Goal: Task Accomplishment & Management: Use online tool/utility

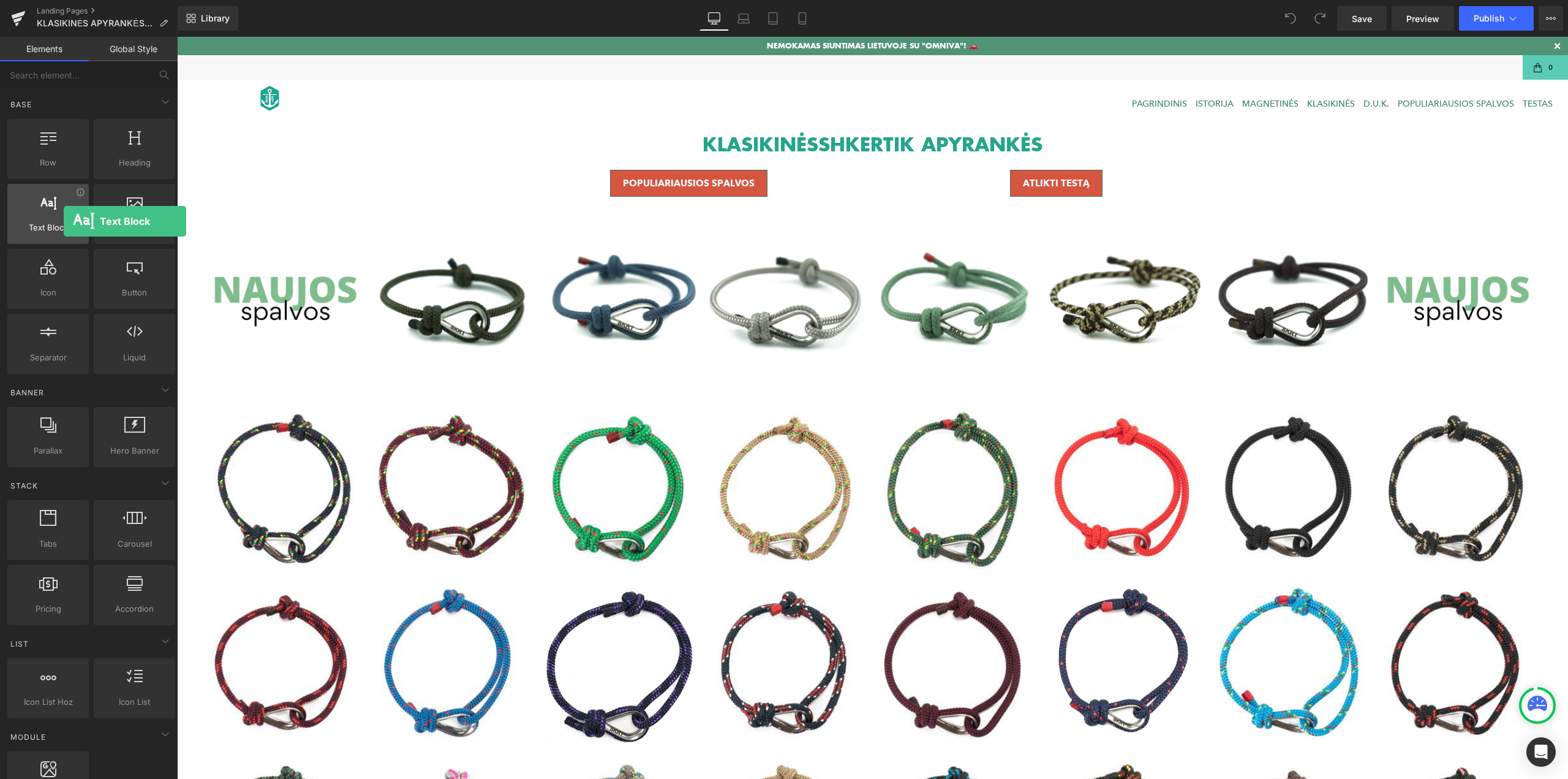
click at [64, 221] on span "Text Block" at bounding box center [48, 227] width 74 height 13
click at [127, 228] on span "Image" at bounding box center [134, 227] width 74 height 13
click at [138, 216] on div at bounding box center [134, 207] width 74 height 28
click at [138, 216] on div at bounding box center [134, 207] width 74 height 28
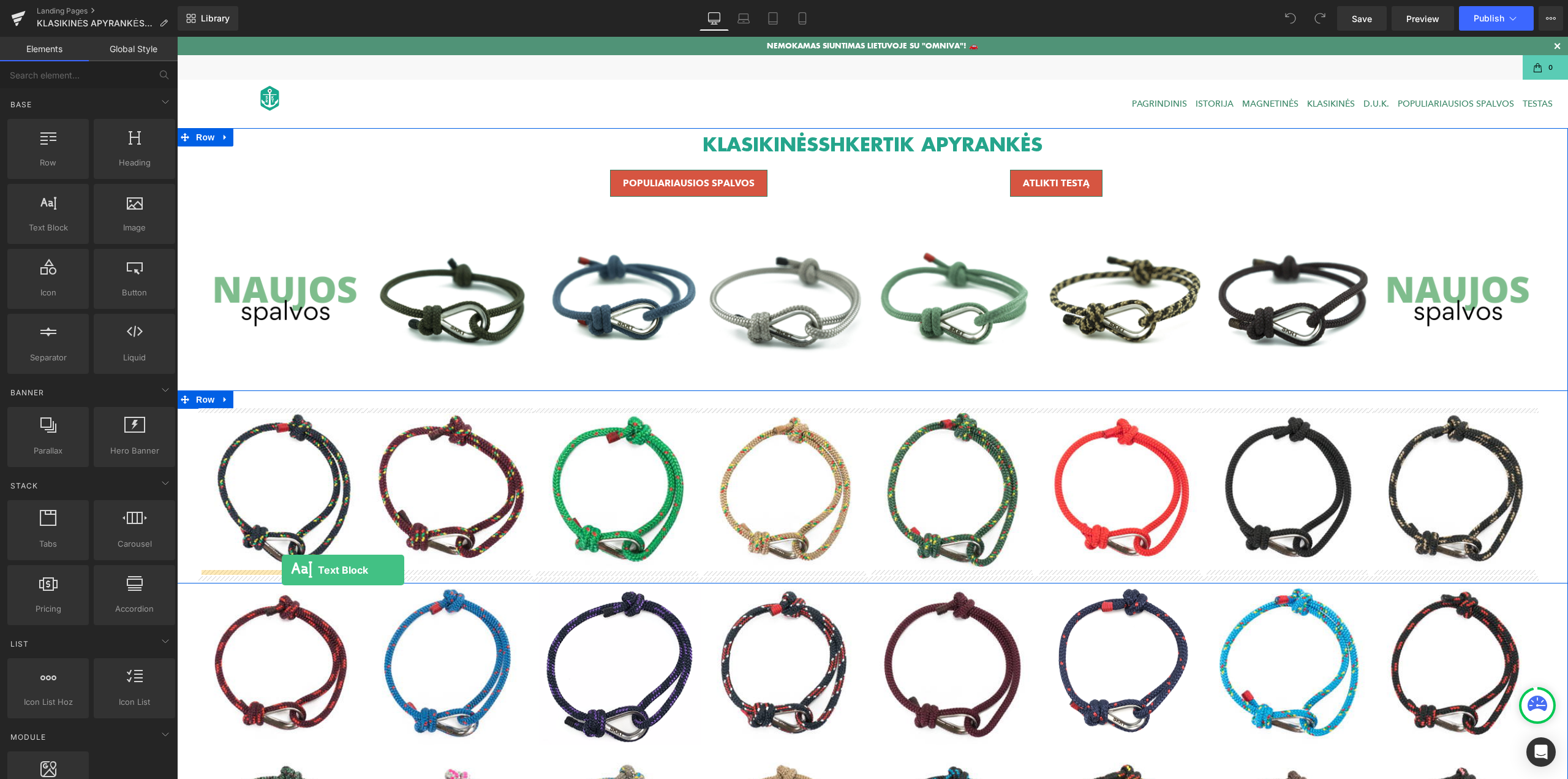
drag, startPoint x: 254, startPoint y: 251, endPoint x: 282, endPoint y: 570, distance: 320.2
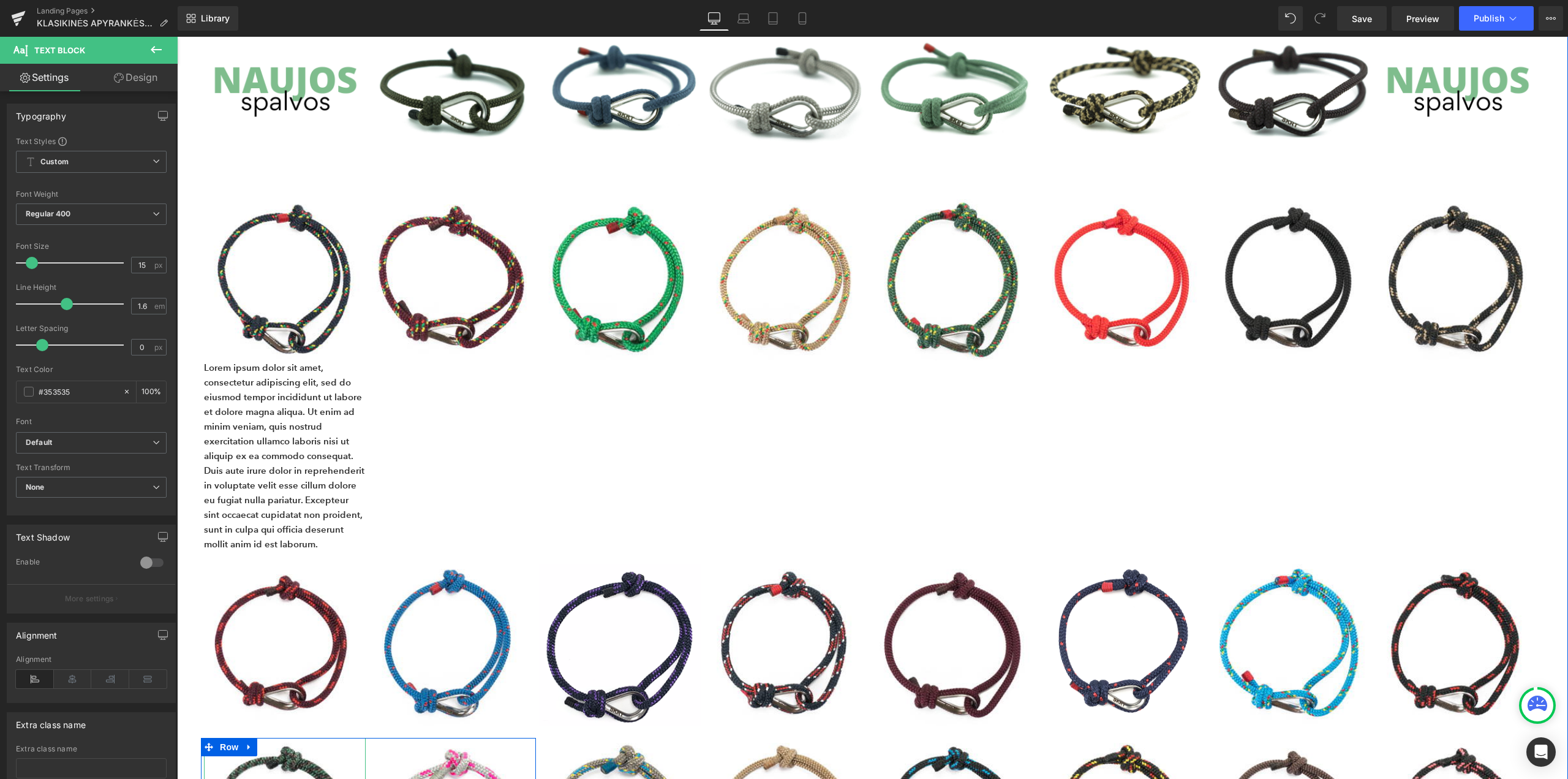
scroll to position [184, 0]
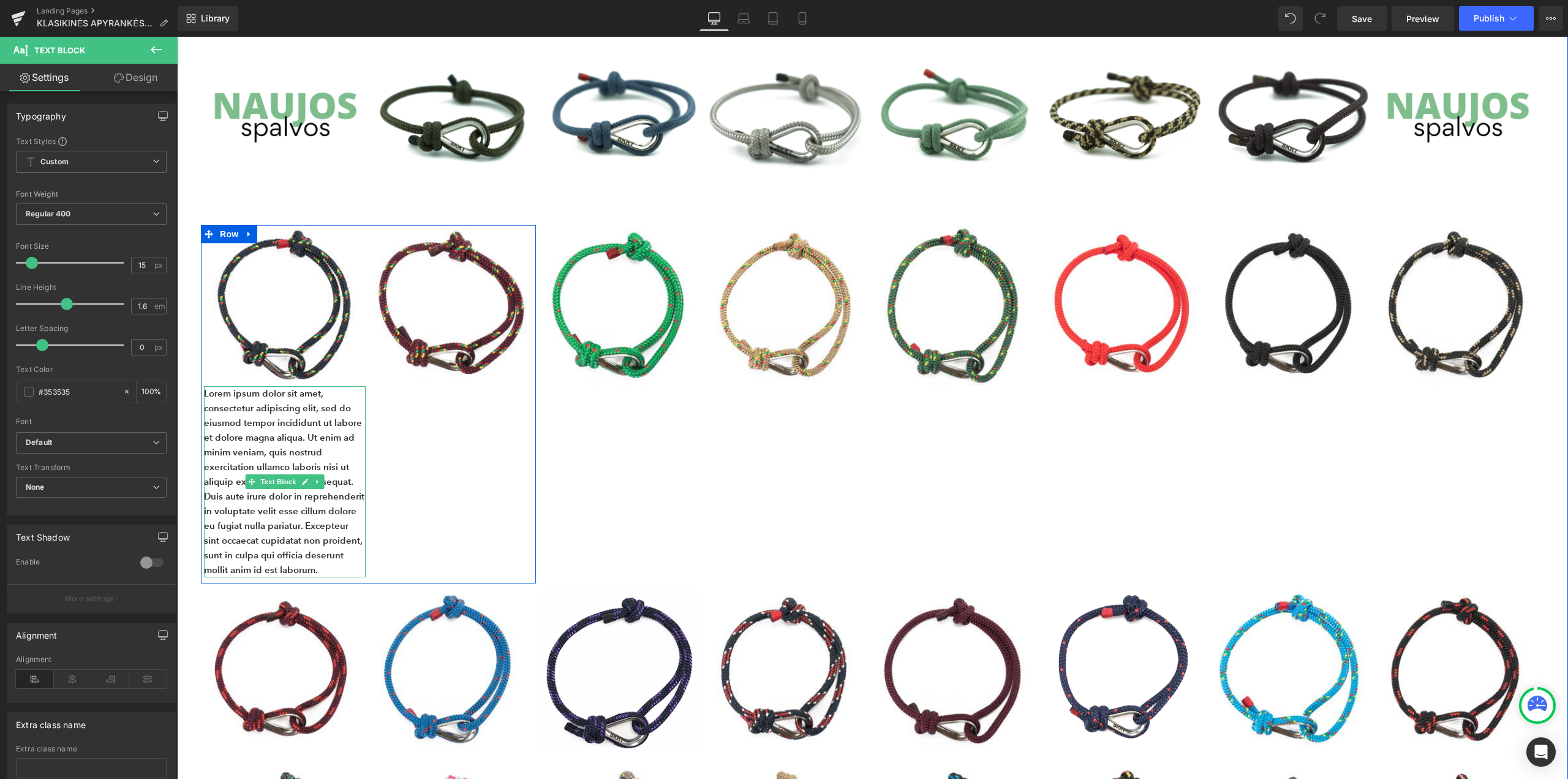
click at [277, 514] on p "Lorem ipsum dolor sit amet, consectetur adipiscing elit, sed do eiusmod tempor …" at bounding box center [285, 482] width 161 height 191
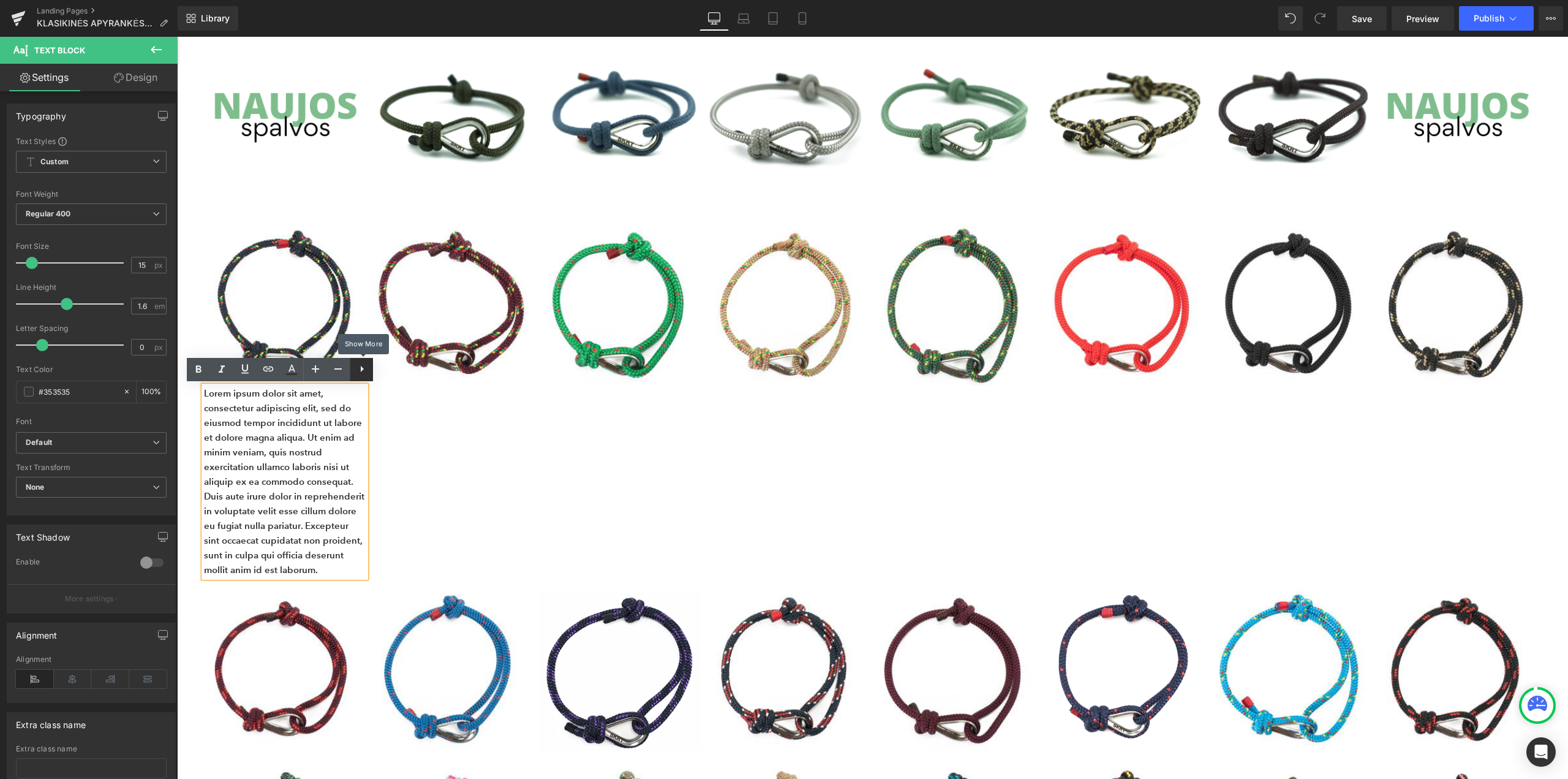
click at [359, 370] on icon at bounding box center [362, 369] width 15 height 15
click at [387, 371] on icon at bounding box center [385, 369] width 15 height 15
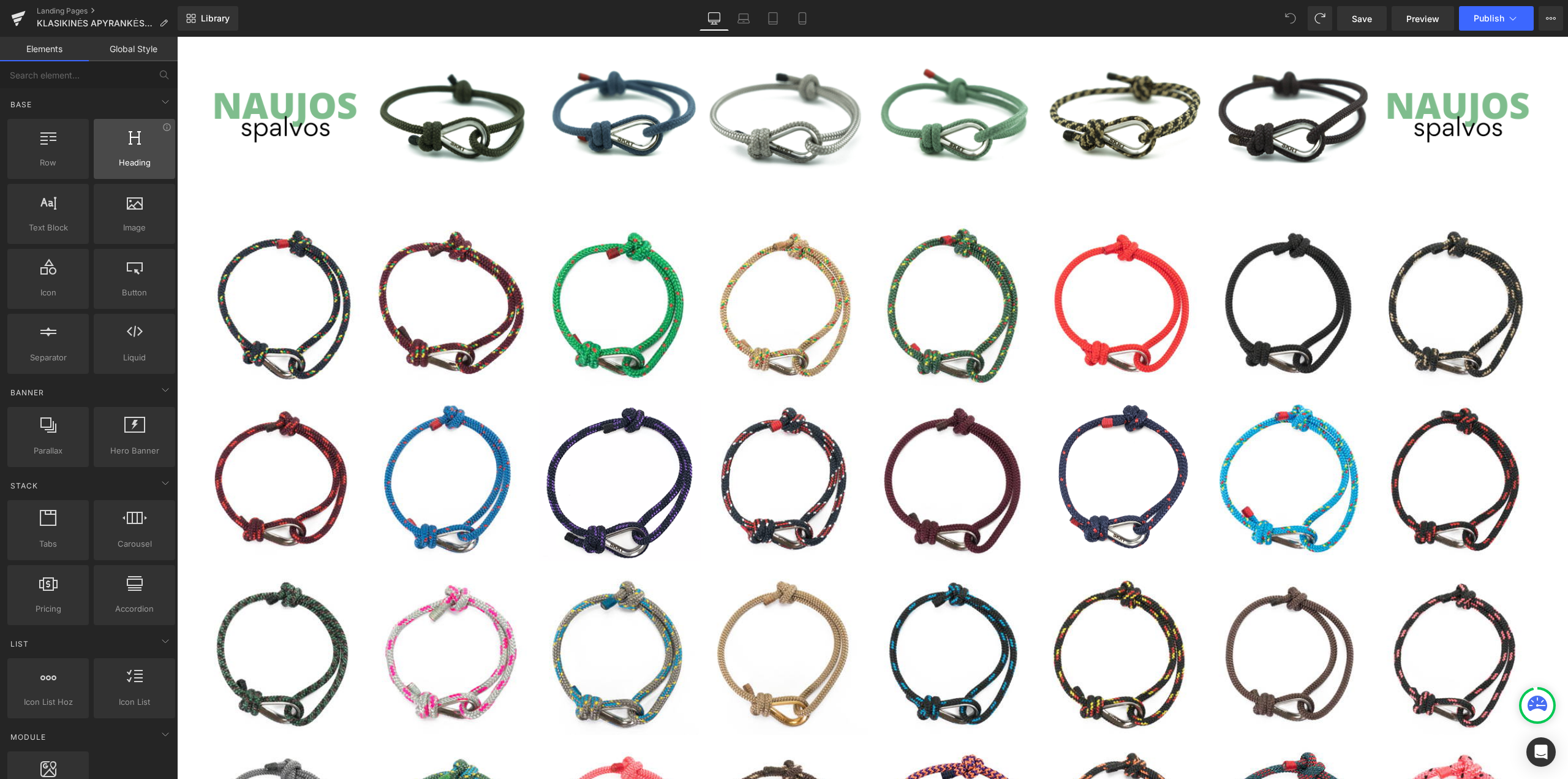
click at [132, 169] on div "Heading headings, titles, h1,h2,h3,h4,h5,h6" at bounding box center [134, 149] width 81 height 60
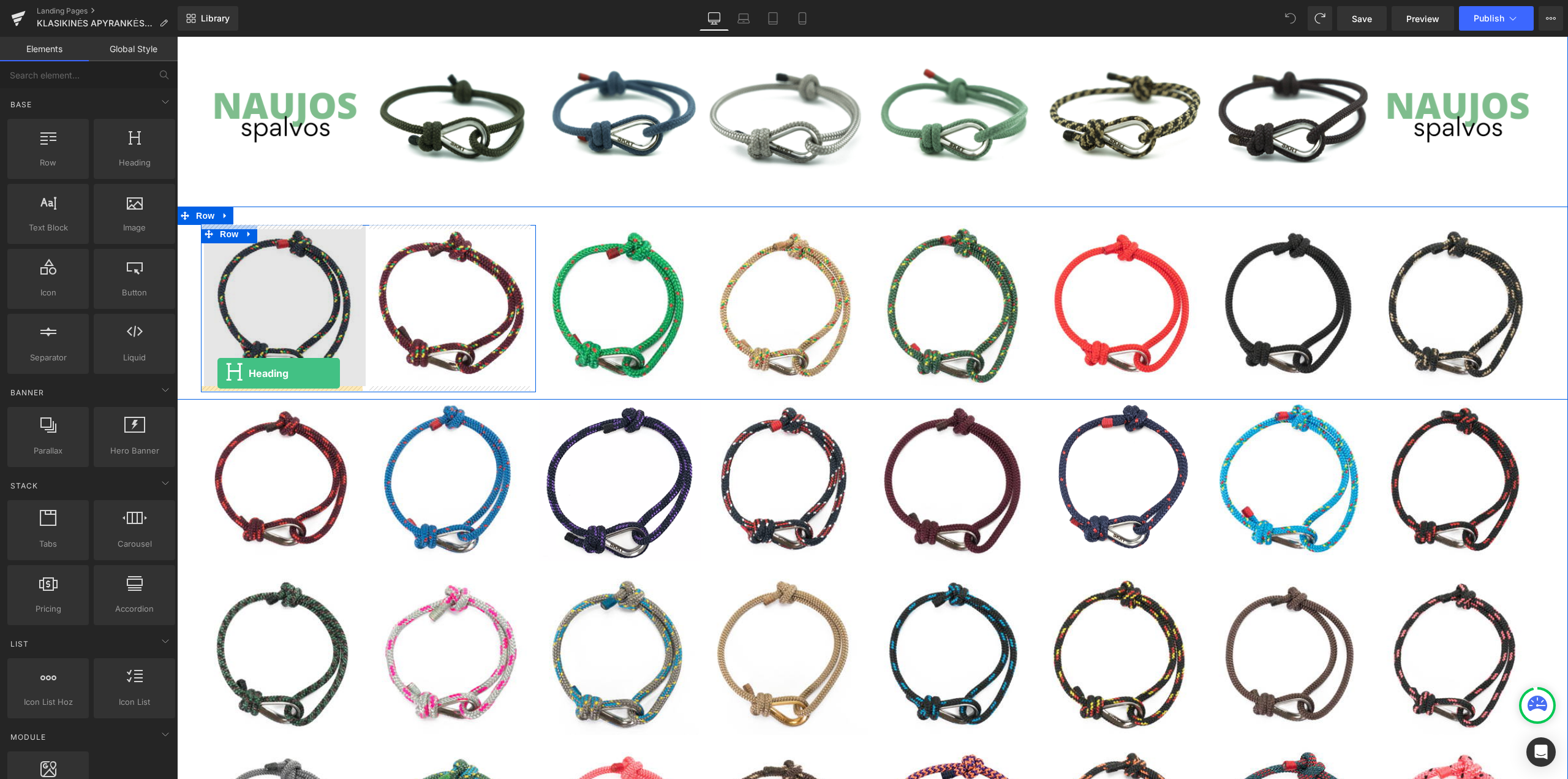
drag, startPoint x: 322, startPoint y: 204, endPoint x: 218, endPoint y: 373, distance: 198.4
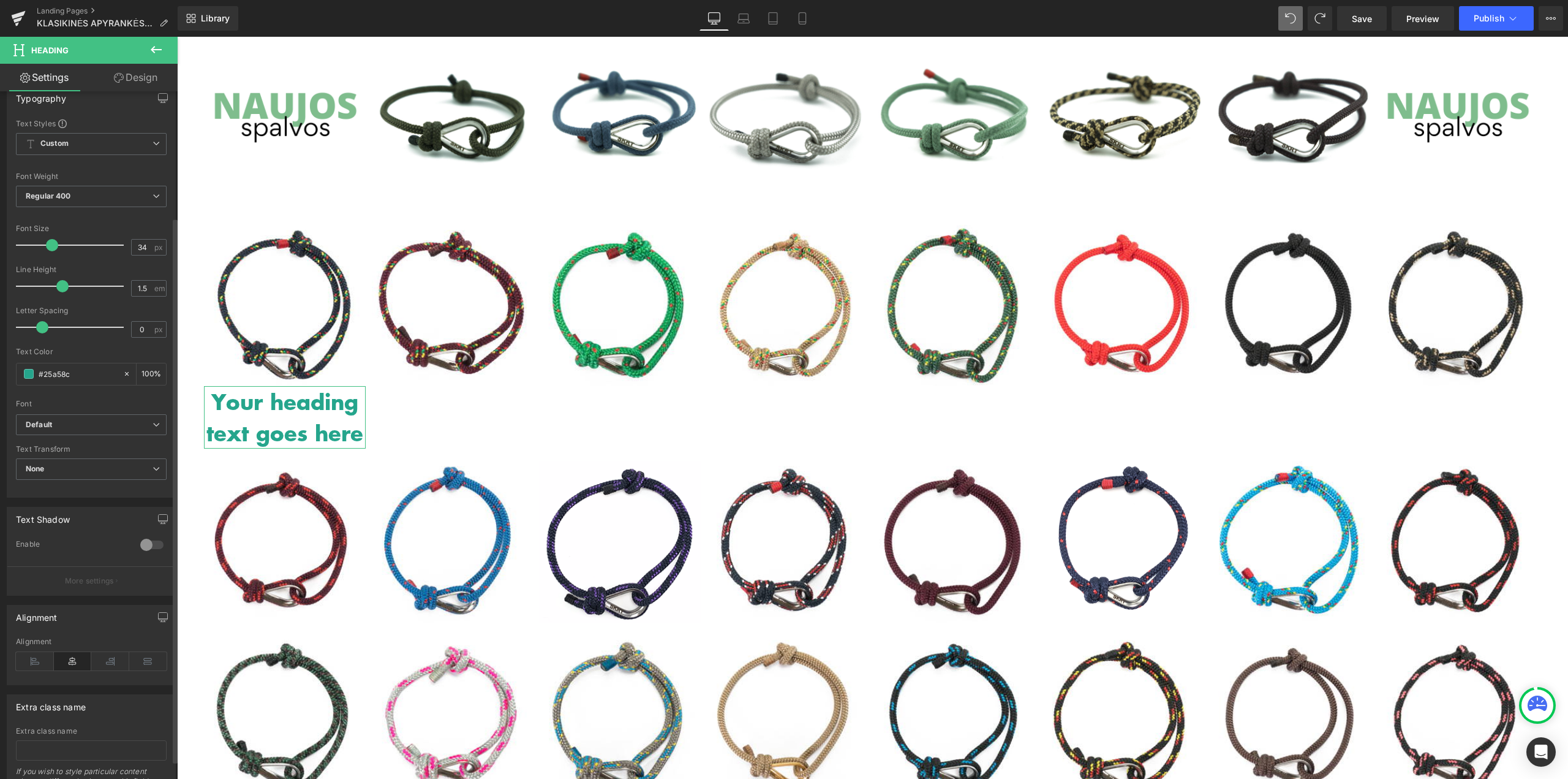
scroll to position [182, 0]
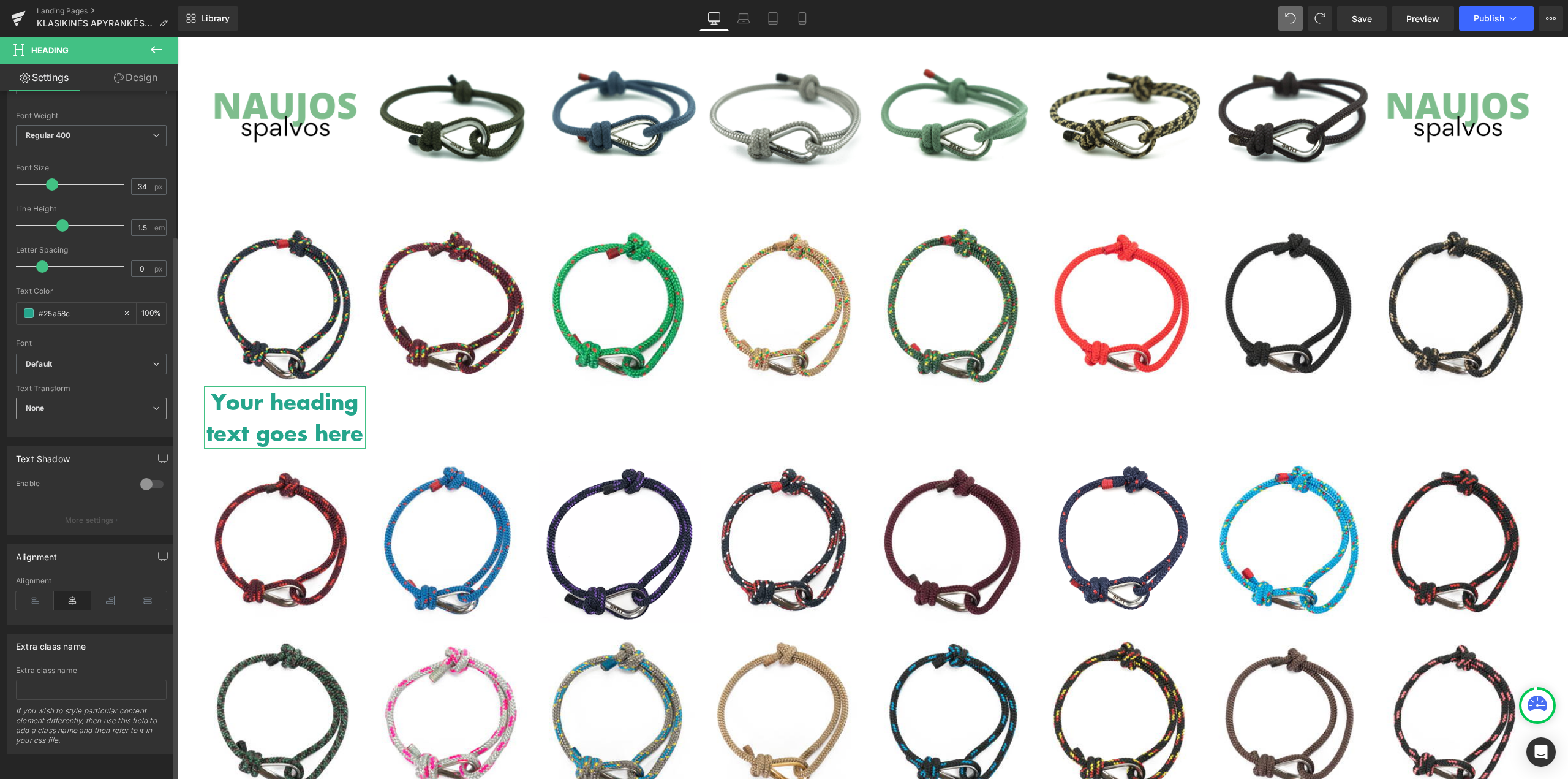
click at [86, 404] on span "None" at bounding box center [91, 408] width 151 height 22
click at [74, 444] on li "Uppercase" at bounding box center [89, 448] width 146 height 18
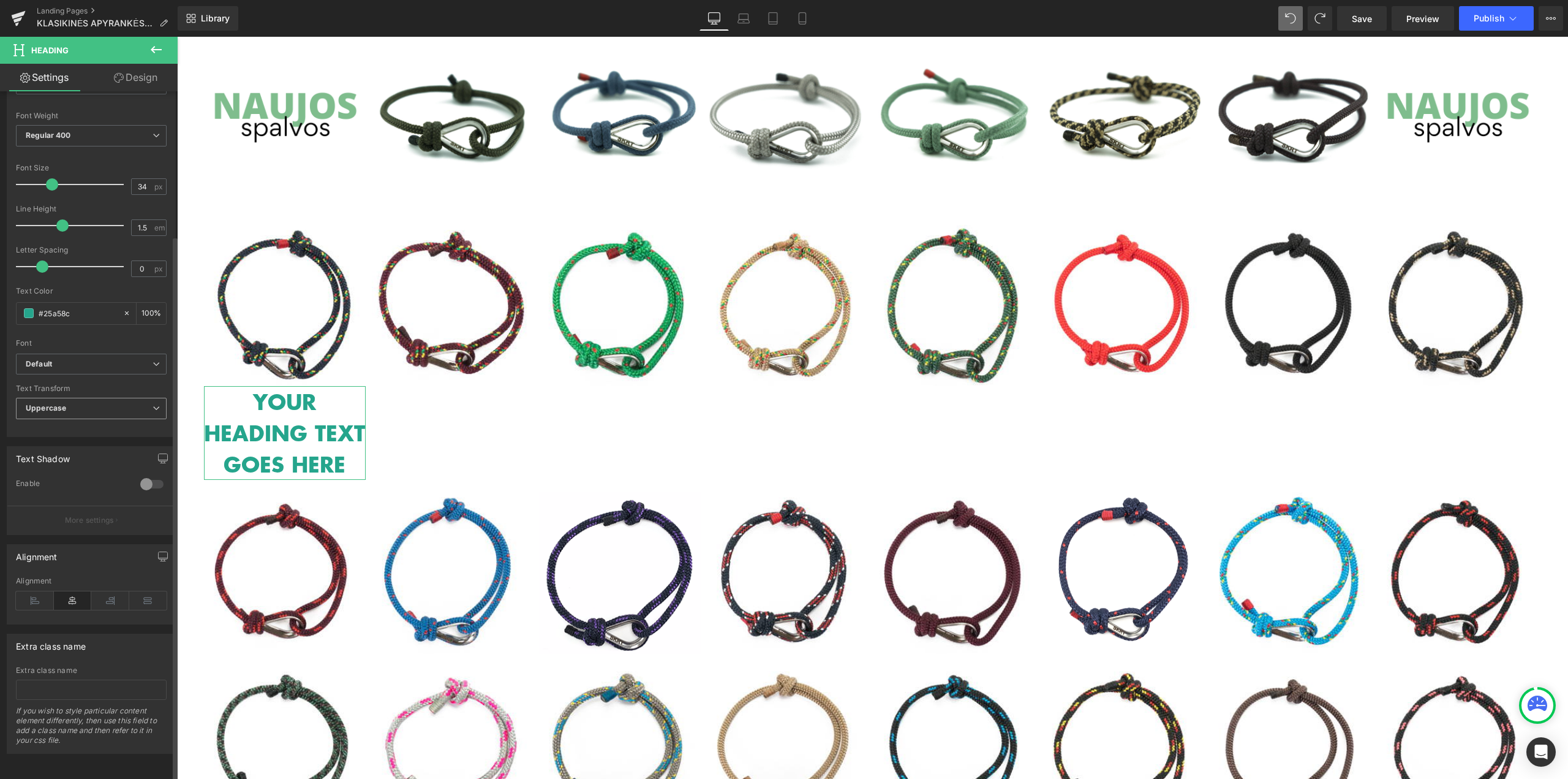
click at [119, 397] on span "Uppercase" at bounding box center [91, 408] width 151 height 22
click at [71, 476] on li "Capitalize" at bounding box center [89, 485] width 146 height 18
click at [119, 404] on span "Capitalize" at bounding box center [91, 408] width 151 height 22
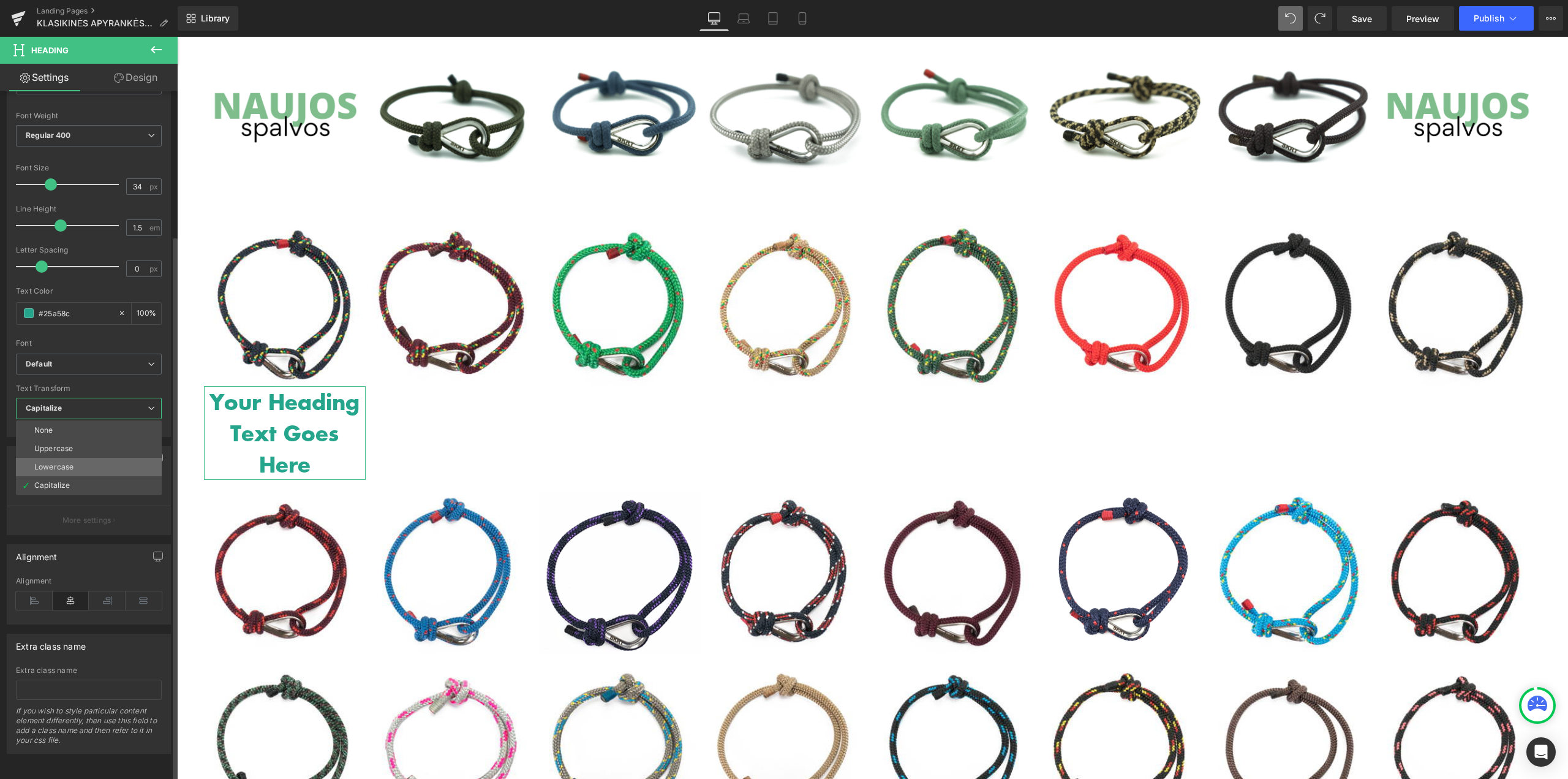
click at [76, 457] on li "Lowercase" at bounding box center [89, 466] width 146 height 18
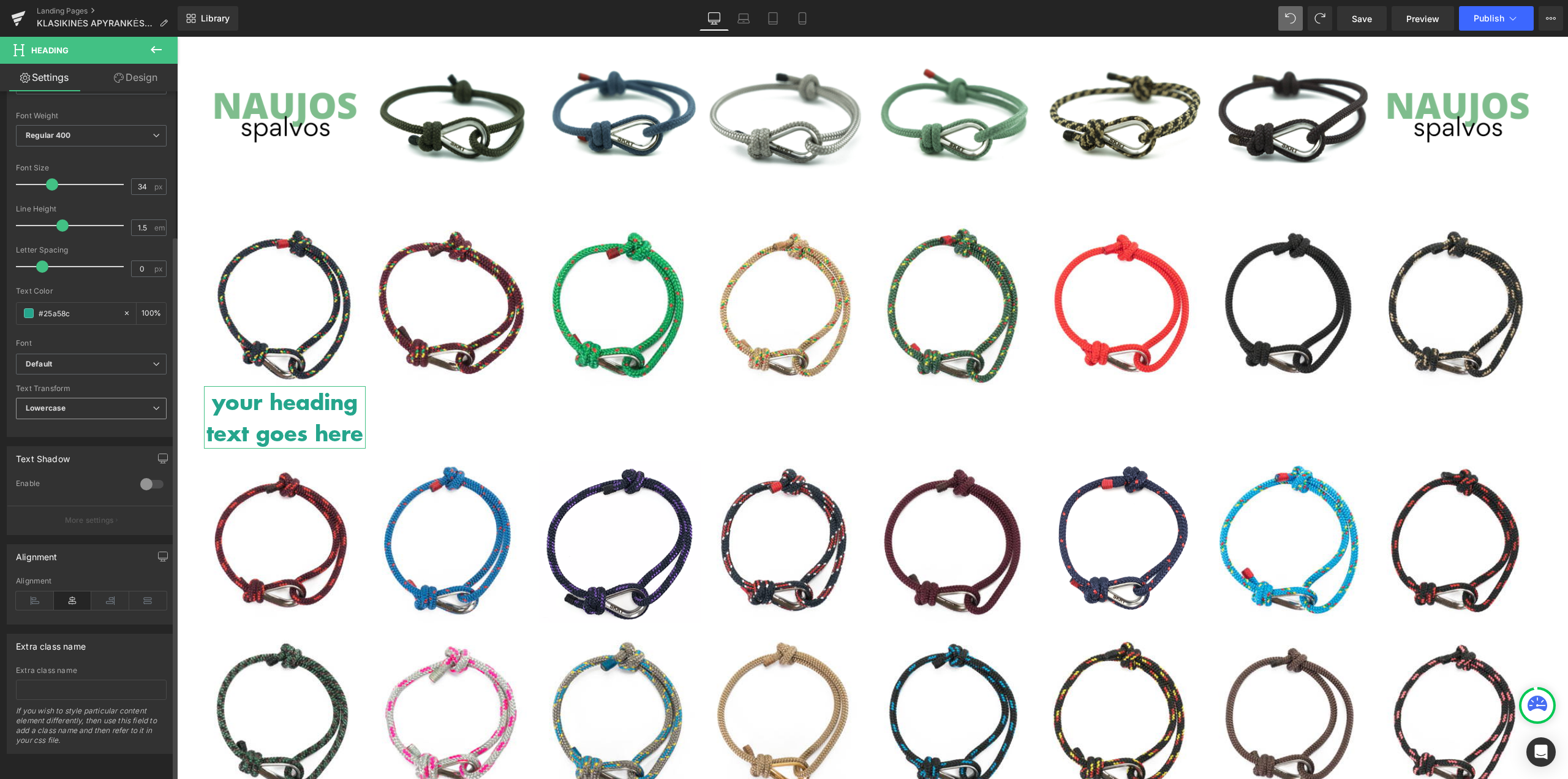
click at [91, 398] on span "Lowercase" at bounding box center [91, 408] width 151 height 22
click at [71, 444] on div "Uppercase" at bounding box center [53, 448] width 38 height 8
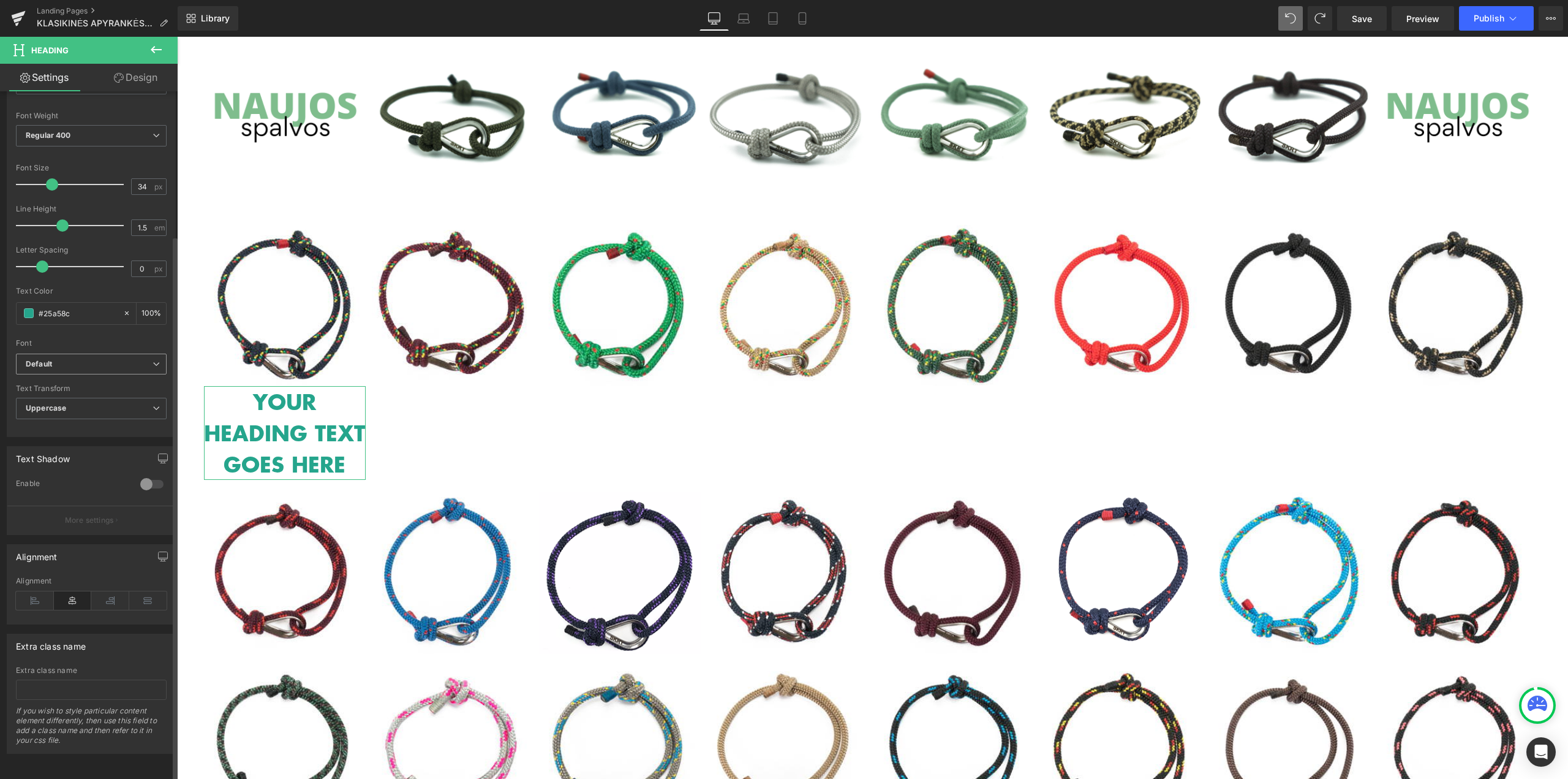
click at [95, 361] on span "Default" at bounding box center [91, 364] width 151 height 22
click at [113, 339] on div "Font" at bounding box center [89, 343] width 146 height 8
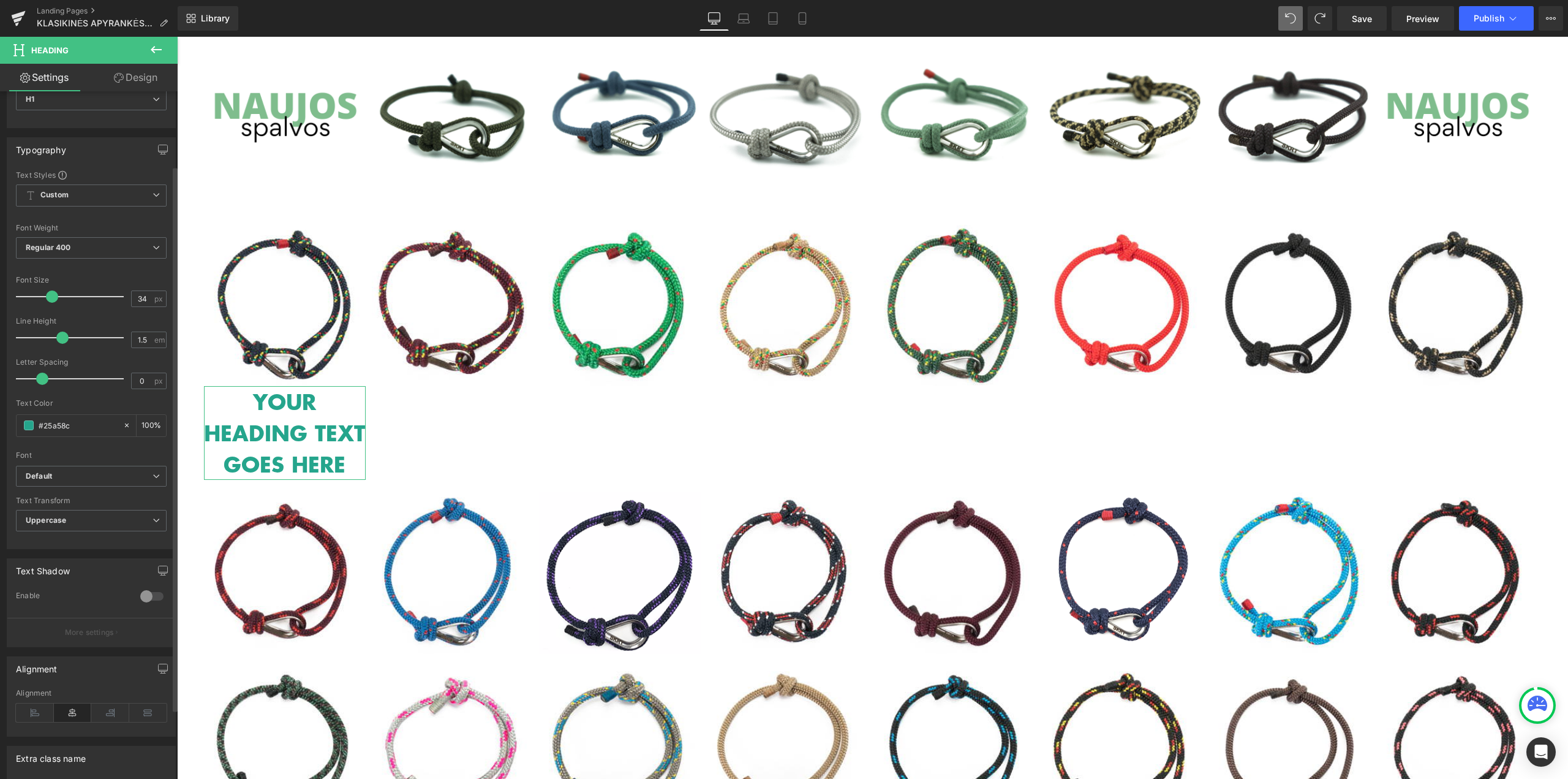
scroll to position [59, 0]
click at [110, 247] on span "Regular 400" at bounding box center [91, 249] width 151 height 22
click at [110, 247] on span "Regular 400" at bounding box center [89, 249] width 146 height 22
click at [110, 192] on span "Custom Setup Global Style" at bounding box center [91, 196] width 151 height 22
click at [110, 192] on span "Custom Setup Global Style" at bounding box center [89, 196] width 146 height 22
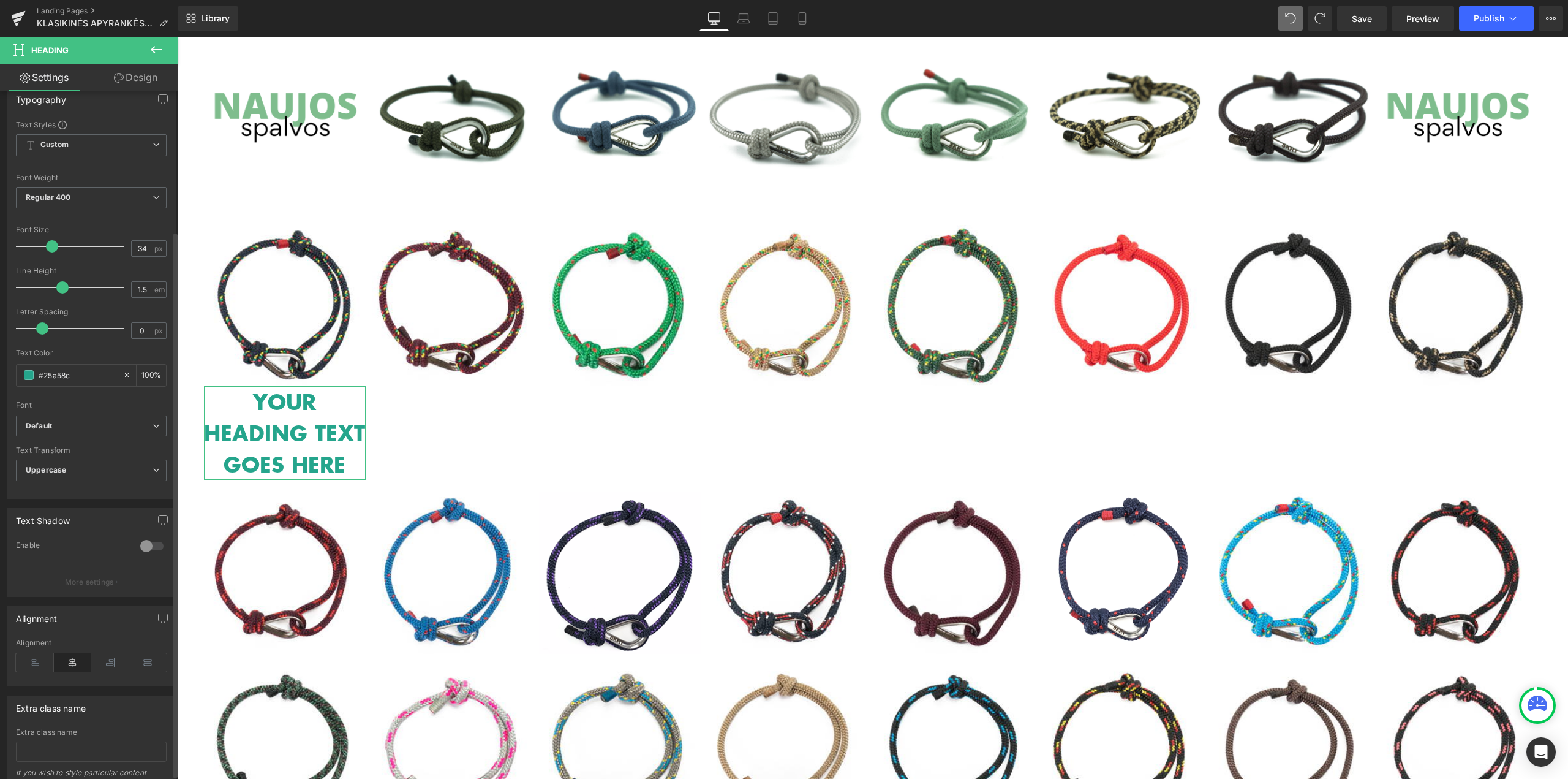
scroll to position [182, 0]
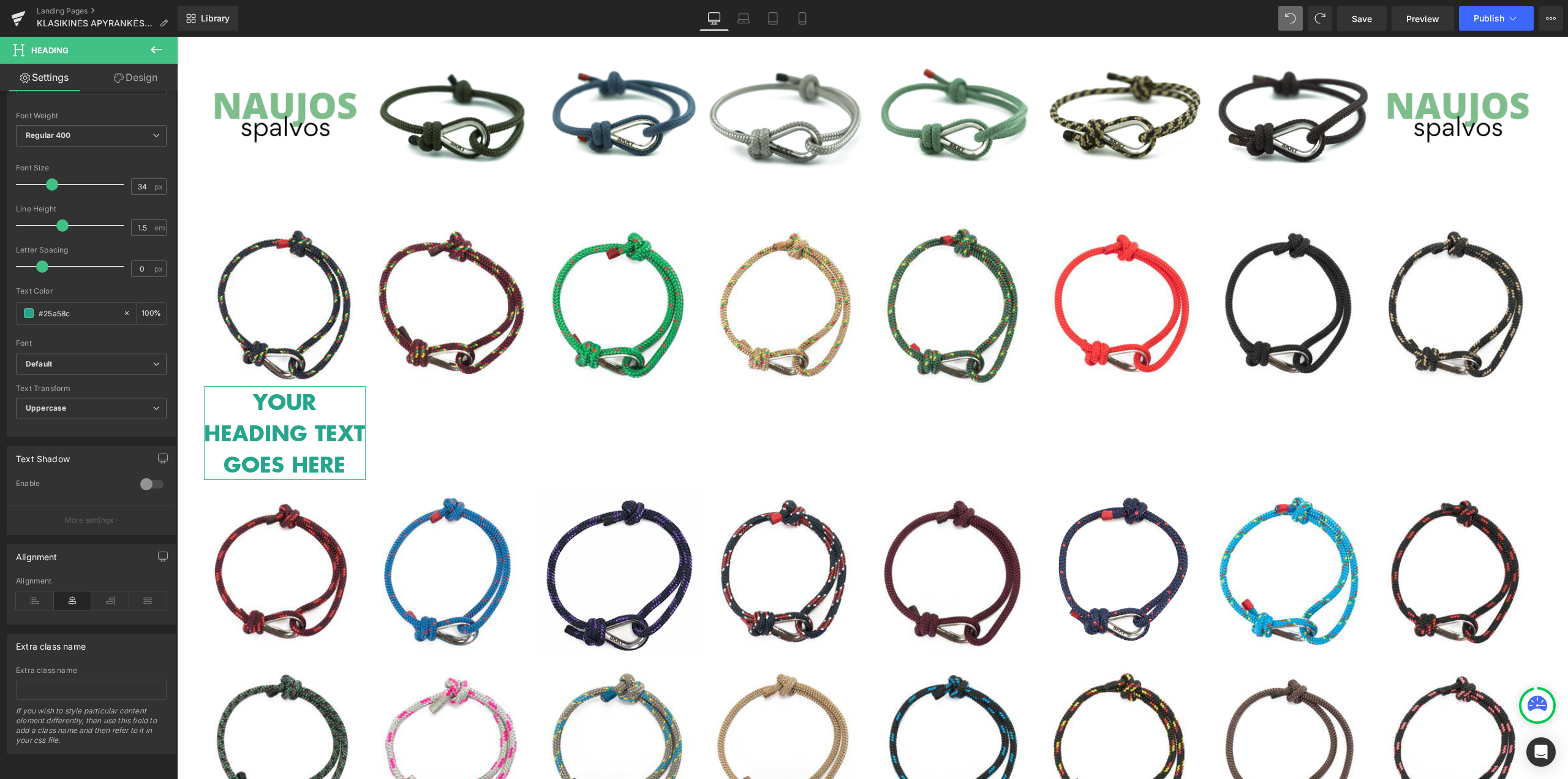
click at [141, 81] on link "Design" at bounding box center [136, 77] width 89 height 28
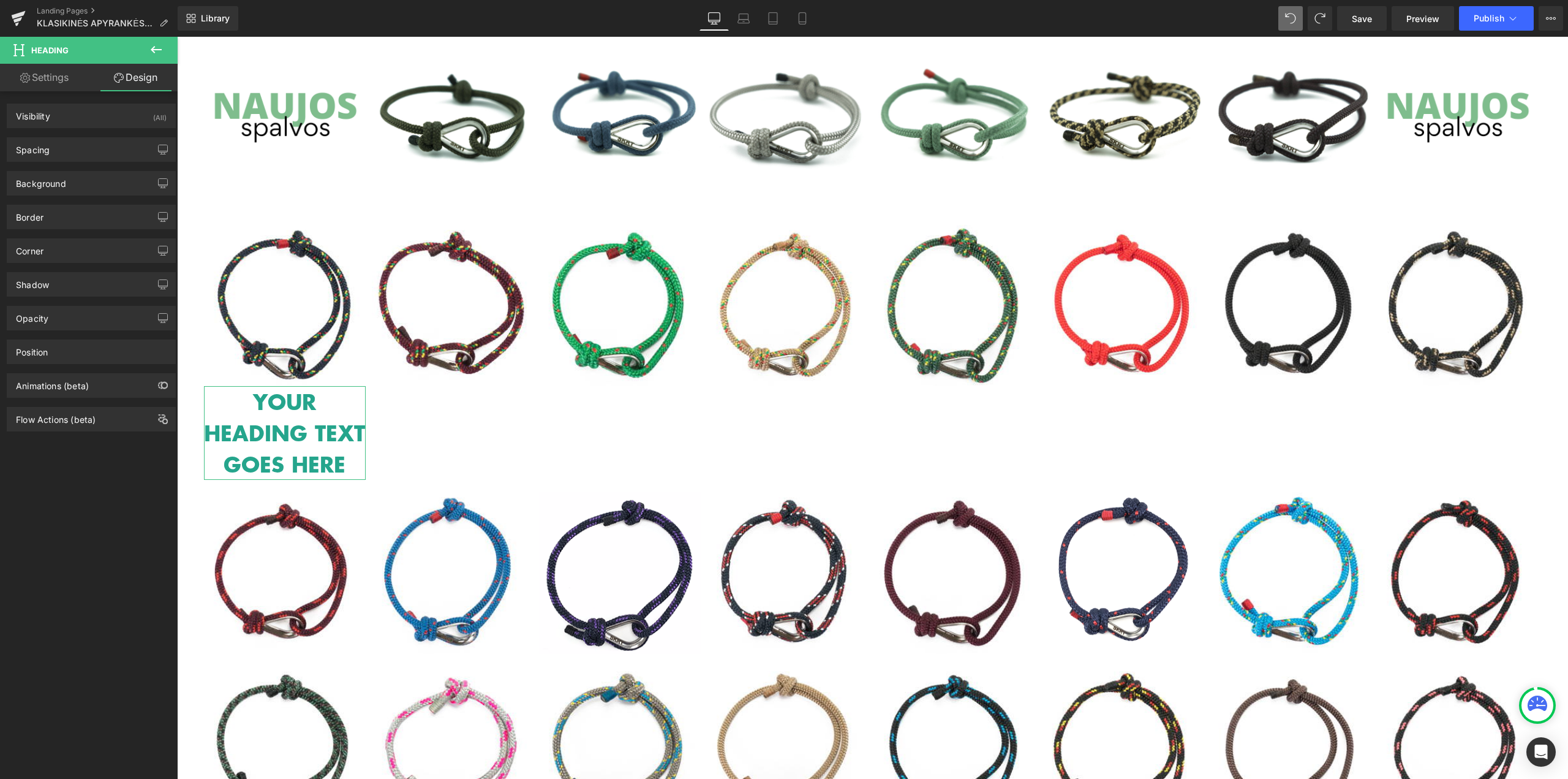
click at [73, 81] on link "Settings" at bounding box center [44, 77] width 89 height 28
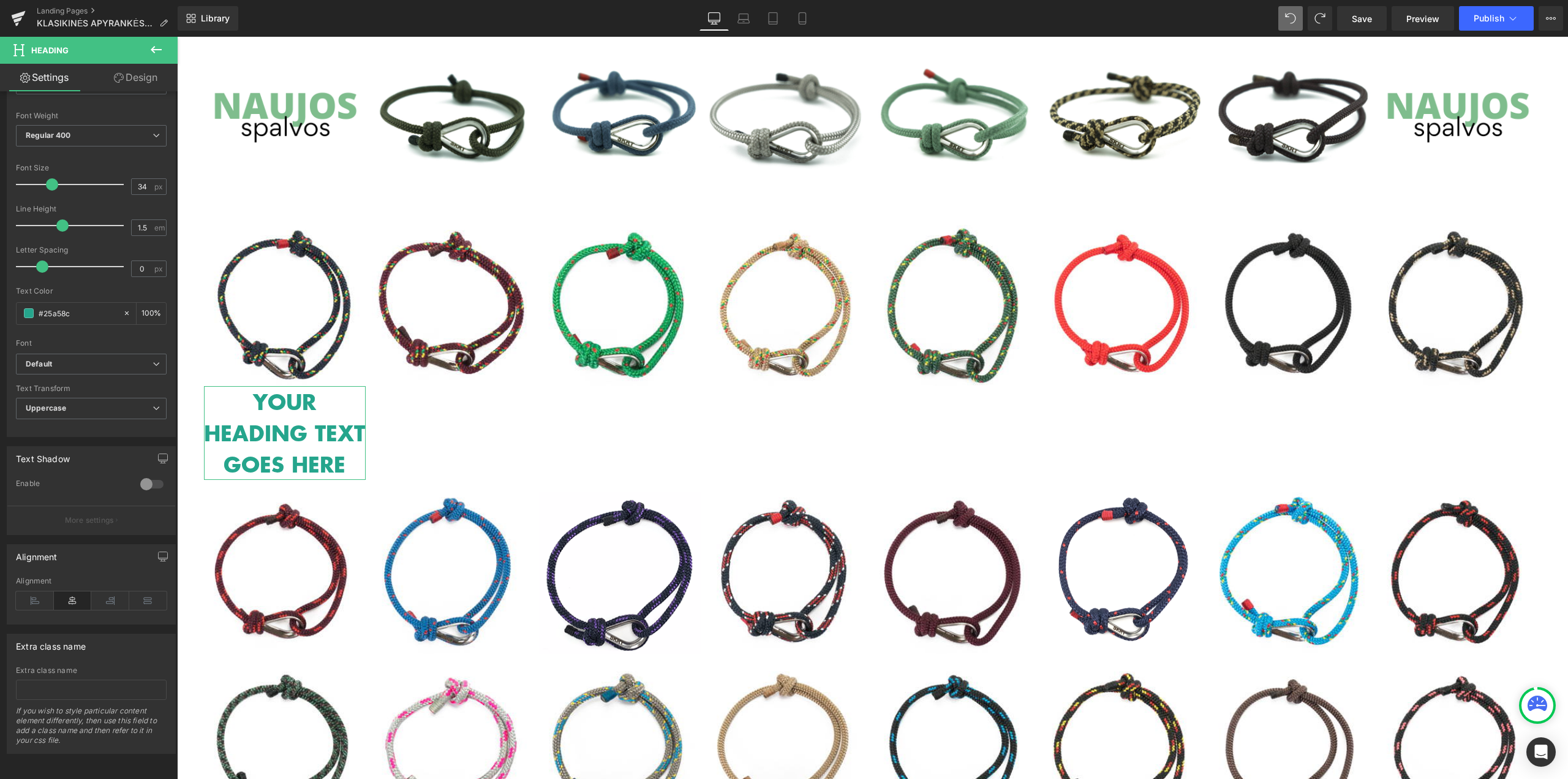
type input "100"
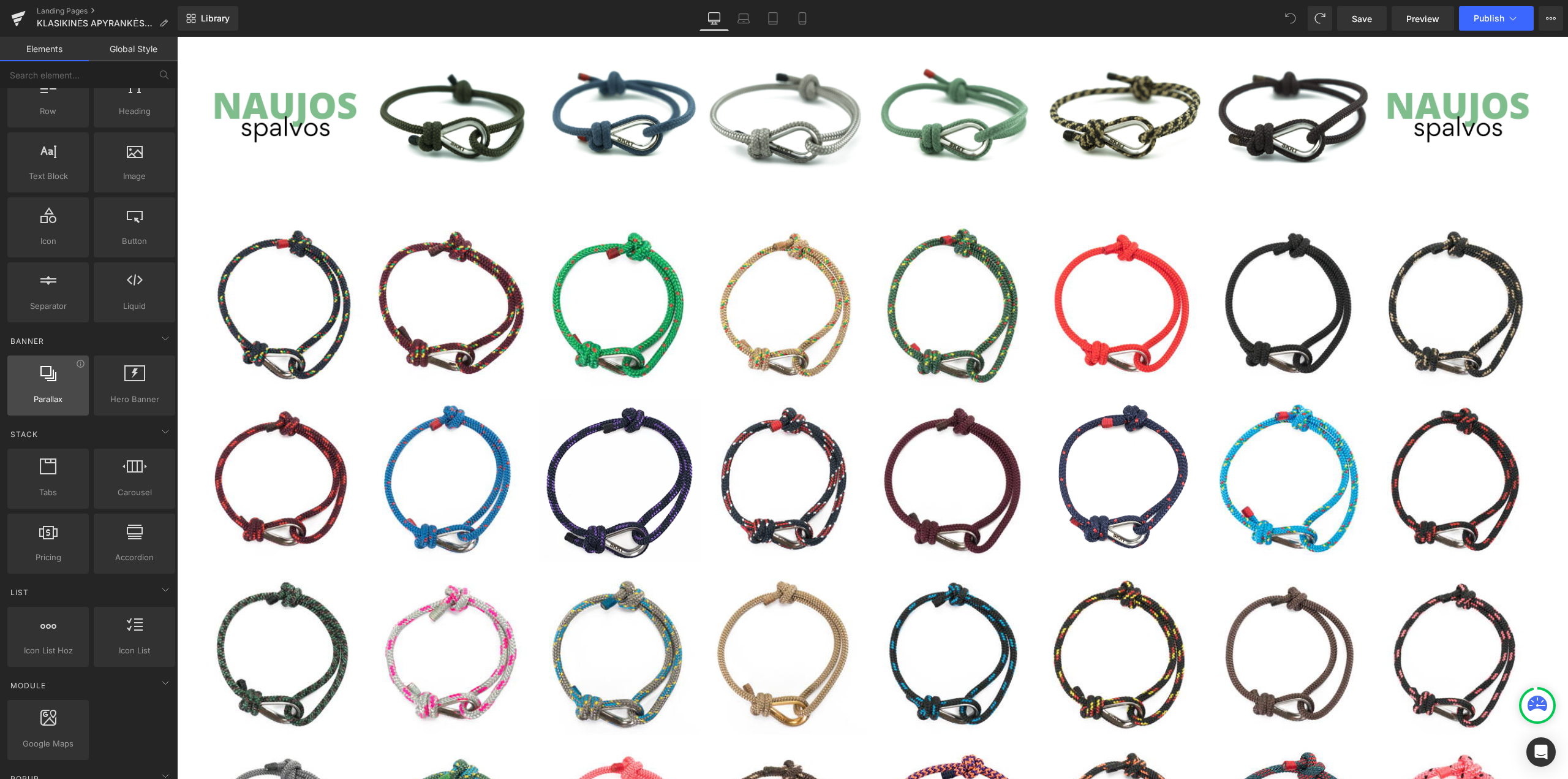
scroll to position [122, 0]
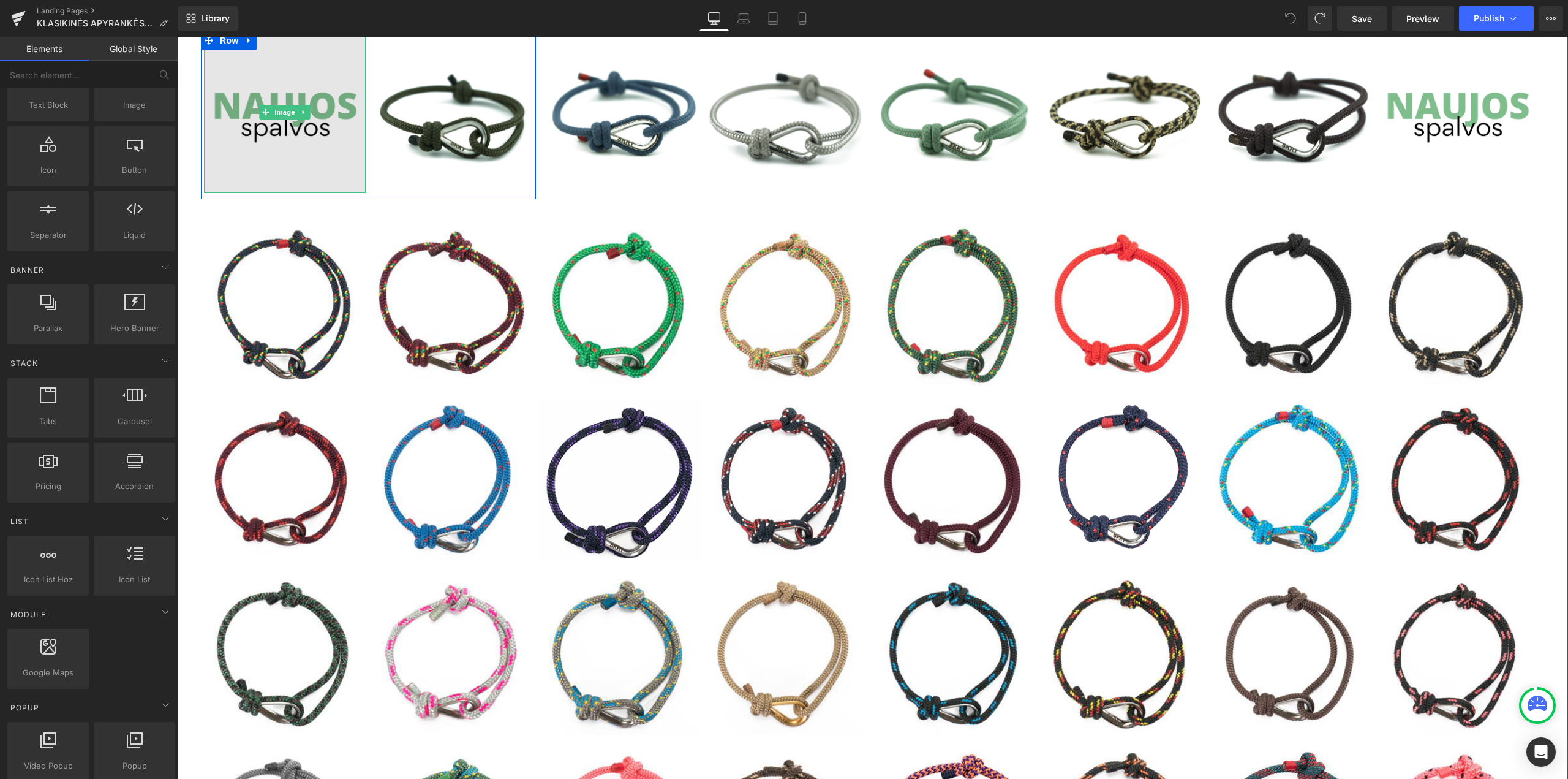
click at [341, 165] on img at bounding box center [285, 112] width 161 height 162
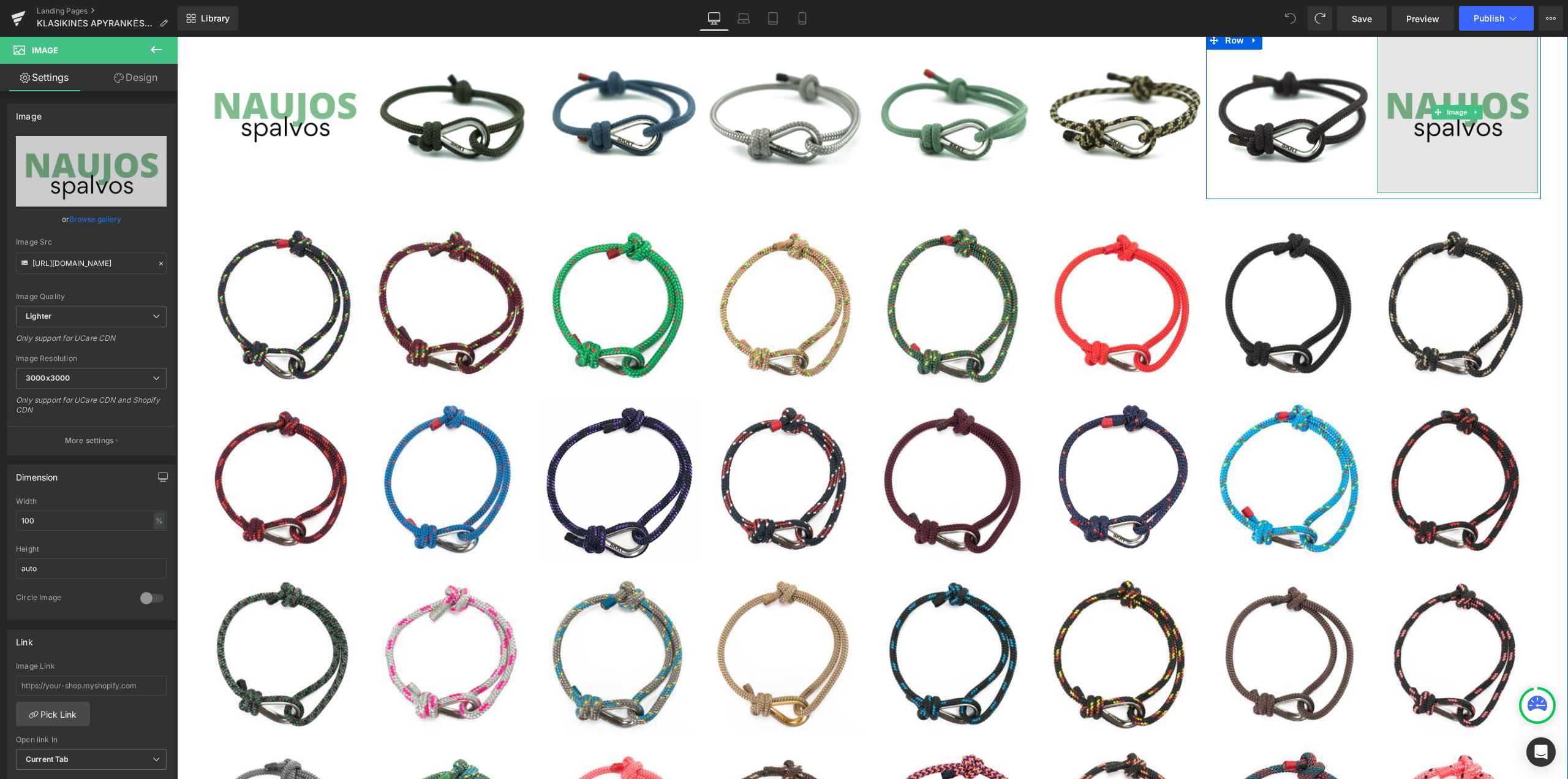
click at [1460, 138] on img at bounding box center [1458, 112] width 161 height 162
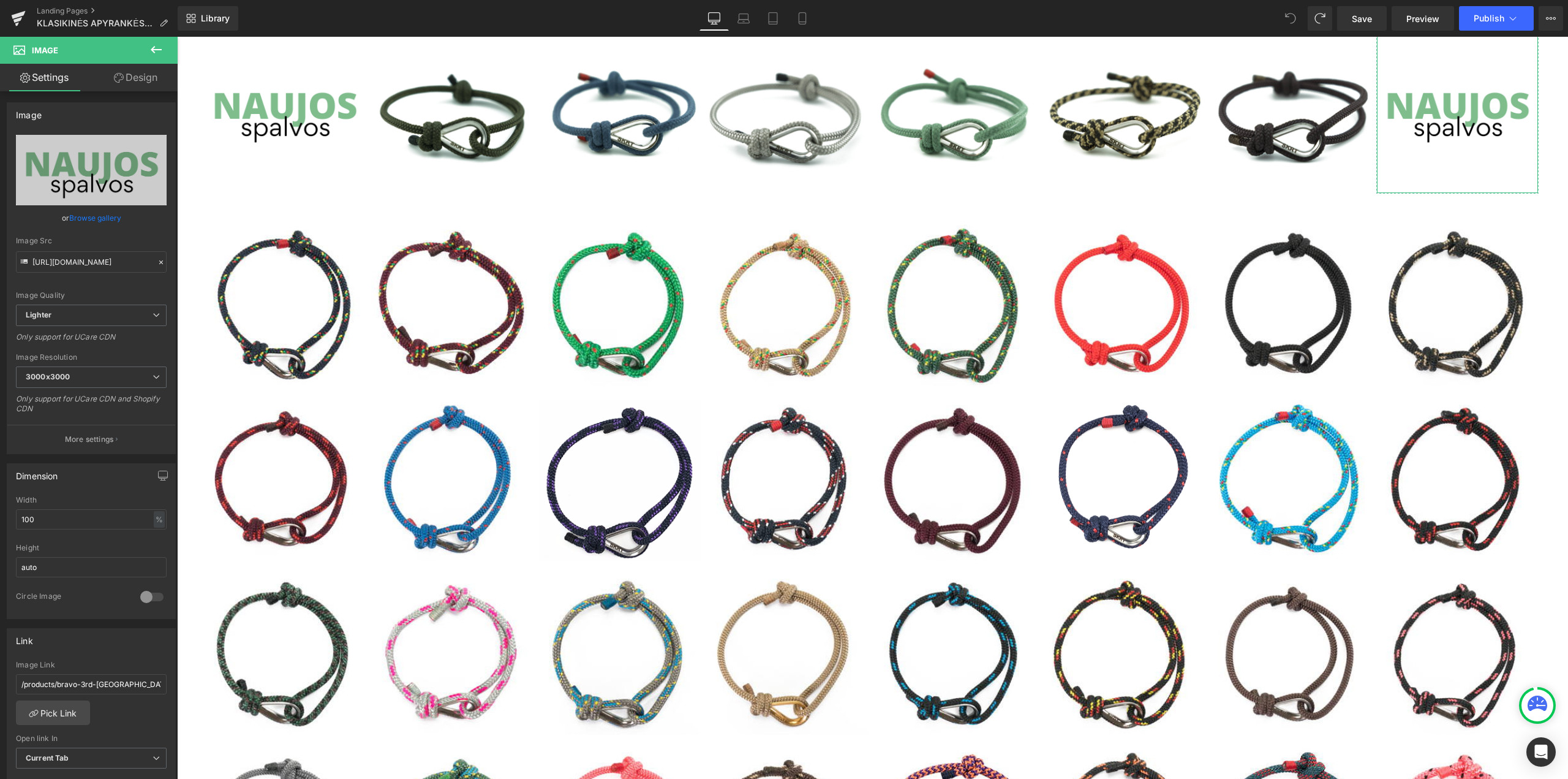
scroll to position [0, 0]
click at [153, 49] on icon at bounding box center [156, 50] width 11 height 8
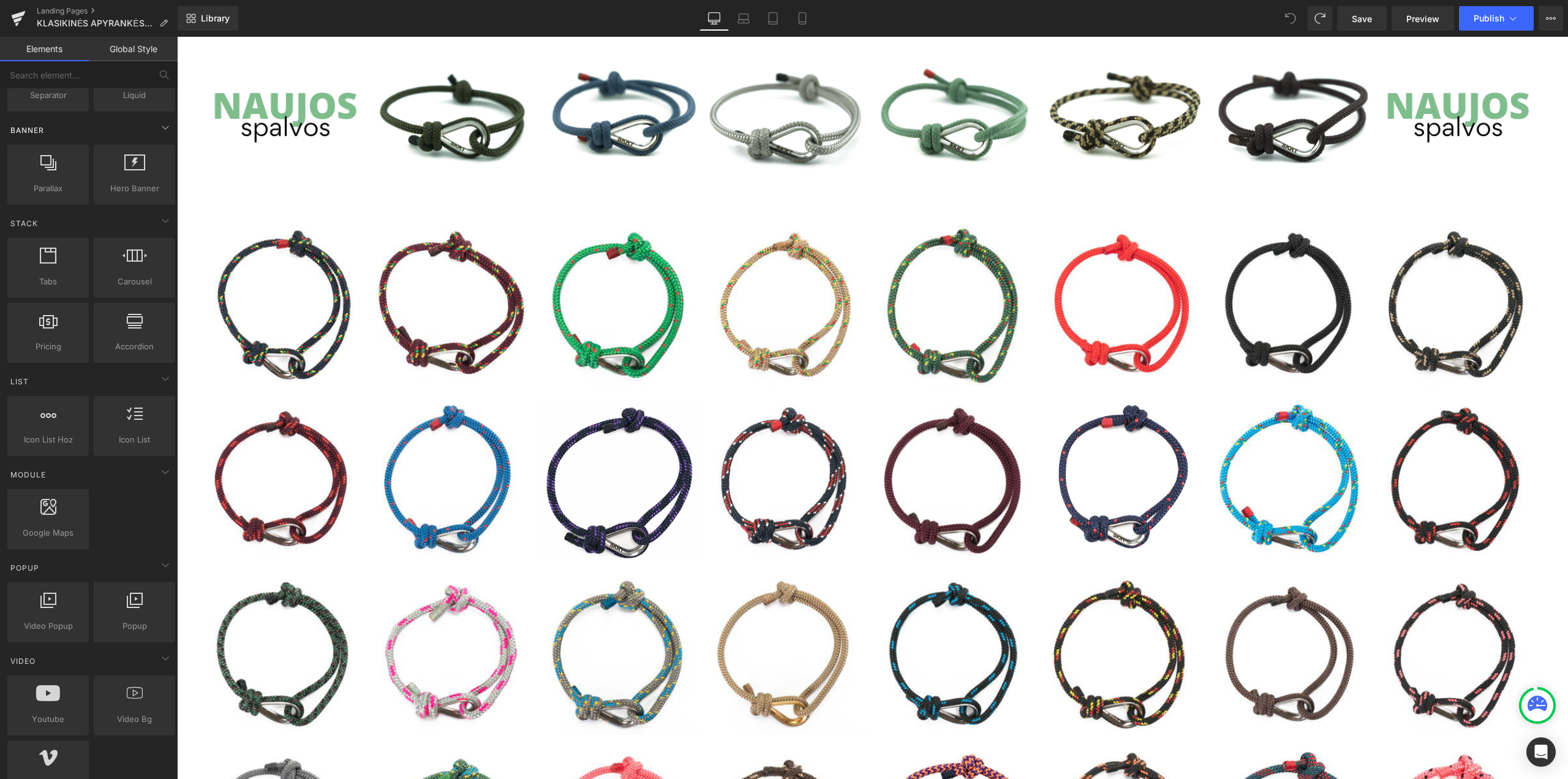
scroll to position [306, 0]
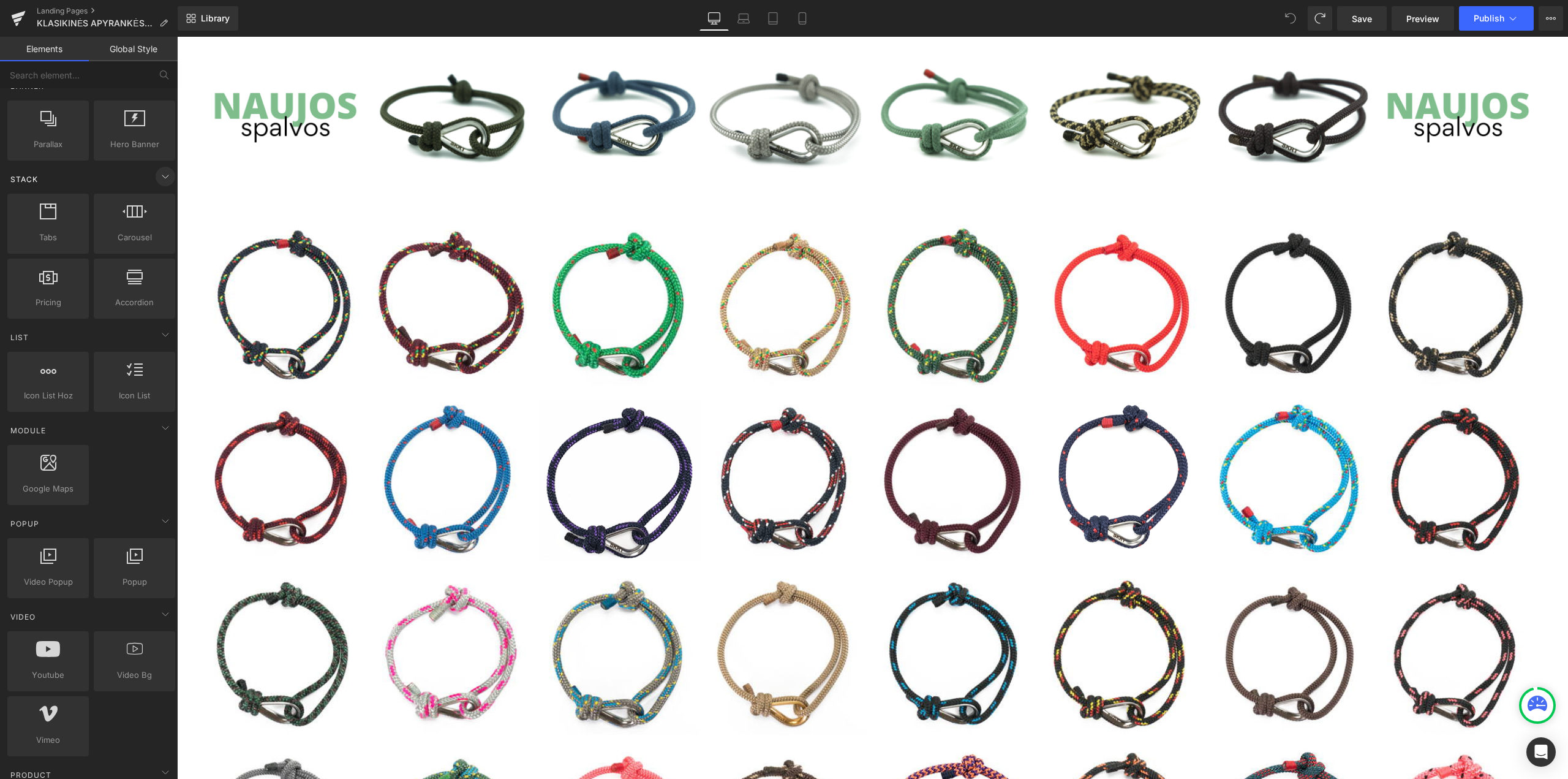
click at [164, 181] on icon at bounding box center [165, 177] width 15 height 15
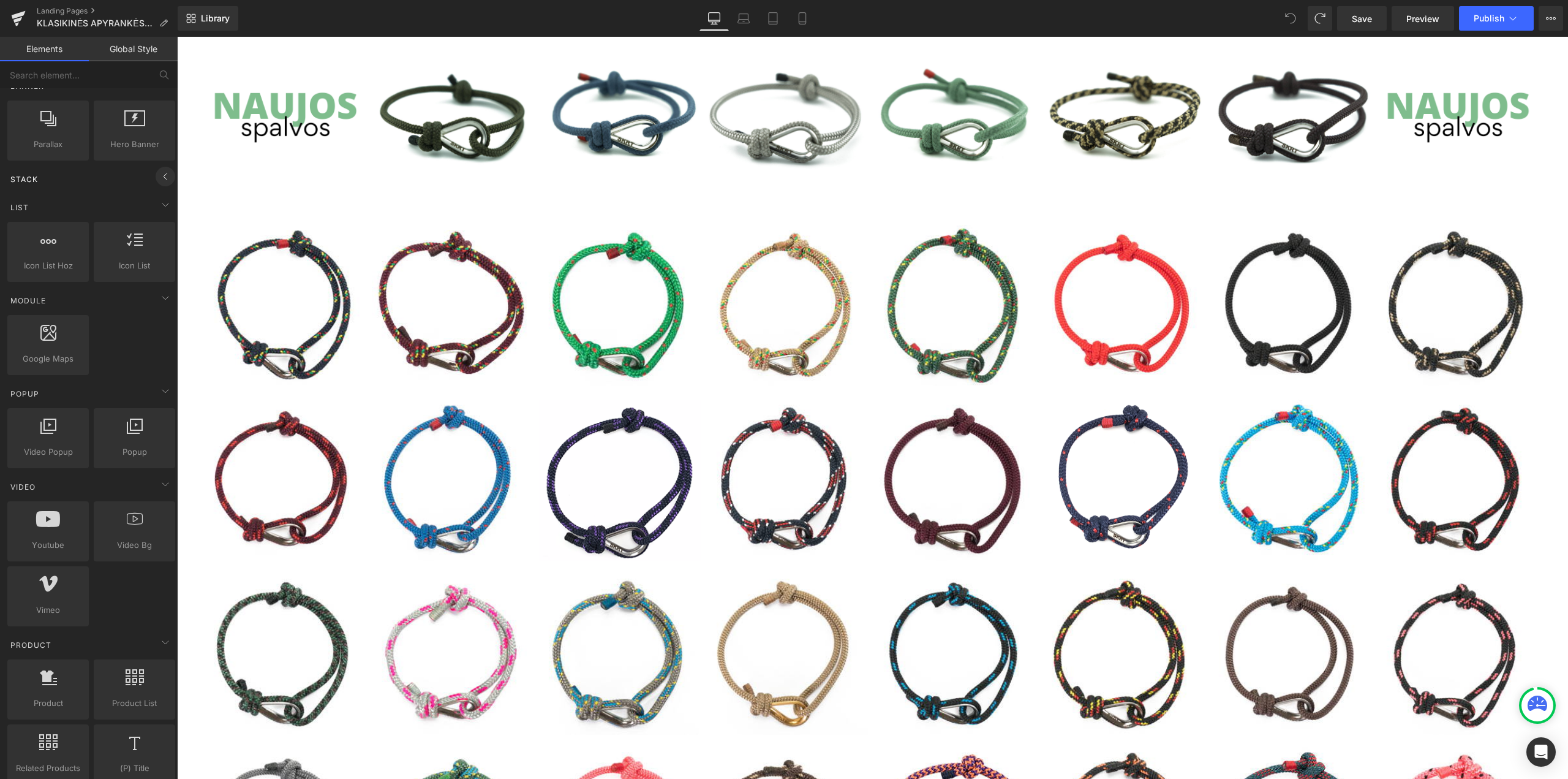
click at [164, 181] on icon at bounding box center [165, 177] width 15 height 15
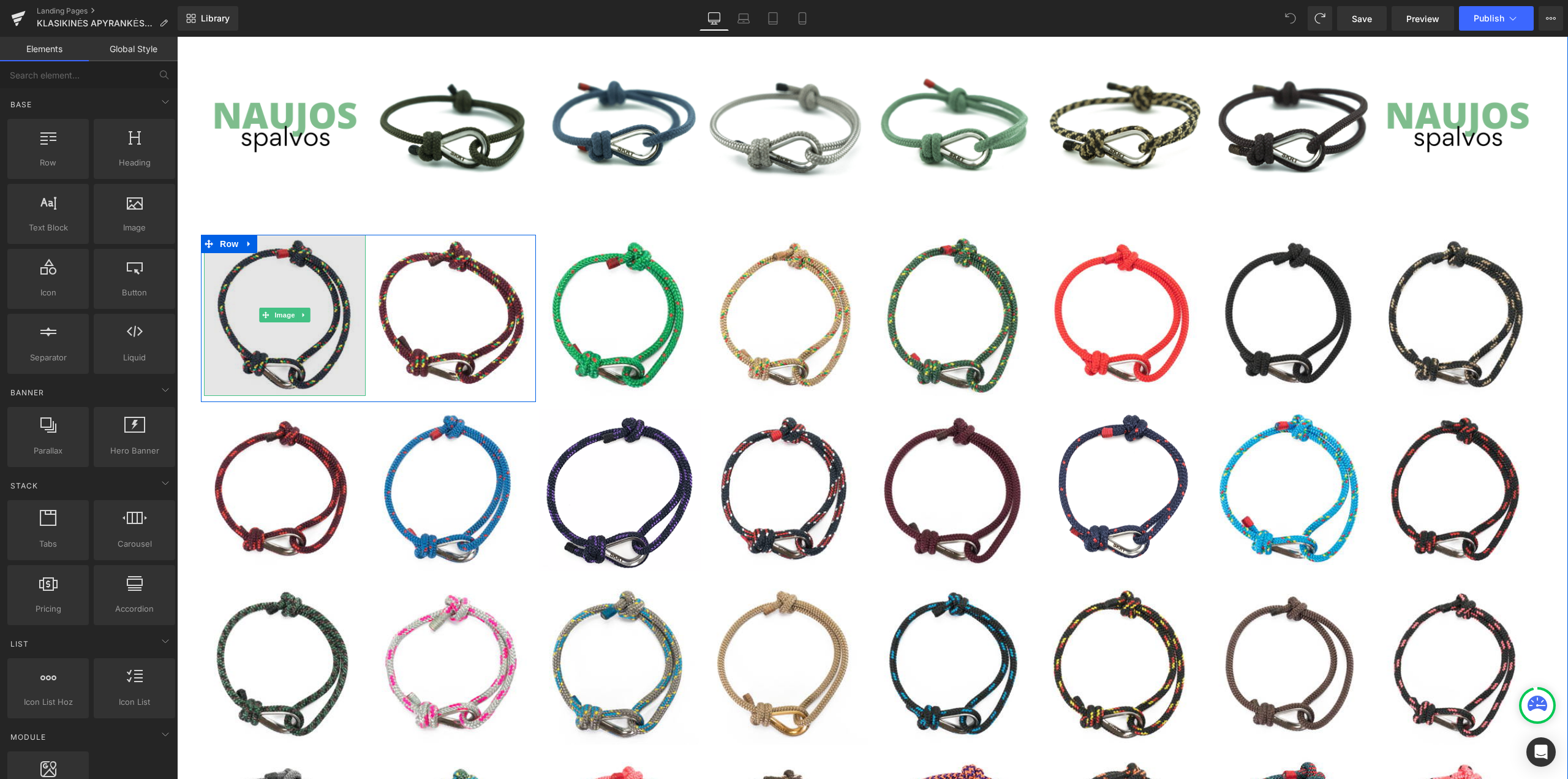
scroll to position [0, 0]
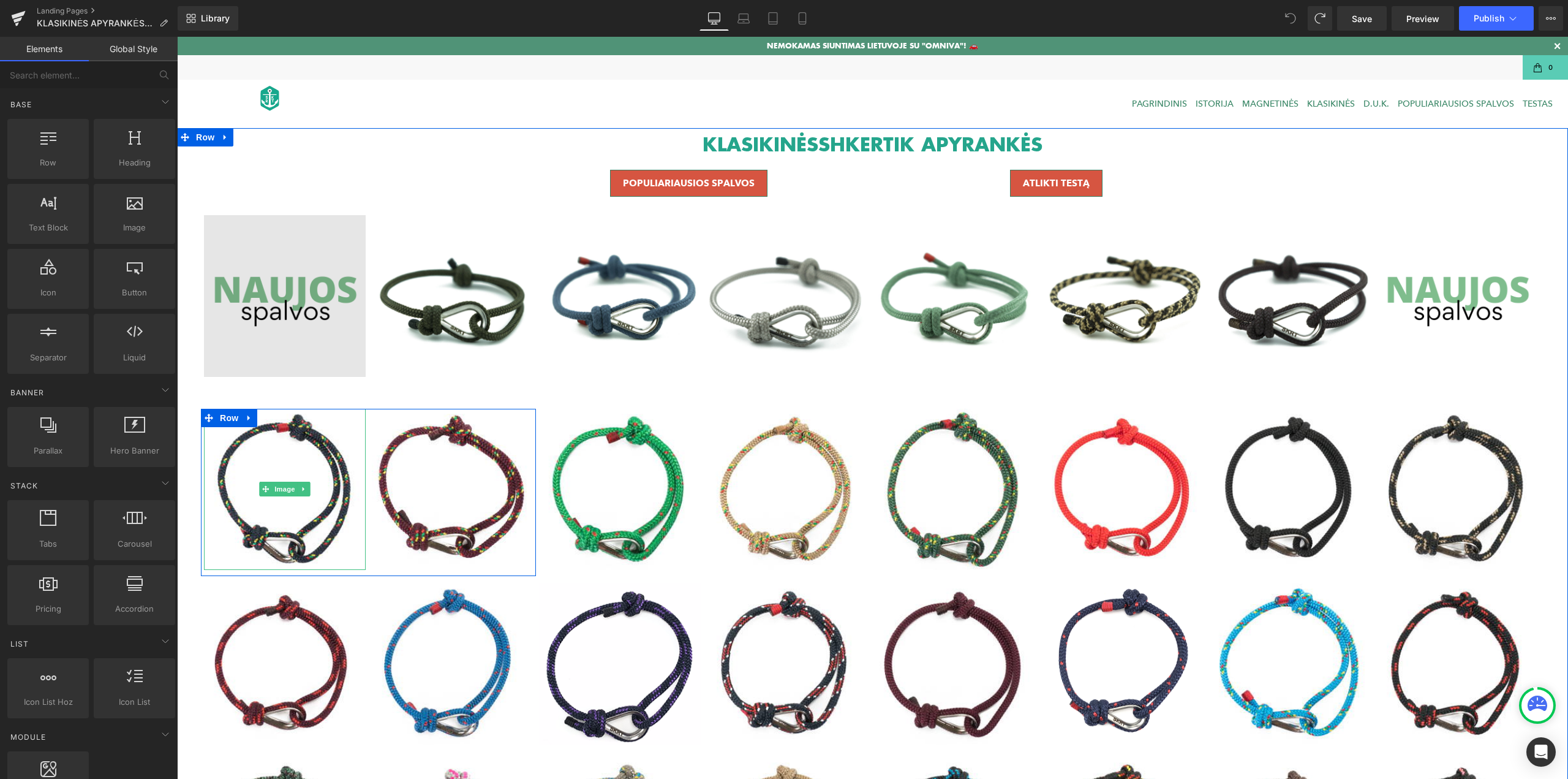
click at [290, 372] on img at bounding box center [285, 295] width 161 height 162
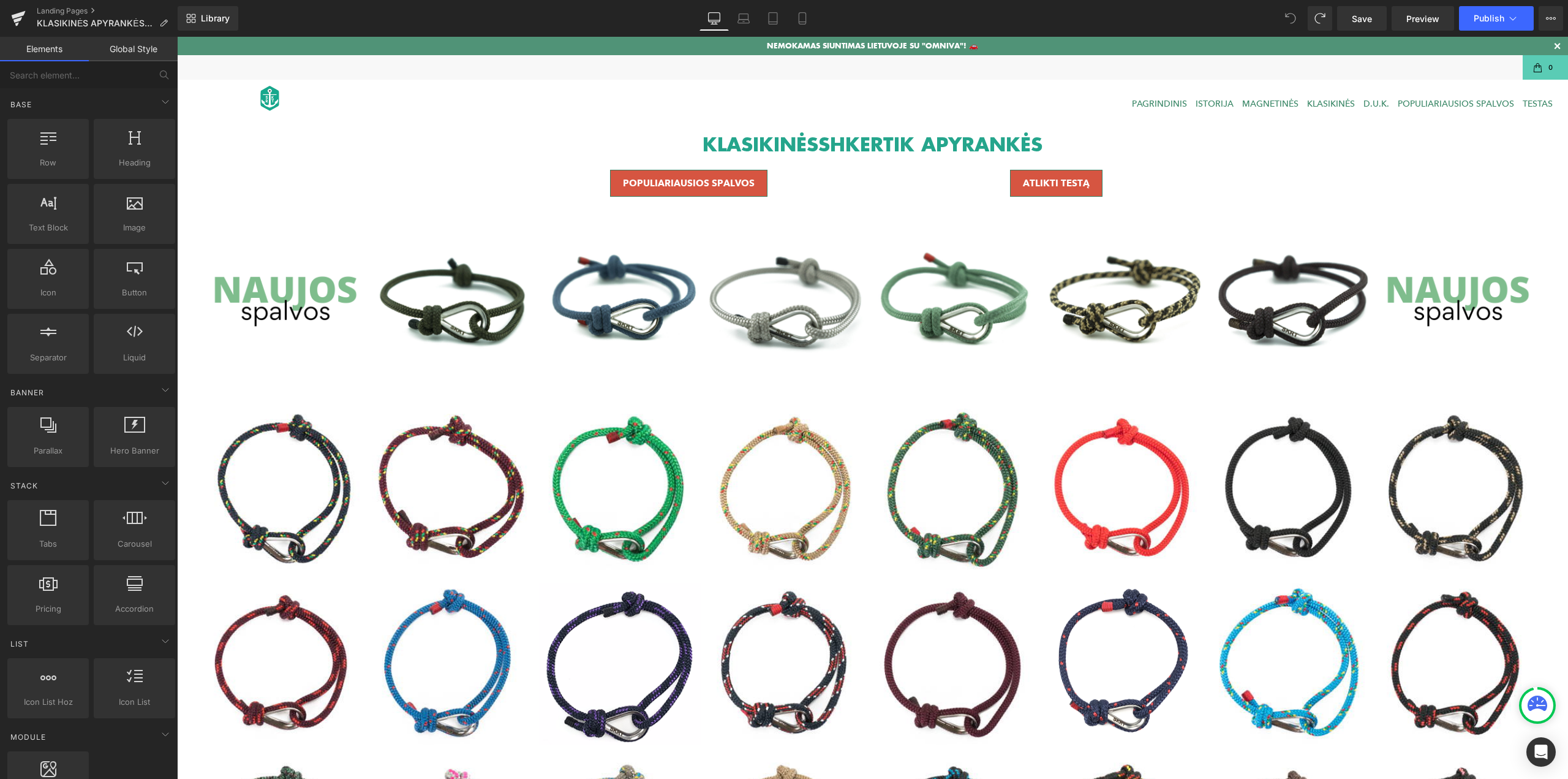
click at [999, 45] on div "NEMOKAMAS SIUNTIMAS LIETUVOJE SU "OMNIVA"! 🚗​" at bounding box center [873, 46] width 1391 height 18
click at [840, 41] on p "NEMOKAMAS SIUNTIMAS LIETUVOJE SU "OMNIVA"! 🚗​" at bounding box center [872, 45] width 211 height 11
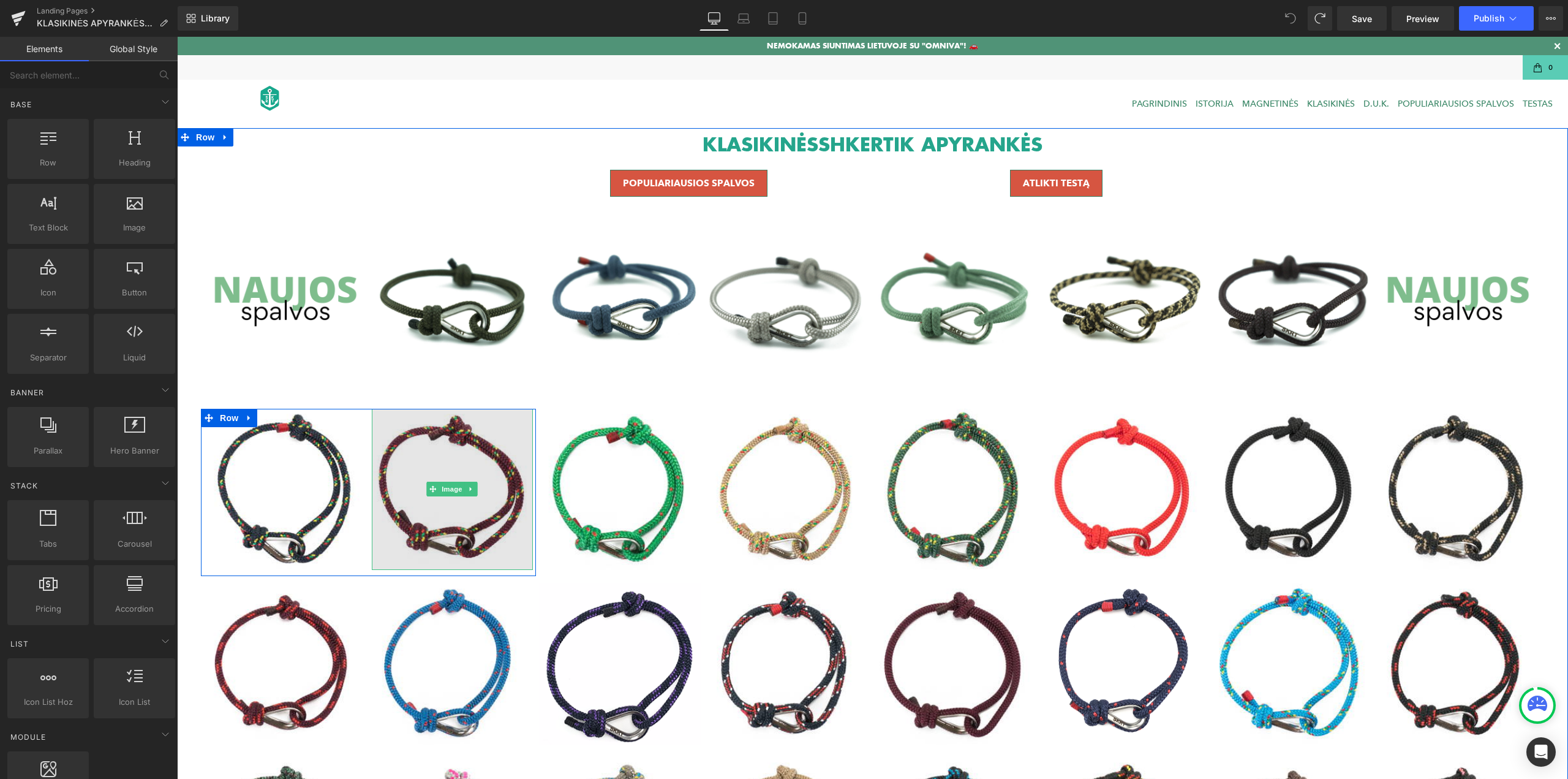
click at [437, 479] on img at bounding box center [452, 489] width 161 height 162
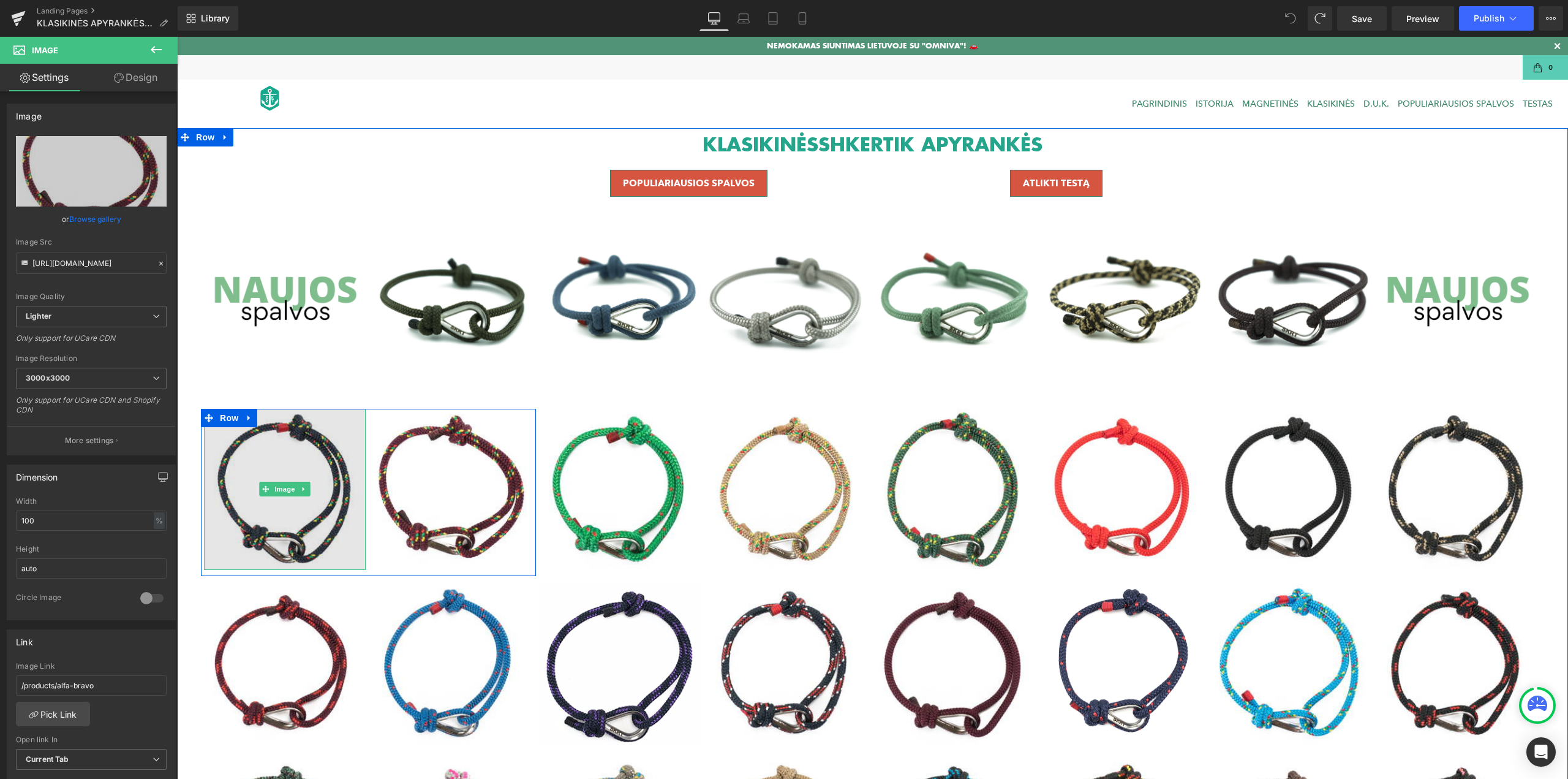
click at [318, 462] on img at bounding box center [285, 489] width 161 height 162
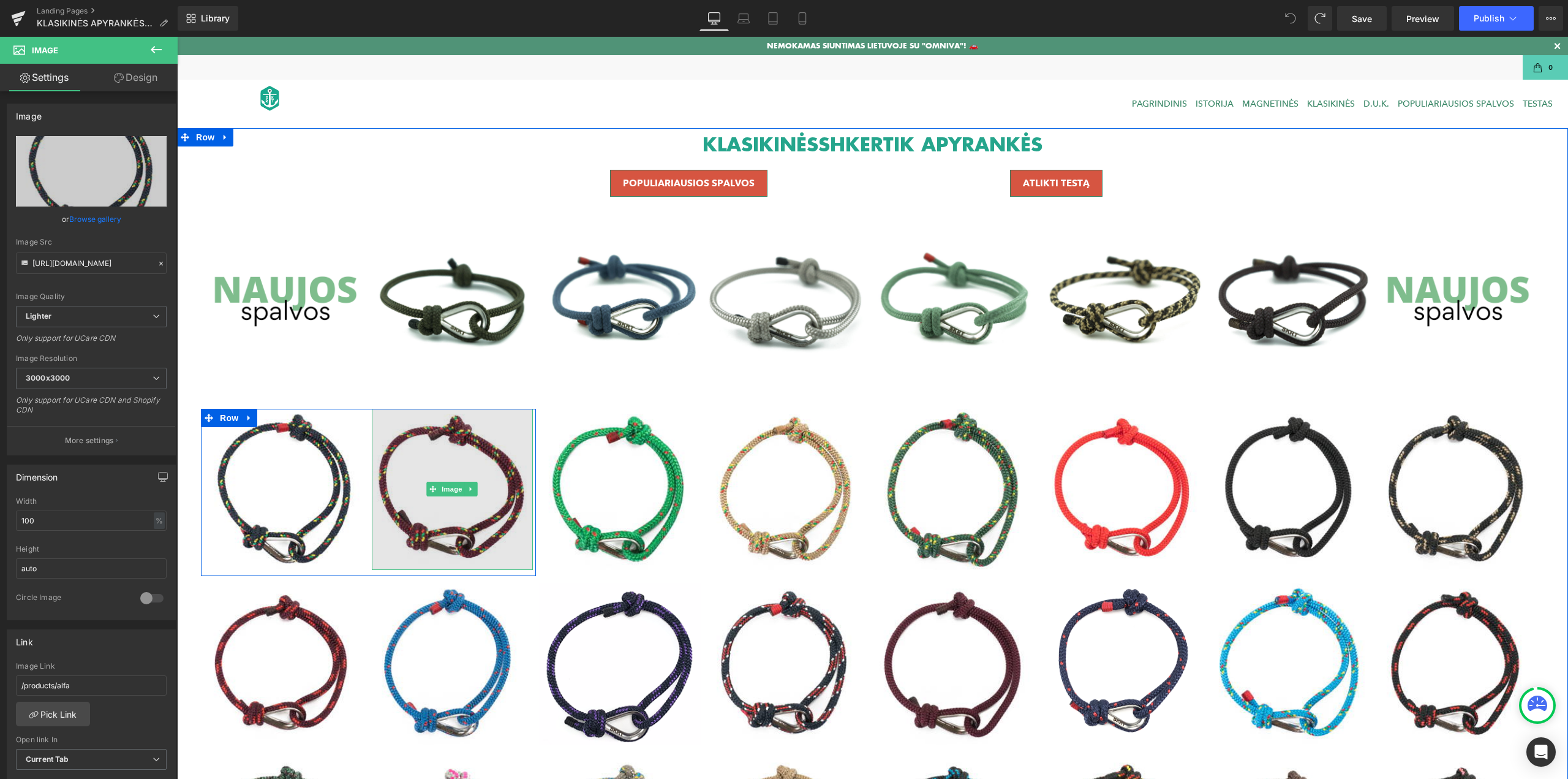
click at [465, 457] on img at bounding box center [452, 489] width 161 height 162
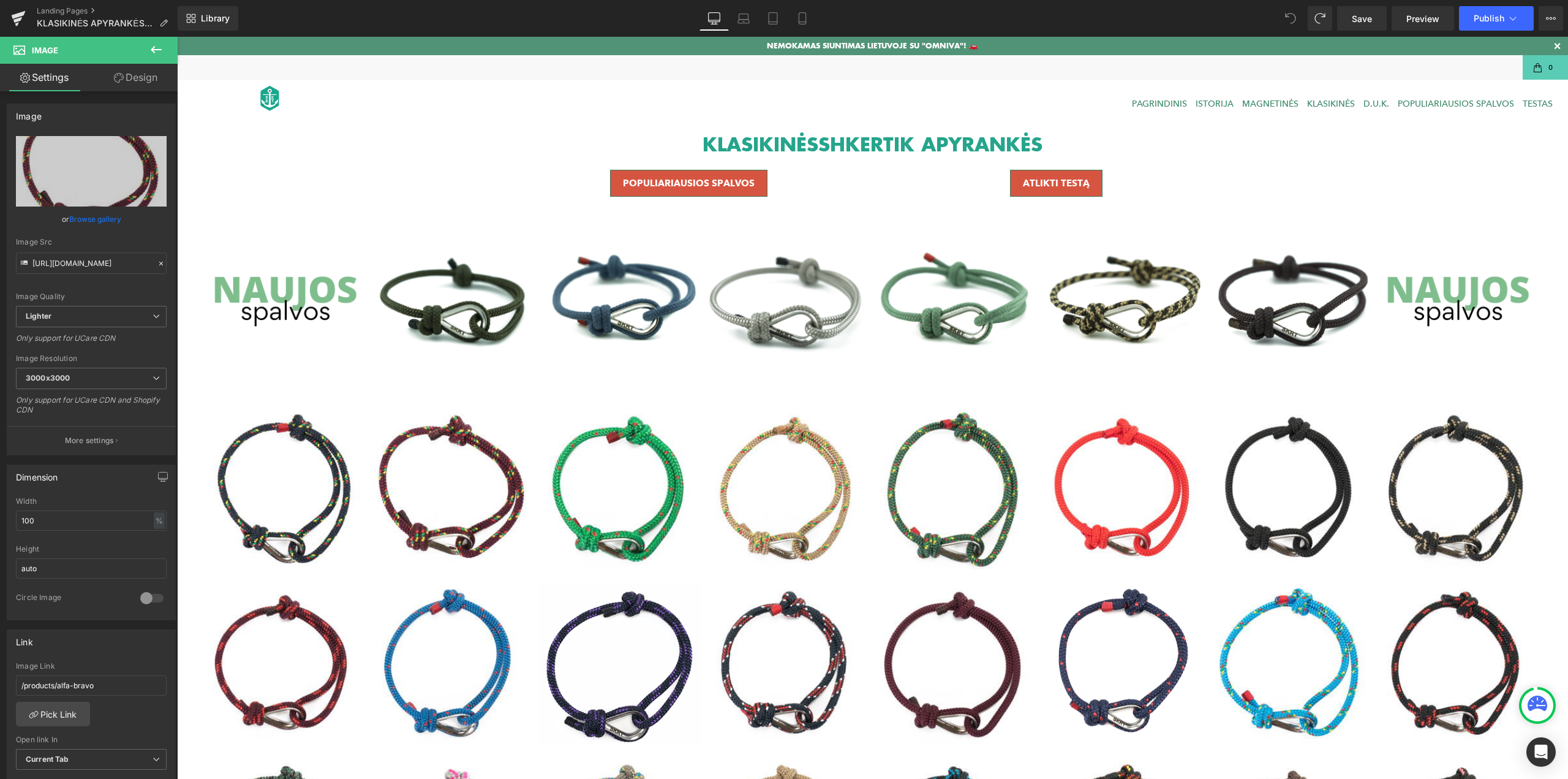
click at [156, 46] on icon at bounding box center [156, 50] width 15 height 15
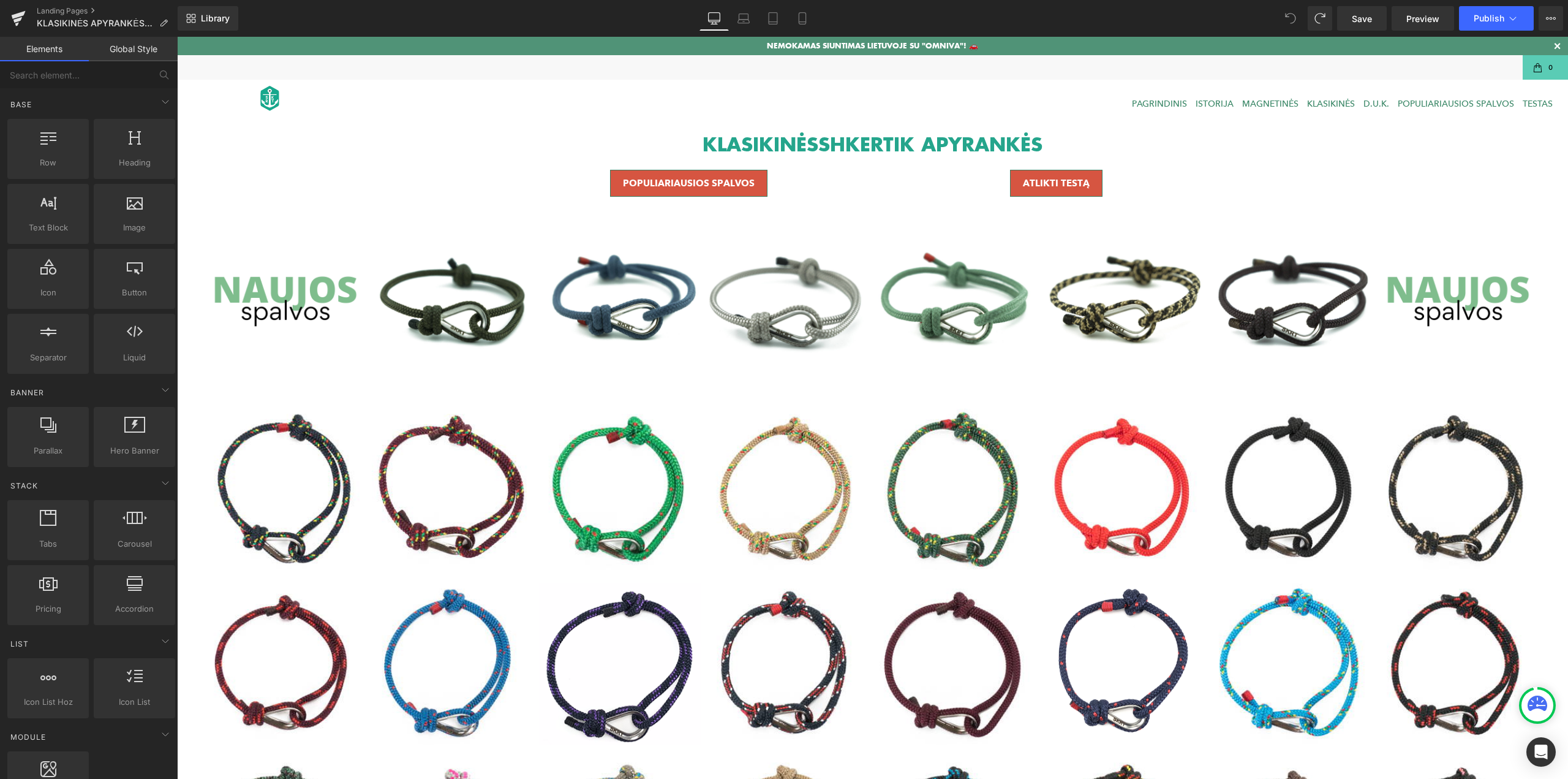
click at [139, 52] on link "Global Style" at bounding box center [133, 49] width 89 height 25
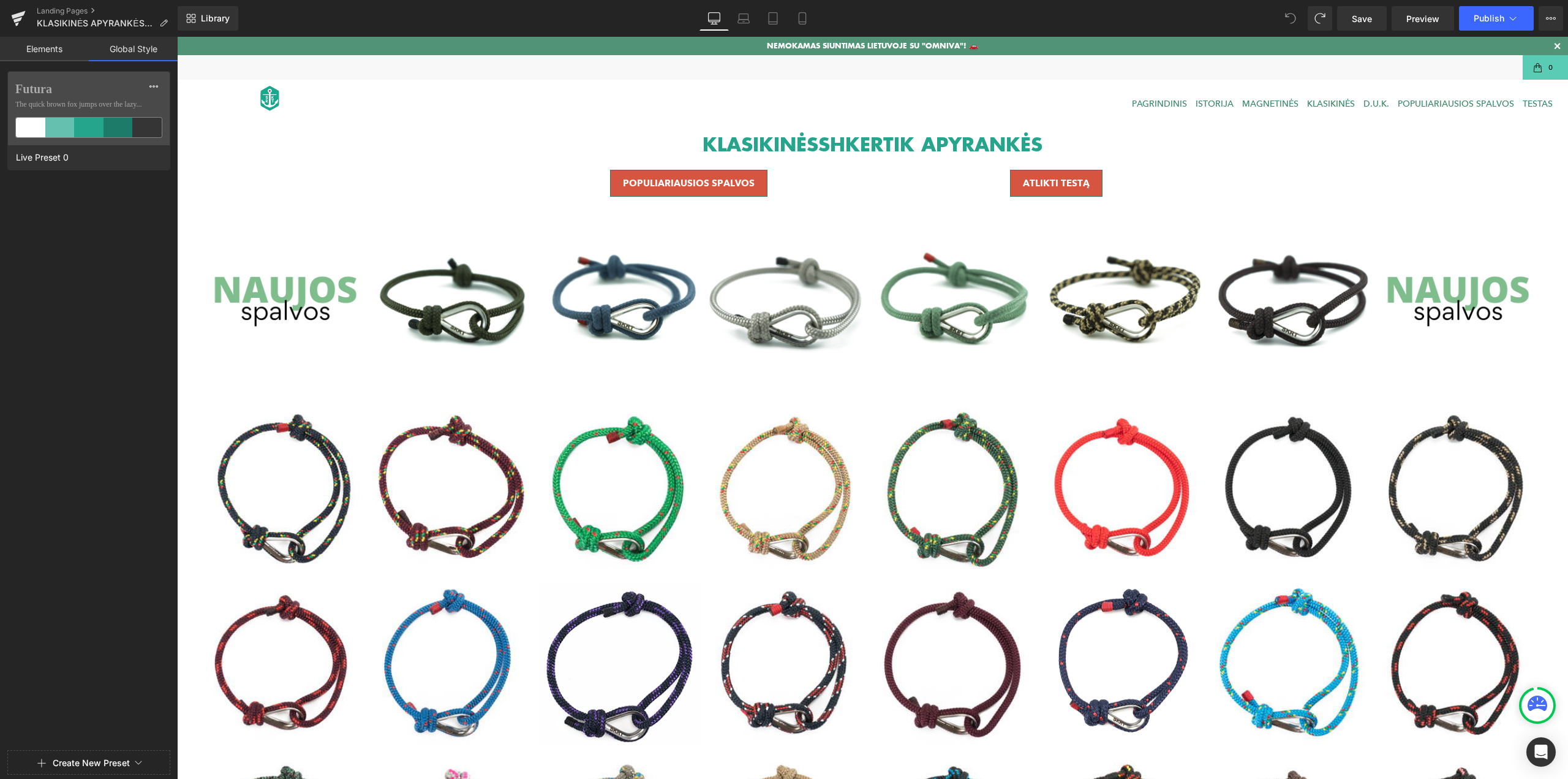
click at [62, 49] on link "Elements" at bounding box center [44, 49] width 89 height 25
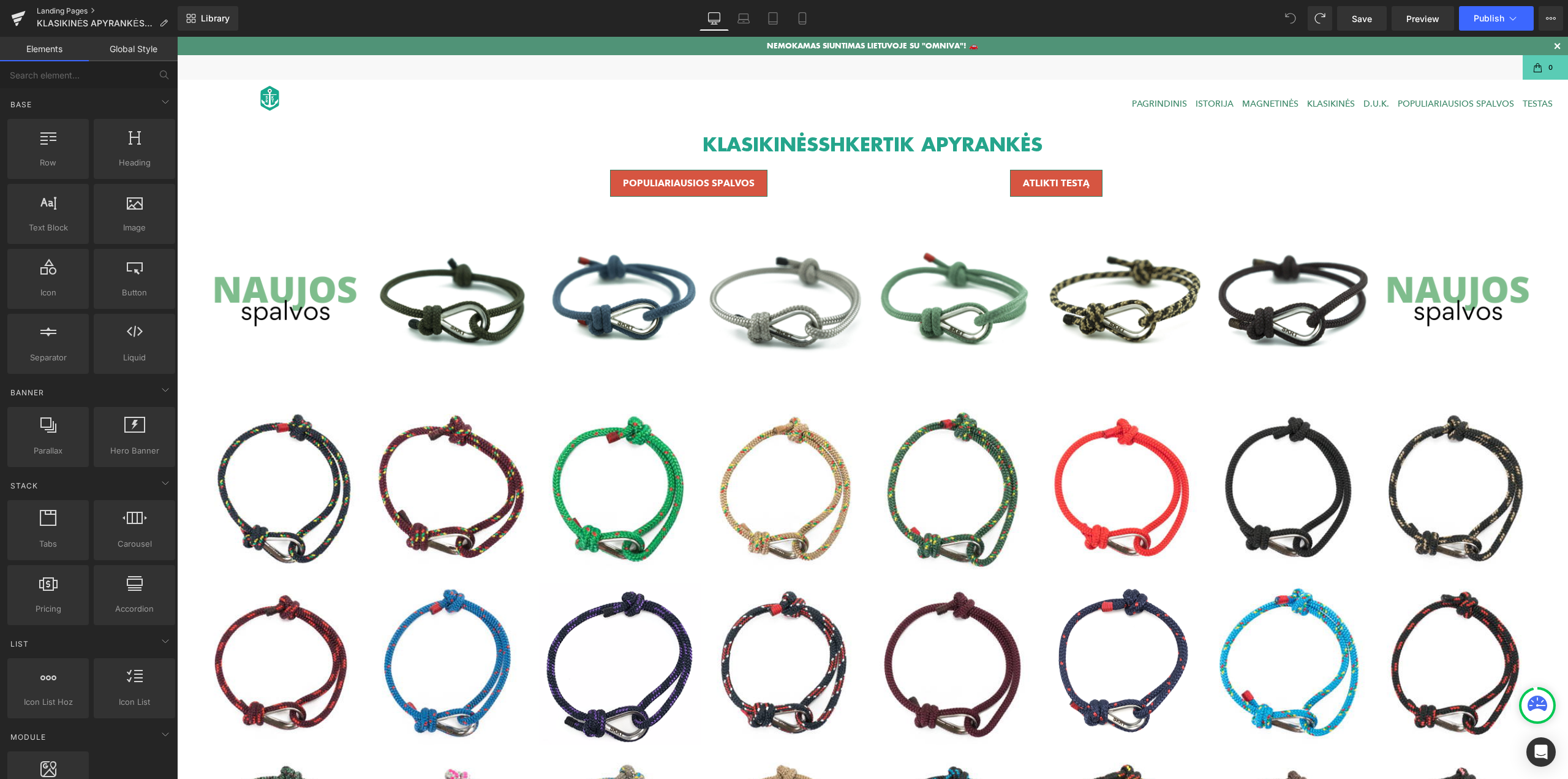
click at [93, 11] on link "Landing Pages" at bounding box center [107, 11] width 141 height 10
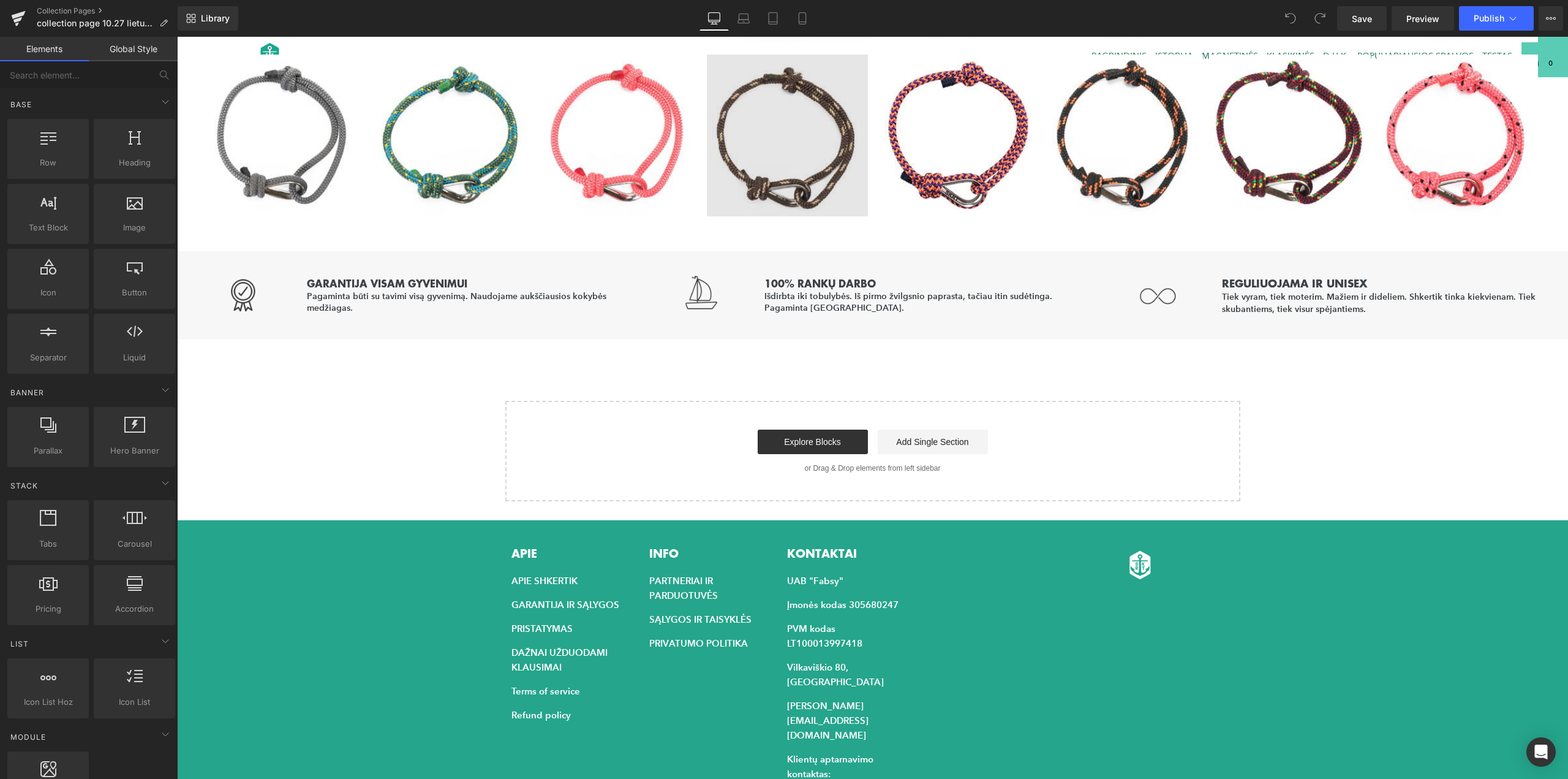
scroll to position [666, 0]
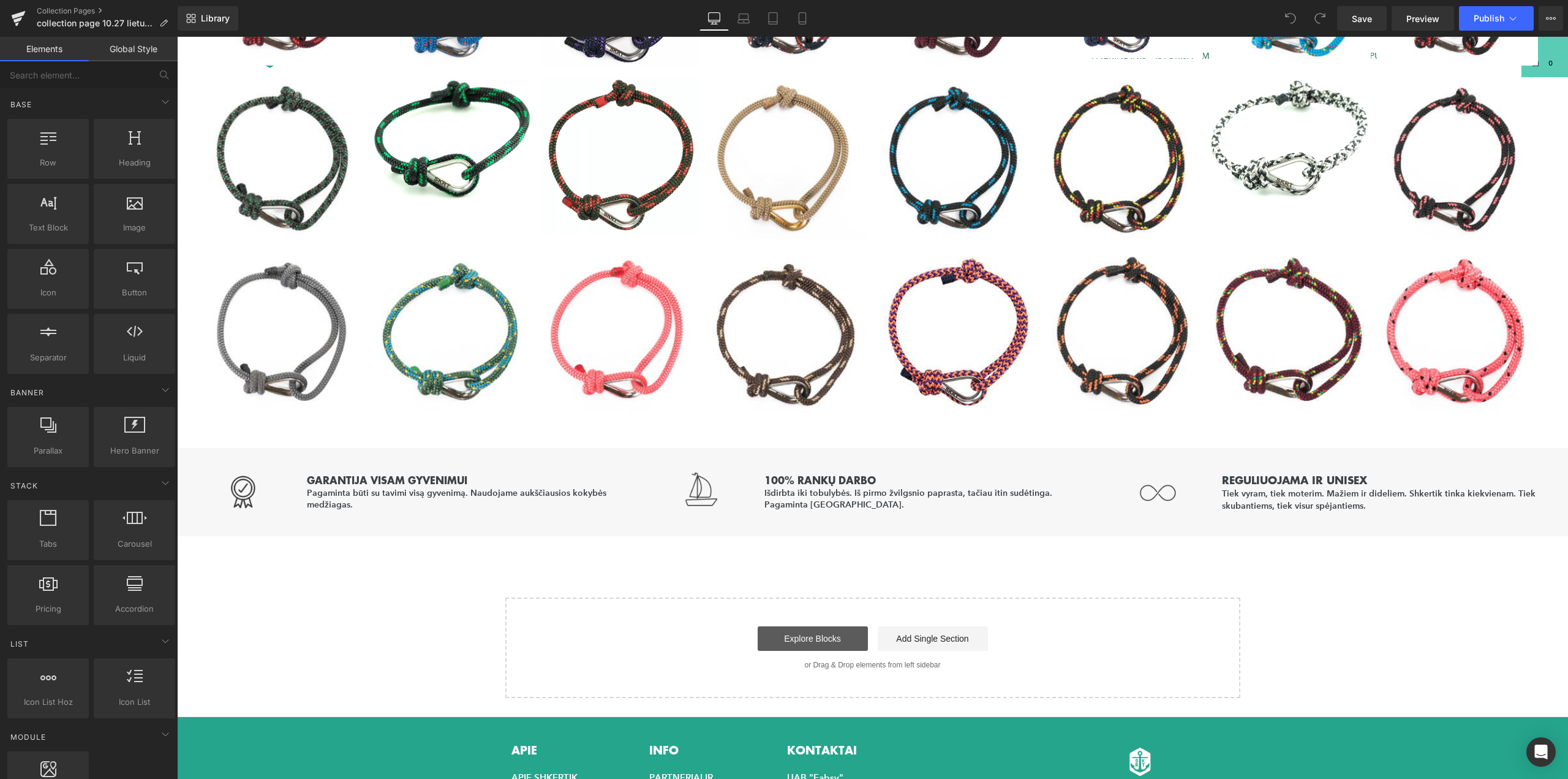
click at [832, 635] on link "Explore Blocks" at bounding box center [813, 639] width 110 height 25
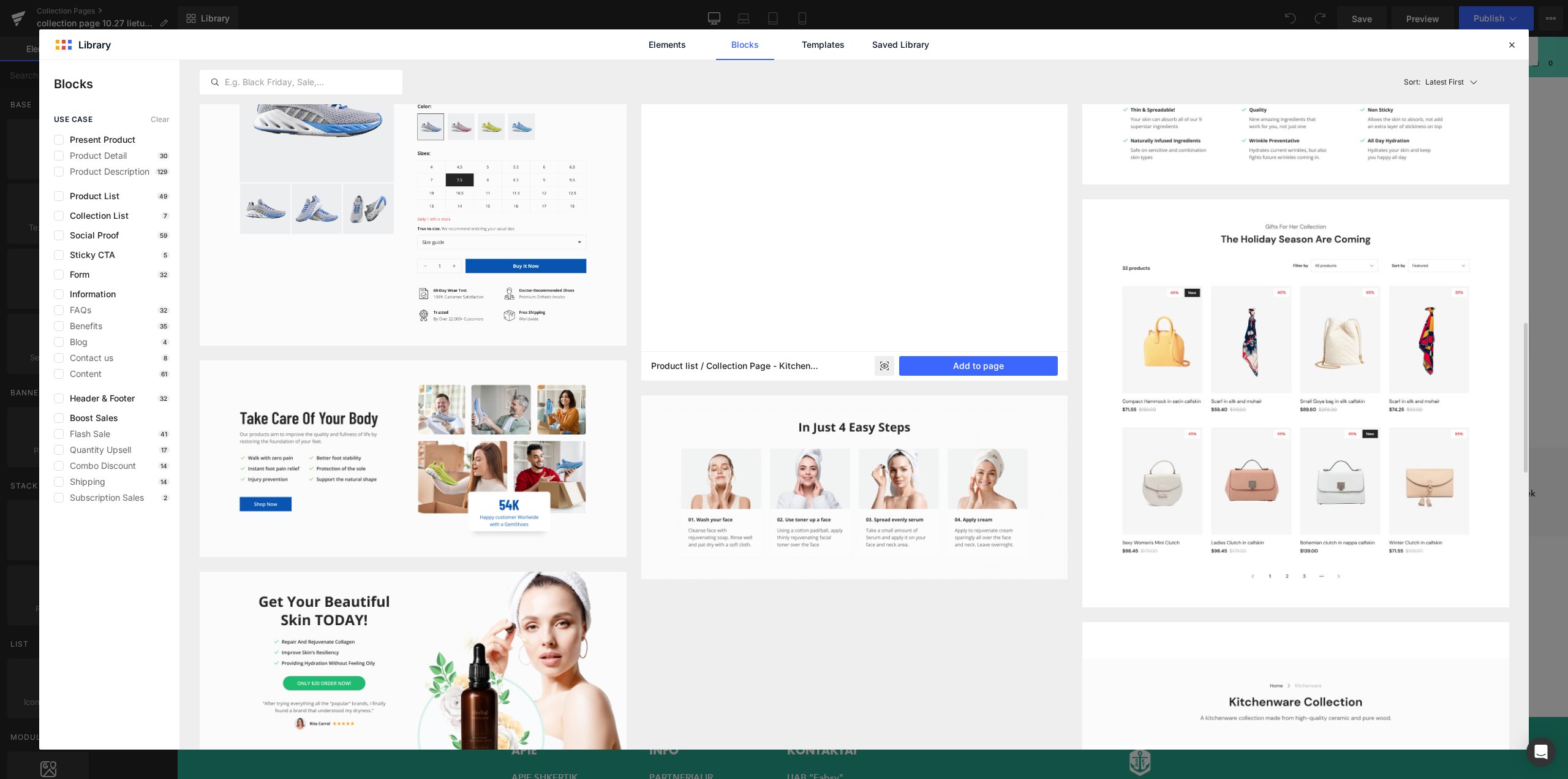
scroll to position [1961, 0]
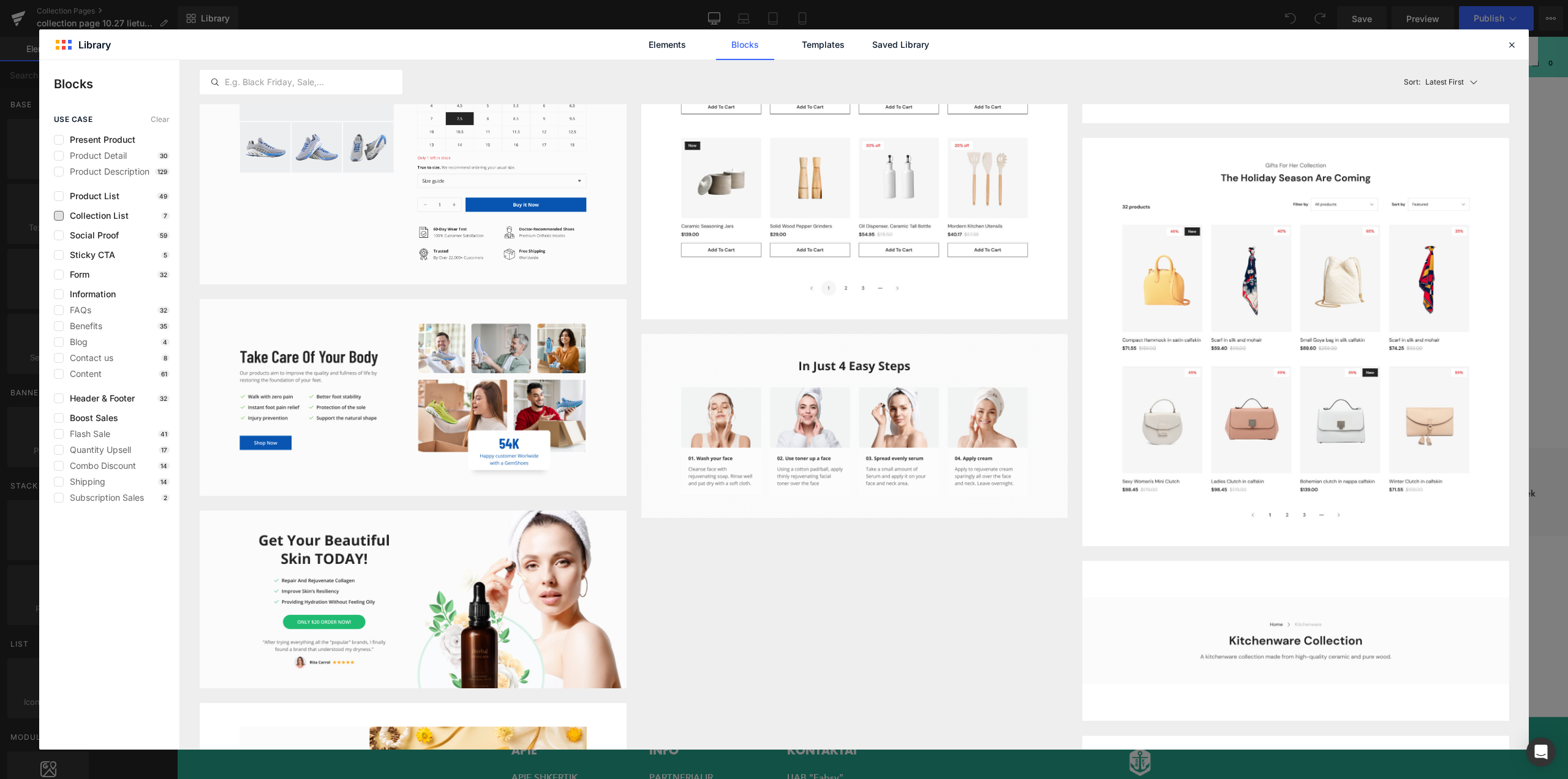
click at [81, 215] on span "Collection List" at bounding box center [96, 216] width 65 height 10
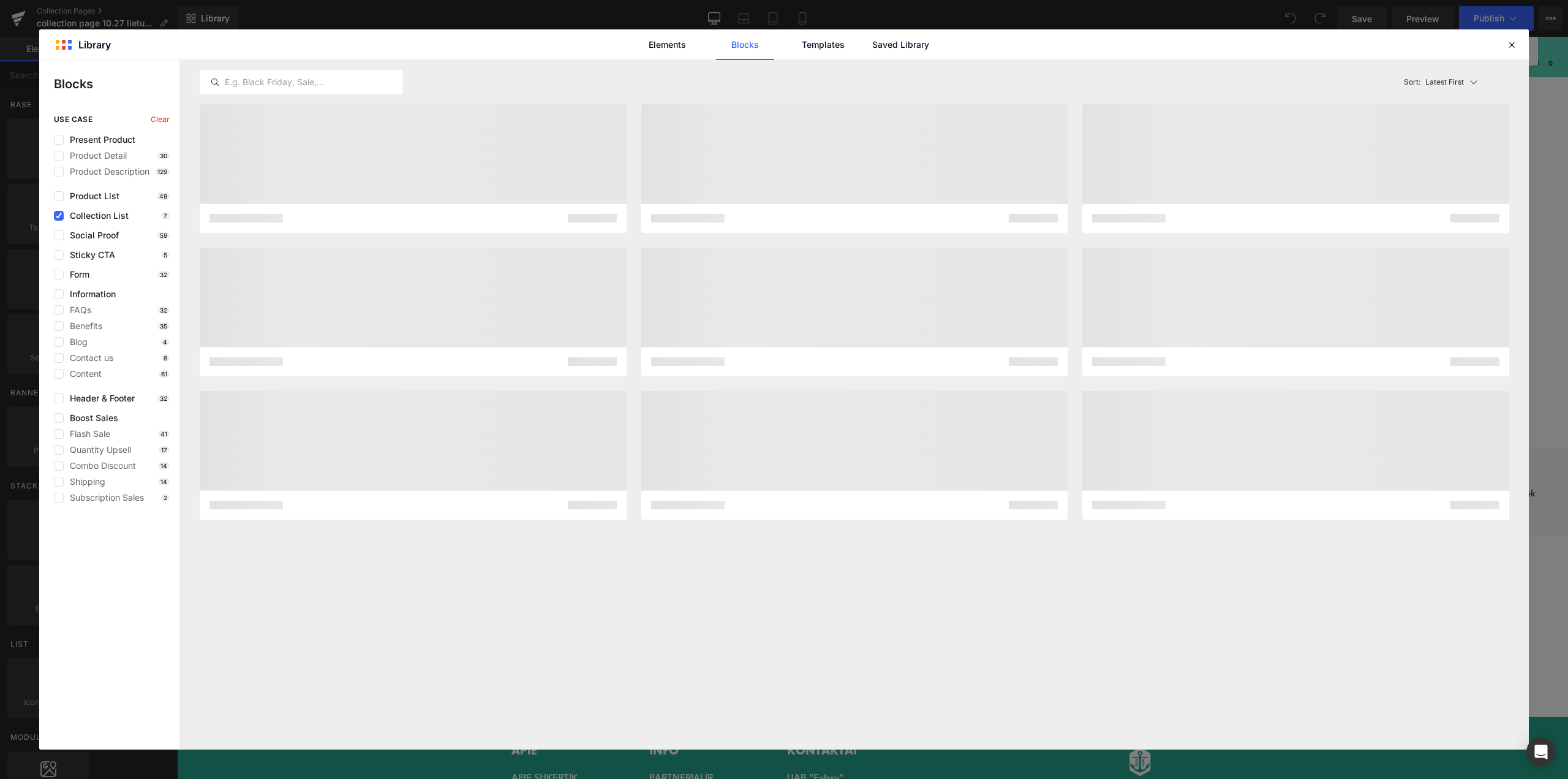
scroll to position [0, 0]
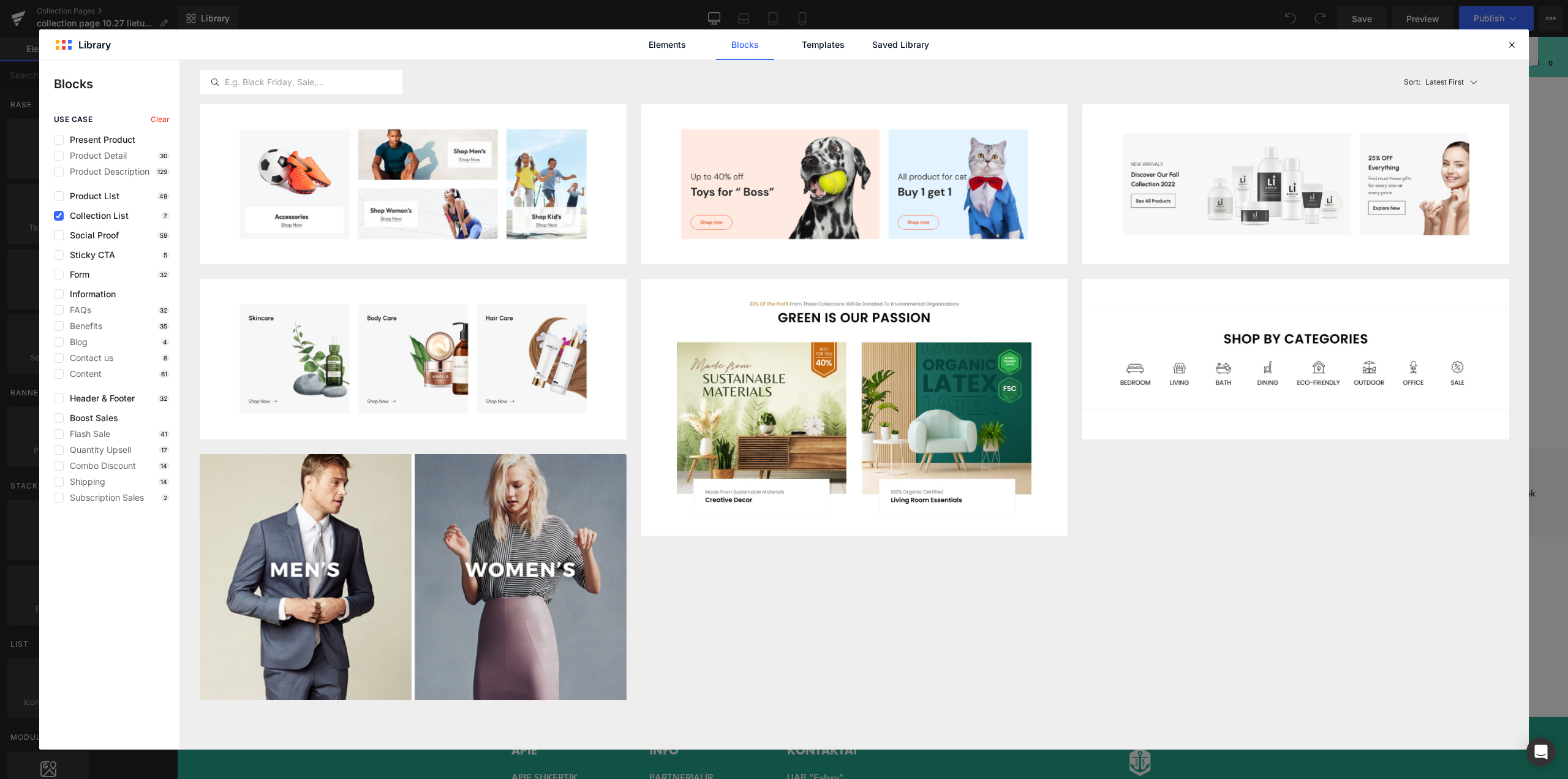
click at [98, 277] on div "Form 32" at bounding box center [112, 274] width 116 height 10
click at [75, 275] on span "Form" at bounding box center [77, 274] width 26 height 10
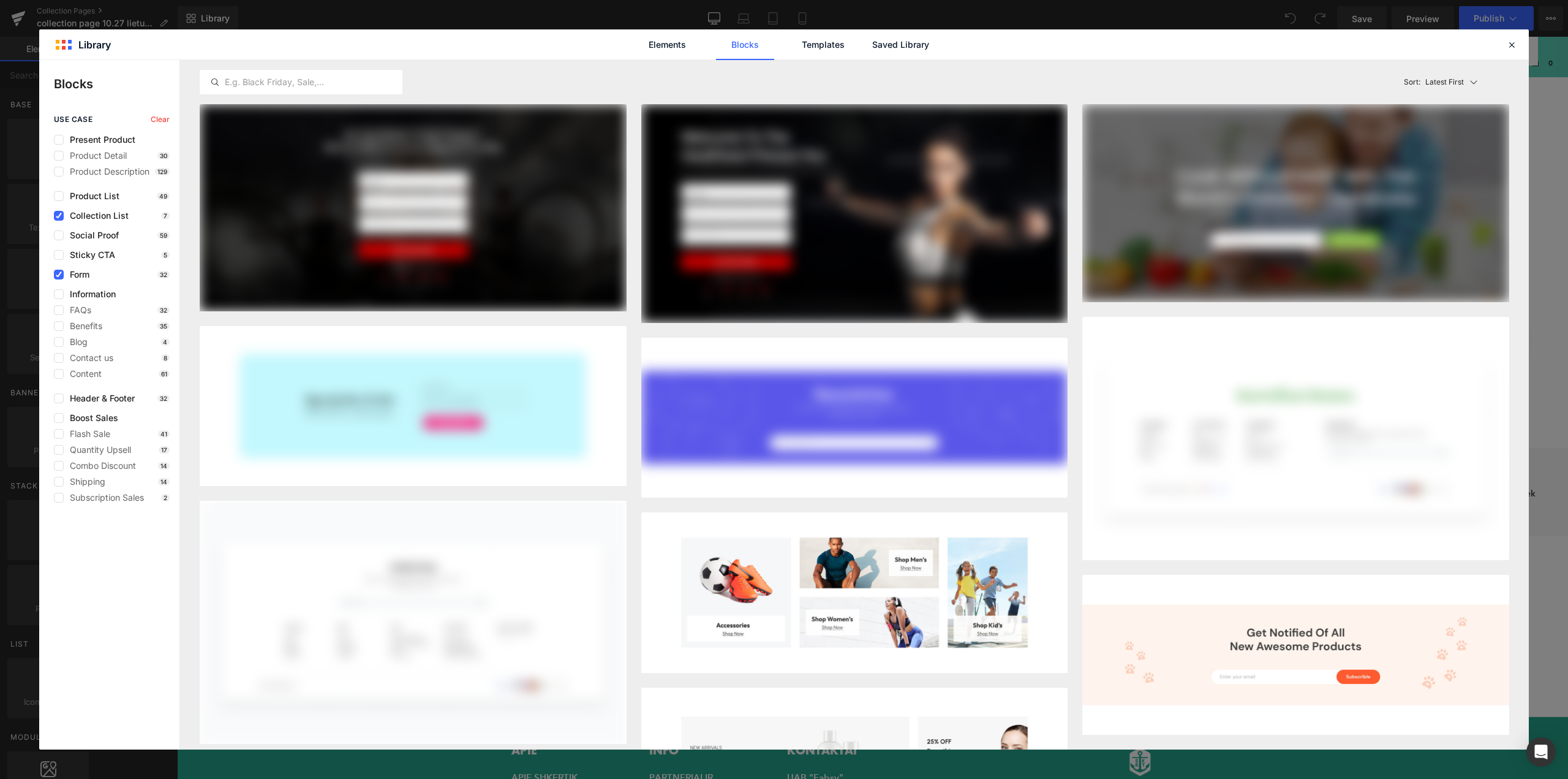
click at [55, 222] on div "use case Clear Present Product Product Detail 30 Product Description 129 Produc…" at bounding box center [109, 308] width 140 height 387
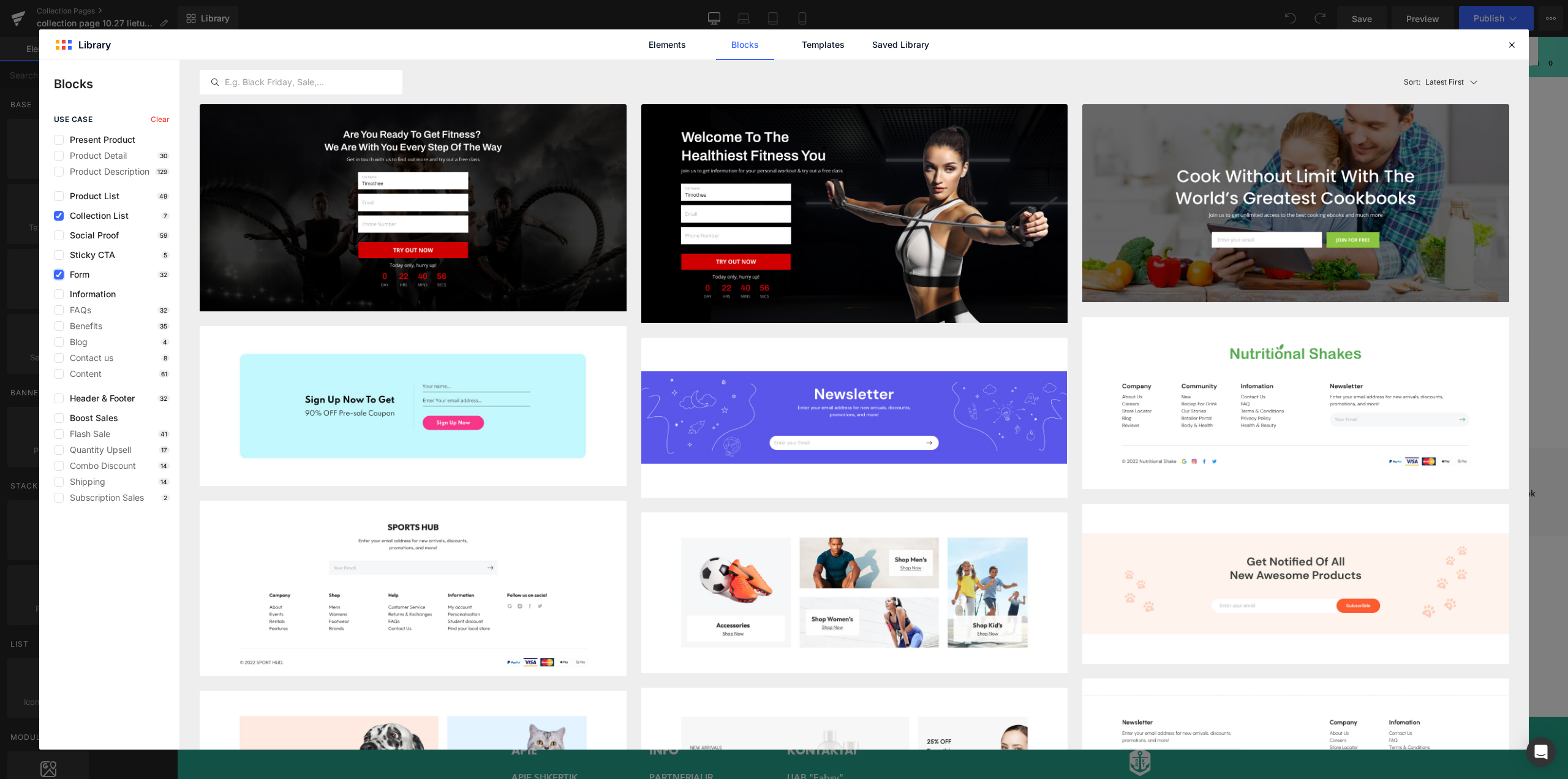
click at [59, 274] on icon at bounding box center [59, 274] width 6 height 0
click at [59, 274] on input "checkbox" at bounding box center [59, 274] width 0 height 0
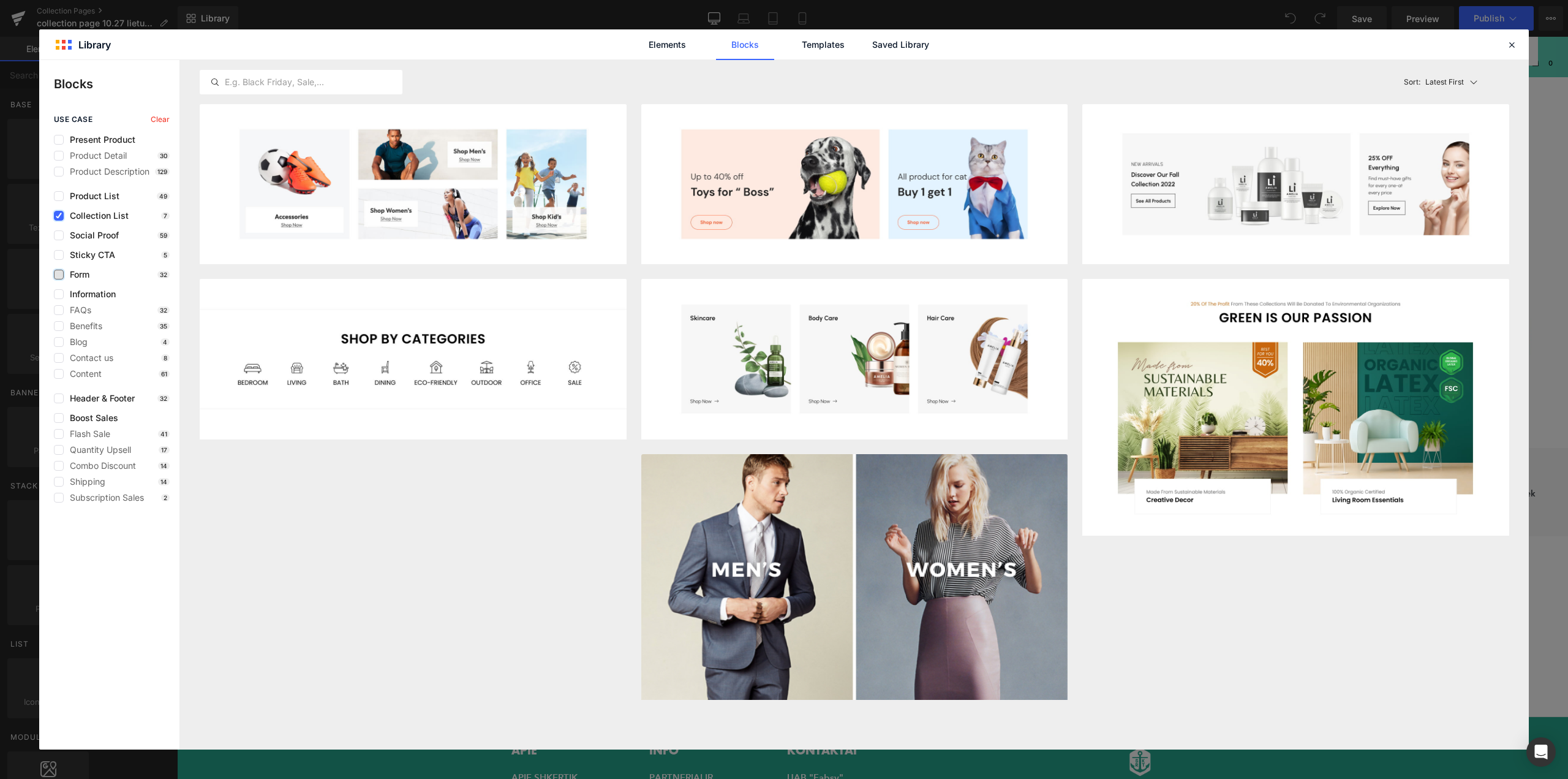
click at [58, 216] on icon at bounding box center [59, 216] width 6 height 0
click at [59, 216] on input "checkbox" at bounding box center [59, 216] width 0 height 0
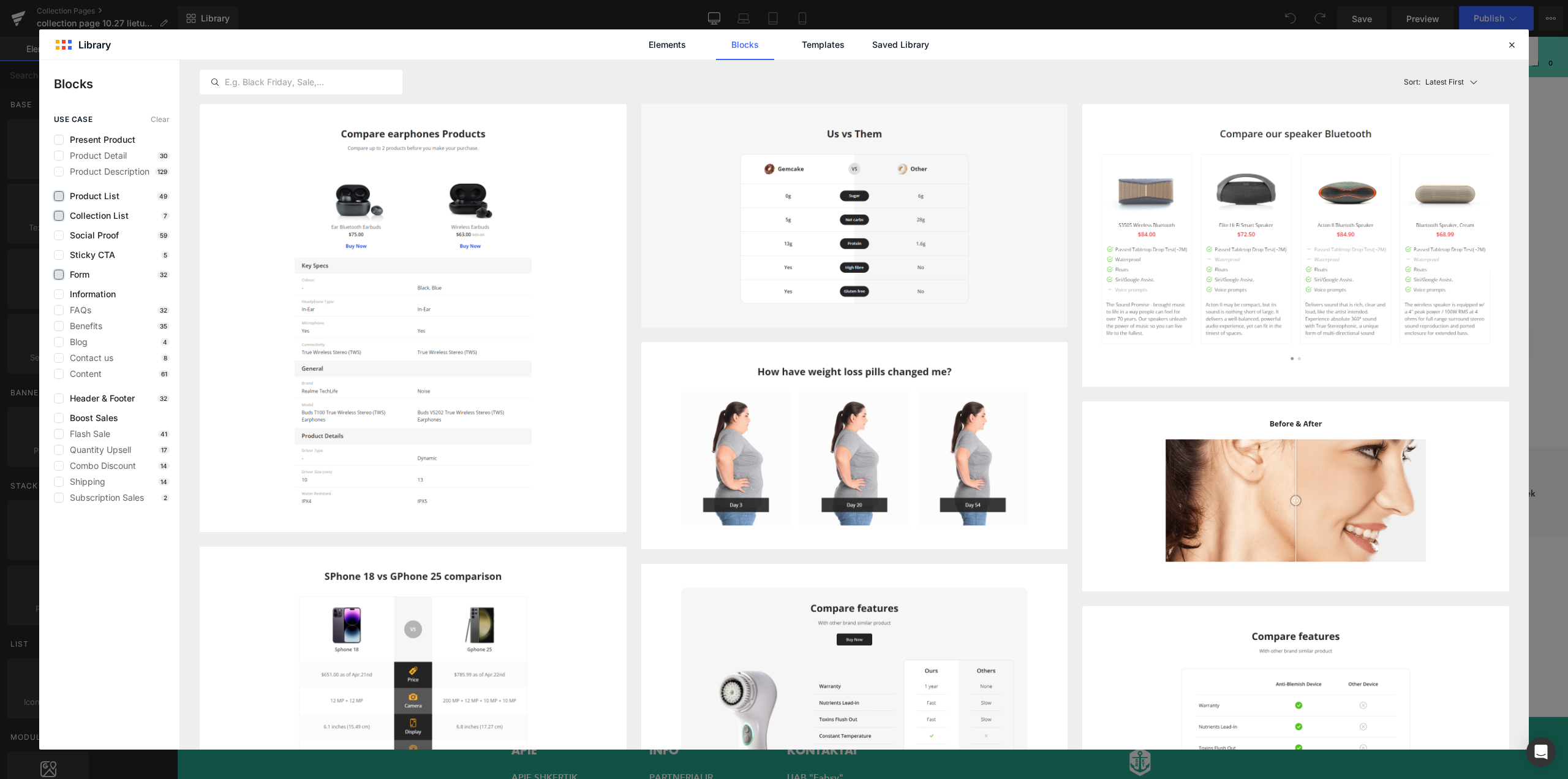
click at [61, 195] on label at bounding box center [59, 195] width 10 height 10
click at [59, 196] on input "checkbox" at bounding box center [59, 196] width 0 height 0
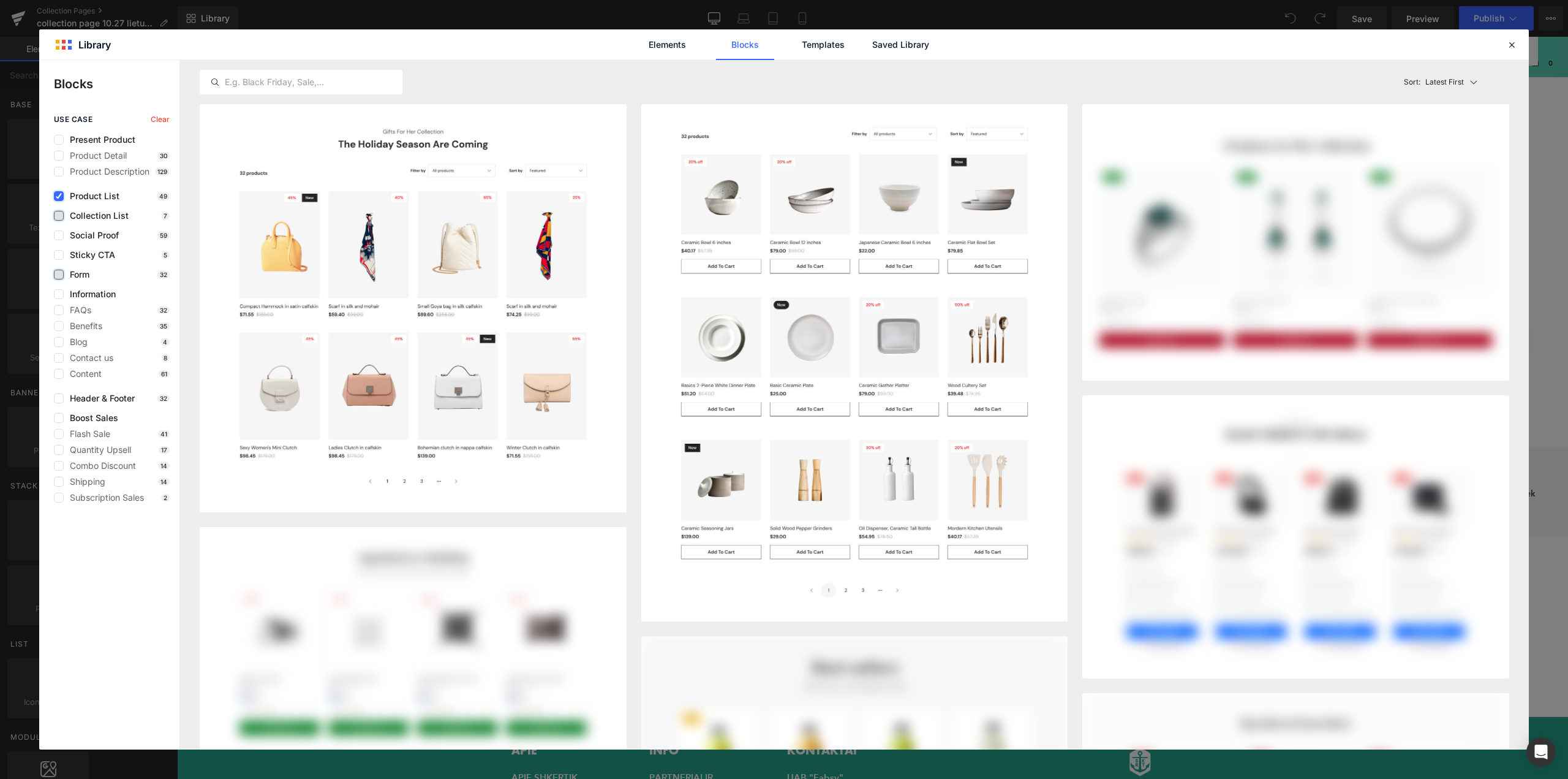
click at [61, 196] on icon at bounding box center [59, 196] width 6 height 0
click at [59, 196] on input "checkbox" at bounding box center [59, 196] width 0 height 0
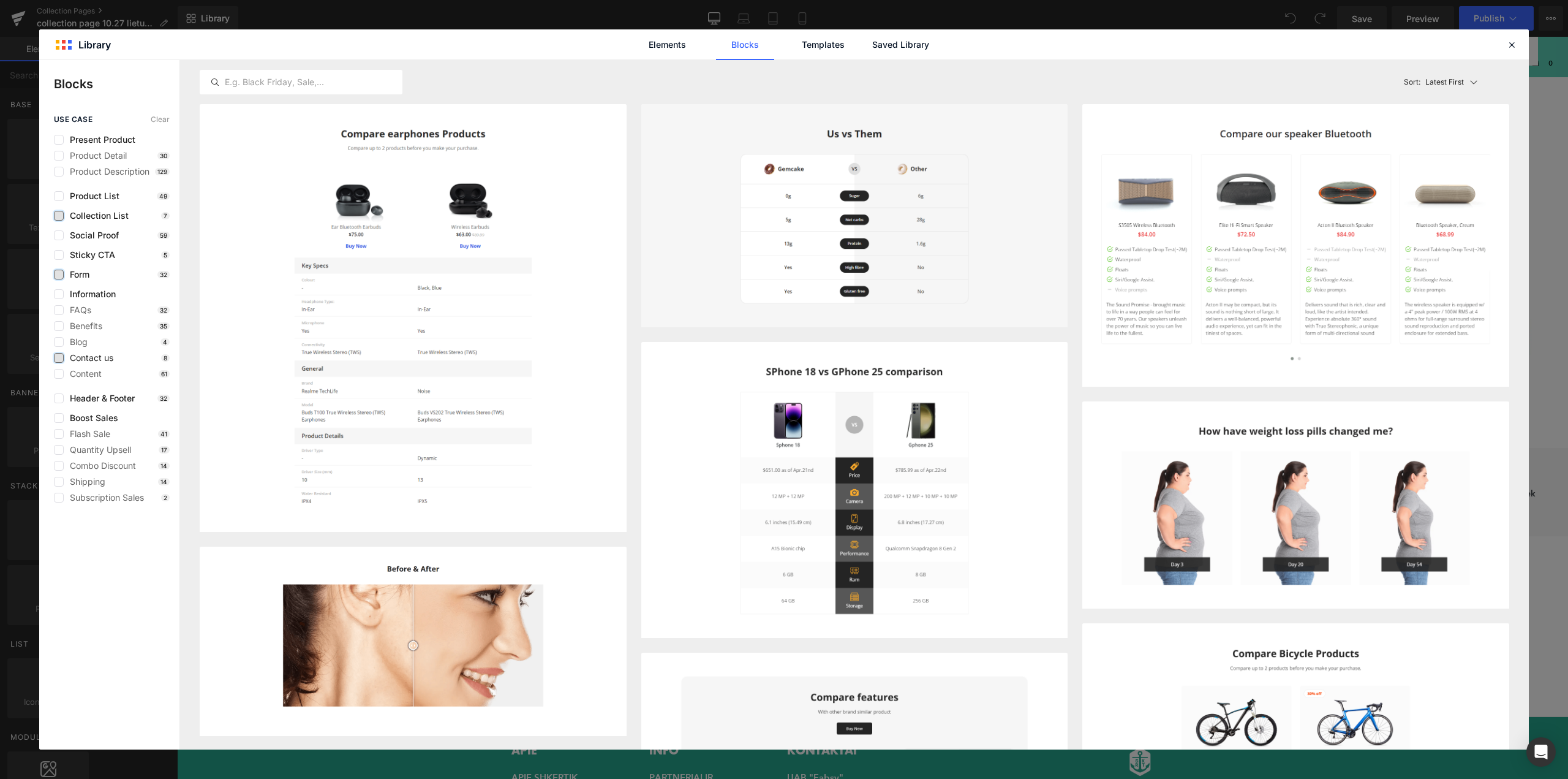
click at [56, 358] on label at bounding box center [59, 358] width 10 height 10
click at [59, 358] on input "checkbox" at bounding box center [59, 358] width 0 height 0
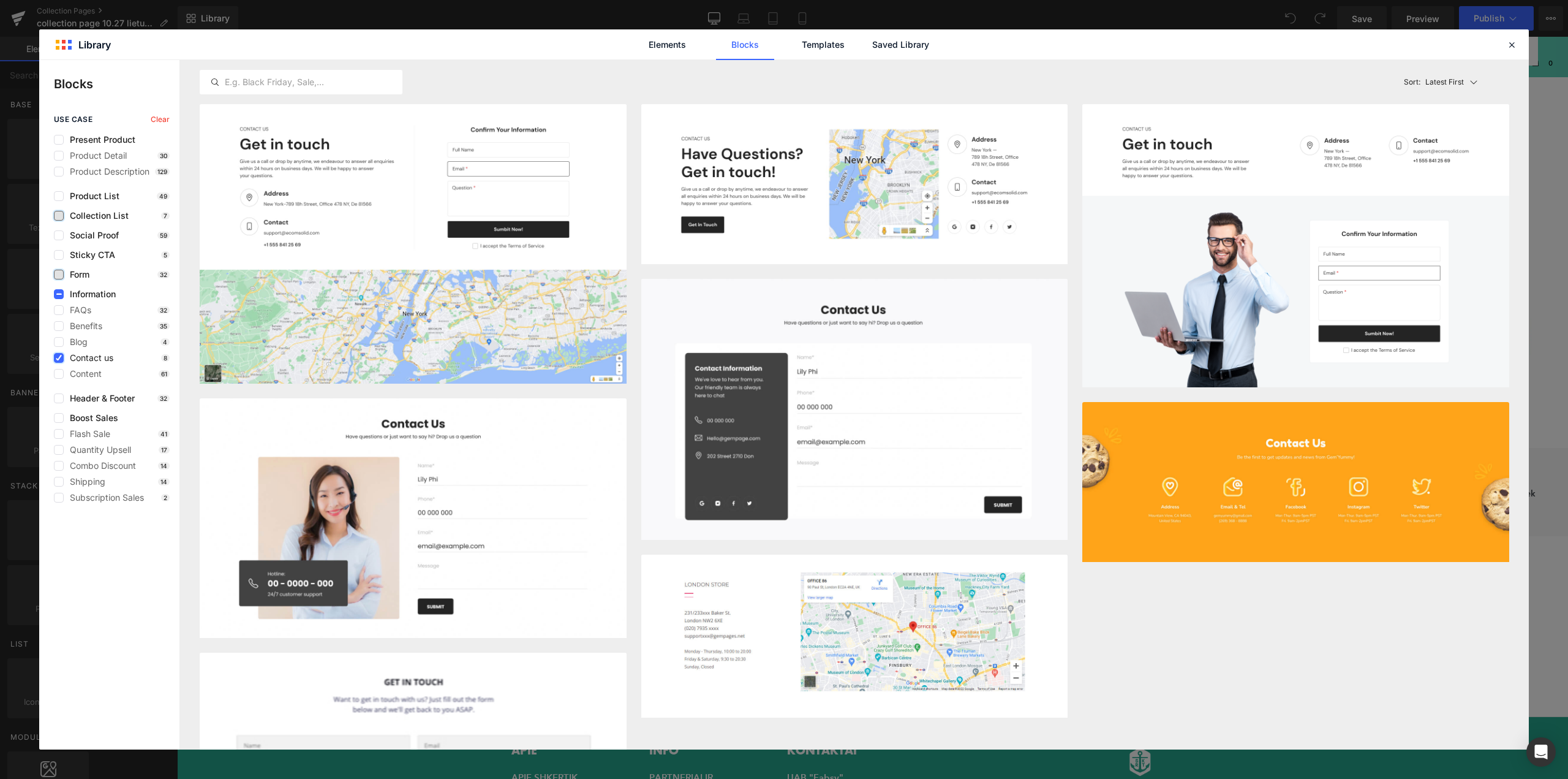
click at [56, 358] on icon at bounding box center [59, 358] width 6 height 0
click at [59, 358] on input "checkbox" at bounding box center [59, 358] width 0 height 0
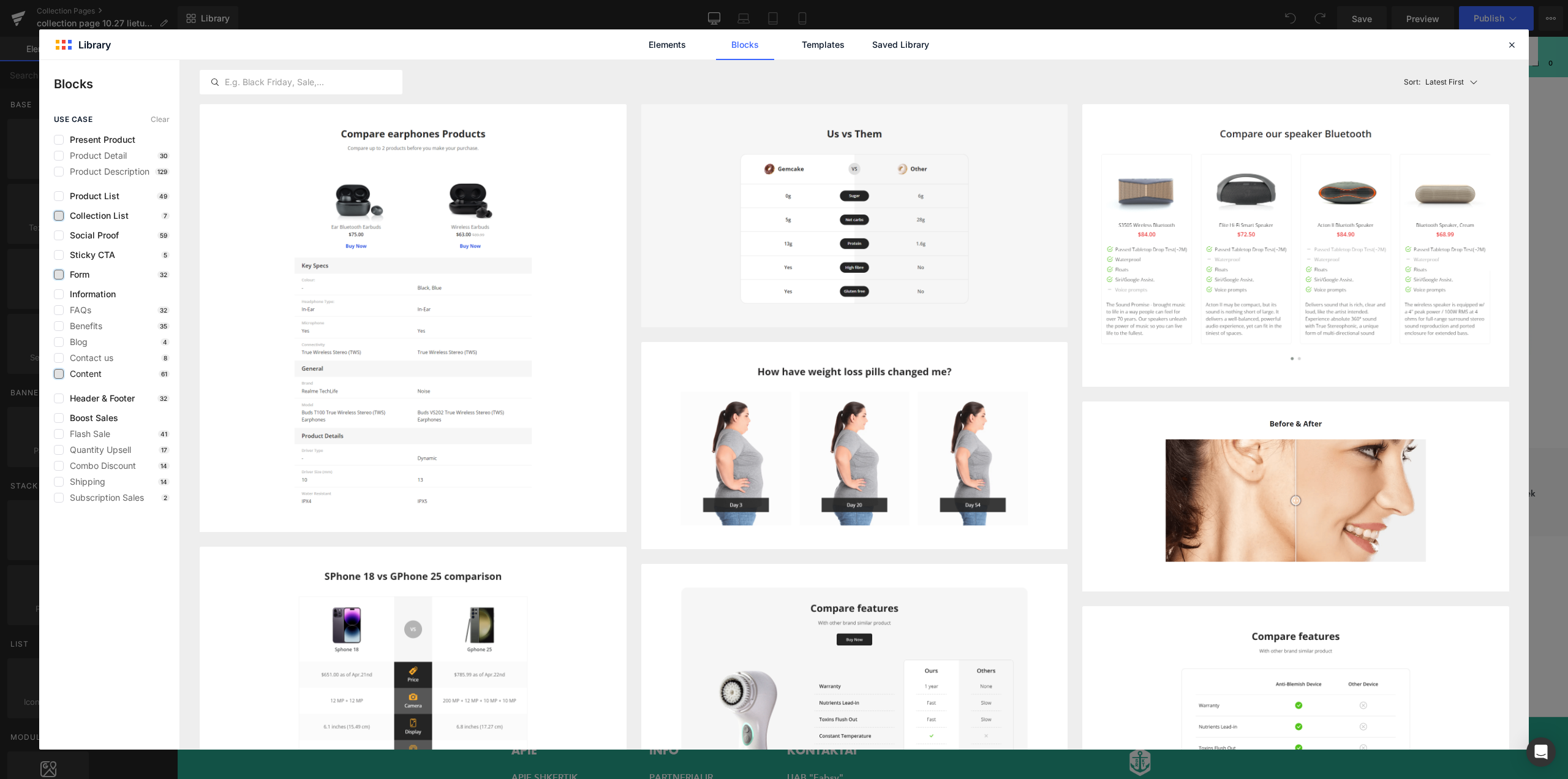
click at [55, 373] on label at bounding box center [59, 373] width 10 height 10
click at [59, 374] on input "checkbox" at bounding box center [59, 374] width 0 height 0
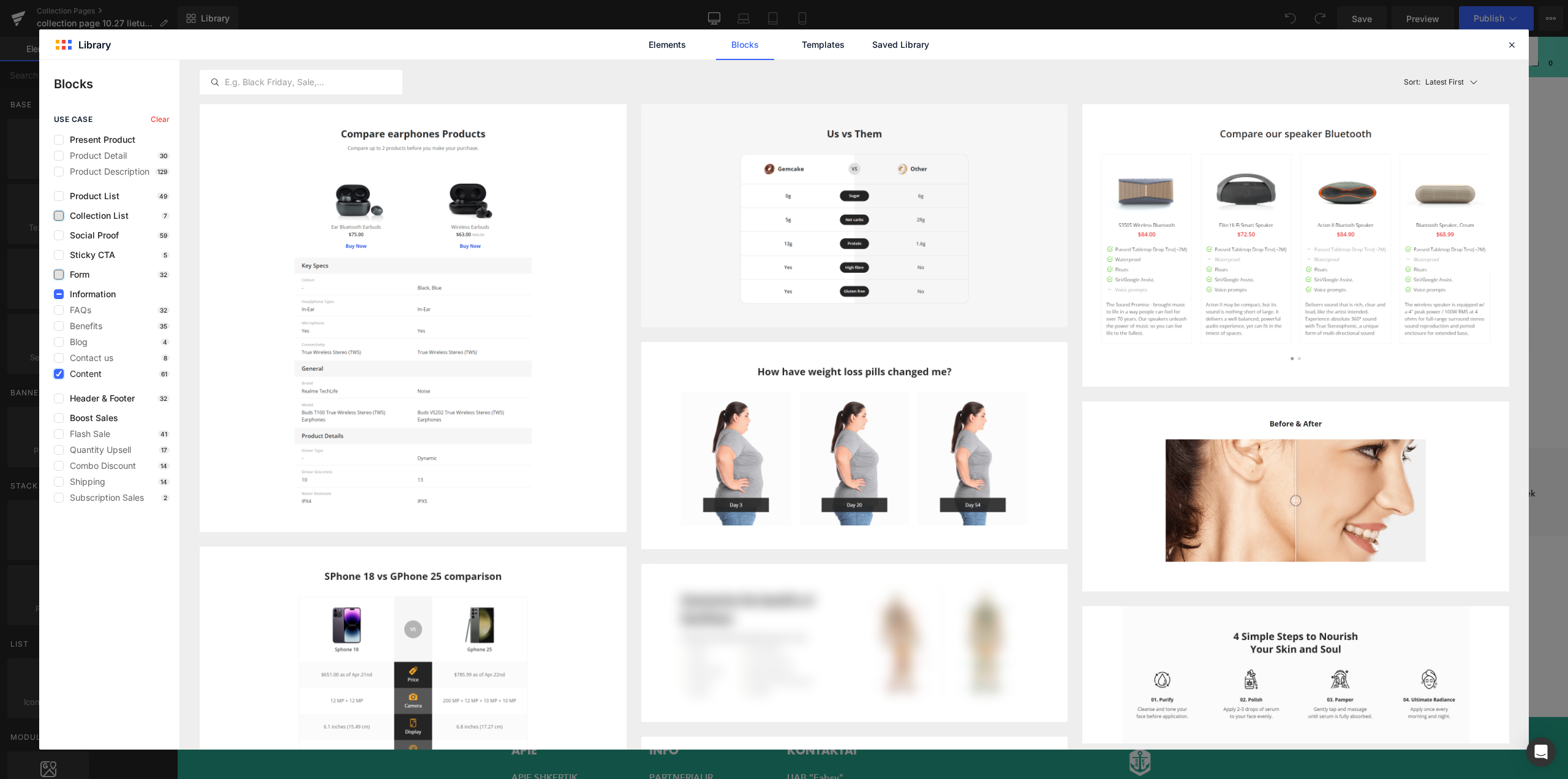
click at [55, 373] on label at bounding box center [59, 373] width 10 height 10
click at [59, 374] on input "checkbox" at bounding box center [59, 374] width 0 height 0
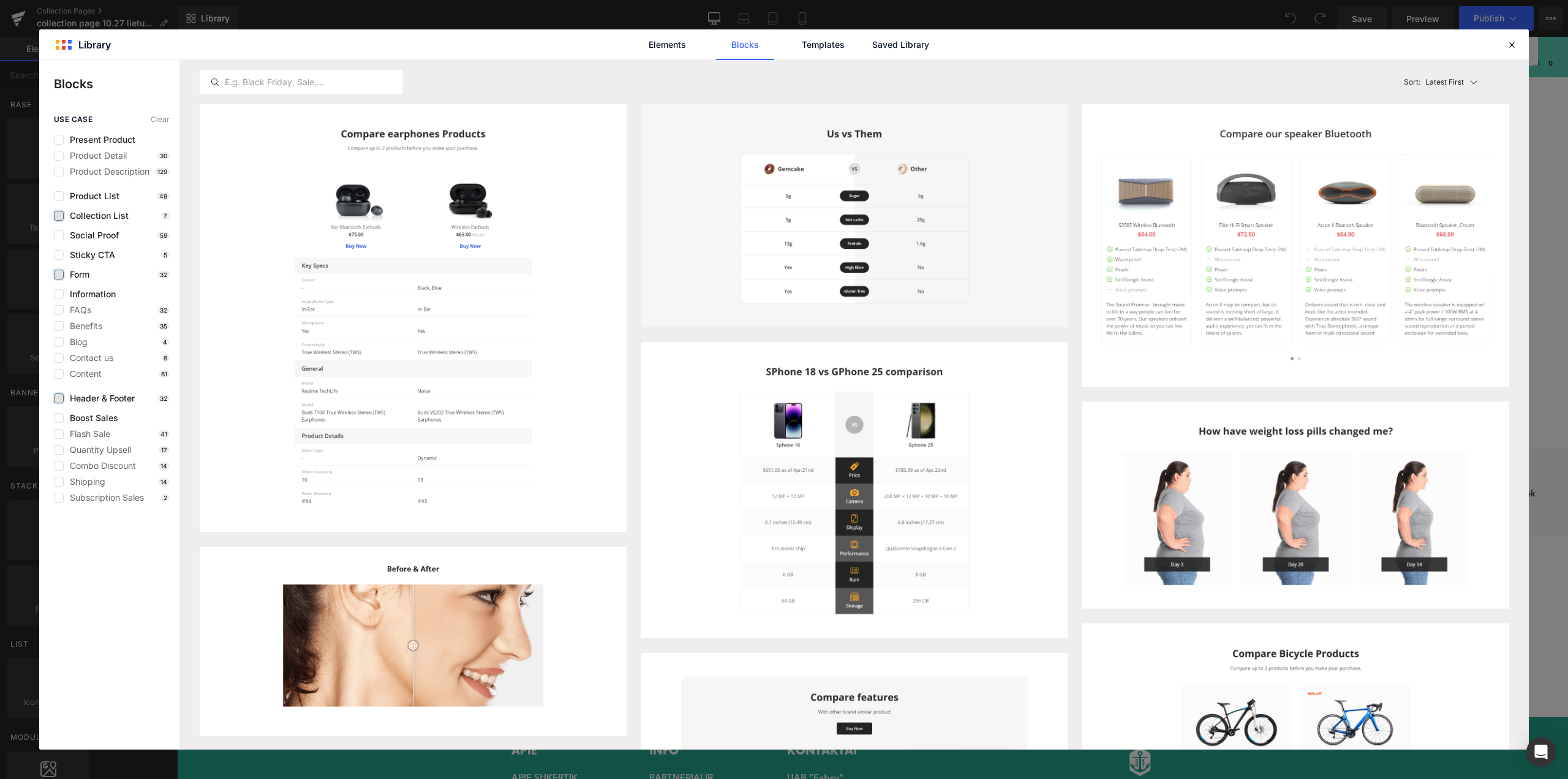
click at [59, 402] on label at bounding box center [59, 398] width 10 height 10
click at [59, 398] on input "checkbox" at bounding box center [59, 398] width 0 height 0
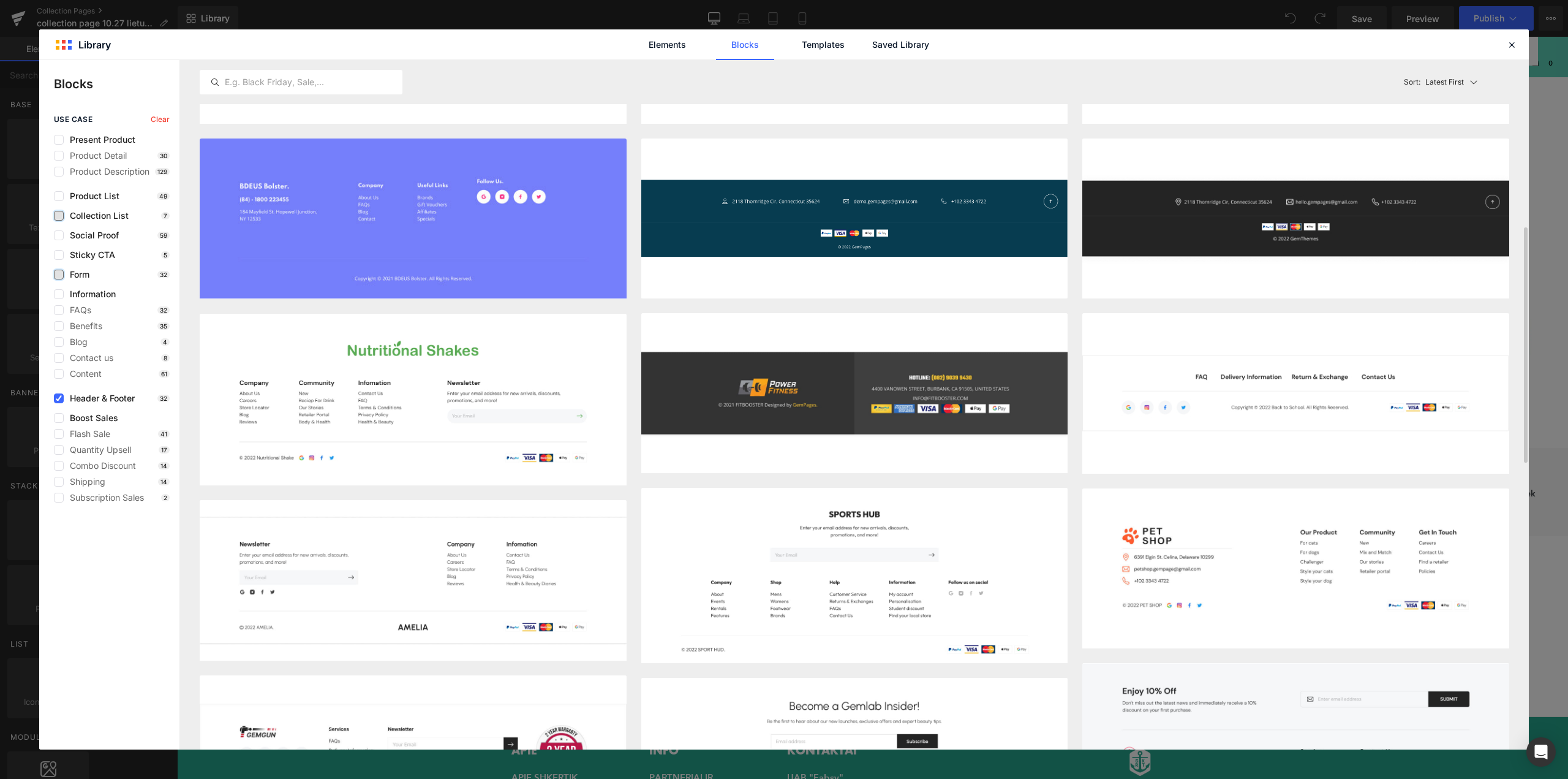
scroll to position [551, 0]
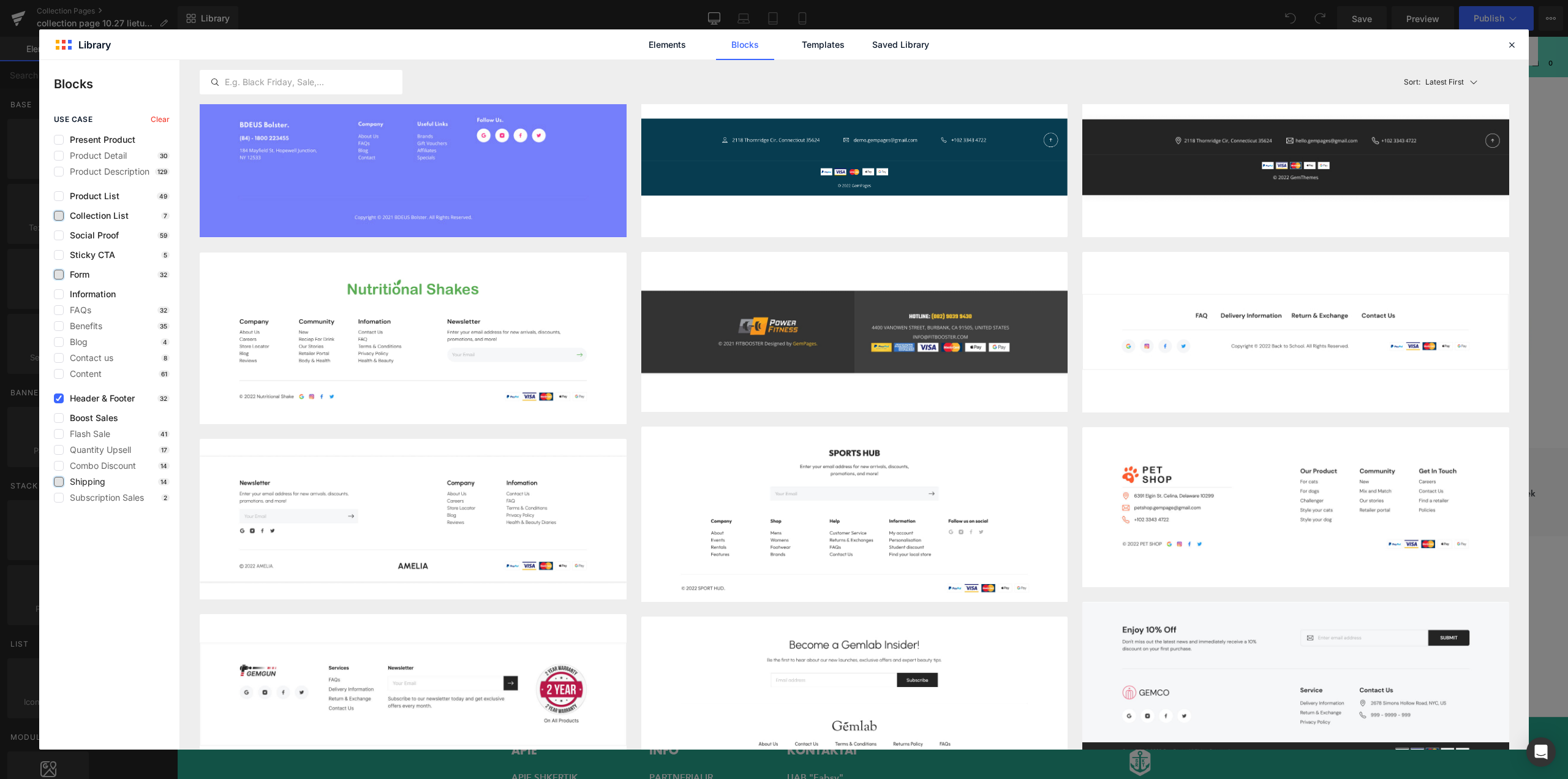
click at [56, 480] on label at bounding box center [59, 482] width 10 height 10
click at [59, 482] on input "checkbox" at bounding box center [59, 482] width 0 height 0
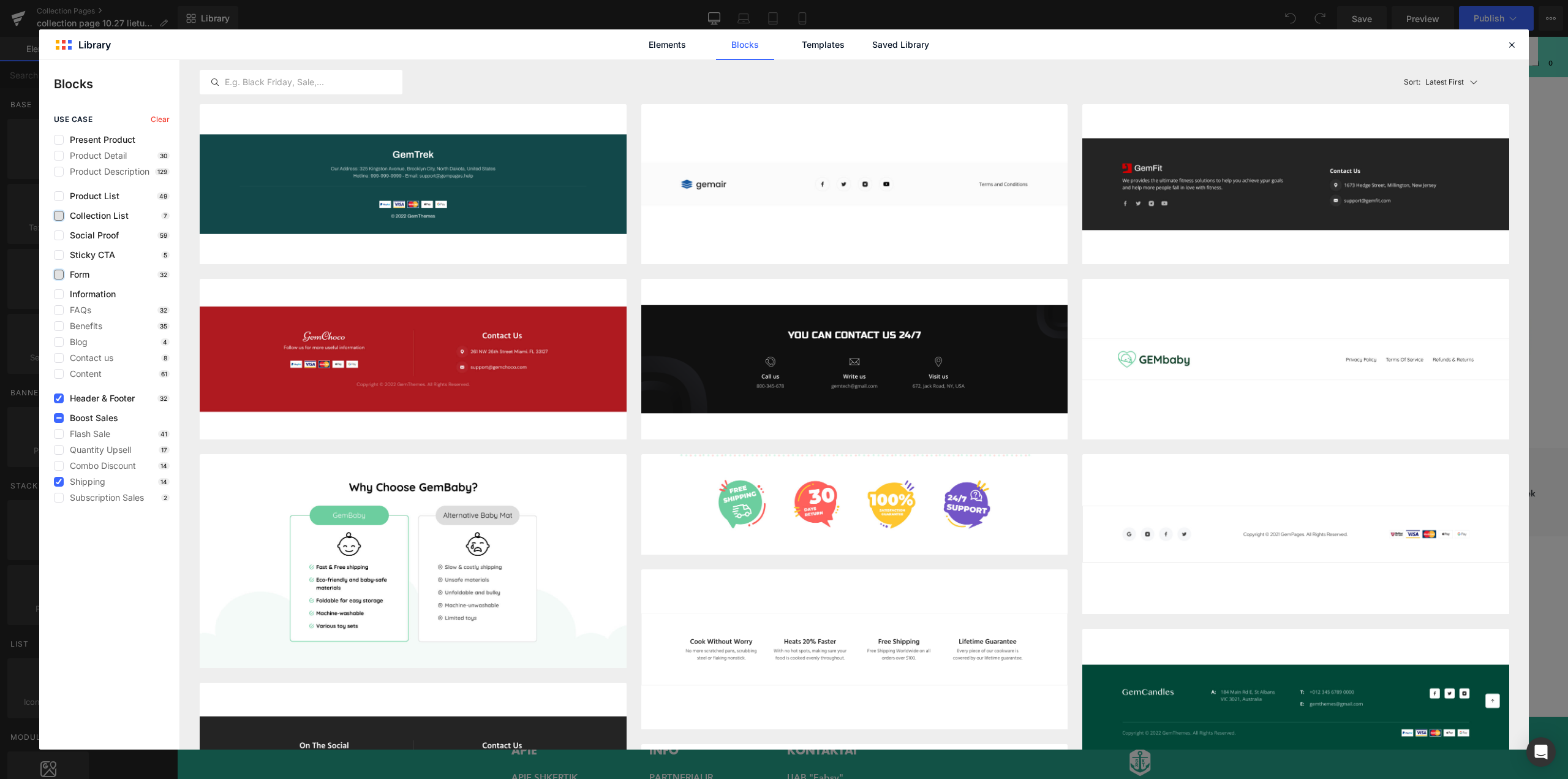
click at [56, 393] on div "use case Clear Present Product Product Detail 30 Product Description 129 Produc…" at bounding box center [109, 308] width 140 height 387
click at [49, 497] on div "use case Clear Present Product Product Detail 30 Product Description 129 Produc…" at bounding box center [109, 308] width 140 height 387
click at [56, 499] on label at bounding box center [59, 497] width 10 height 10
click at [59, 497] on input "checkbox" at bounding box center [59, 497] width 0 height 0
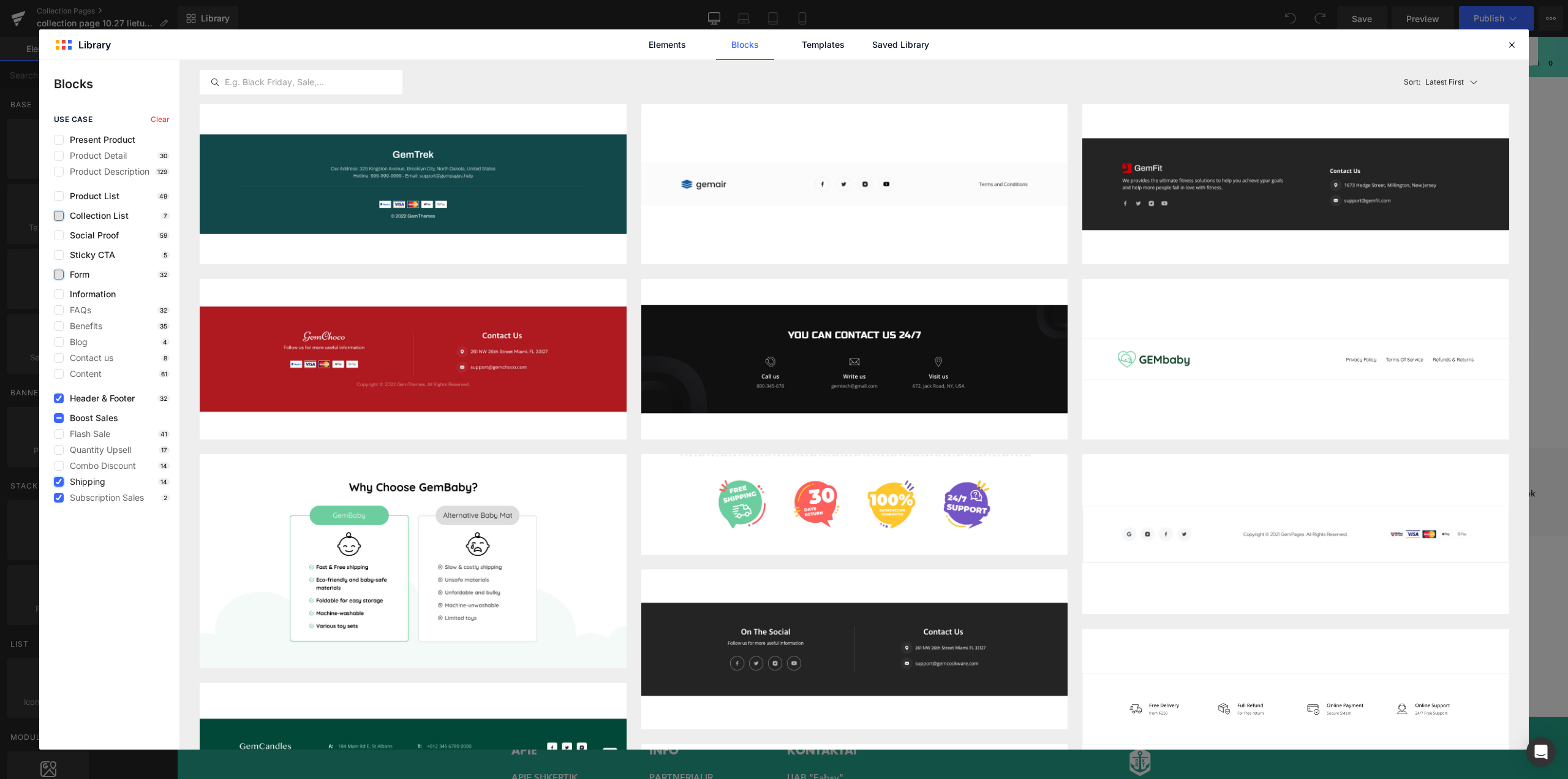
click at [59, 482] on icon at bounding box center [59, 482] width 6 height 0
click at [59, 482] on input "checkbox" at bounding box center [59, 482] width 0 height 0
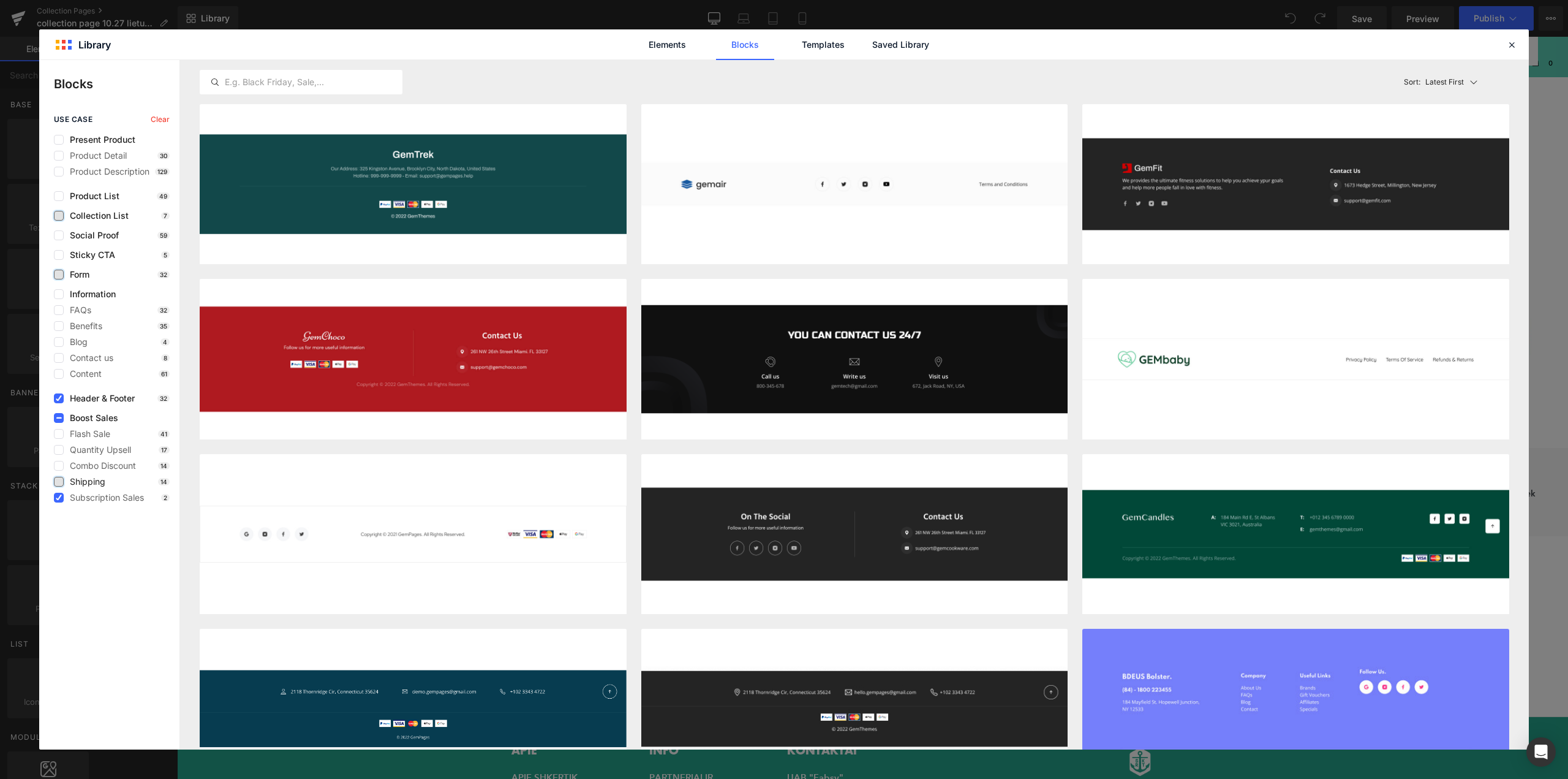
click at [77, 420] on span "Boost Sales" at bounding box center [91, 418] width 55 height 10
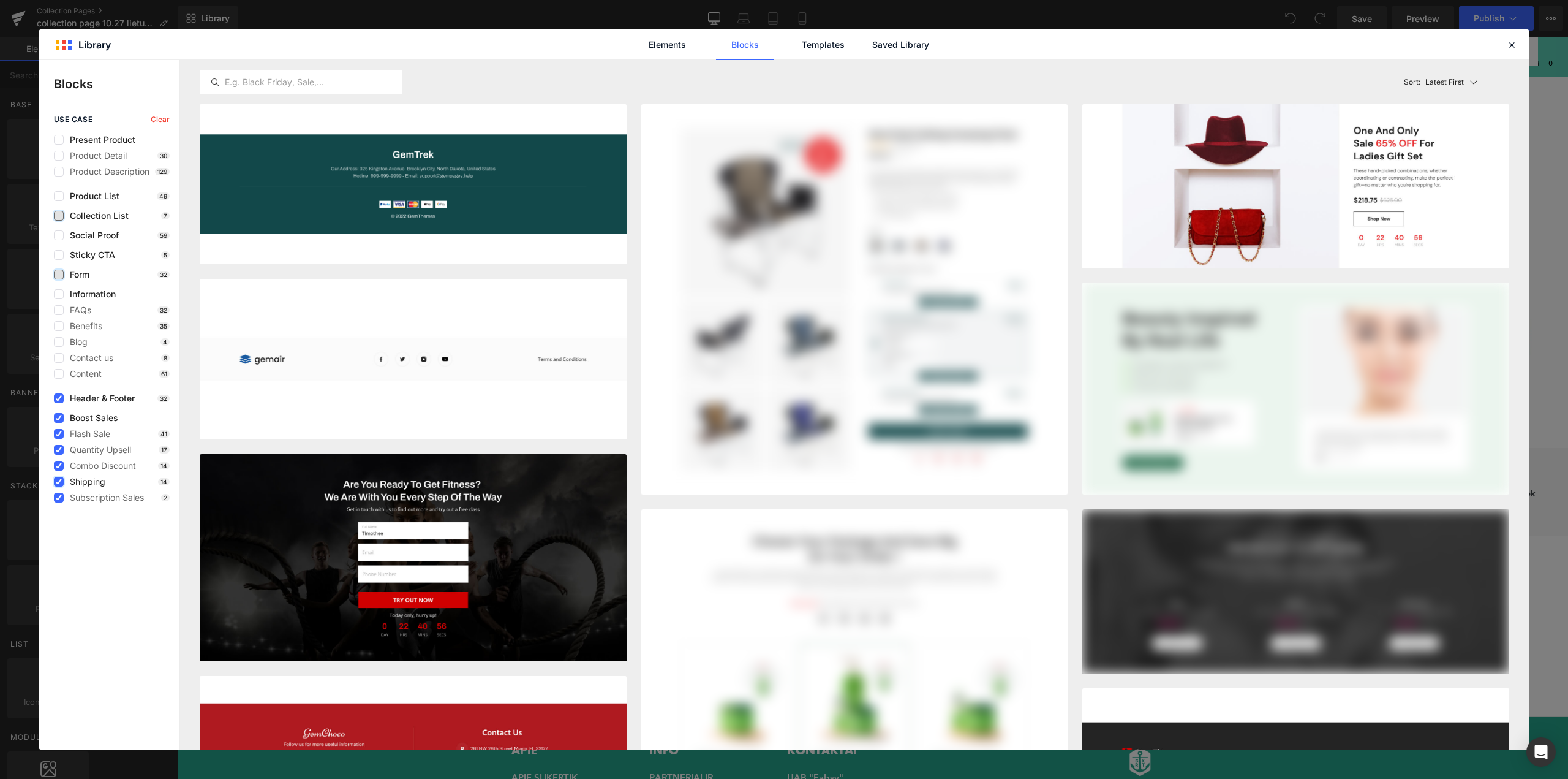
click at [77, 420] on span "Boost Sales" at bounding box center [91, 418] width 55 height 10
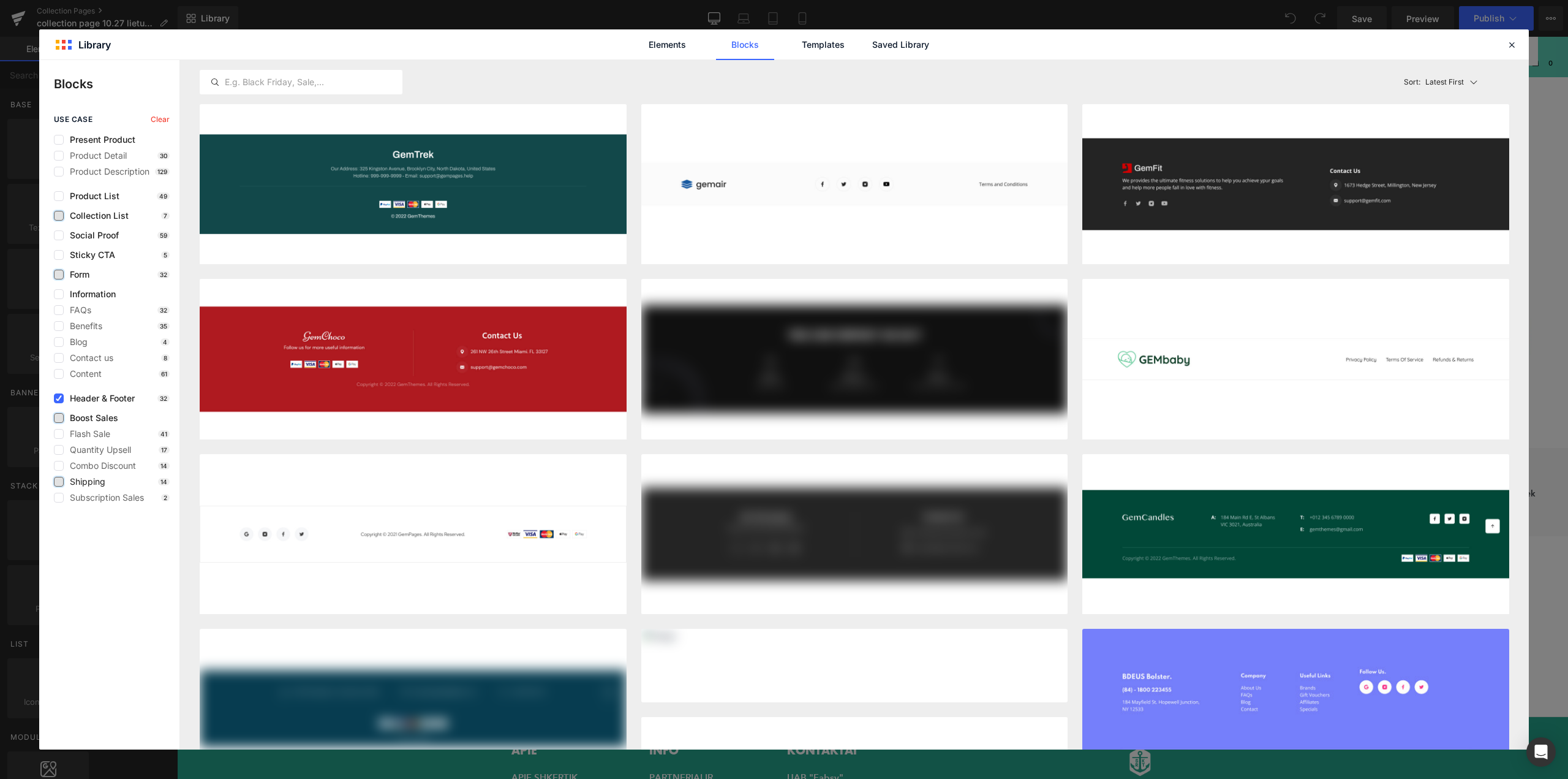
click at [57, 418] on label at bounding box center [59, 418] width 10 height 10
click at [59, 418] on input "checkbox" at bounding box center [59, 418] width 0 height 0
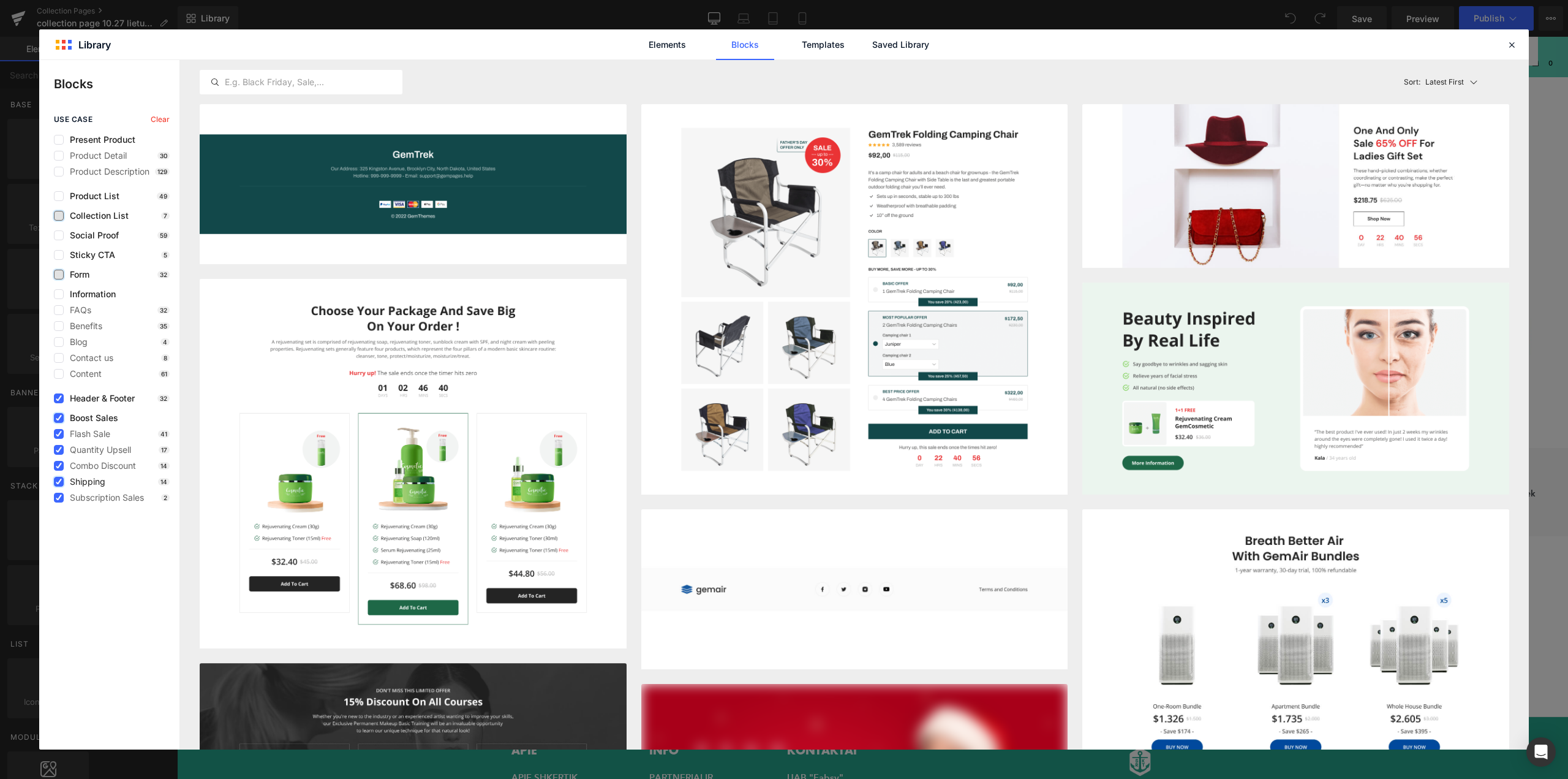
click at [59, 418] on icon at bounding box center [59, 418] width 6 height 0
click at [59, 418] on input "checkbox" at bounding box center [59, 418] width 0 height 0
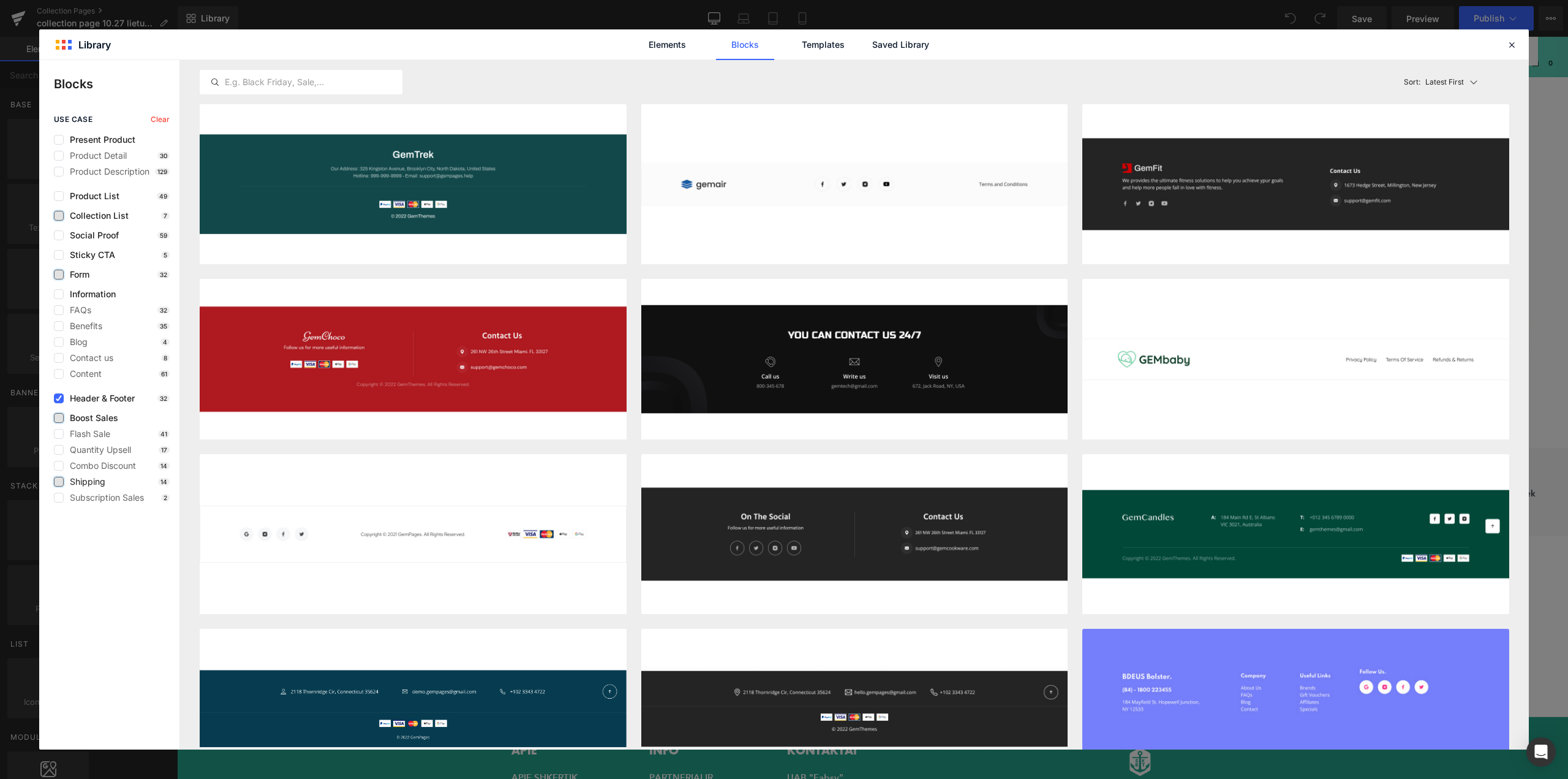
click at [59, 417] on label at bounding box center [59, 418] width 10 height 10
click at [59, 418] on input "checkbox" at bounding box center [59, 418] width 0 height 0
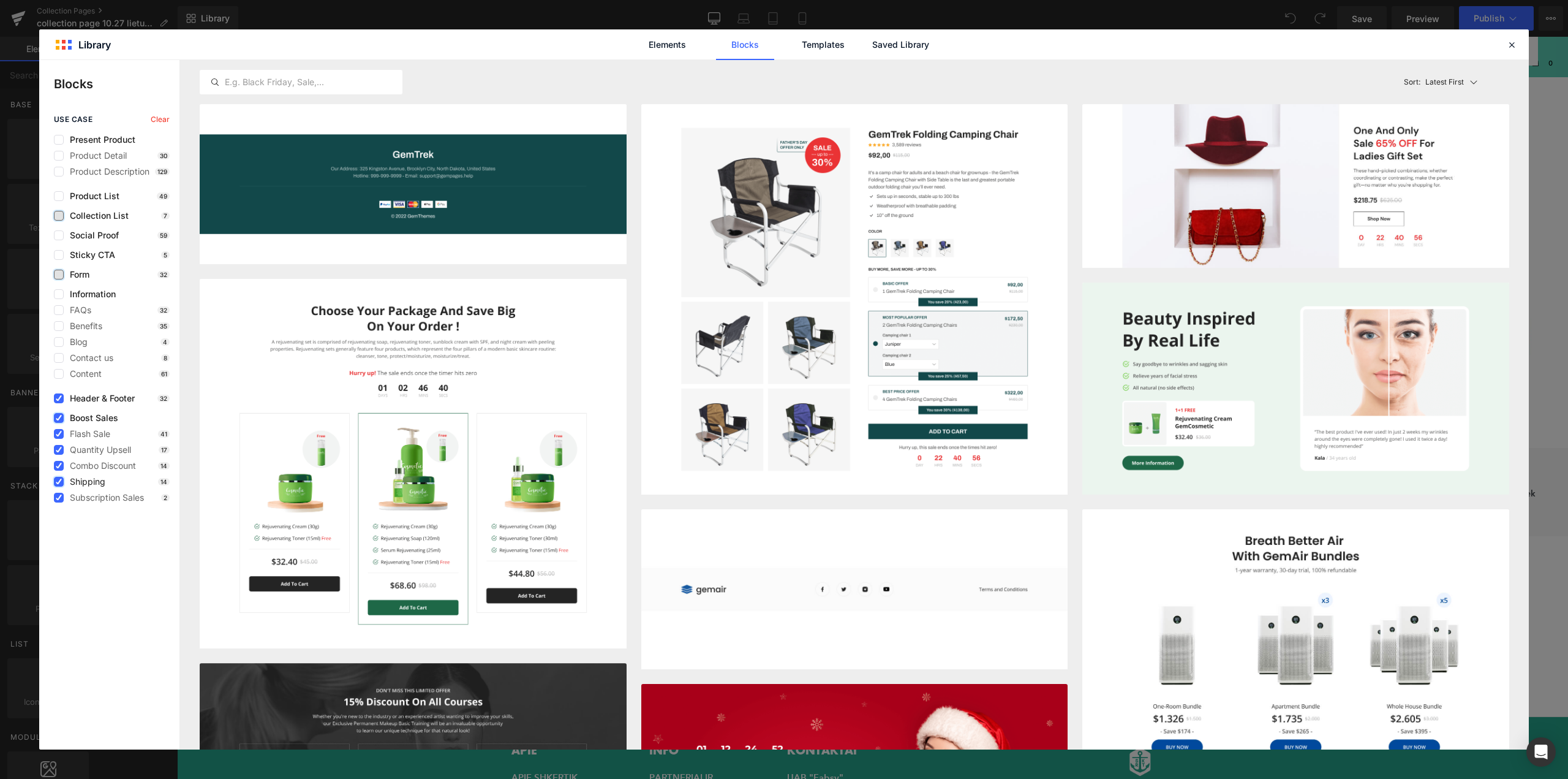
click at [59, 418] on icon at bounding box center [59, 418] width 6 height 0
click at [59, 418] on input "checkbox" at bounding box center [59, 418] width 0 height 0
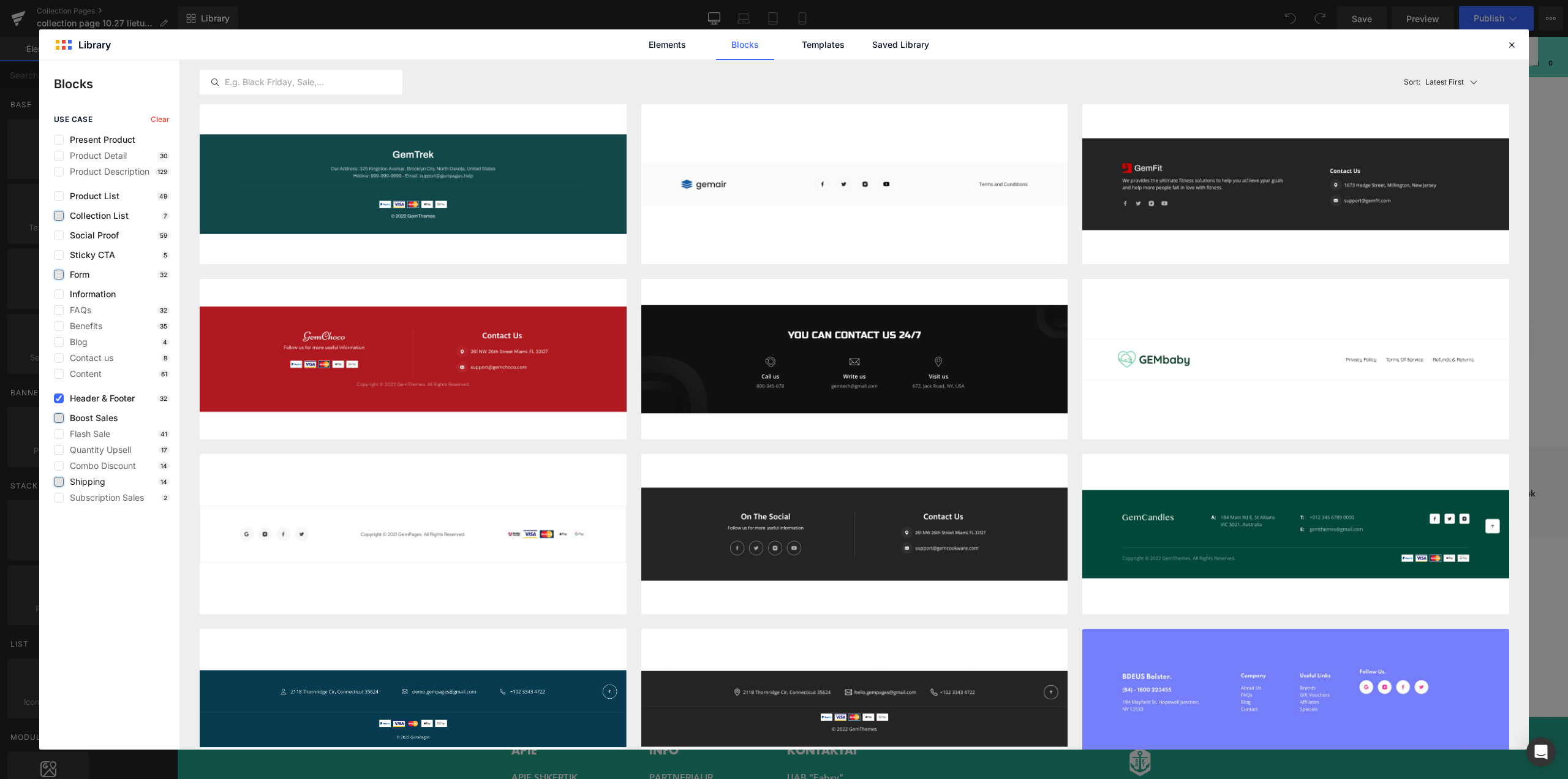
click at [104, 400] on span "Header & Footer" at bounding box center [99, 398] width 71 height 10
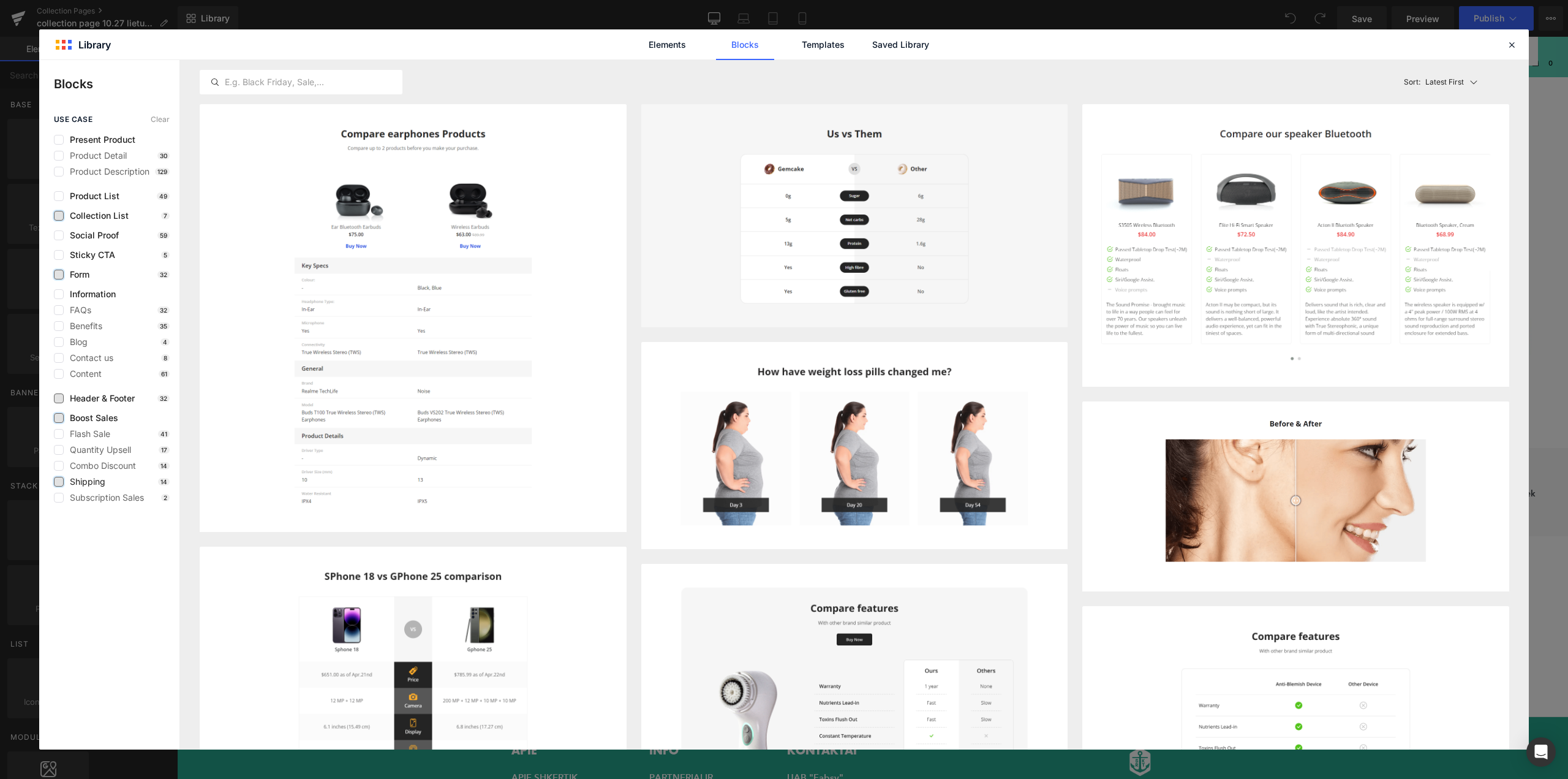
click at [104, 400] on span "Header & Footer" at bounding box center [99, 398] width 71 height 10
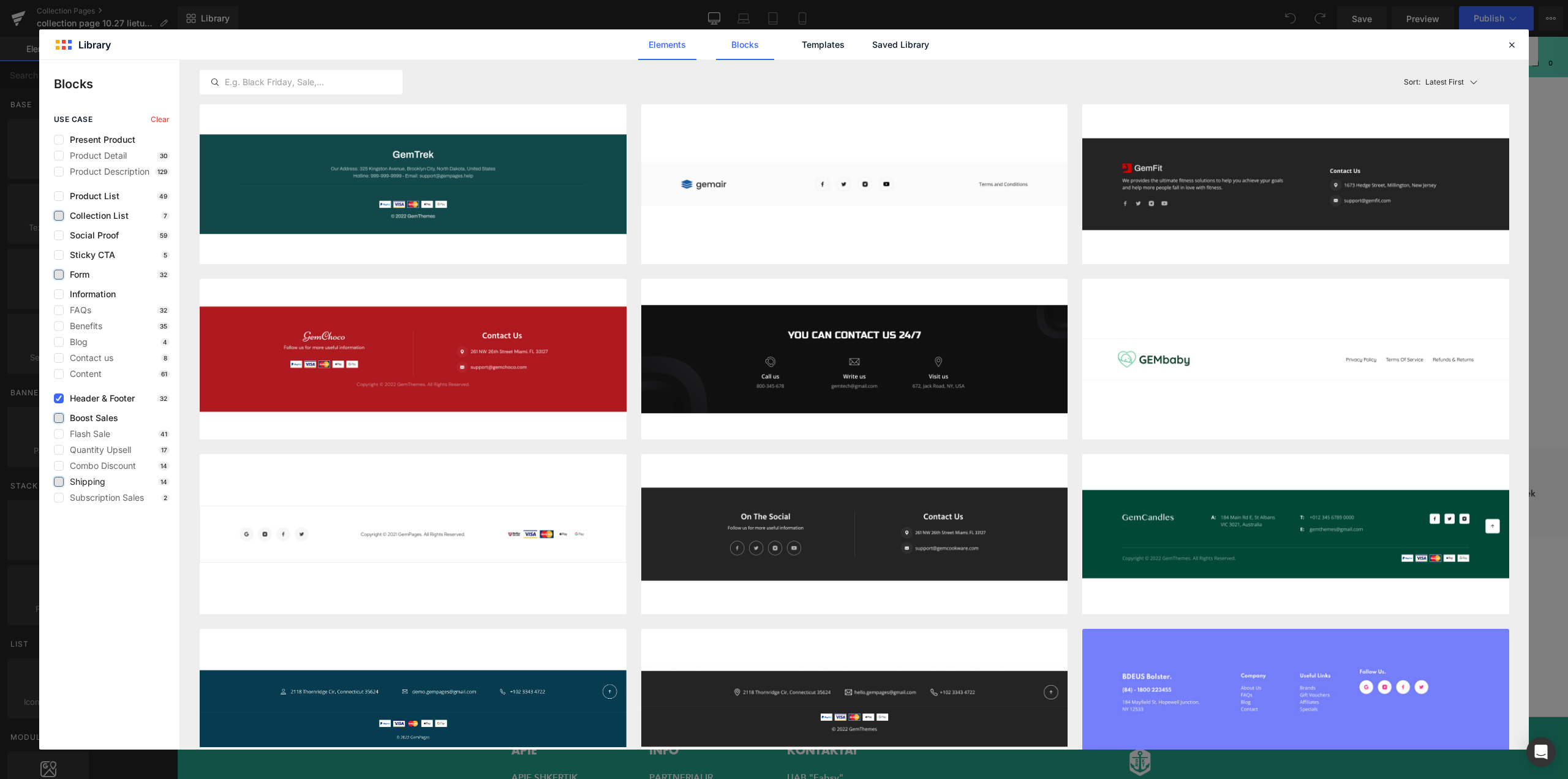
click at [794, 44] on link "Elements" at bounding box center [822, 44] width 58 height 31
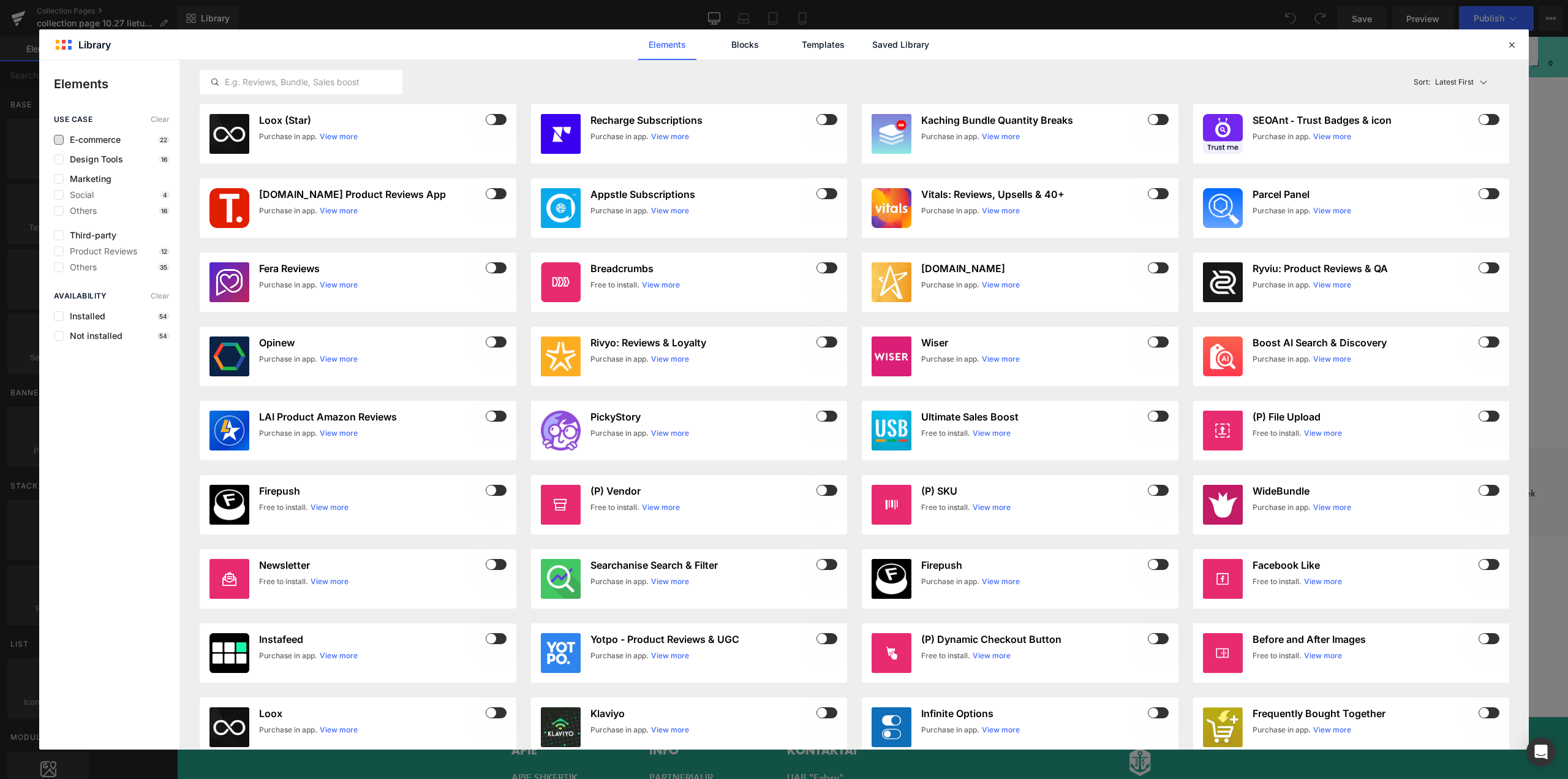
click at [89, 142] on span "E-commerce" at bounding box center [92, 139] width 57 height 10
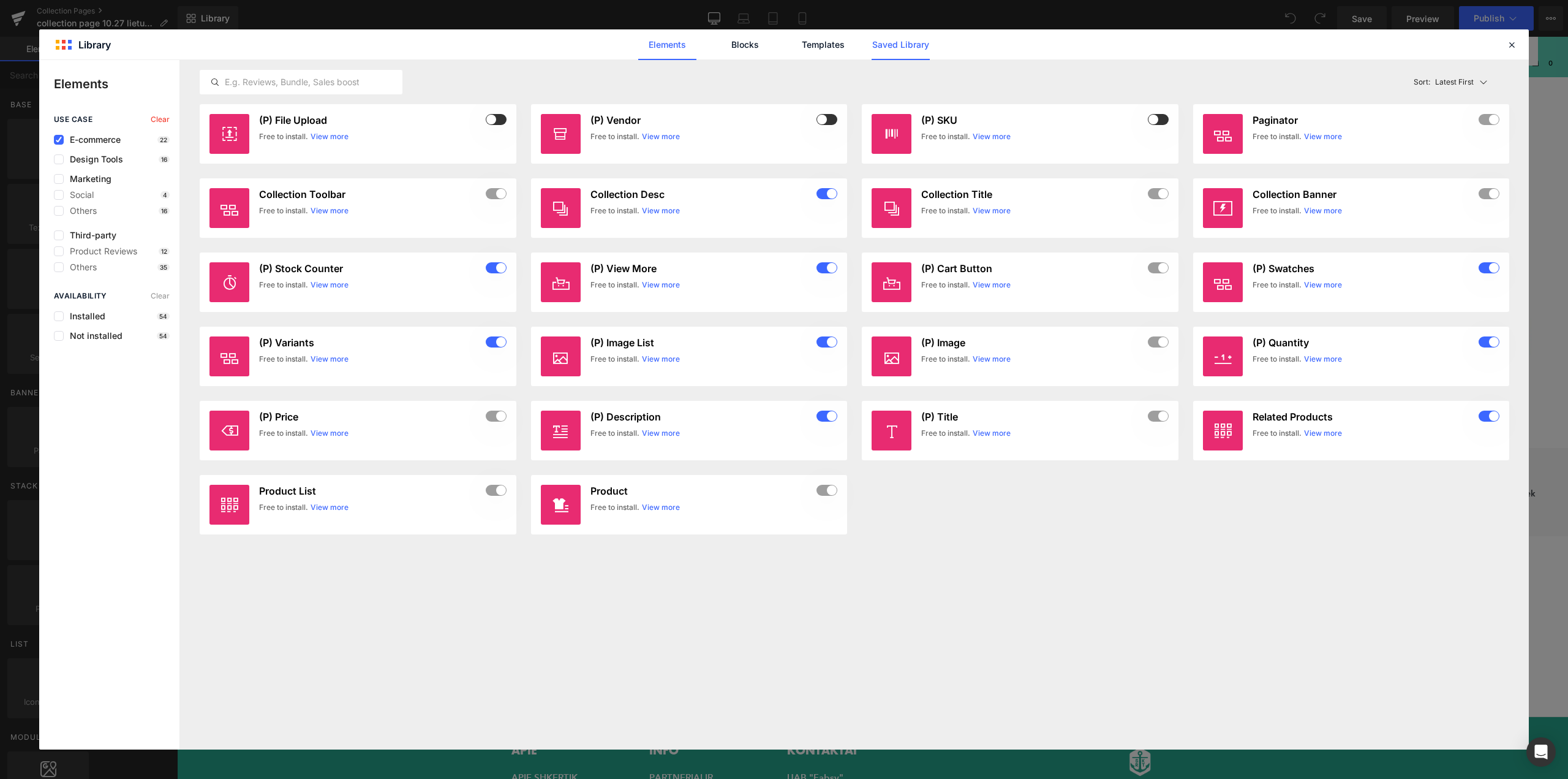
click at [923, 52] on link "Saved Library" at bounding box center [900, 44] width 58 height 31
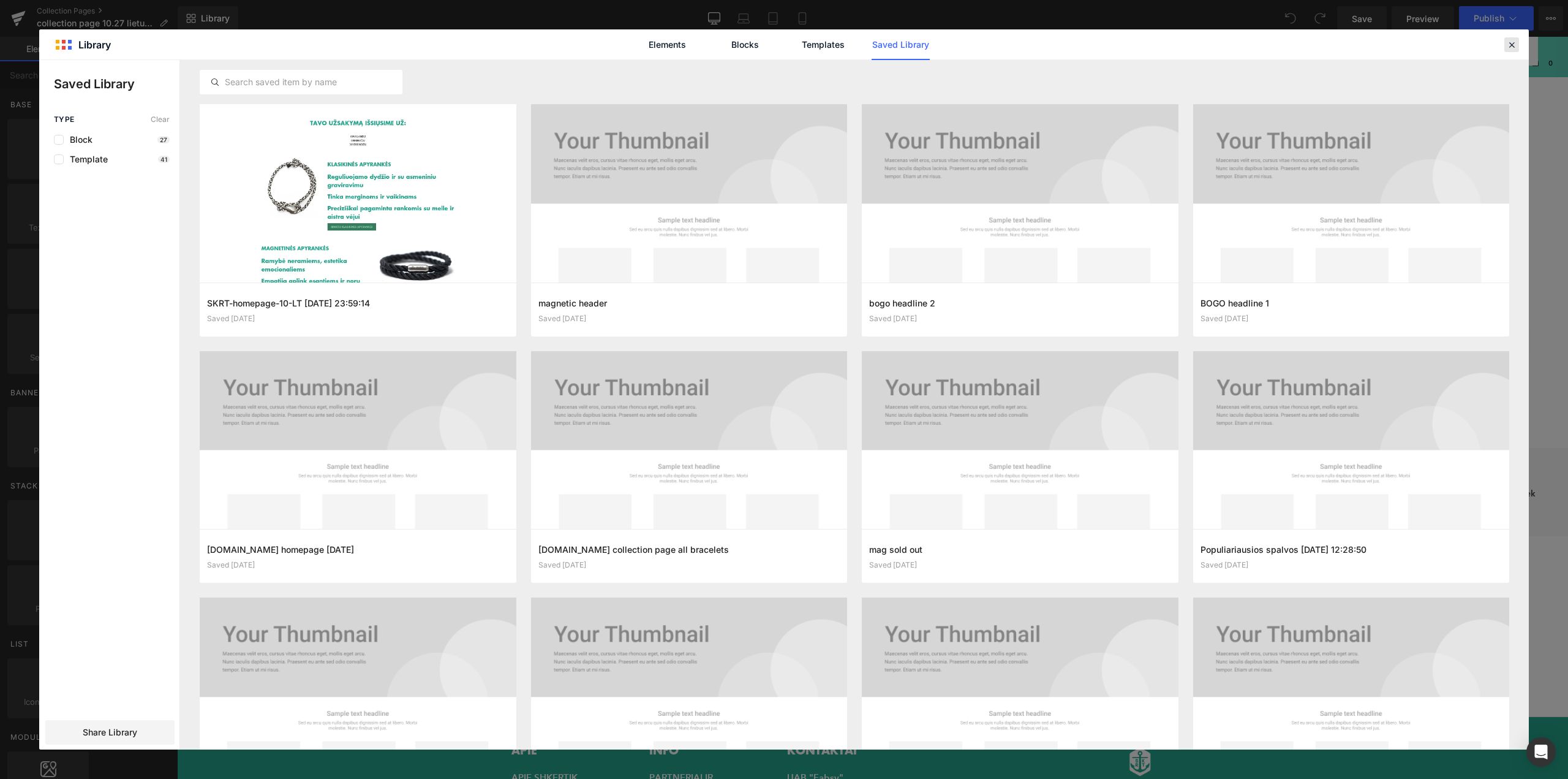
click at [1512, 46] on icon at bounding box center [1512, 44] width 11 height 11
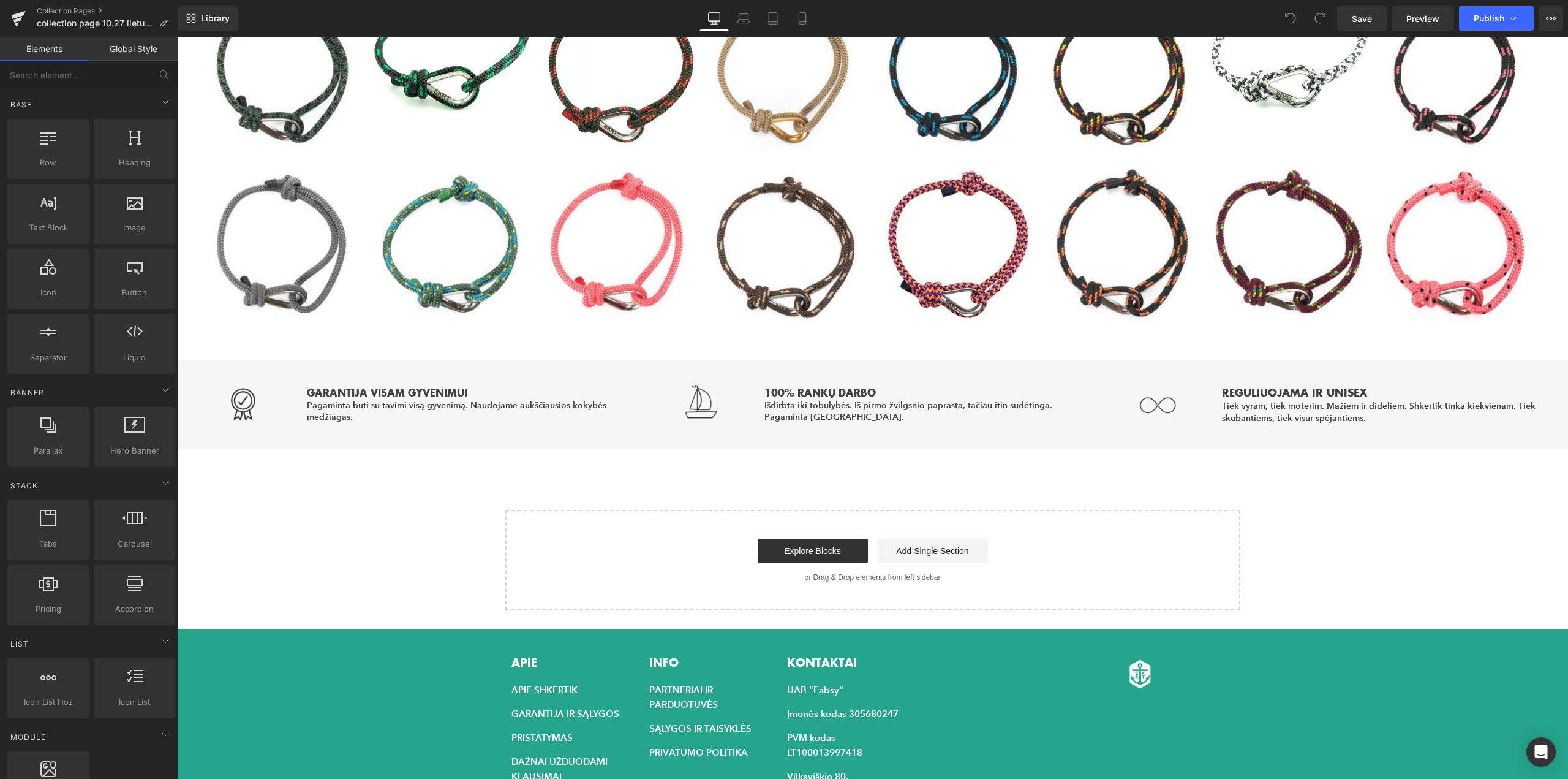
scroll to position [796, 0]
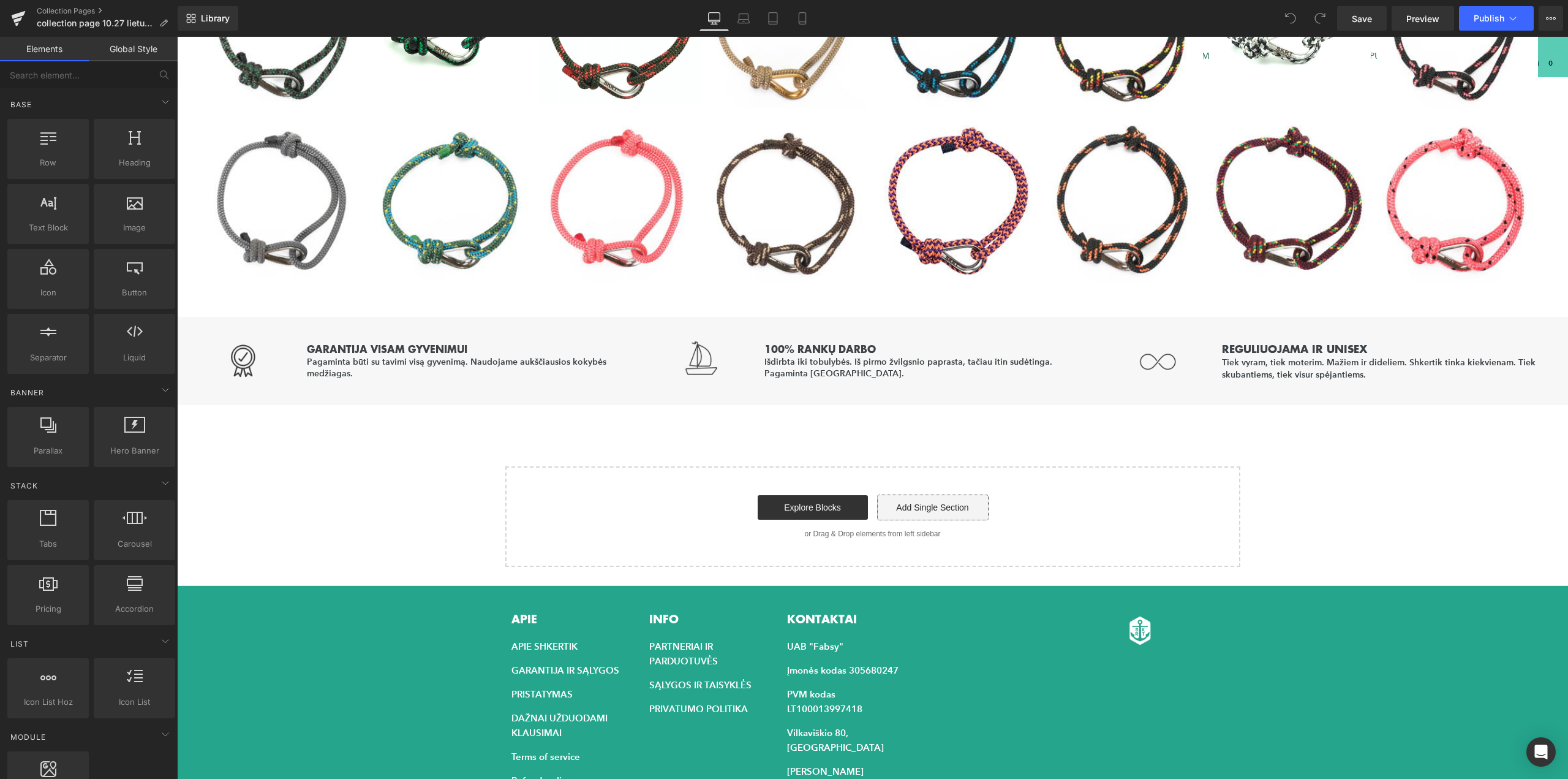
click at [925, 510] on link "Add Single Section" at bounding box center [933, 507] width 110 height 25
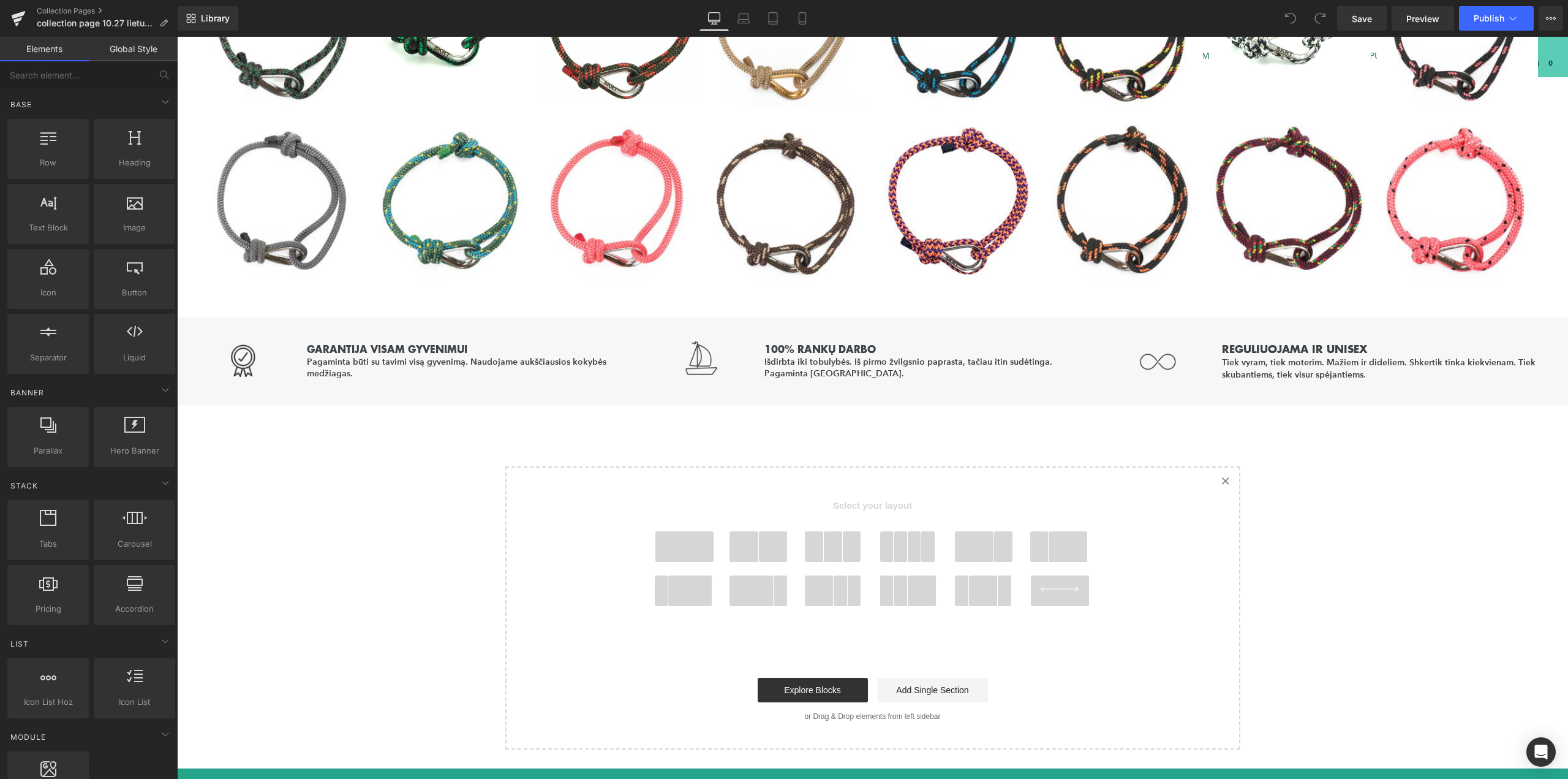
click at [692, 549] on span at bounding box center [685, 546] width 59 height 31
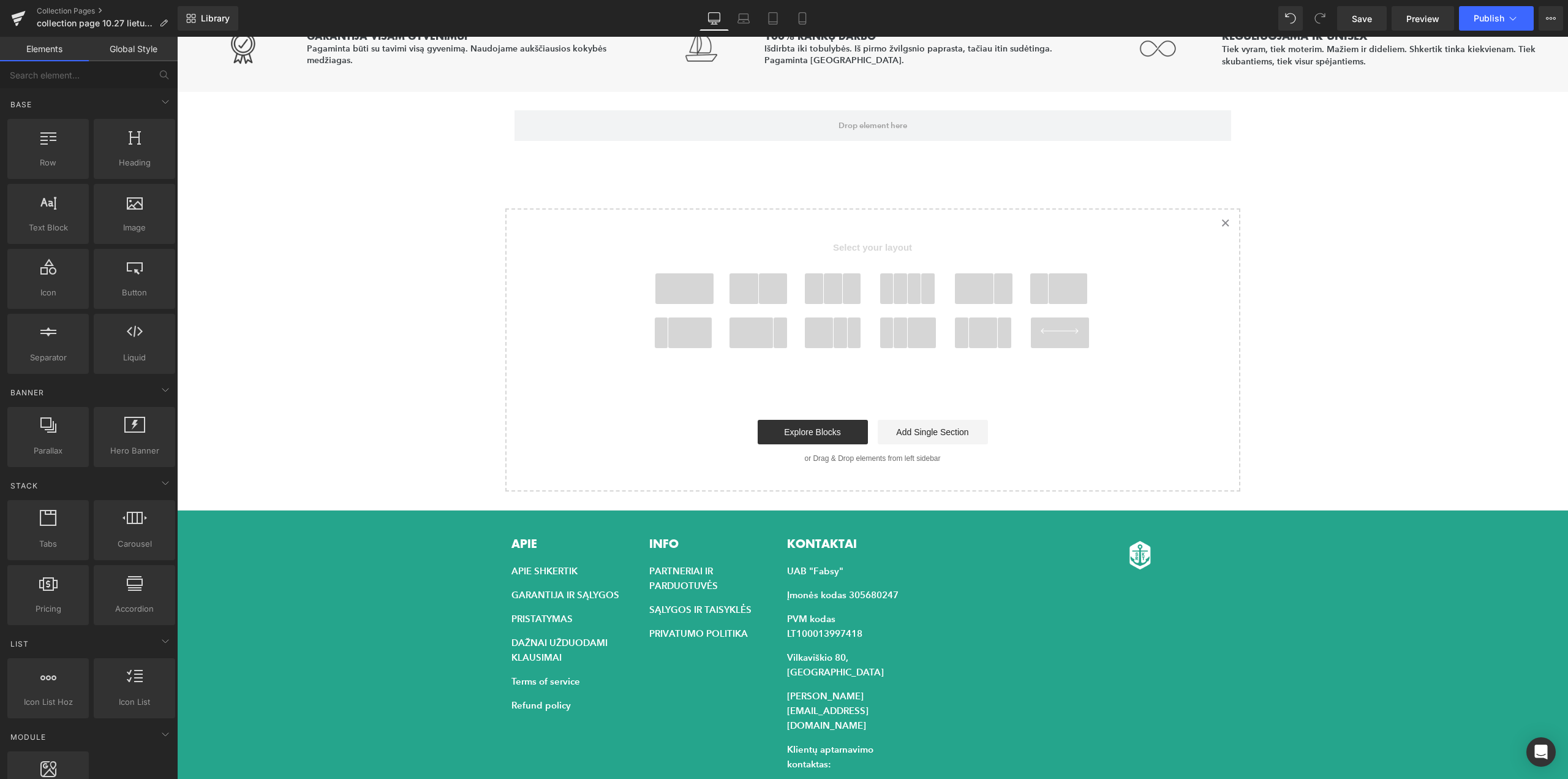
scroll to position [1116, 0]
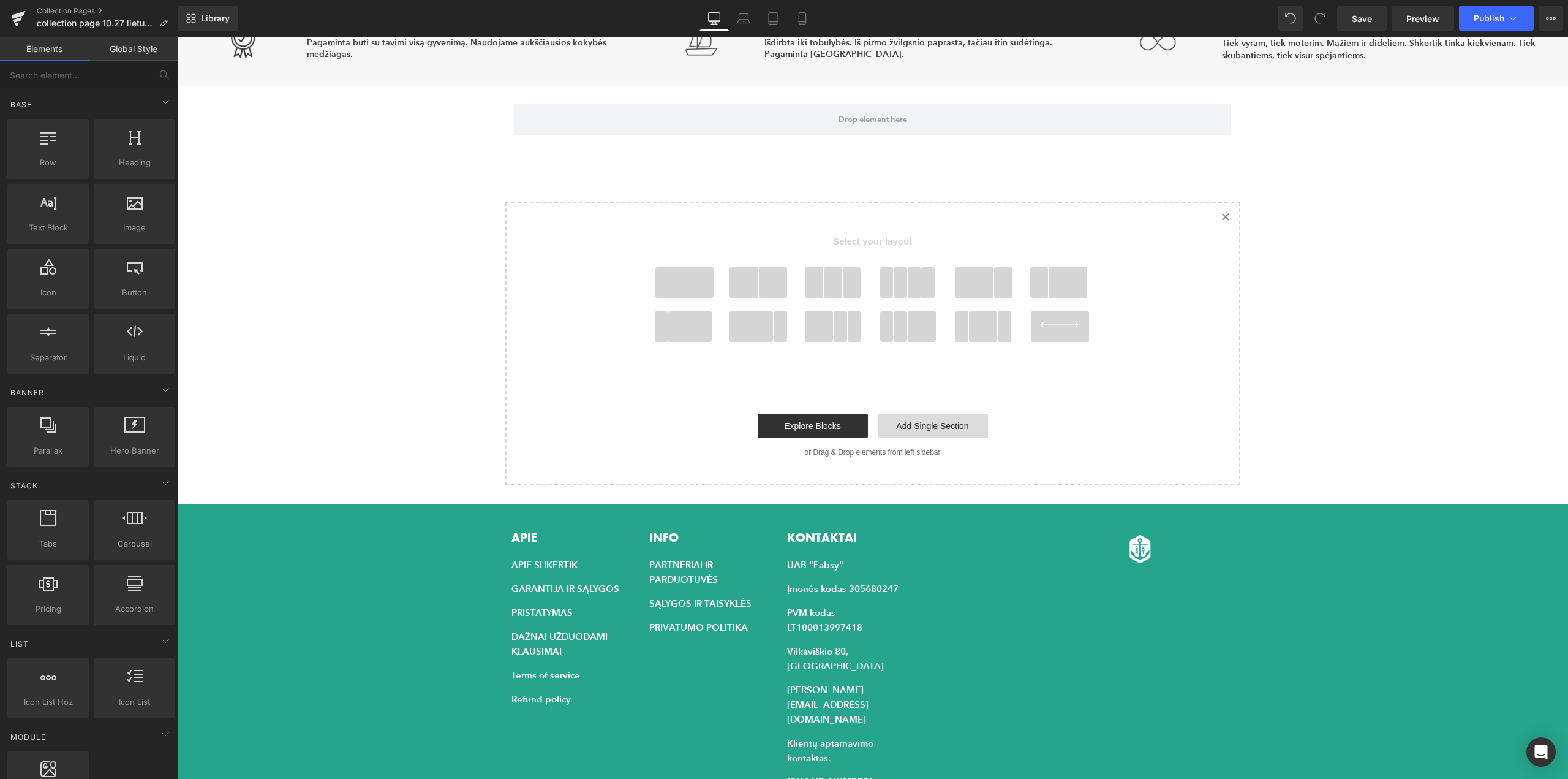
click at [948, 429] on link "Add Single Section" at bounding box center [933, 426] width 110 height 25
click at [758, 302] on div at bounding box center [759, 287] width 72 height 40
click at [1224, 219] on icon at bounding box center [1226, 217] width 6 height 6
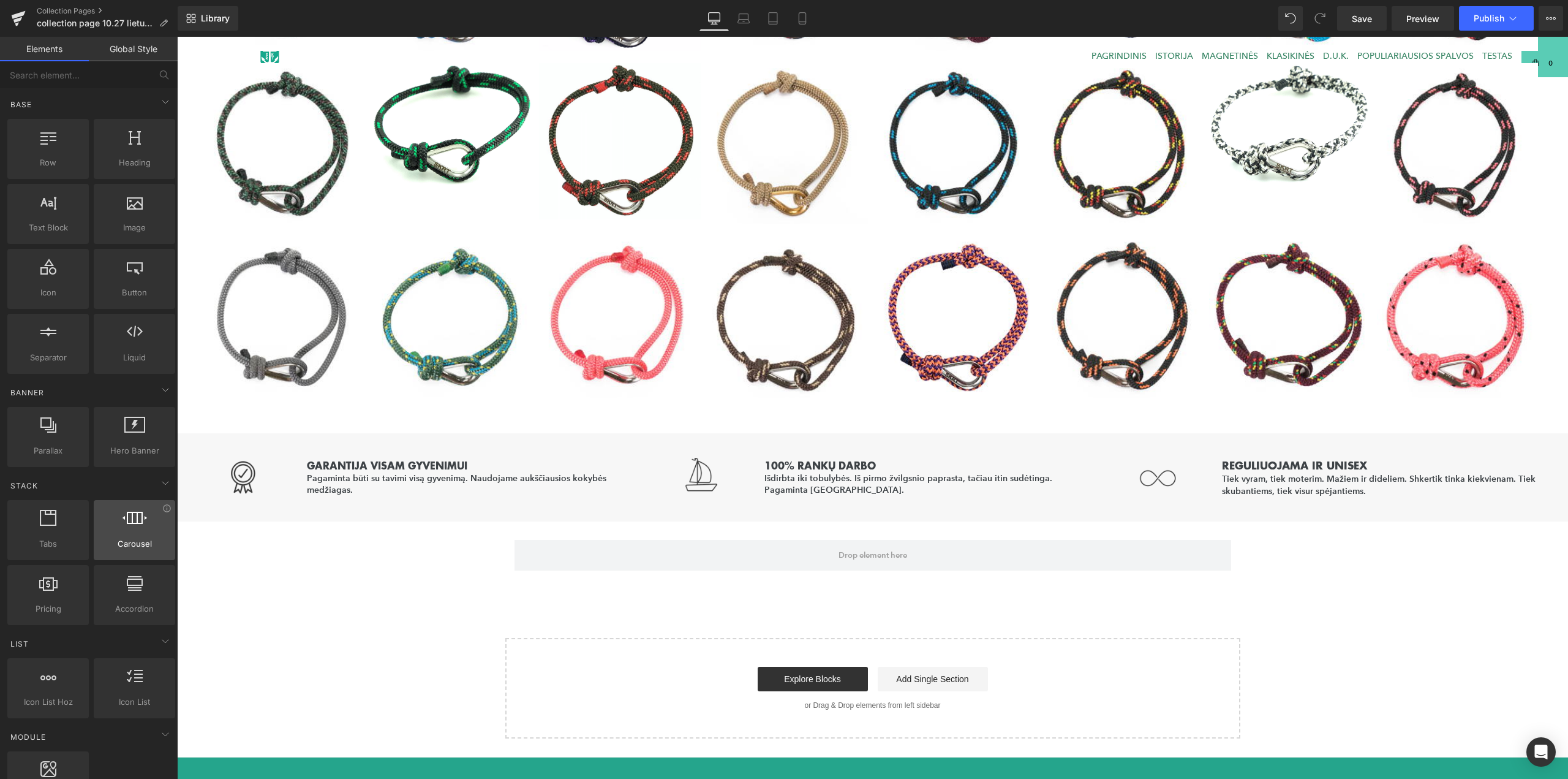
scroll to position [660, 0]
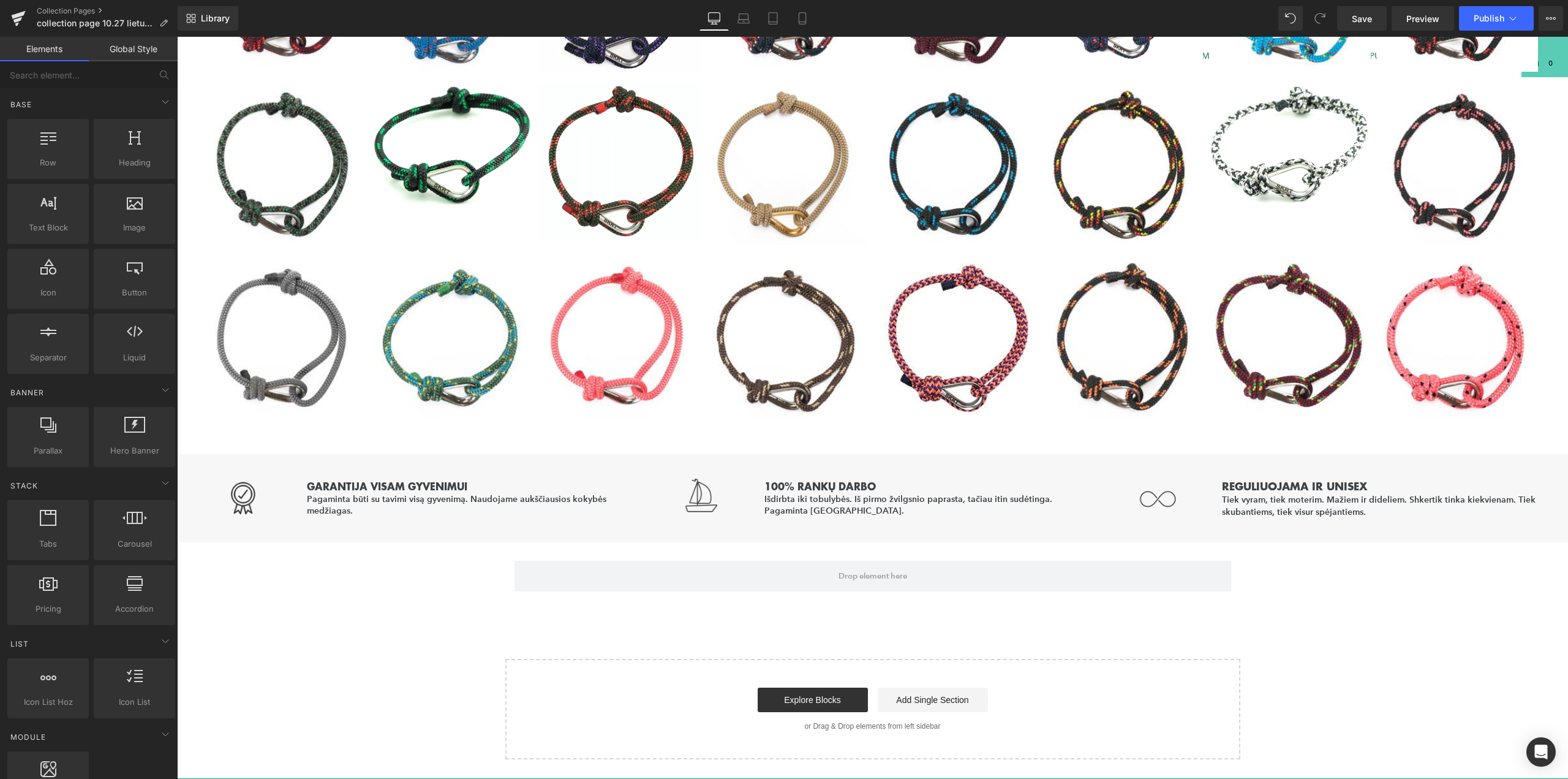
click at [394, 618] on div "KLASIKINĖS SHKERTIK APYRANKĖS Heading Row POPULIARIAUSIOS SPALVOS Button ATLIKT…" at bounding box center [873, 114] width 1391 height 1291
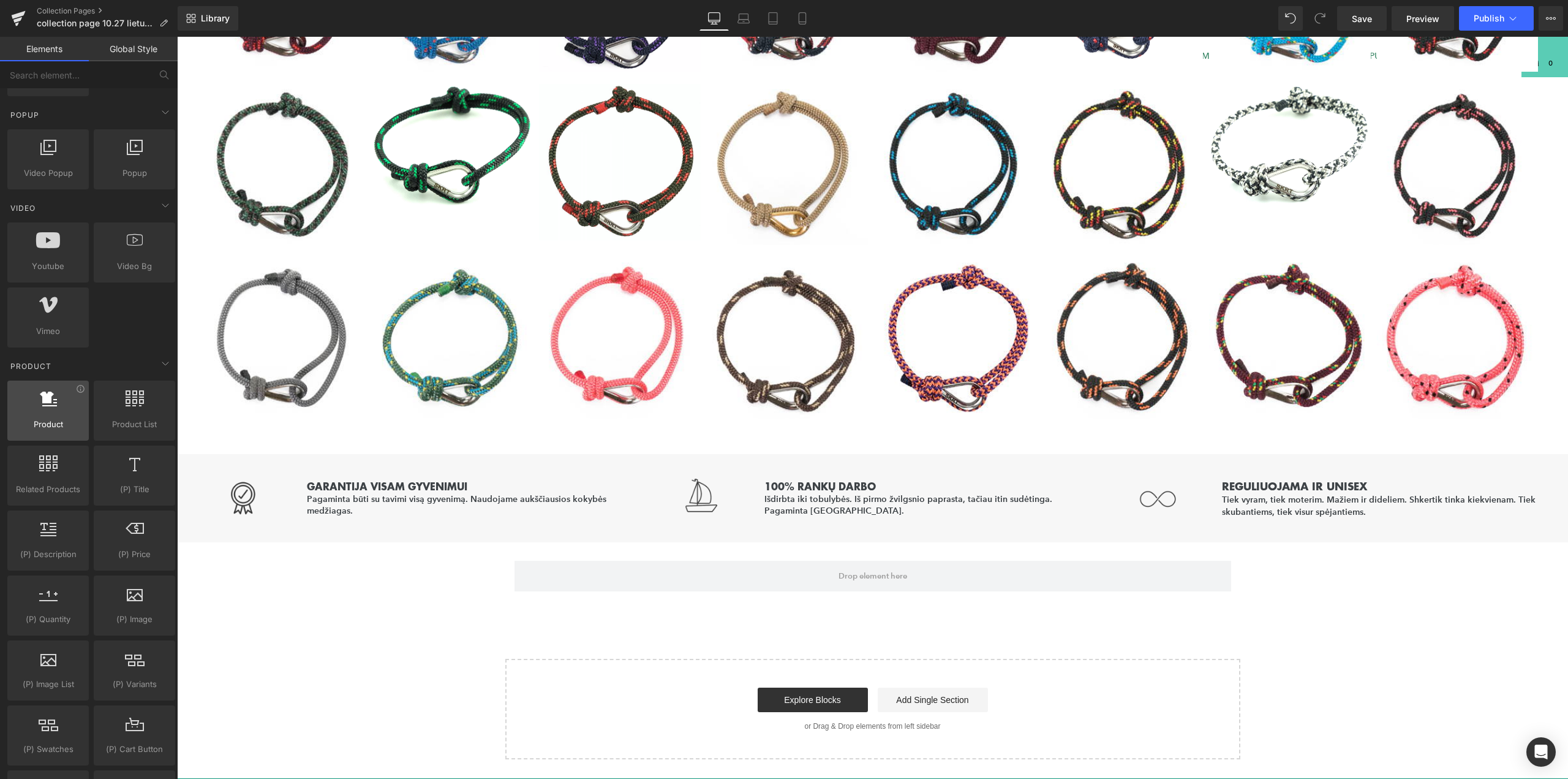
scroll to position [735, 0]
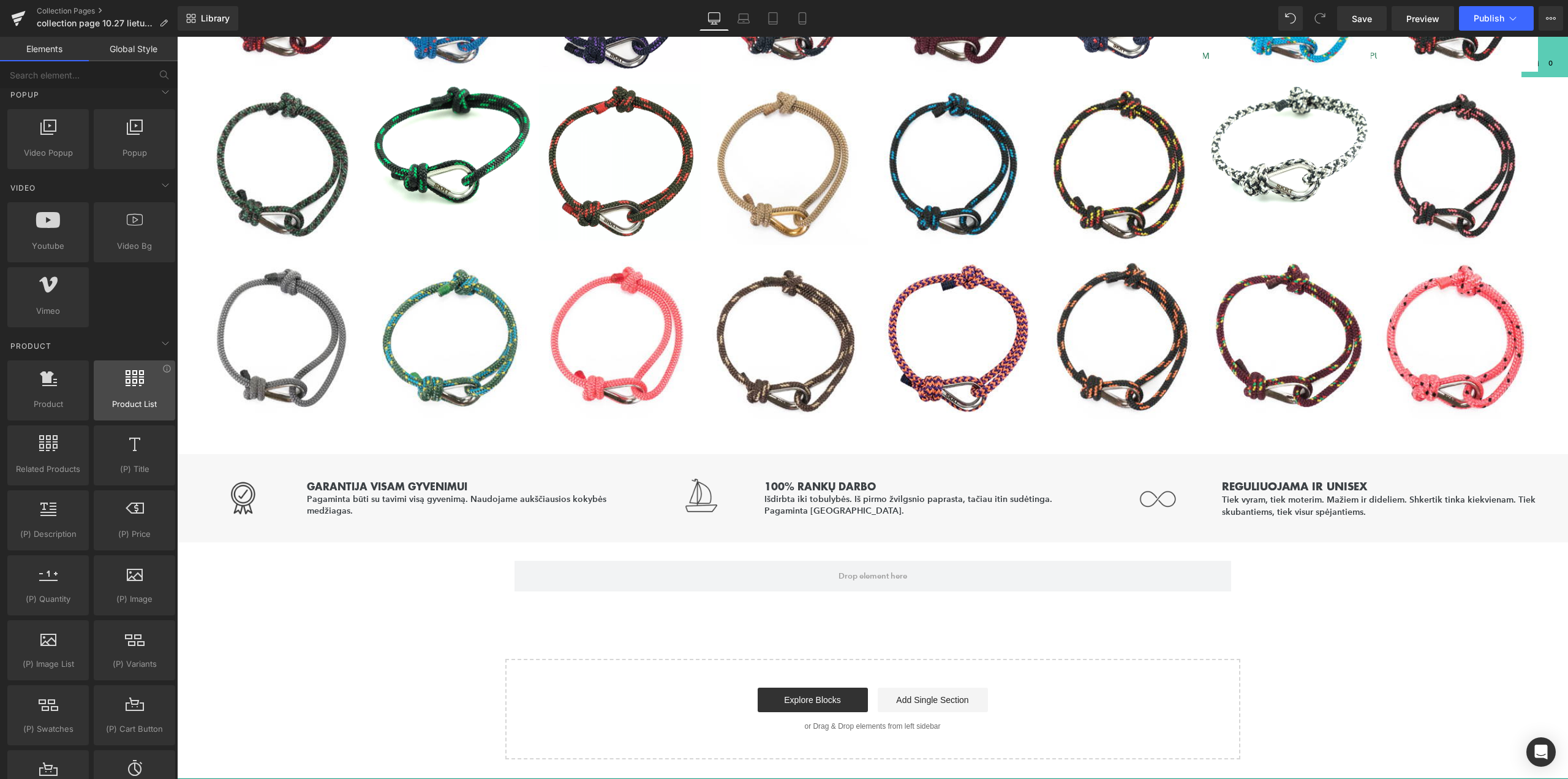
click at [125, 397] on div at bounding box center [134, 384] width 74 height 28
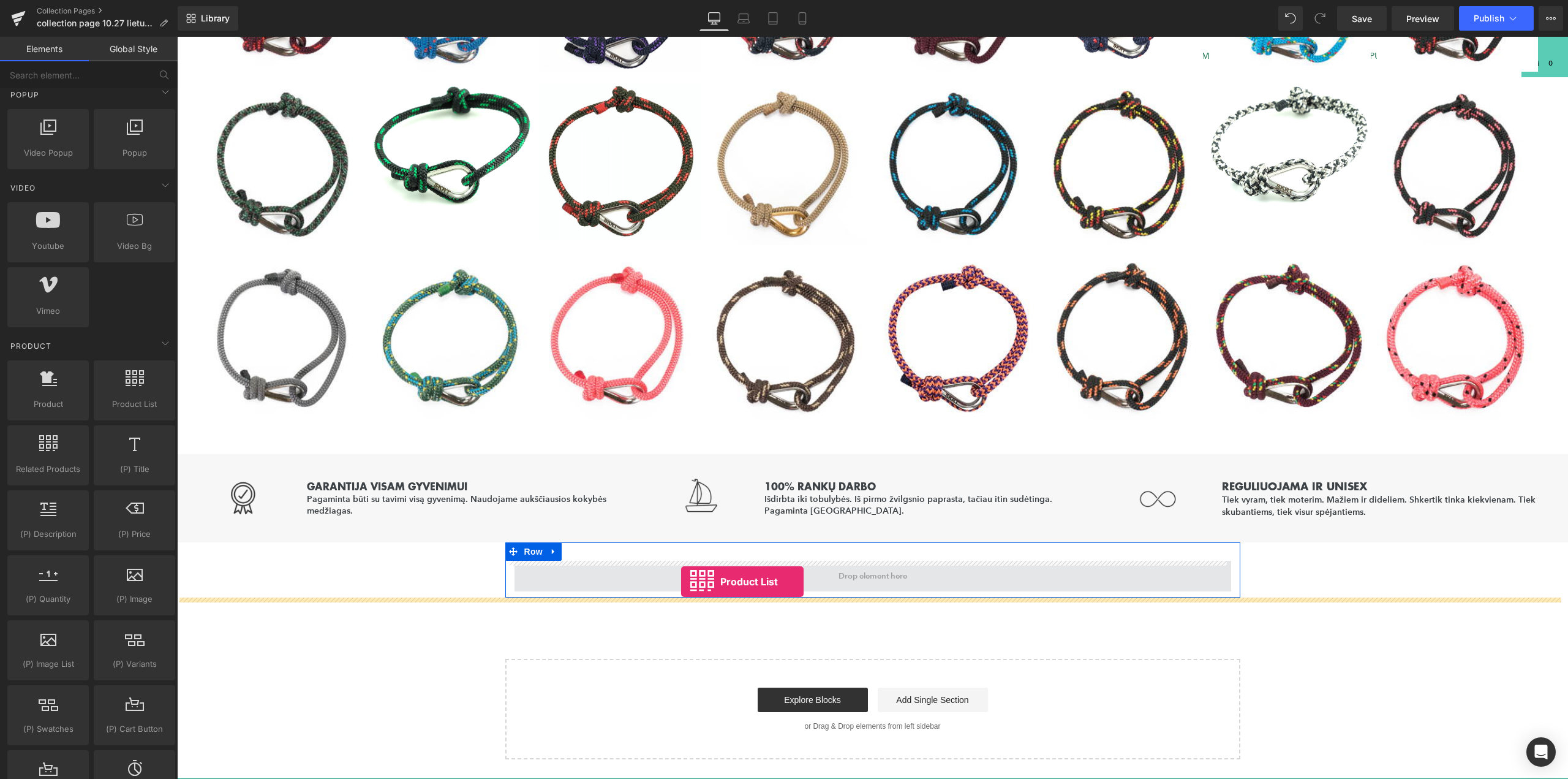
drag, startPoint x: 304, startPoint y: 430, endPoint x: 681, endPoint y: 581, distance: 406.1
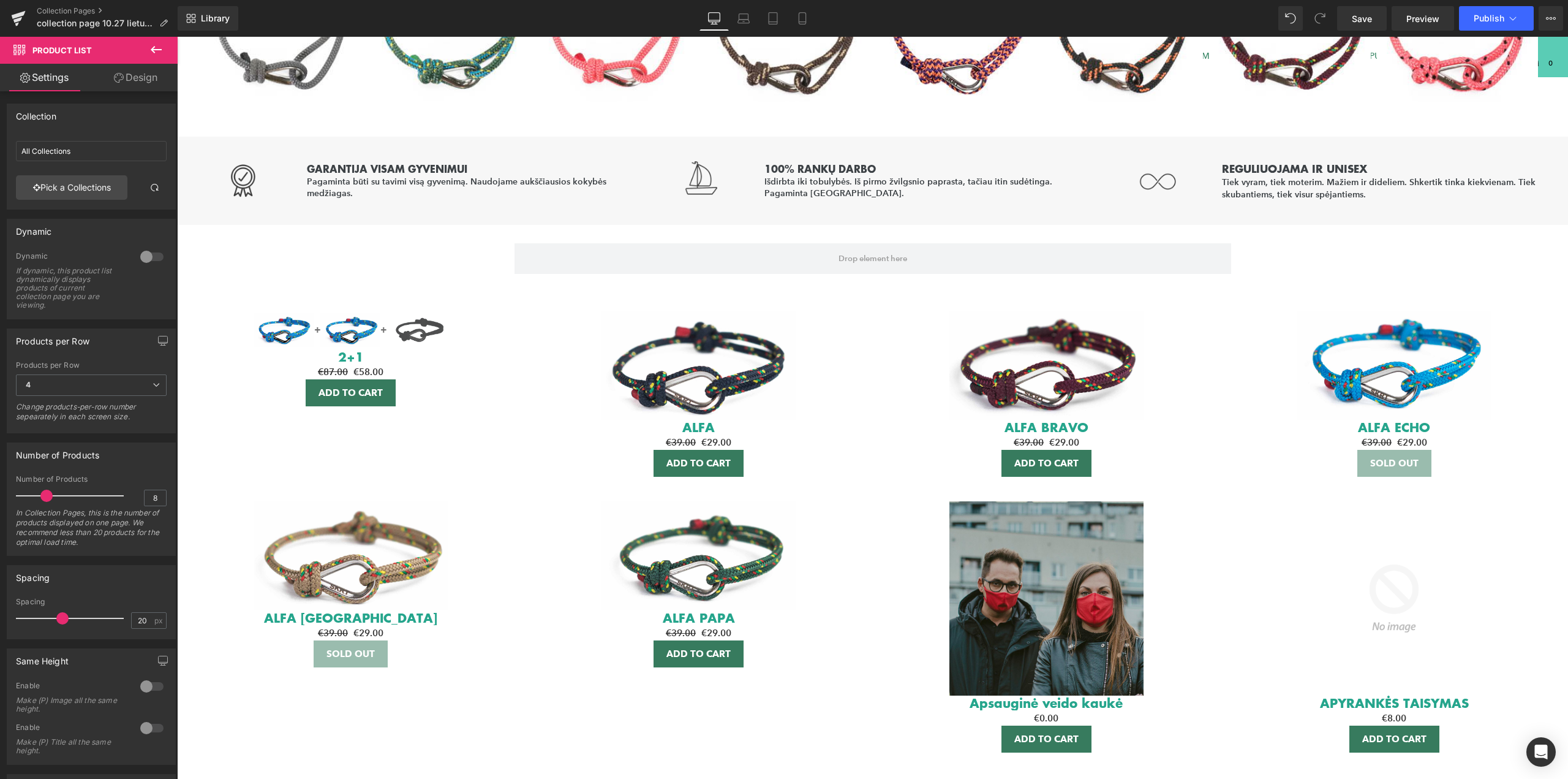
scroll to position [965, 0]
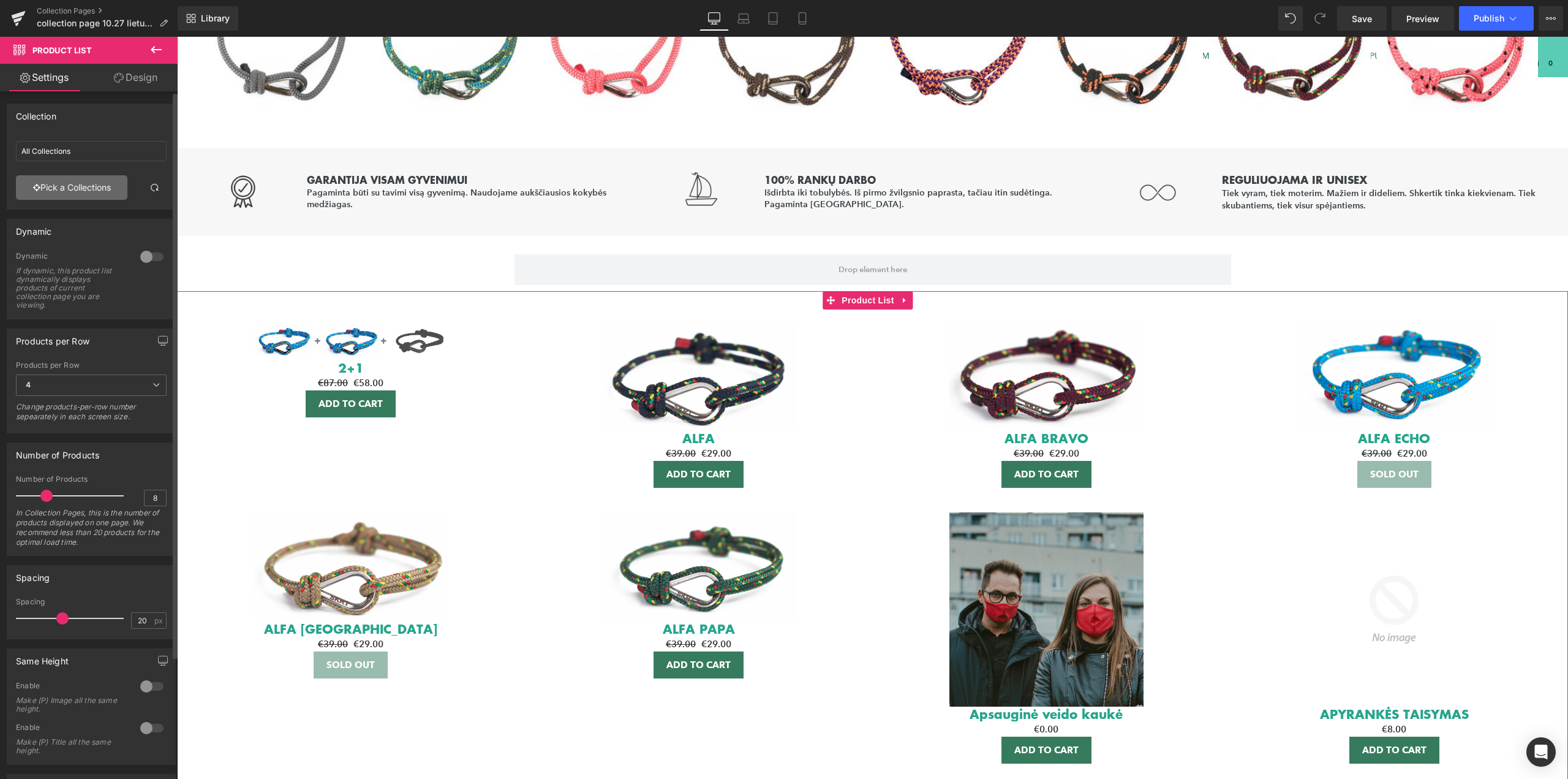
click at [107, 182] on link "Pick a Collections" at bounding box center [71, 187] width 111 height 25
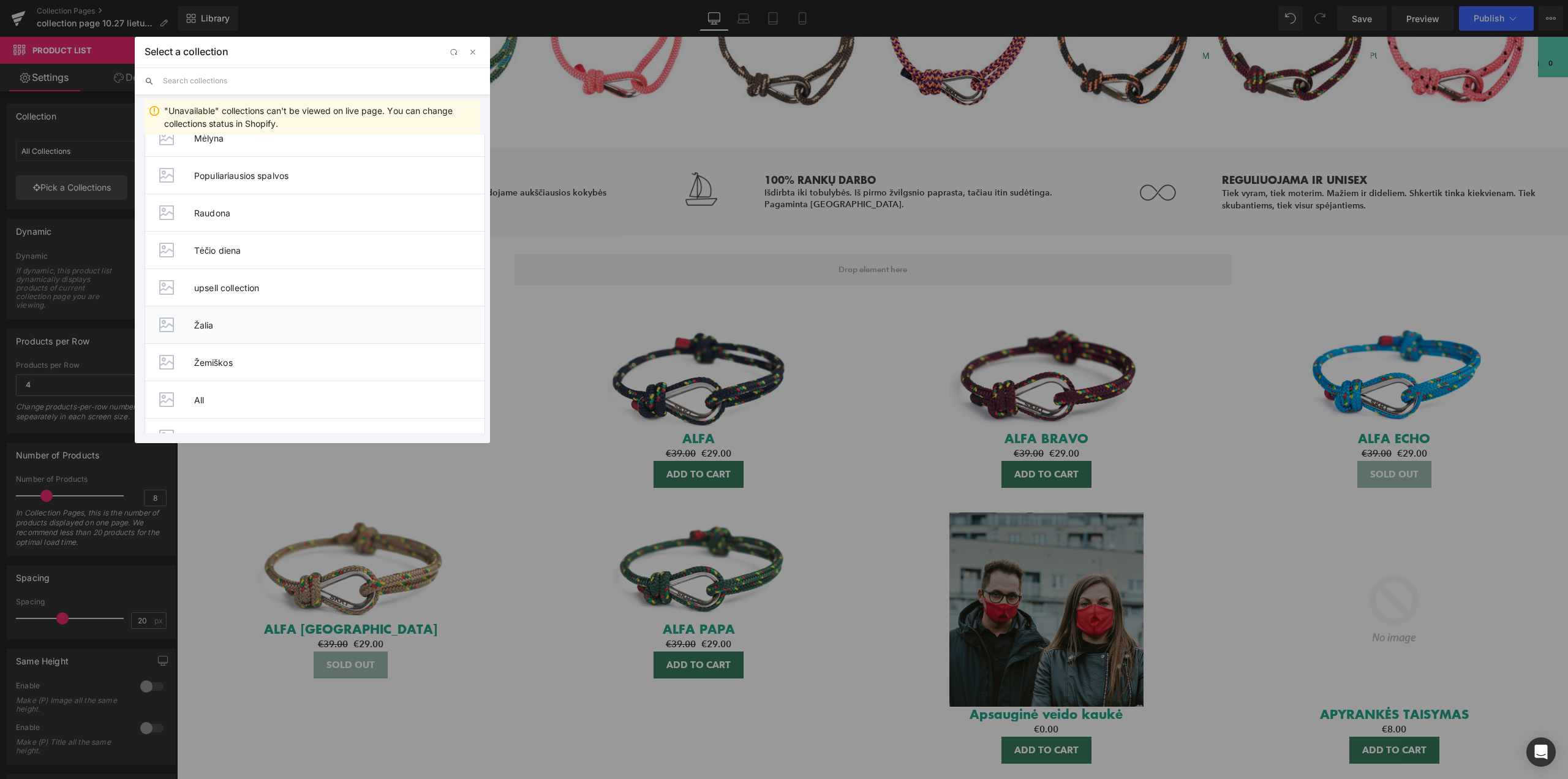
scroll to position [271, 0]
click at [256, 410] on span "KLASIKINĖS APYRANKĖS" at bounding box center [339, 412] width 291 height 11
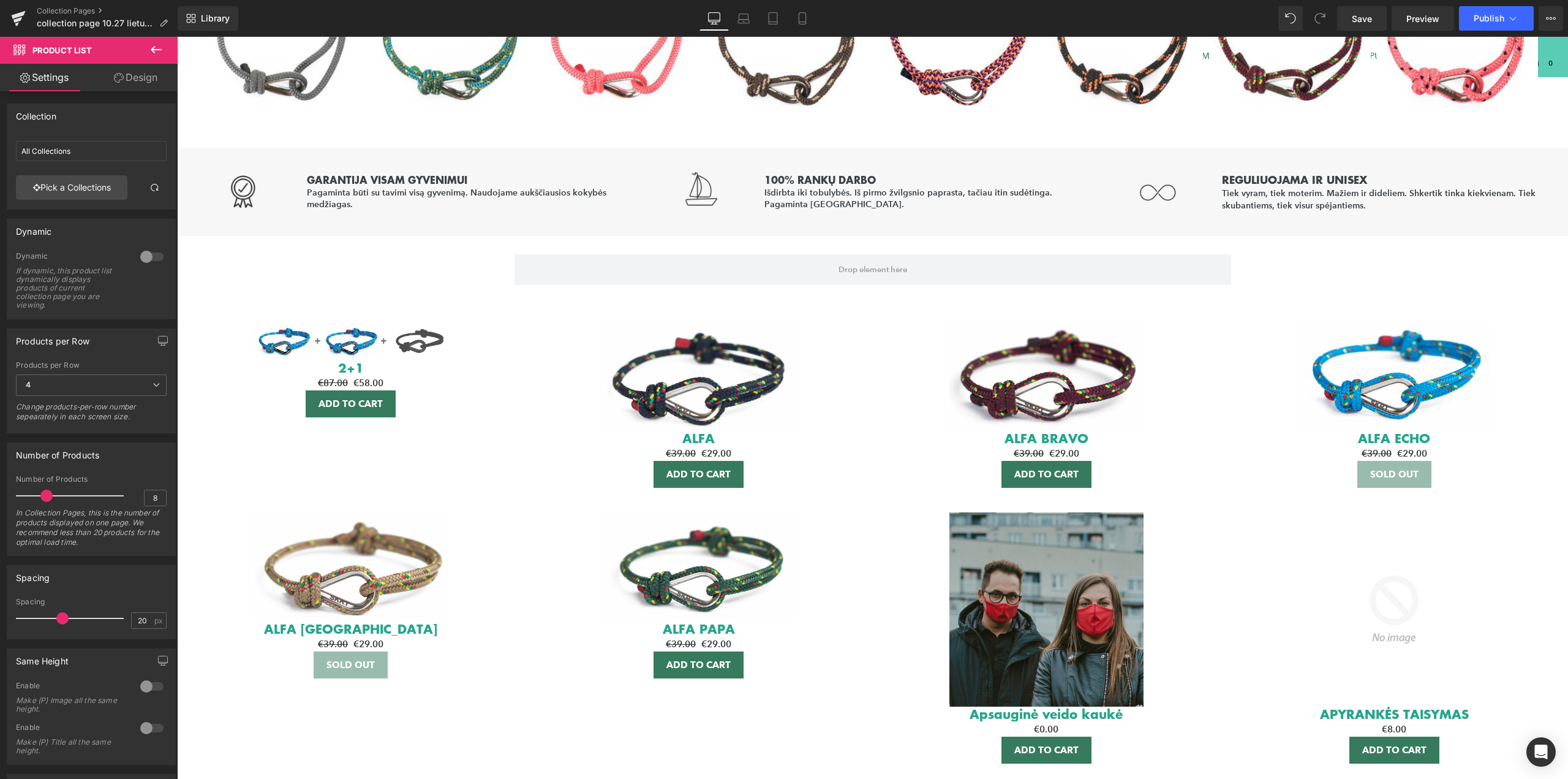
type input "KLASIKINĖS APYRANKĖS"
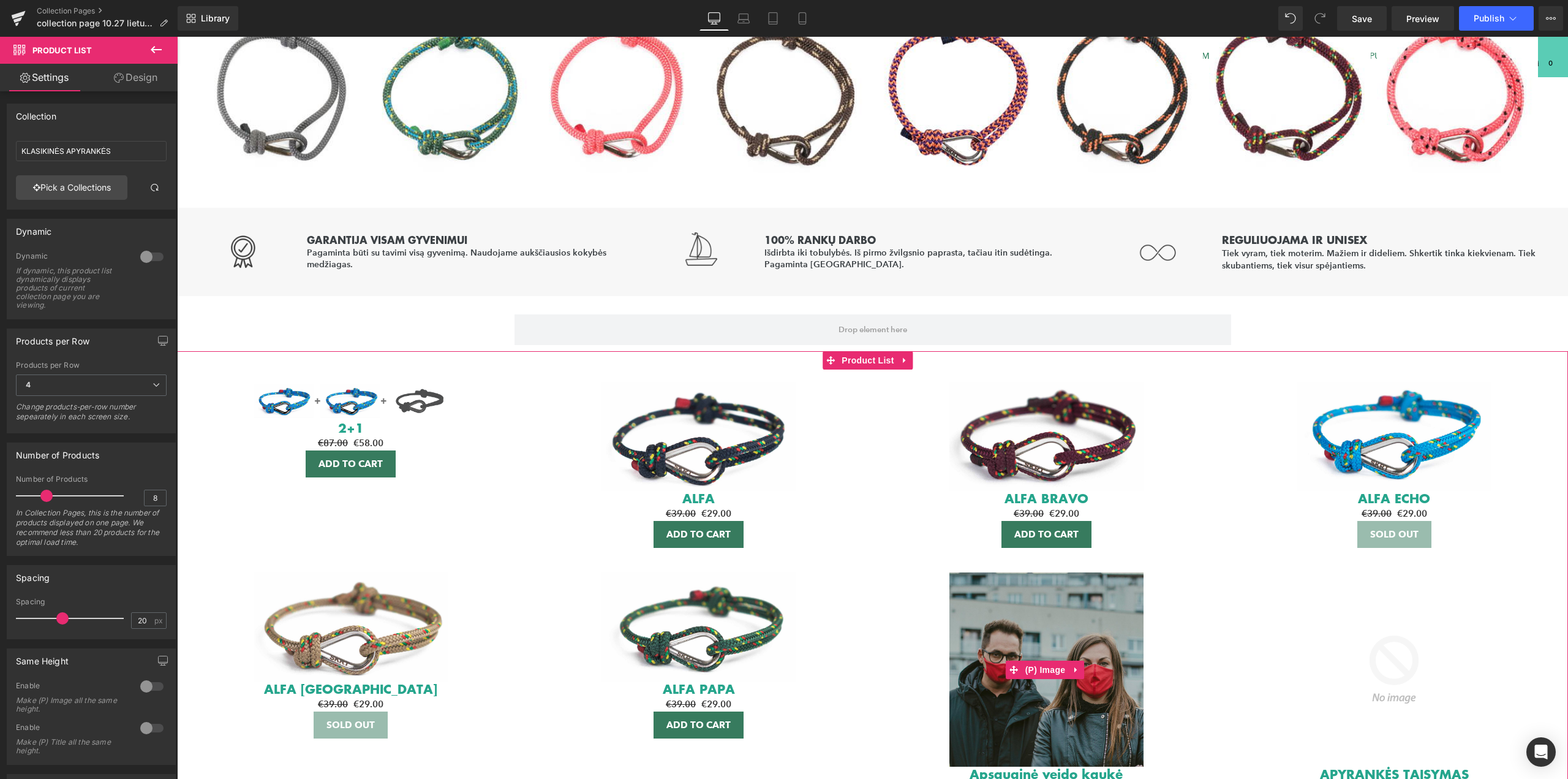
scroll to position [904, 0]
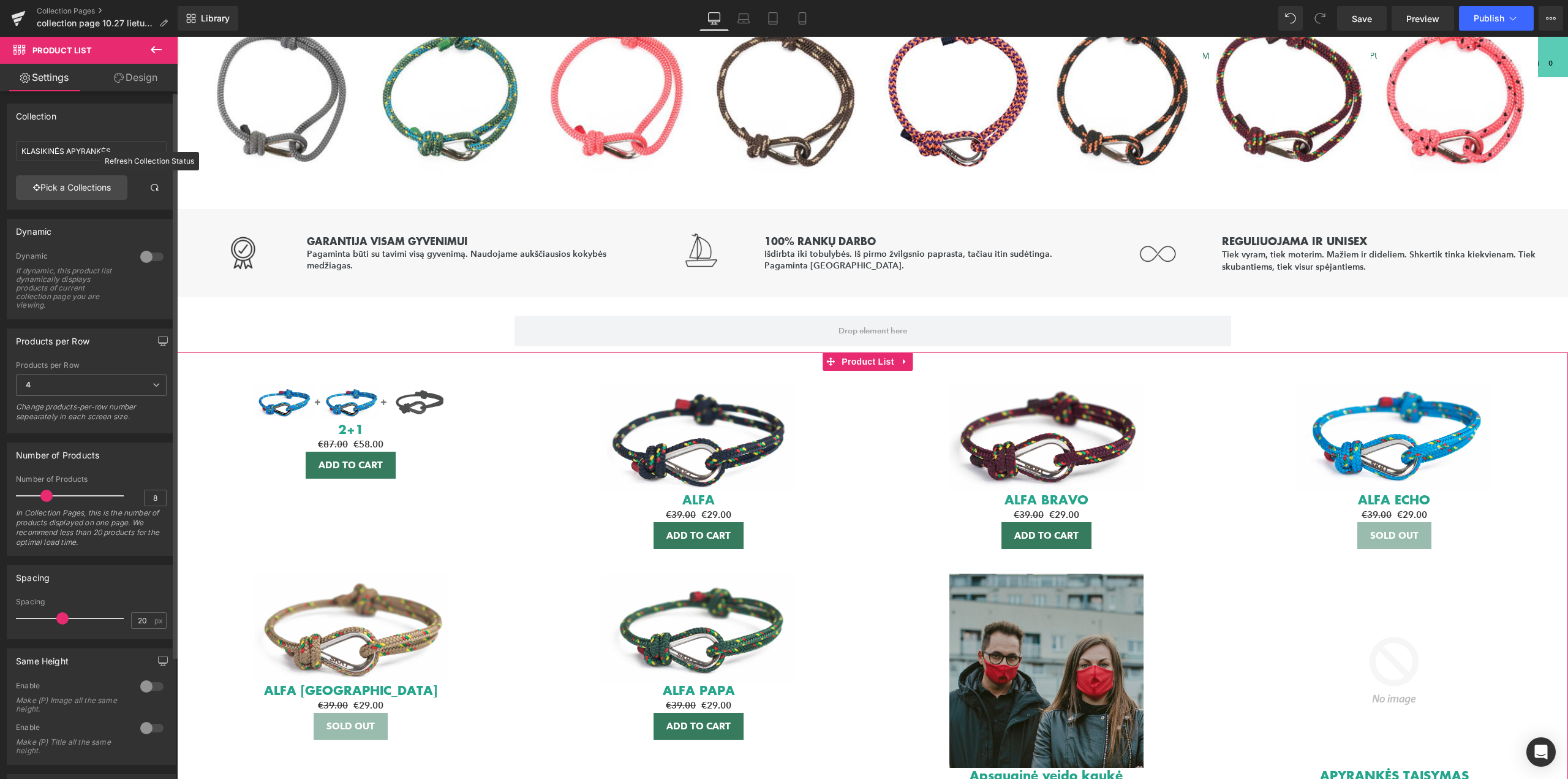
click at [149, 189] on span at bounding box center [154, 187] width 10 height 10
click at [122, 387] on span "4" at bounding box center [91, 385] width 151 height 22
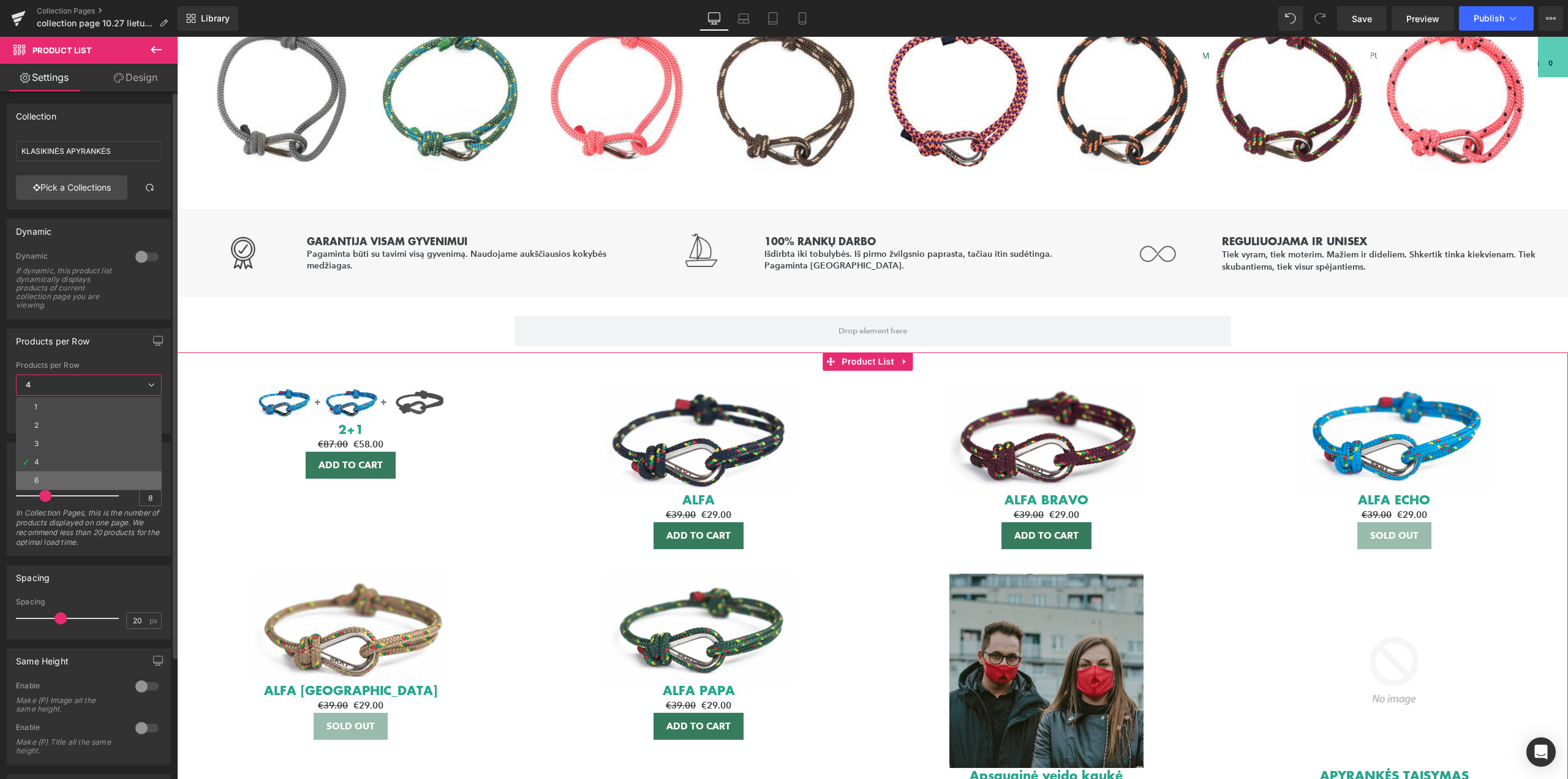
click at [57, 475] on li "6" at bounding box center [89, 480] width 146 height 18
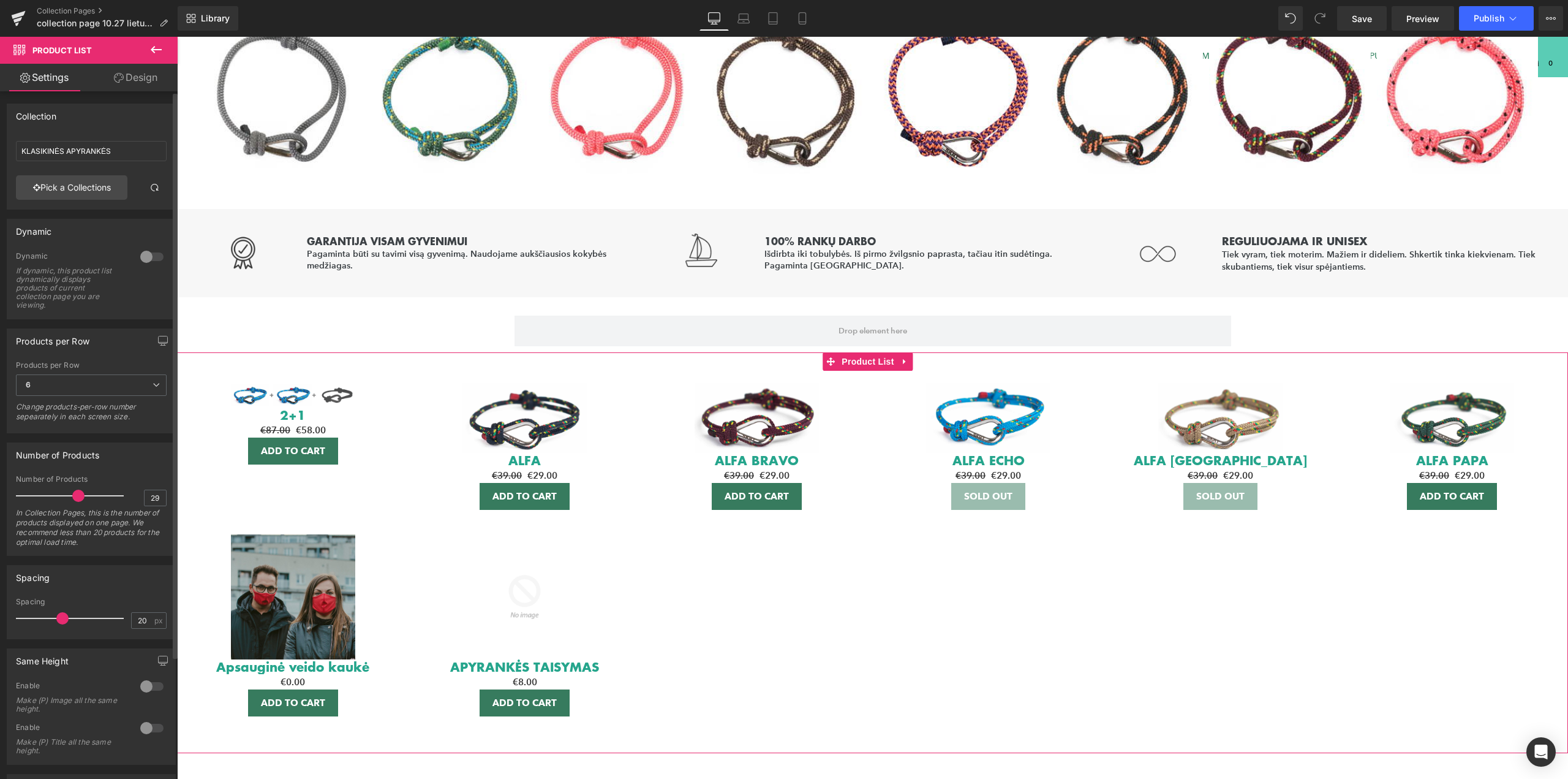
type input "30"
drag, startPoint x: 47, startPoint y: 497, endPoint x: 128, endPoint y: 494, distance: 81.1
click at [128, 494] on div "Number of Products 30 In Collection Pages, this is the number of products displ…" at bounding box center [91, 515] width 151 height 80
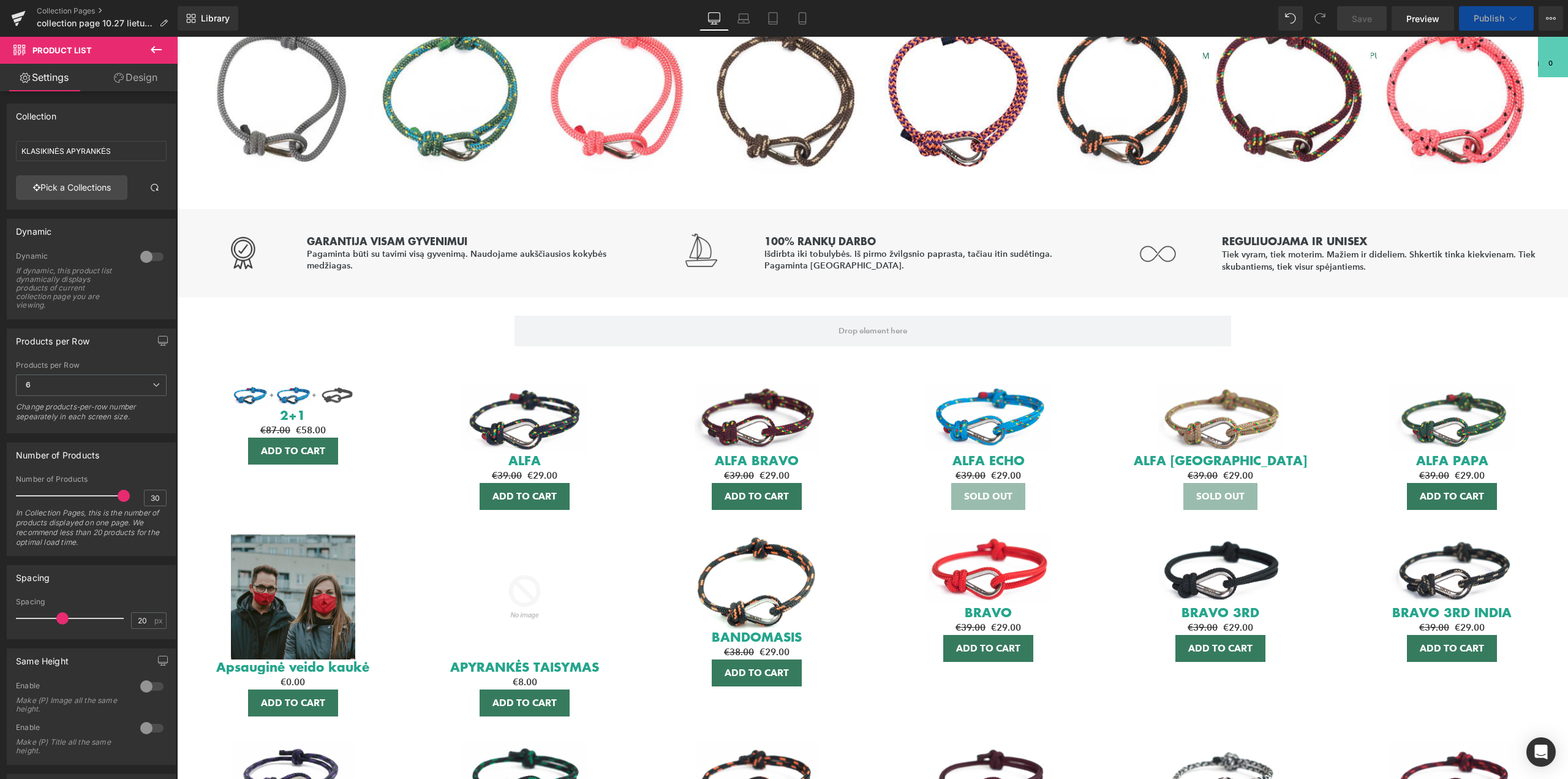
scroll to position [1088, 0]
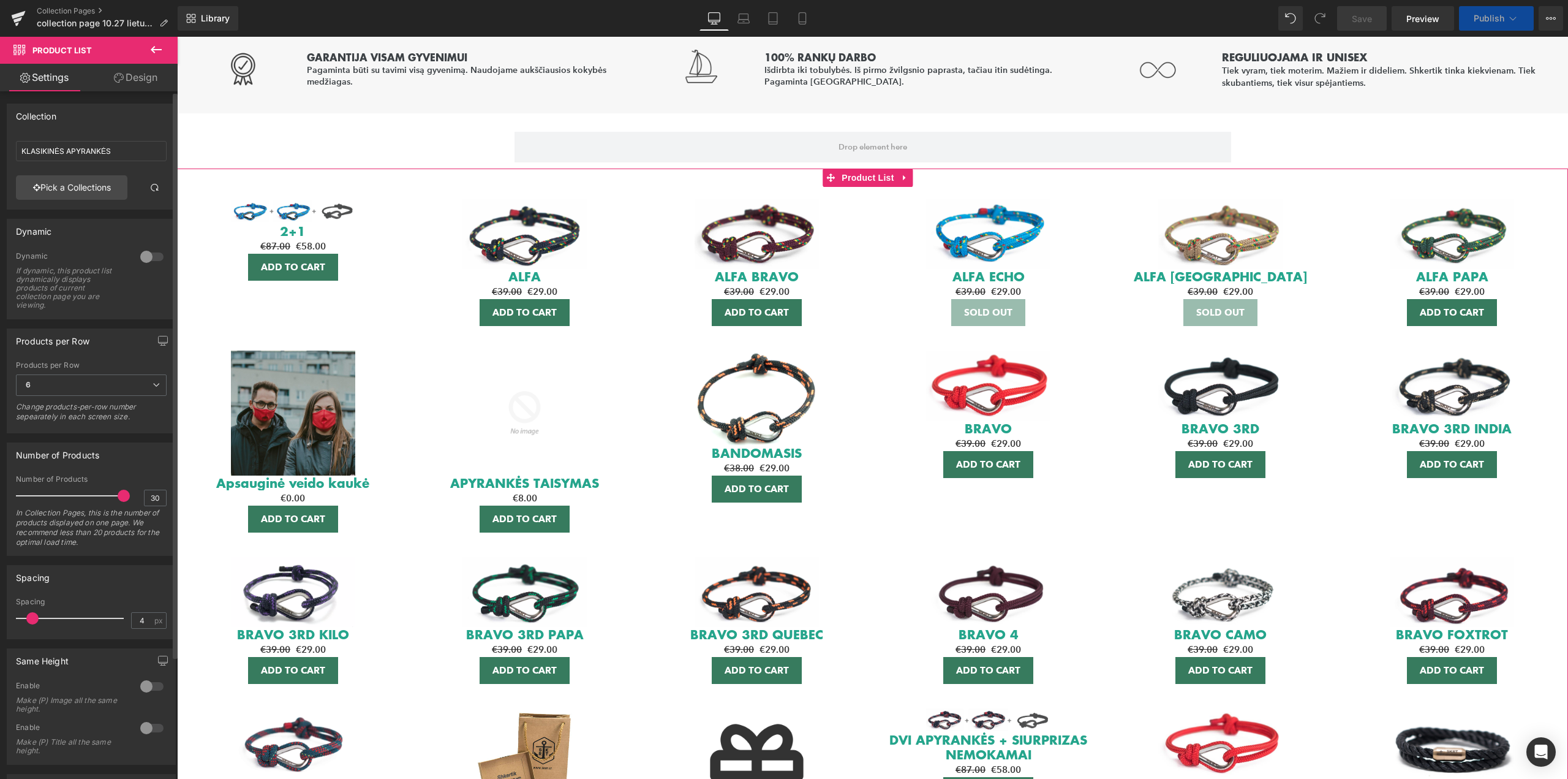
type input "2"
drag, startPoint x: 62, startPoint y: 620, endPoint x: 26, endPoint y: 617, distance: 36.1
click at [26, 617] on span at bounding box center [26, 618] width 12 height 12
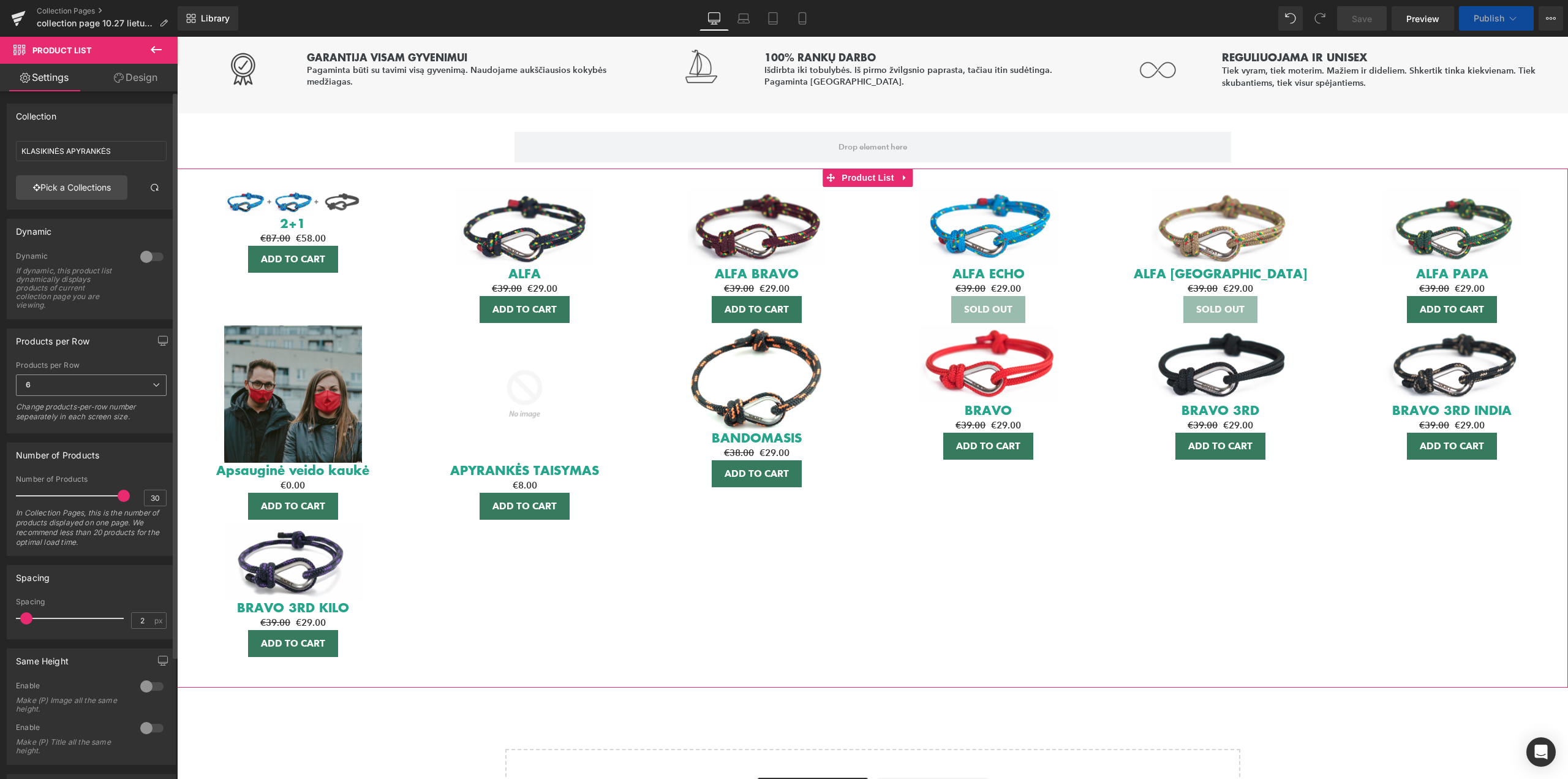
click at [153, 387] on icon at bounding box center [156, 385] width 8 height 8
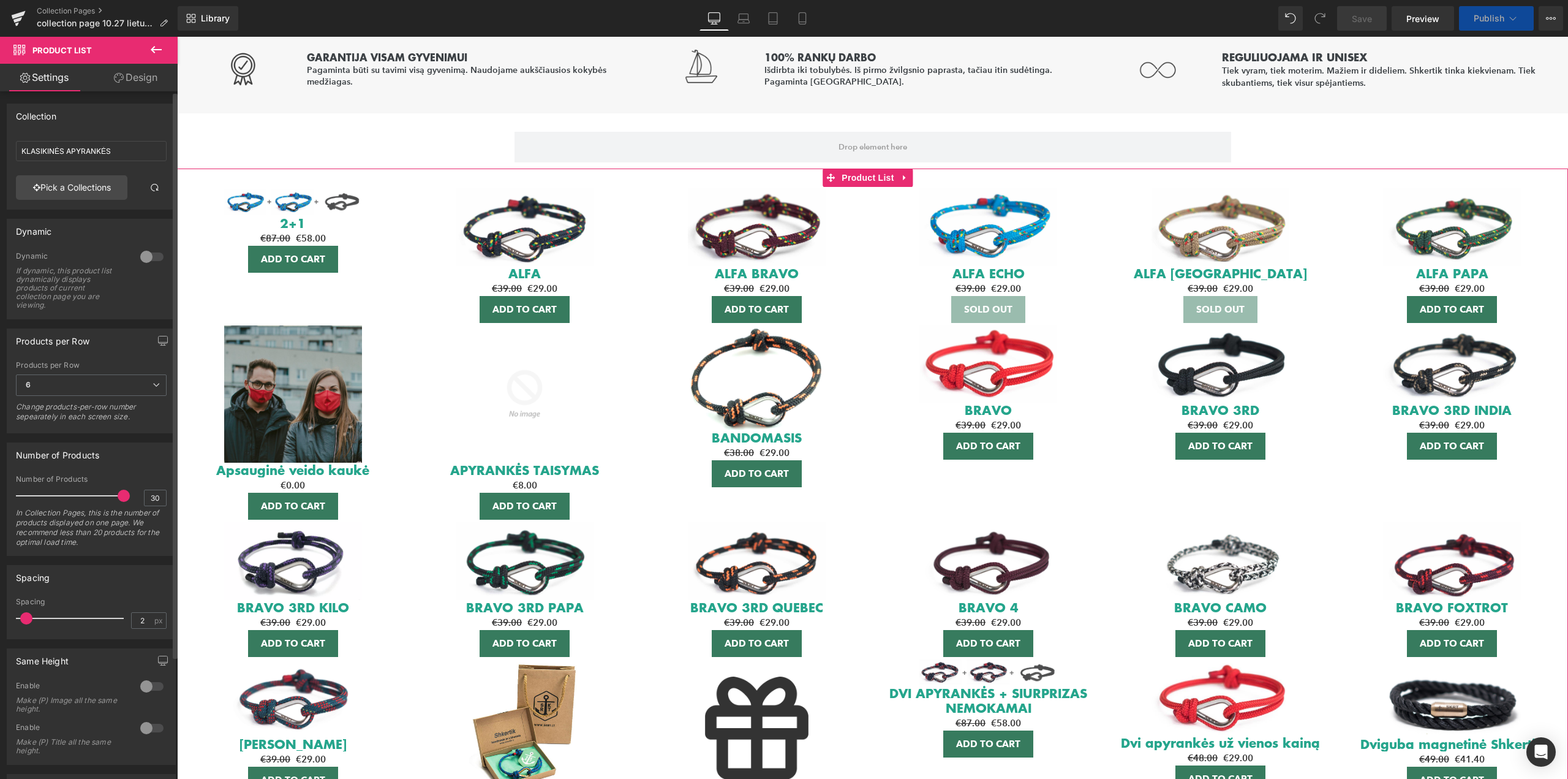
click at [5, 367] on div "Products per Row 1 2 3 4 6 Products per Row 6 1 2 3 4 6 Change products-per-row…" at bounding box center [92, 376] width 183 height 114
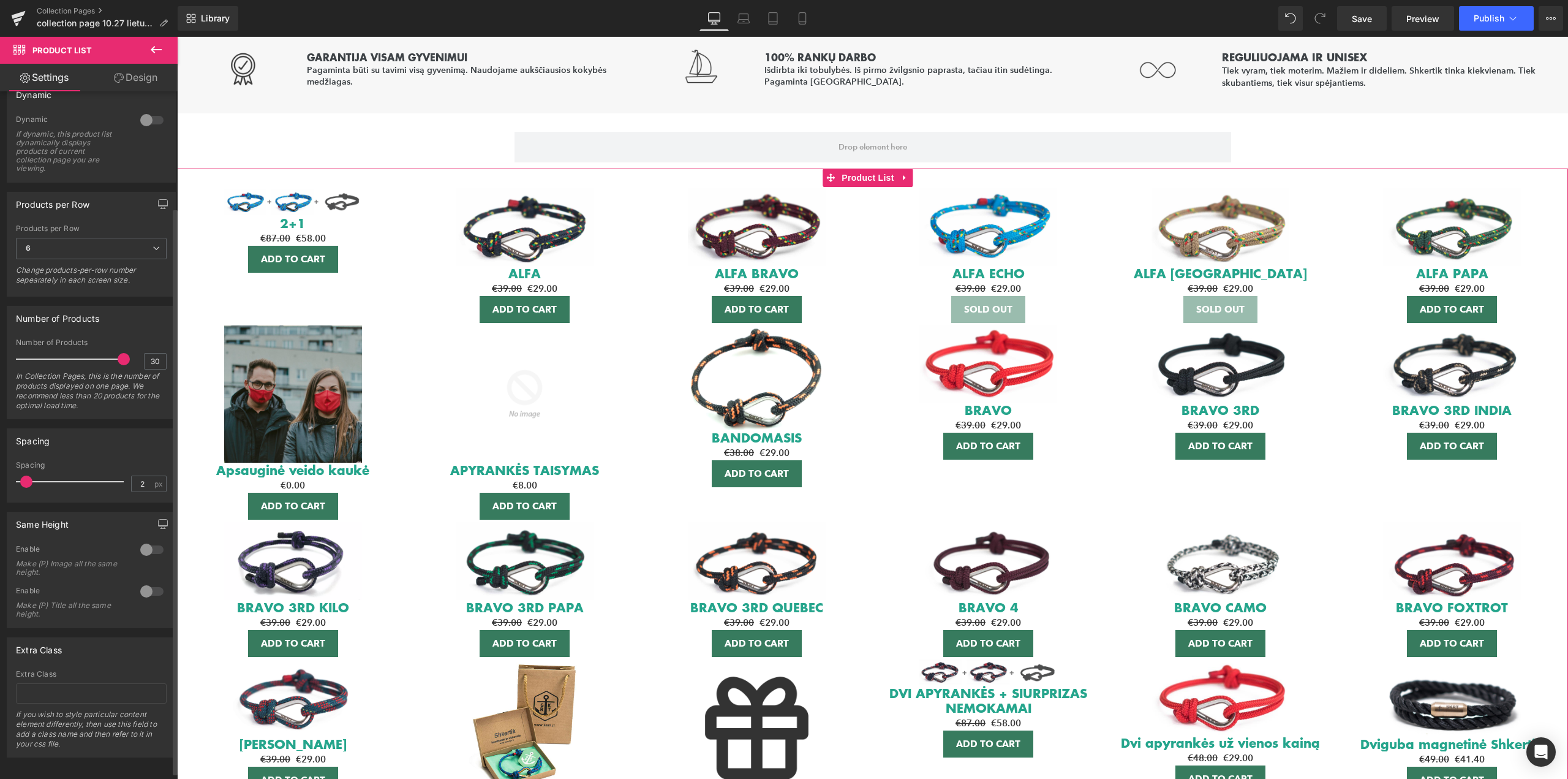
scroll to position [149, 0]
click at [150, 537] on div at bounding box center [152, 546] width 29 height 20
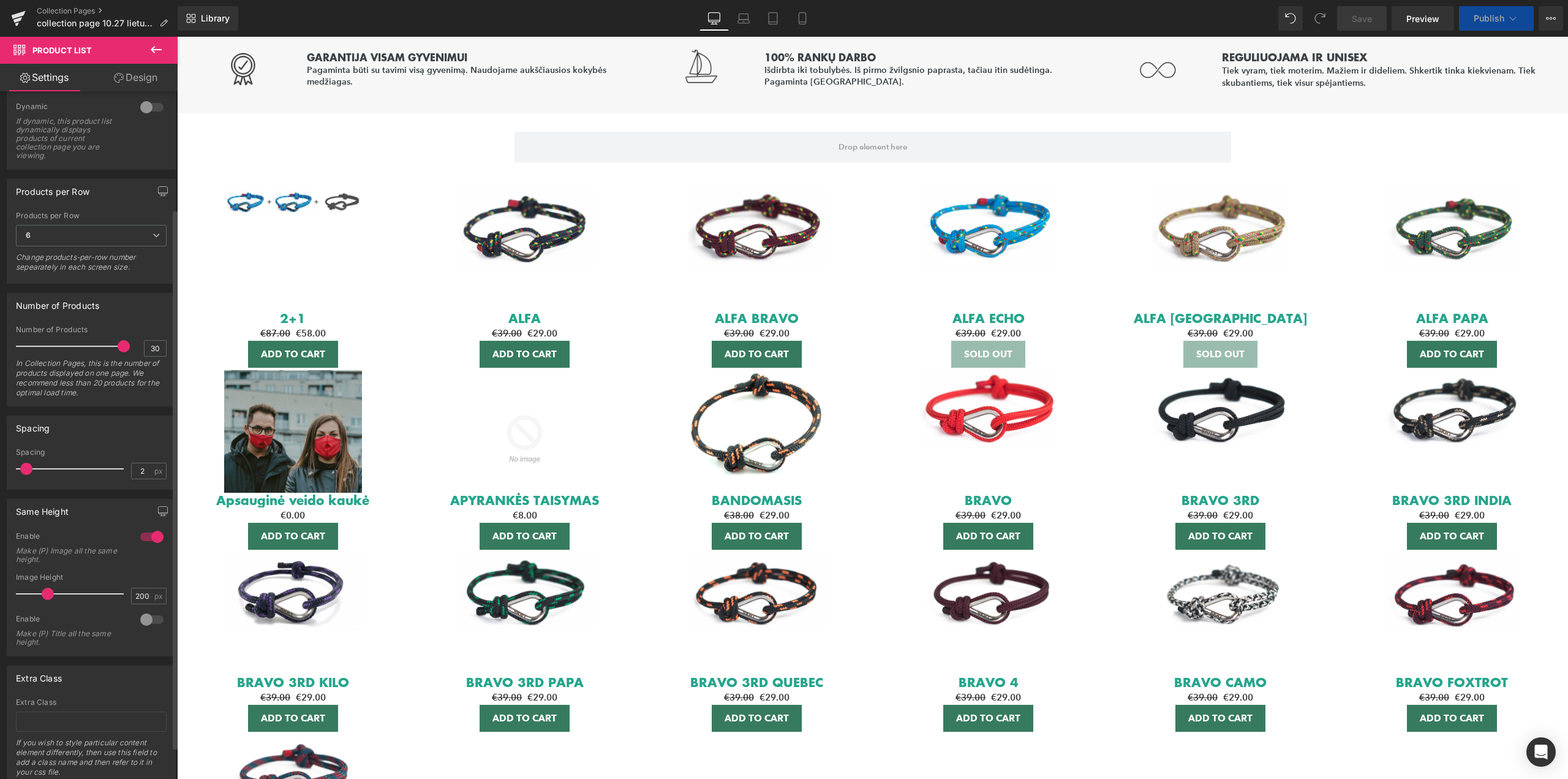
click at [150, 625] on div at bounding box center [152, 620] width 29 height 20
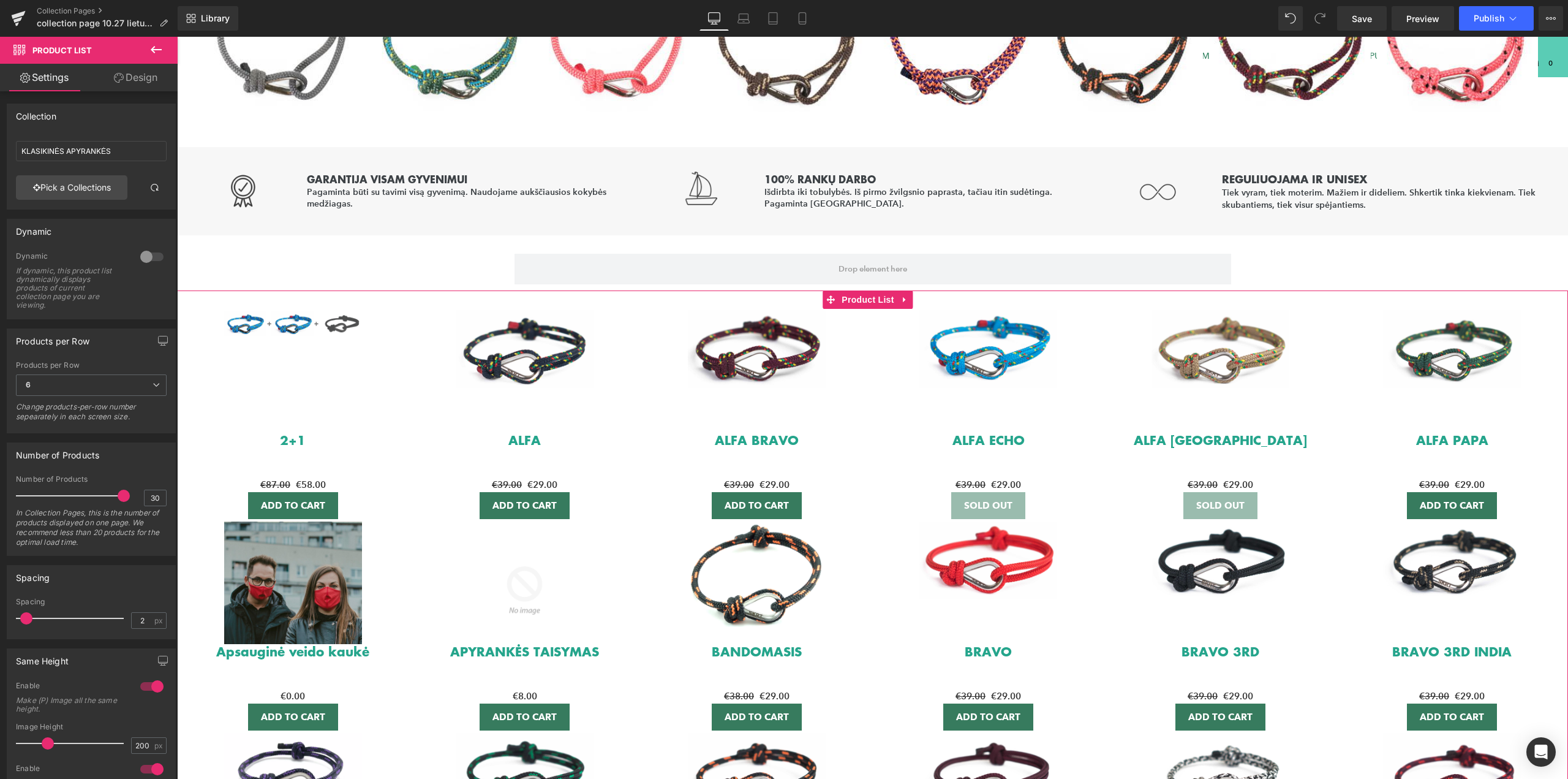
scroll to position [965, 0]
click at [428, 397] on div "Sale Off" at bounding box center [525, 372] width 230 height 122
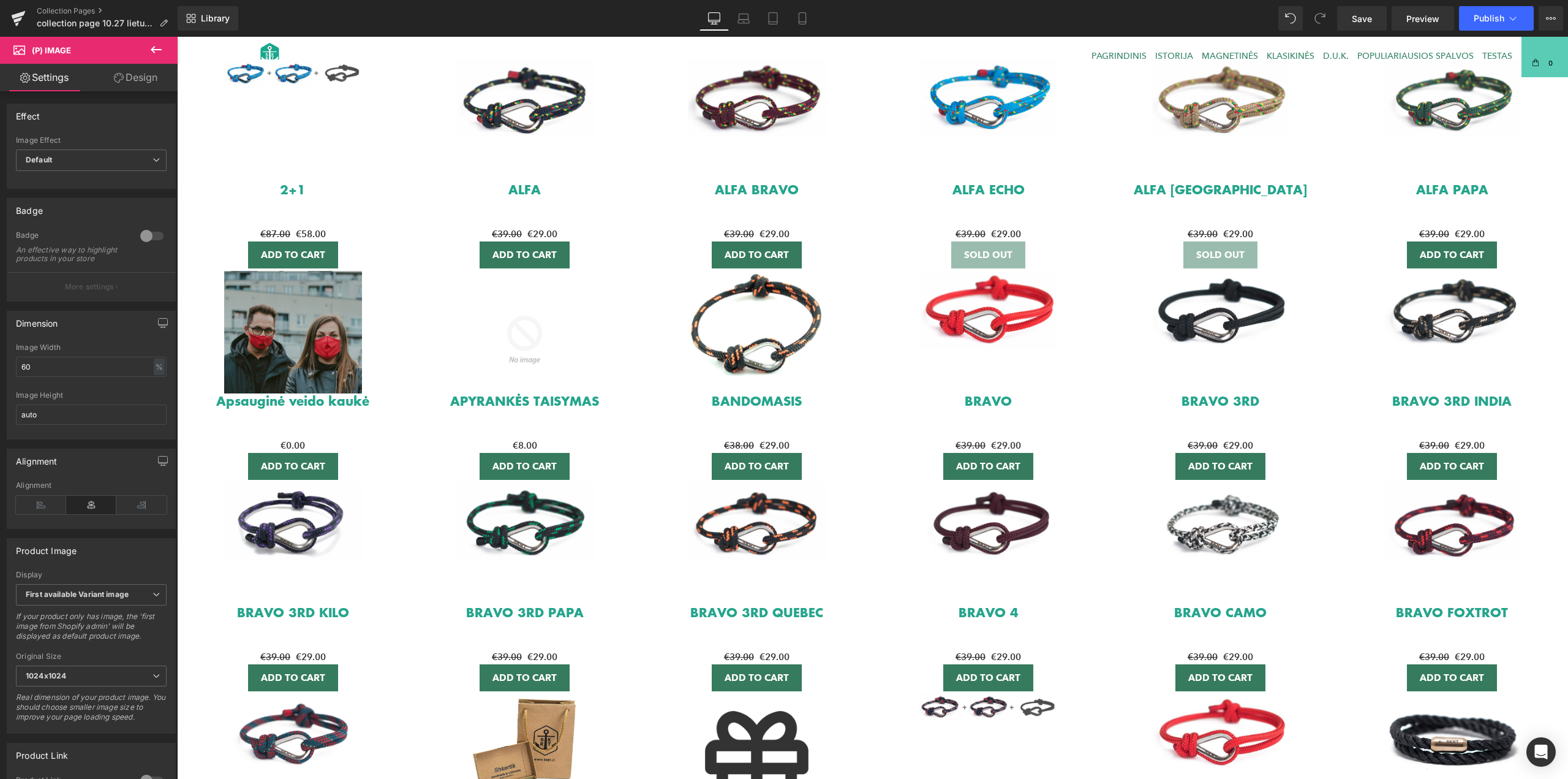
scroll to position [1211, 0]
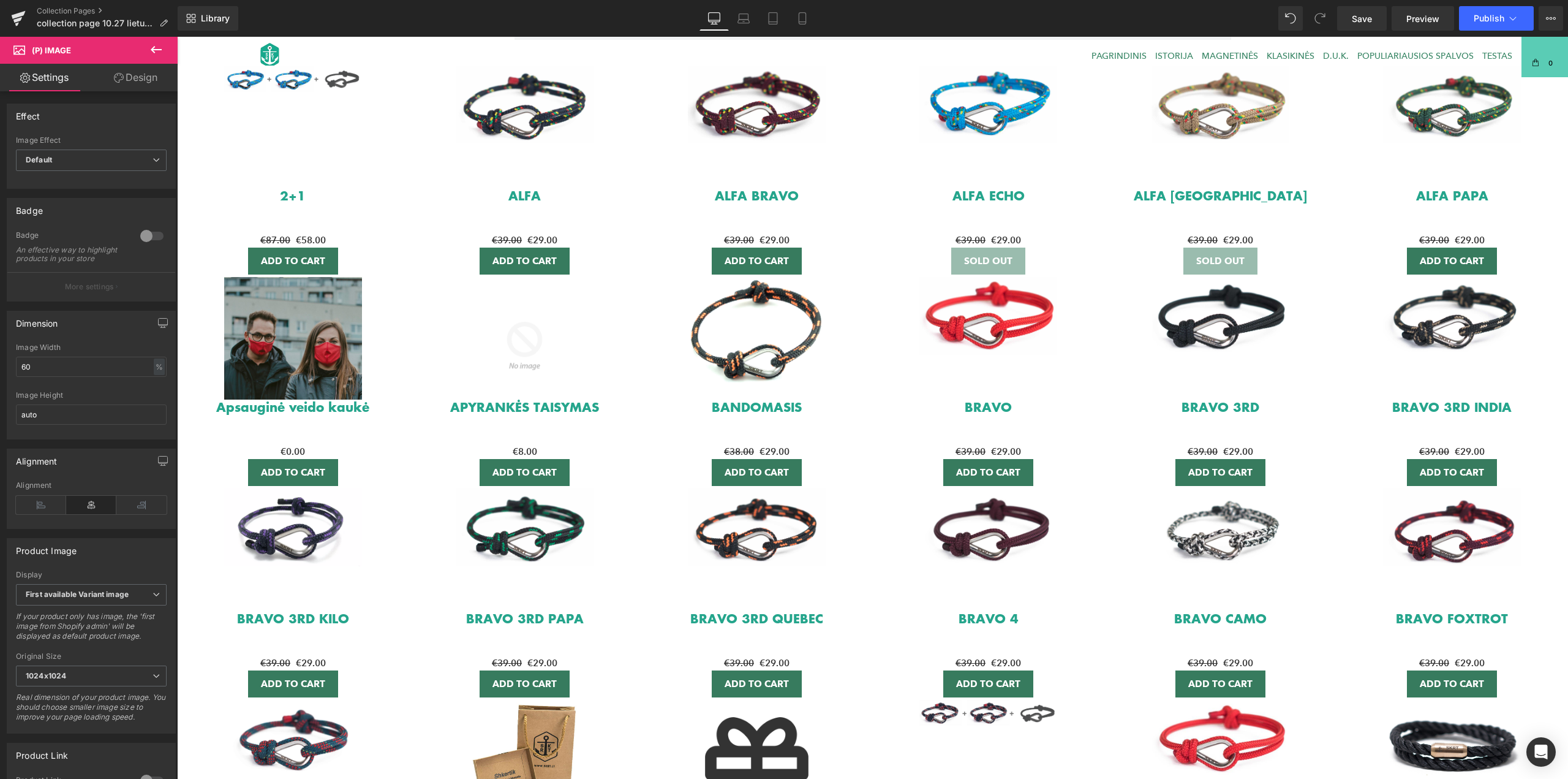
click at [149, 50] on icon at bounding box center [156, 50] width 15 height 15
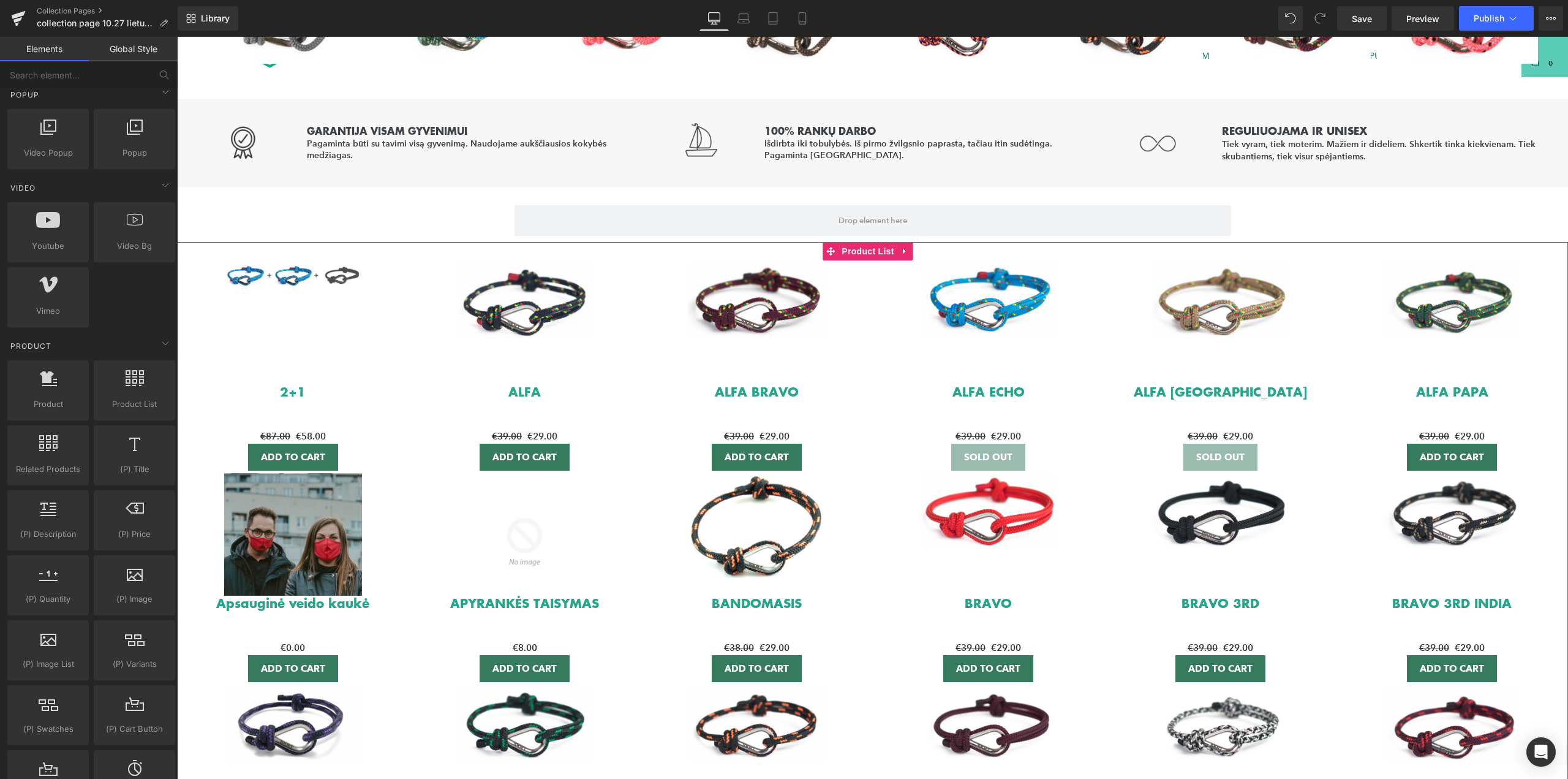
scroll to position [843, 0]
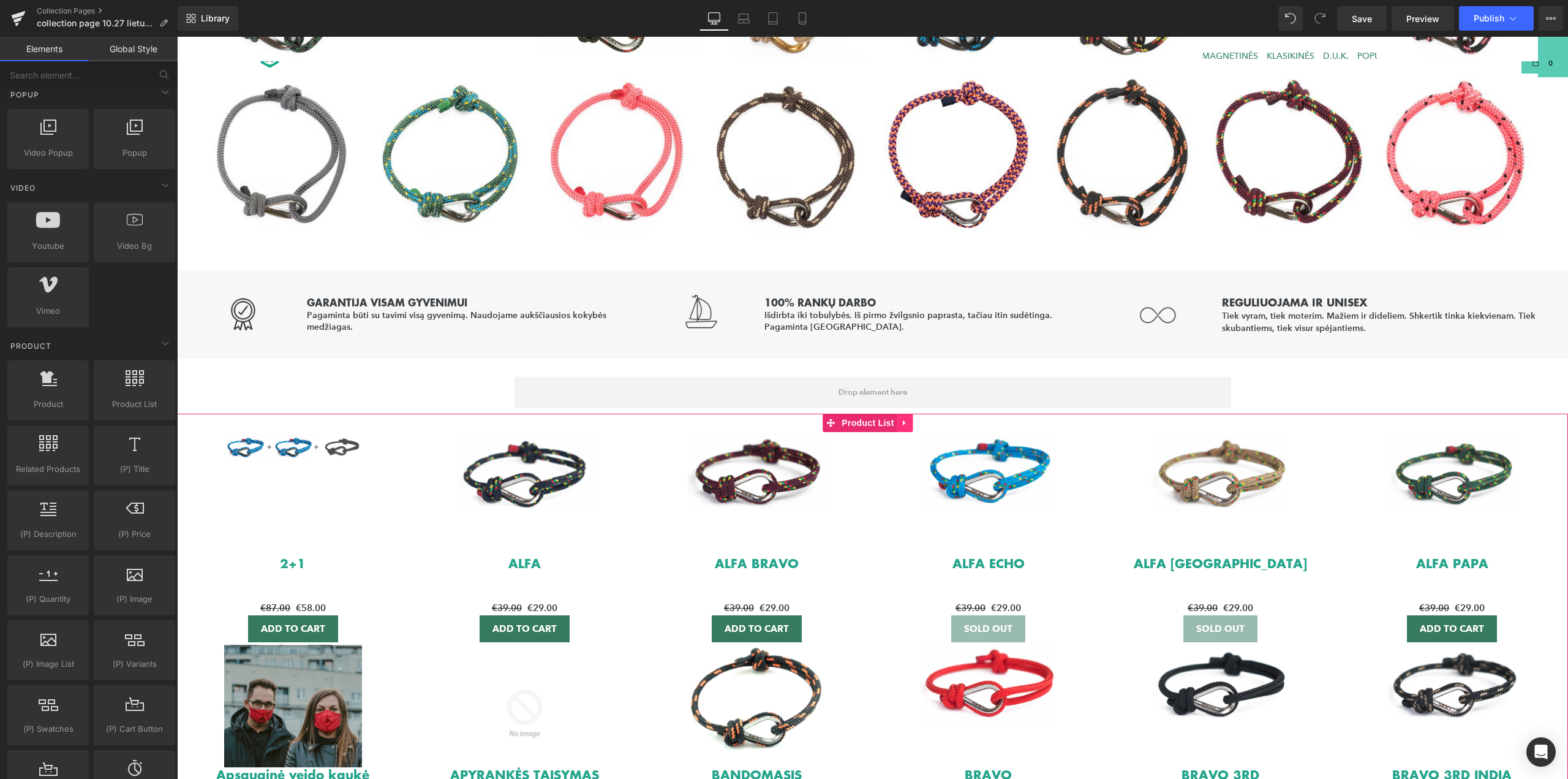
click at [907, 427] on icon at bounding box center [905, 423] width 8 height 9
click at [915, 422] on icon at bounding box center [912, 422] width 8 height 8
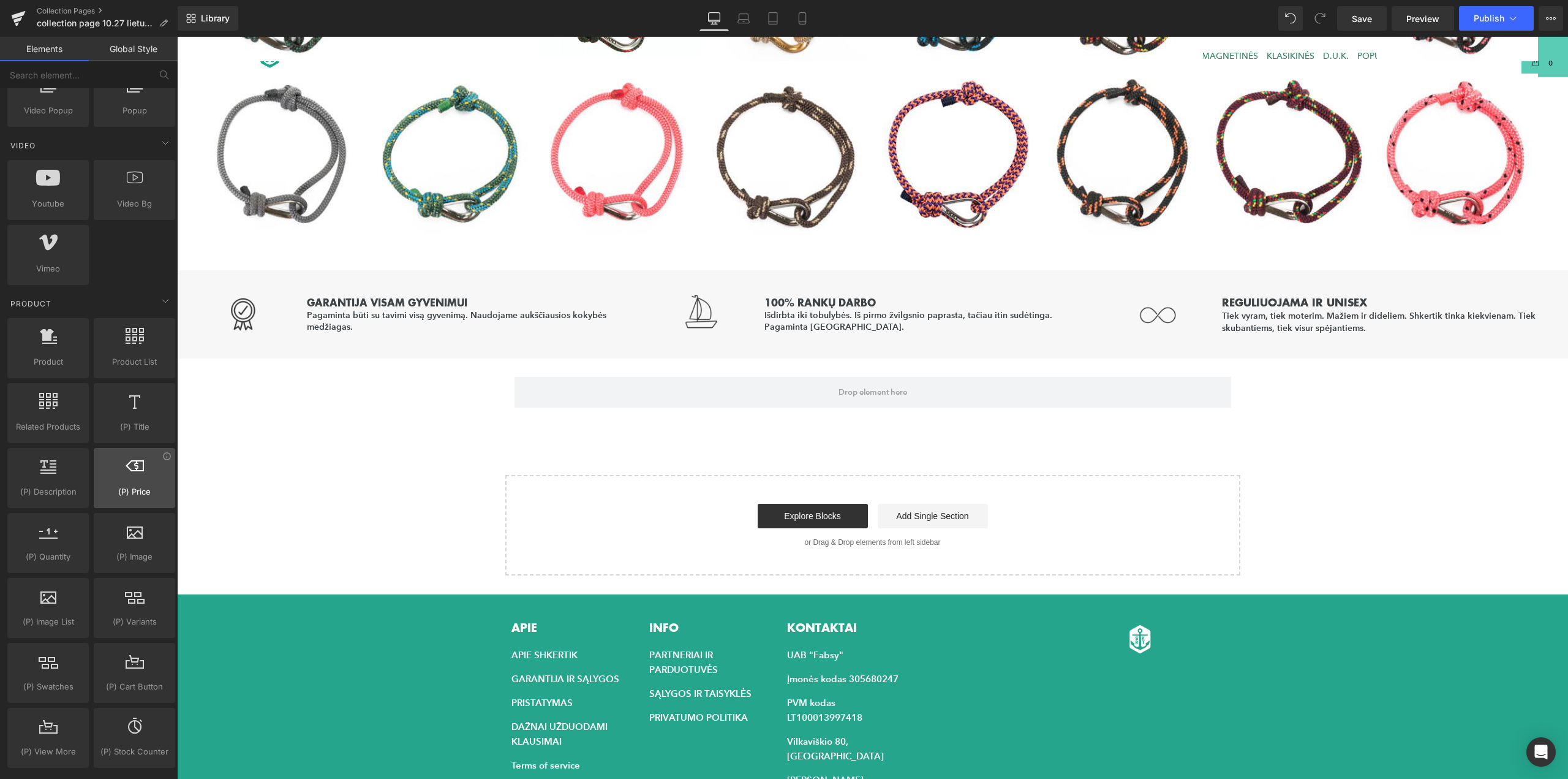
scroll to position [796, 0]
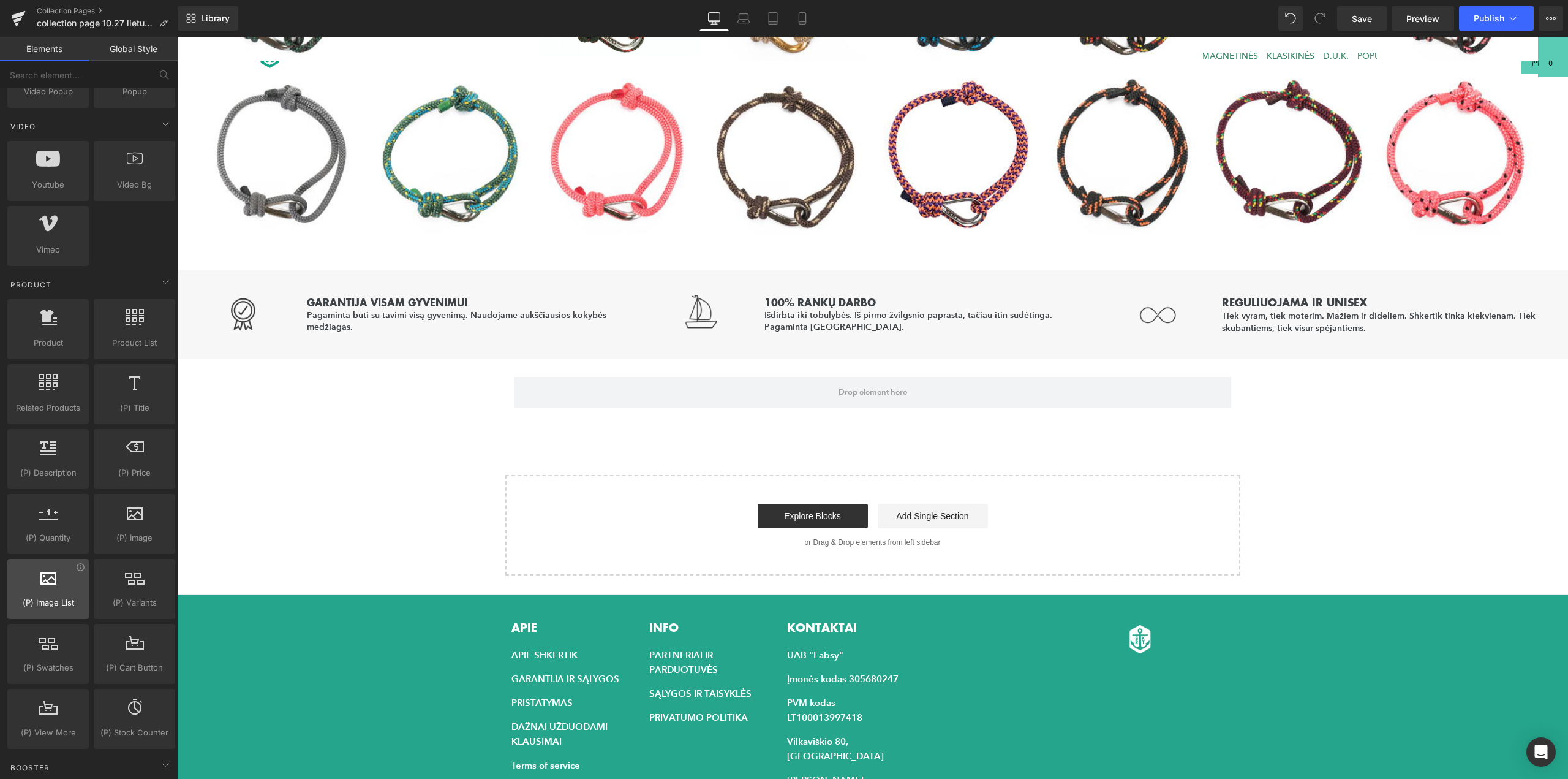
click at [48, 599] on span "(P) Image List" at bounding box center [48, 602] width 74 height 13
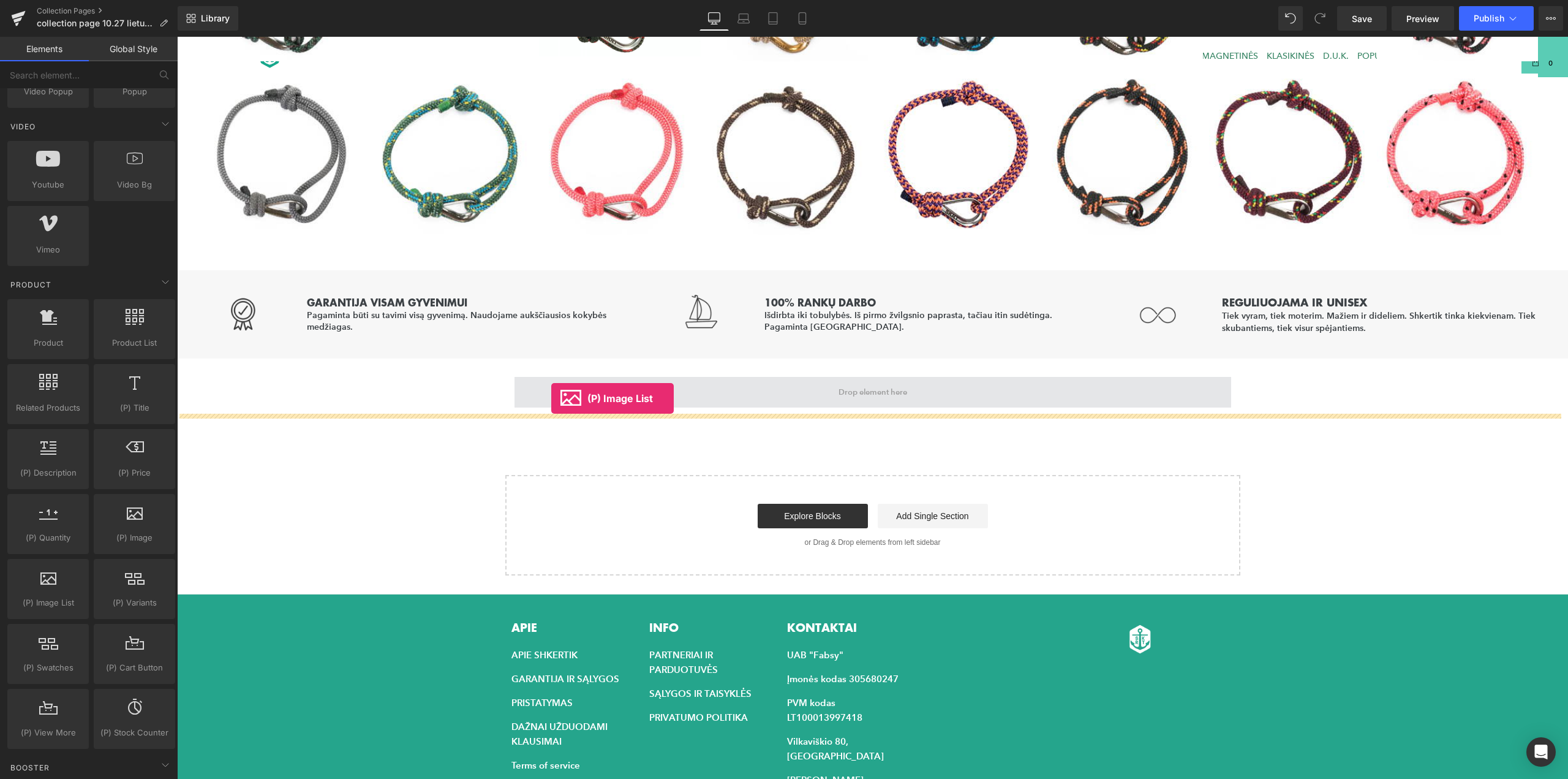
drag, startPoint x: 218, startPoint y: 620, endPoint x: 551, endPoint y: 398, distance: 400.2
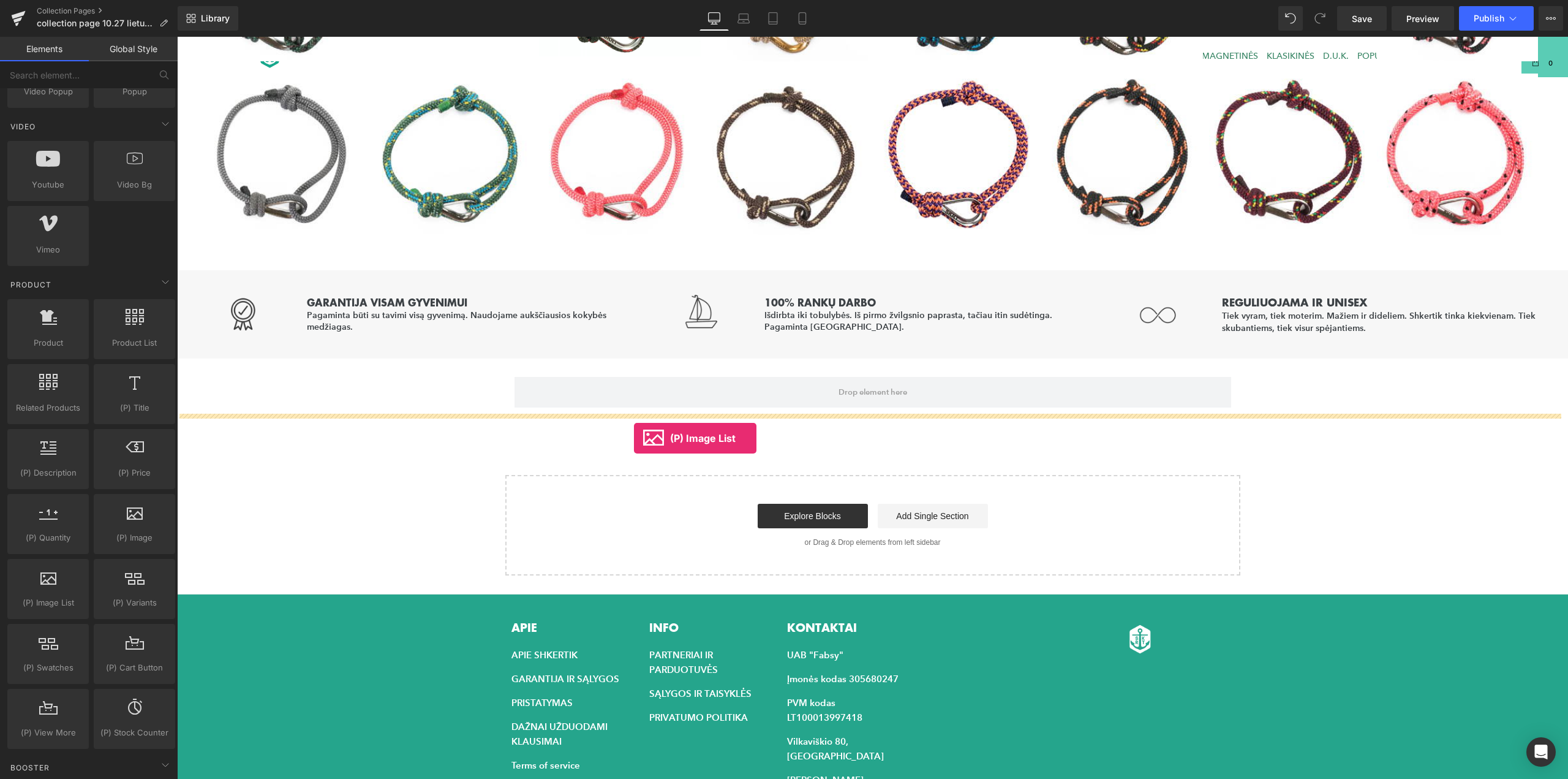
drag, startPoint x: 240, startPoint y: 624, endPoint x: 634, endPoint y: 438, distance: 435.7
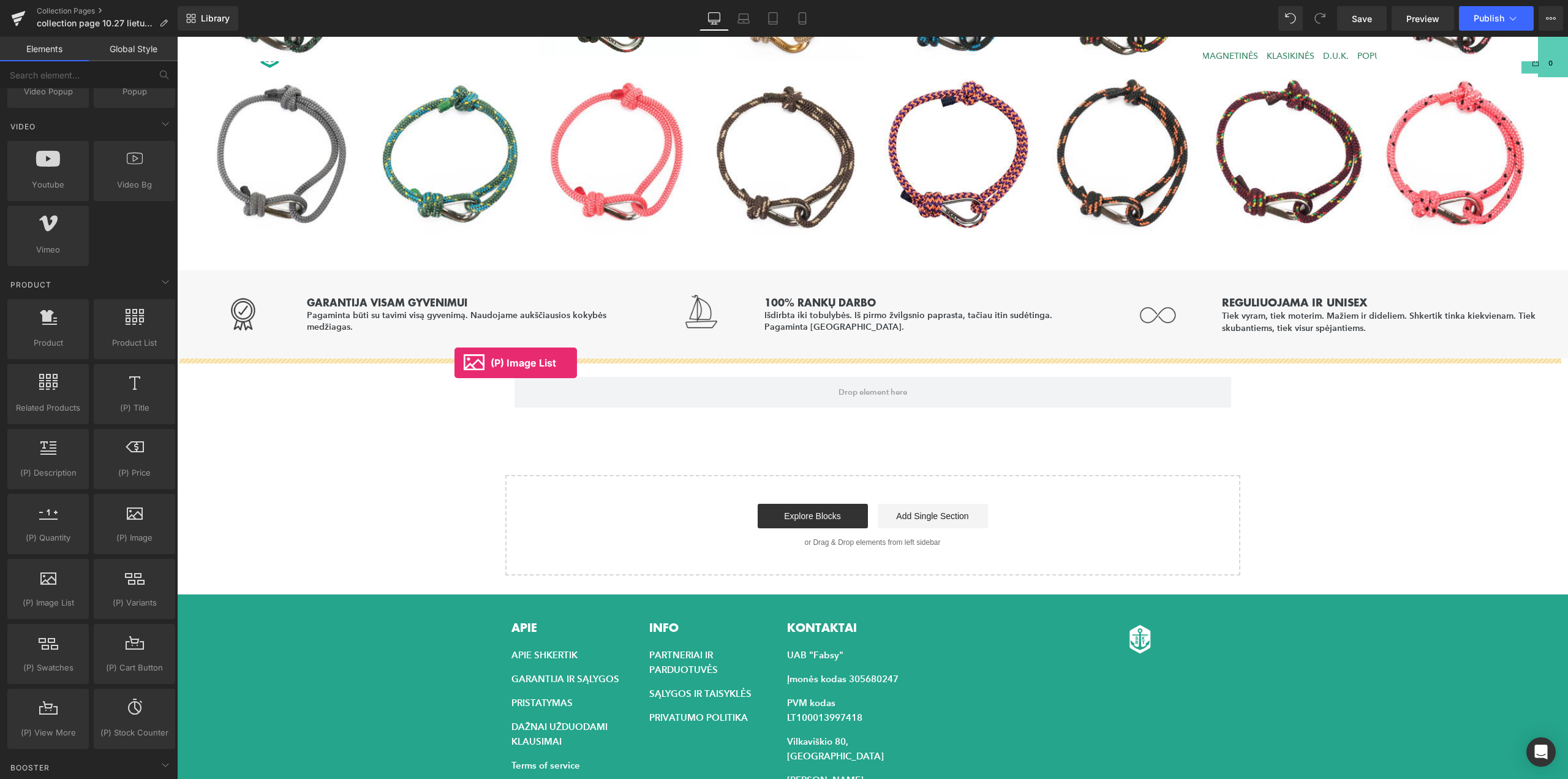
drag, startPoint x: 228, startPoint y: 639, endPoint x: 454, endPoint y: 363, distance: 356.7
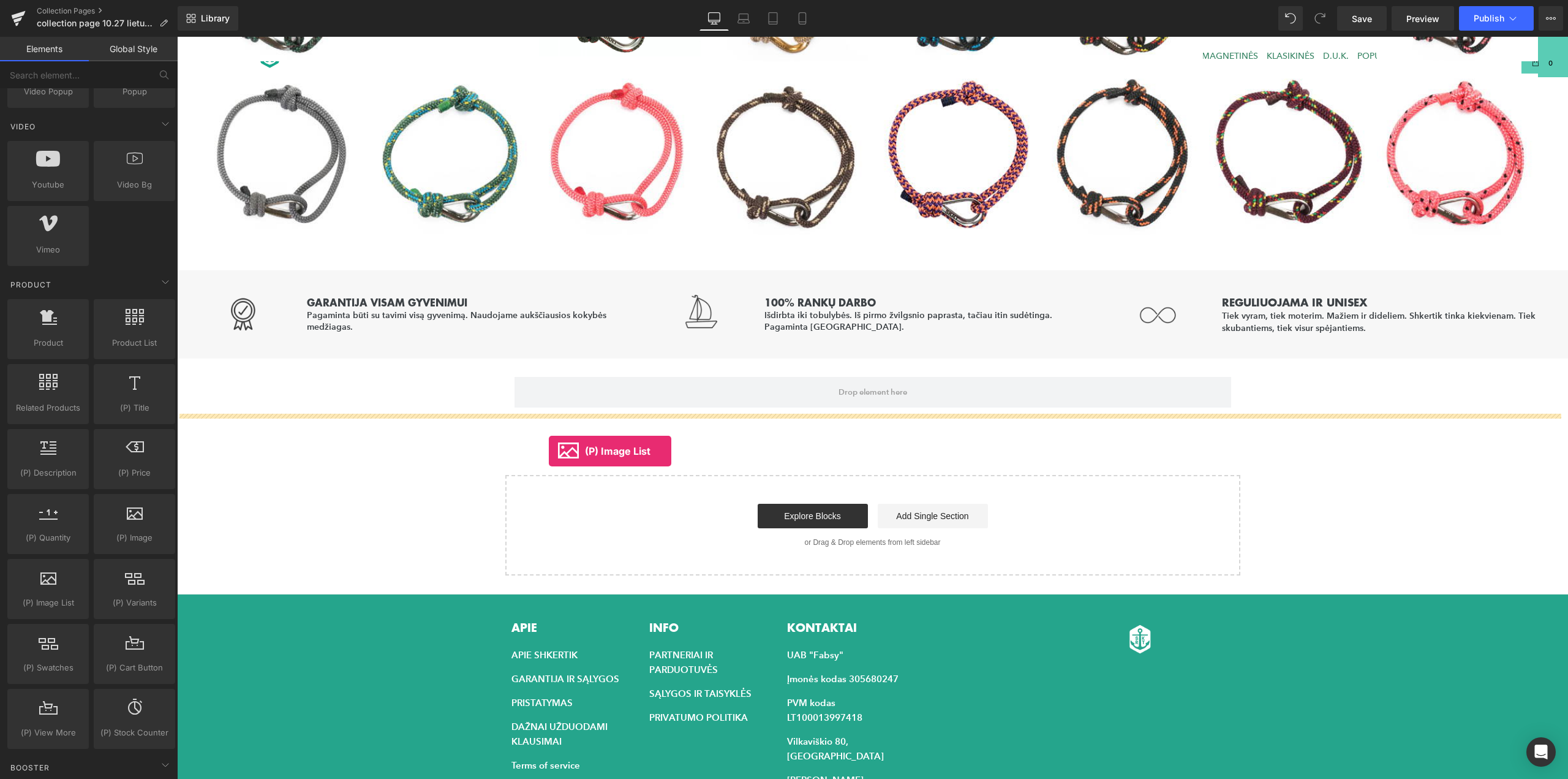
drag, startPoint x: 236, startPoint y: 630, endPoint x: 549, endPoint y: 451, distance: 360.6
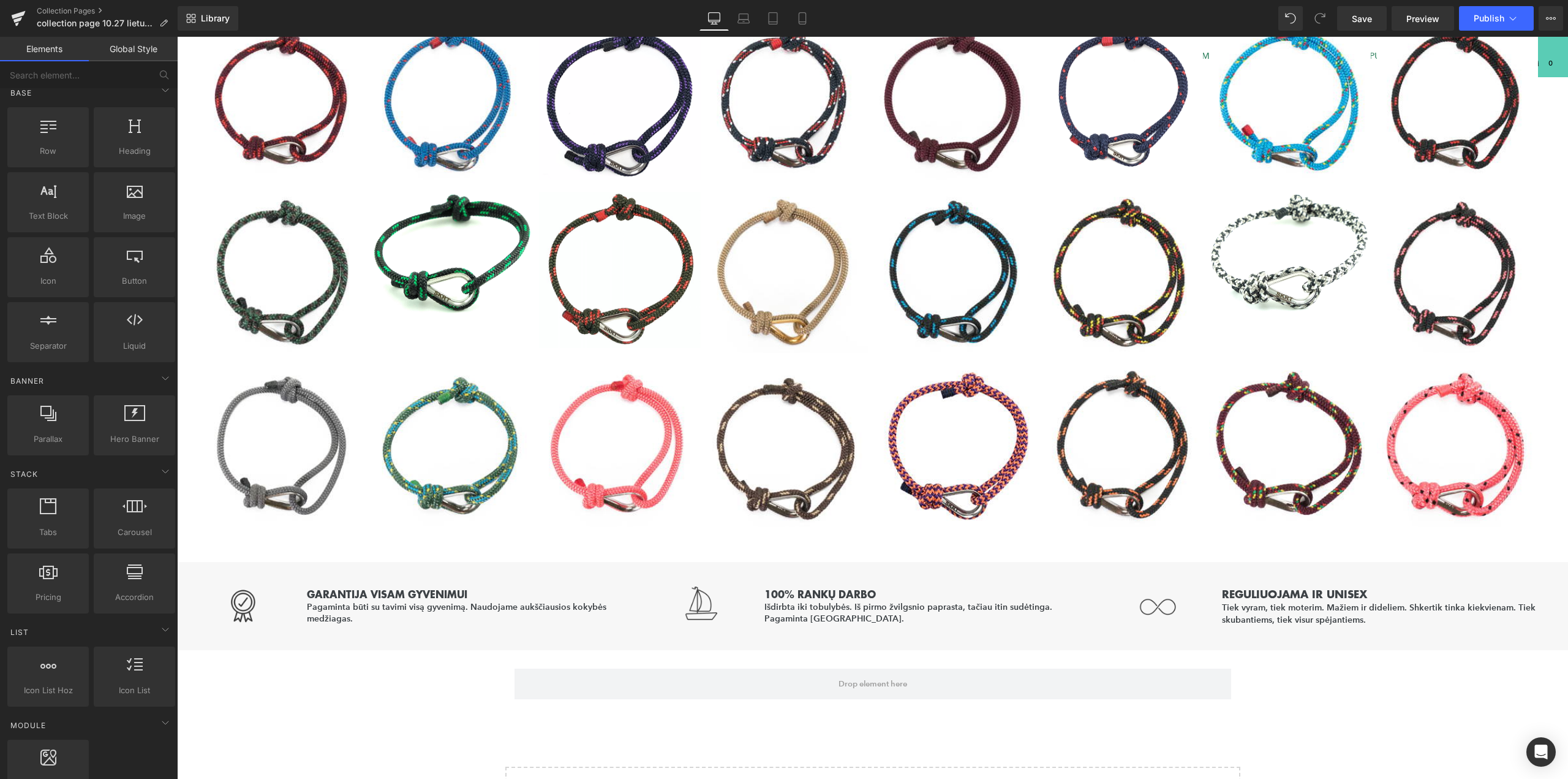
scroll to position [0, 0]
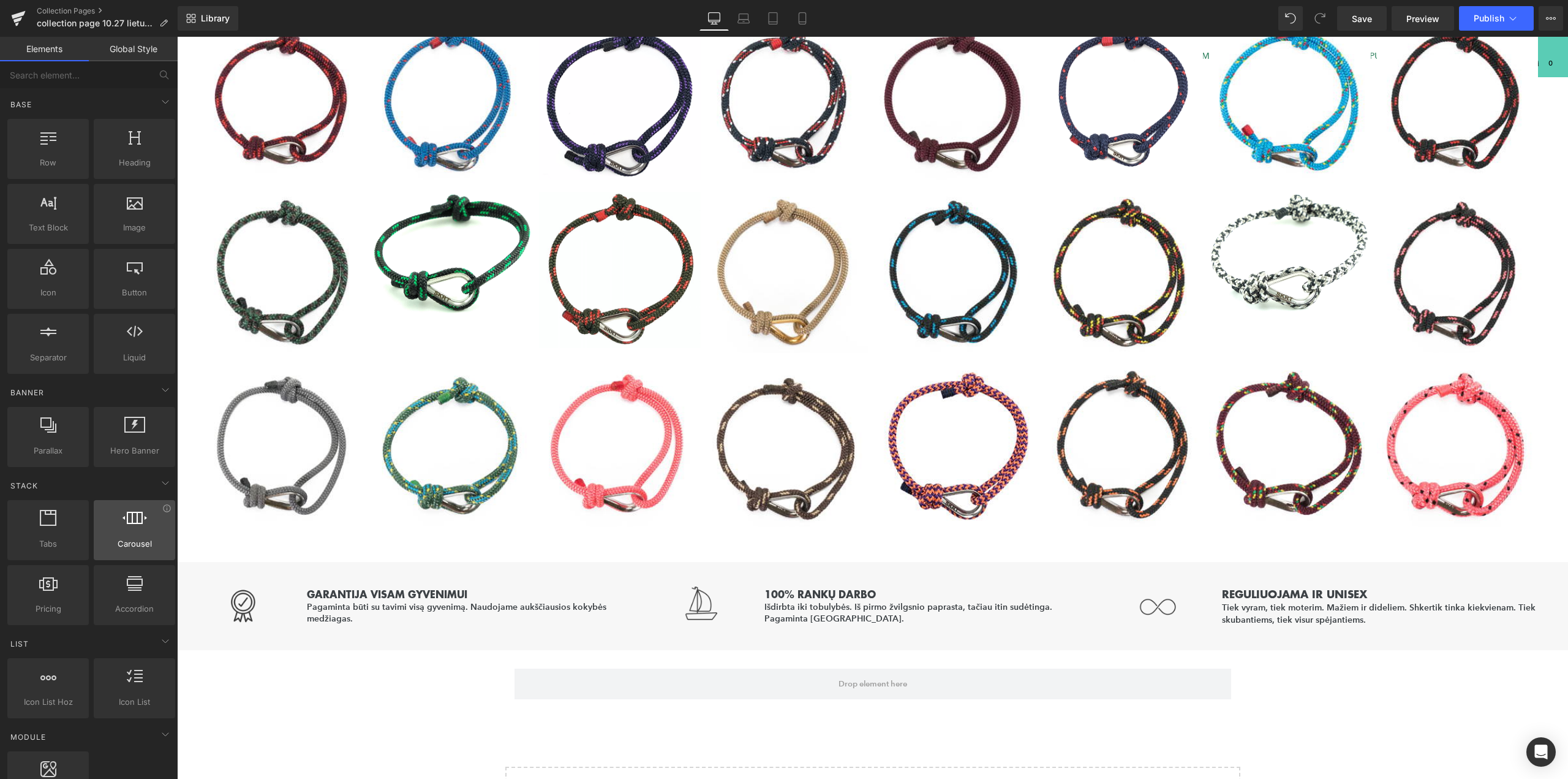
click at [131, 525] on icon at bounding box center [134, 518] width 25 height 16
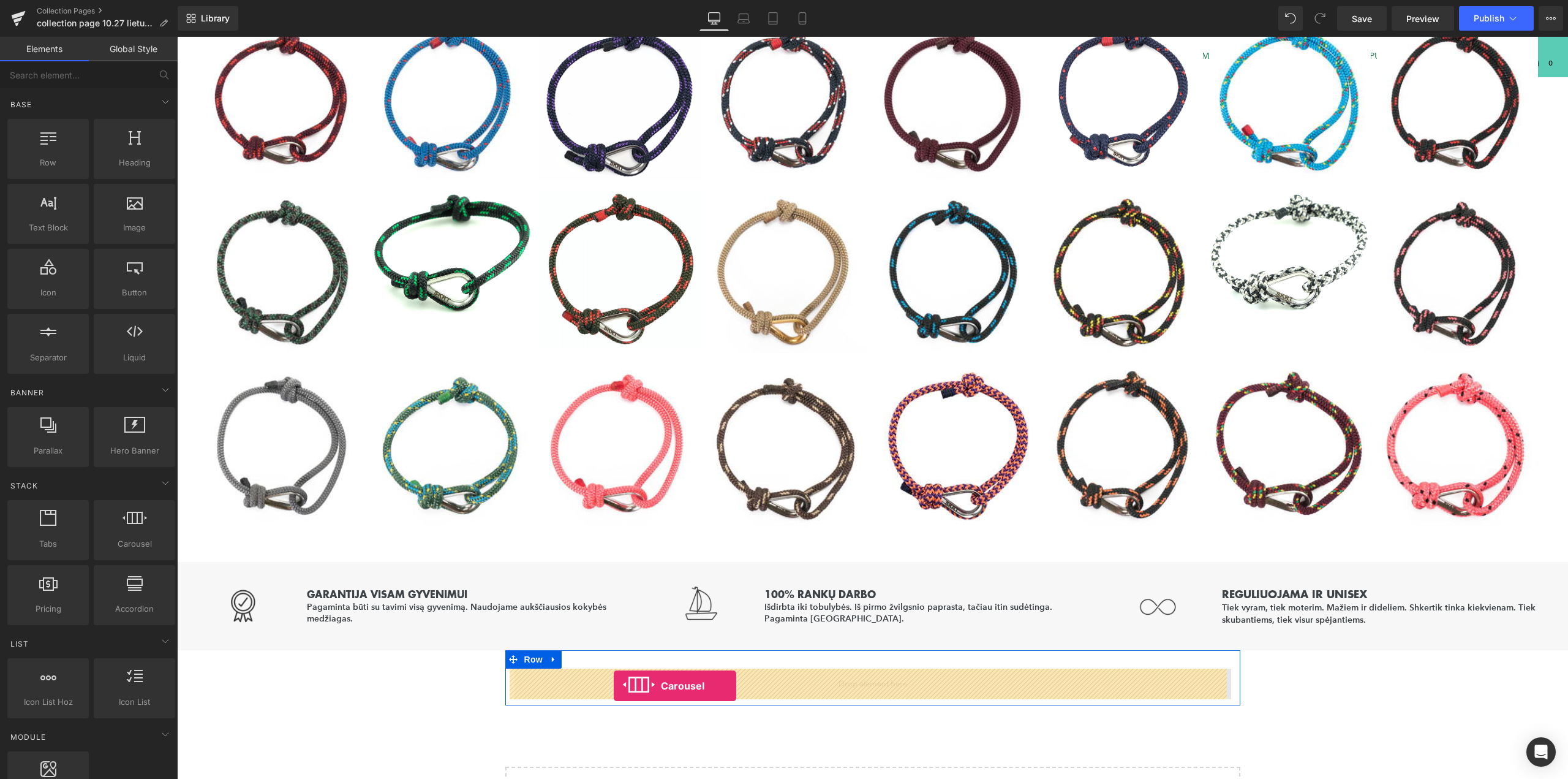
drag, startPoint x: 310, startPoint y: 566, endPoint x: 614, endPoint y: 686, distance: 326.8
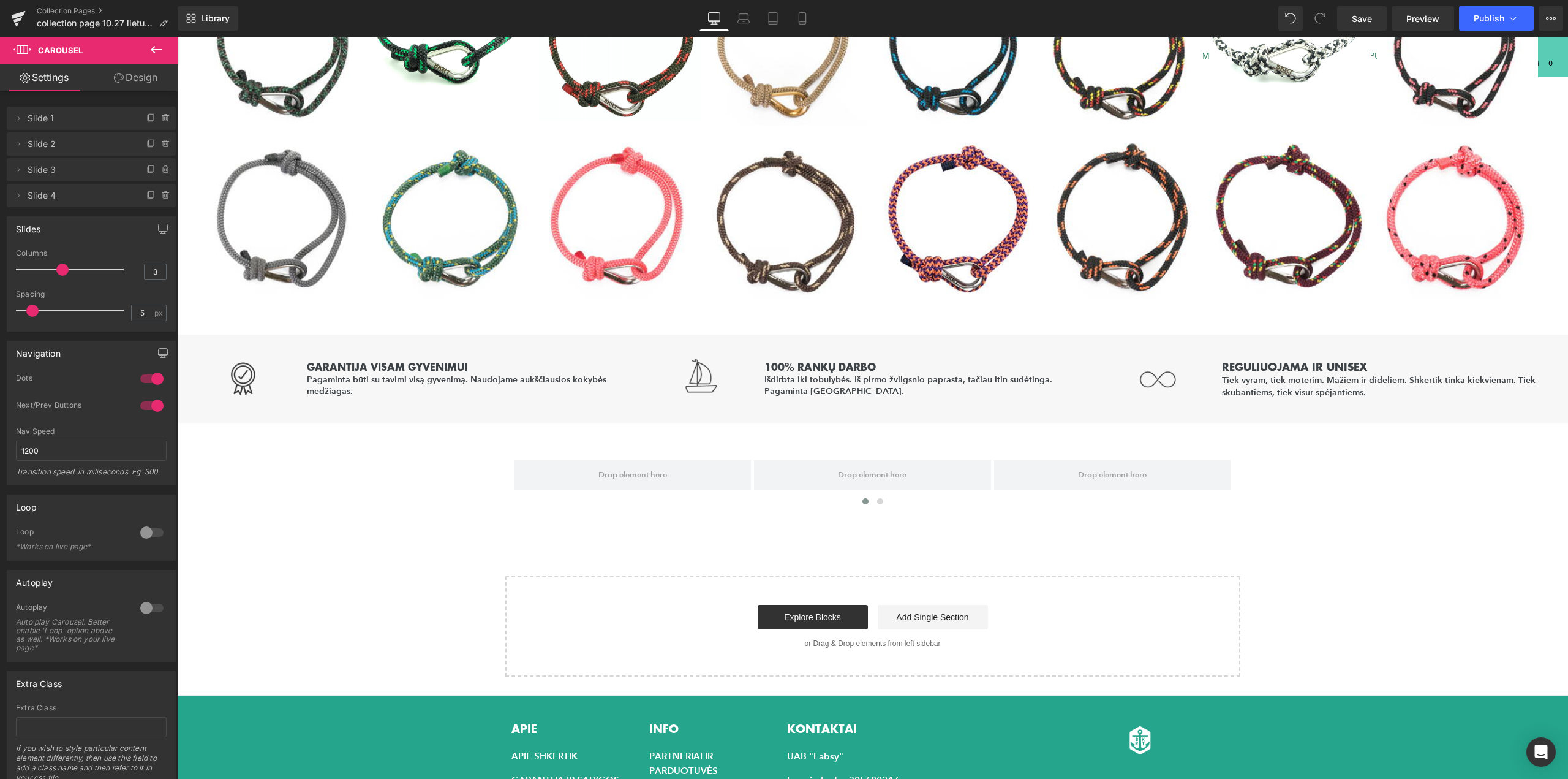
scroll to position [796, 0]
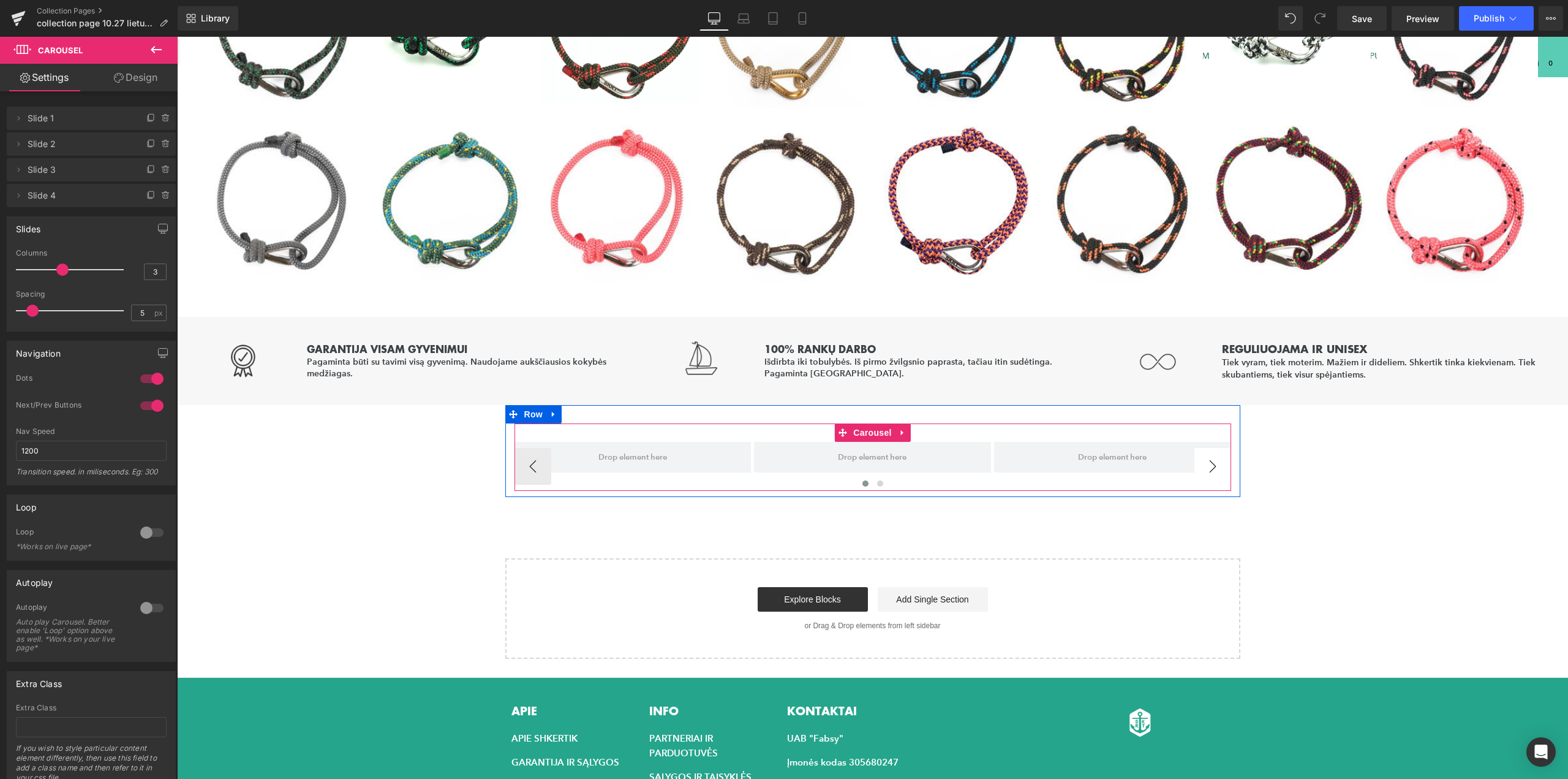
click at [1216, 461] on button "›" at bounding box center [1213, 466] width 37 height 37
click at [1214, 465] on span at bounding box center [1113, 457] width 237 height 31
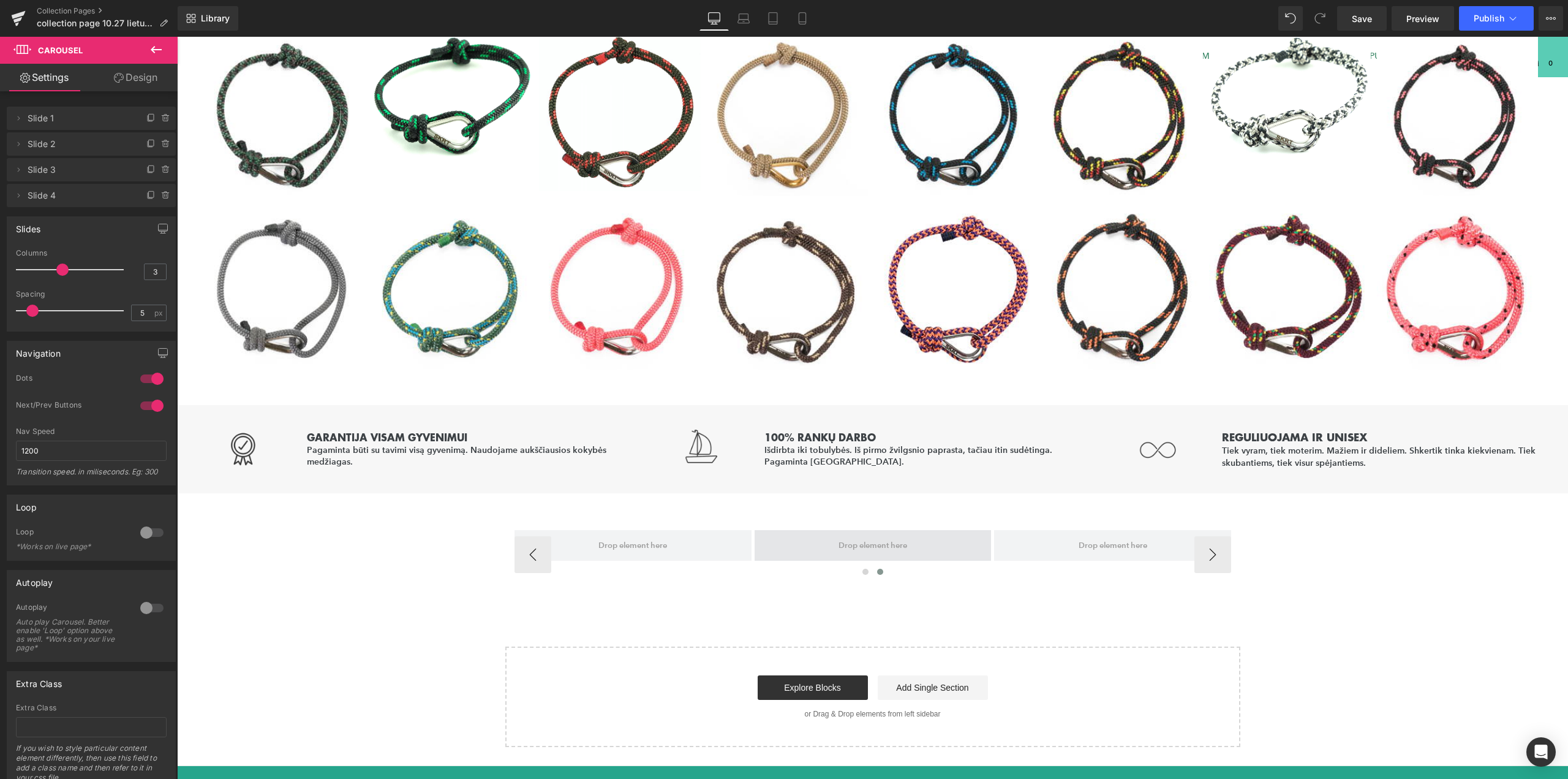
scroll to position [696, 0]
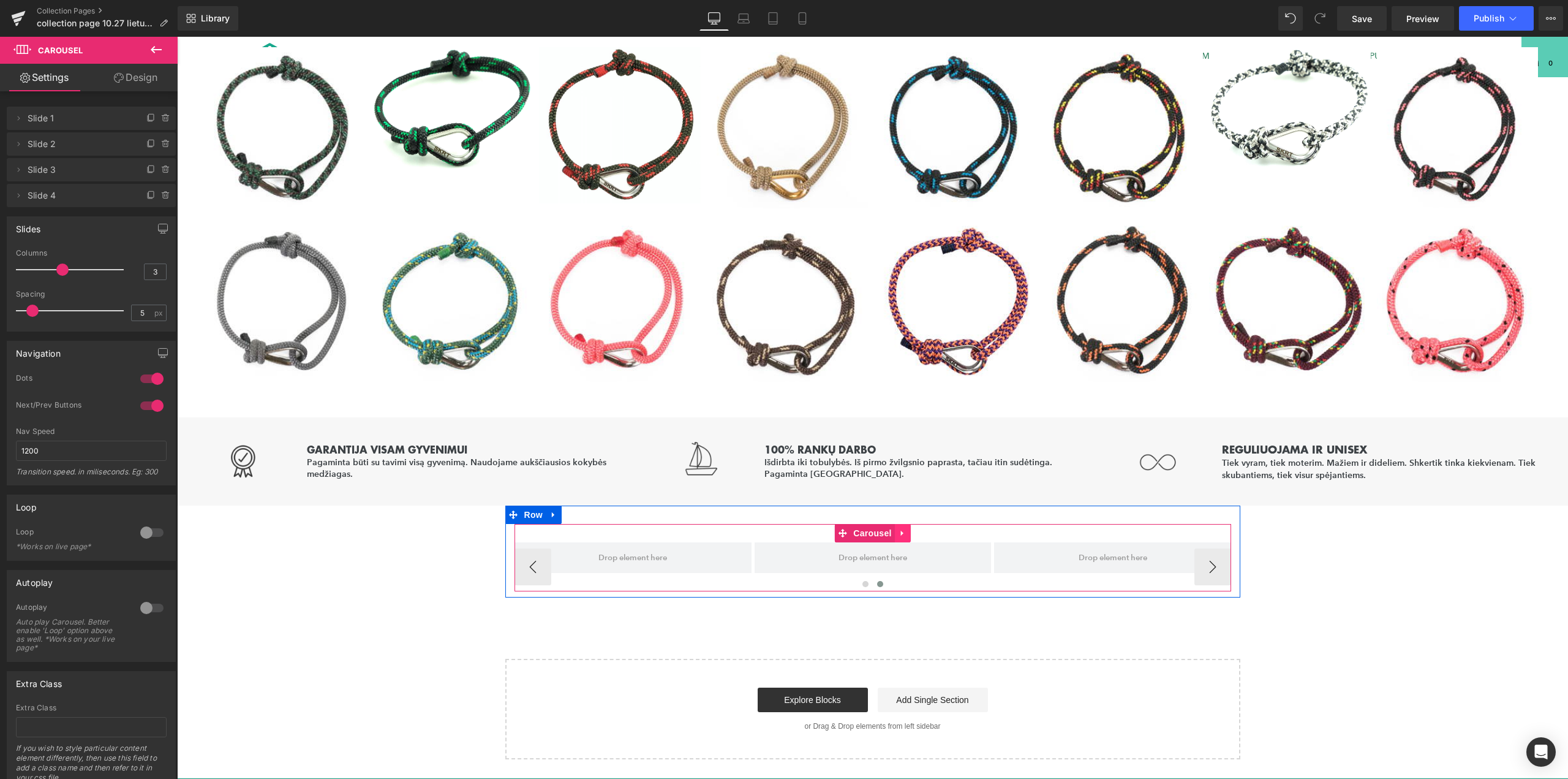
click at [899, 533] on icon at bounding box center [903, 533] width 8 height 9
click at [906, 531] on icon at bounding box center [910, 533] width 8 height 8
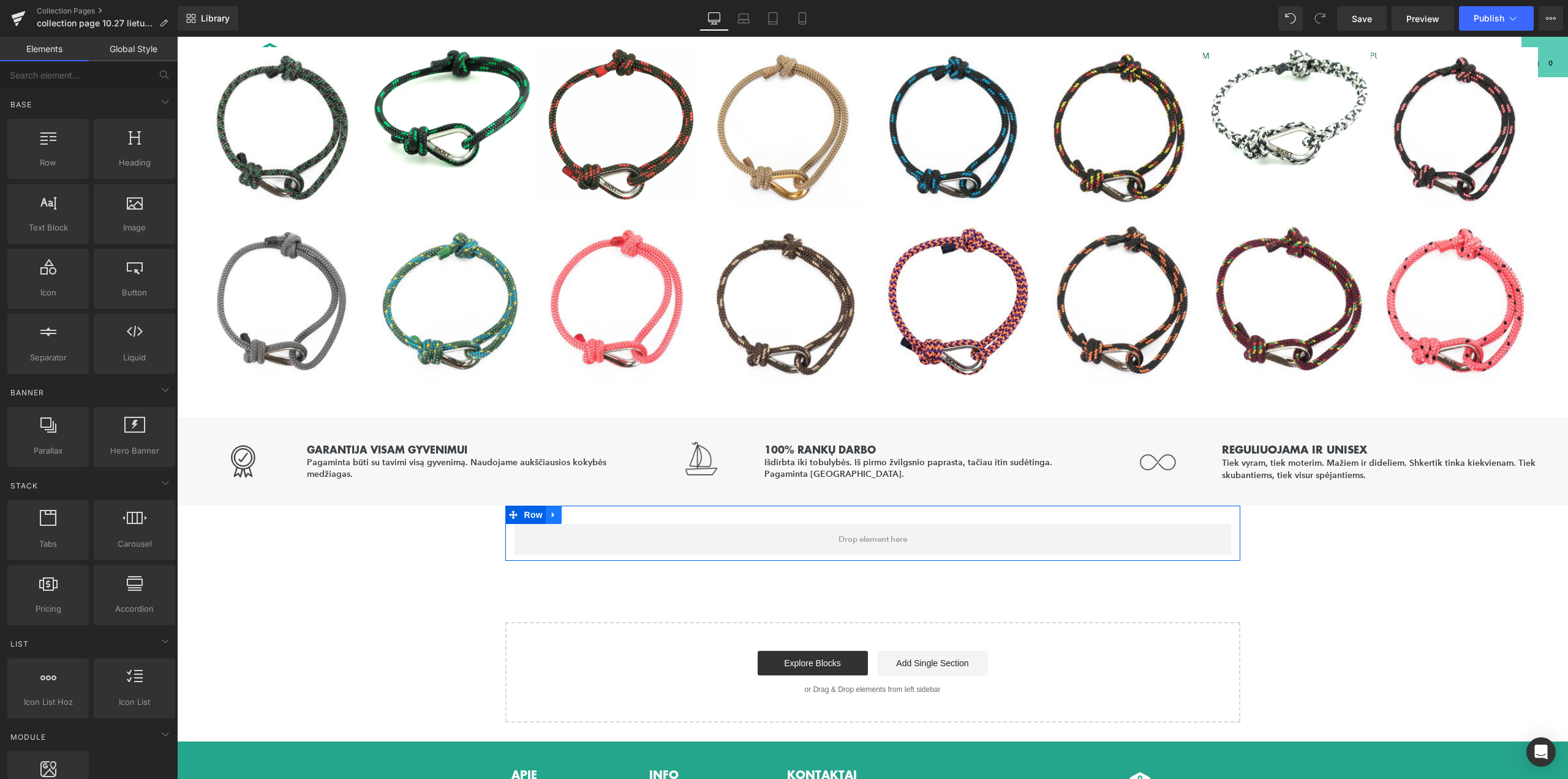
click at [553, 515] on icon at bounding box center [553, 515] width 8 height 9
click at [581, 515] on icon at bounding box center [585, 514] width 8 height 8
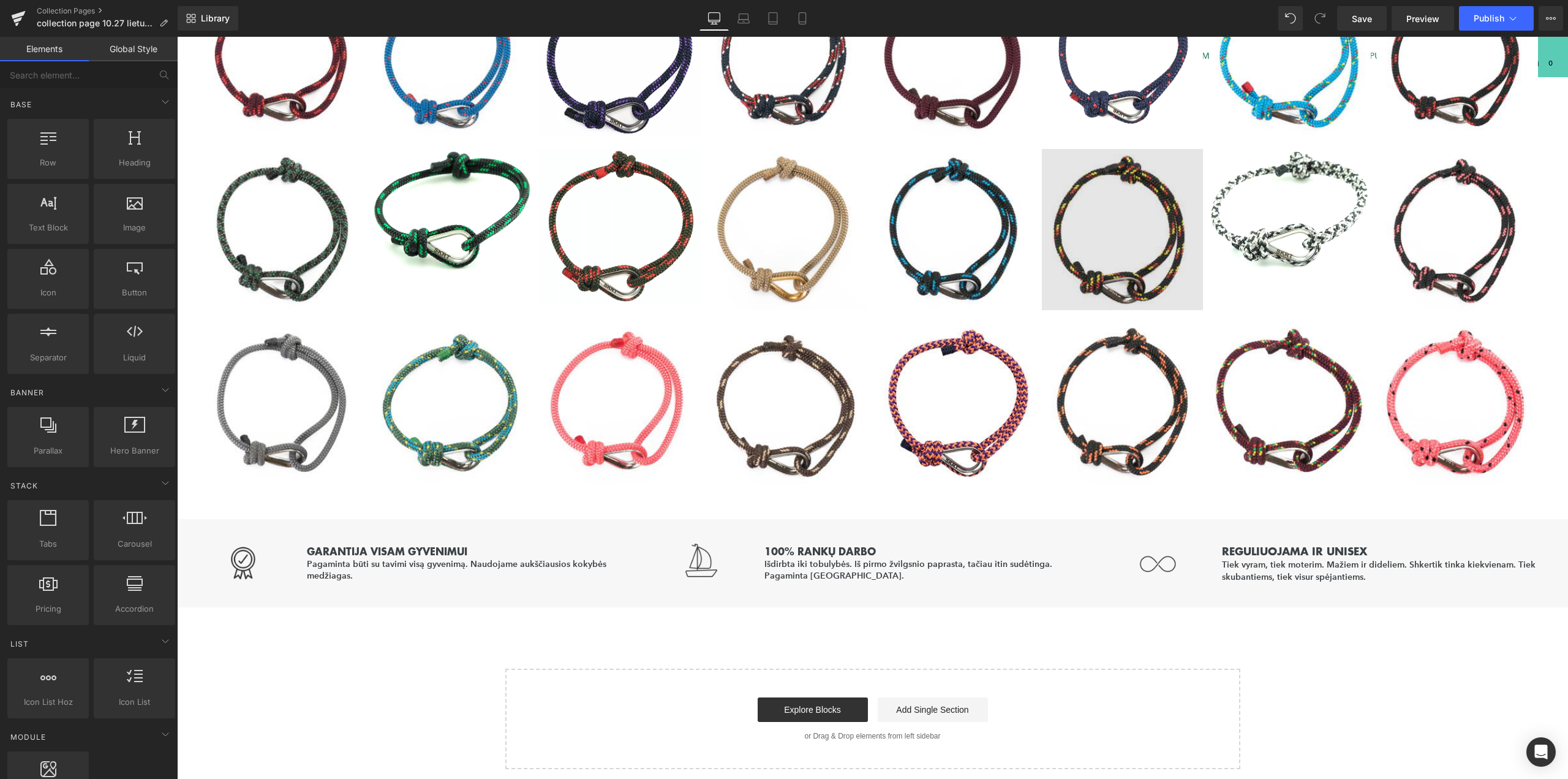
scroll to position [573, 0]
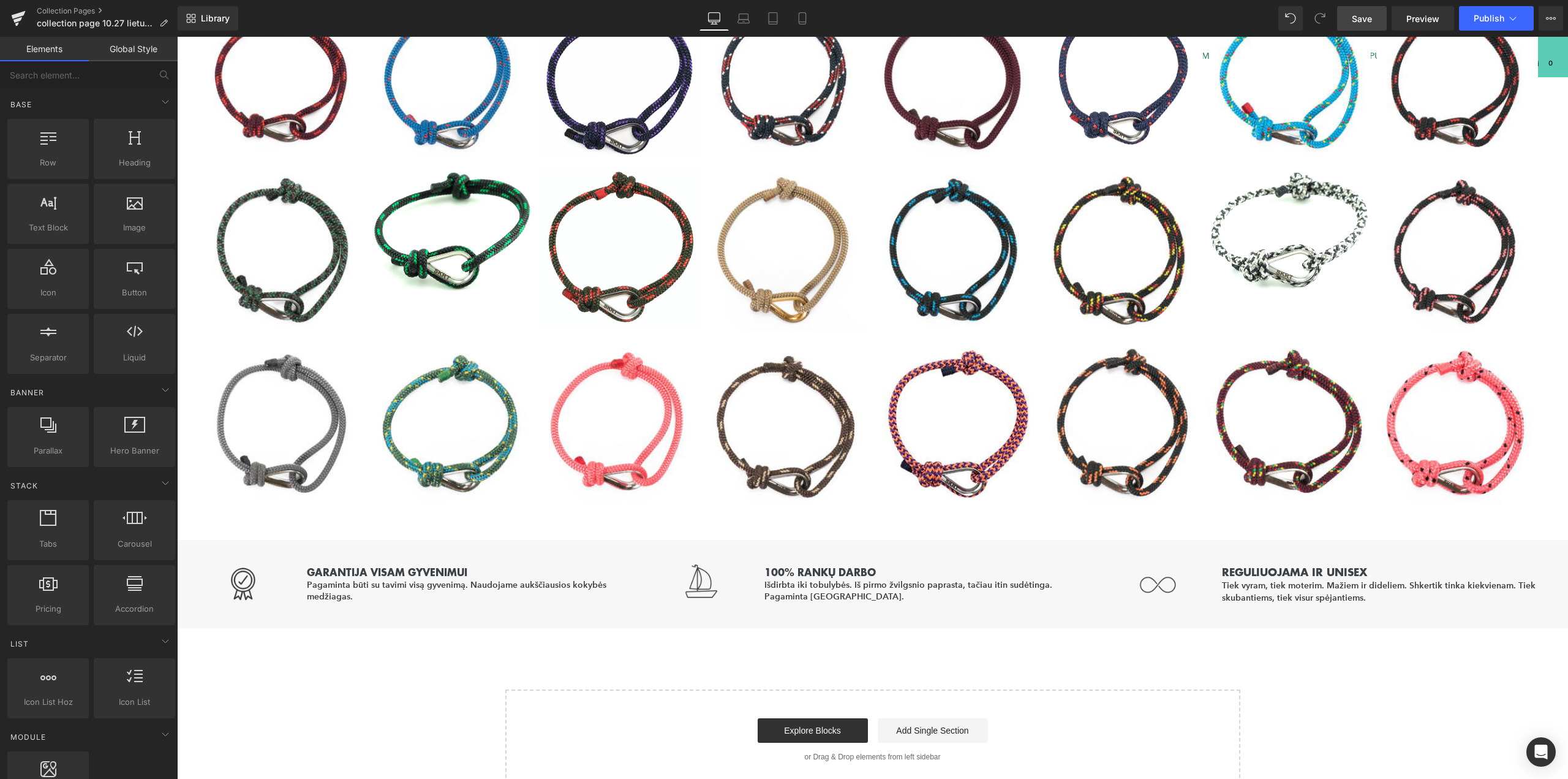
click at [1357, 18] on span "Save" at bounding box center [1361, 18] width 20 height 13
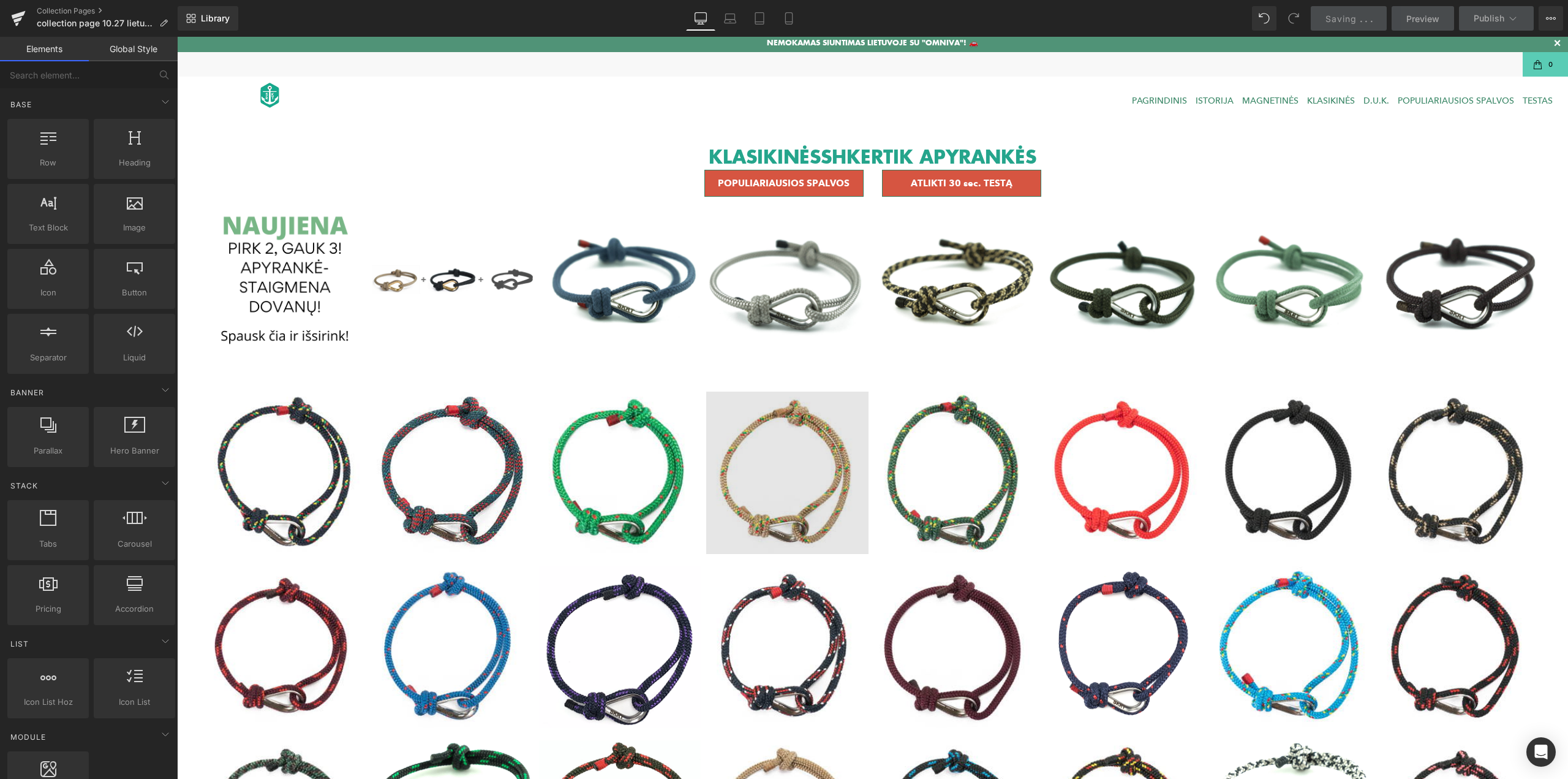
scroll to position [0, 0]
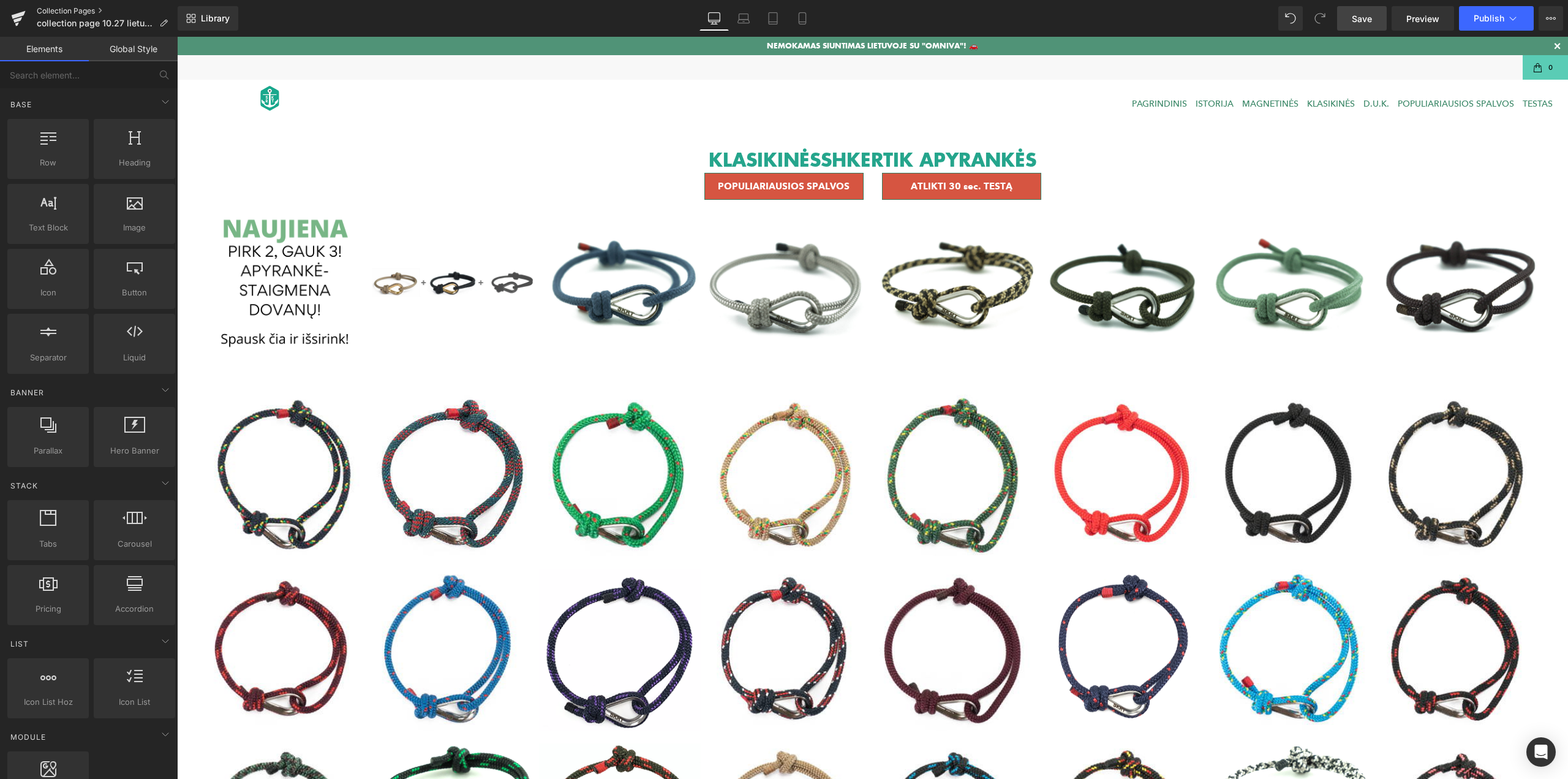
click at [93, 10] on link "Collection Pages" at bounding box center [107, 11] width 141 height 10
click at [92, 8] on link "Collection Pages" at bounding box center [107, 11] width 141 height 10
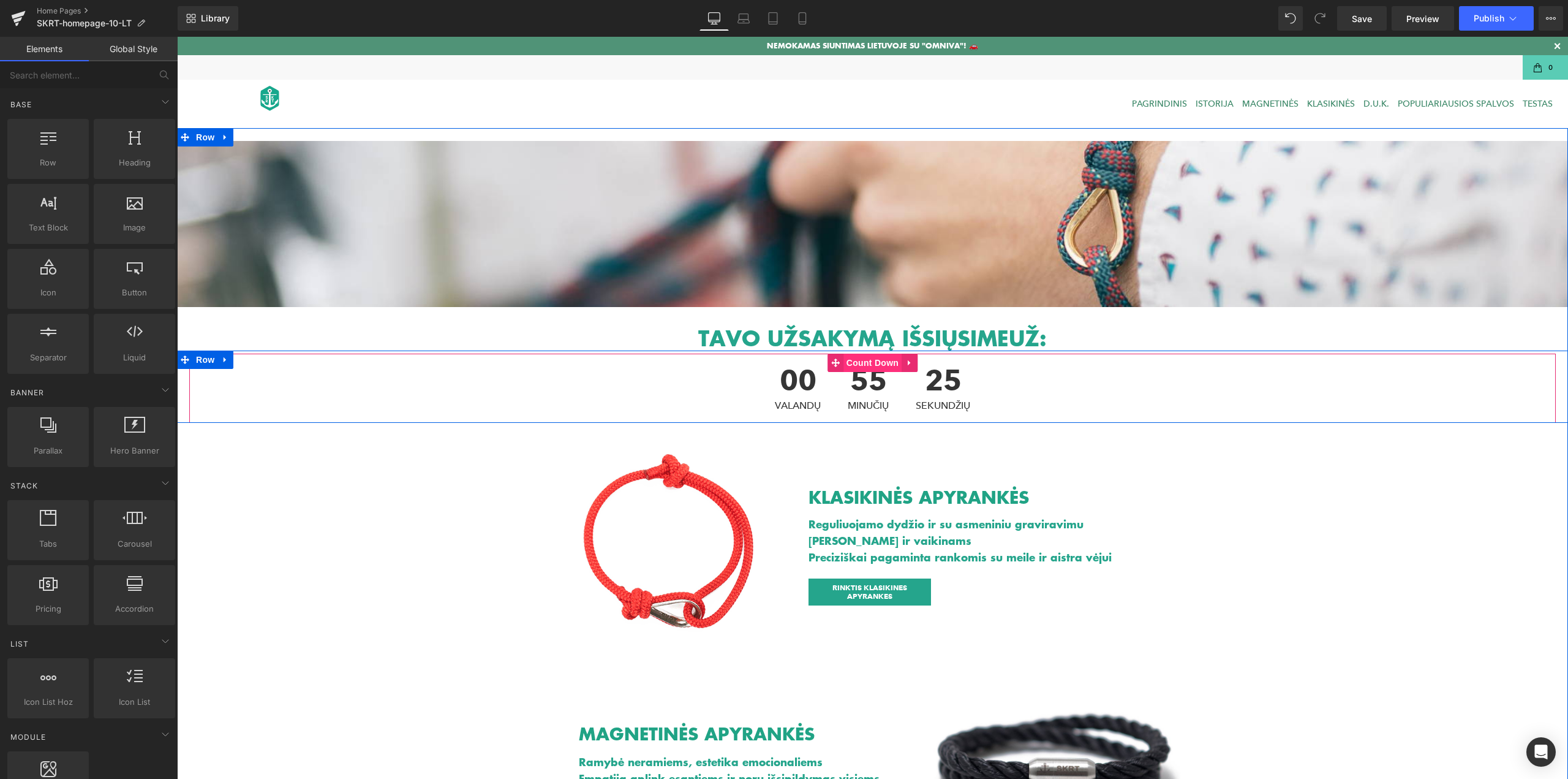
click at [868, 363] on span "Count Down" at bounding box center [872, 363] width 58 height 18
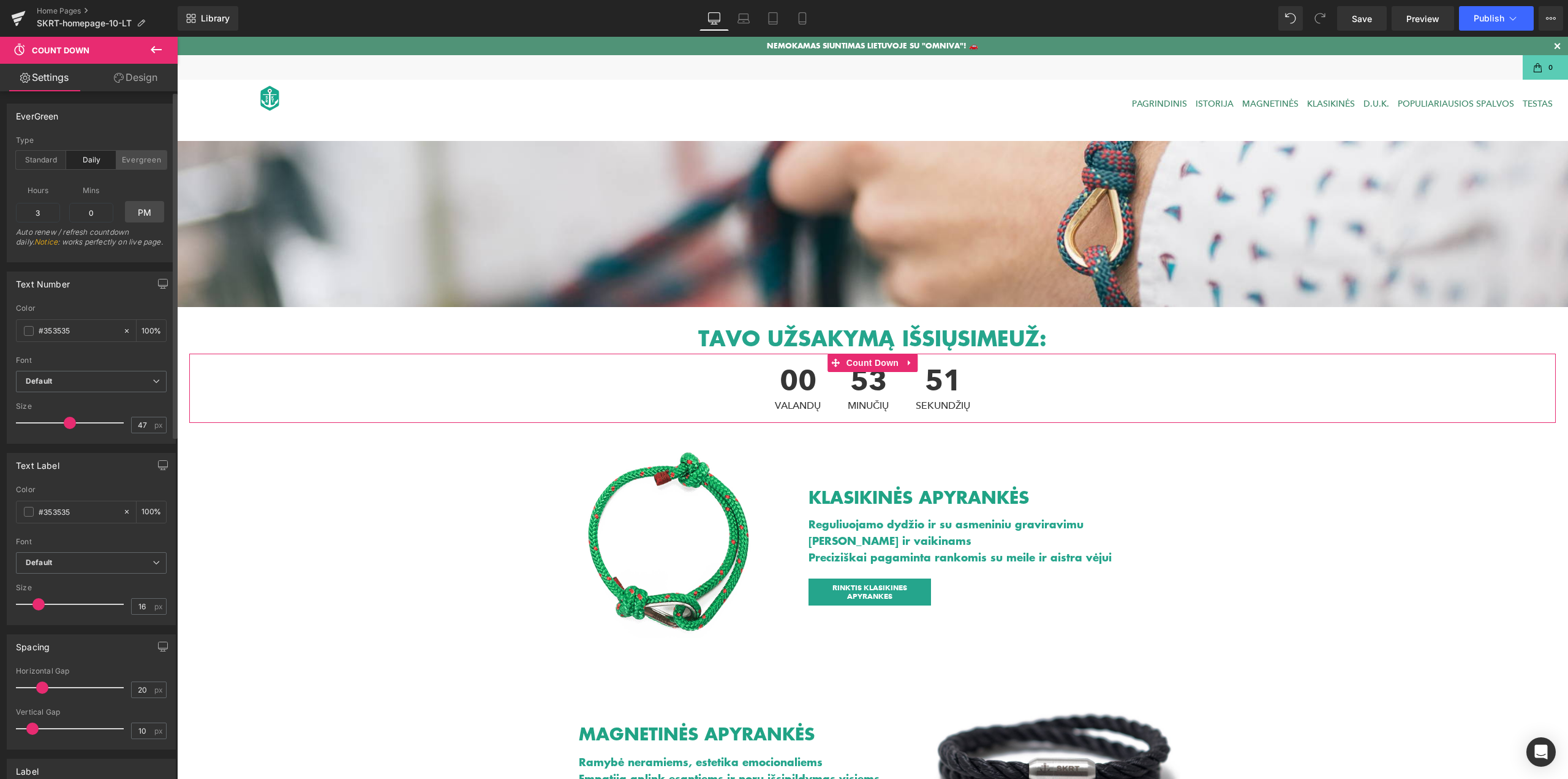
click at [135, 165] on div "Evergreen" at bounding box center [141, 160] width 50 height 18
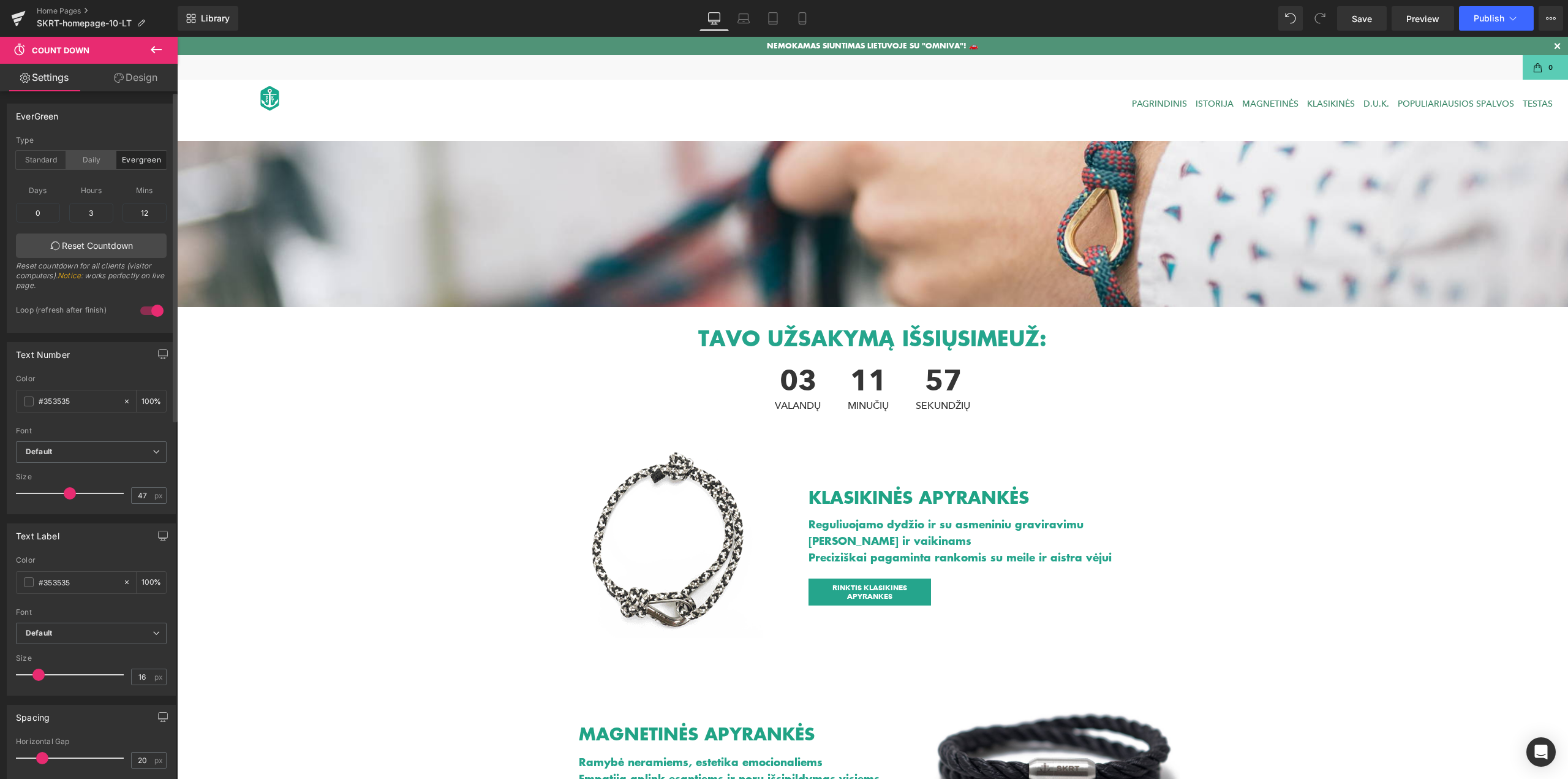
click at [85, 165] on div "Daily" at bounding box center [91, 160] width 50 height 18
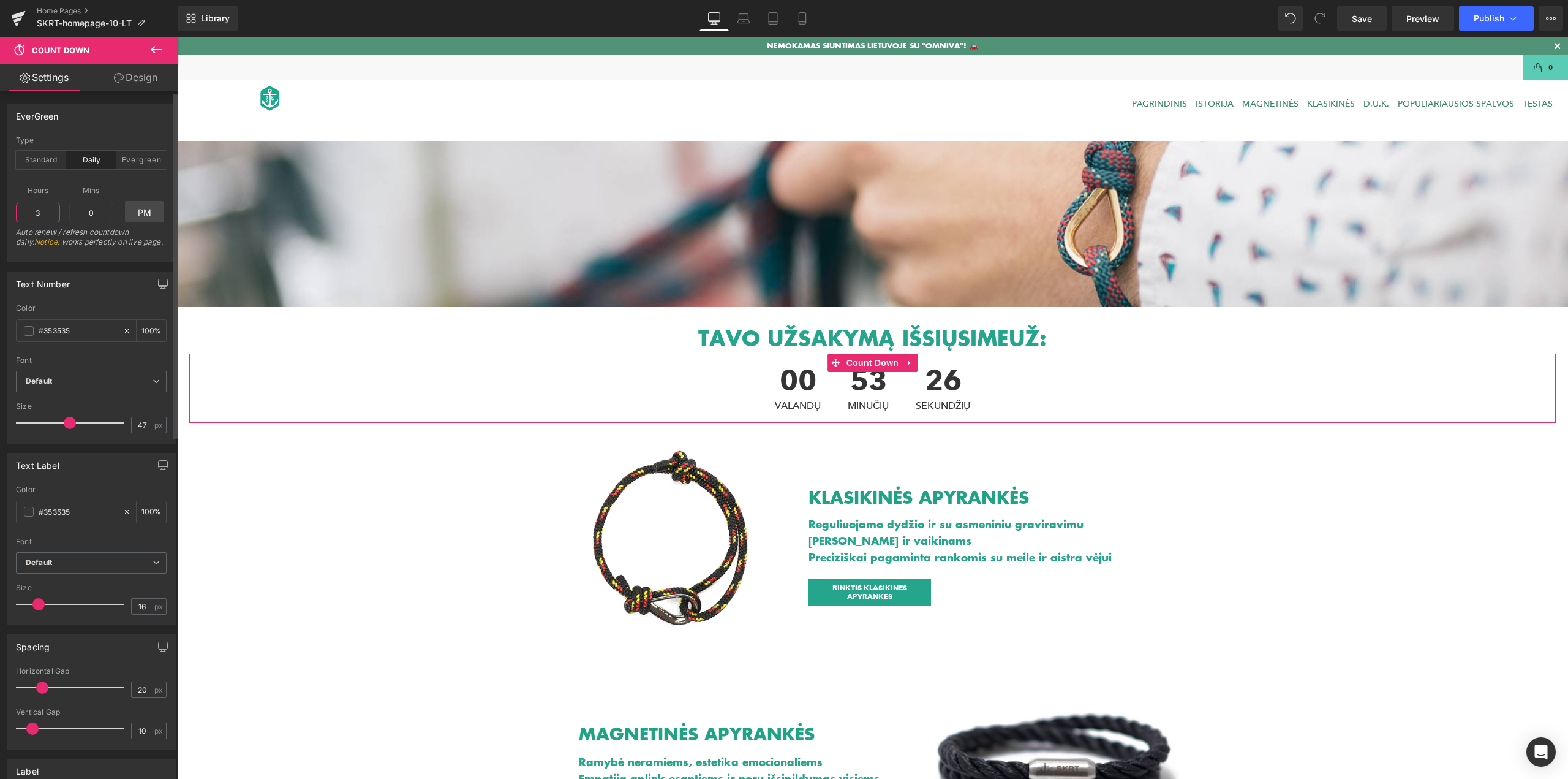
drag, startPoint x: 43, startPoint y: 205, endPoint x: 23, endPoint y: 208, distance: 20.2
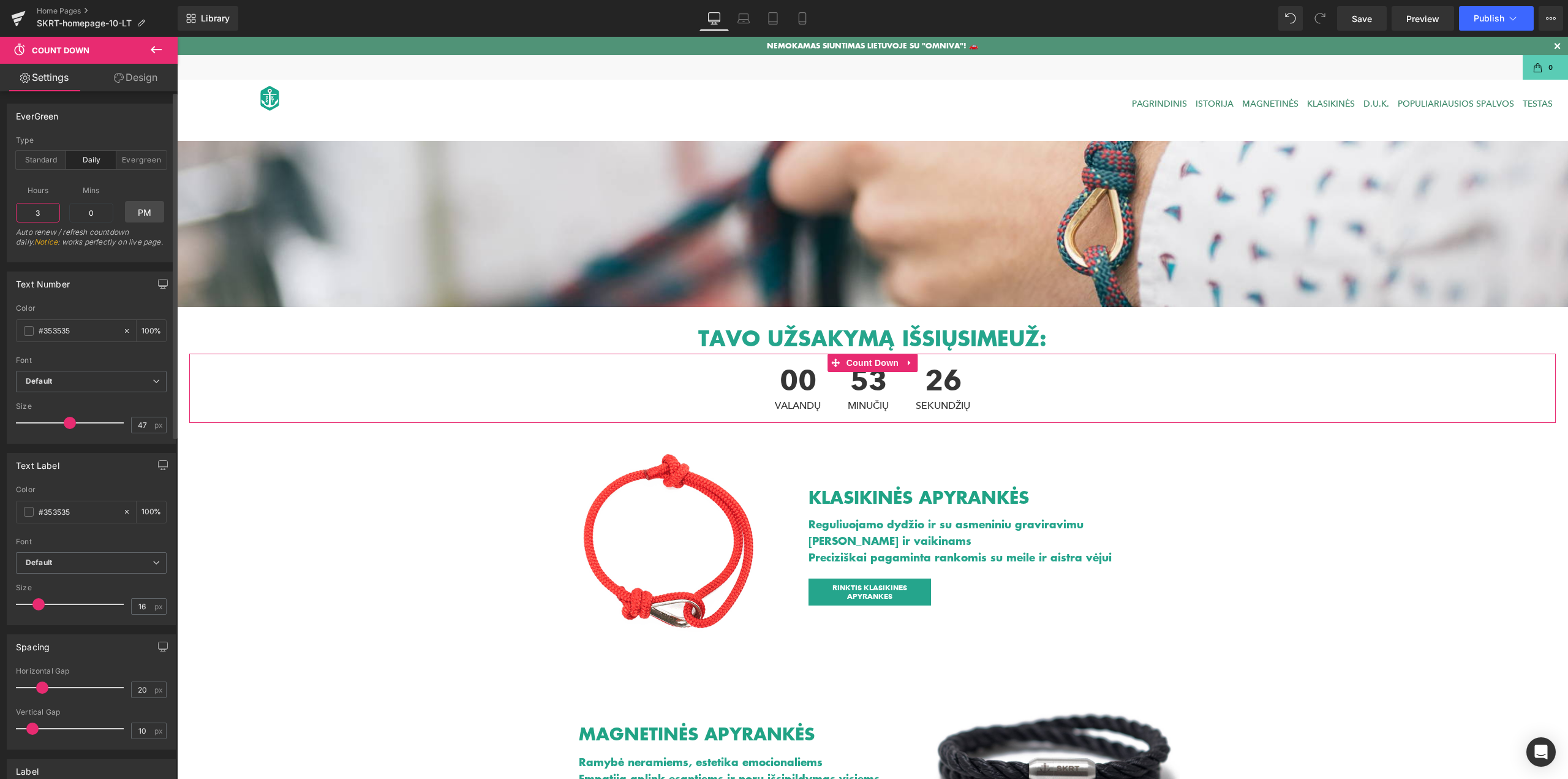
click at [23, 208] on input "3" at bounding box center [38, 213] width 44 height 20
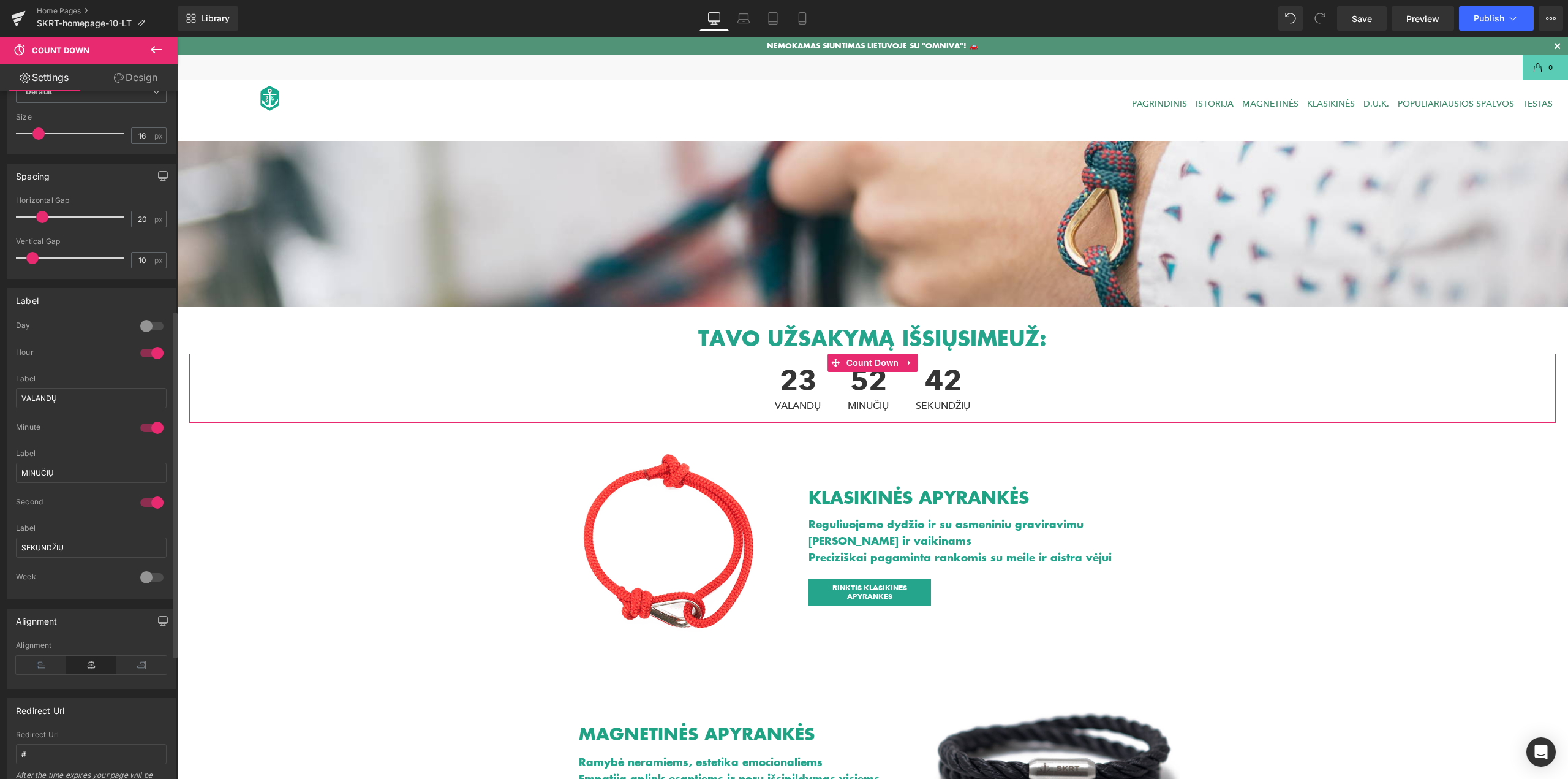
scroll to position [491, 0]
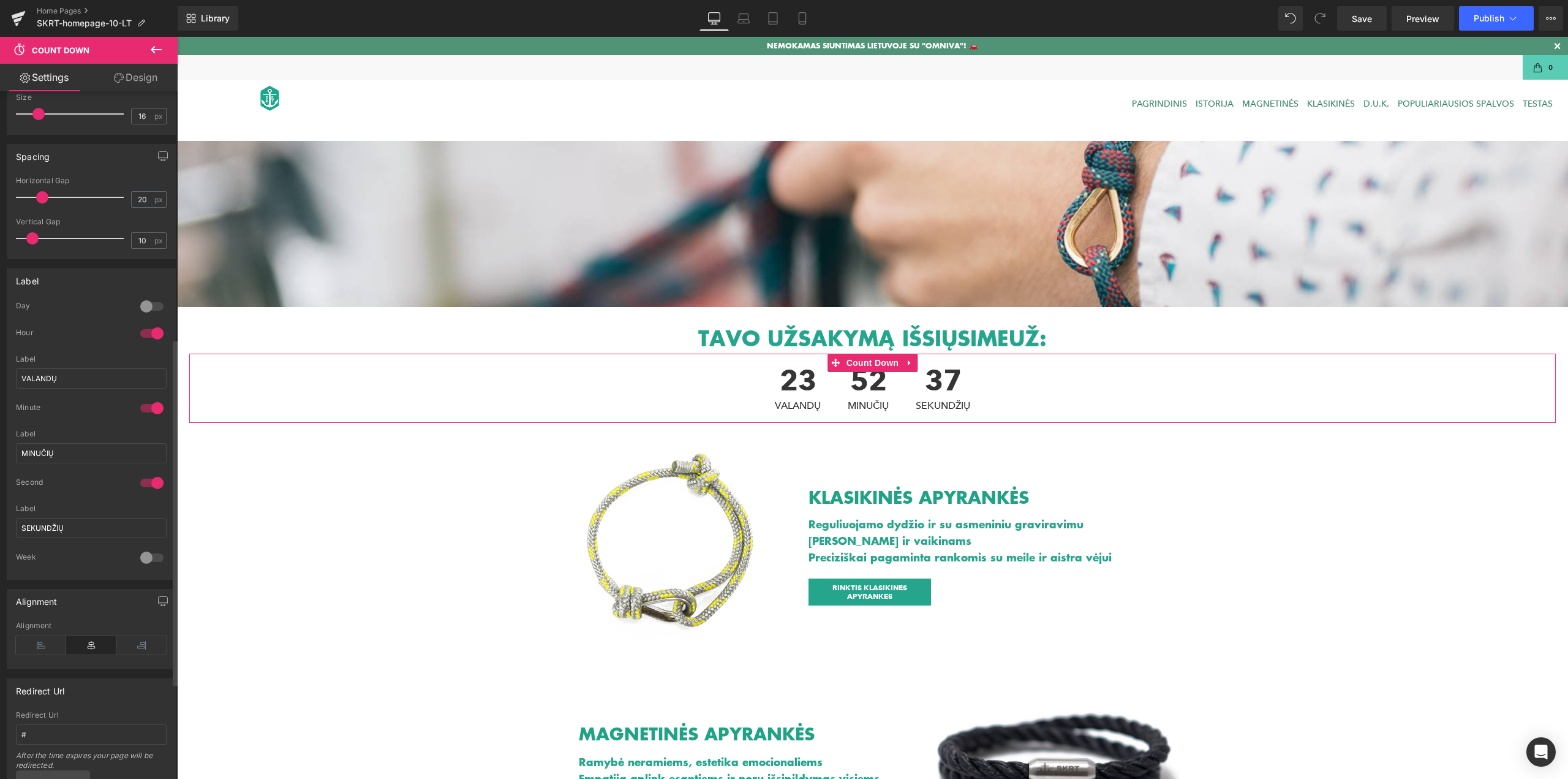
type input "2"
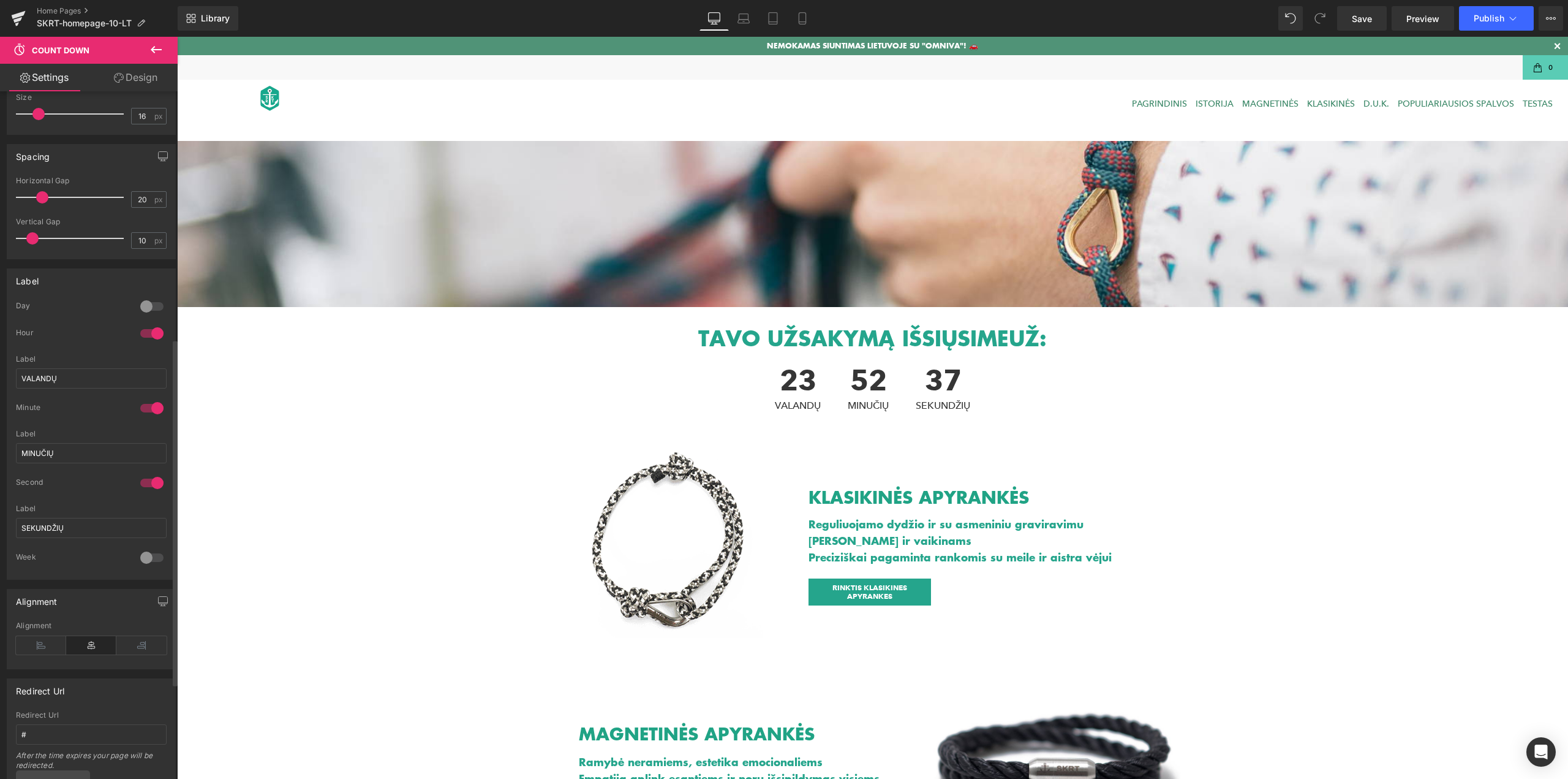
click at [144, 559] on div at bounding box center [152, 557] width 29 height 20
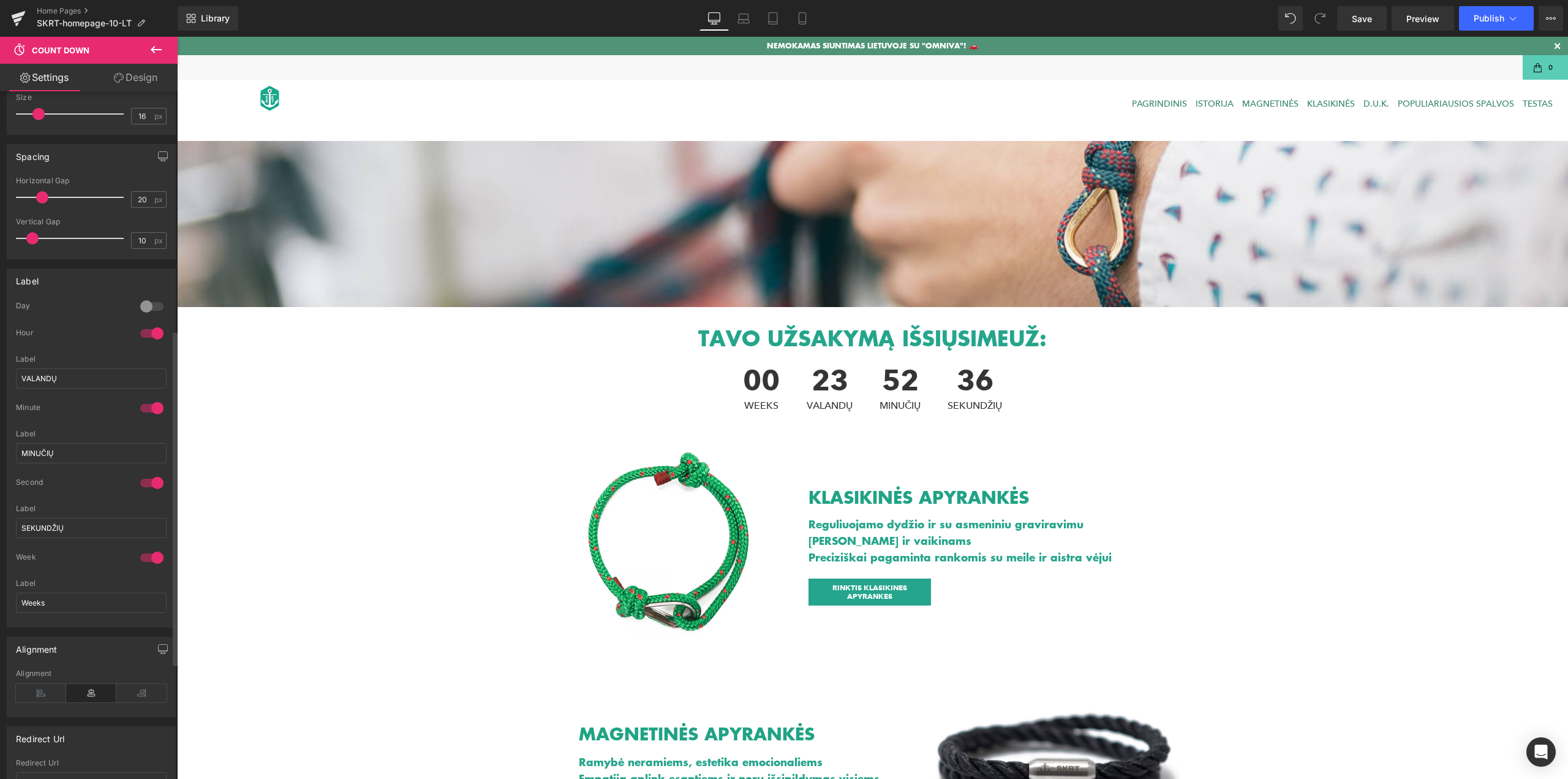
click at [144, 559] on div at bounding box center [152, 557] width 29 height 20
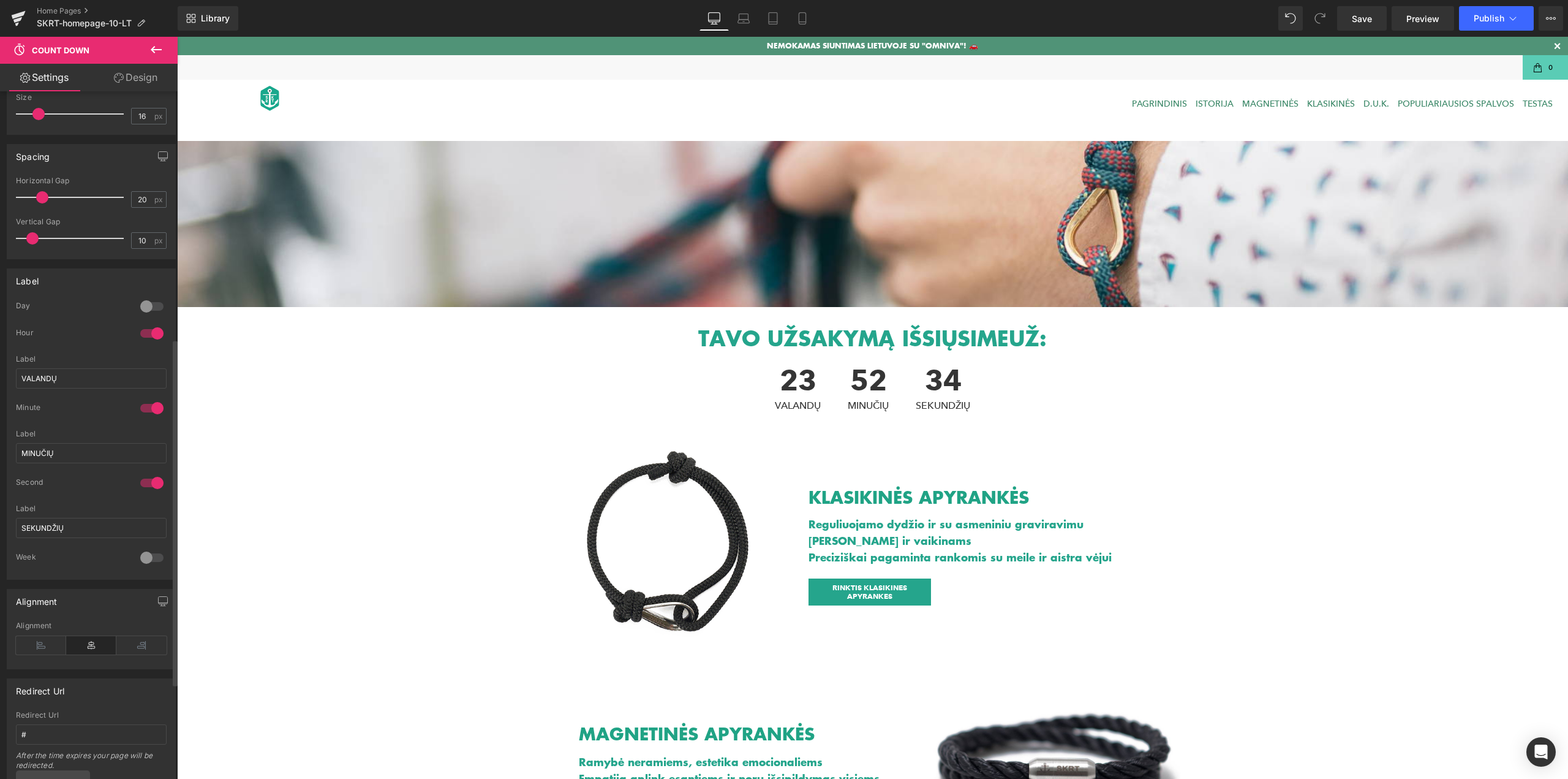
click at [144, 559] on div at bounding box center [152, 557] width 29 height 20
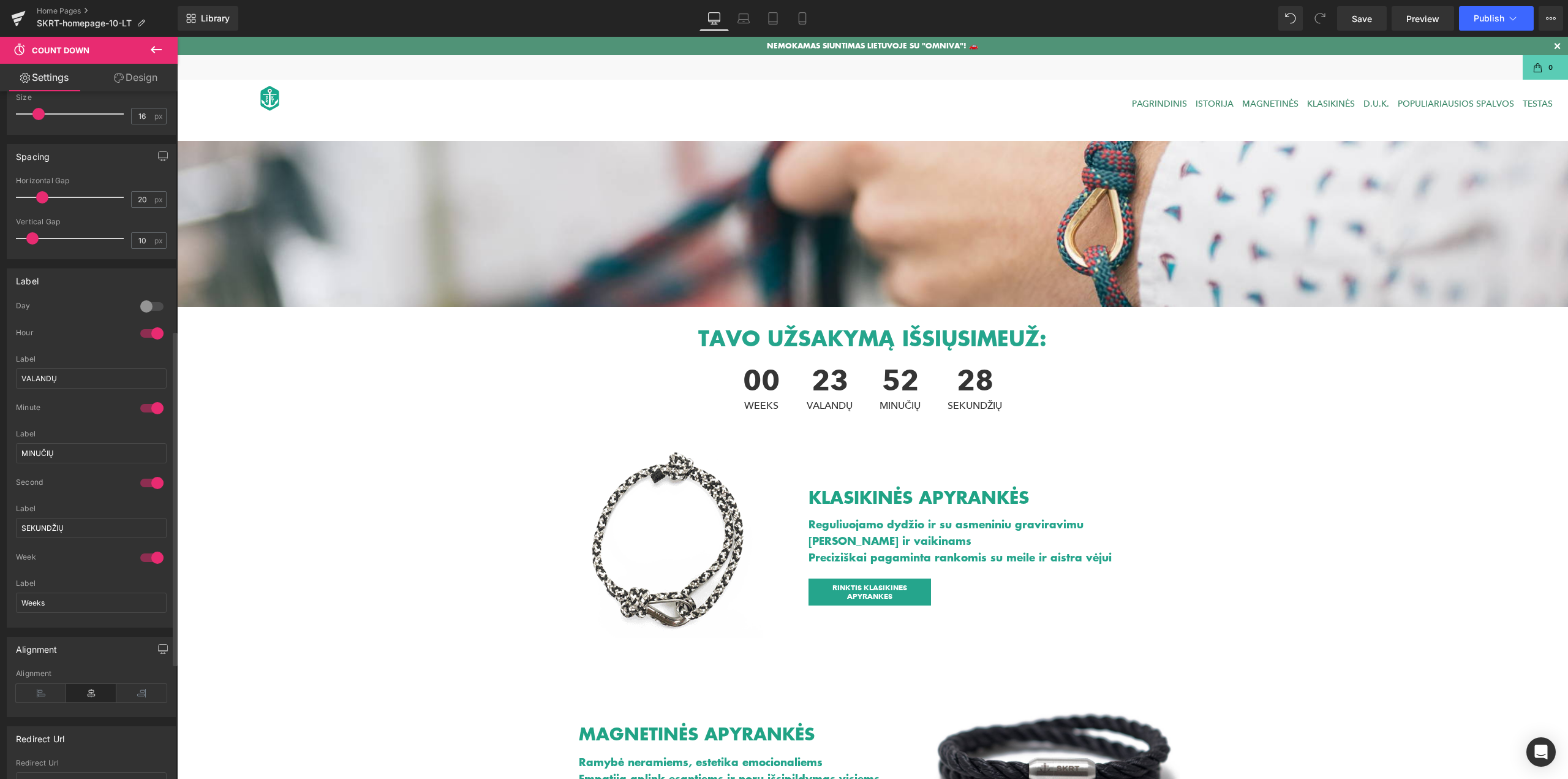
click at [144, 558] on div at bounding box center [152, 557] width 29 height 20
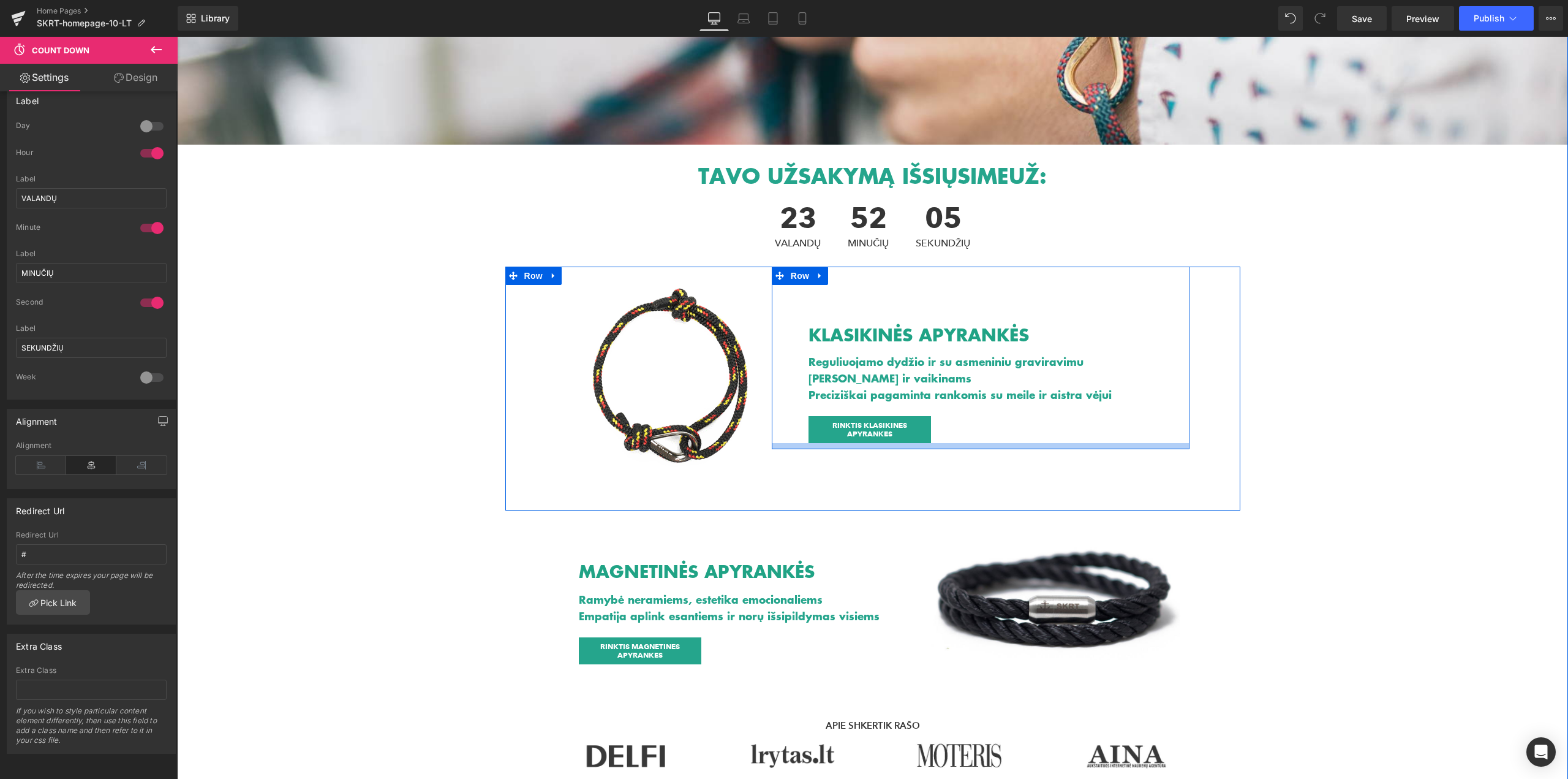
scroll to position [184, 0]
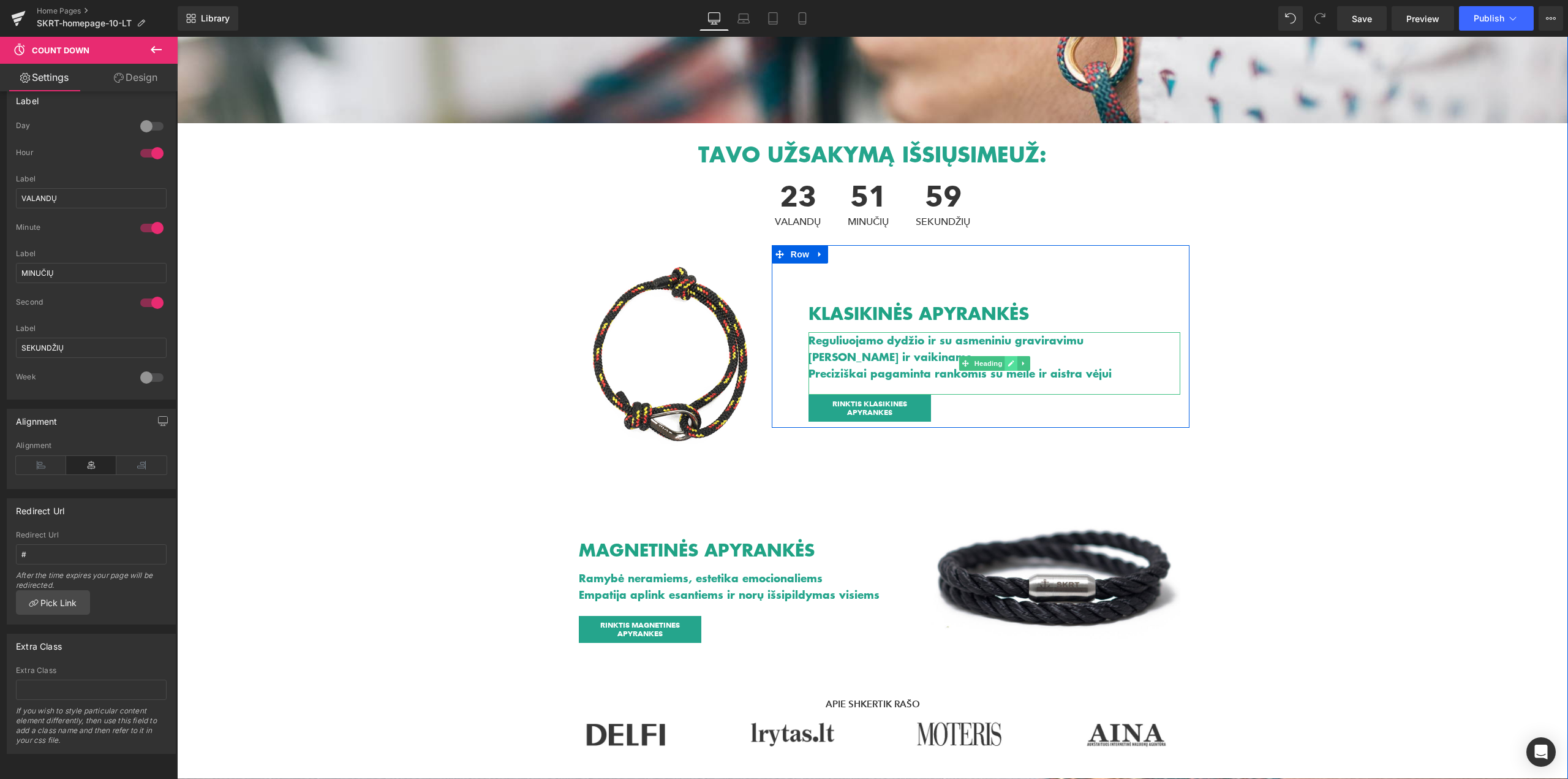
click at [1009, 365] on icon at bounding box center [1011, 364] width 7 height 8
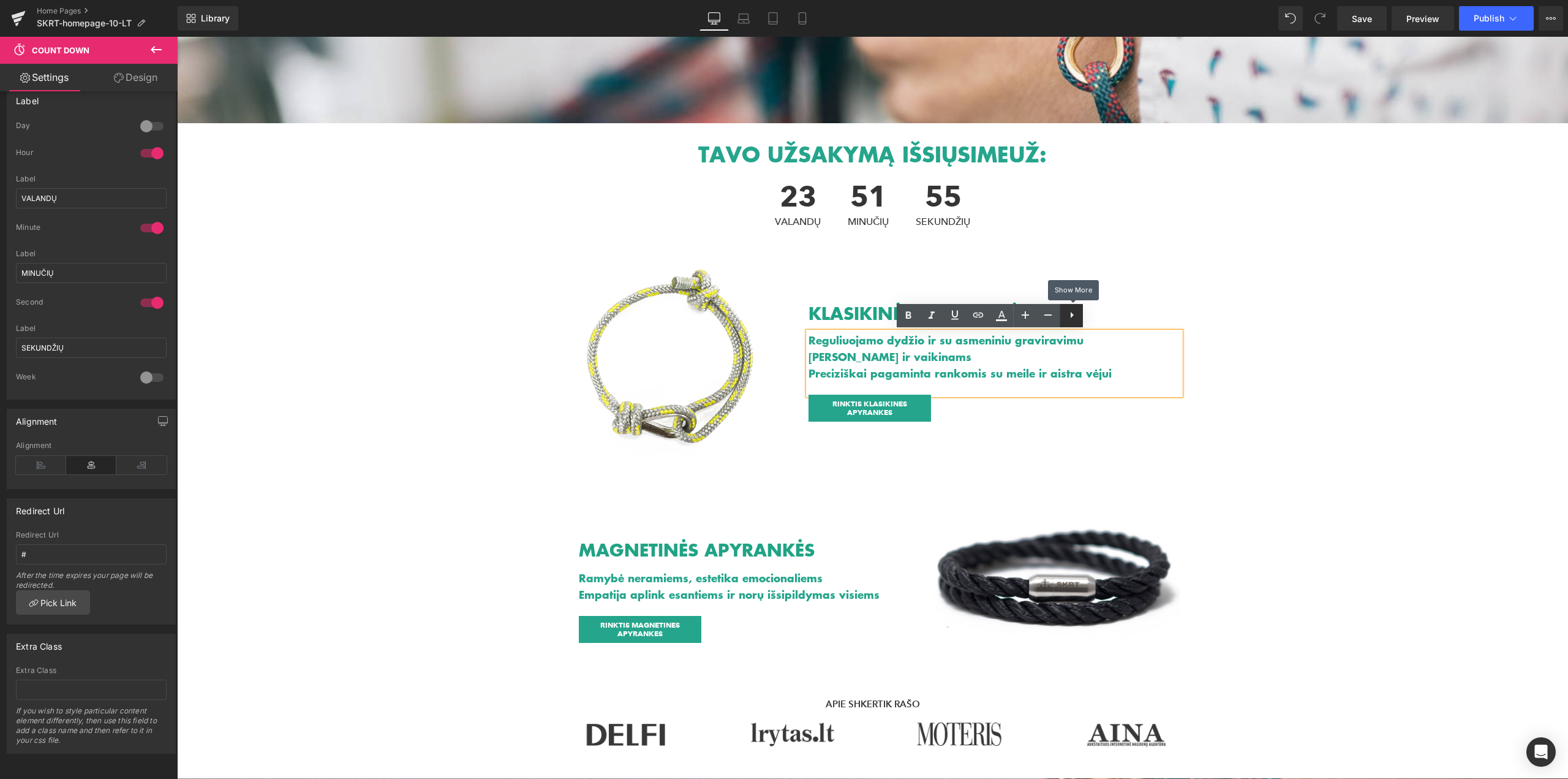
click at [1070, 320] on icon at bounding box center [1072, 315] width 15 height 15
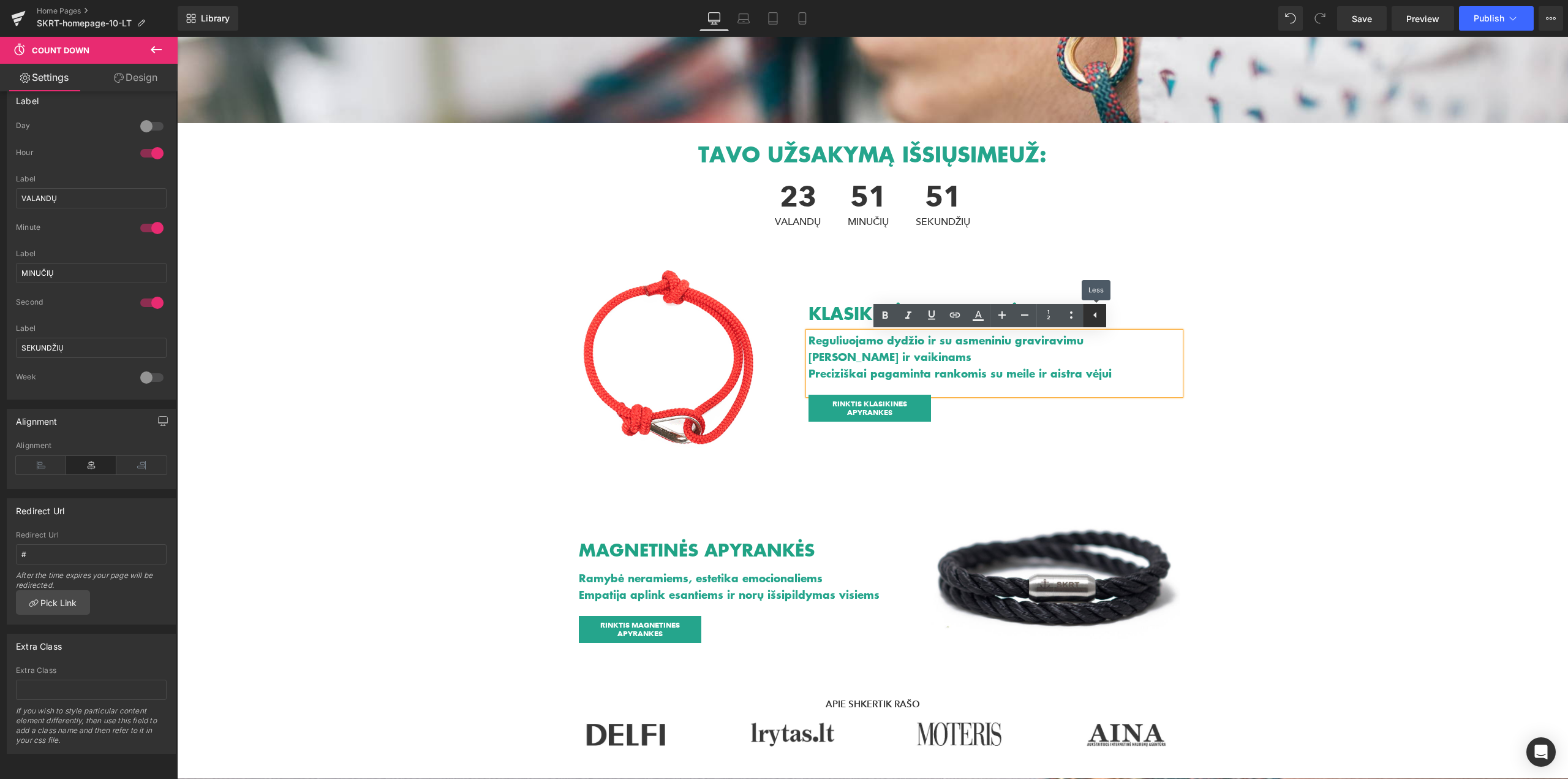
drag, startPoint x: 1098, startPoint y: 319, endPoint x: 918, endPoint y: 281, distance: 184.0
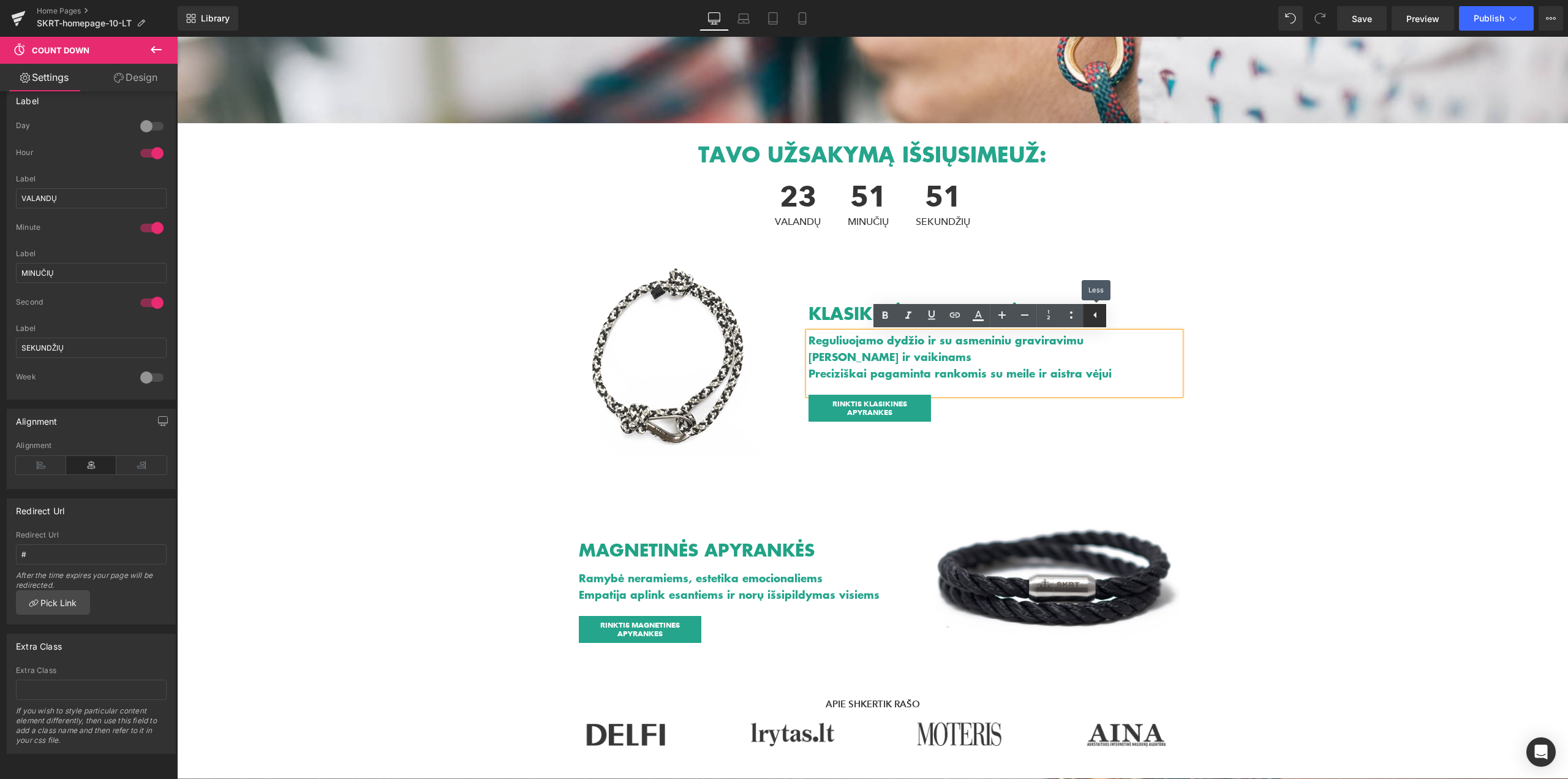
click at [1098, 319] on icon at bounding box center [1096, 315] width 15 height 15
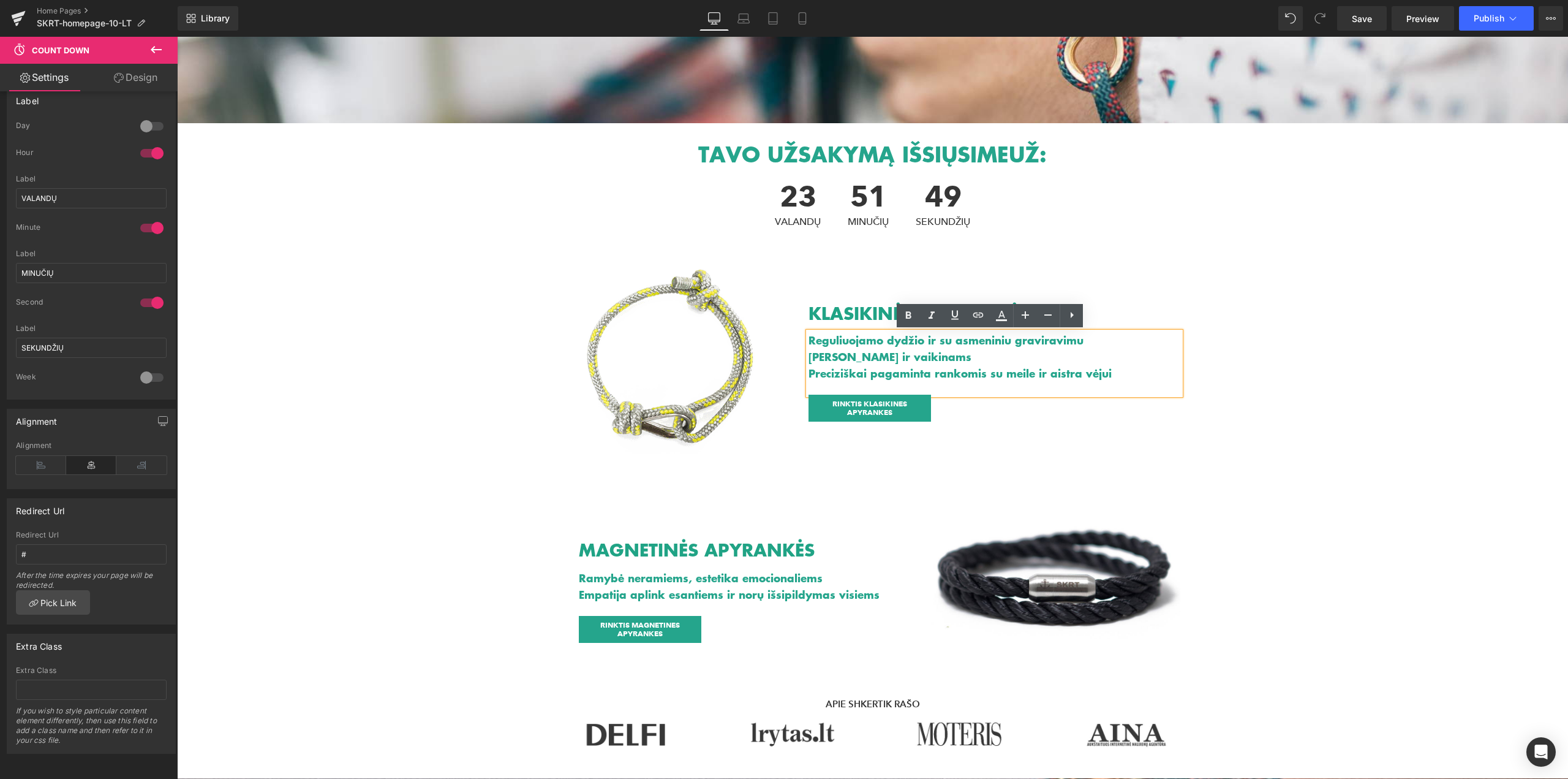
click at [894, 370] on h1 "Preciziškai pagaminta rankomis su meile ir aistra vėjui" at bounding box center [995, 373] width 372 height 17
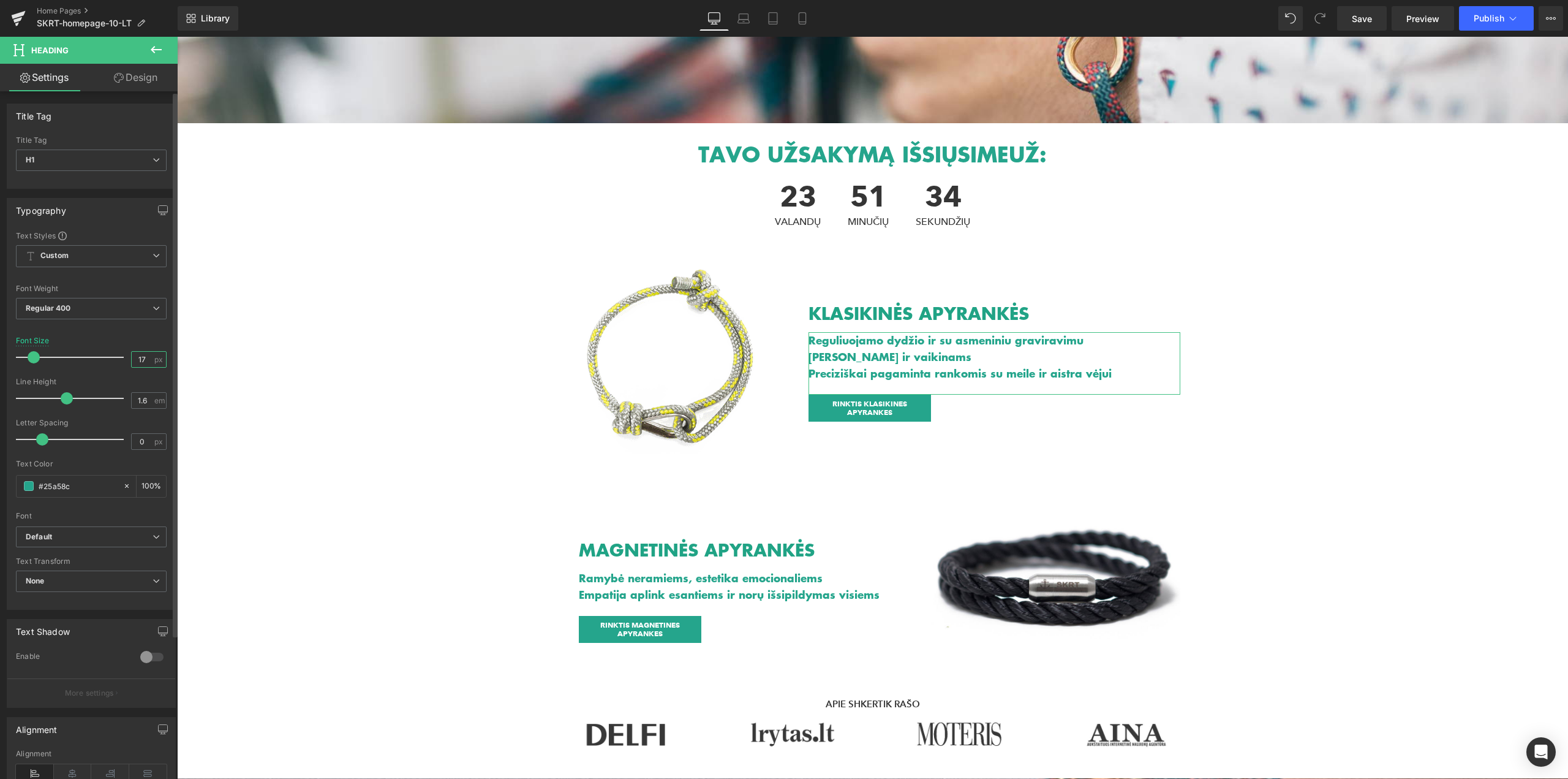
drag, startPoint x: 144, startPoint y: 357, endPoint x: 126, endPoint y: 355, distance: 18.1
click at [131, 355] on div "17 px" at bounding box center [149, 359] width 35 height 17
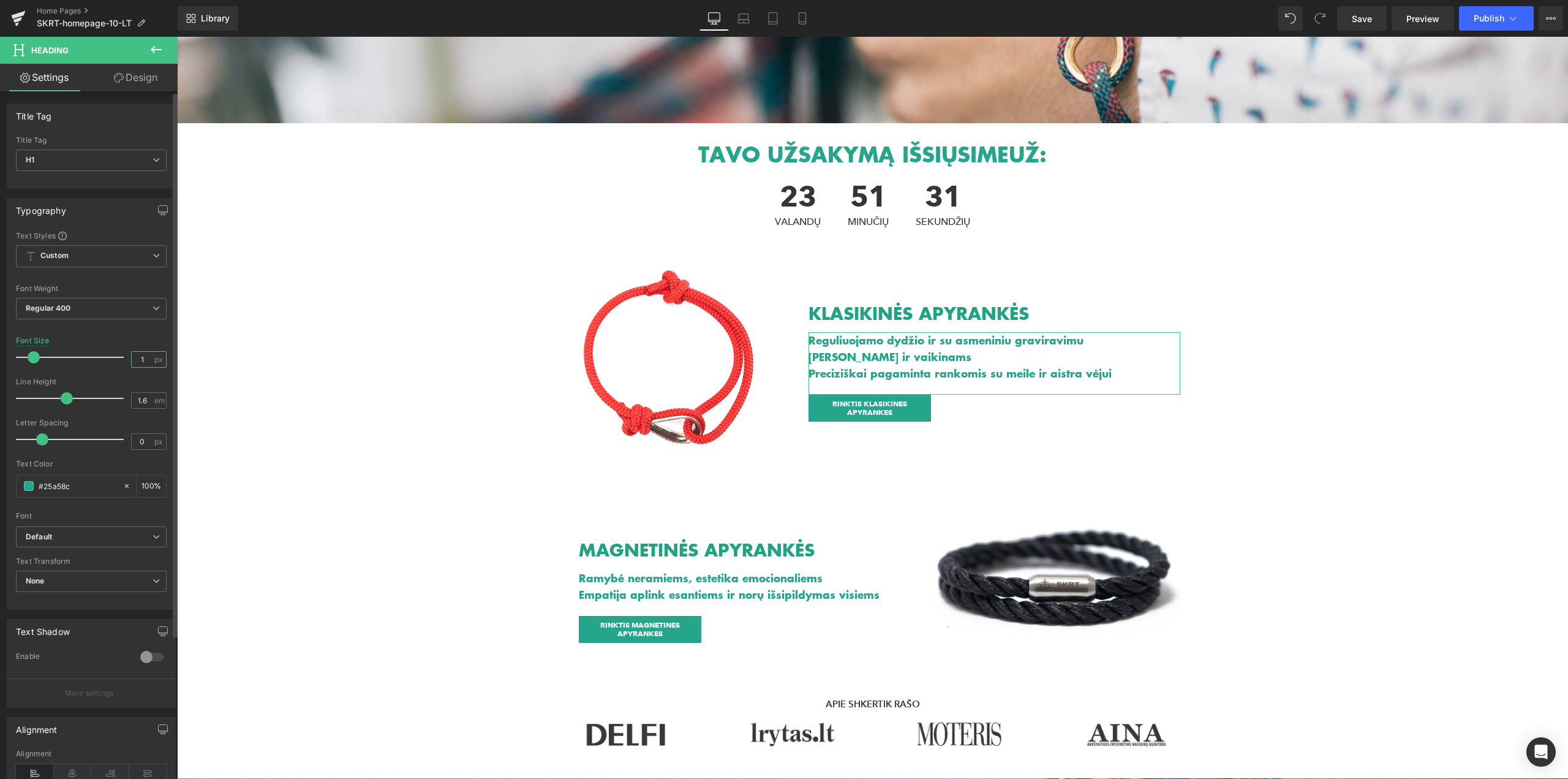
type input "18"
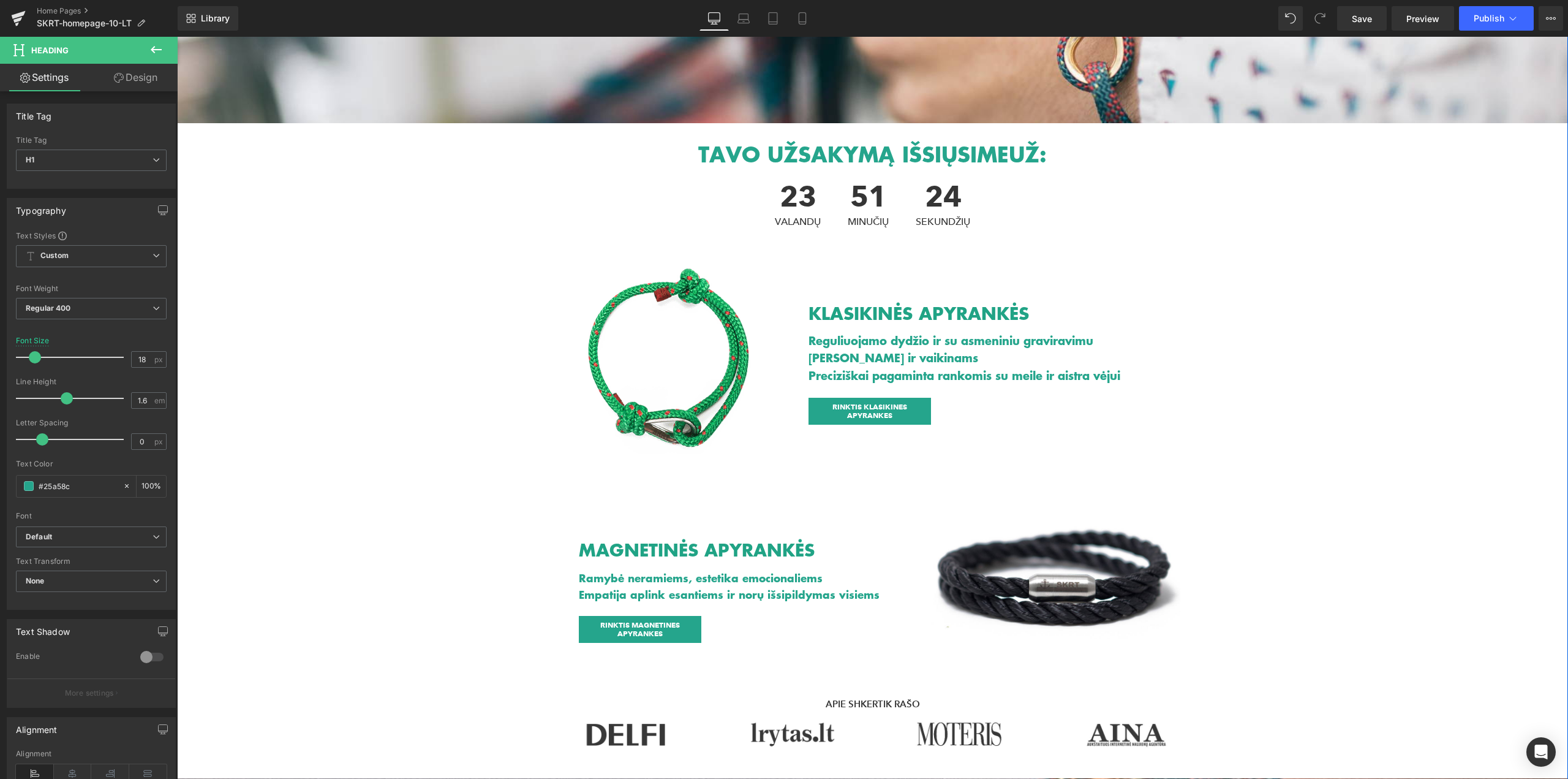
click at [337, 382] on div "Heading Text Block Hero Banner 221px TAVO UŽSAKYMĄ IŠSIŲSIME UŽ: Heading 23 VAL…" at bounding box center [873, 694] width 1391 height 1499
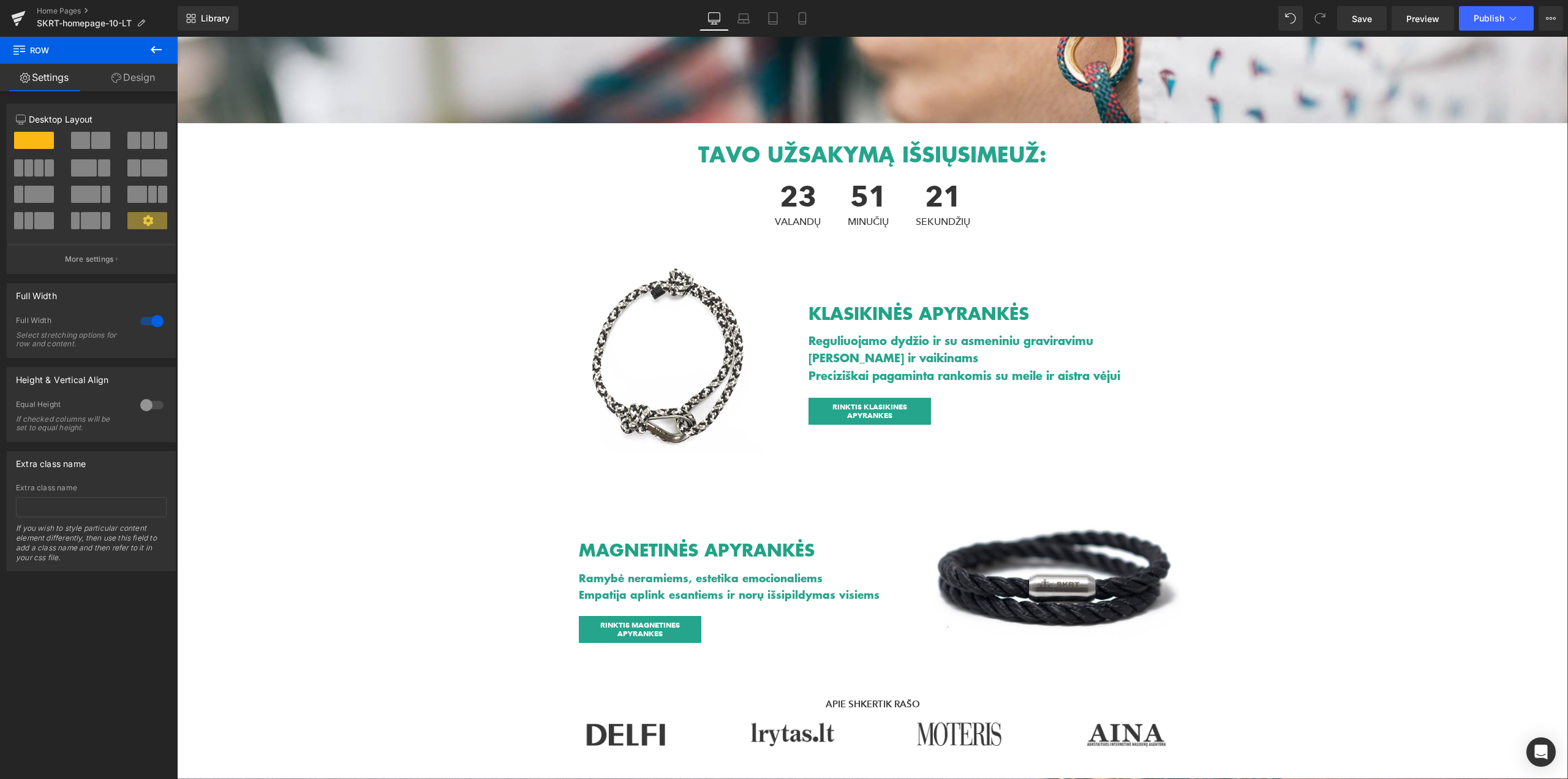
click at [177, 37] on div at bounding box center [177, 37] width 0 height 0
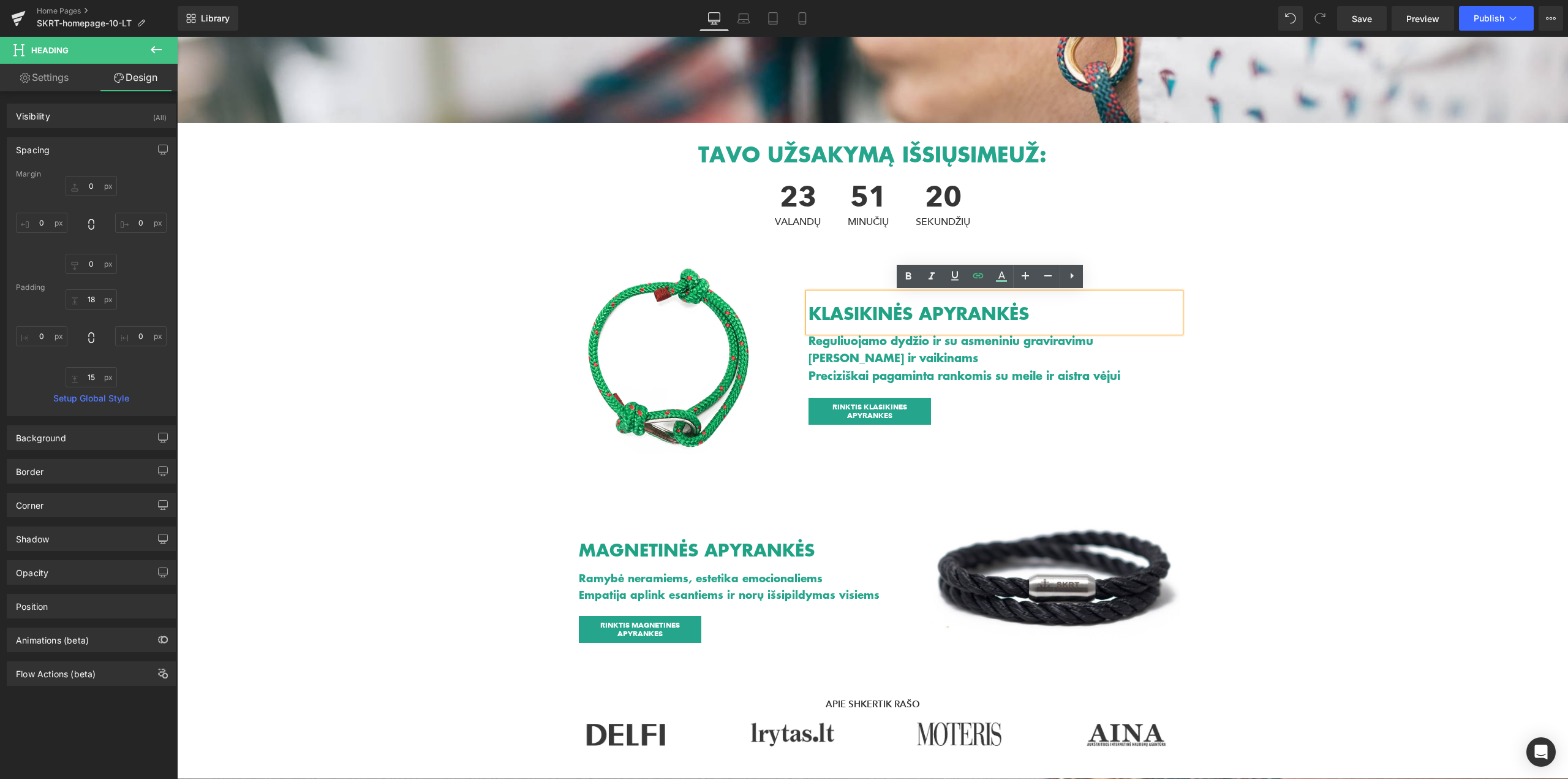
click at [899, 358] on h1 "[PERSON_NAME] ir vaikinams" at bounding box center [995, 358] width 372 height 18
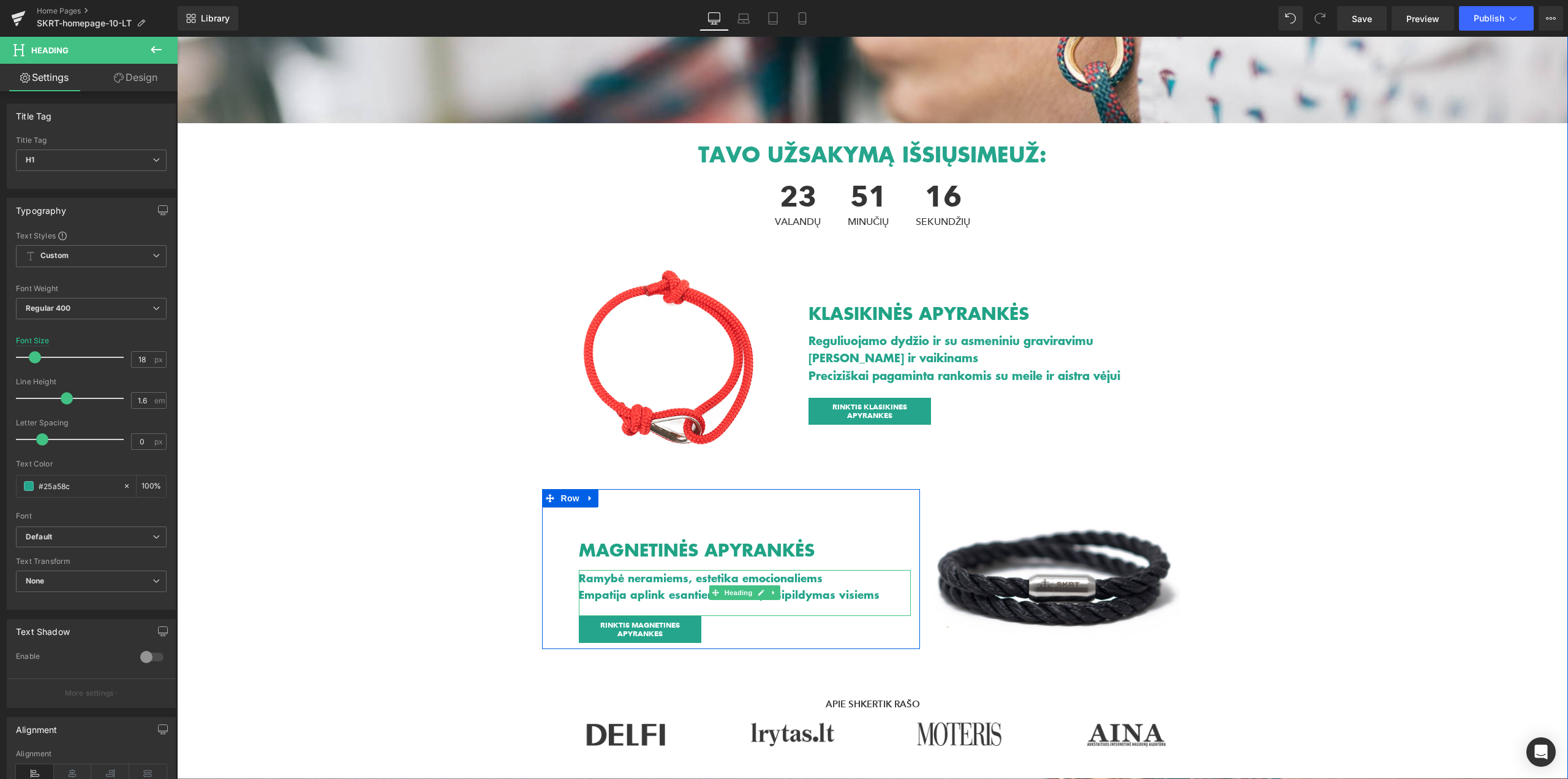
click at [658, 590] on h1 "Empatija aplink esantiems ir norų išsipildymas visiems" at bounding box center [745, 595] width 332 height 17
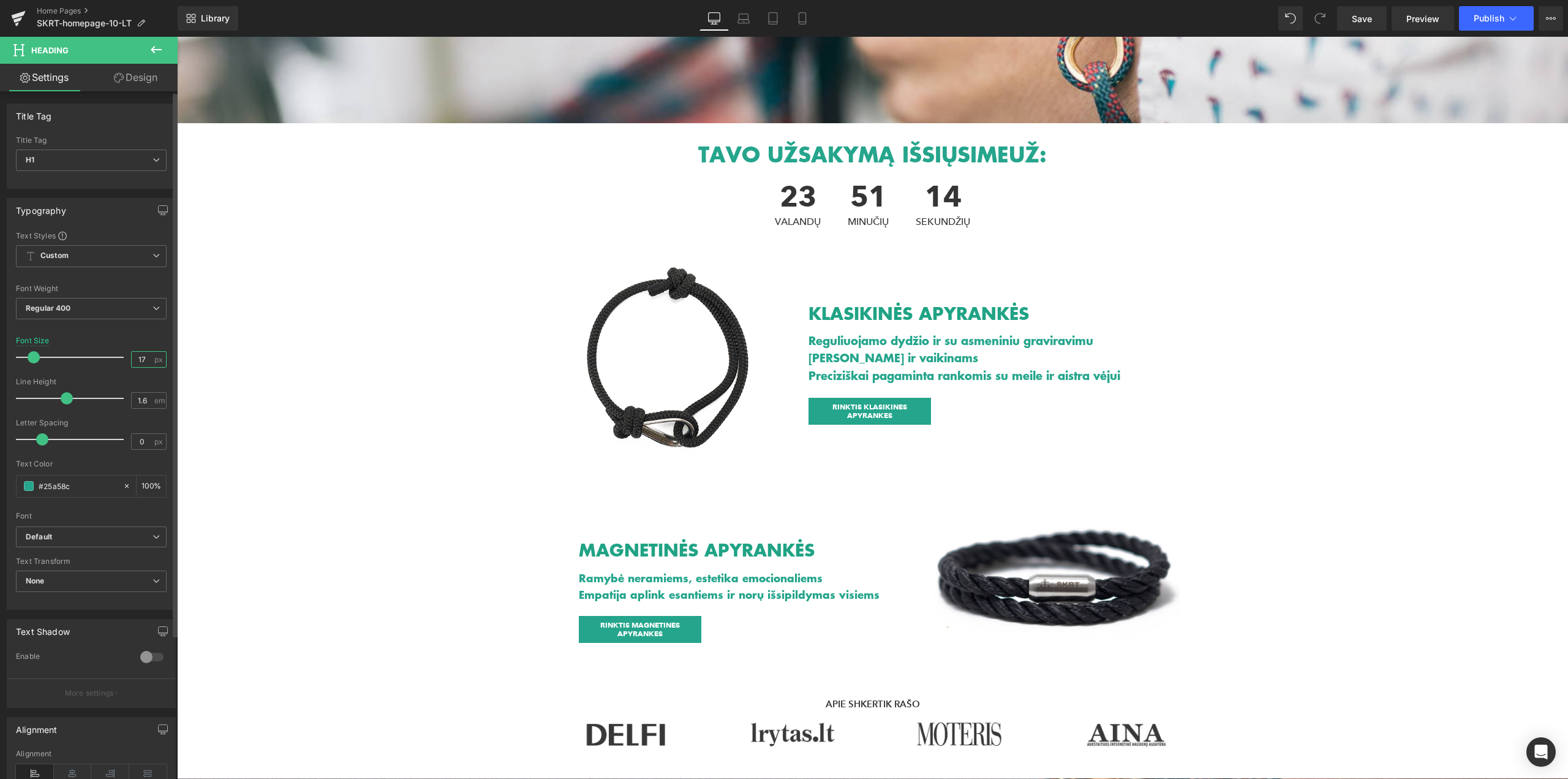
drag, startPoint x: 141, startPoint y: 355, endPoint x: 121, endPoint y: 353, distance: 20.1
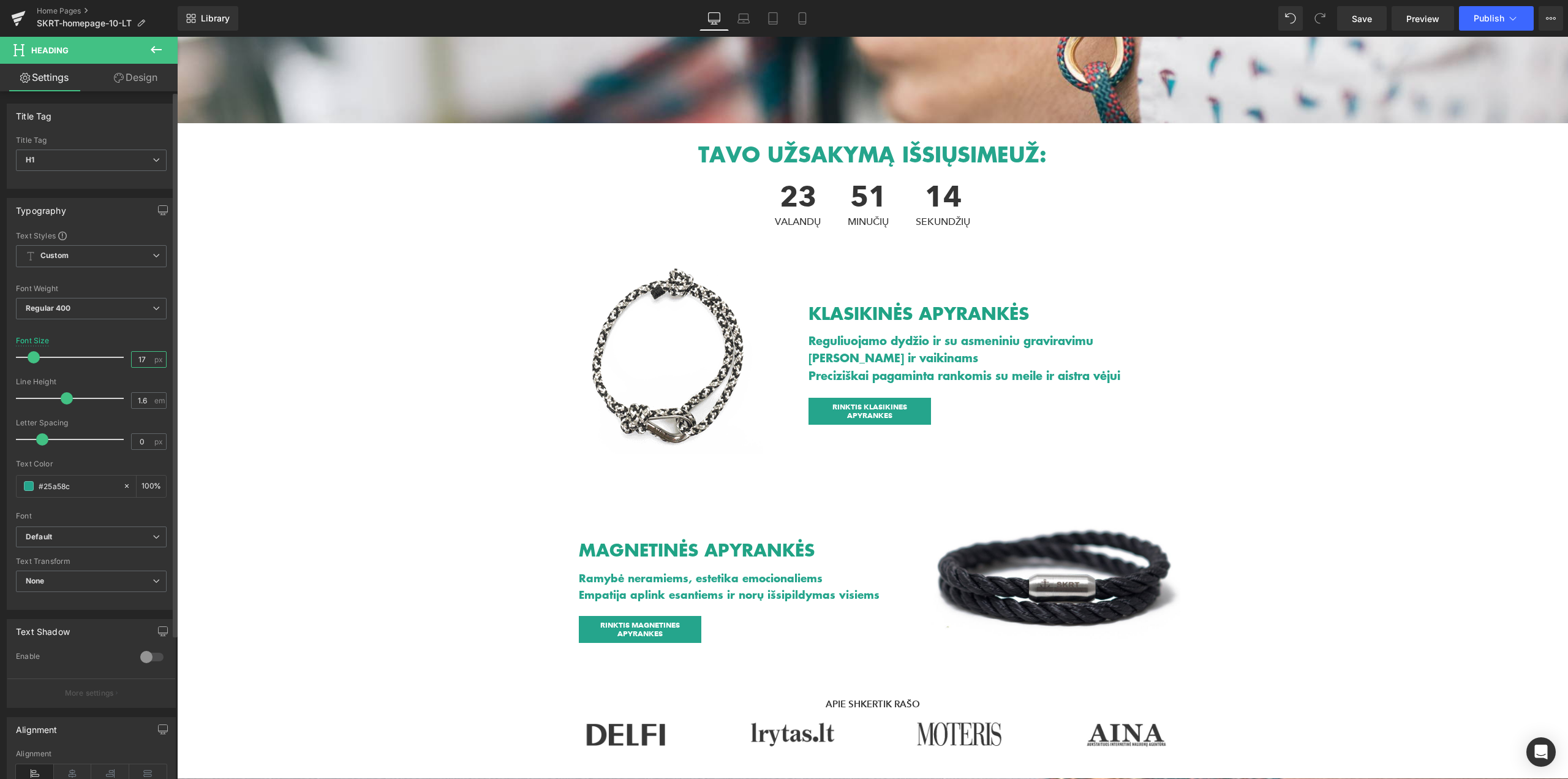
click at [121, 353] on div "Font Size 17 px" at bounding box center [91, 357] width 151 height 41
type input "18"
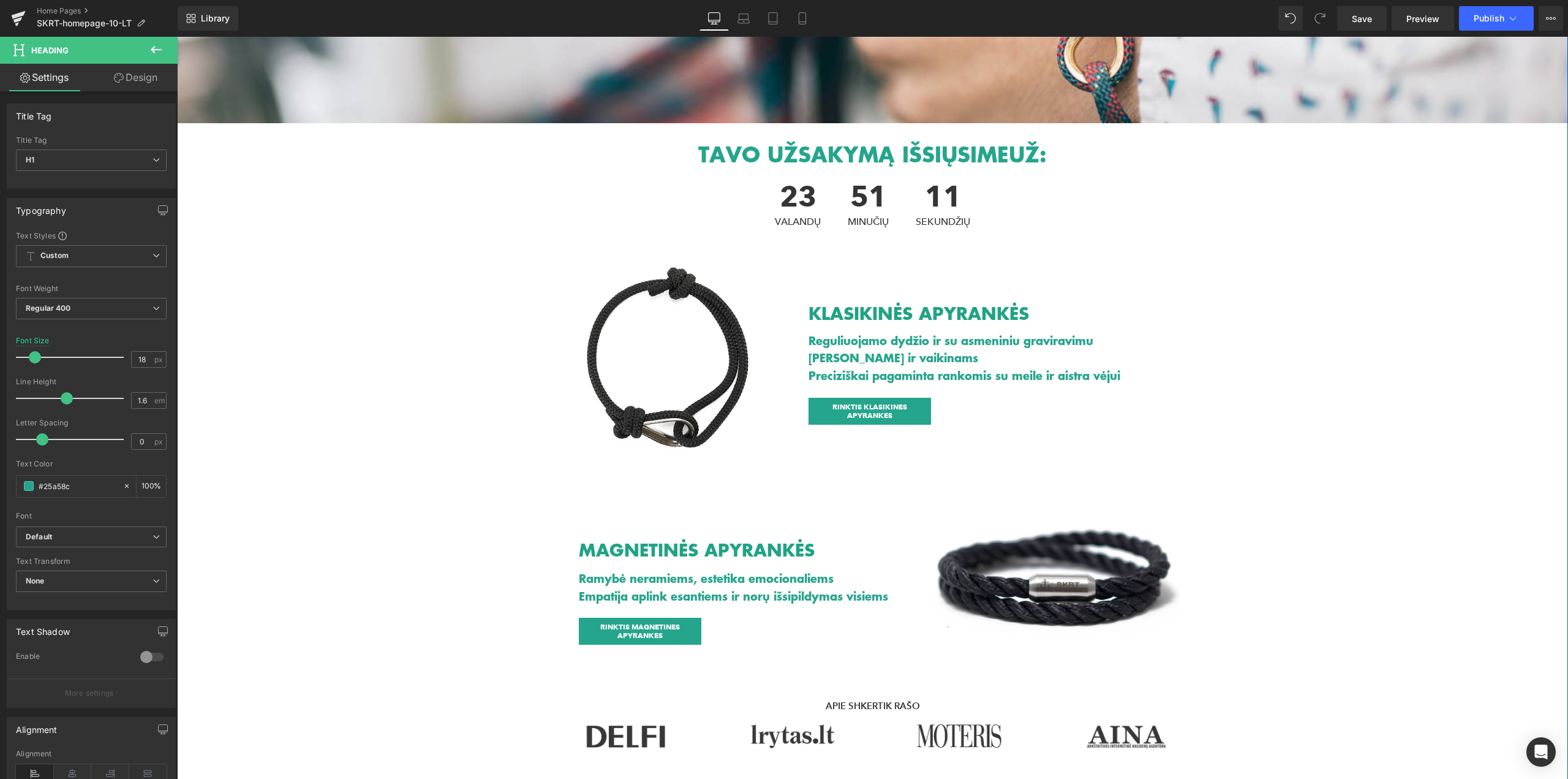
click at [351, 448] on div "Heading Text Block Hero Banner 221px TAVO UŽSAKYMĄ IŠSIŲSIME UŽ: Heading 23 VAL…" at bounding box center [873, 695] width 1391 height 1501
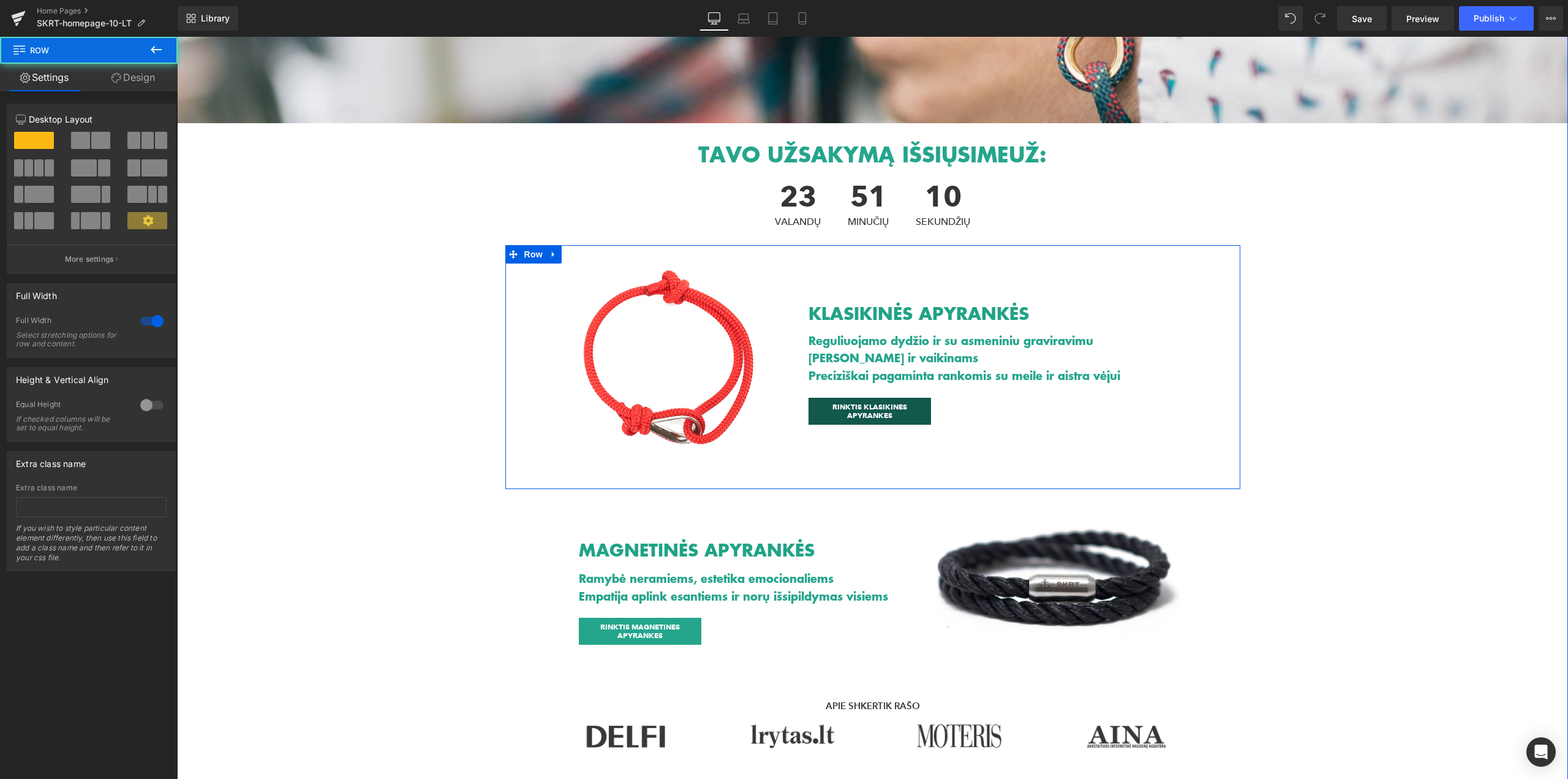
click at [177, 37] on div at bounding box center [177, 37] width 0 height 0
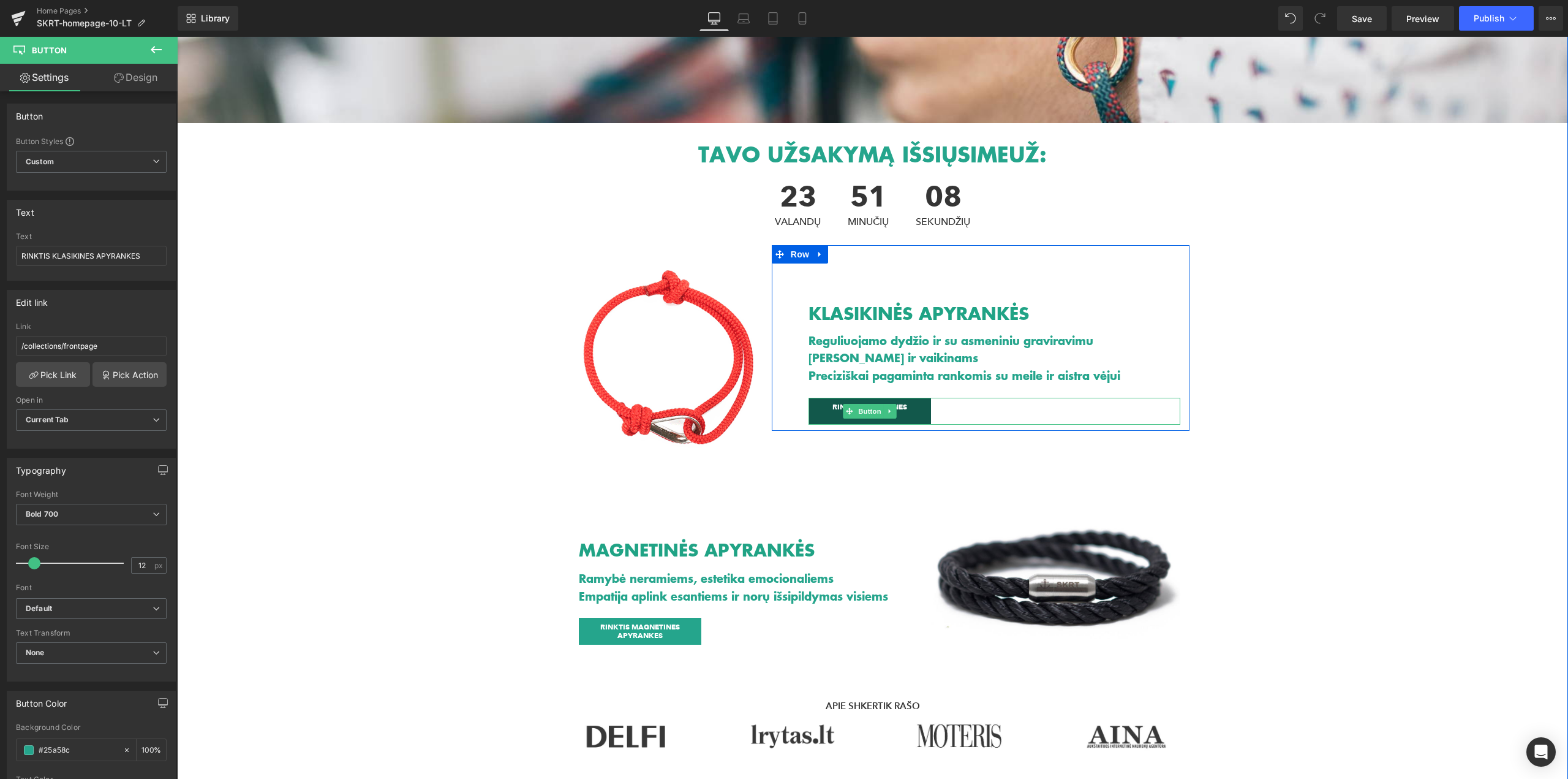
click at [918, 418] on link "RINKTIS KLASIKINES APYRANKES" at bounding box center [870, 411] width 122 height 27
drag, startPoint x: 141, startPoint y: 563, endPoint x: 122, endPoint y: 560, distance: 19.2
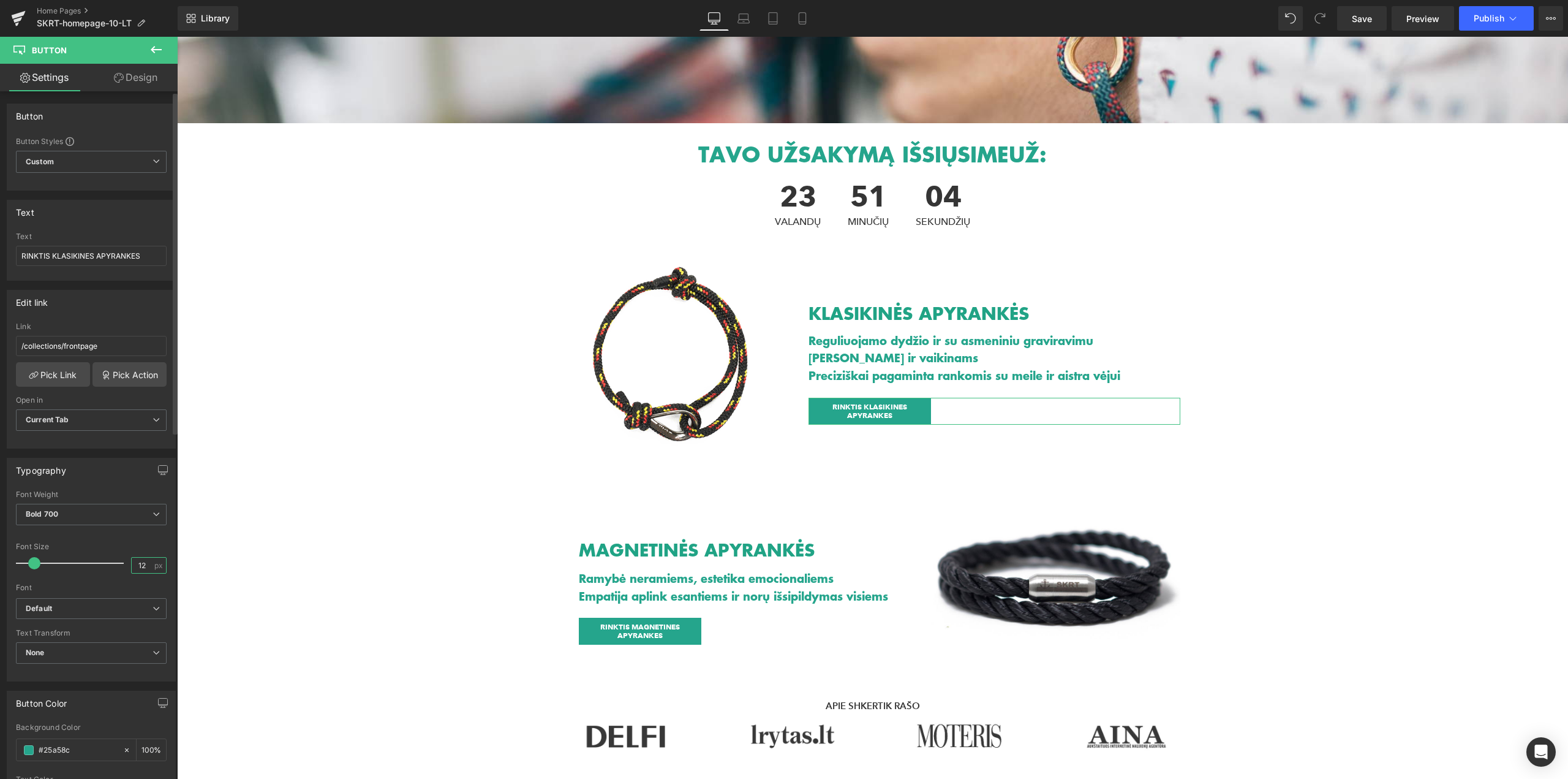
click at [122, 560] on div "Font Size 12 px" at bounding box center [91, 563] width 151 height 41
type input "14"
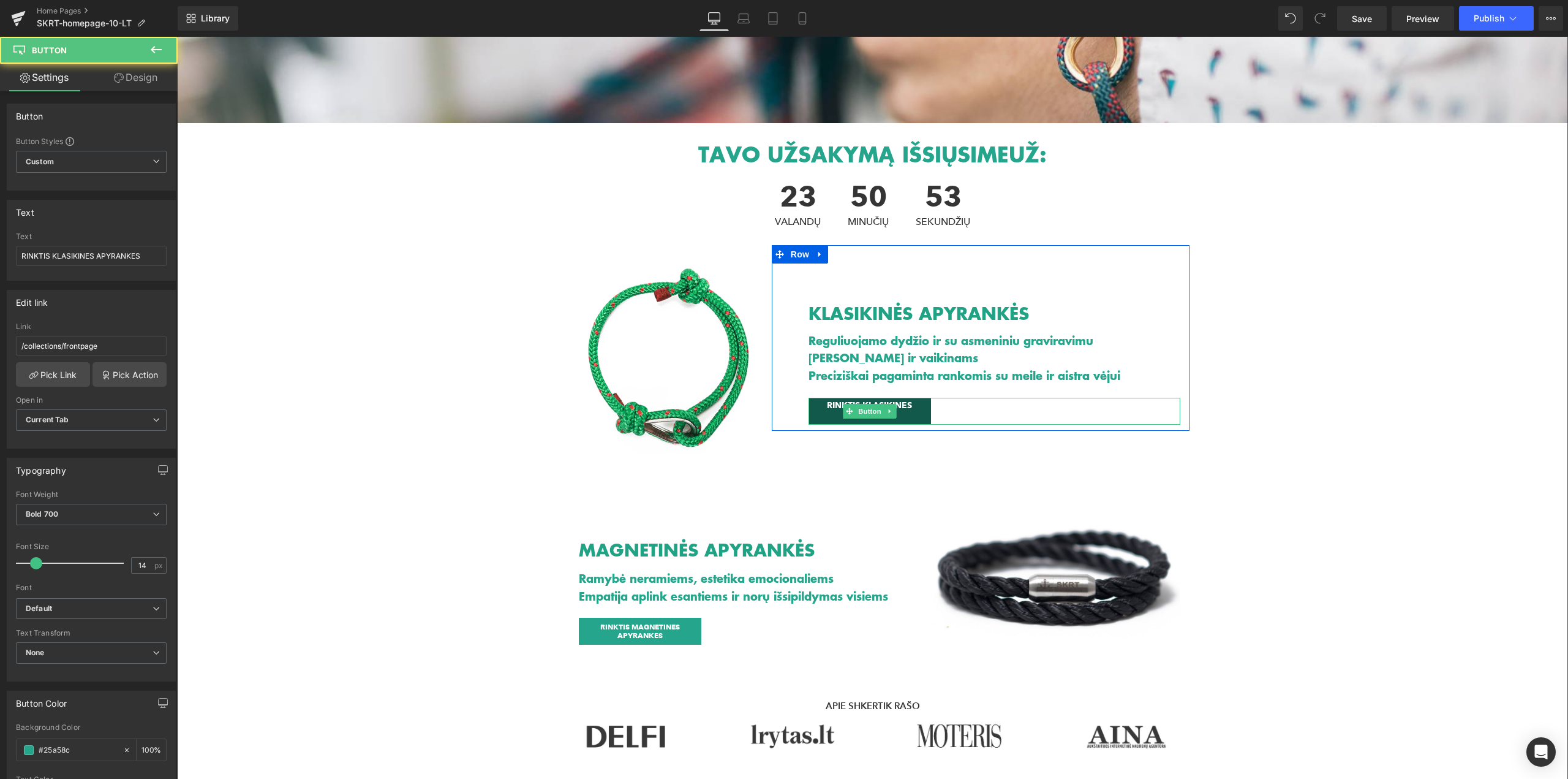
click at [825, 411] on span "RINKTIS KLASIKINES APYRANKES" at bounding box center [870, 411] width 98 height 21
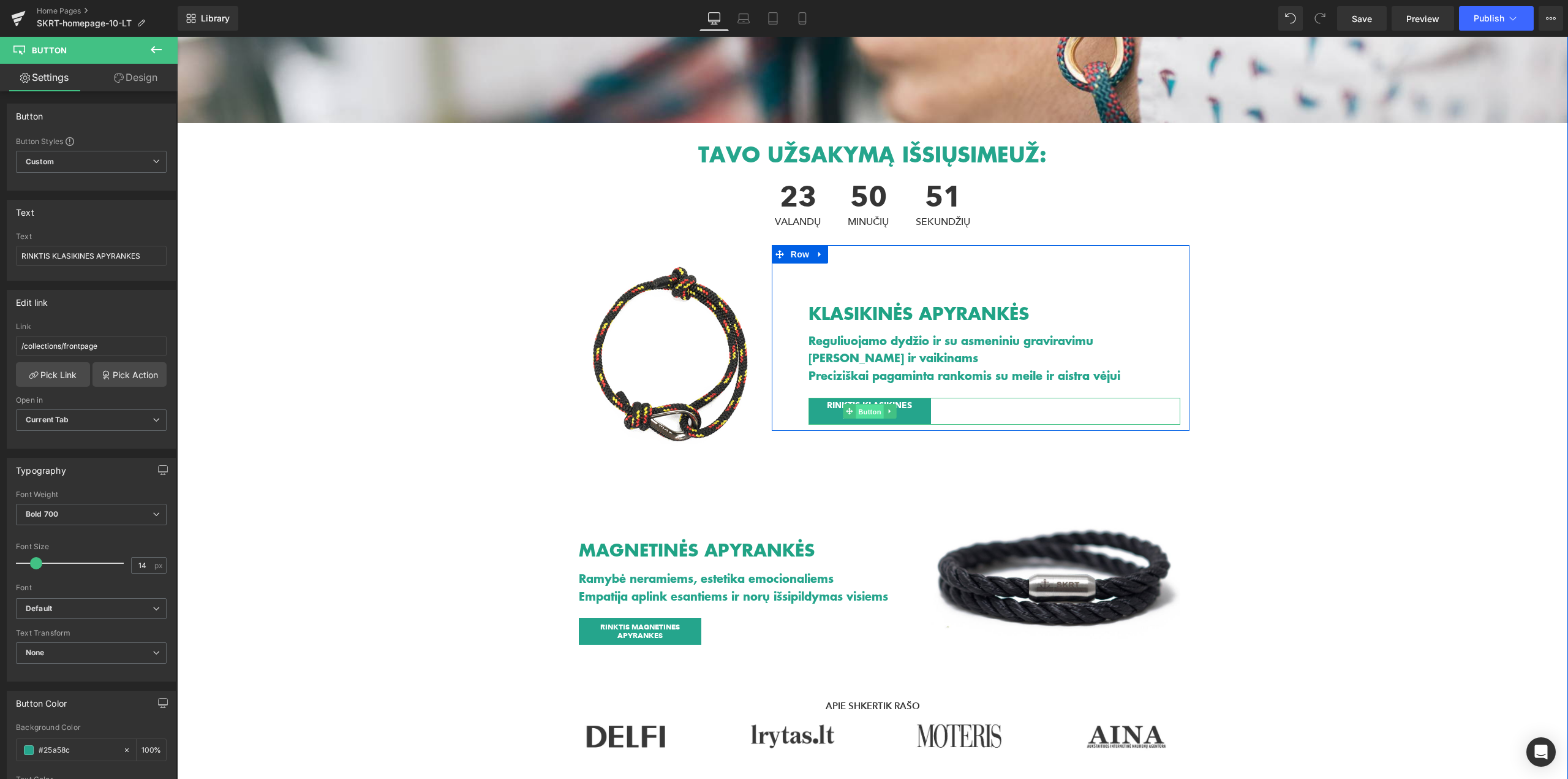
click at [861, 414] on span "Button" at bounding box center [870, 412] width 29 height 15
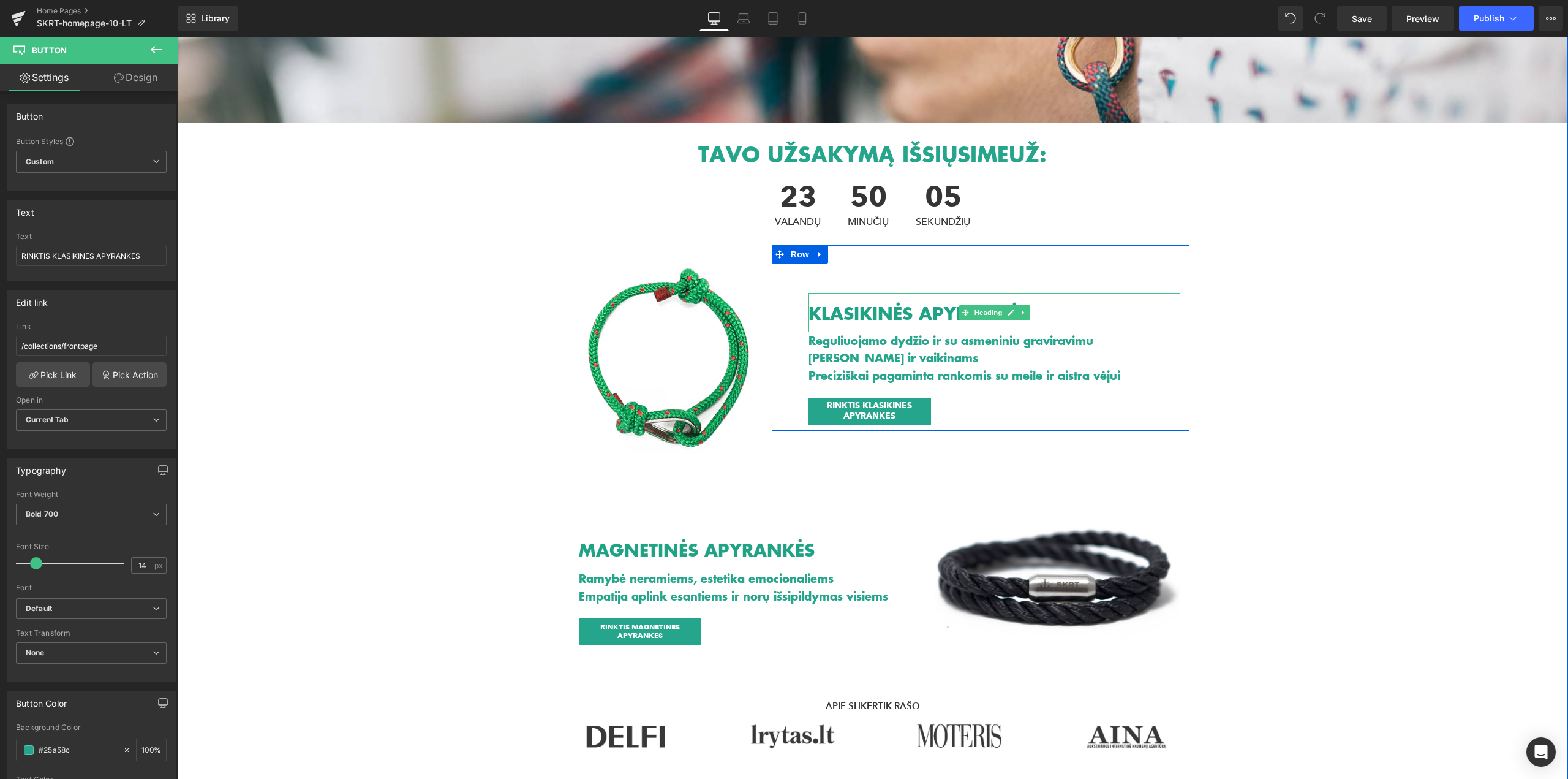
click at [895, 306] on h2 "KLASIKINĖS APYRANKĖS" at bounding box center [995, 313] width 372 height 19
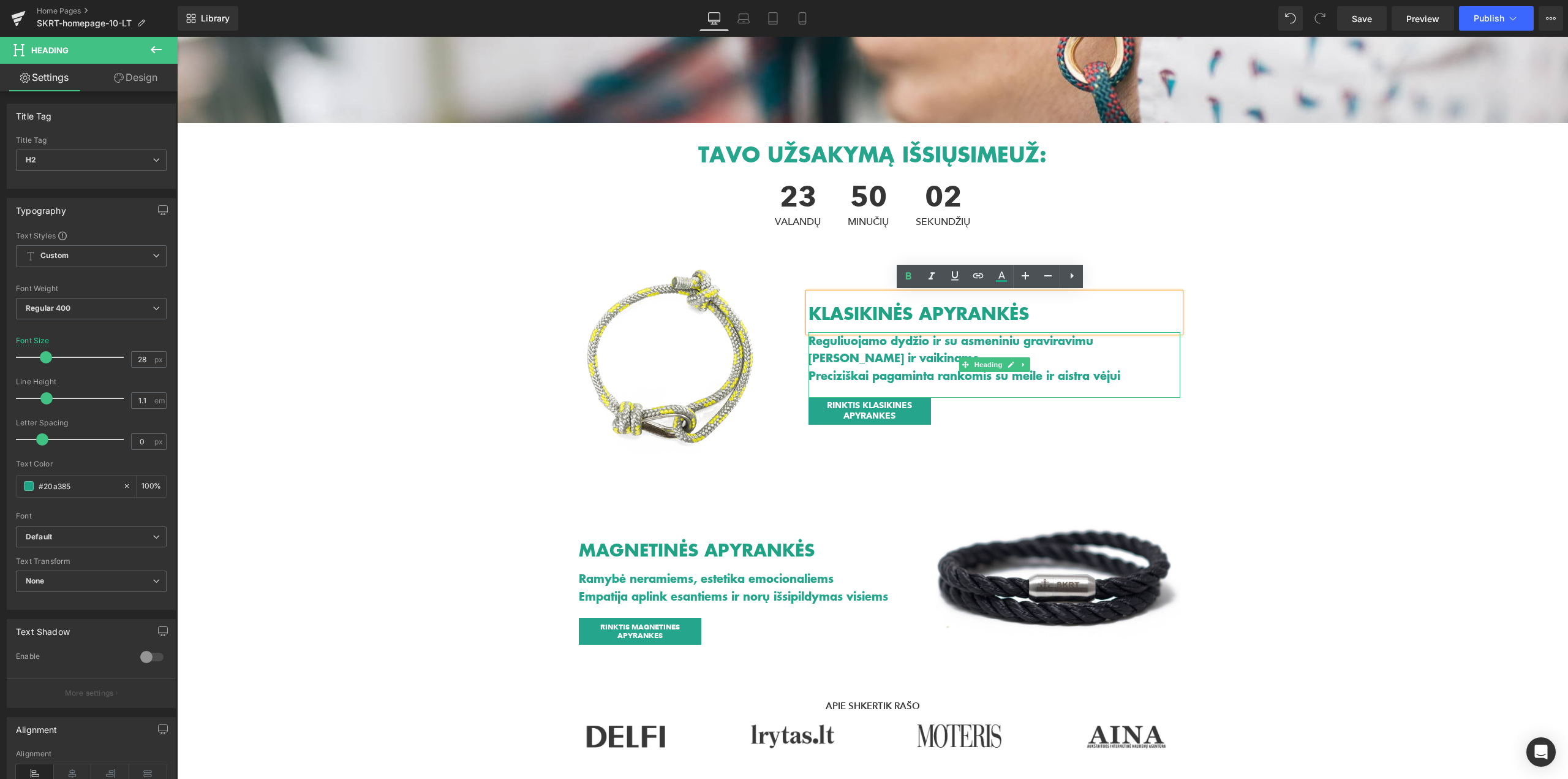
click at [905, 367] on h1 "[PERSON_NAME] ir vaikinams" at bounding box center [995, 358] width 372 height 18
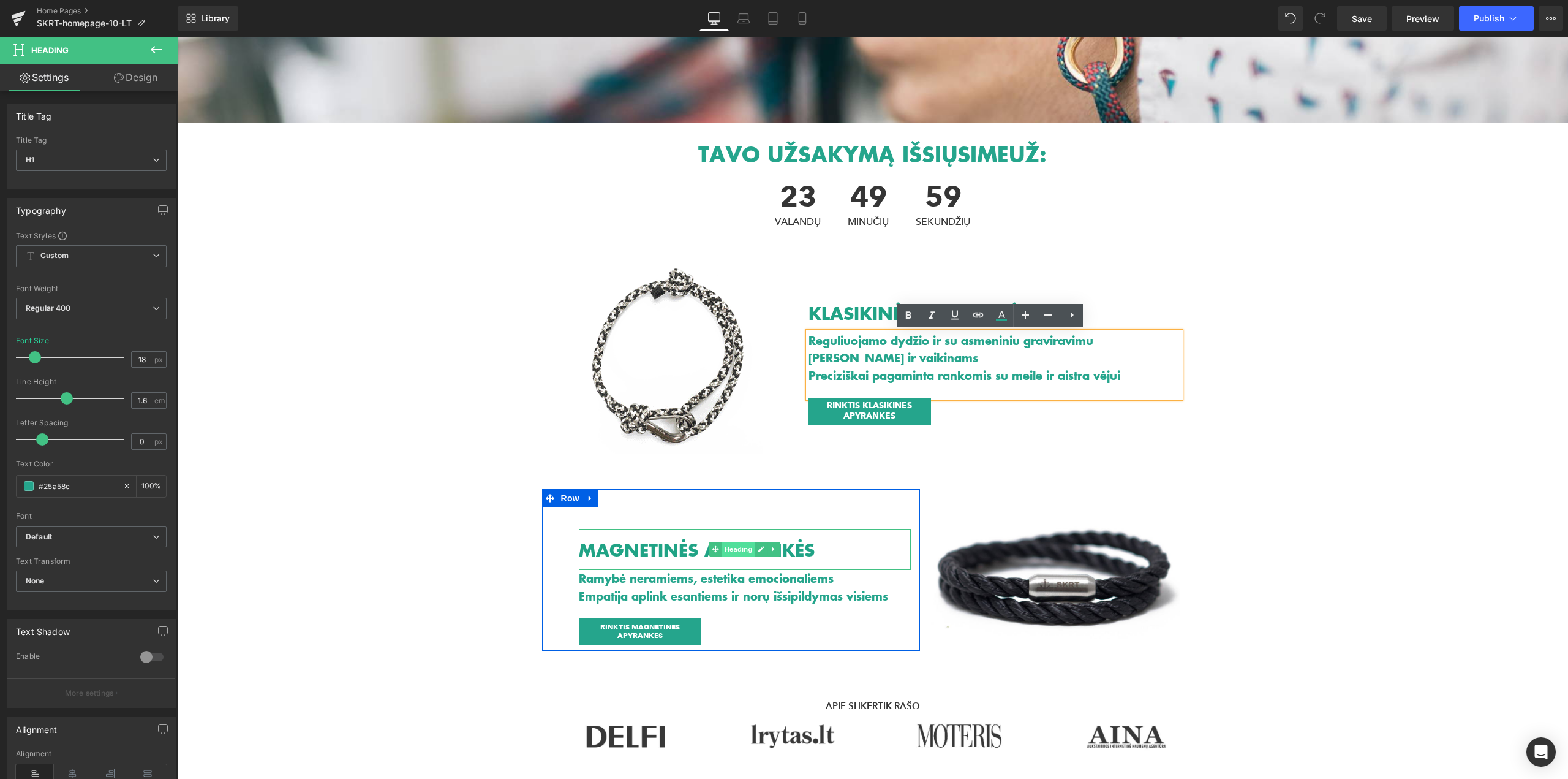
click at [724, 553] on span "Heading" at bounding box center [738, 549] width 33 height 15
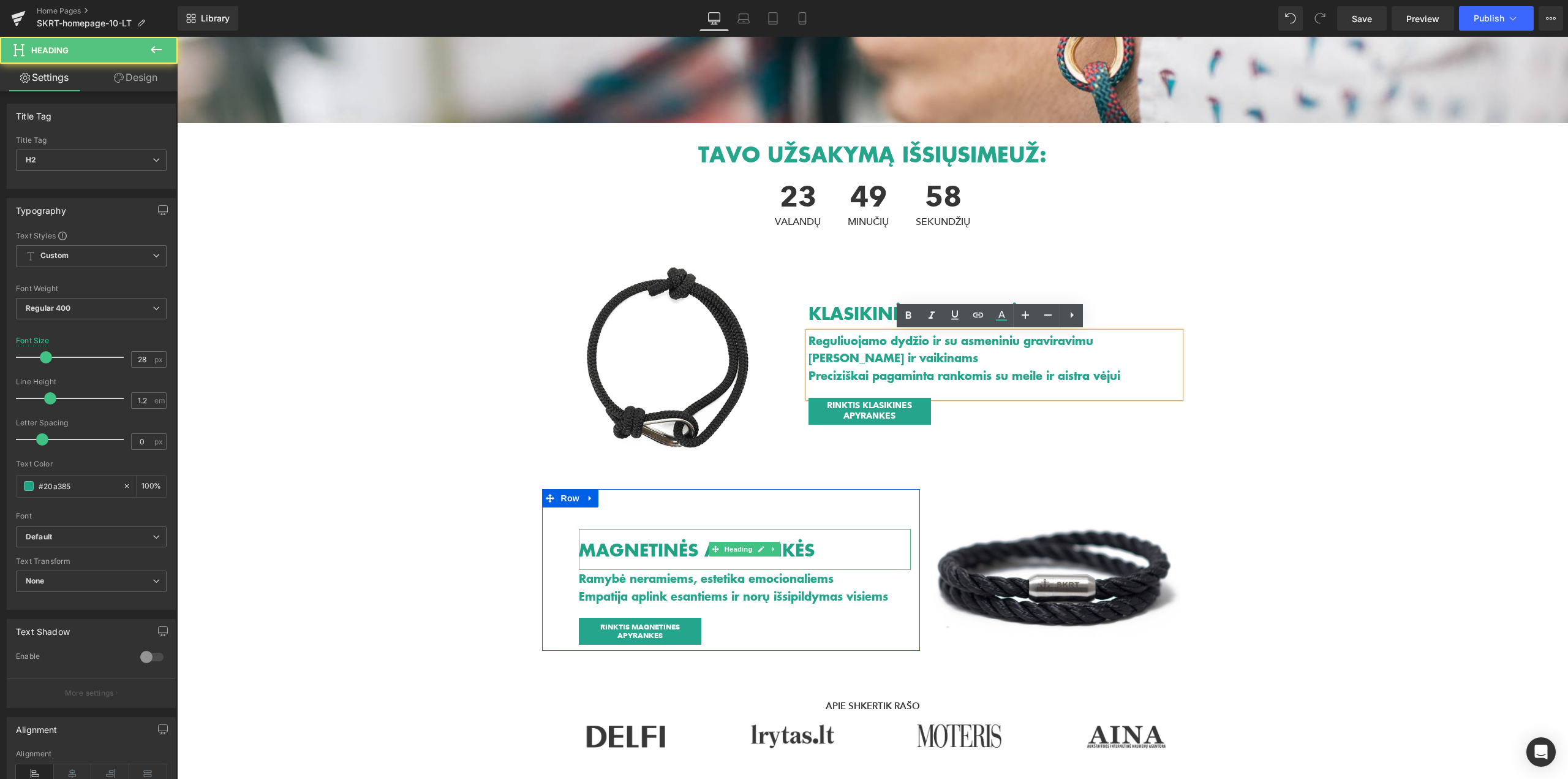
click at [652, 545] on h2 "MAGNETINĖS APYRANKĖS" at bounding box center [745, 551] width 332 height 21
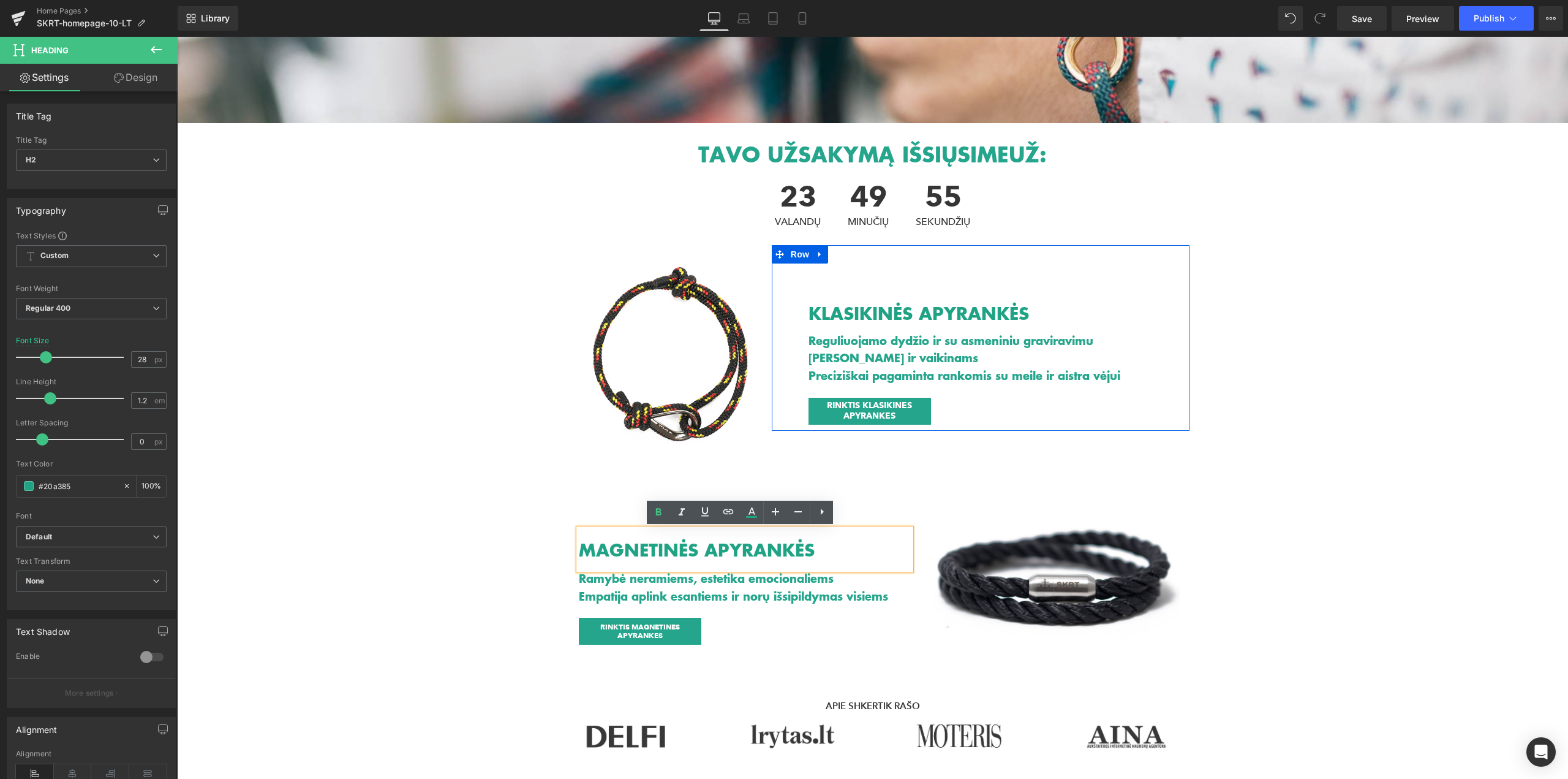
click at [929, 319] on h2 "KLASIKINĖS APYRANKĖS" at bounding box center [995, 313] width 372 height 19
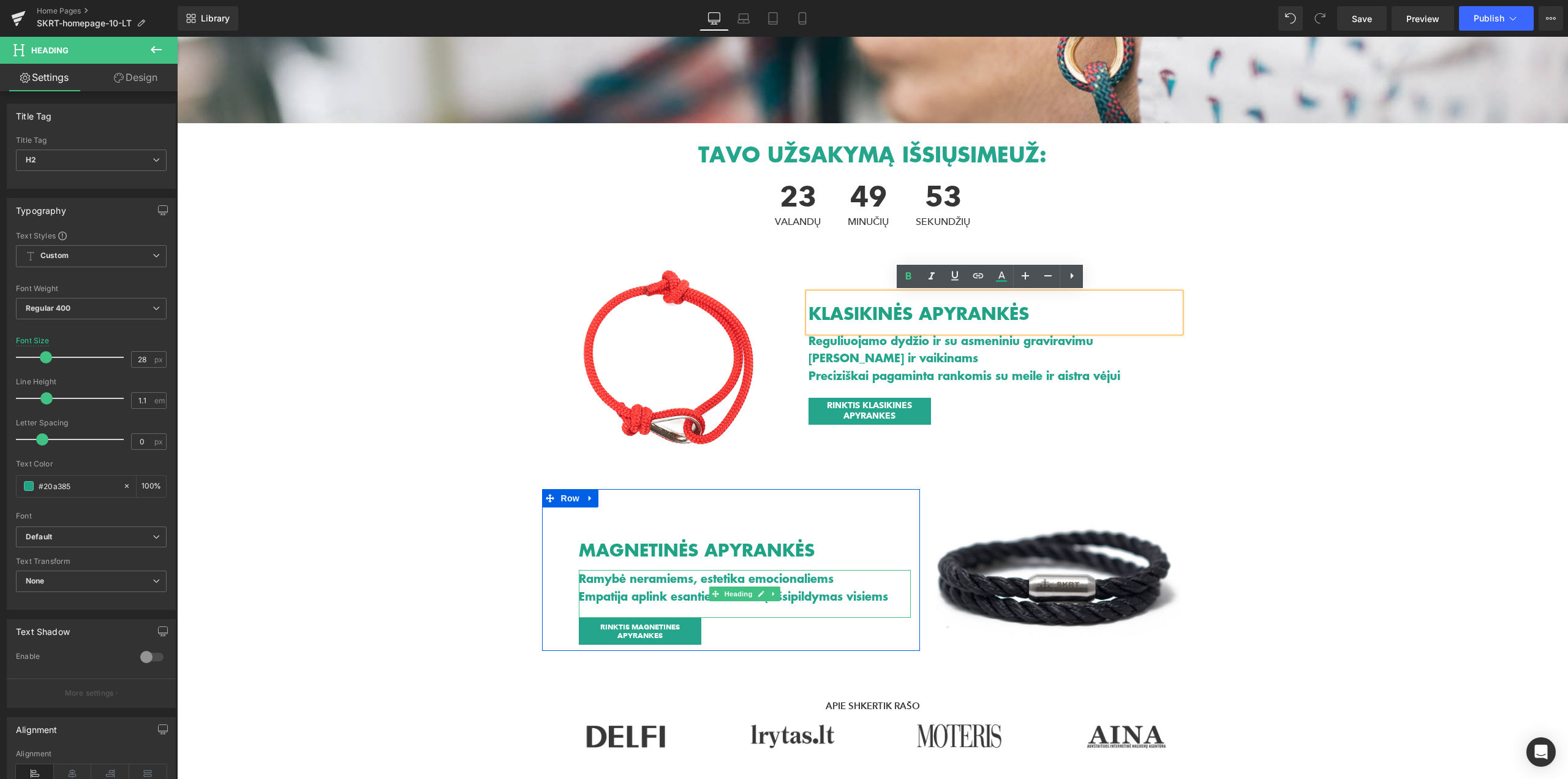
click at [676, 579] on h1 "Ramybė neramiems, estetika emocionaliems" at bounding box center [745, 579] width 332 height 18
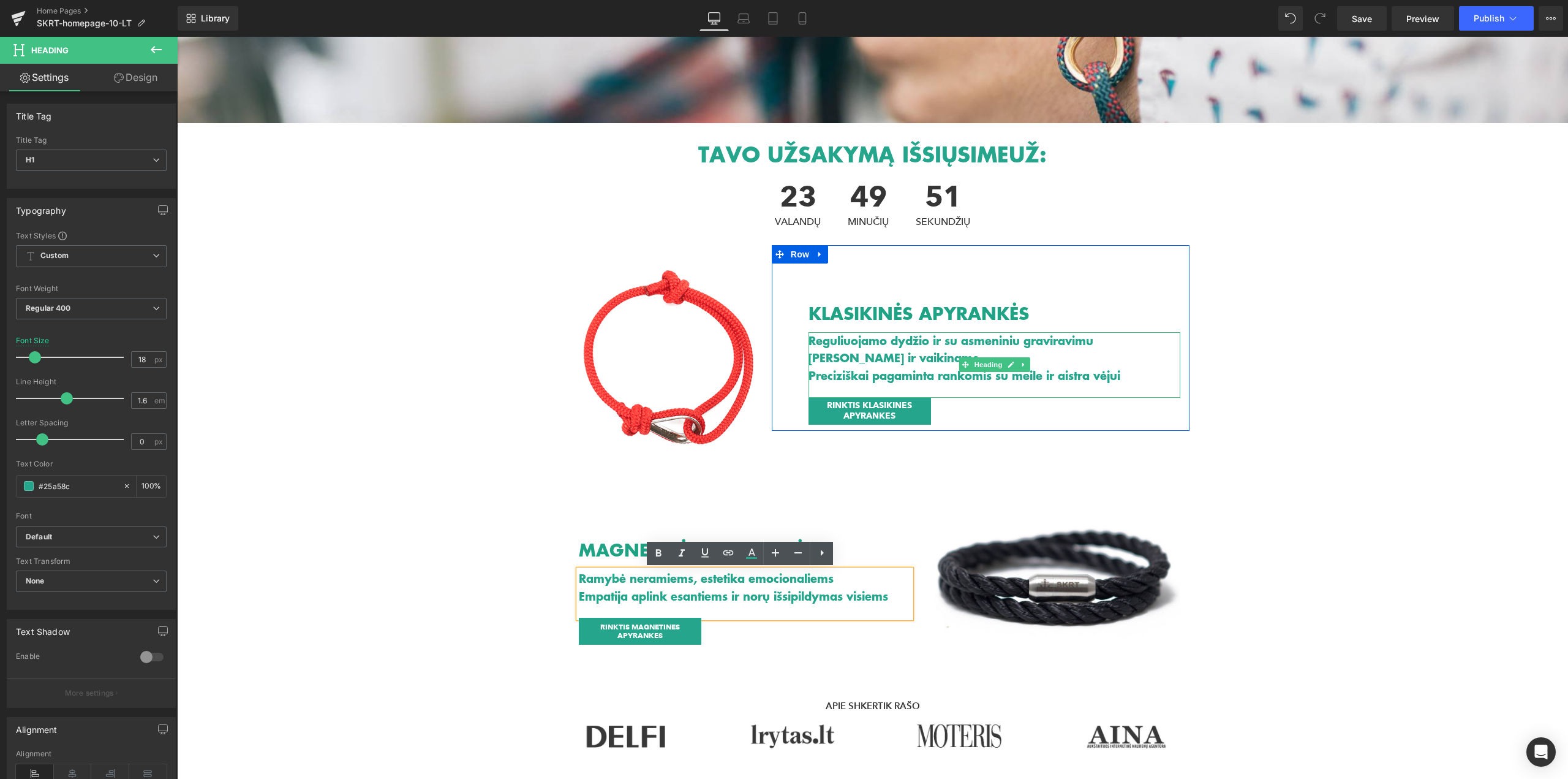
click at [880, 352] on h1 "[PERSON_NAME] ir vaikinams" at bounding box center [995, 358] width 372 height 18
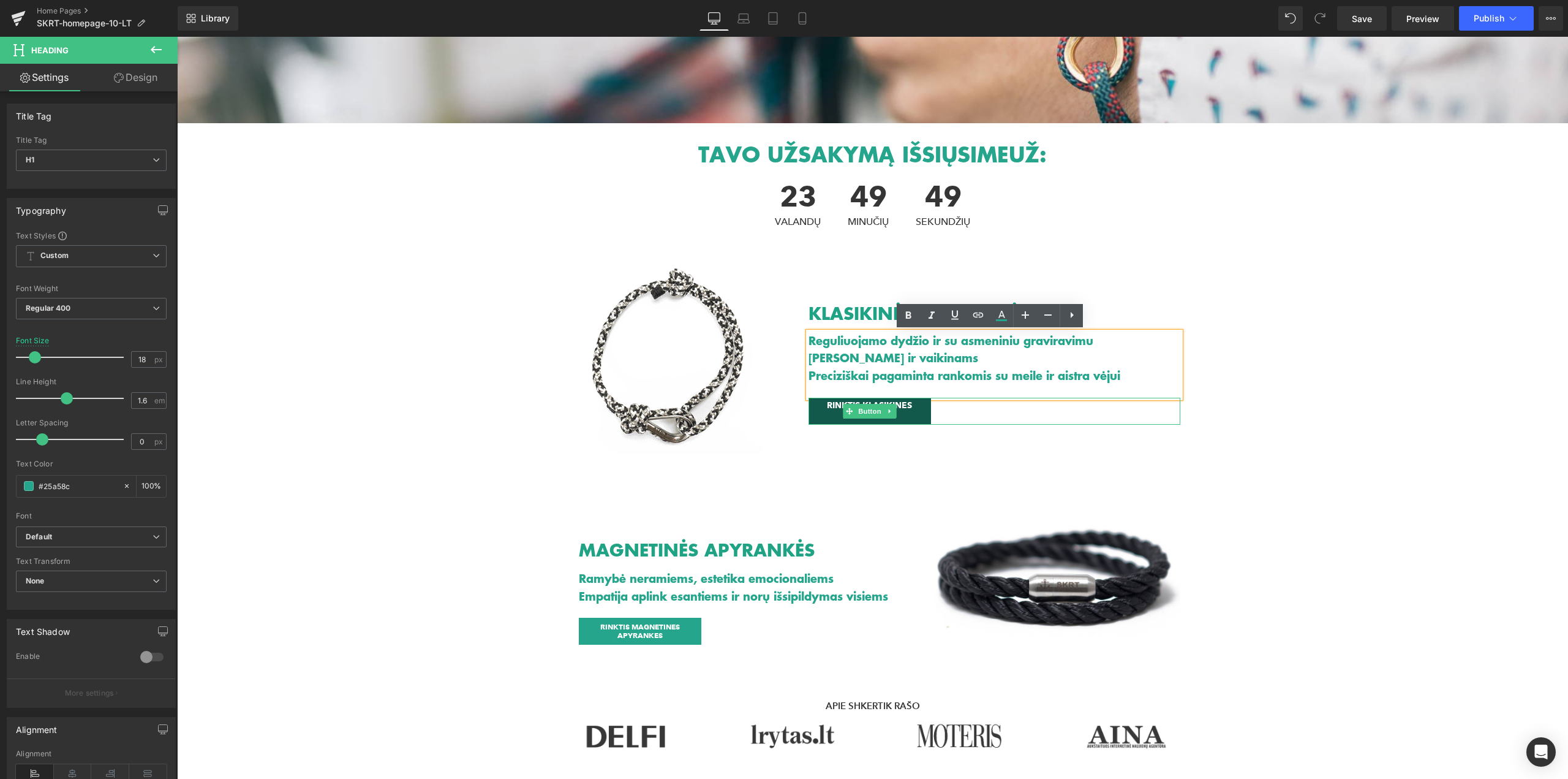
click at [843, 405] on span at bounding box center [849, 412] width 13 height 15
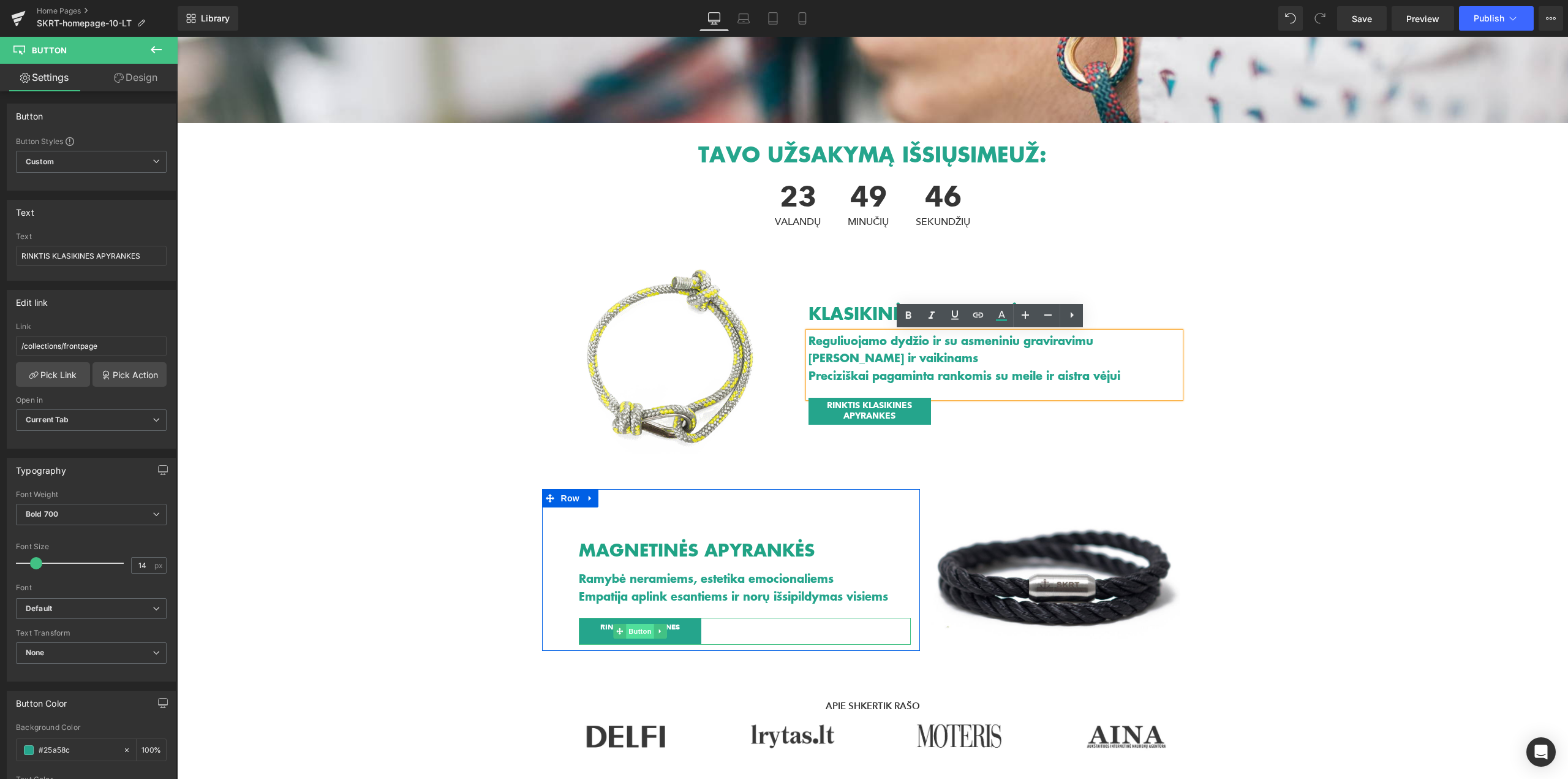
click at [639, 633] on span "Button" at bounding box center [641, 631] width 29 height 15
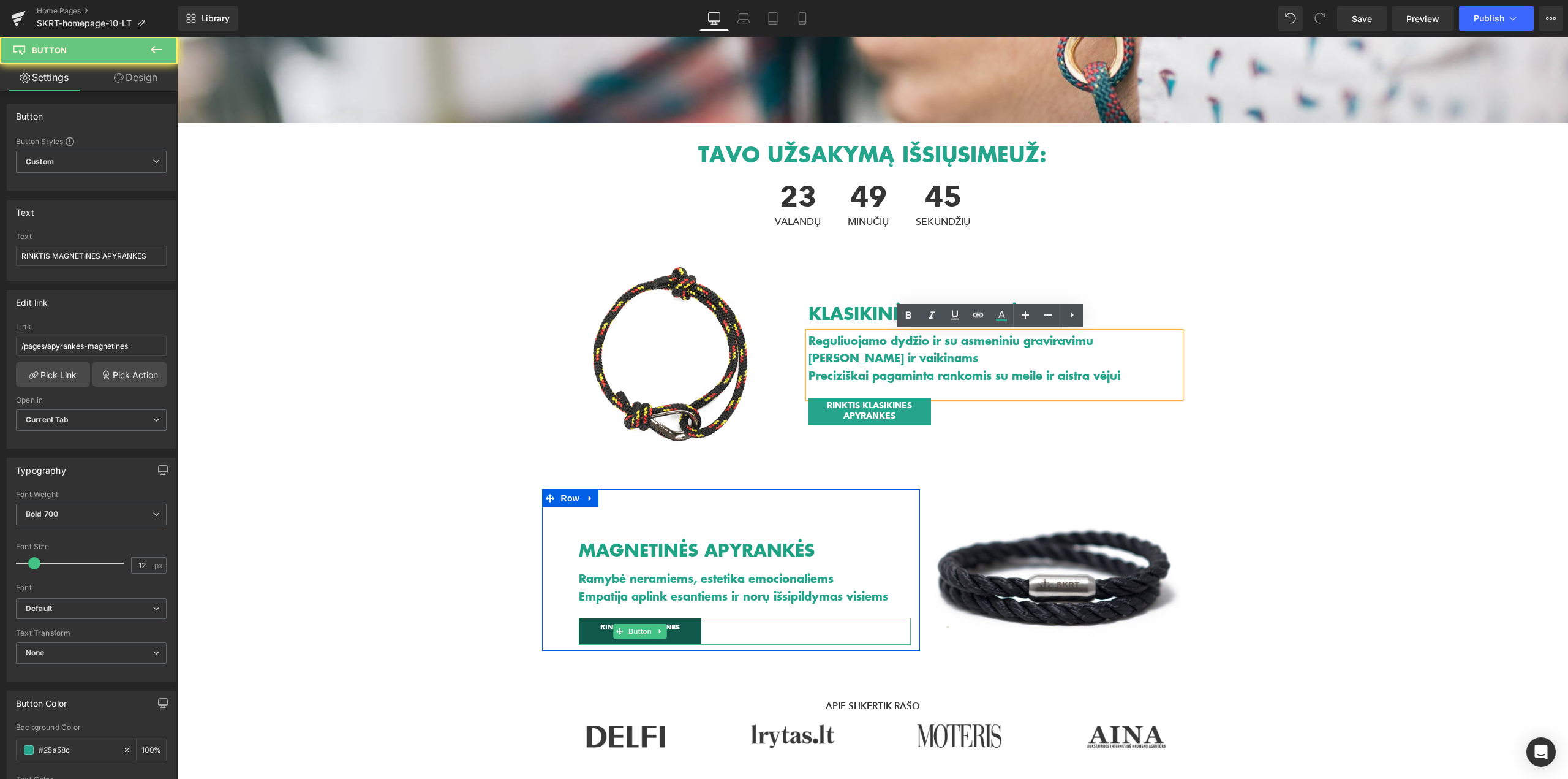
click at [677, 636] on span "RINKTIS MAGNETINES APYRANKES" at bounding box center [640, 632] width 98 height 18
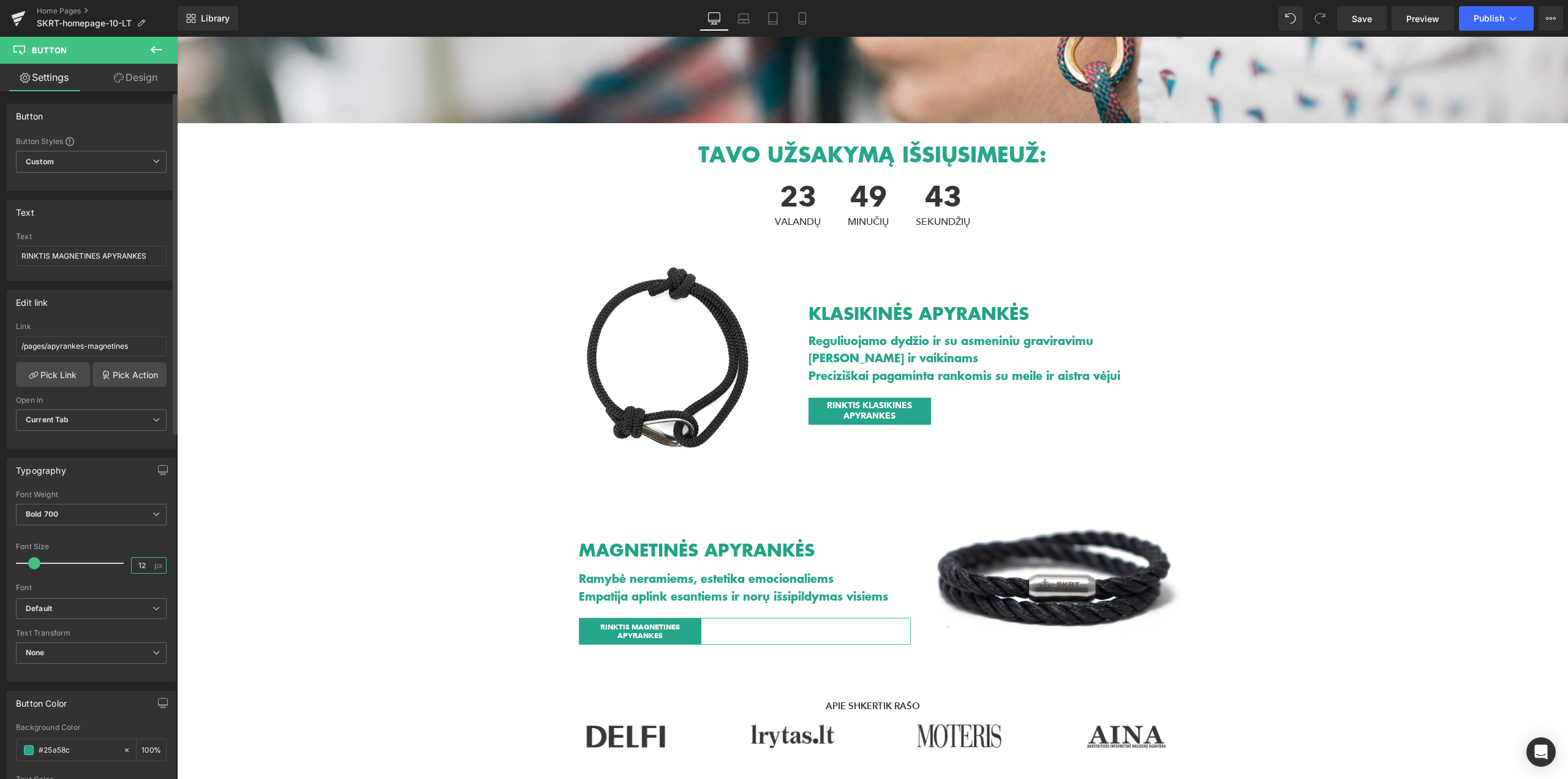
drag, startPoint x: 144, startPoint y: 566, endPoint x: 124, endPoint y: 563, distance: 20.2
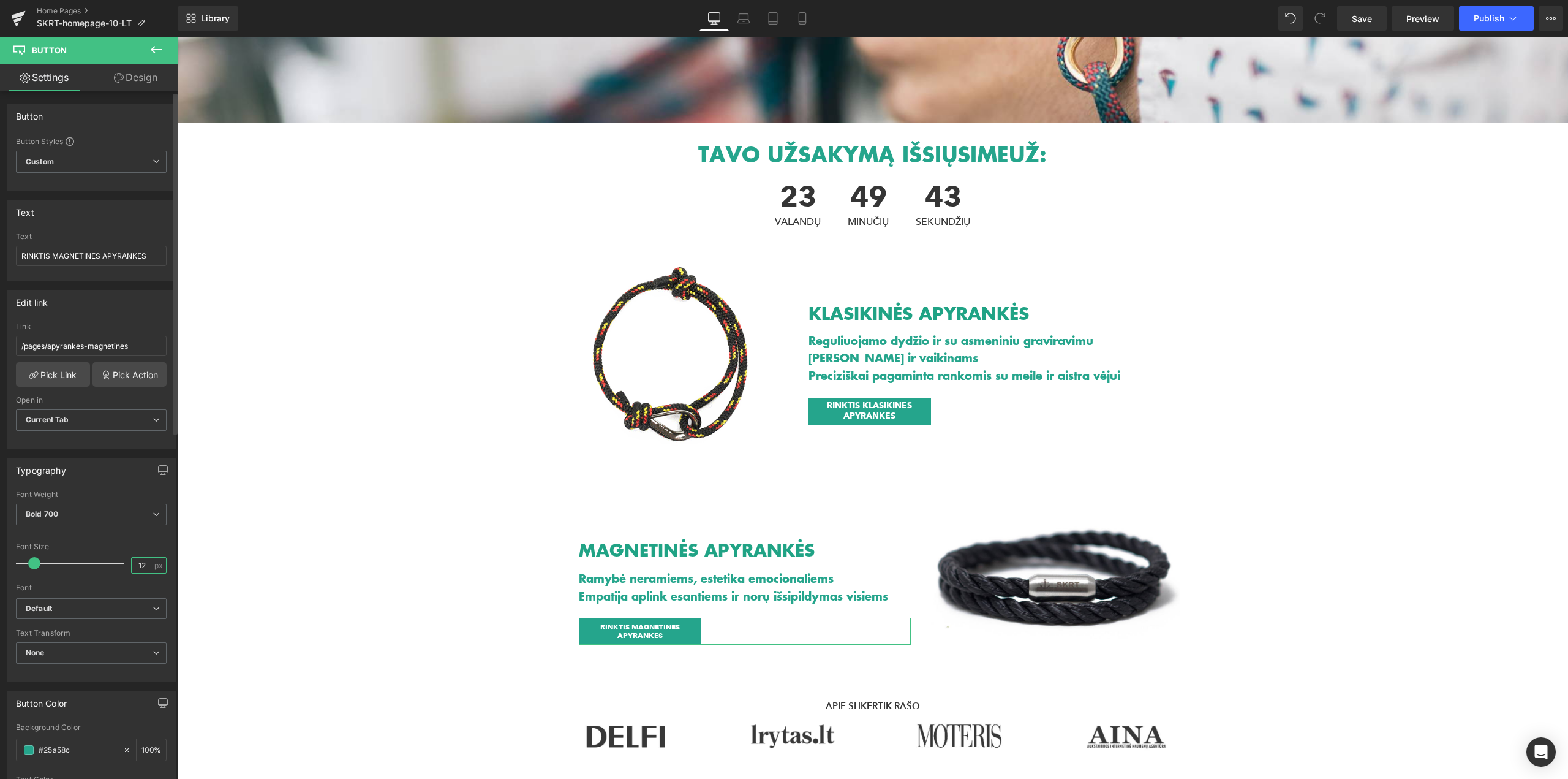
click at [124, 563] on div "Font Size 12 px" at bounding box center [91, 563] width 151 height 41
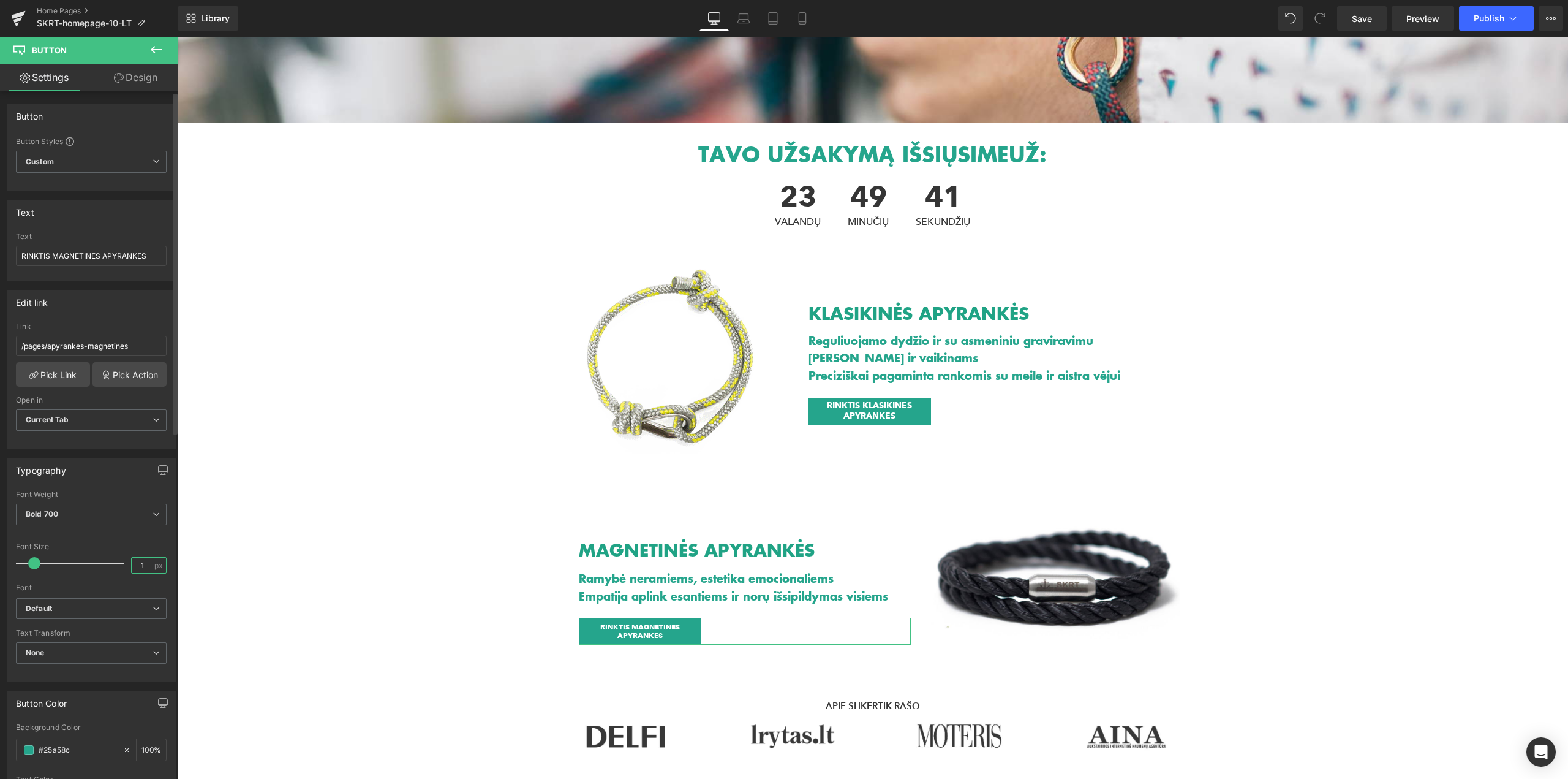
type input "14"
click at [390, 655] on div "Heading Text Block Hero Banner 221px TAVO UŽSAKYMĄ IŠSIŲSIME UŽ: Heading 23 VAL…" at bounding box center [873, 695] width 1391 height 1501
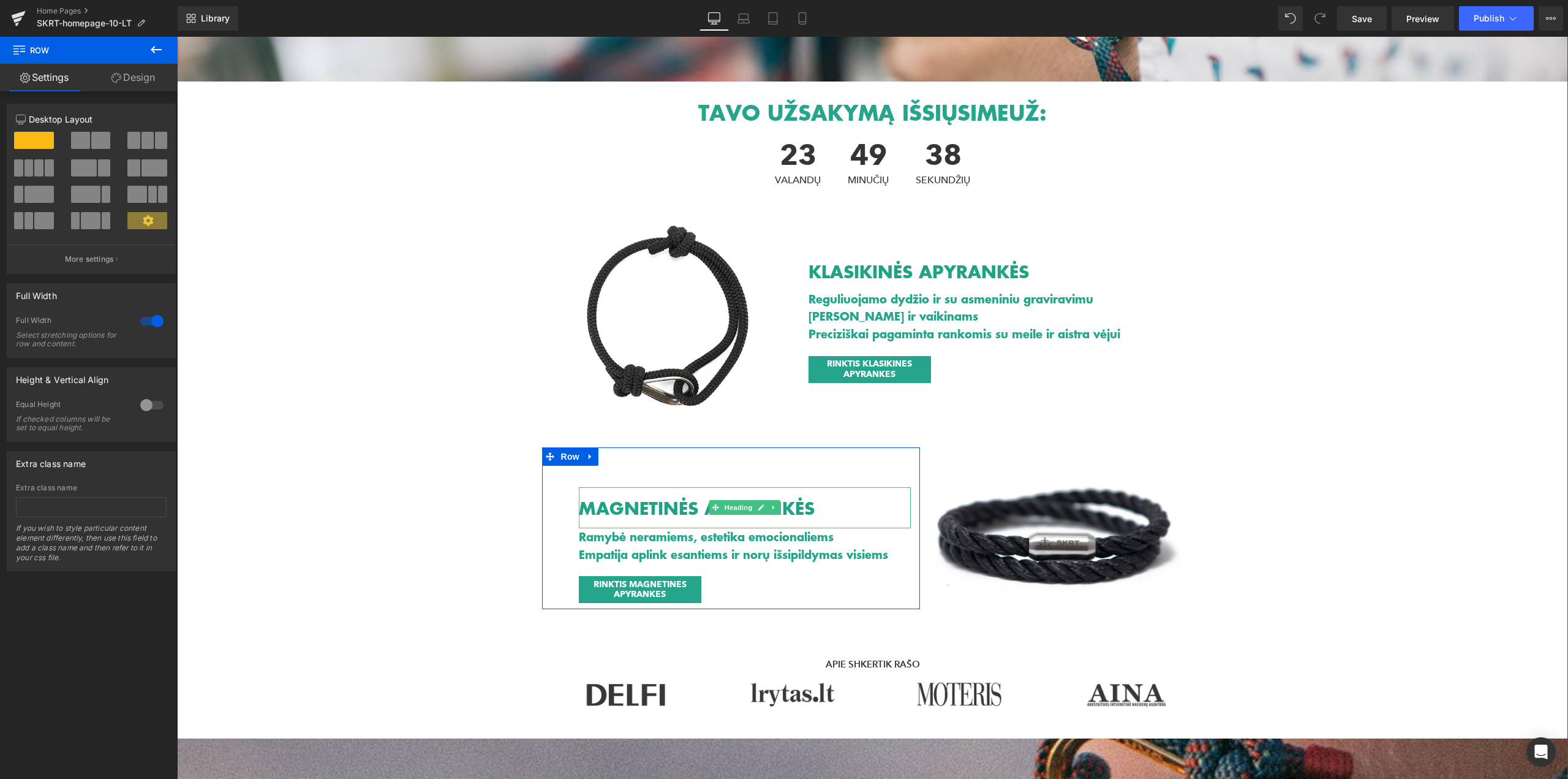
scroll to position [245, 0]
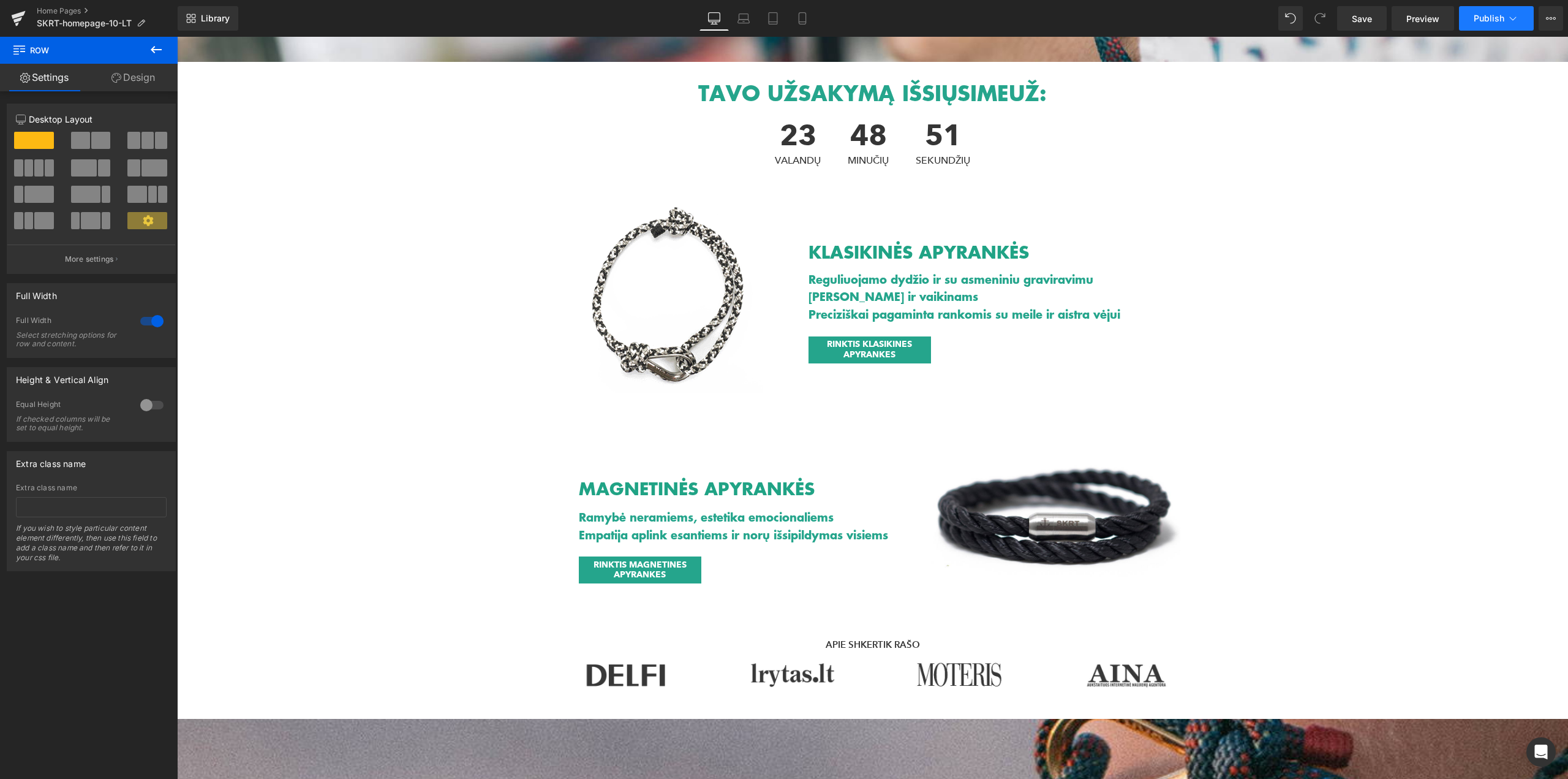
click at [1494, 15] on span "Publish" at bounding box center [1488, 18] width 31 height 10
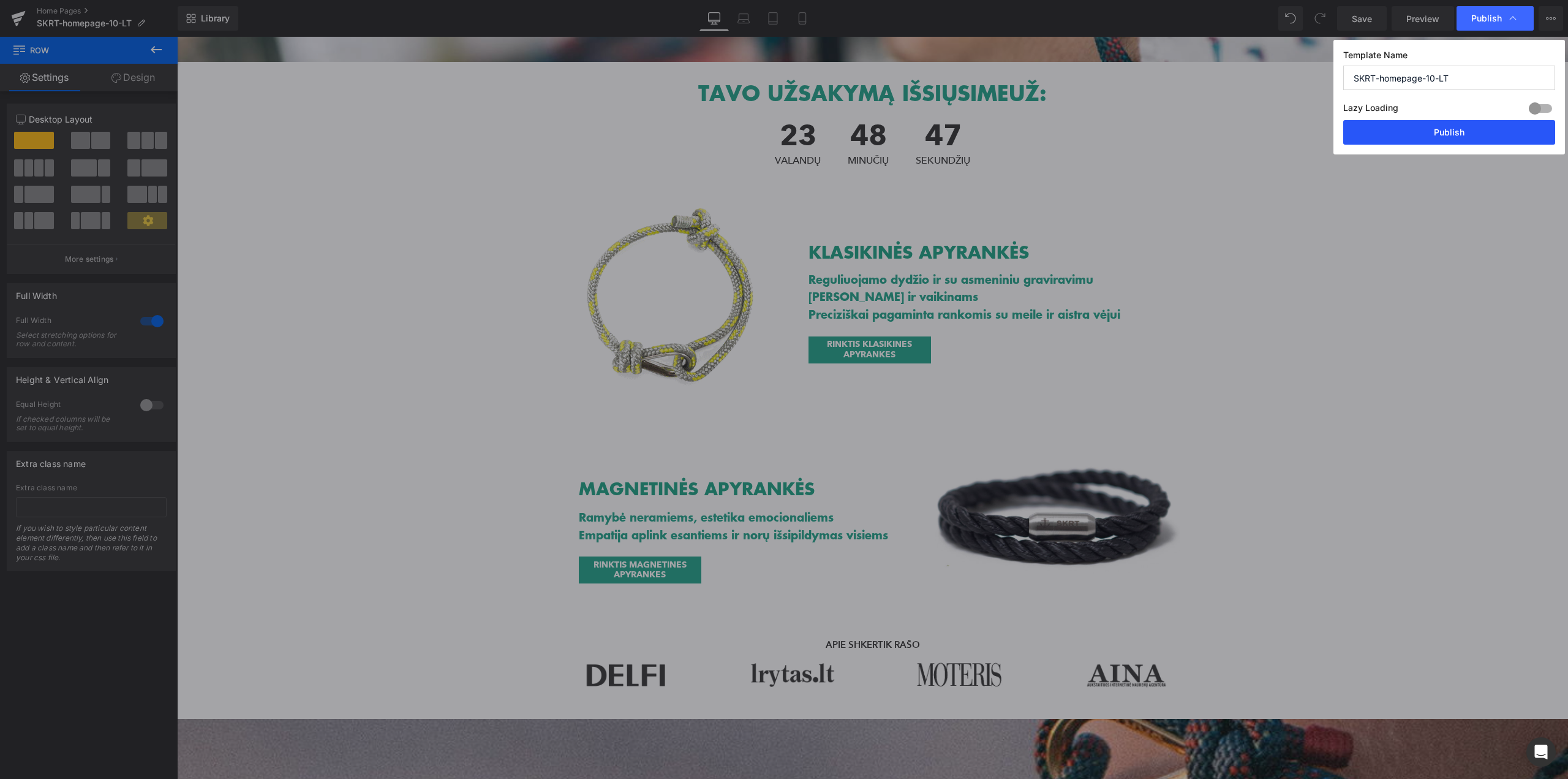
click at [1417, 140] on button "Publish" at bounding box center [1449, 132] width 212 height 25
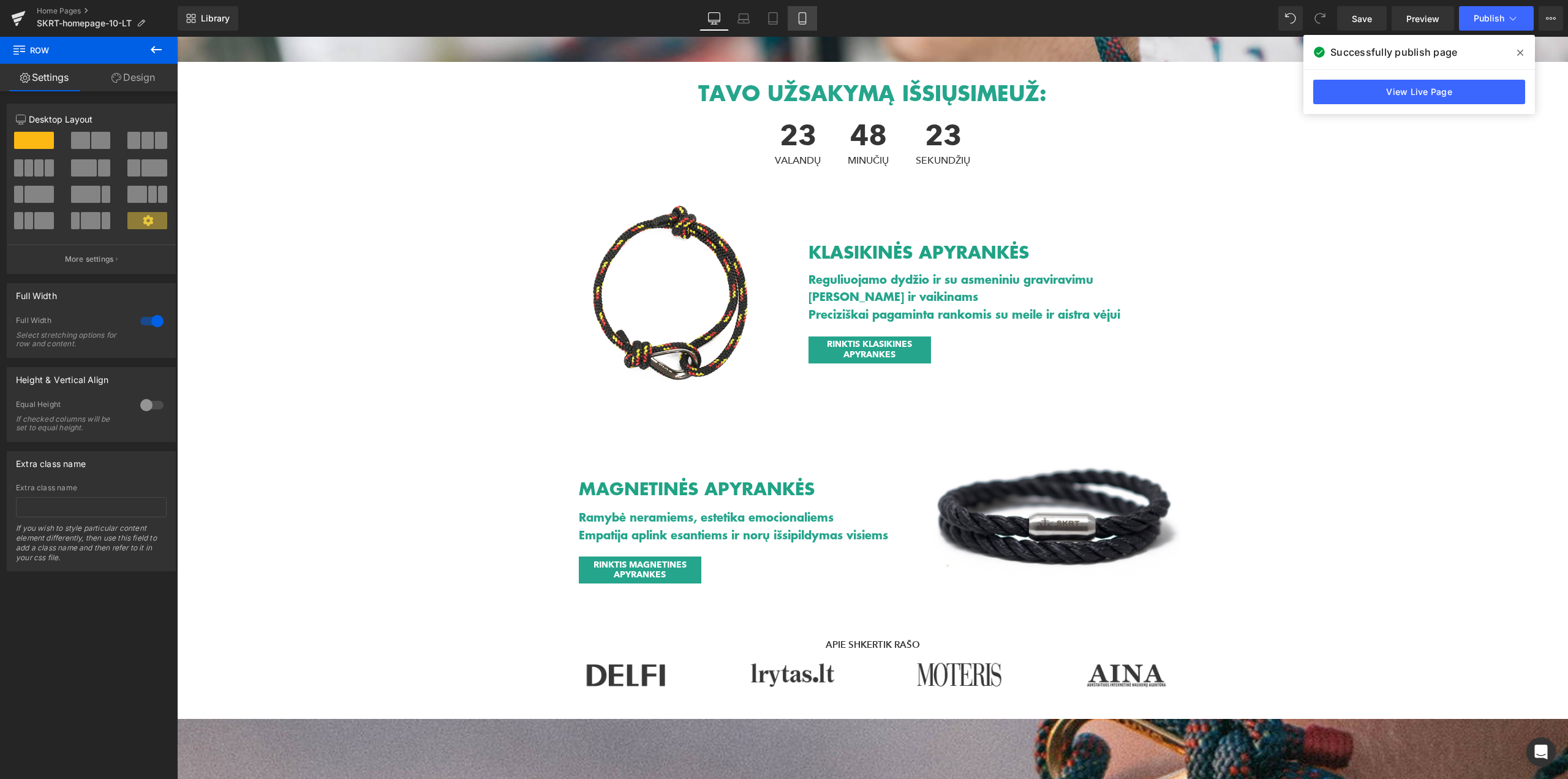
click at [799, 18] on icon at bounding box center [802, 18] width 12 height 12
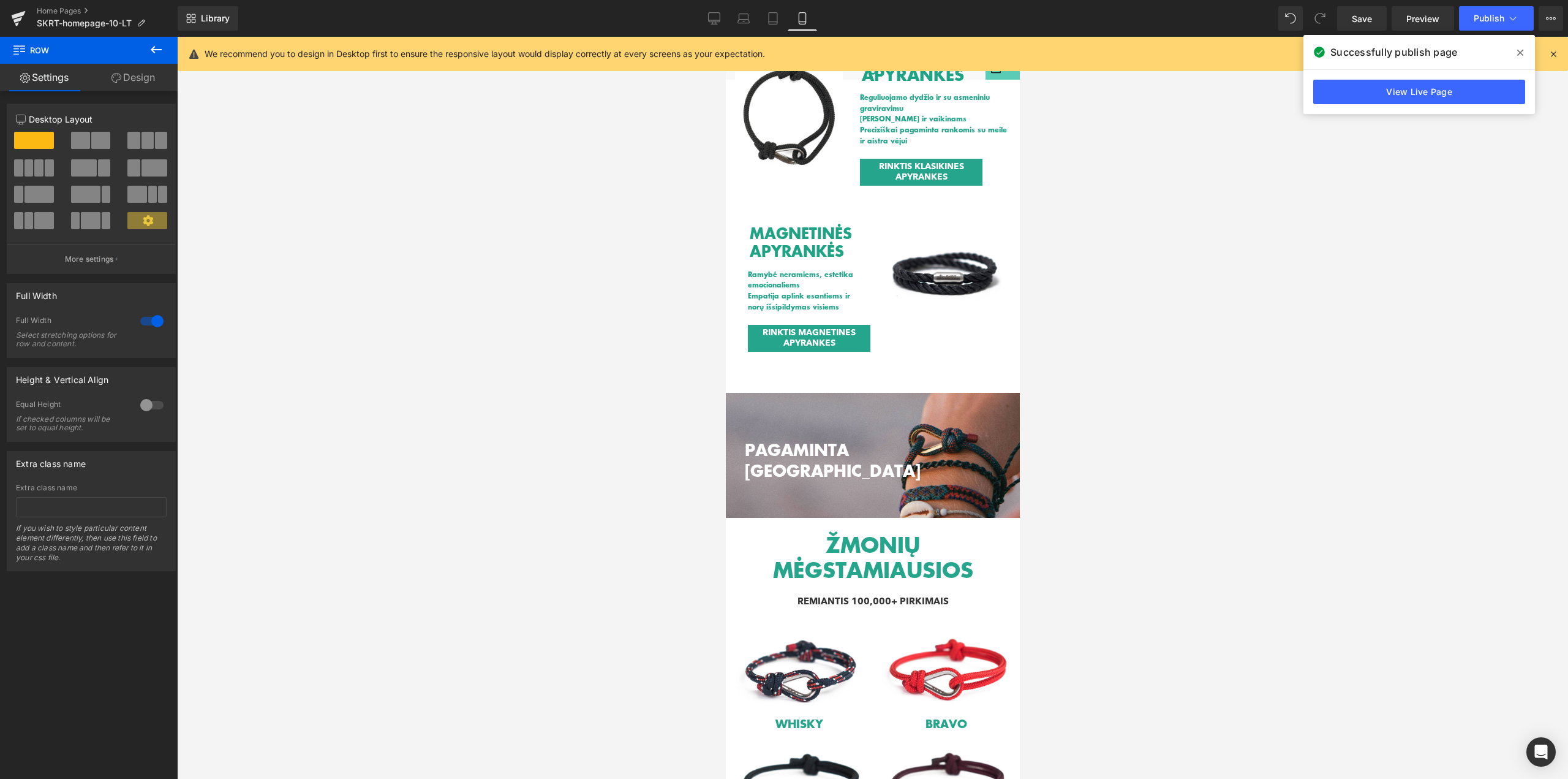
scroll to position [0, 0]
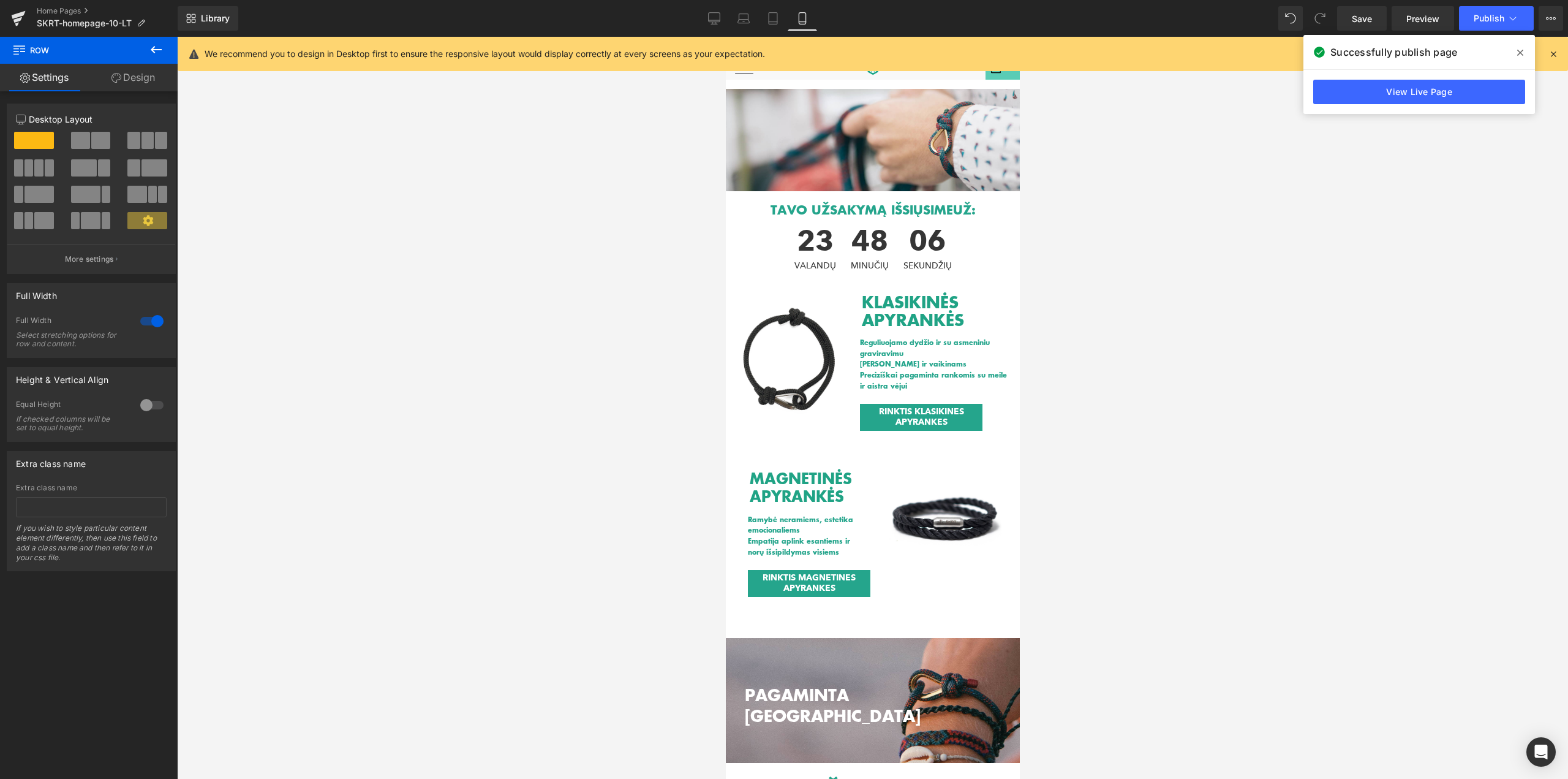
click at [1197, 142] on div at bounding box center [873, 408] width 1391 height 742
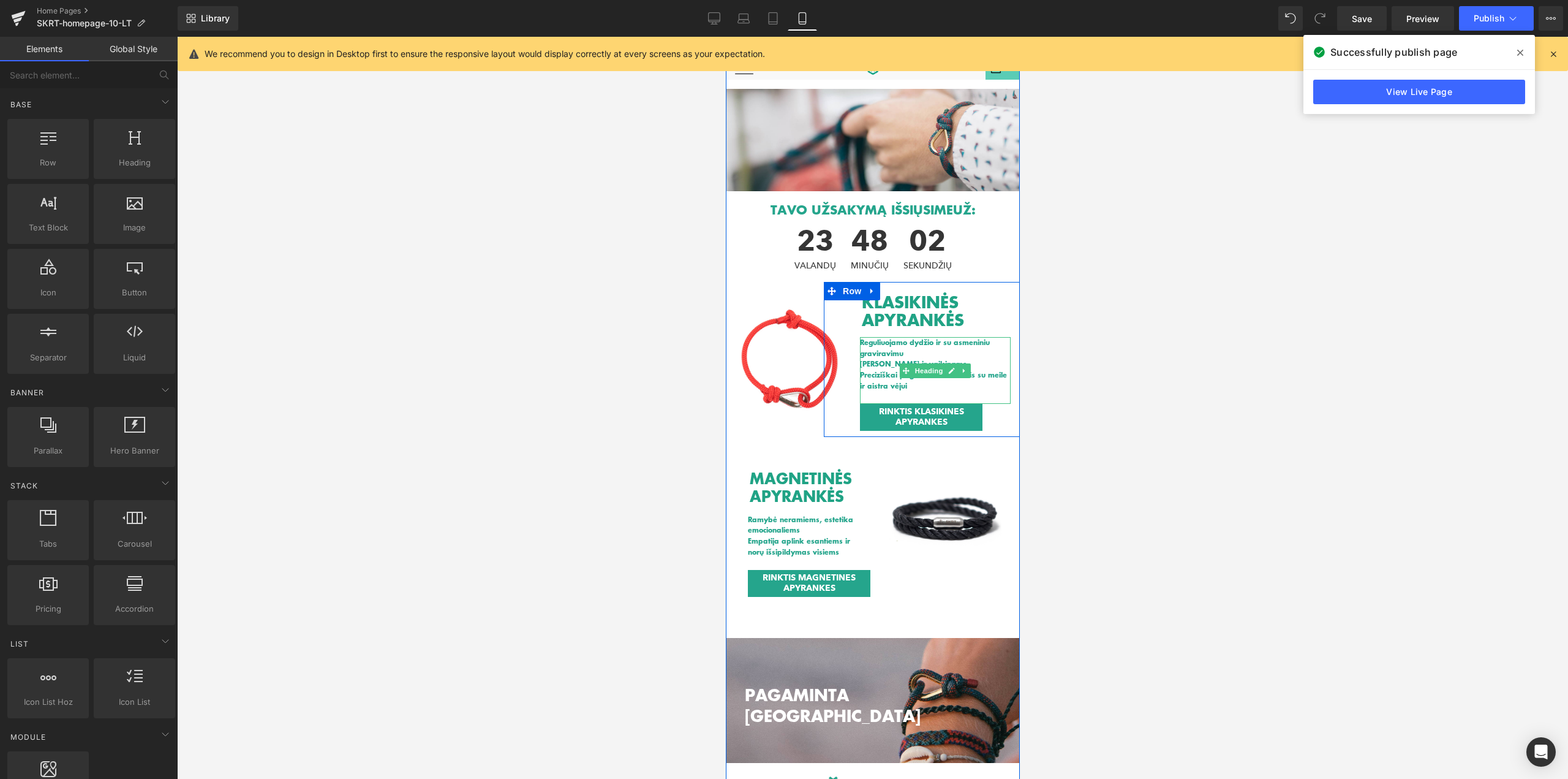
click at [868, 357] on h1 "Reguliuojamo dydžio ir su asmeniniu graviravimu" at bounding box center [934, 348] width 151 height 22
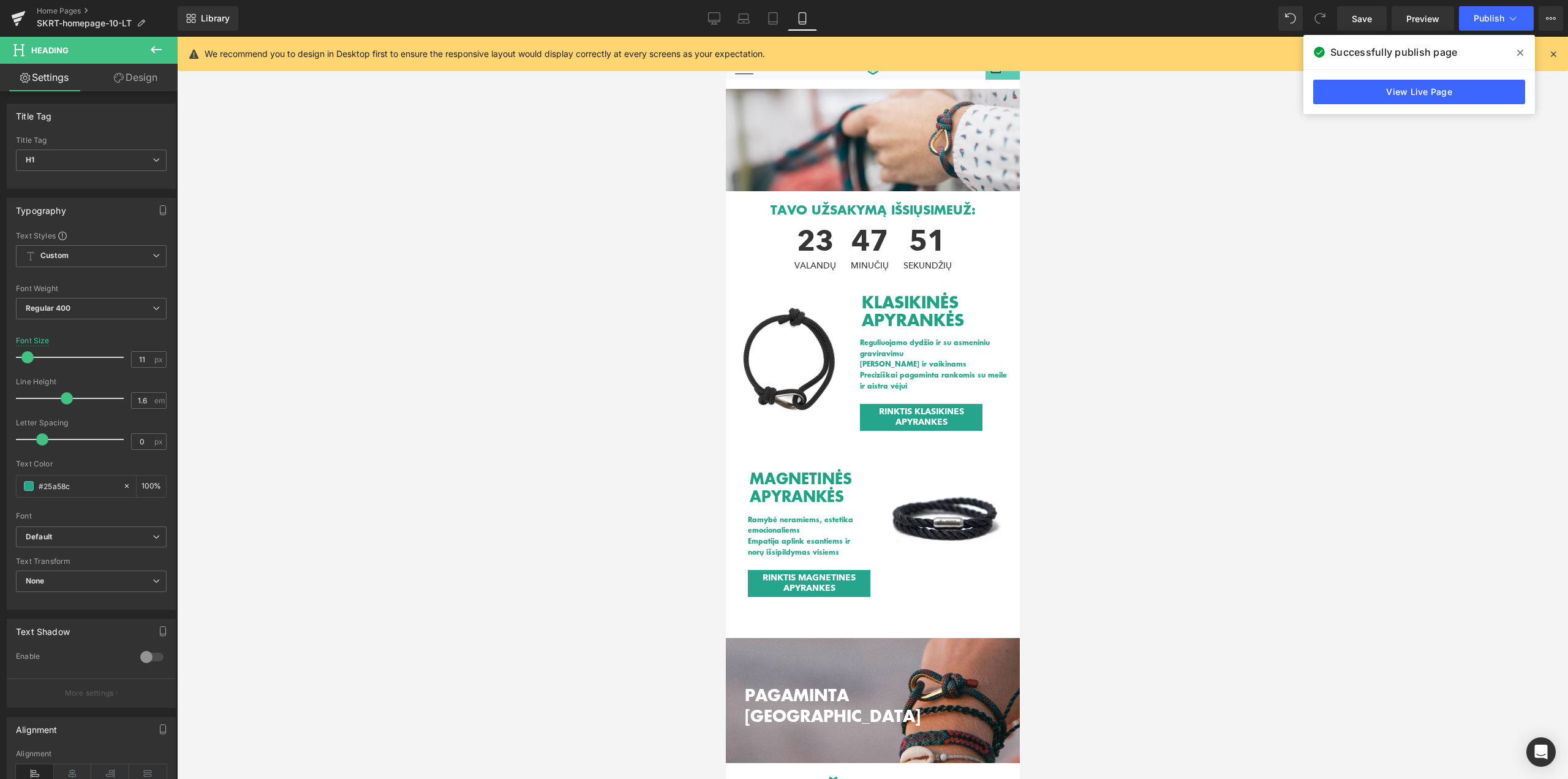
click at [1517, 52] on icon at bounding box center [1520, 53] width 6 height 10
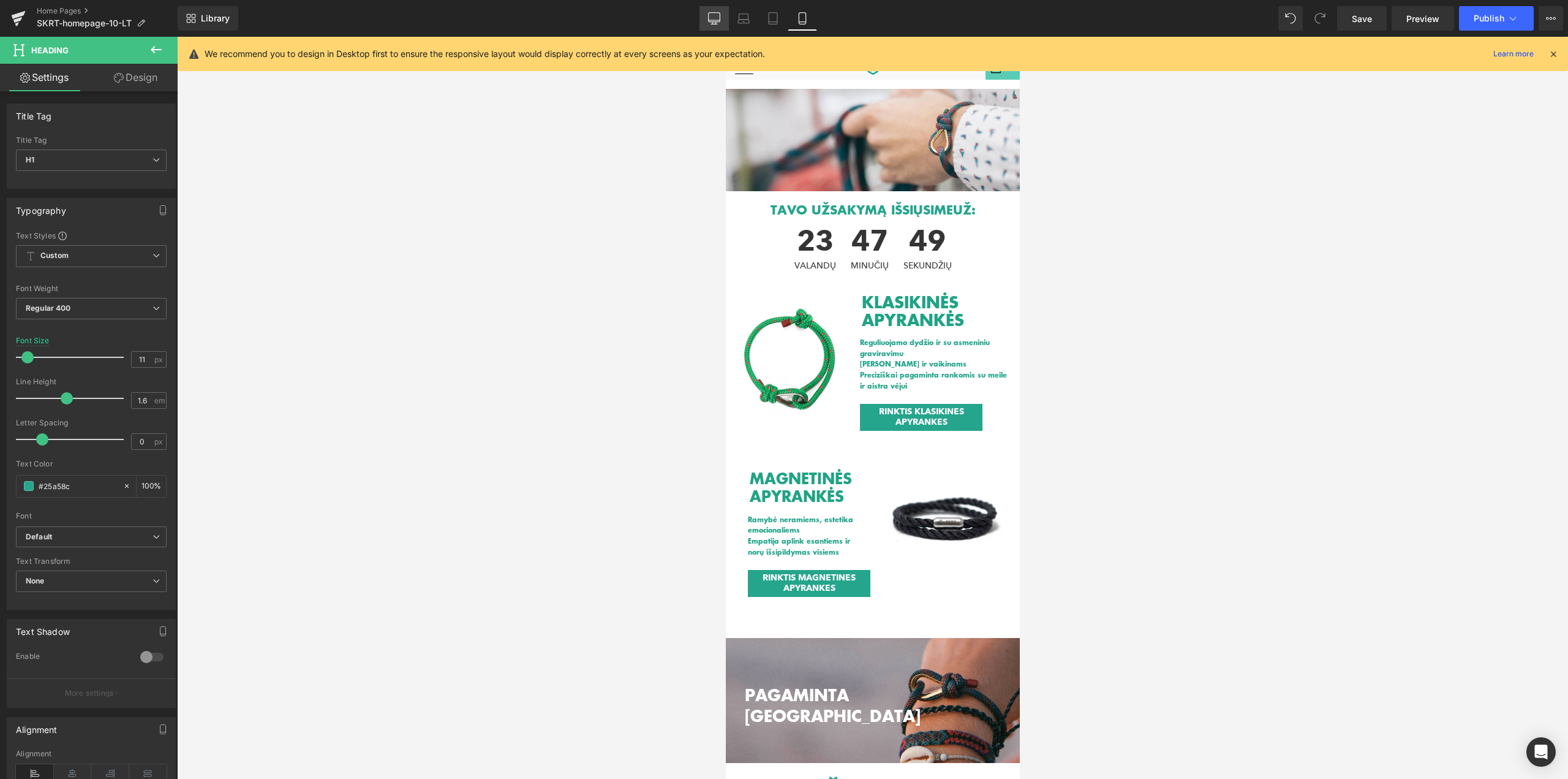
click at [713, 17] on icon at bounding box center [714, 18] width 12 height 12
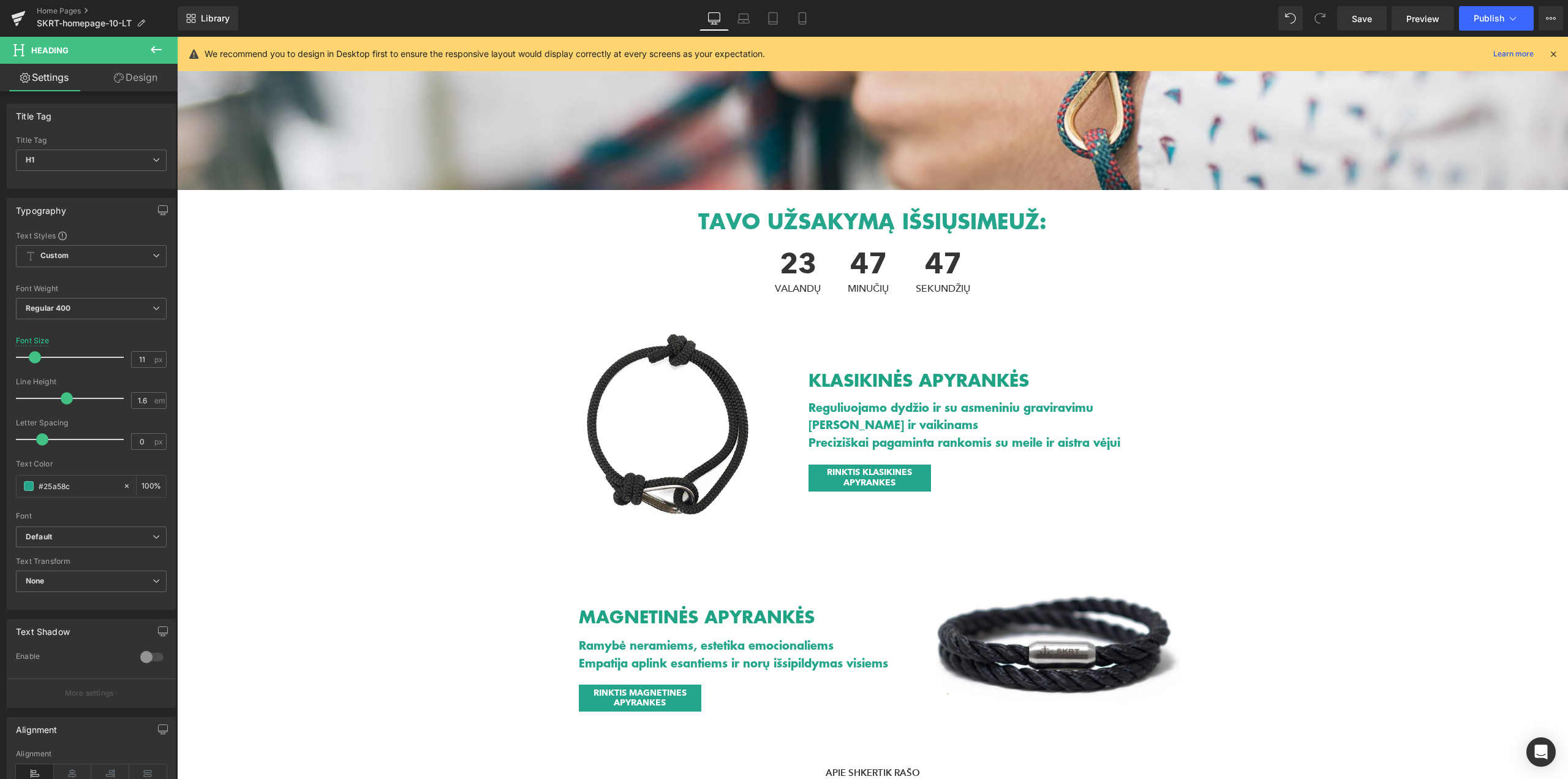
scroll to position [178, 0]
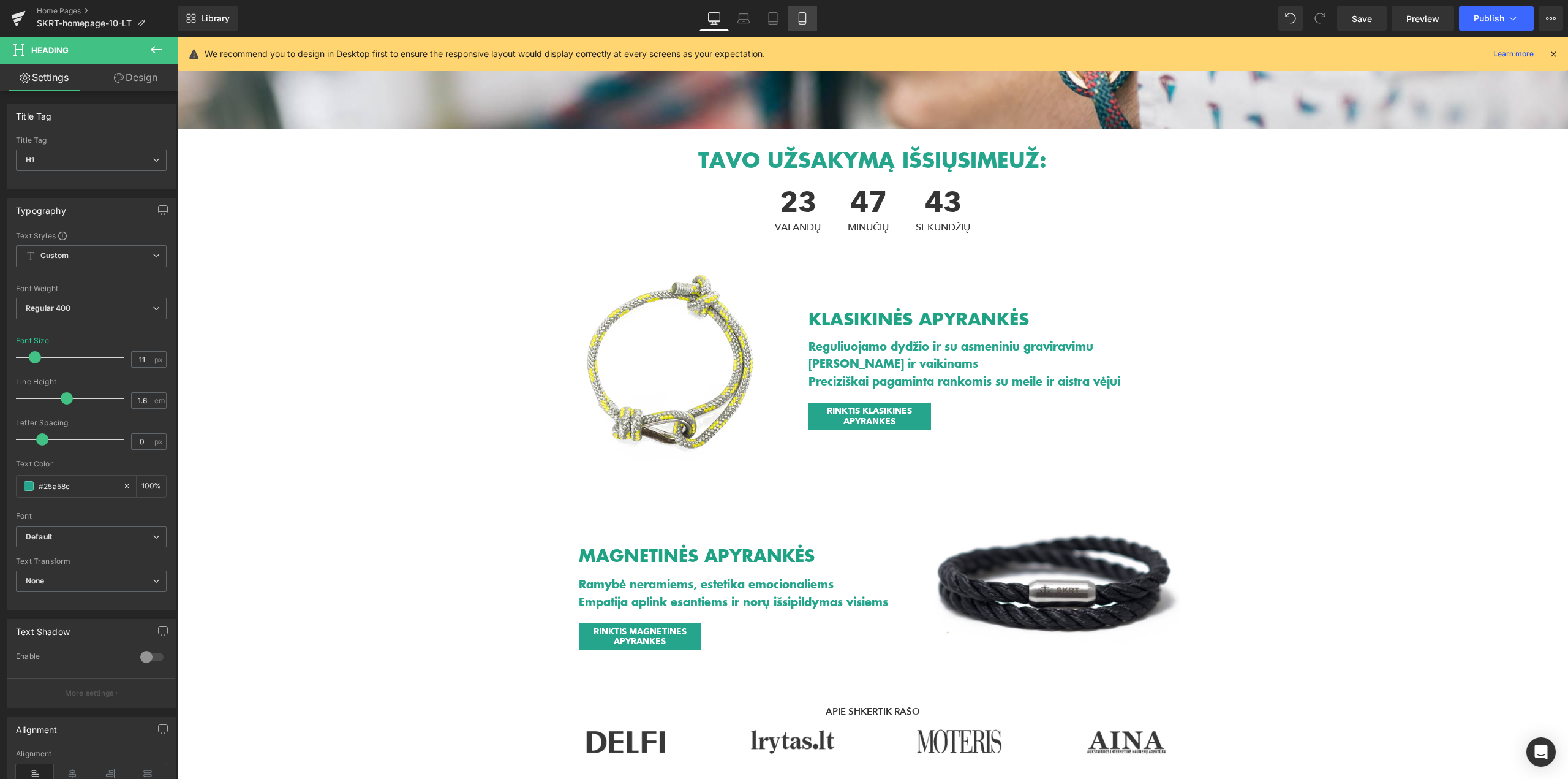
click at [795, 17] on link "Mobile" at bounding box center [802, 18] width 29 height 25
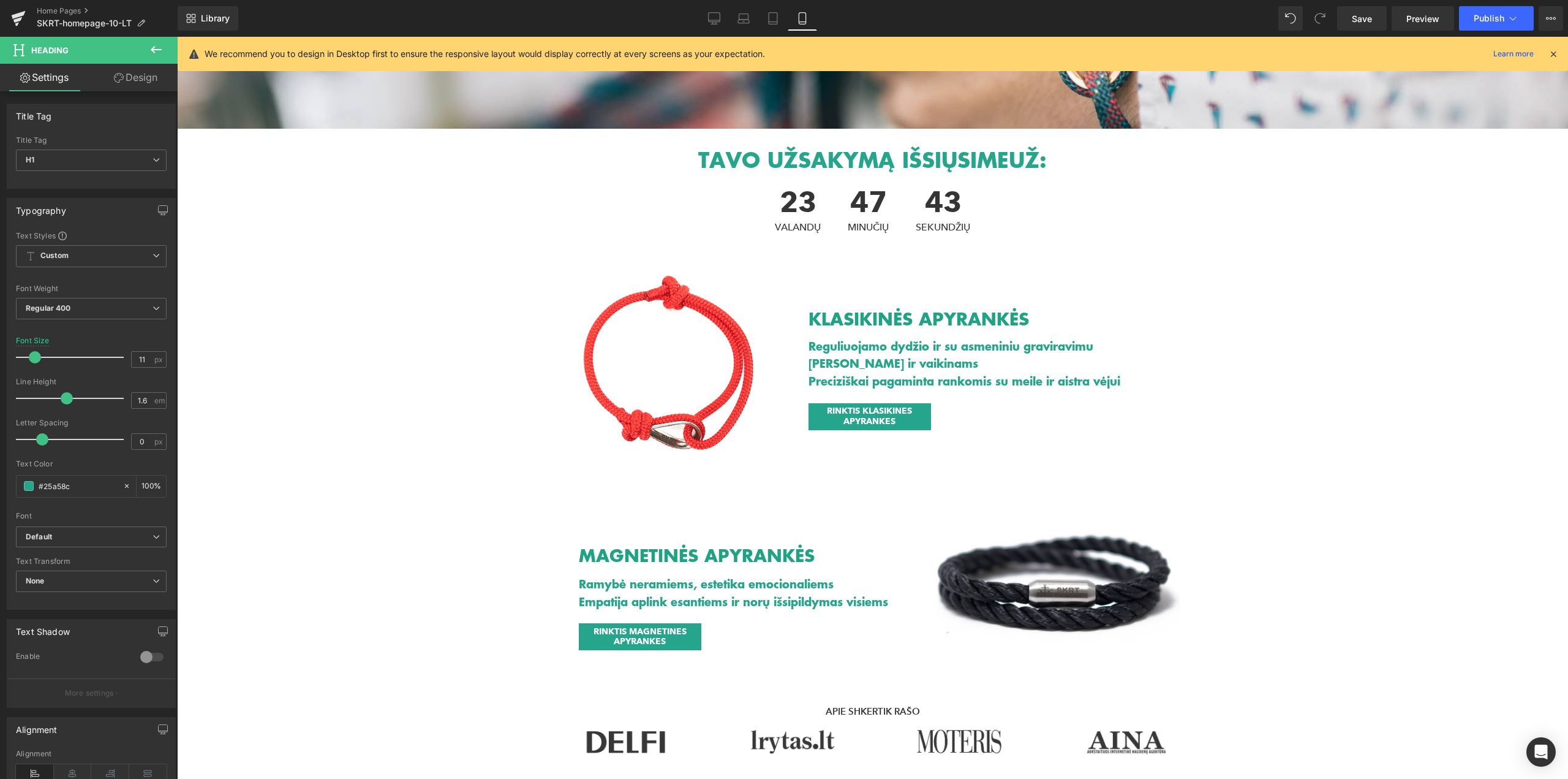
scroll to position [0, 0]
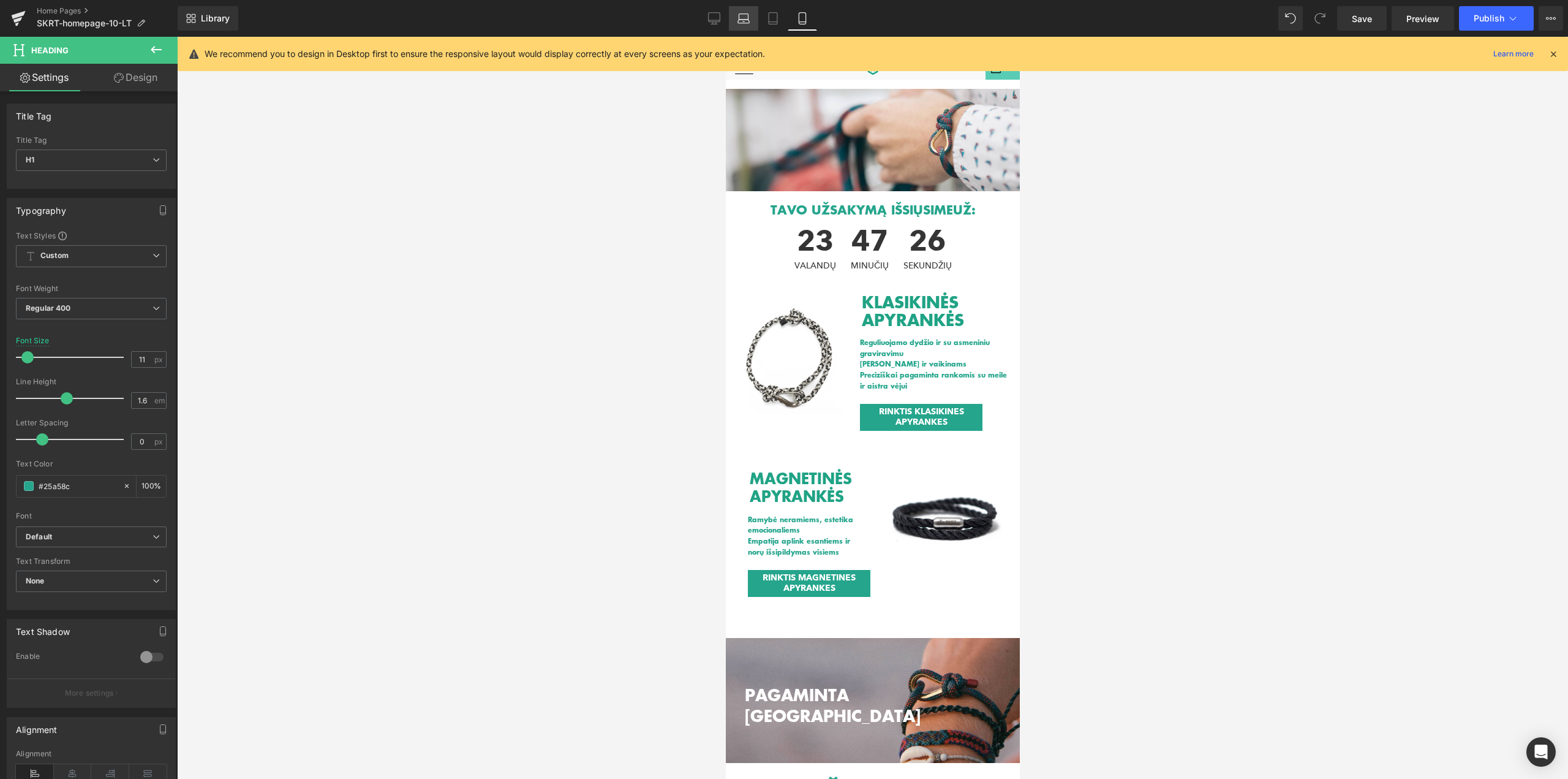
click at [752, 18] on link "Laptop" at bounding box center [743, 18] width 29 height 25
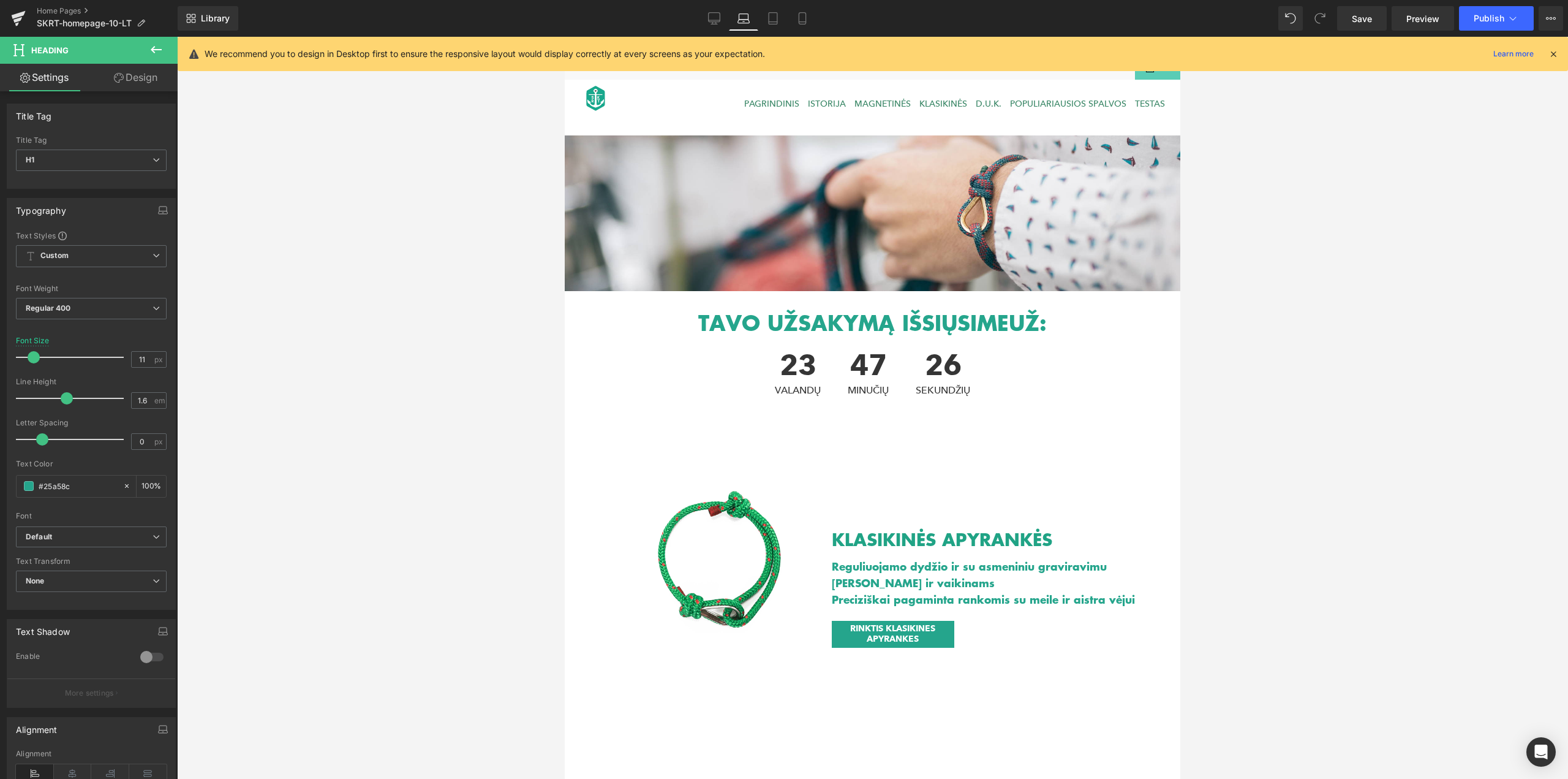
scroll to position [221, 0]
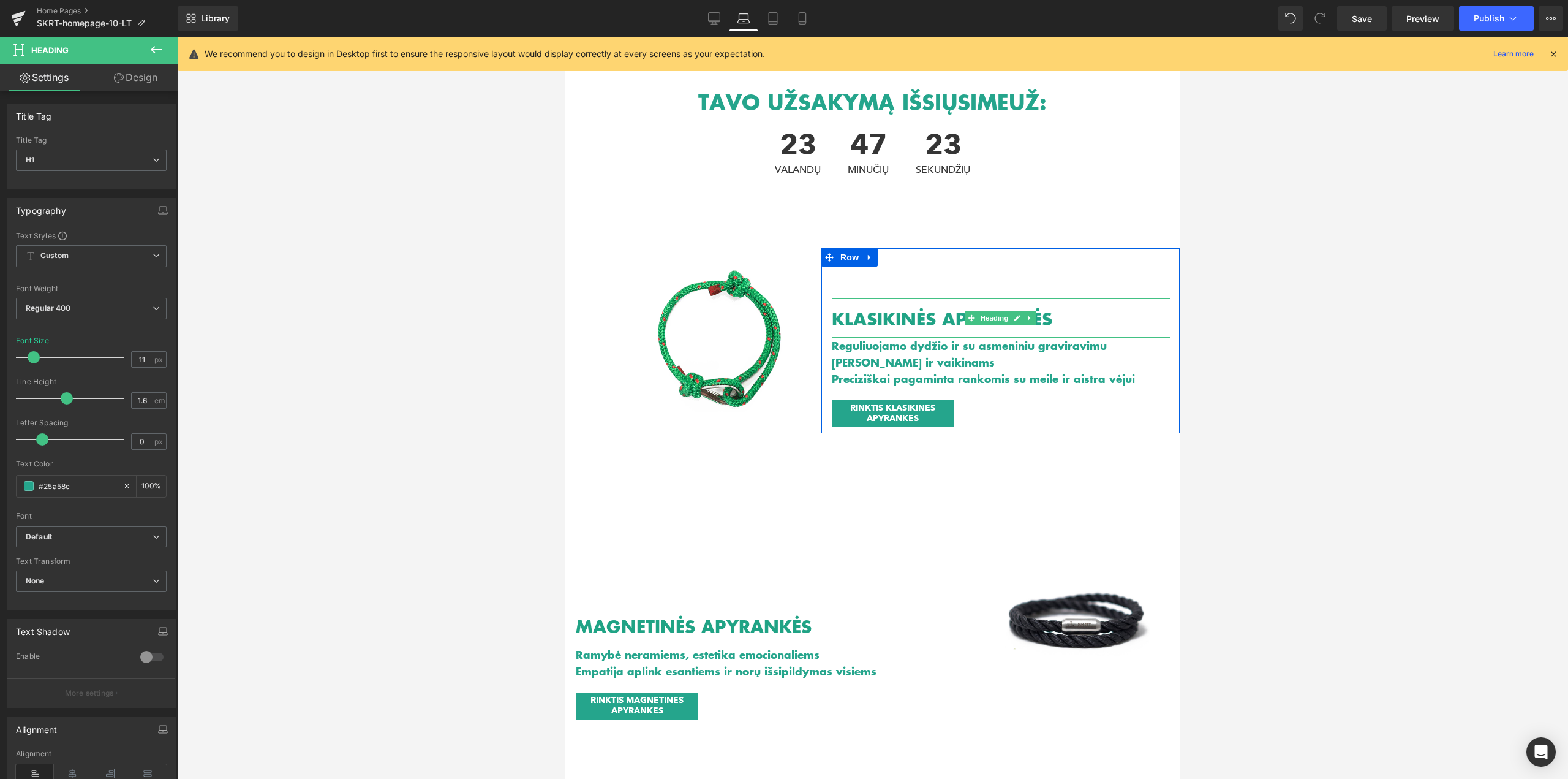
click at [918, 319] on h2 "KLASIKINĖS APYRANKĖS" at bounding box center [998, 319] width 333 height 19
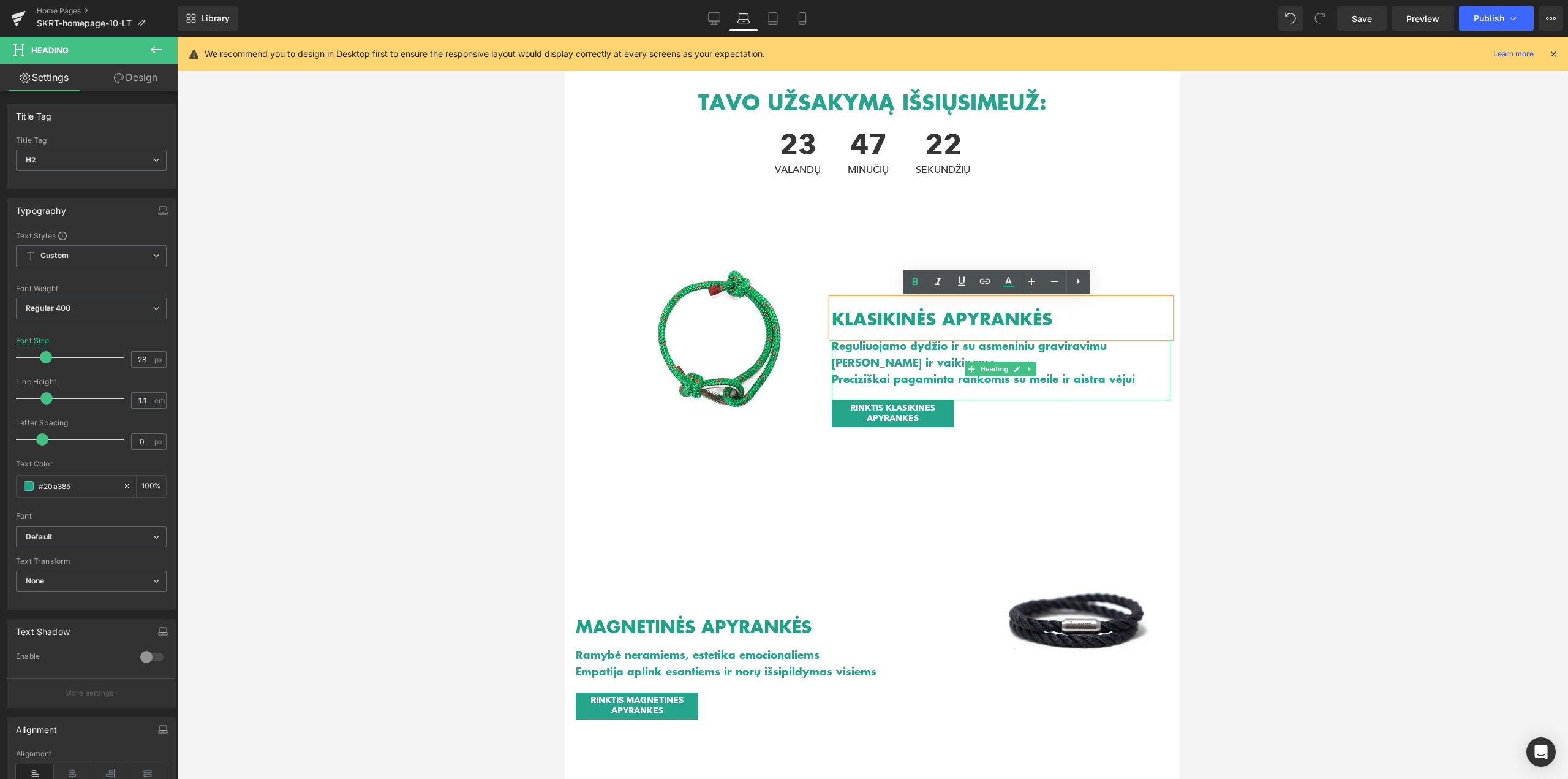
click at [893, 364] on h1 "[PERSON_NAME] ir vaikinams" at bounding box center [1001, 362] width 339 height 17
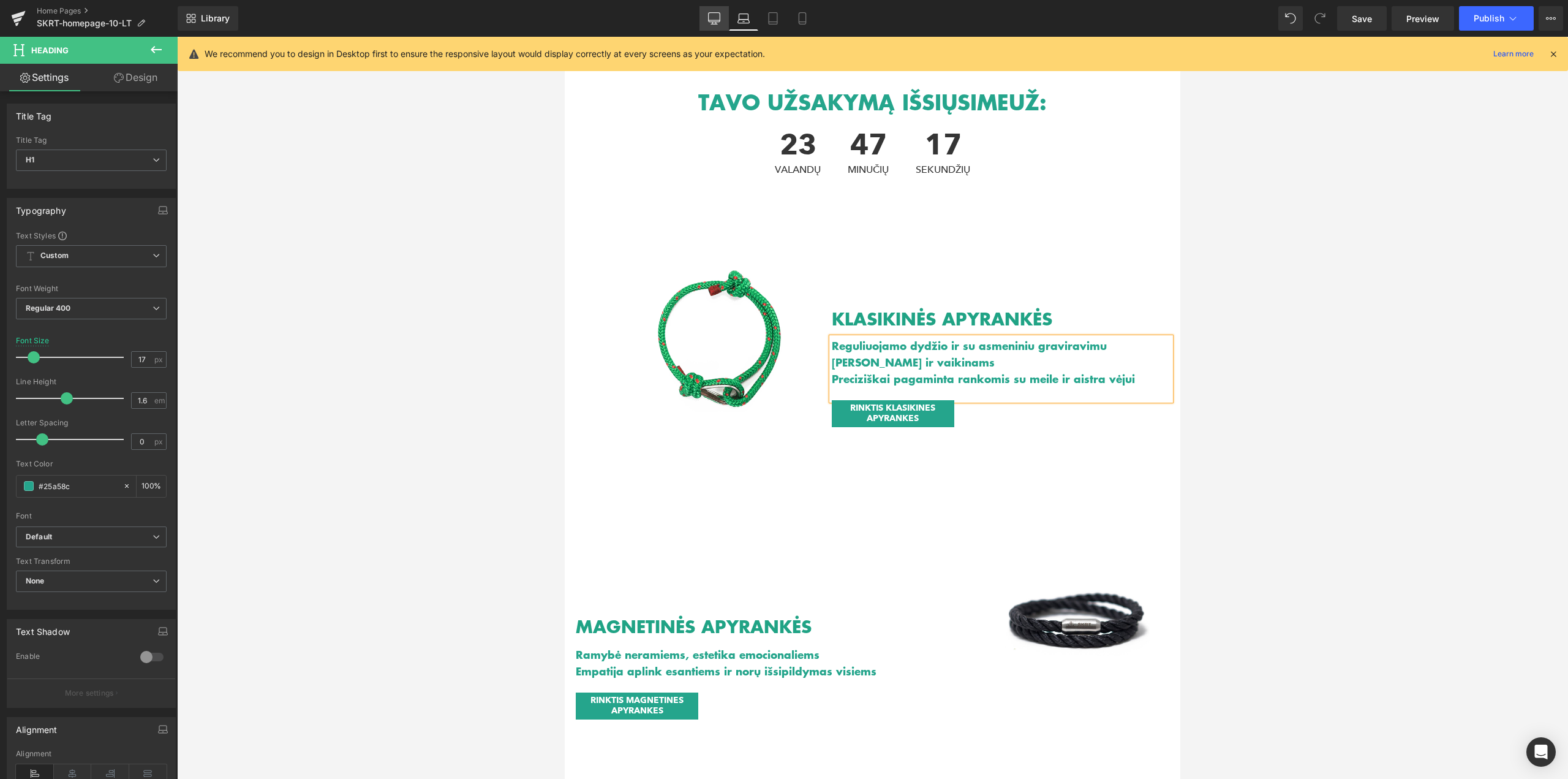
click at [711, 21] on icon at bounding box center [714, 18] width 12 height 12
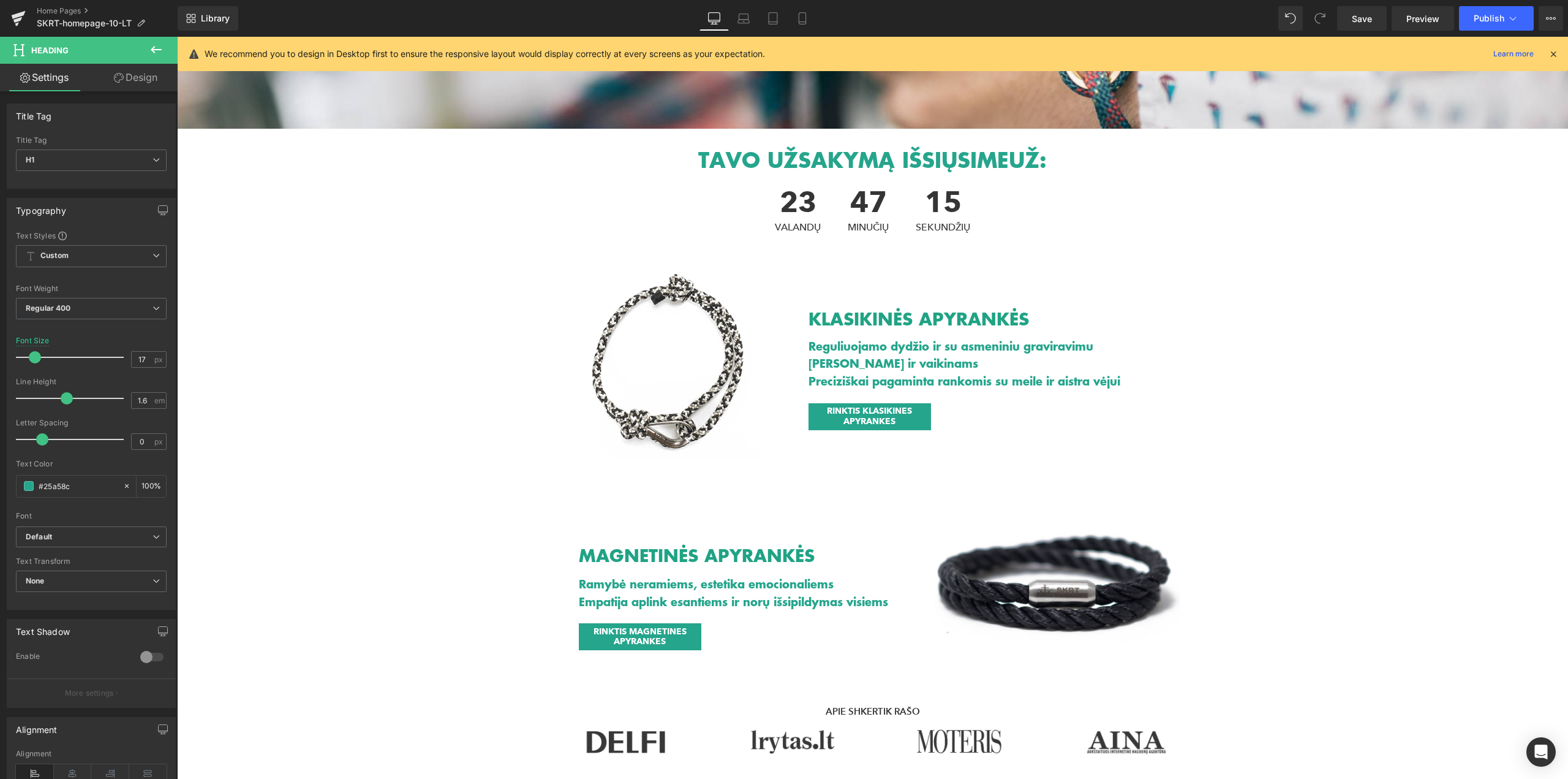
drag, startPoint x: 1555, startPoint y: 52, endPoint x: 1378, endPoint y: 15, distance: 180.8
click at [1555, 52] on icon at bounding box center [1553, 53] width 11 height 11
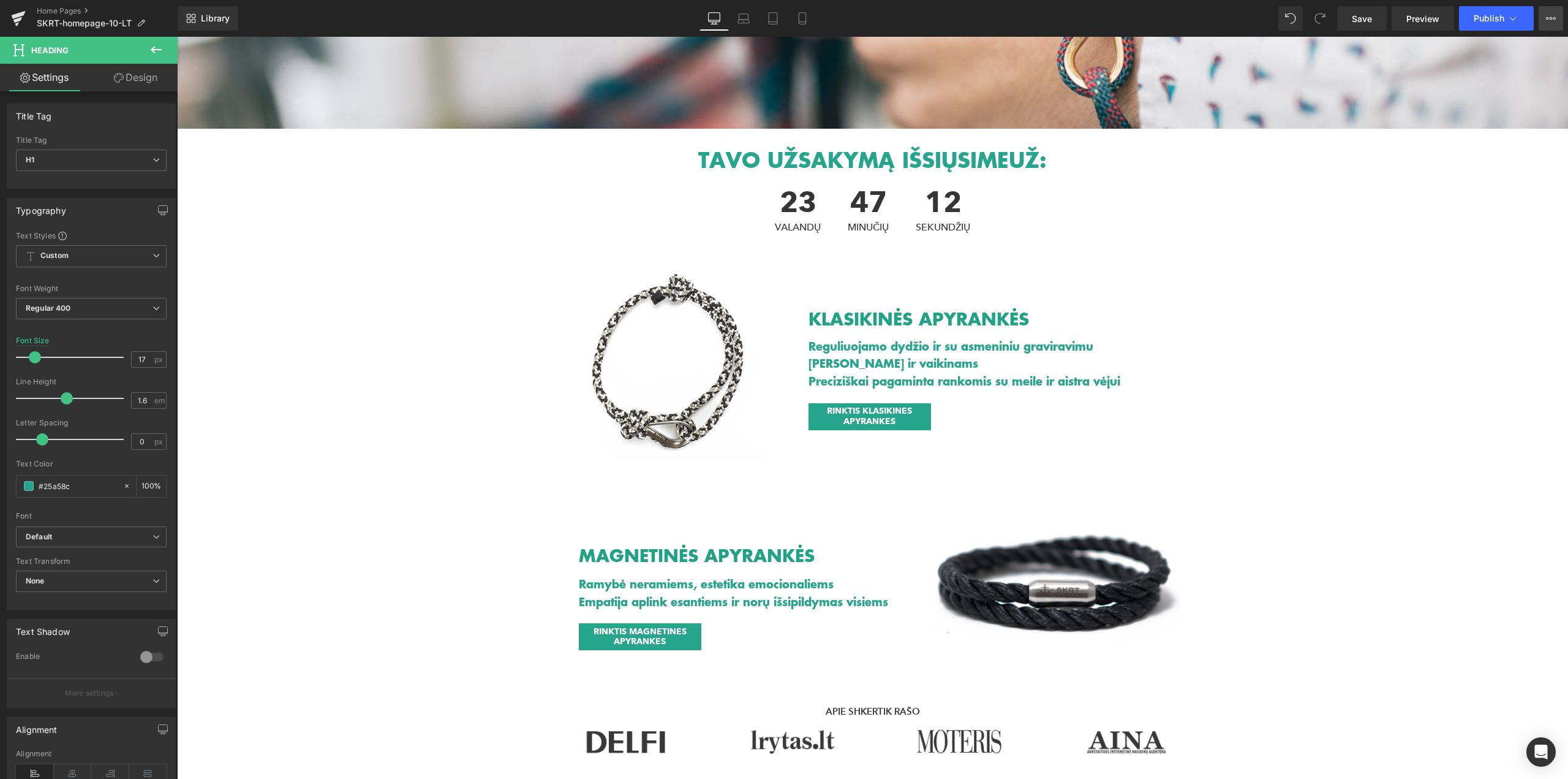
click at [1552, 14] on icon at bounding box center [1551, 18] width 10 height 10
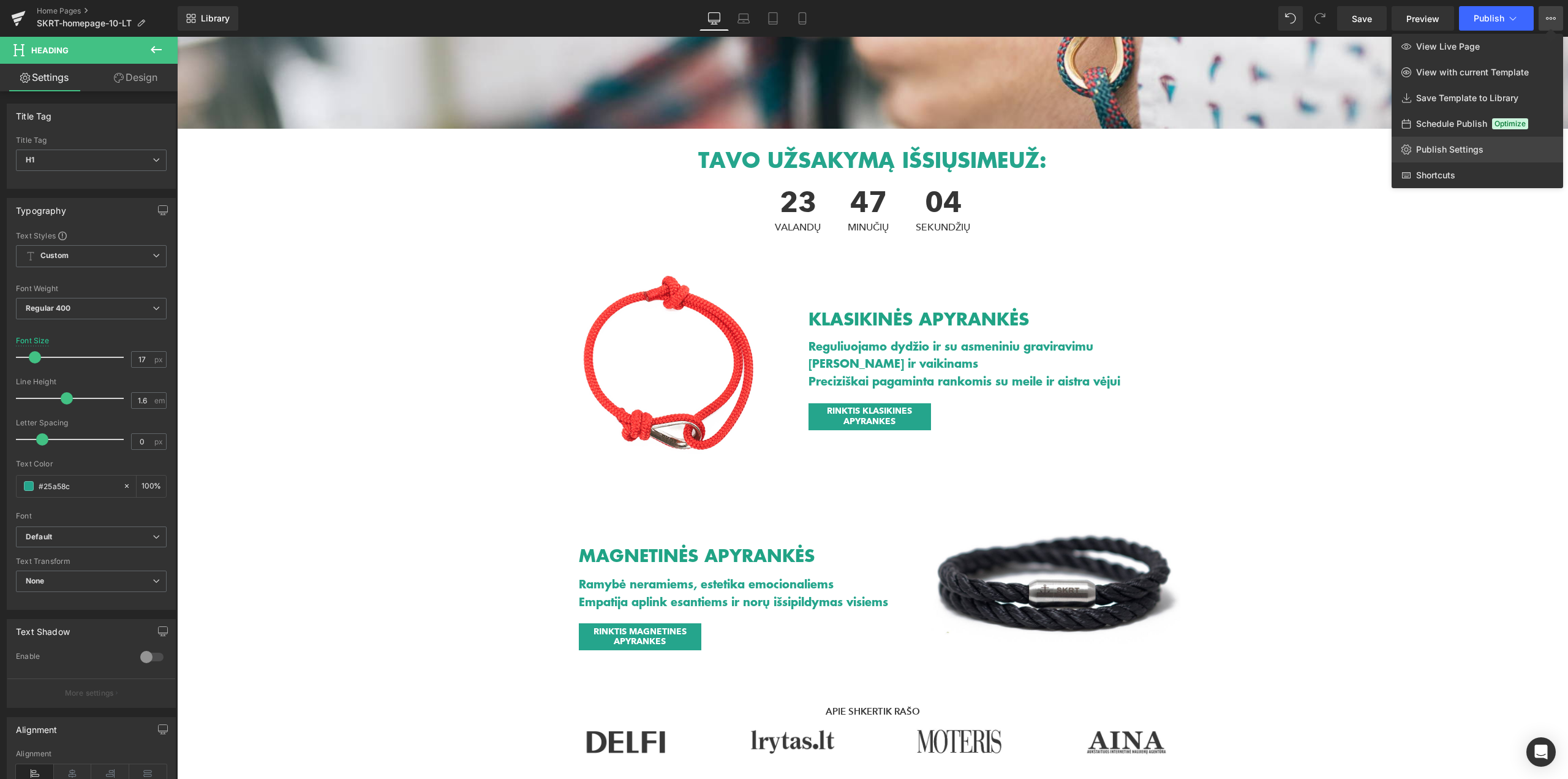
click at [1451, 156] on link "Publish Settings" at bounding box center [1477, 149] width 171 height 26
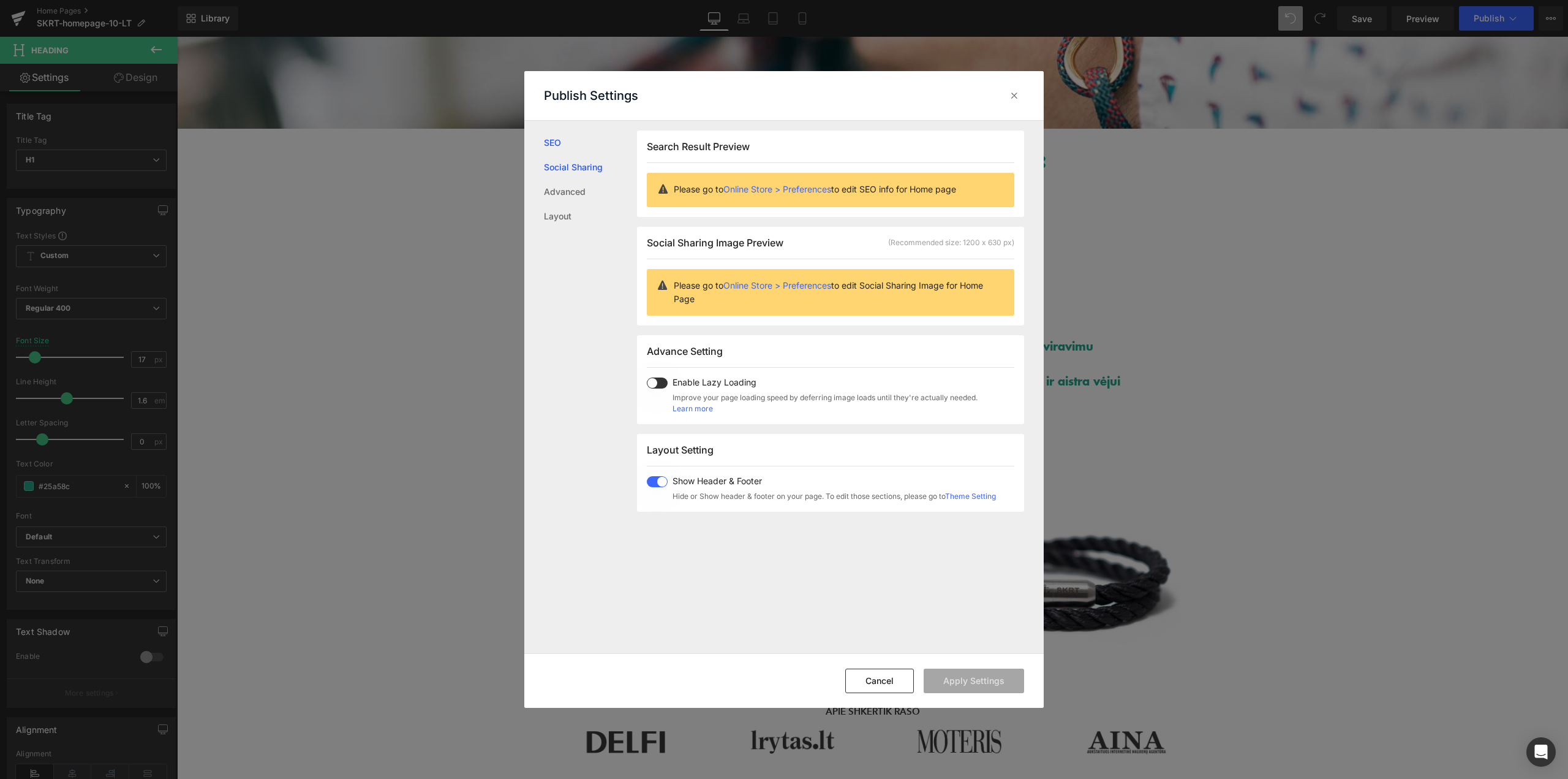
click at [587, 168] on link "Social Sharing" at bounding box center [590, 167] width 93 height 25
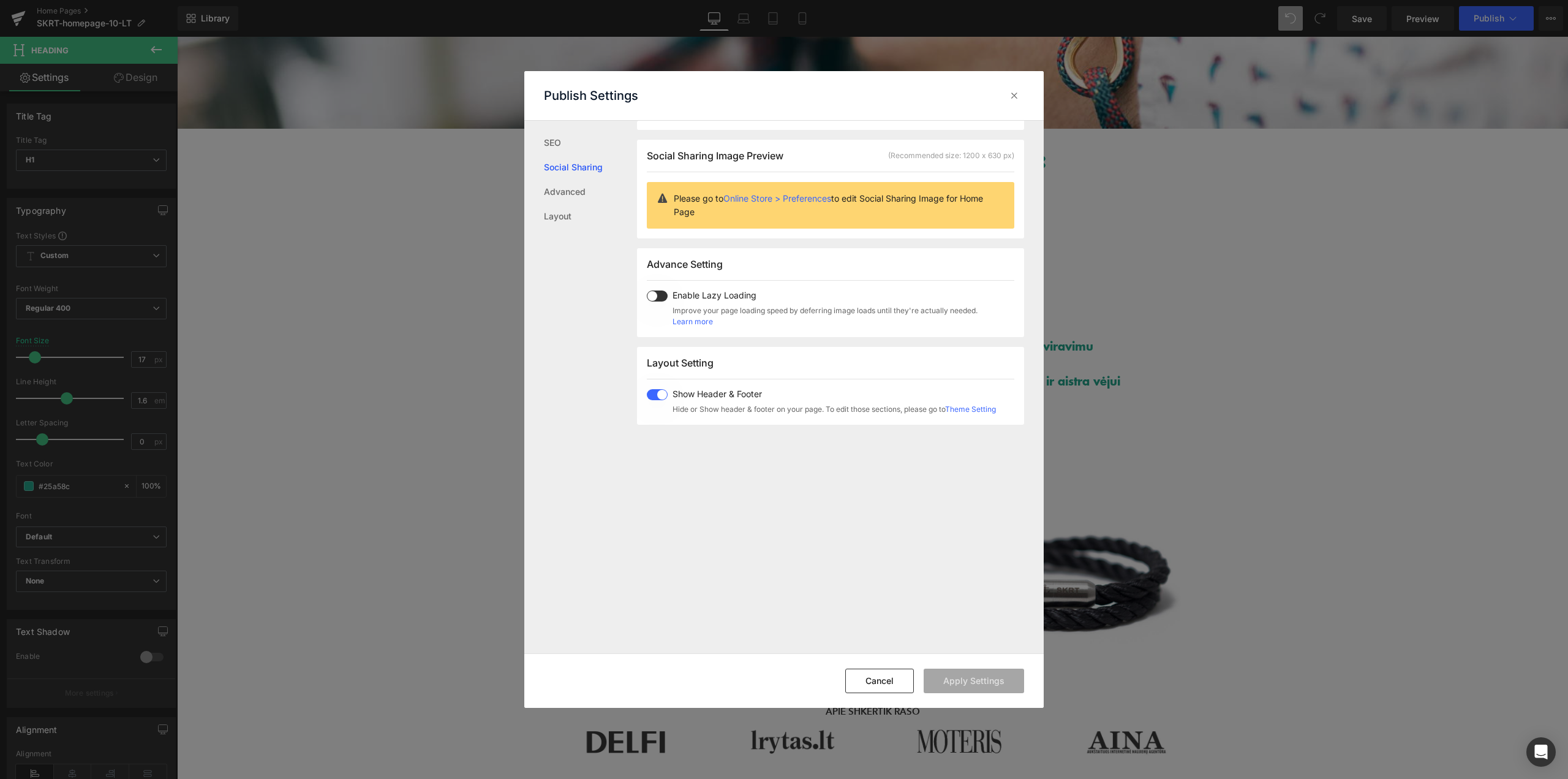
scroll to position [97, 0]
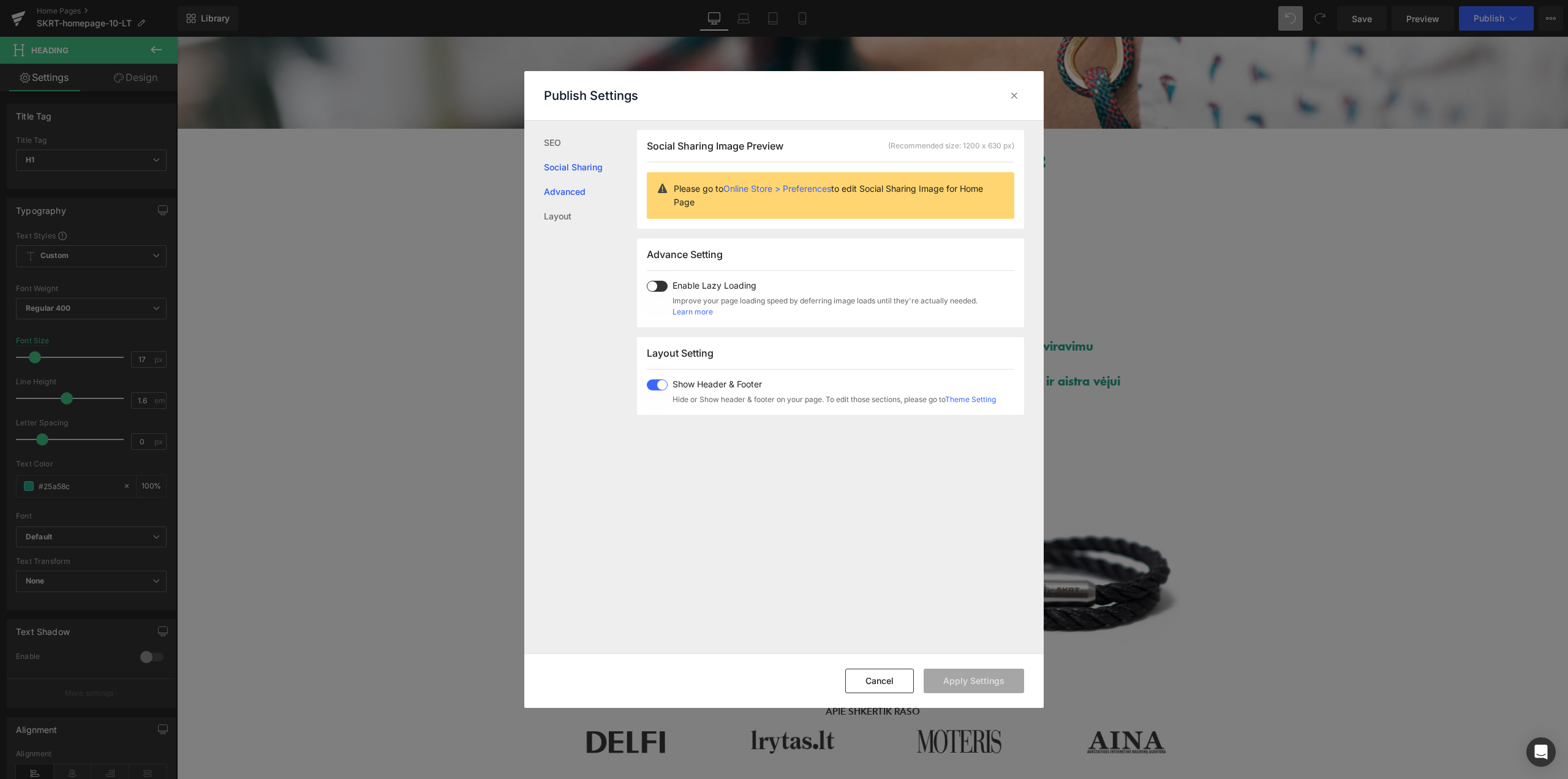
click at [568, 191] on link "Advanced" at bounding box center [590, 192] width 93 height 25
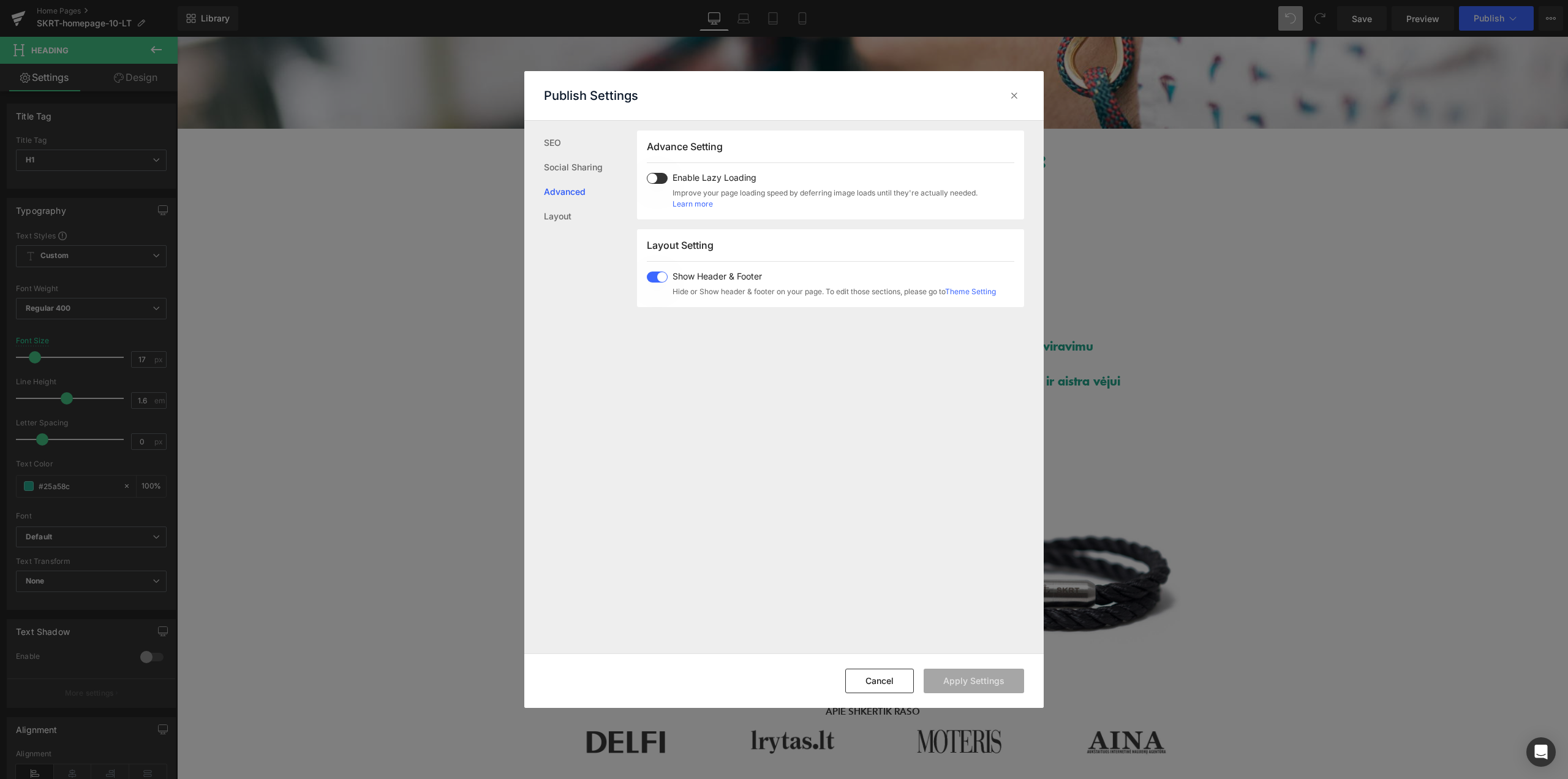
scroll to position [205, 0]
click at [563, 214] on link "Layout" at bounding box center [590, 216] width 93 height 25
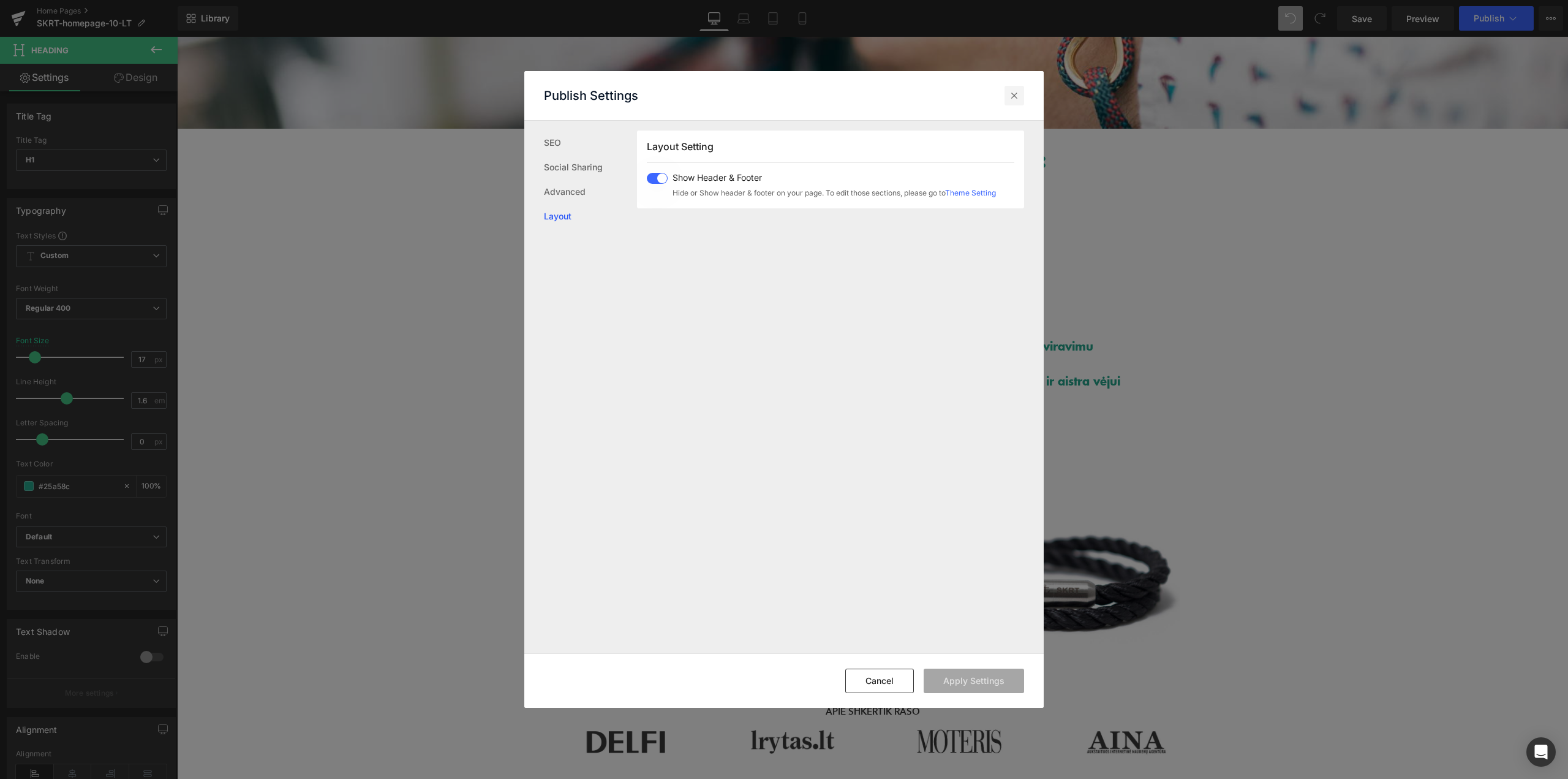
click at [1018, 98] on icon at bounding box center [1015, 95] width 12 height 12
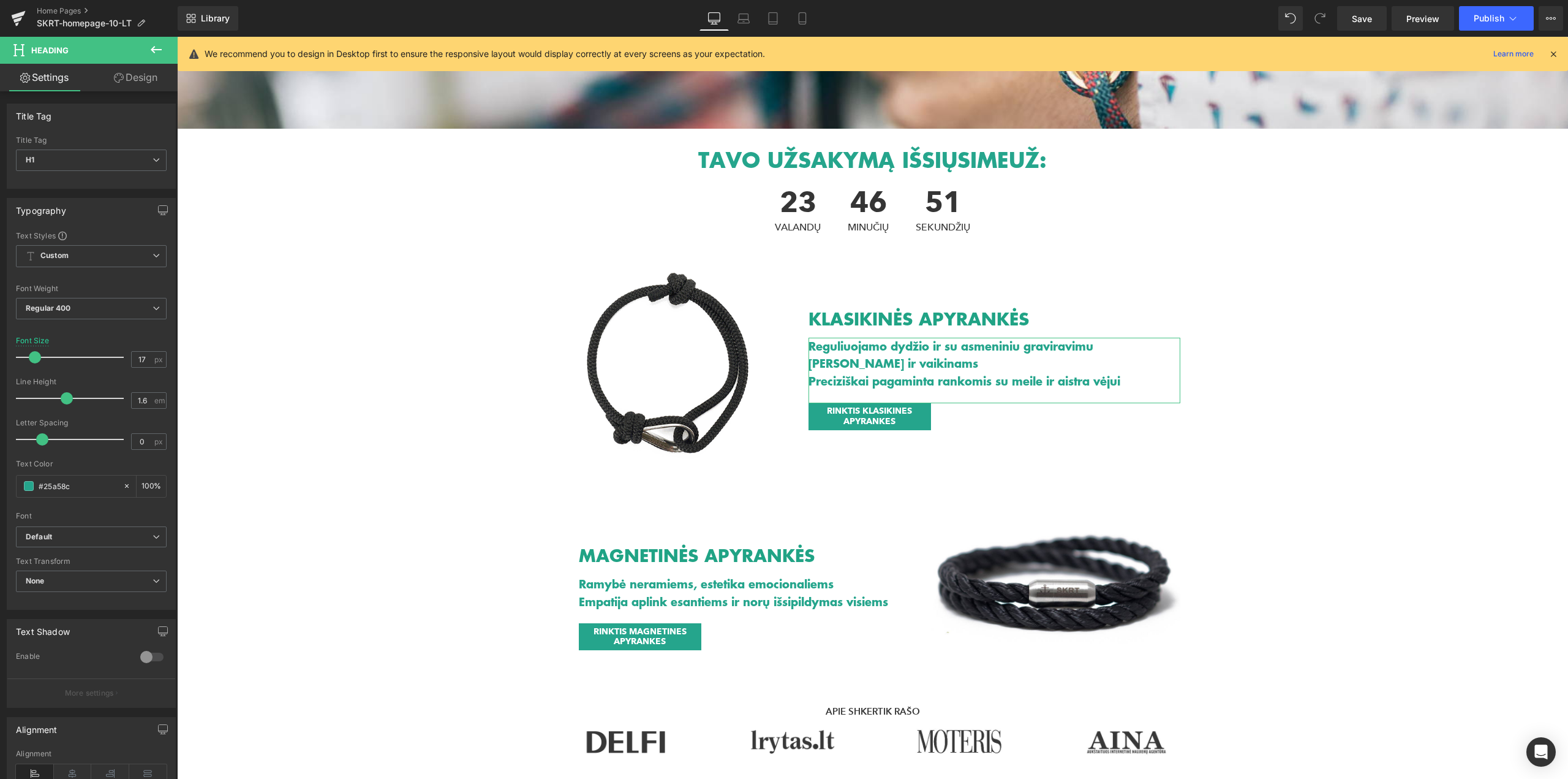
click at [142, 77] on link "Design" at bounding box center [136, 77] width 89 height 28
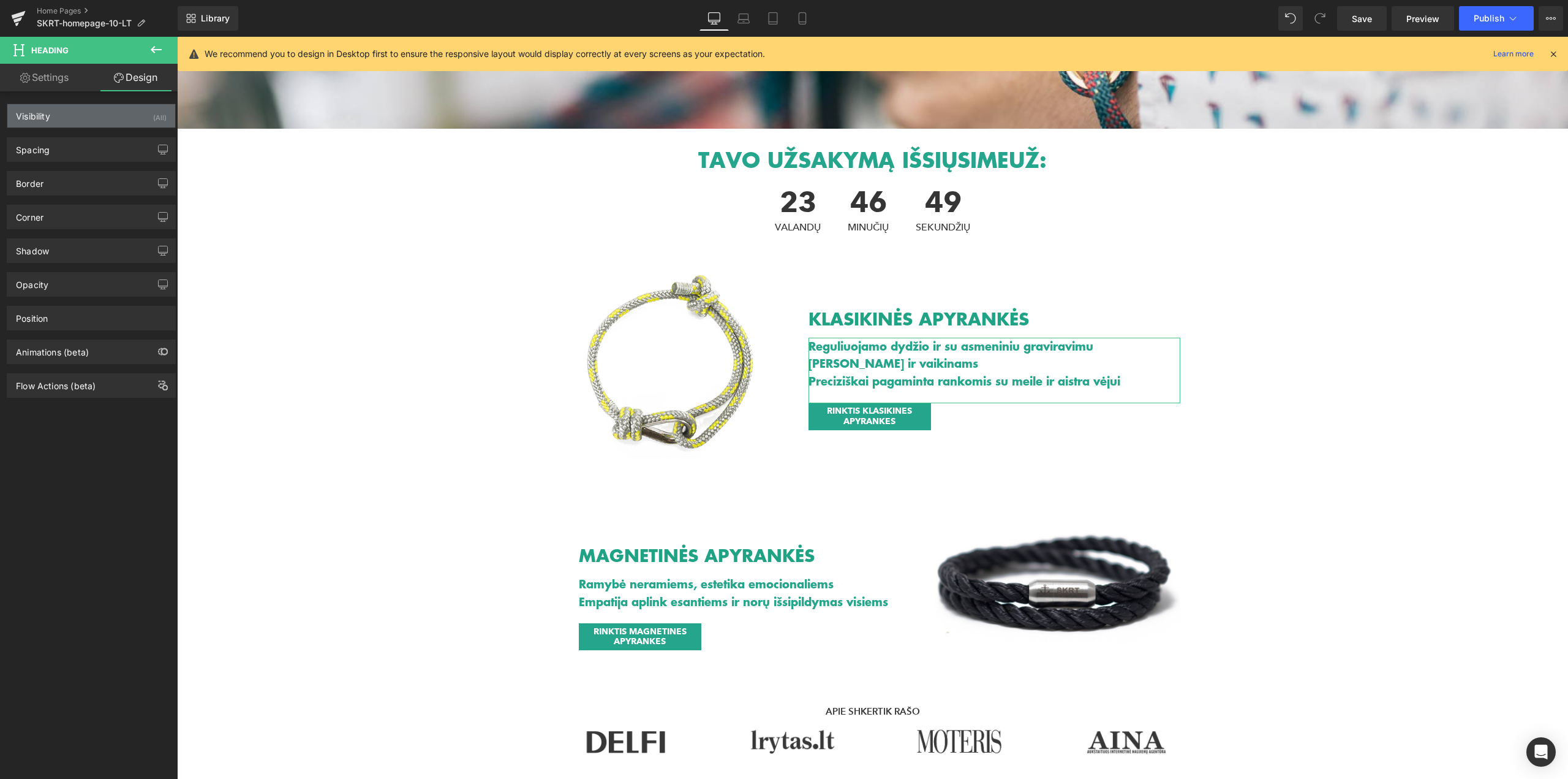
click at [89, 119] on div "Visibility (All)" at bounding box center [91, 116] width 167 height 23
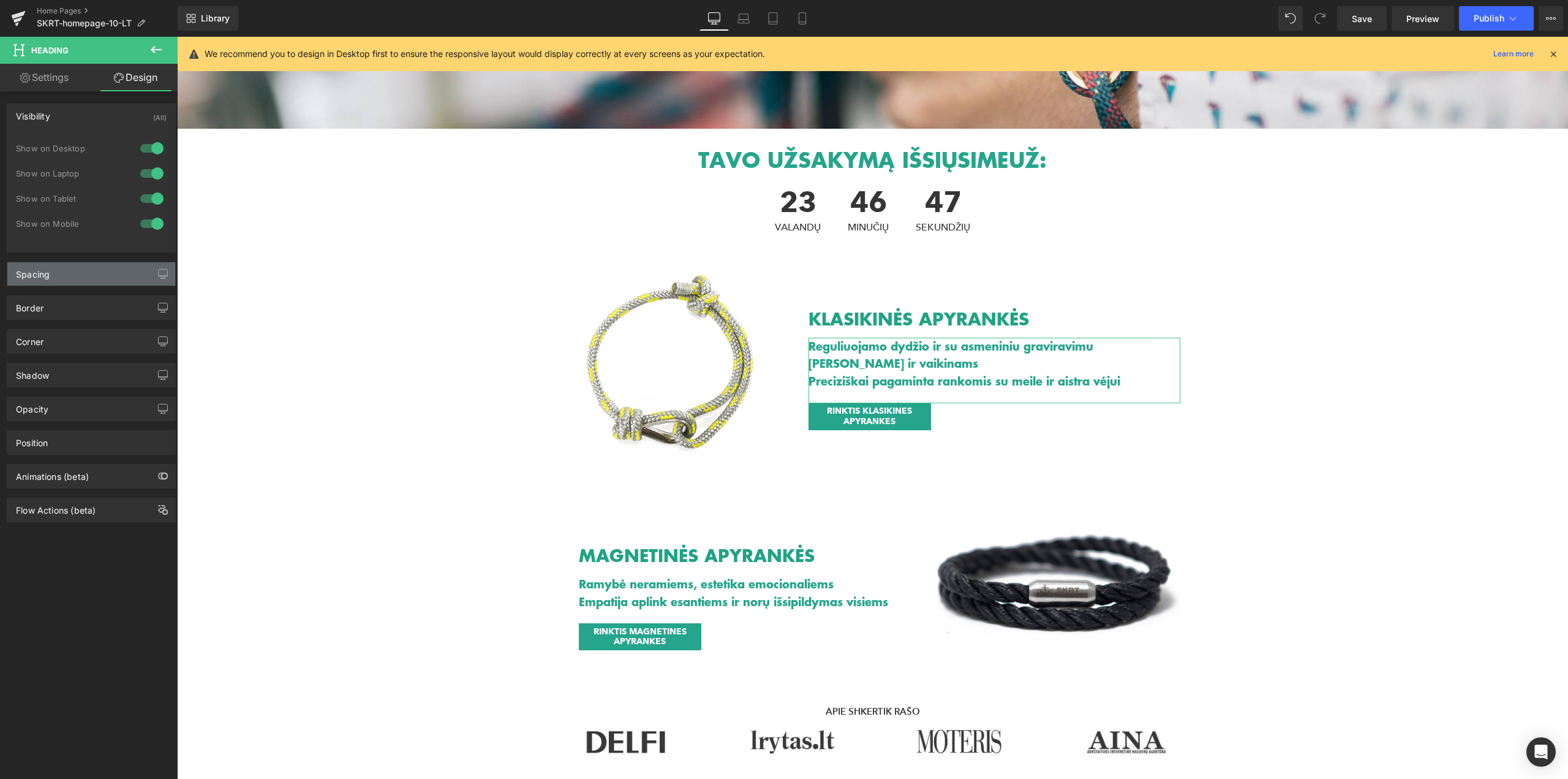
click at [99, 277] on div "Spacing" at bounding box center [91, 273] width 167 height 23
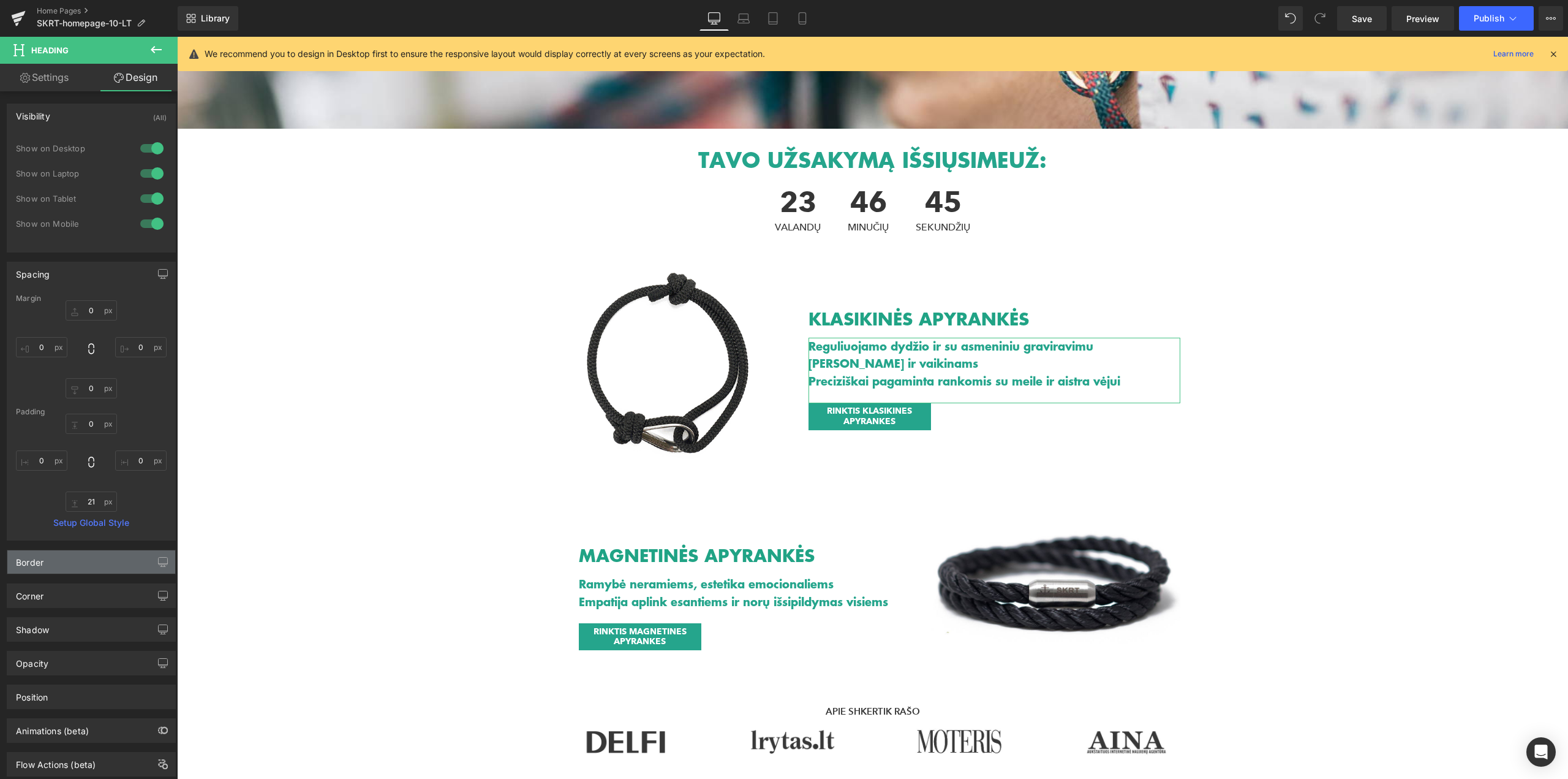
click at [98, 557] on div "Border" at bounding box center [91, 561] width 167 height 23
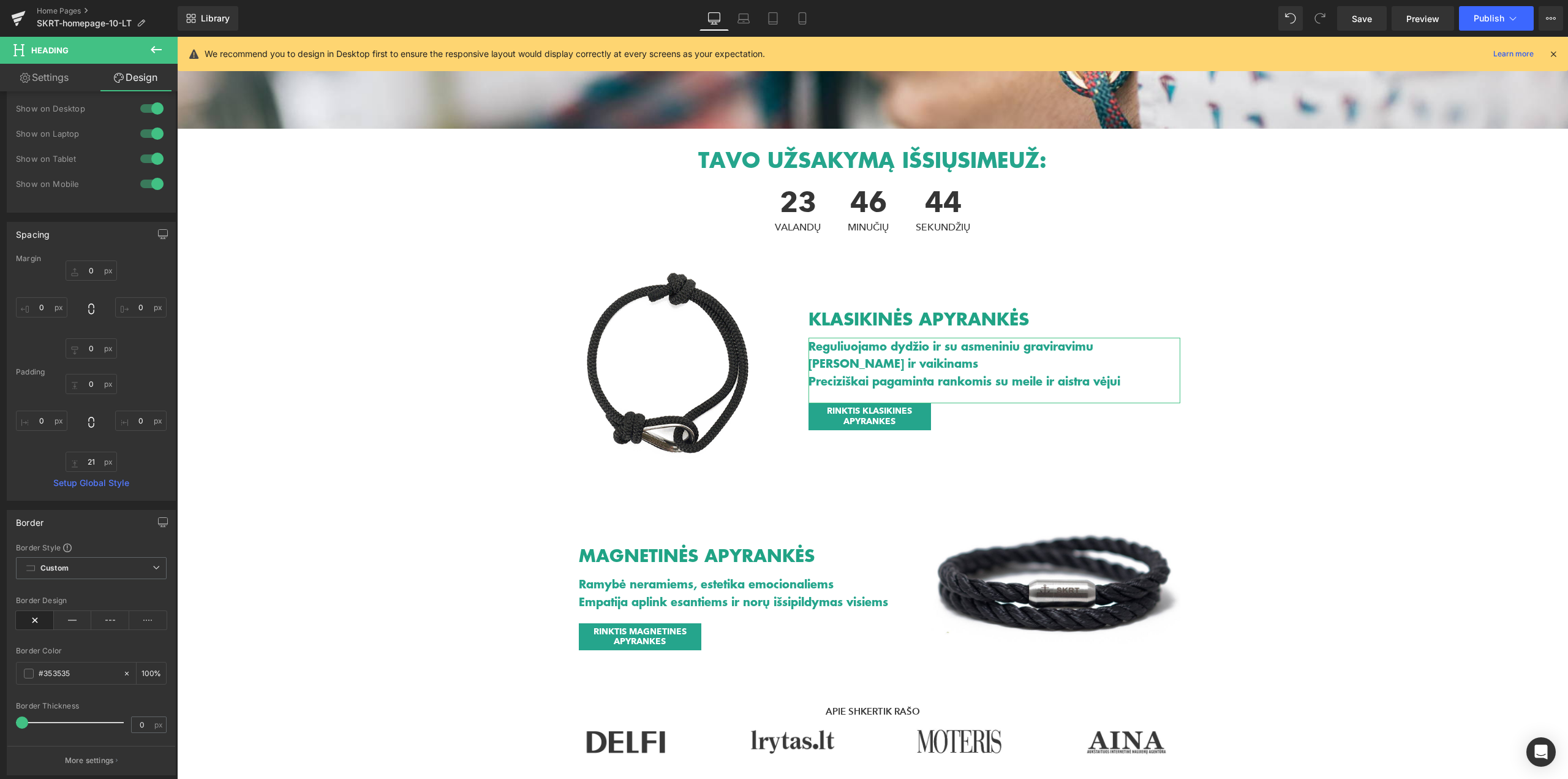
scroll to position [273, 0]
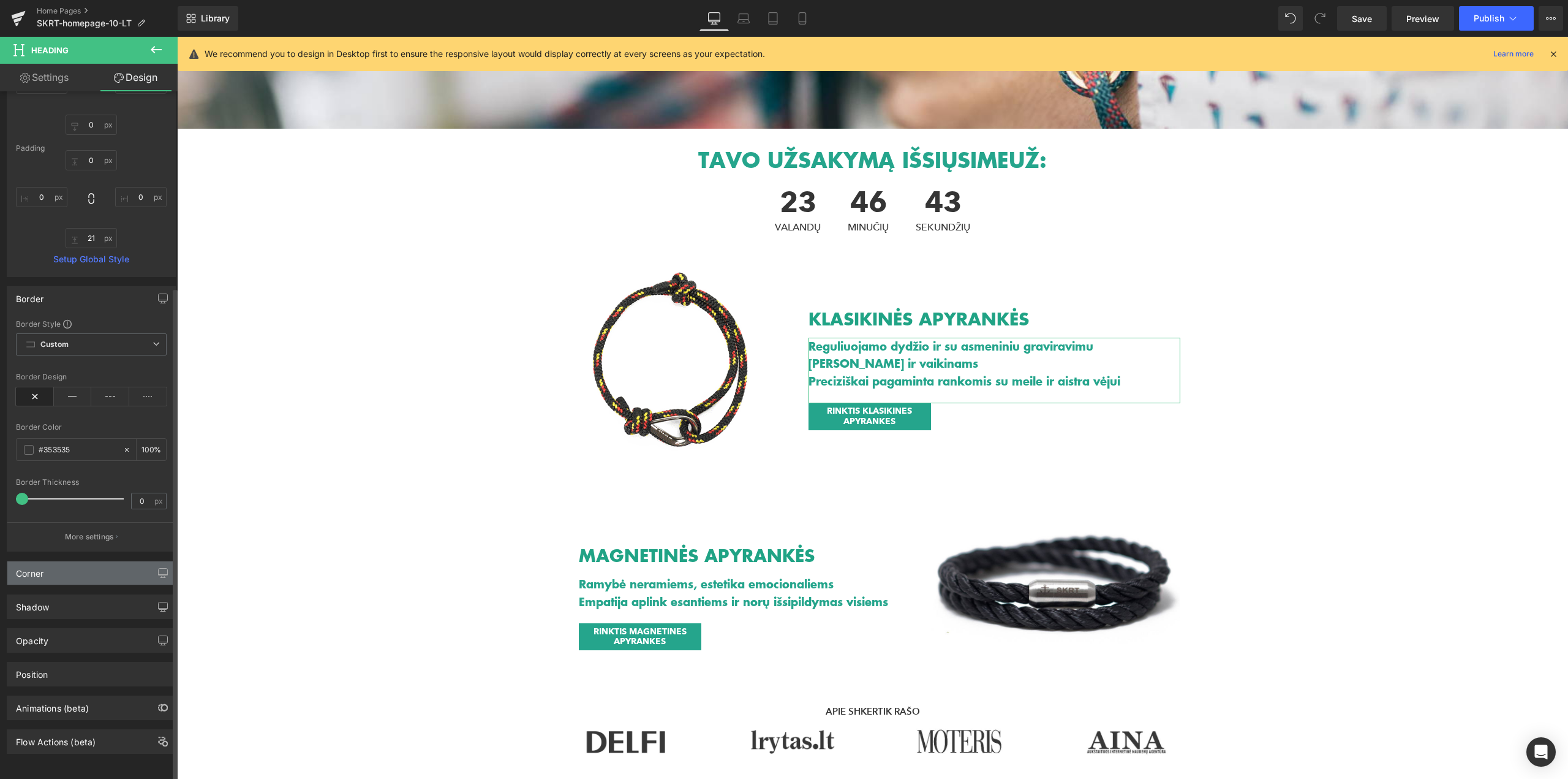
click at [68, 563] on div "Corner" at bounding box center [91, 572] width 167 height 23
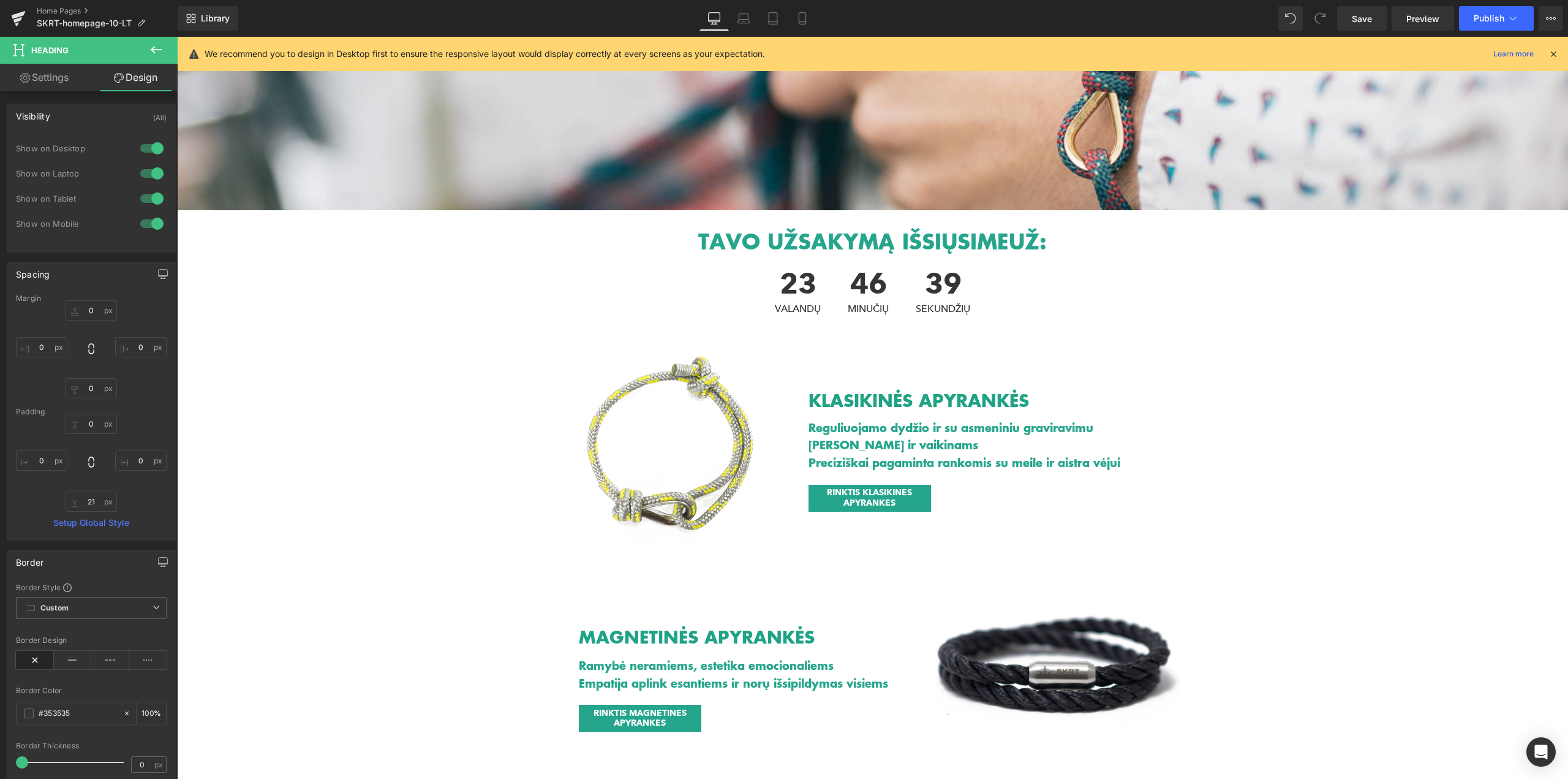
scroll to position [0, 0]
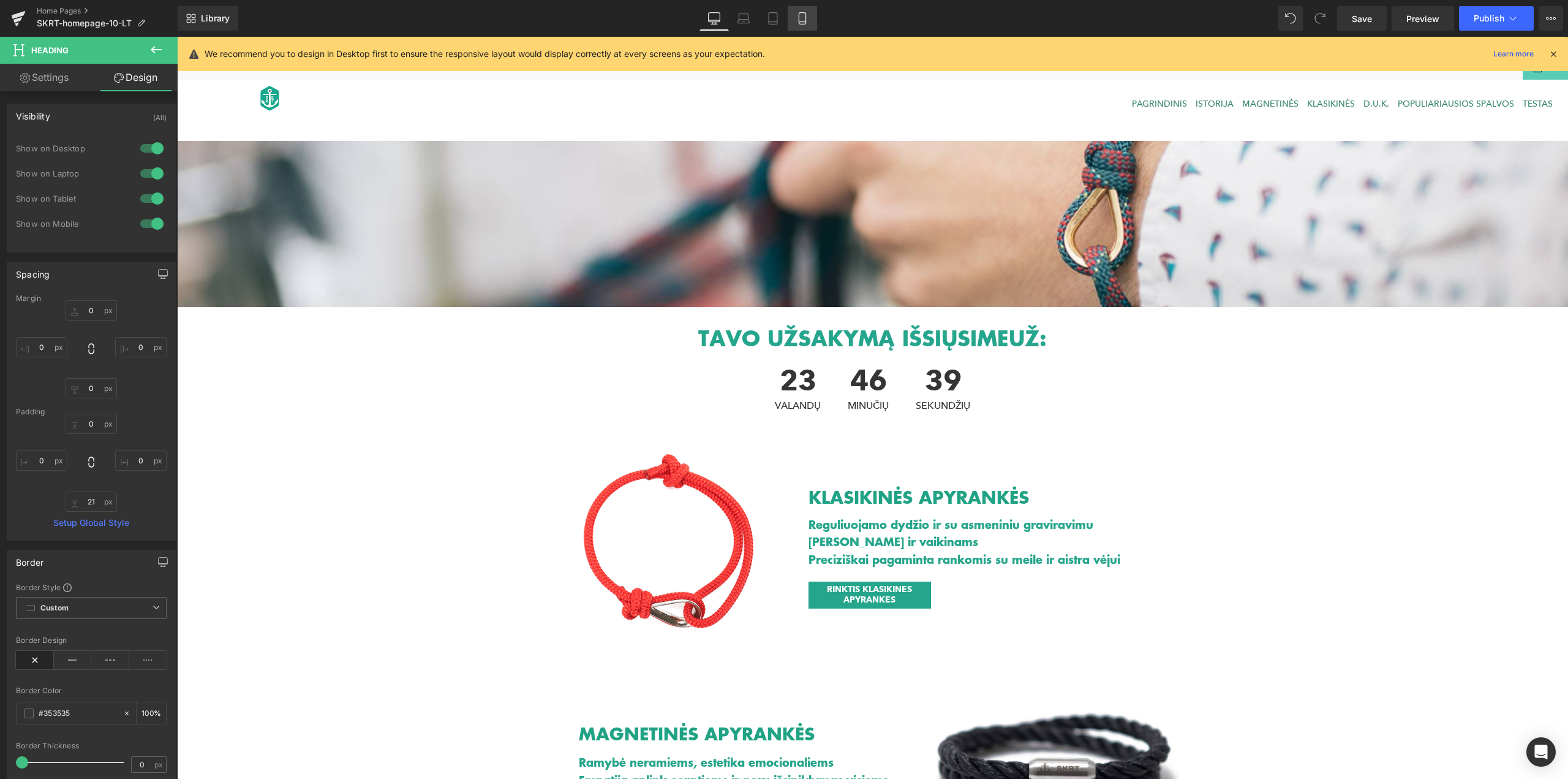
click at [816, 13] on link "Mobile" at bounding box center [802, 18] width 29 height 25
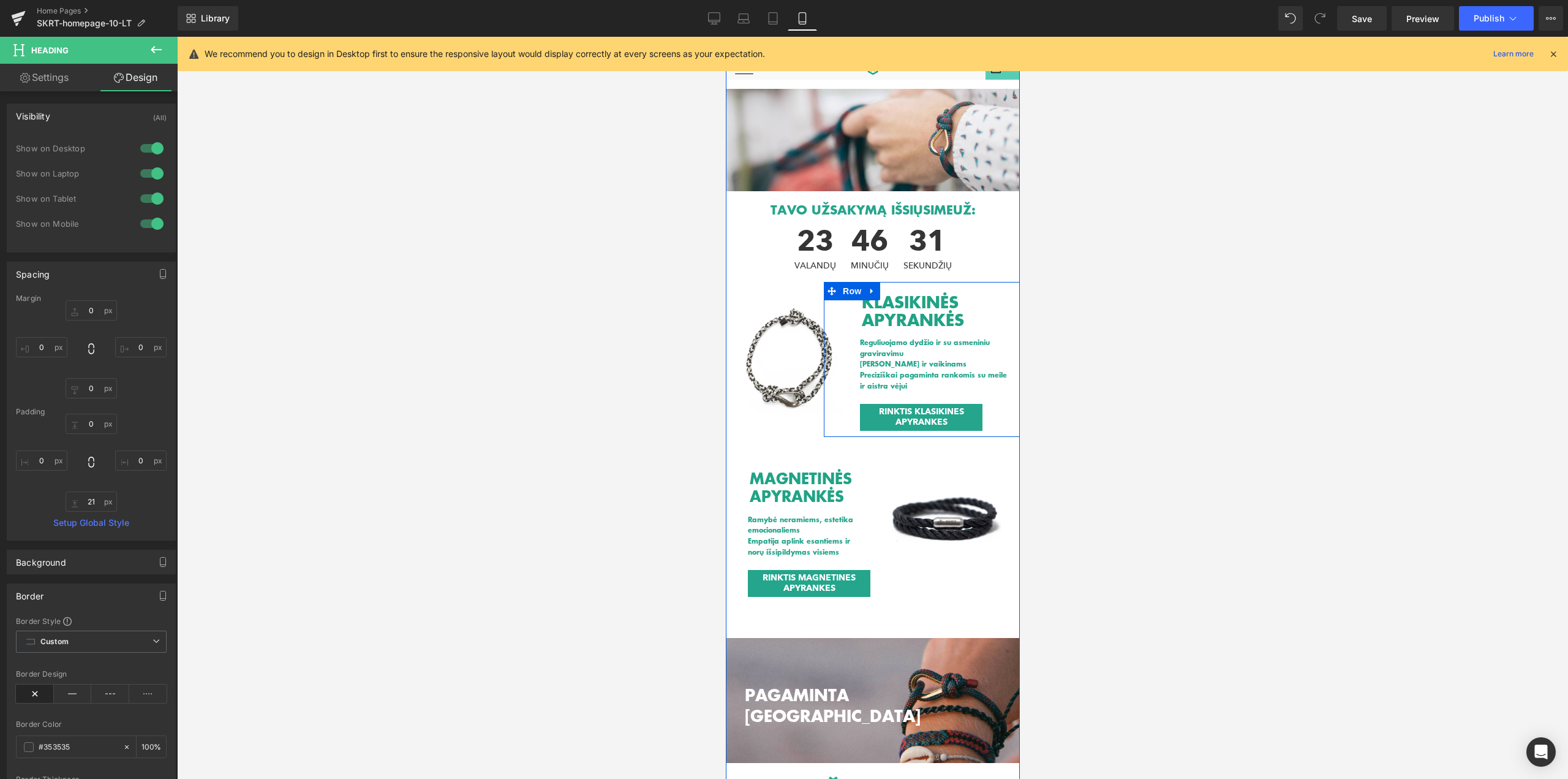
click at [884, 375] on h1 "Preciziškai pagaminta rankomis su meile ir aistra vėjui" at bounding box center [934, 380] width 151 height 22
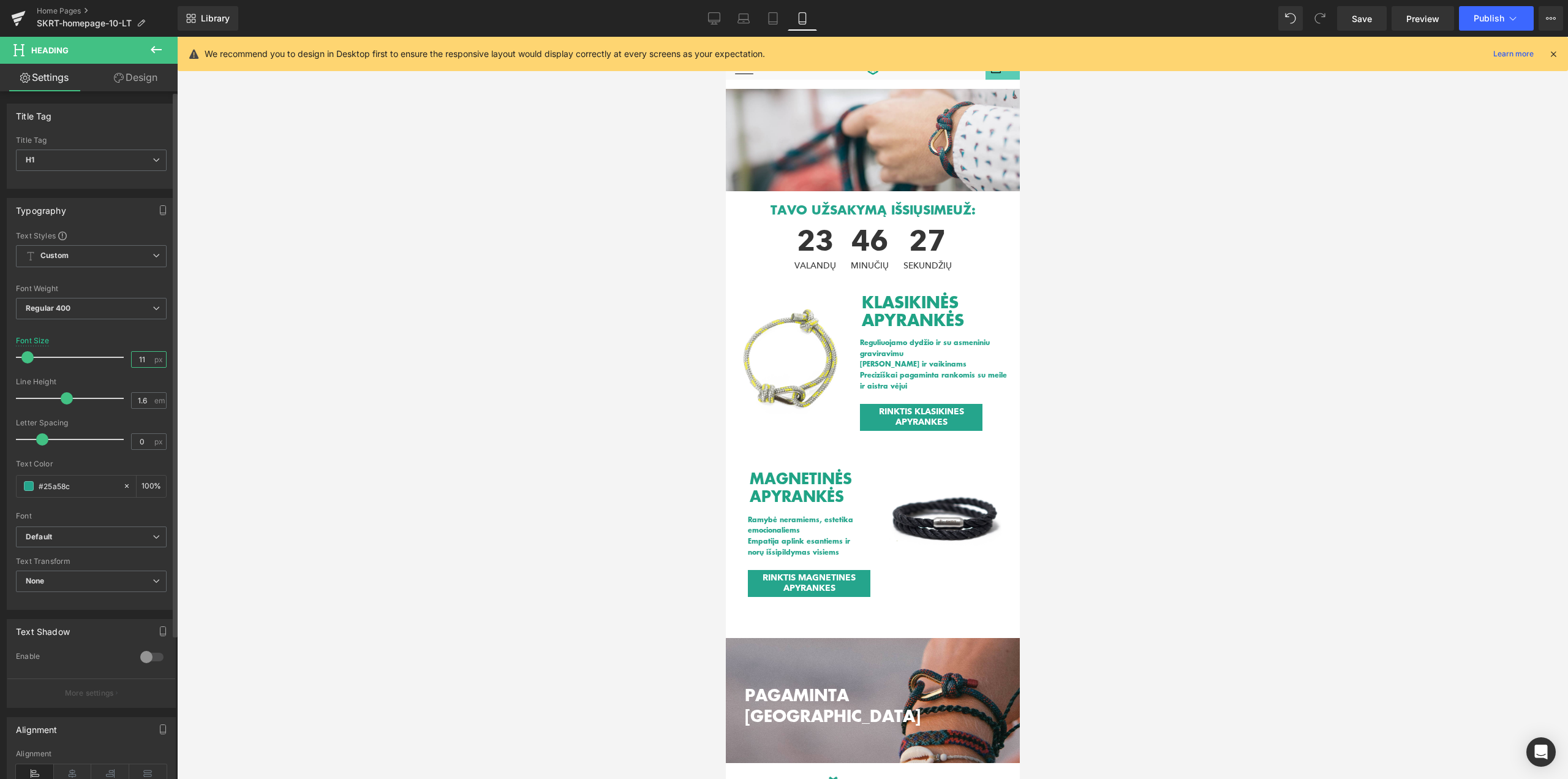
drag, startPoint x: 146, startPoint y: 359, endPoint x: 121, endPoint y: 344, distance: 29.2
click at [117, 351] on div "Font Size 11 px" at bounding box center [91, 357] width 151 height 41
type input "12"
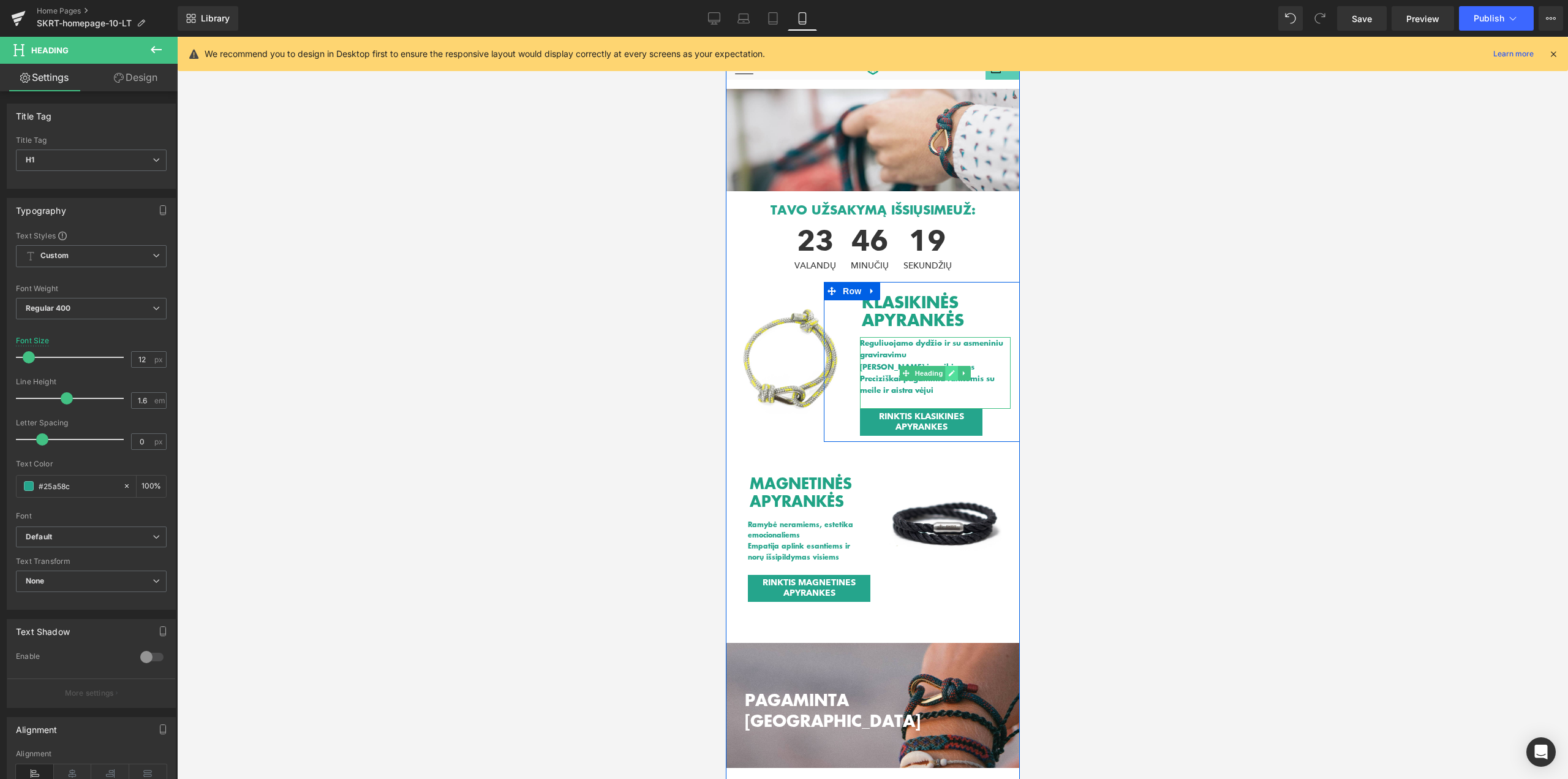
click at [948, 374] on icon at bounding box center [951, 373] width 6 height 6
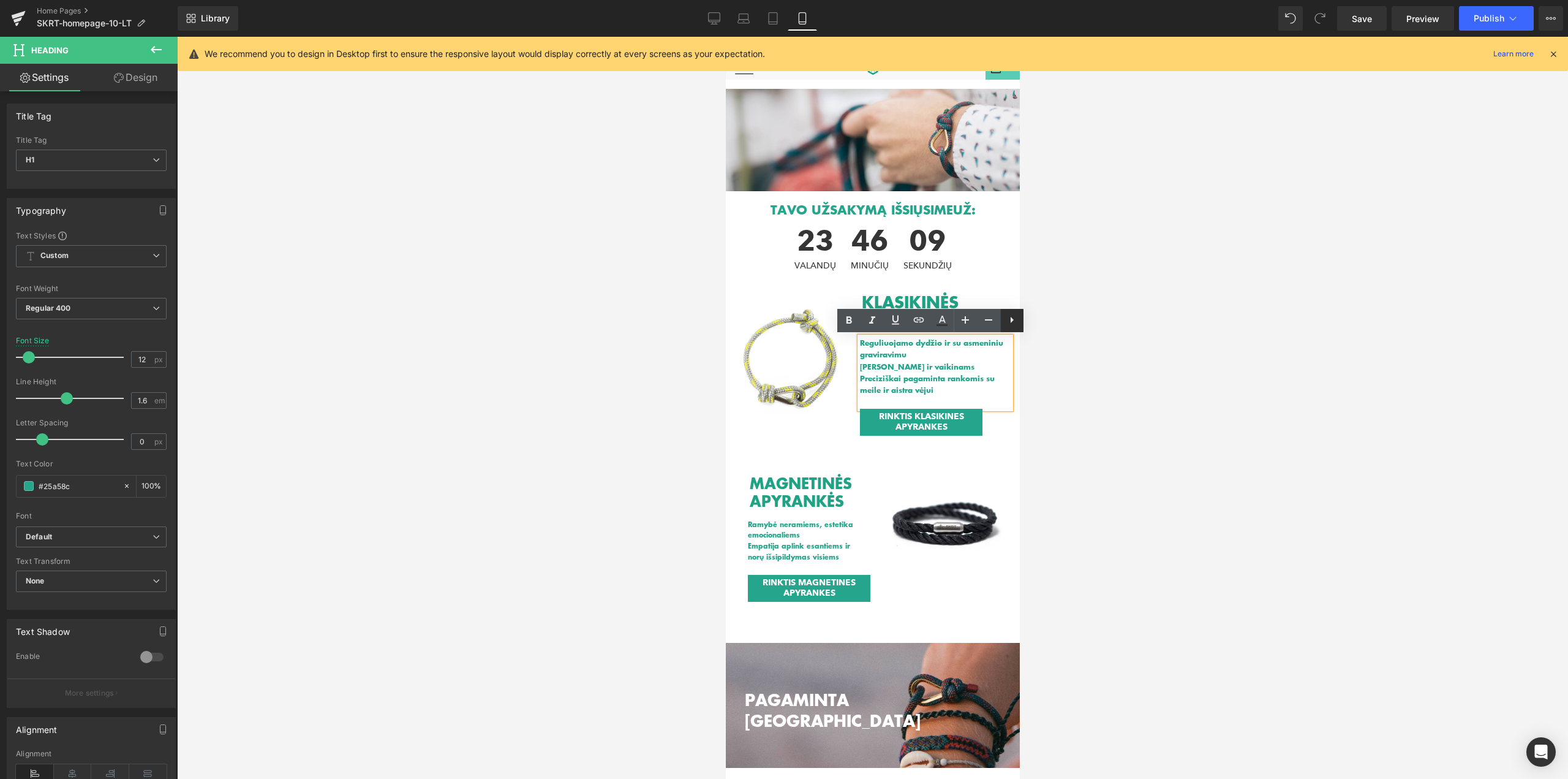
click at [1018, 323] on icon at bounding box center [1012, 320] width 15 height 15
click at [1042, 323] on icon at bounding box center [1036, 320] width 15 height 15
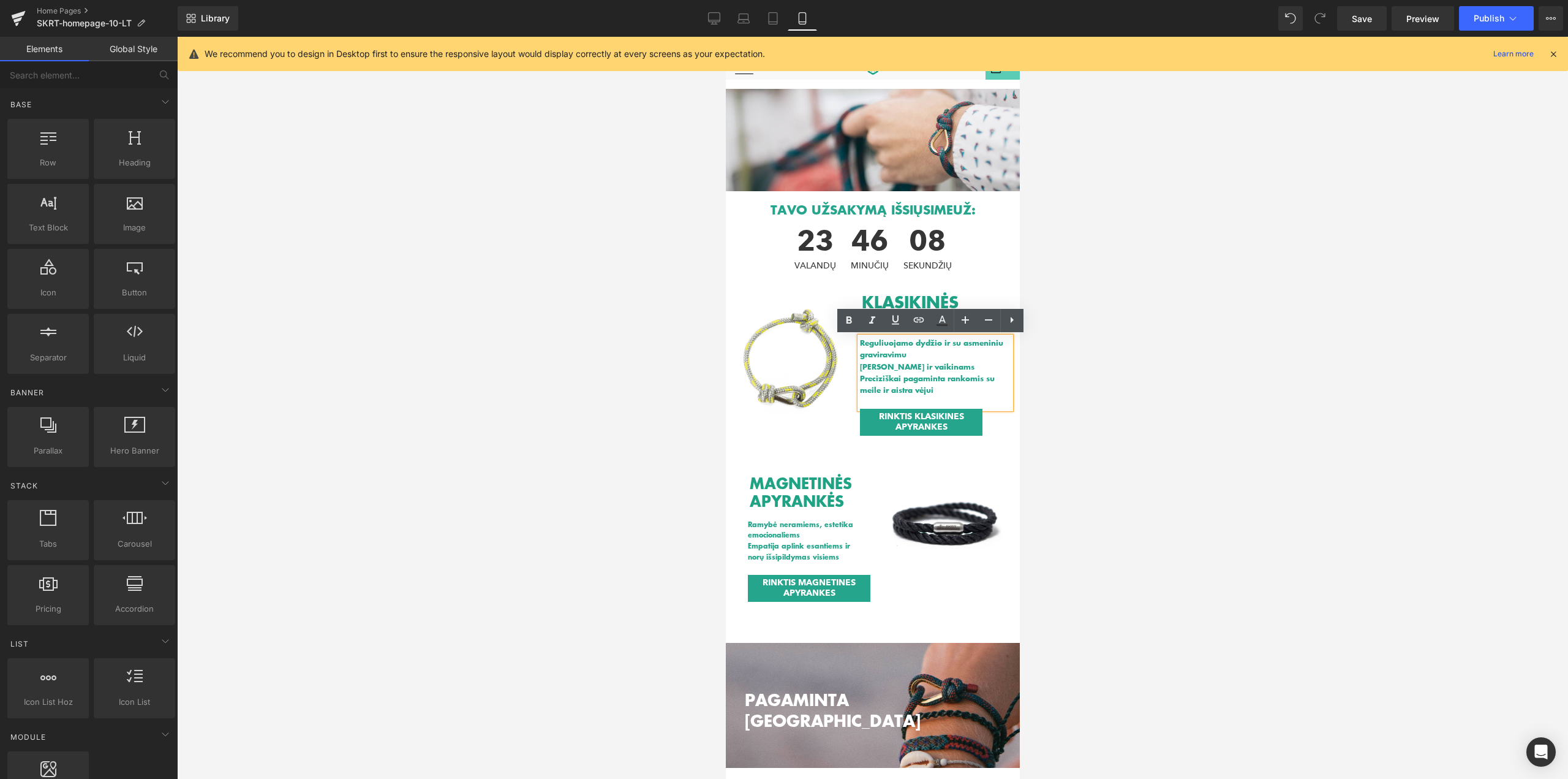
click at [1068, 358] on div at bounding box center [873, 408] width 1391 height 742
click at [873, 356] on h1 "Reguliuojamo dydžio ir su asmeniniu graviravimu" at bounding box center [934, 349] width 151 height 23
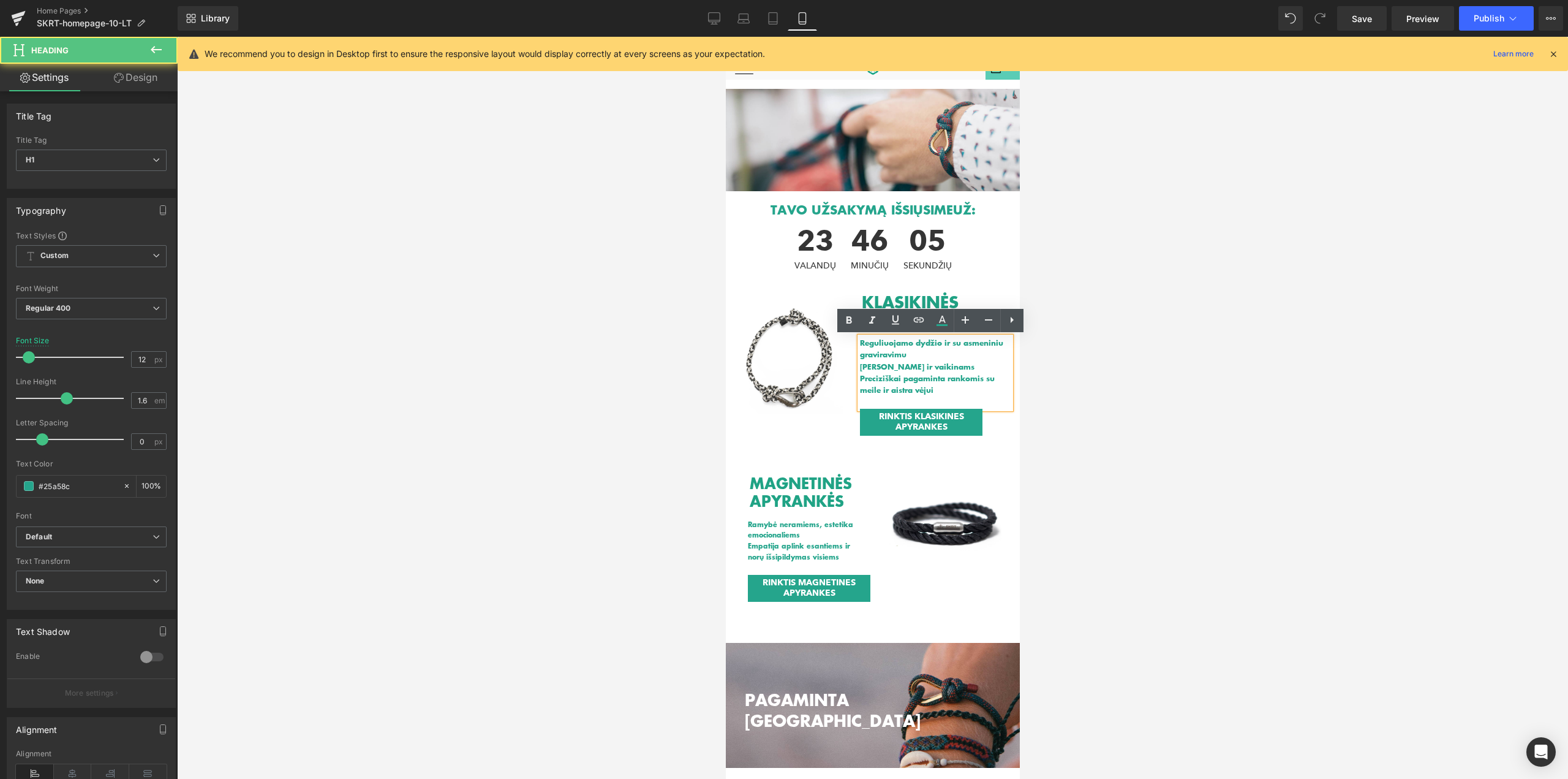
drag, startPoint x: 954, startPoint y: 391, endPoint x: 852, endPoint y: 341, distance: 113.6
click at [859, 341] on div "Reguliuojamo dydžio ir su asmeniniu graviravimu Tinka merginoms ir vaikinams Pr…" at bounding box center [934, 373] width 151 height 71
click at [866, 344] on h1 "Reguliuojamo dydžio ir su asmeniniu graviravimu" at bounding box center [934, 349] width 151 height 23
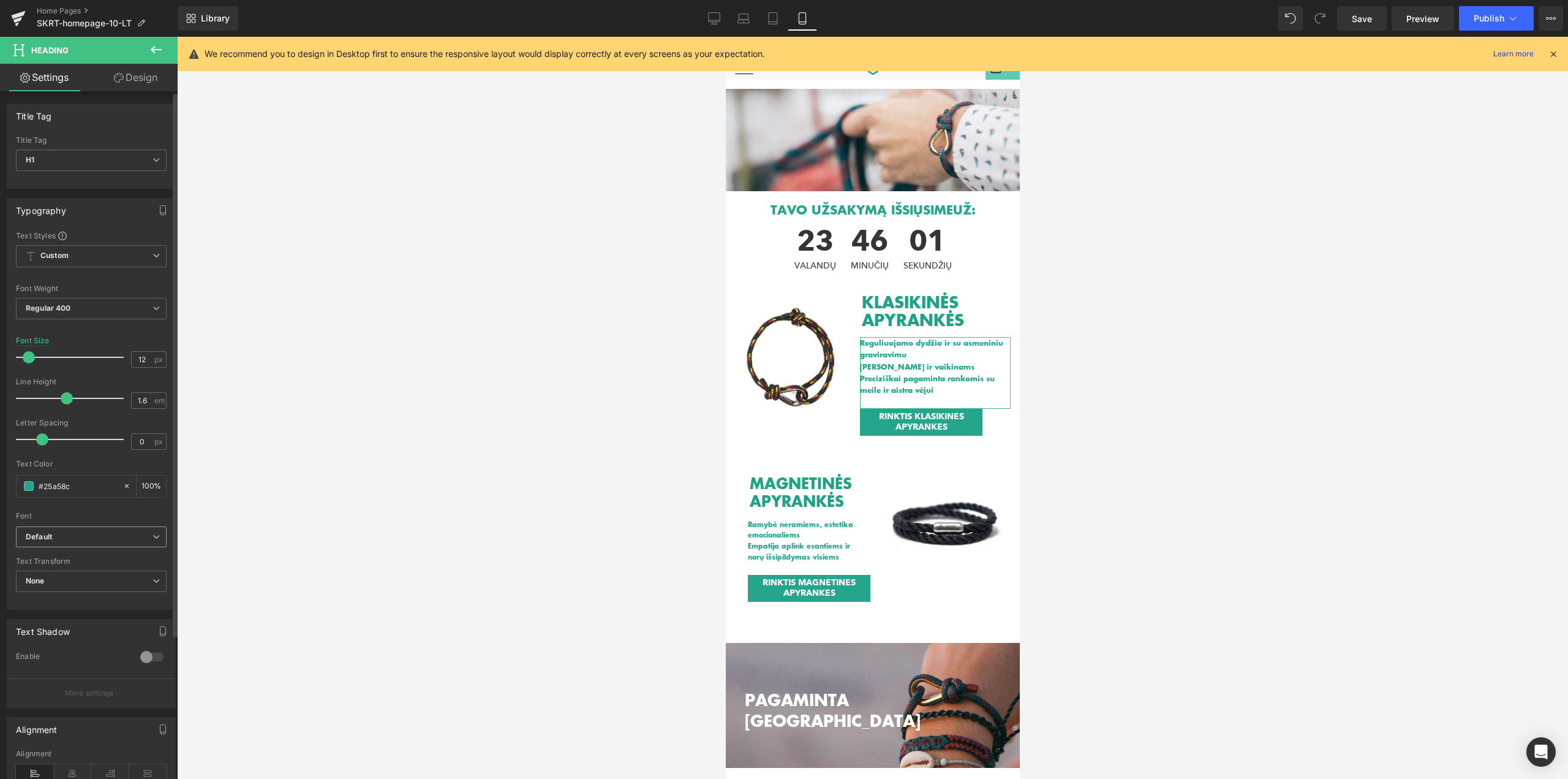
click at [110, 538] on b "Default" at bounding box center [89, 537] width 127 height 11
click at [110, 538] on b "Default" at bounding box center [86, 537] width 122 height 11
click at [107, 575] on span "None" at bounding box center [91, 581] width 151 height 22
click at [337, 562] on div at bounding box center [873, 408] width 1391 height 742
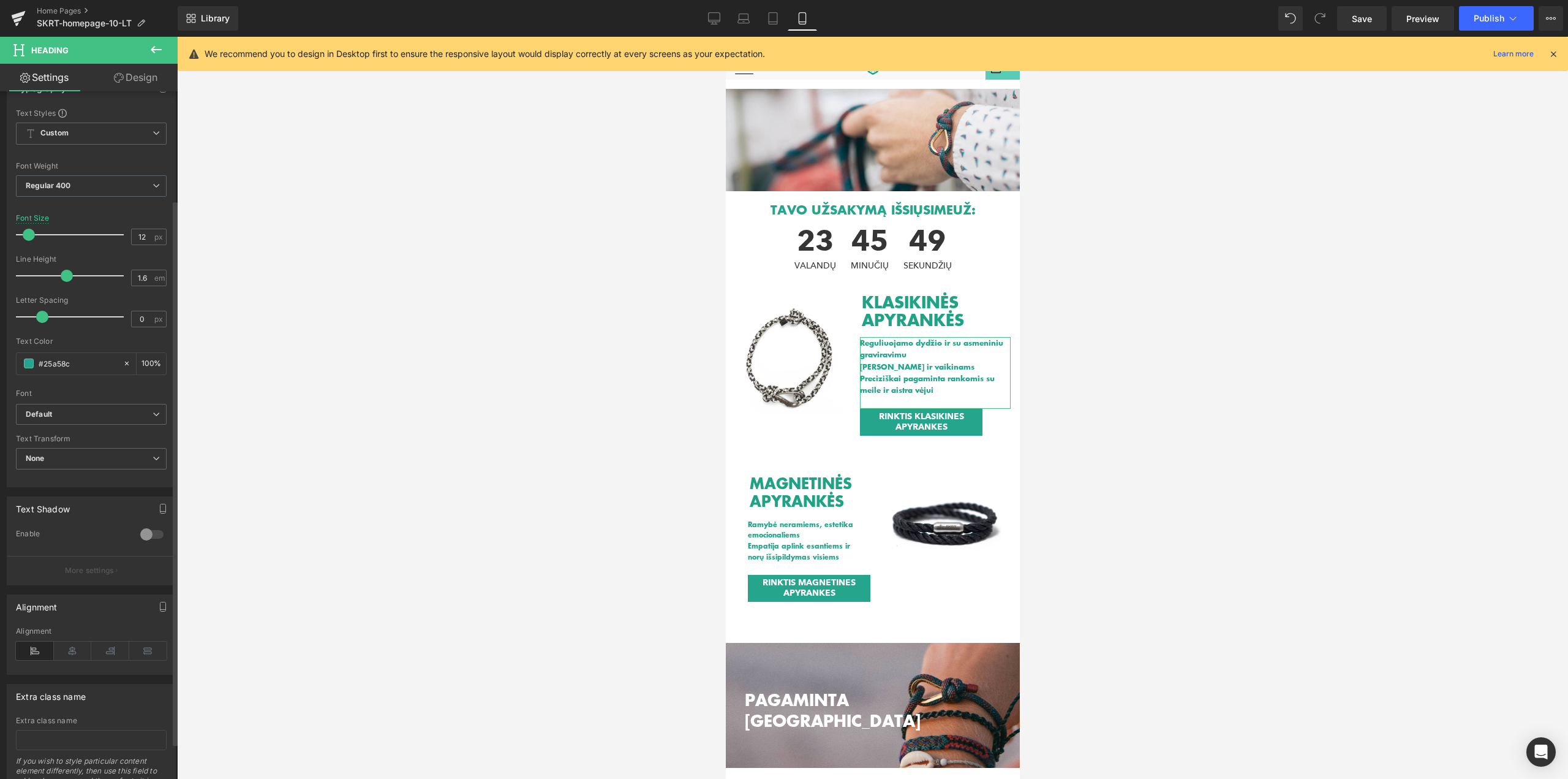
scroll to position [182, 0]
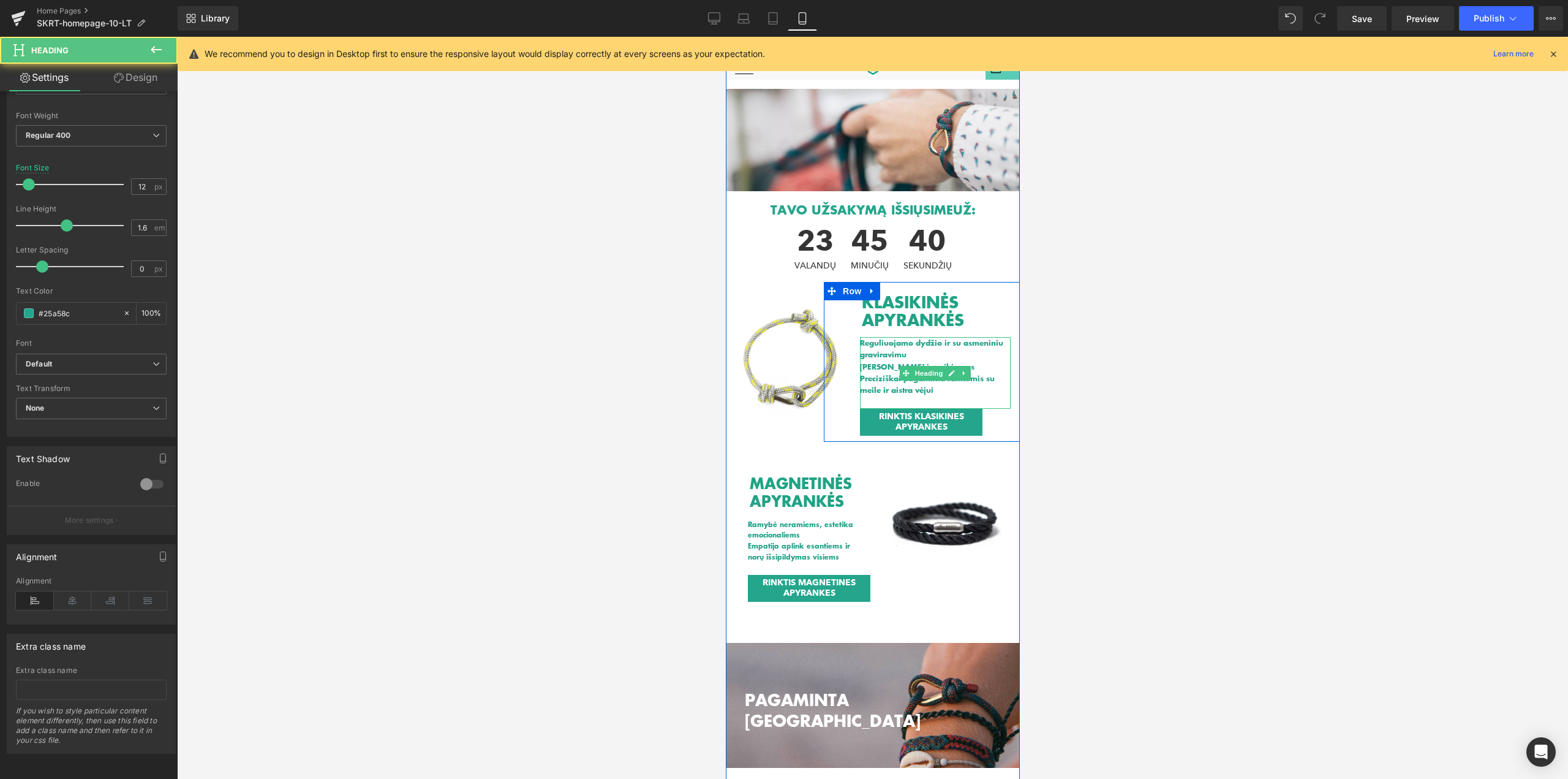
click at [991, 370] on h1 "[PERSON_NAME] ir vaikinams" at bounding box center [934, 366] width 151 height 11
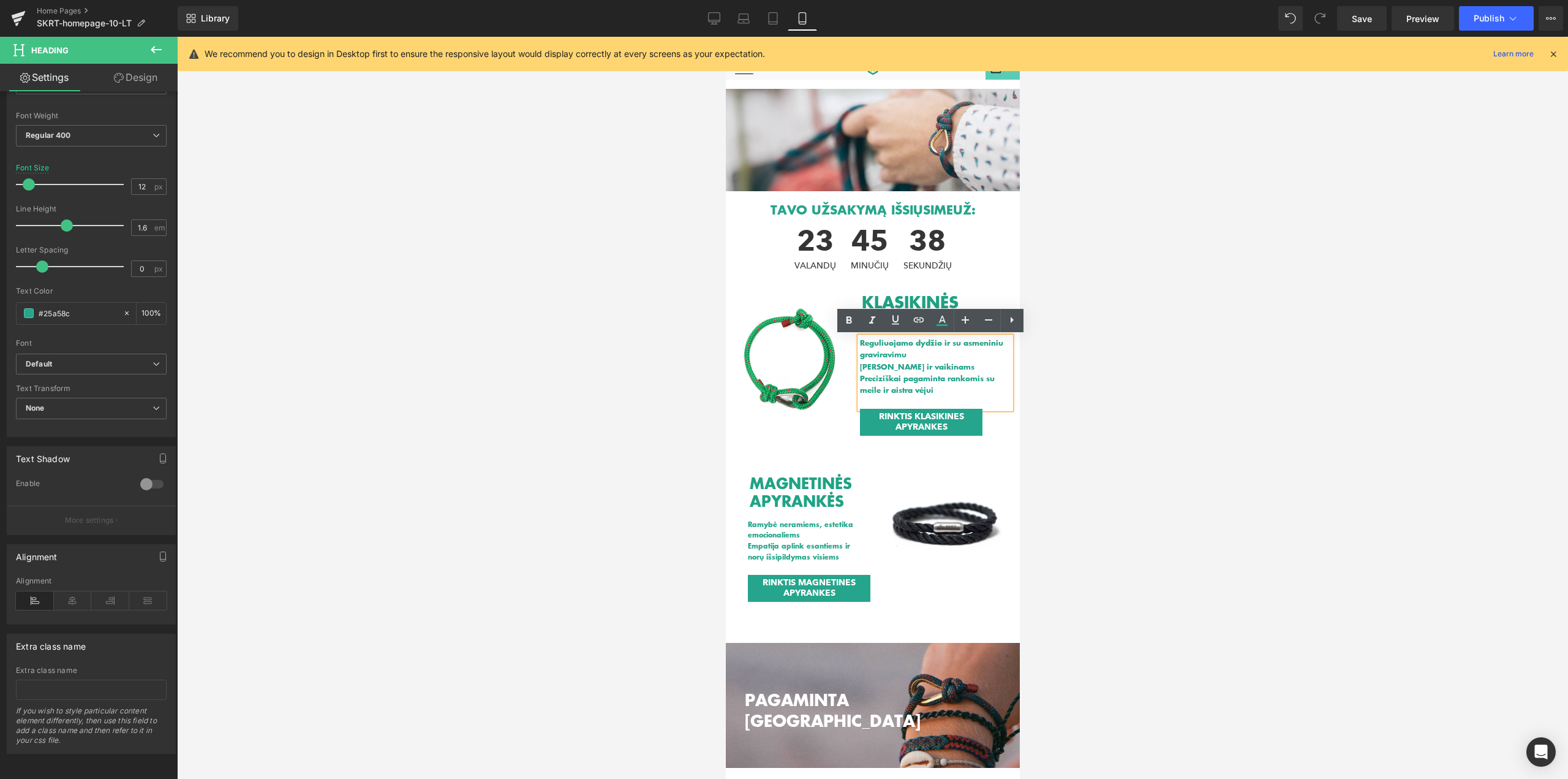
click at [840, 350] on div "KLASIKINĖS APYRANKĖS Heading Reguliuojamo dydžio ir su asmeniniu graviravimu Ti…" at bounding box center [921, 361] width 196 height 160
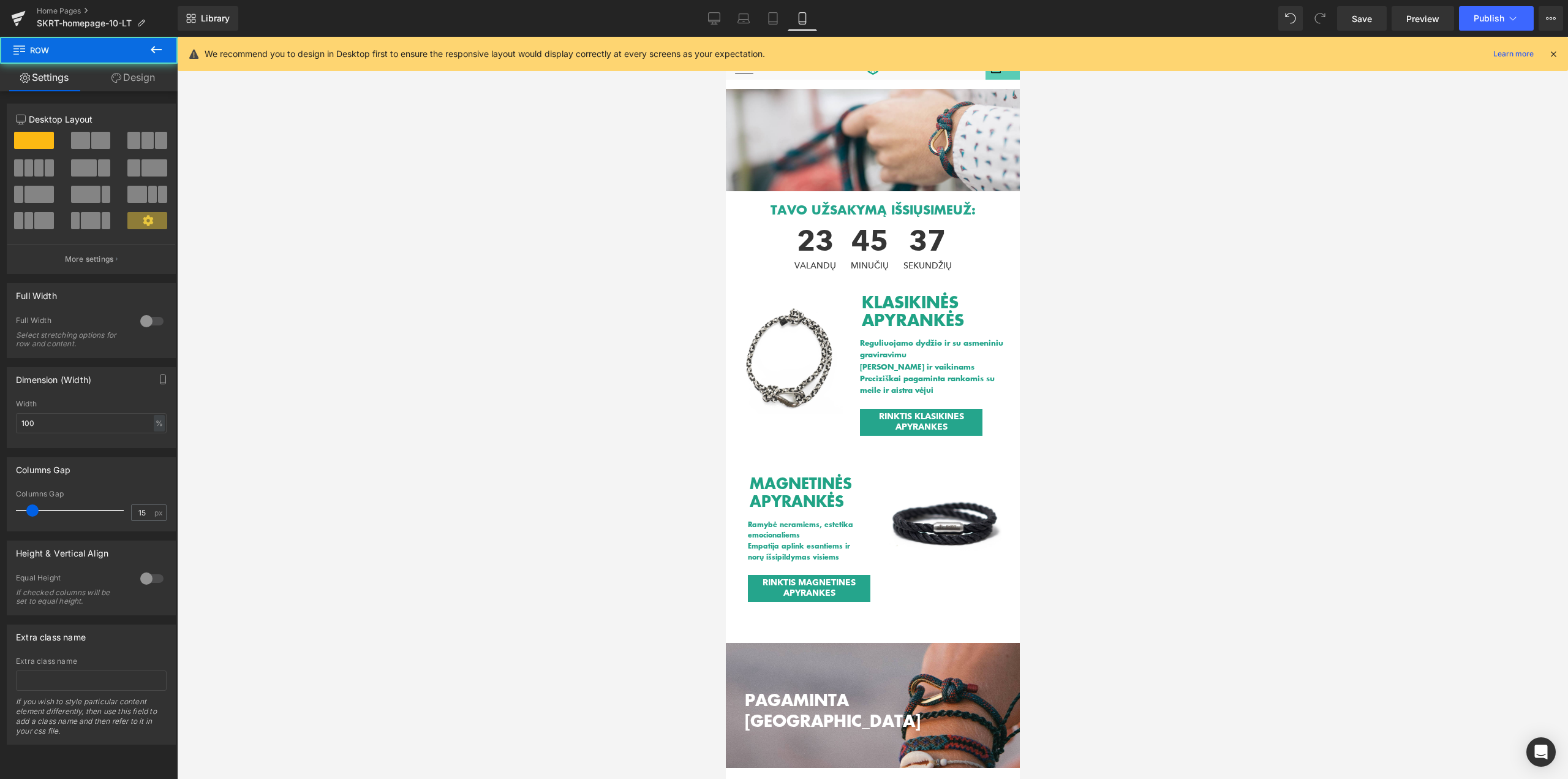
click at [882, 311] on h2 "KLASIKINĖS APYRANKĖS" at bounding box center [935, 310] width 148 height 35
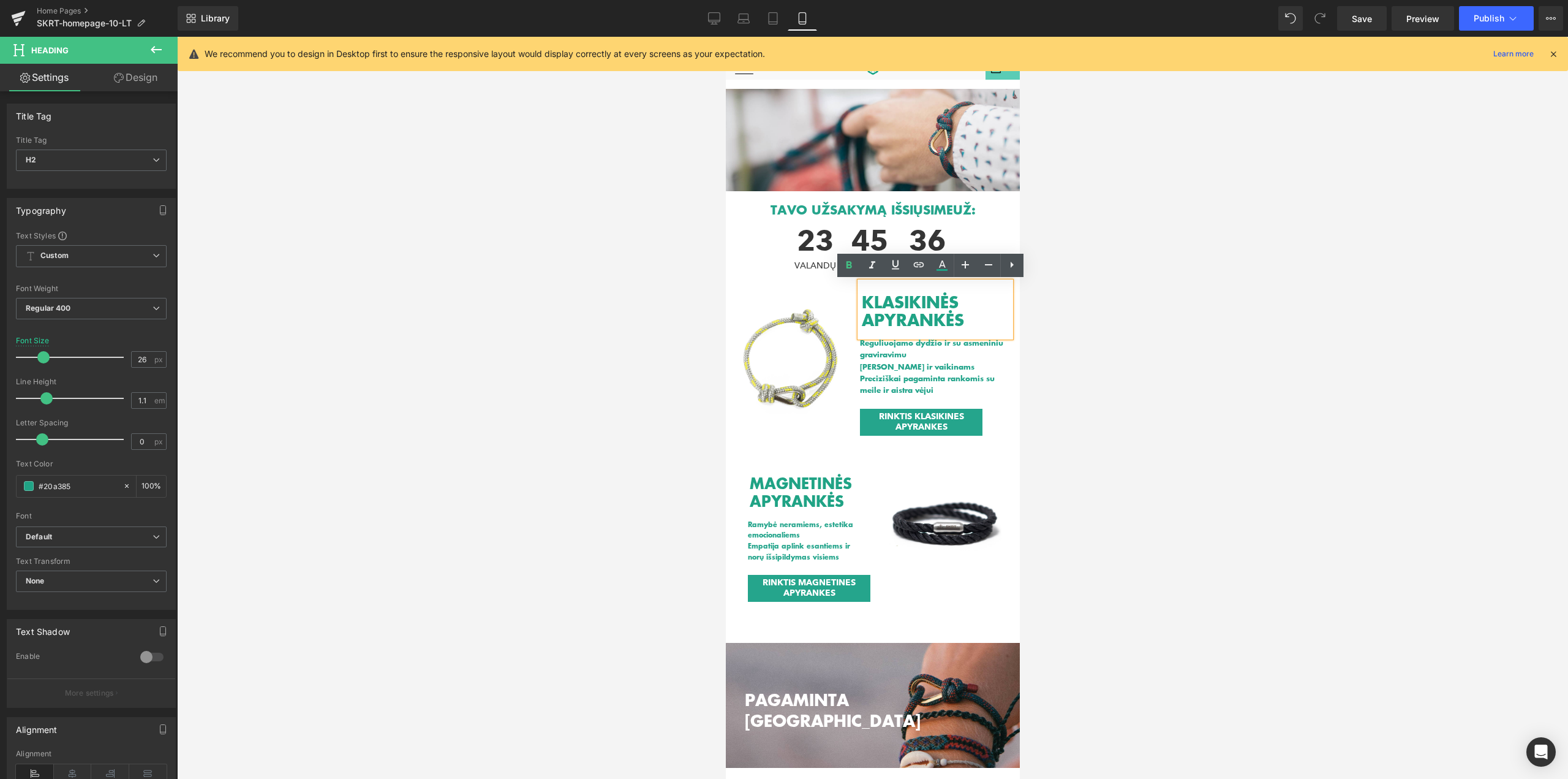
click at [843, 299] on div "KLASIKINĖS APYRANKĖS Heading Reguliuojamo dydžio ir su asmeniniu graviravimu Ti…" at bounding box center [921, 361] width 196 height 160
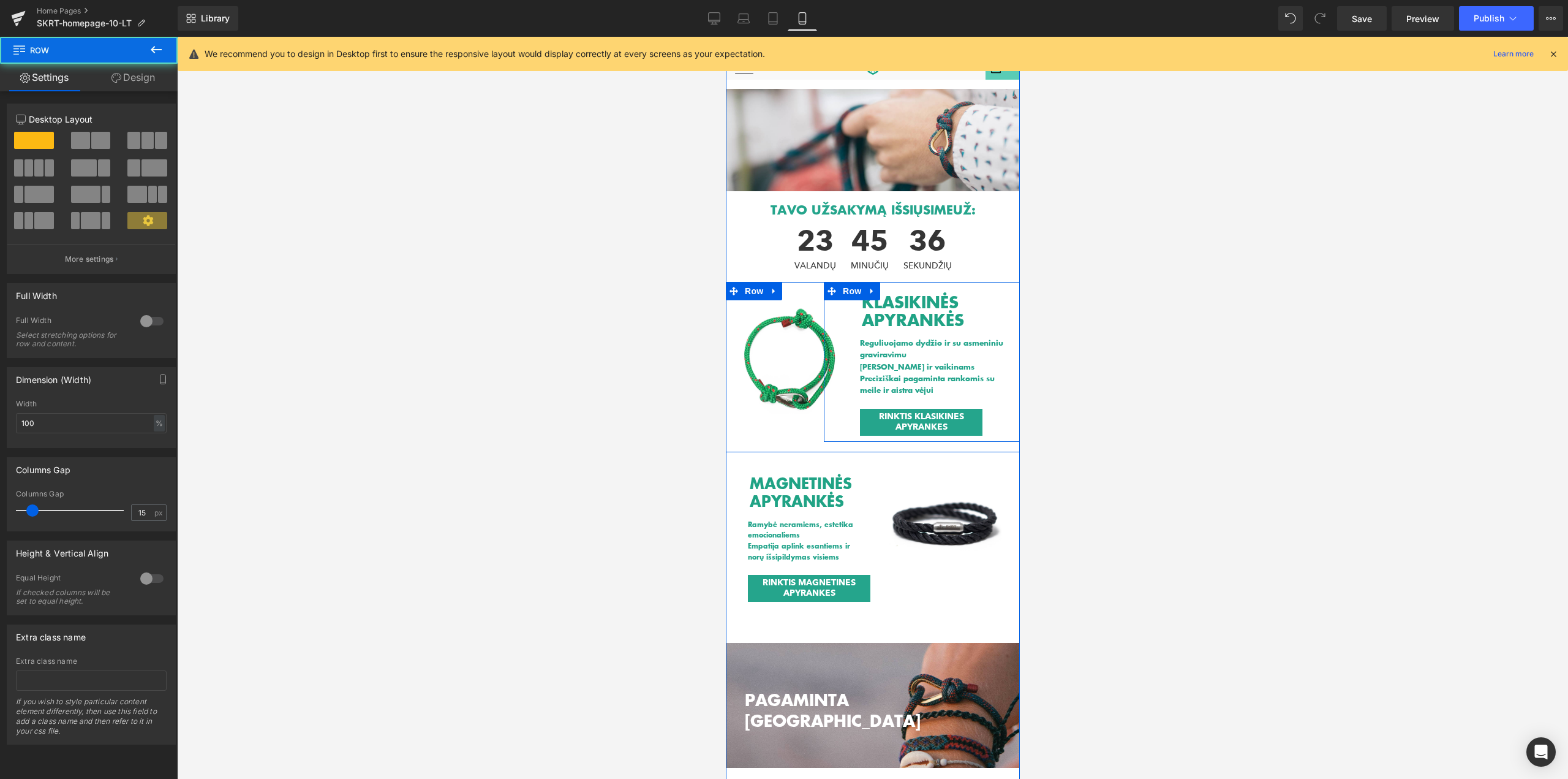
click at [876, 301] on h2 "KLASIKINĖS APYRANKĖS" at bounding box center [935, 310] width 148 height 35
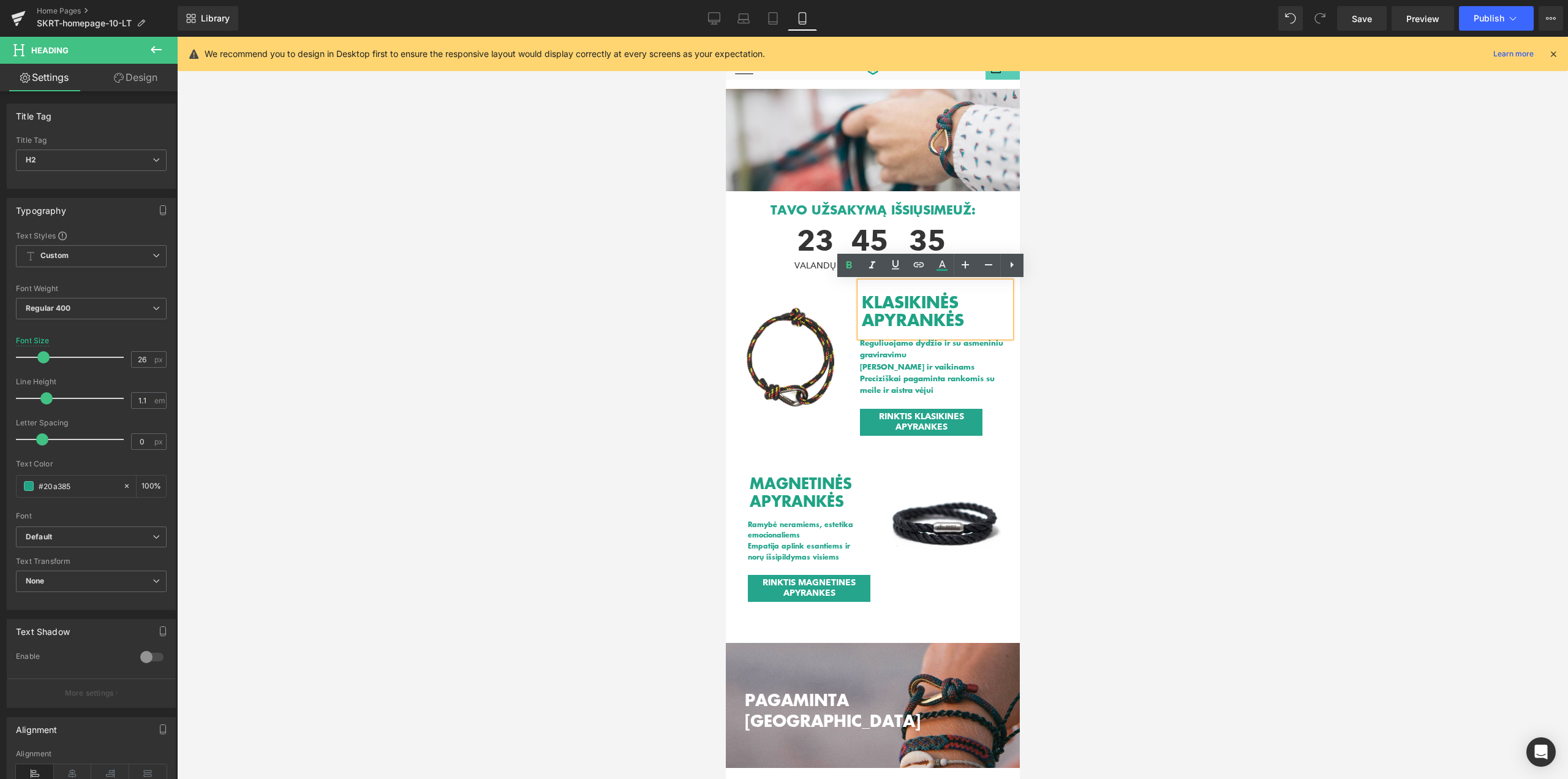
click at [844, 297] on div "KLASIKINĖS APYRANKĖS Heading Reguliuojamo dydžio ir su asmeniniu graviravimu Ti…" at bounding box center [921, 361] width 196 height 160
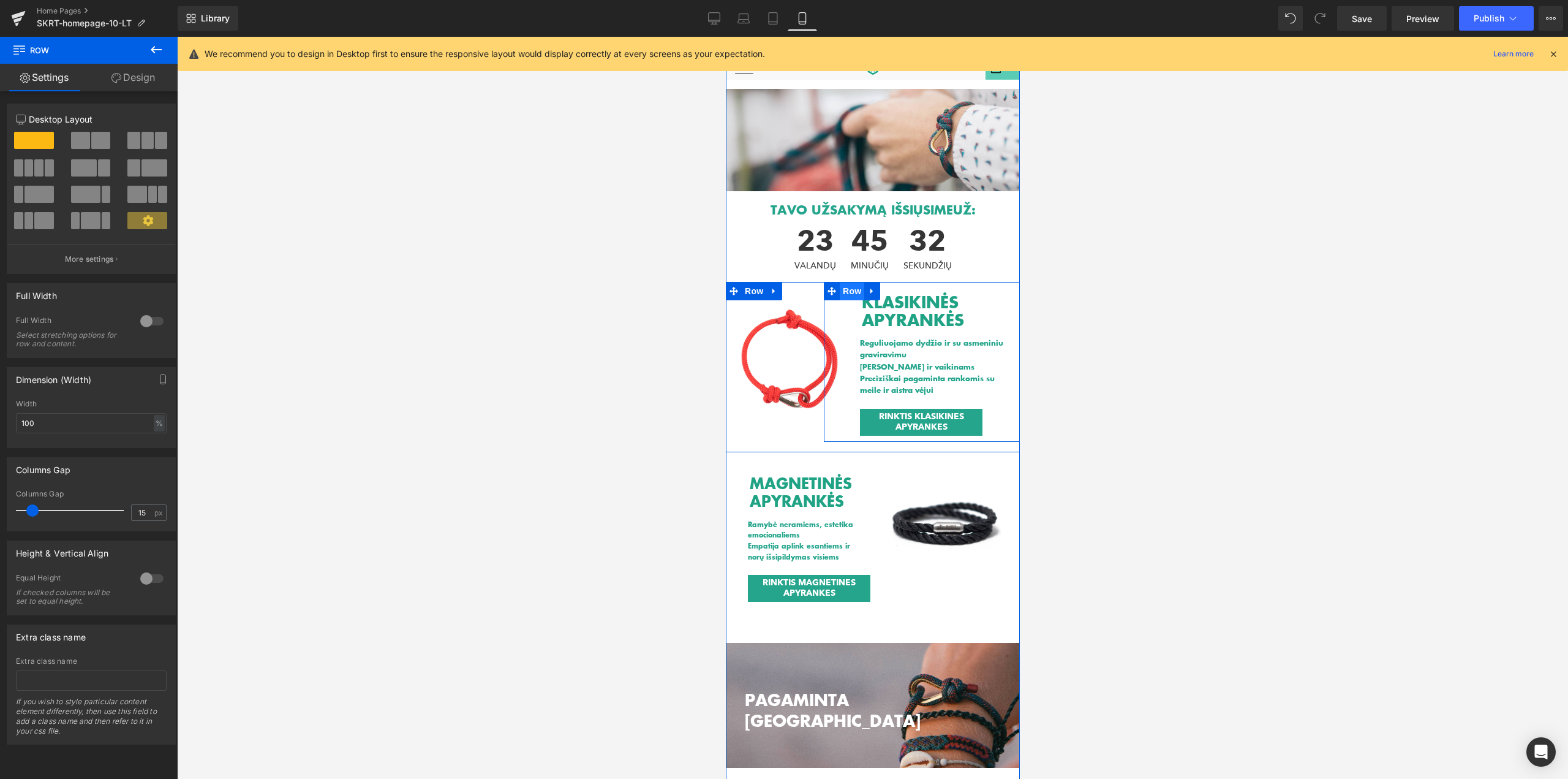
click at [849, 294] on span "Row" at bounding box center [851, 291] width 25 height 18
click at [143, 223] on icon at bounding box center [148, 220] width 11 height 11
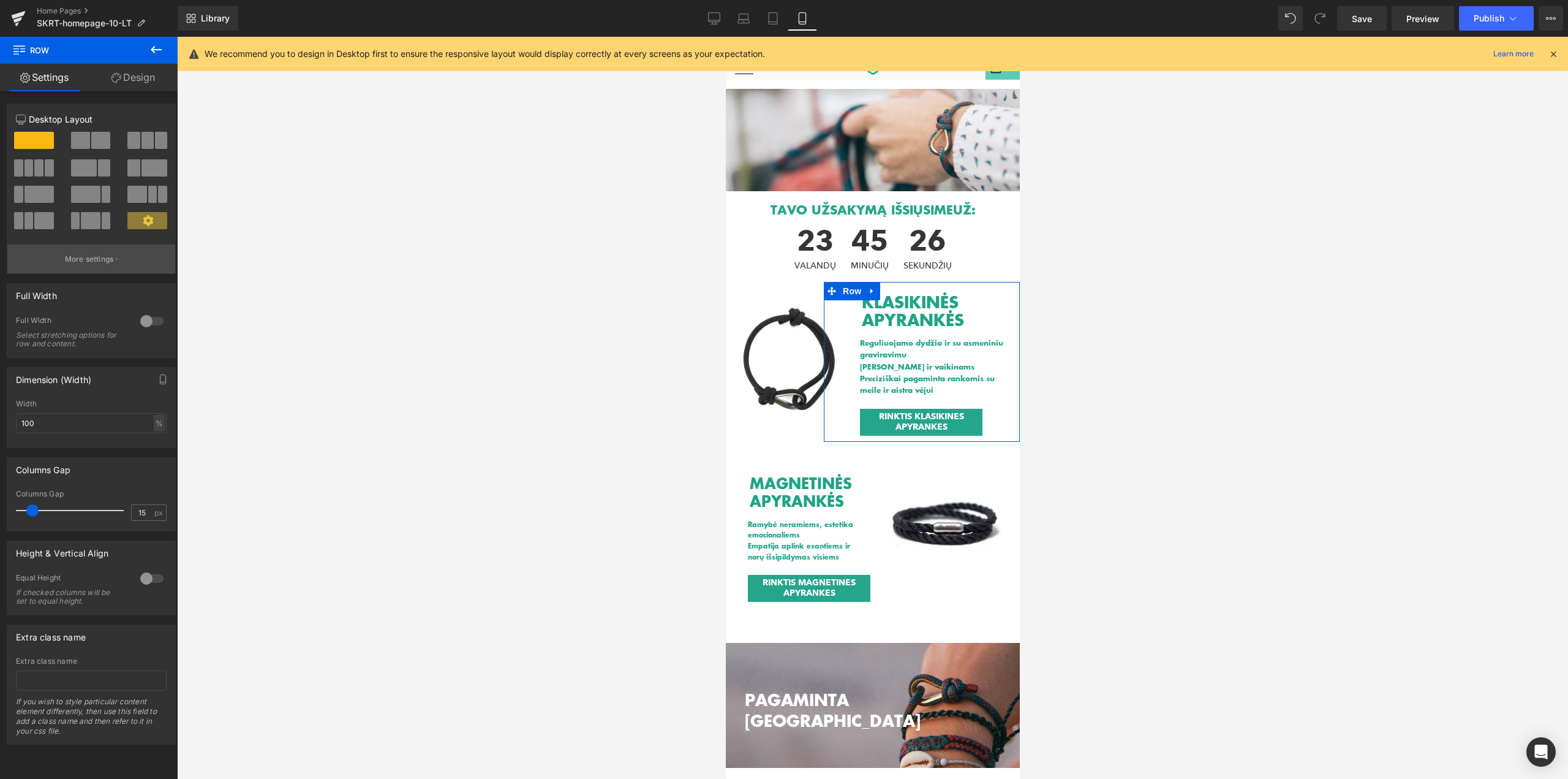
click at [120, 259] on button "More settings" at bounding box center [91, 258] width 167 height 29
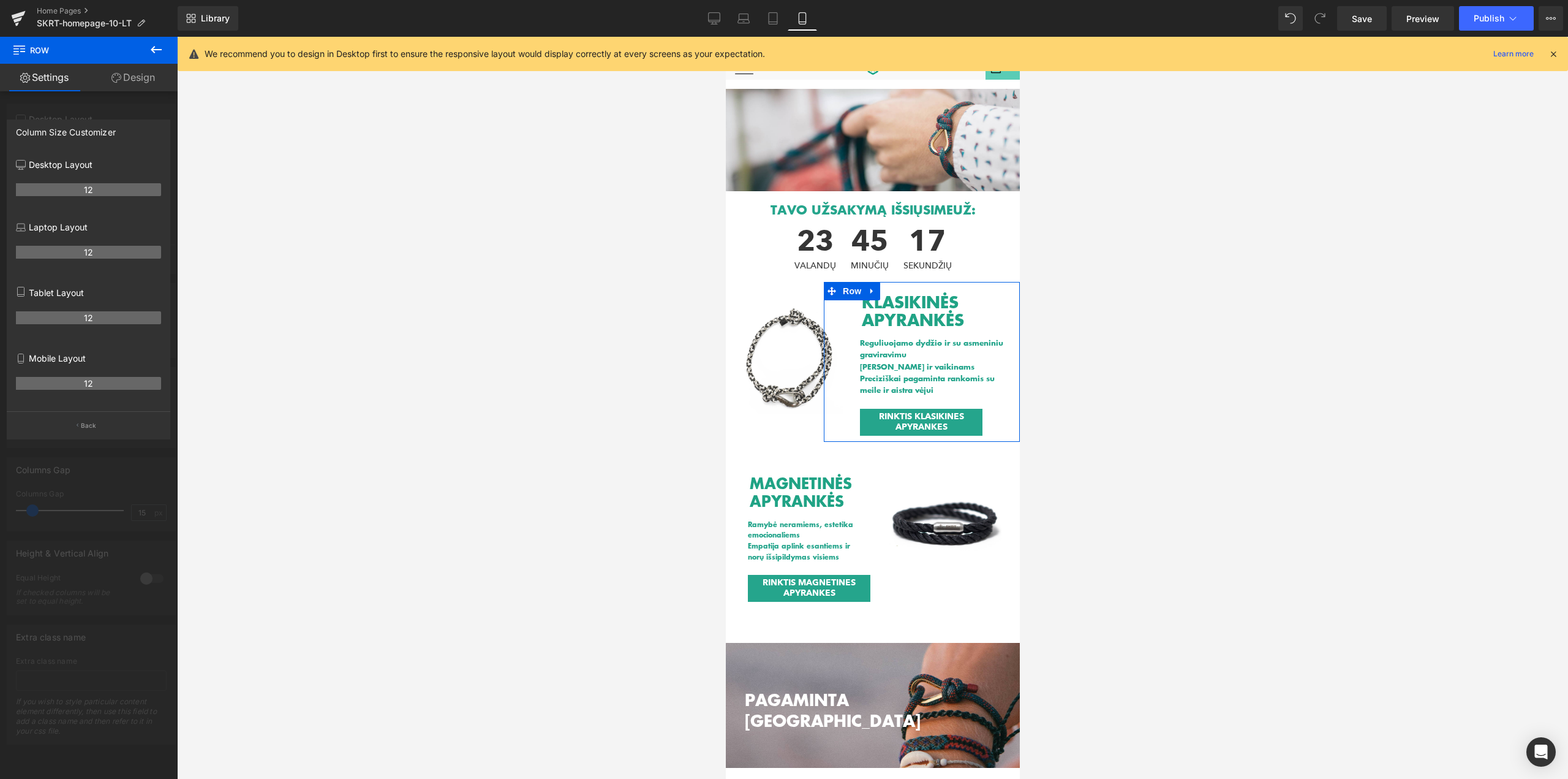
click at [98, 384] on th "12" at bounding box center [88, 383] width 145 height 13
click at [147, 83] on link "Design" at bounding box center [133, 77] width 89 height 28
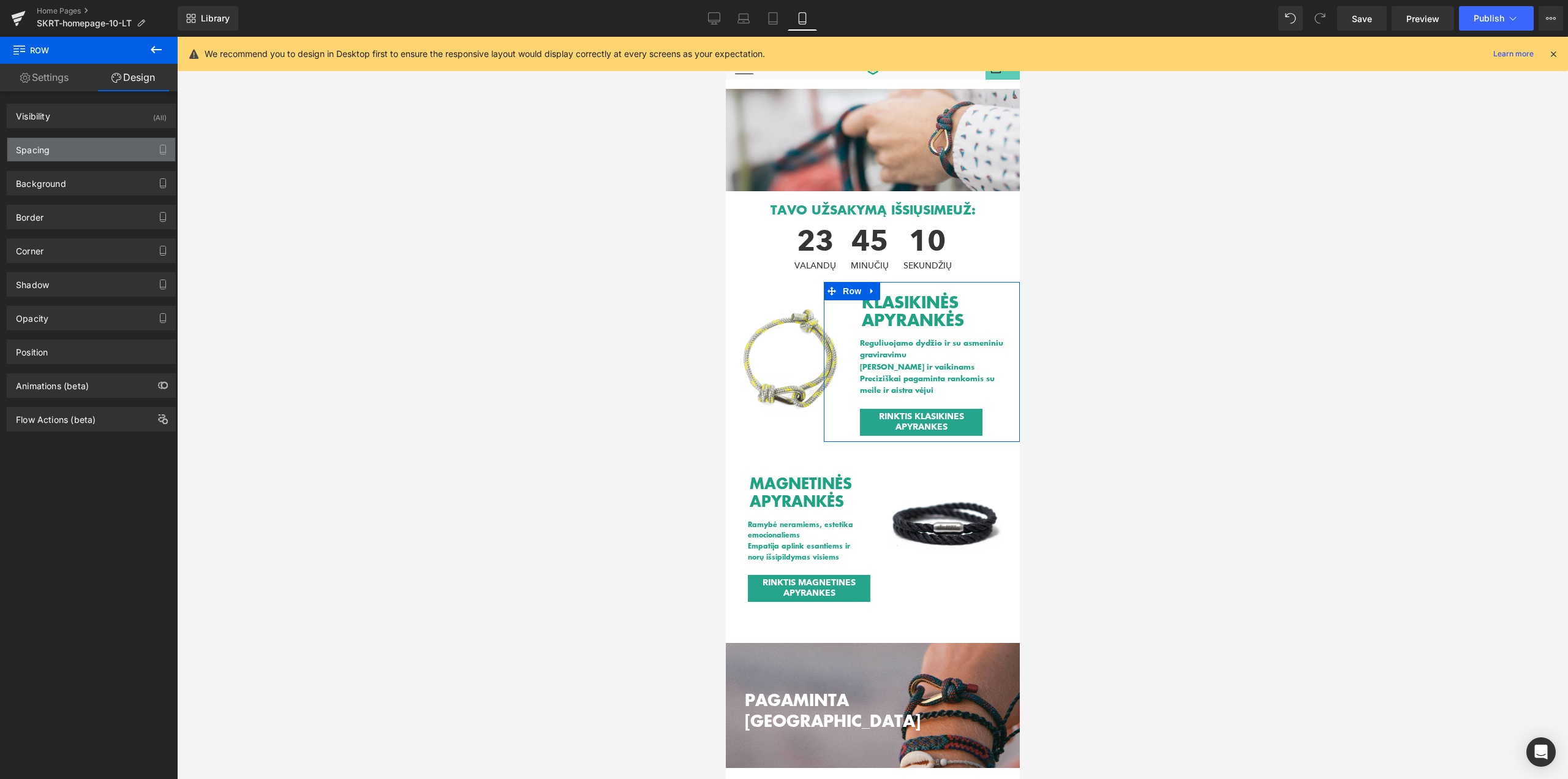
click at [107, 147] on div "Spacing" at bounding box center [91, 149] width 167 height 23
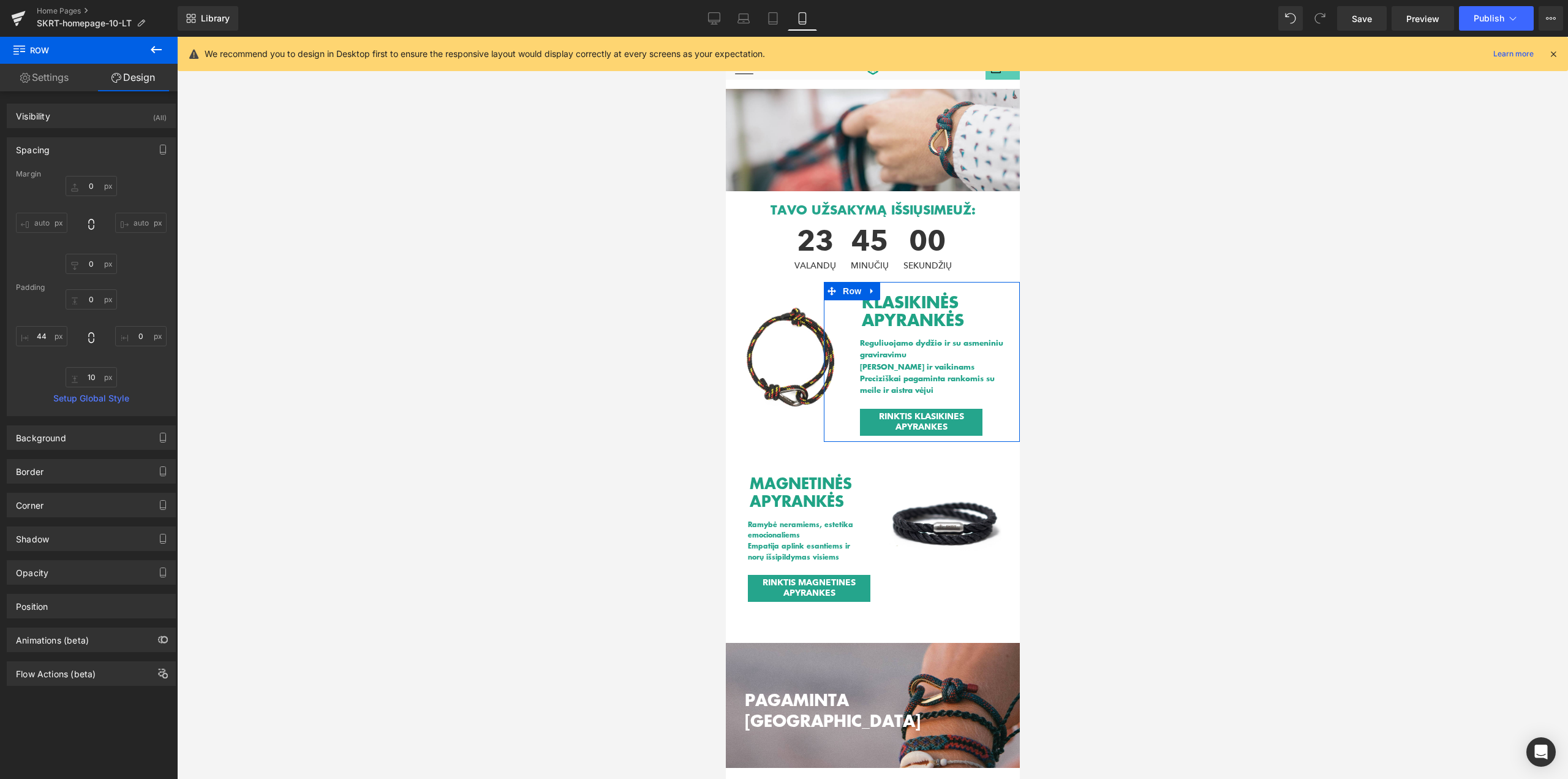
click at [52, 85] on link "Settings" at bounding box center [44, 77] width 89 height 28
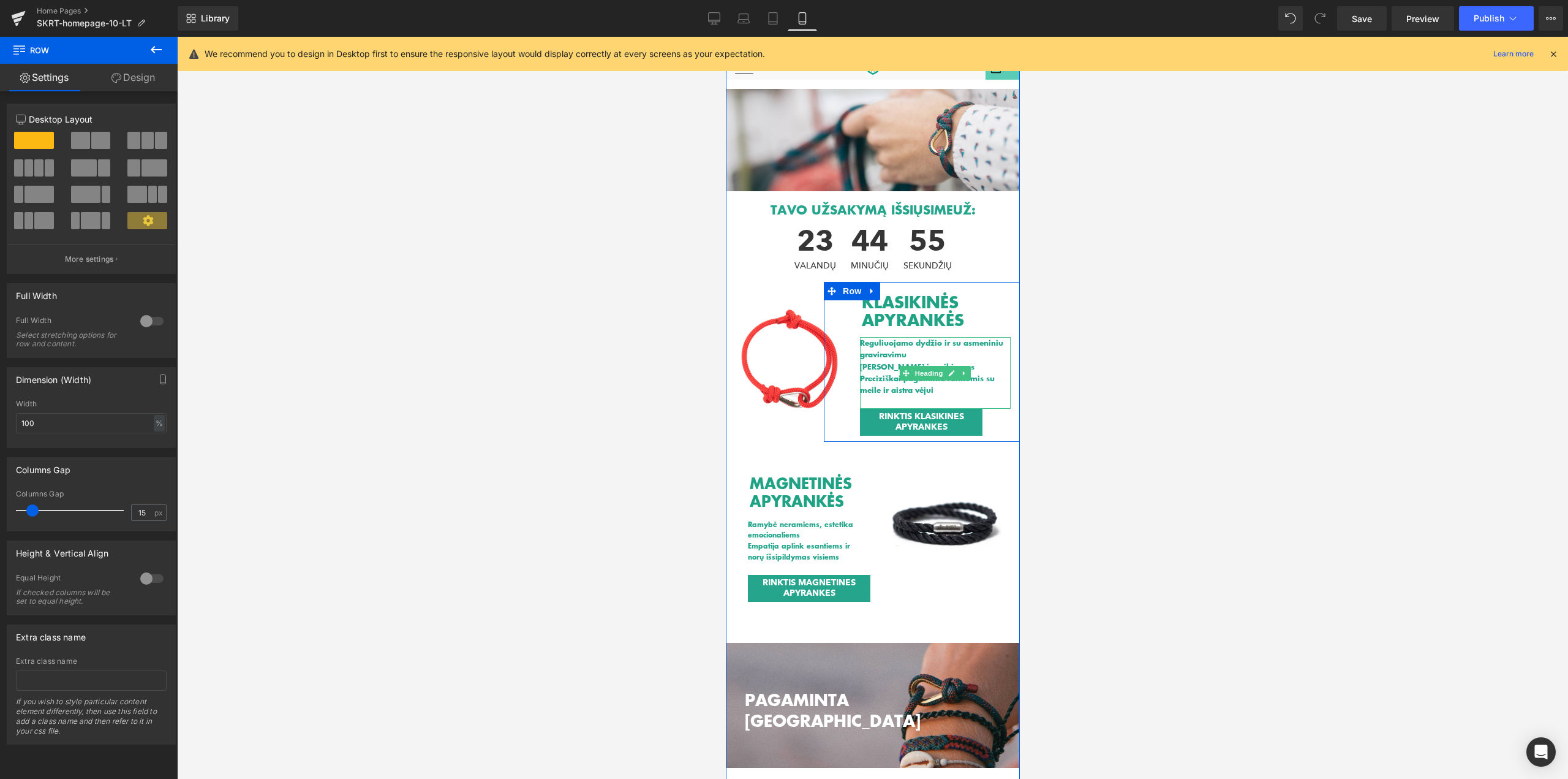
click at [906, 356] on h1 "Reguliuojamo dydžio ir su asmeniniu graviravimu" at bounding box center [934, 349] width 151 height 23
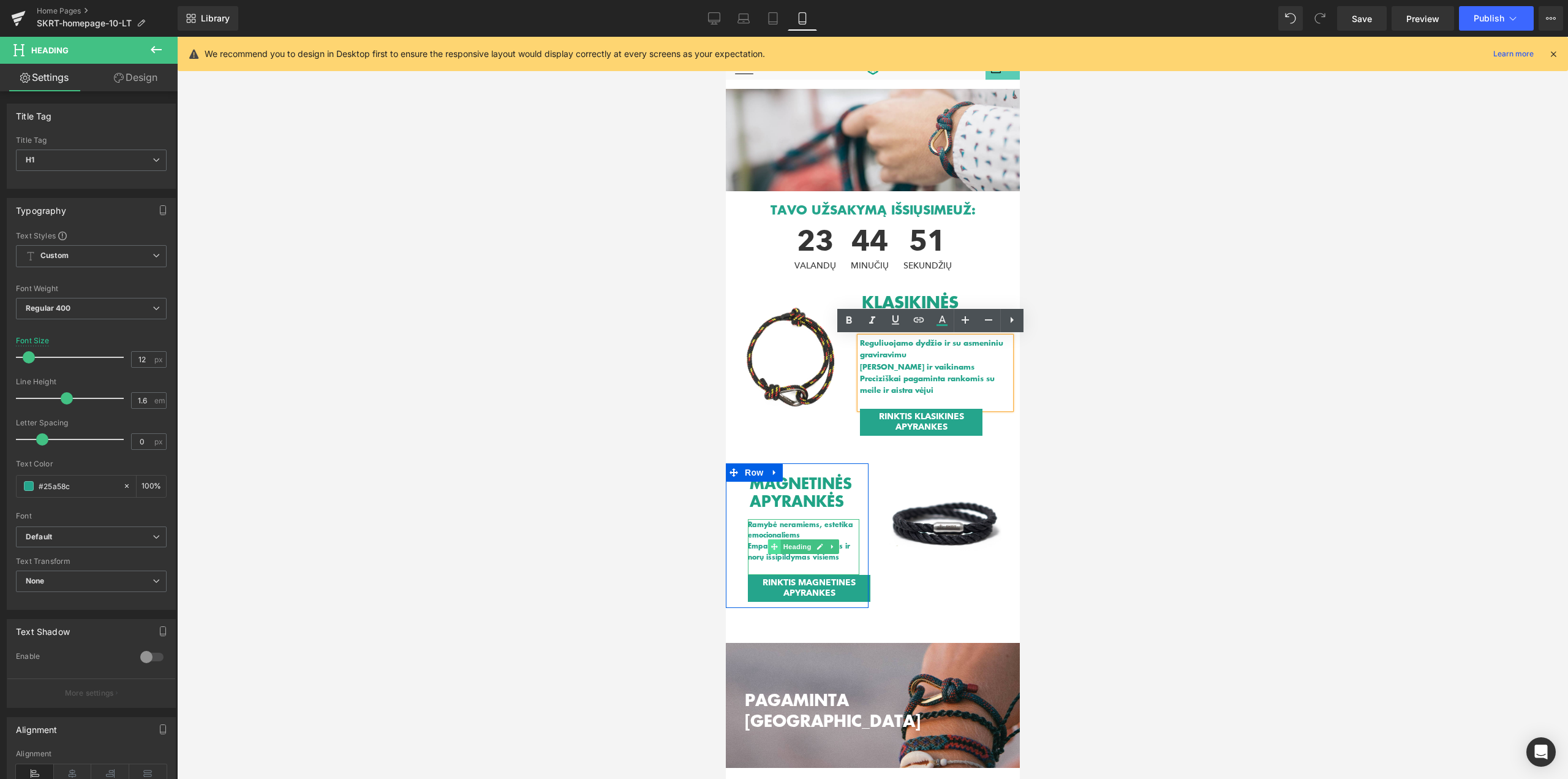
click at [772, 545] on icon at bounding box center [773, 547] width 7 height 8
click at [749, 527] on h1 "Ramybė neramiems, estetika emocionaliems" at bounding box center [803, 530] width 111 height 22
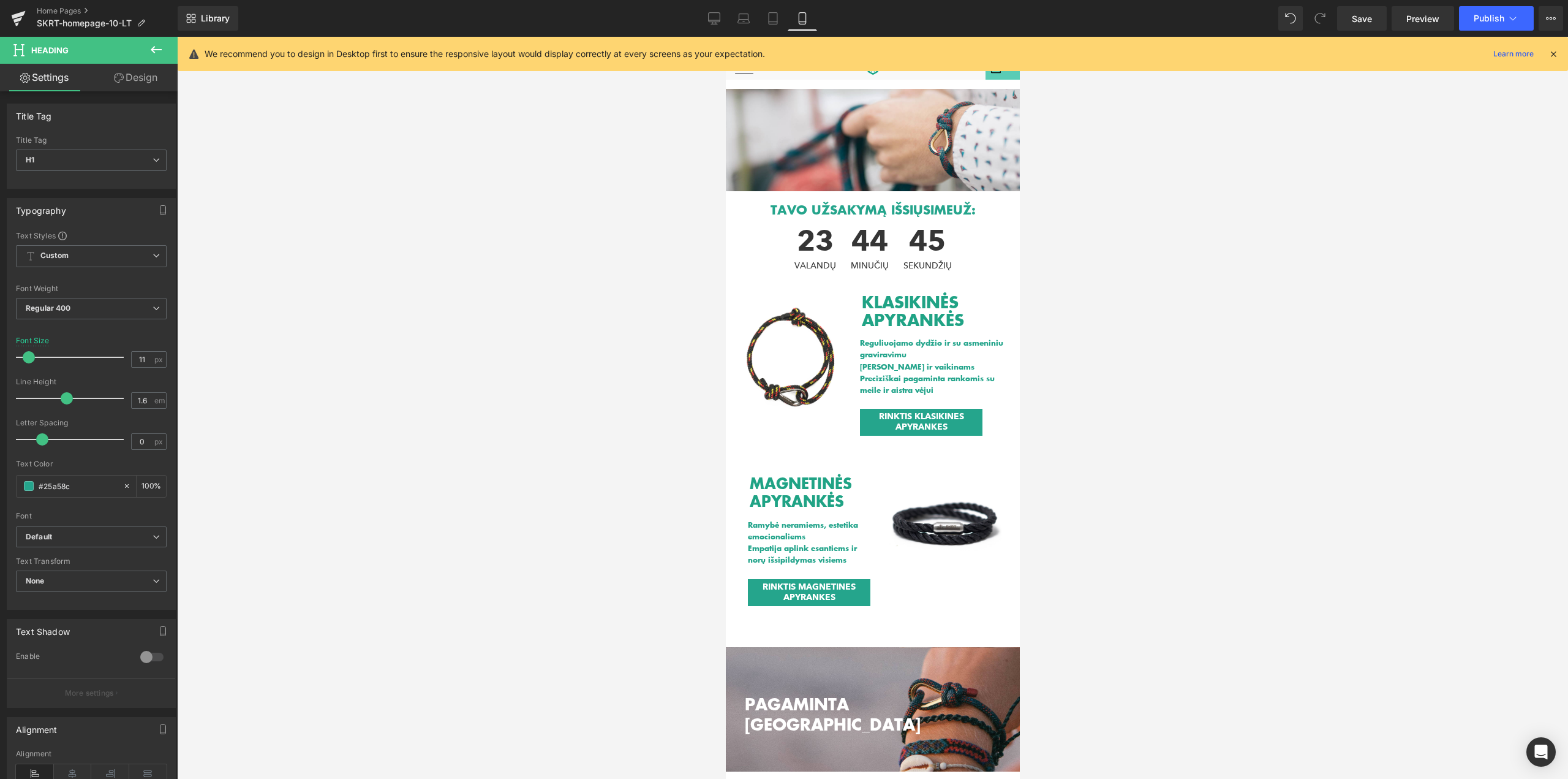
click at [28, 358] on span at bounding box center [29, 357] width 12 height 12
click at [31, 358] on span at bounding box center [29, 357] width 12 height 12
click at [1365, 14] on span "Save" at bounding box center [1361, 18] width 20 height 13
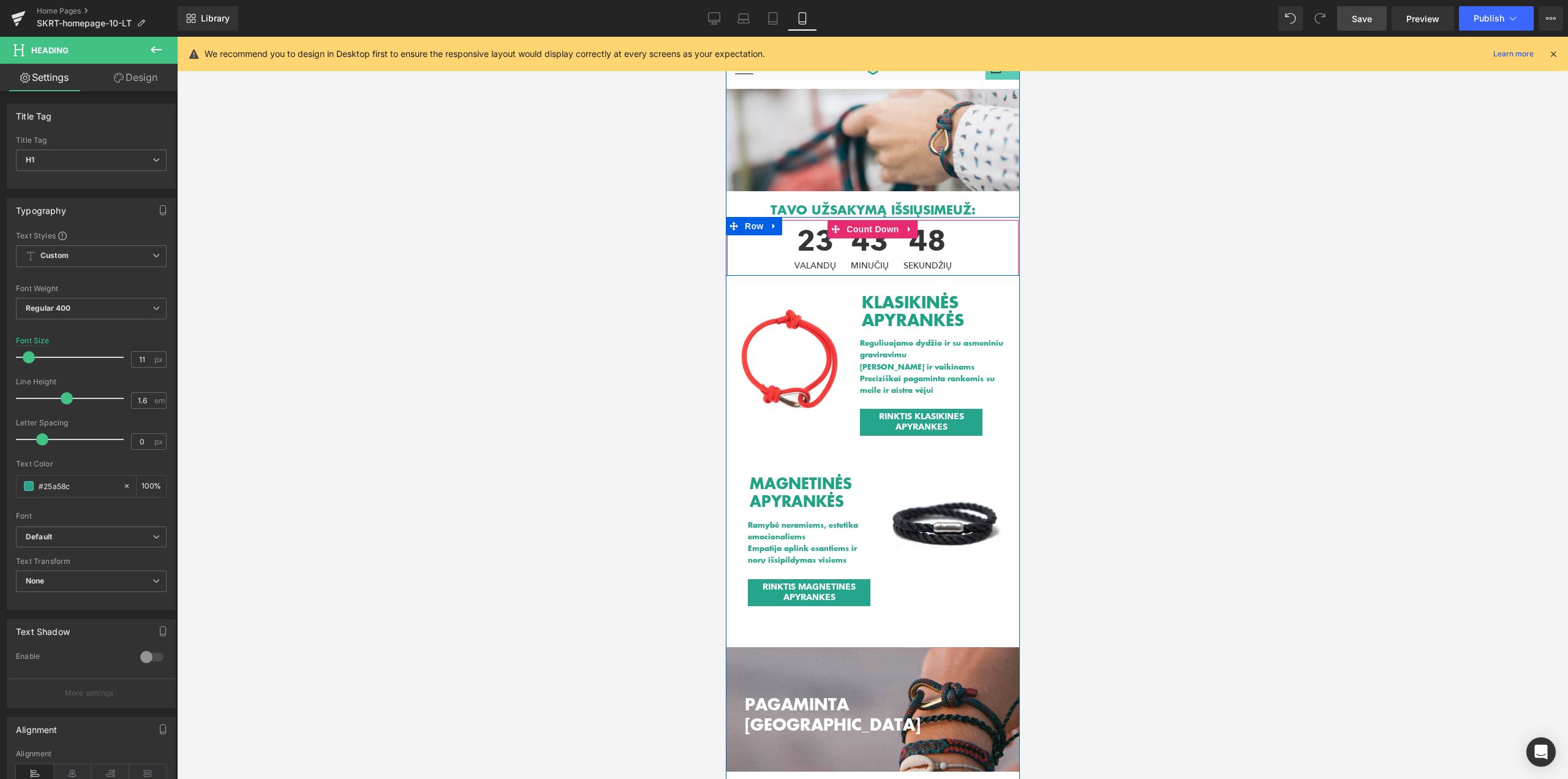
click at [863, 249] on span "43" at bounding box center [869, 243] width 38 height 35
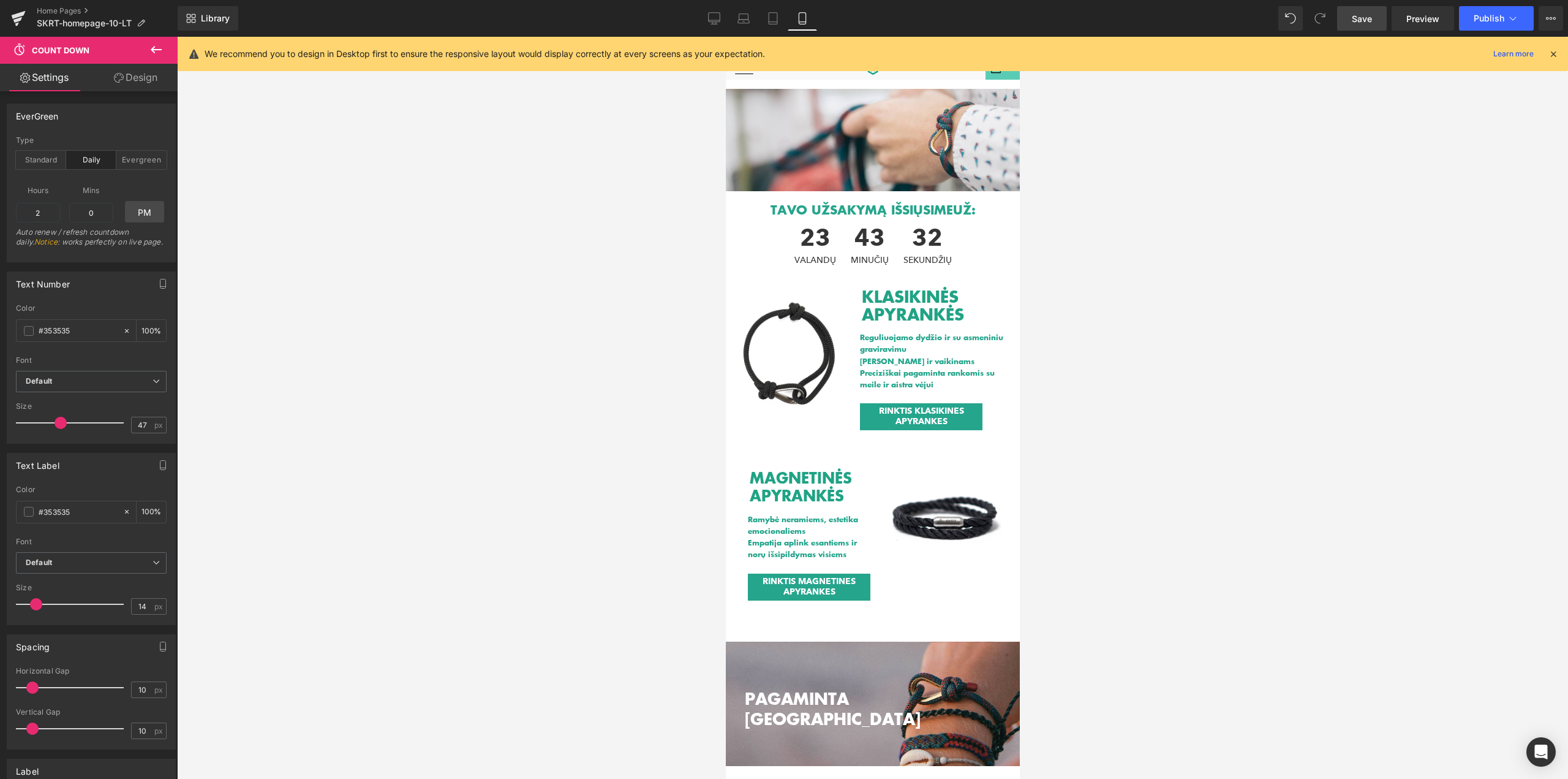
drag, startPoint x: 68, startPoint y: 424, endPoint x: 58, endPoint y: 425, distance: 10.0
click at [58, 425] on span at bounding box center [61, 423] width 12 height 12
click at [98, 391] on span "Default" at bounding box center [91, 381] width 151 height 22
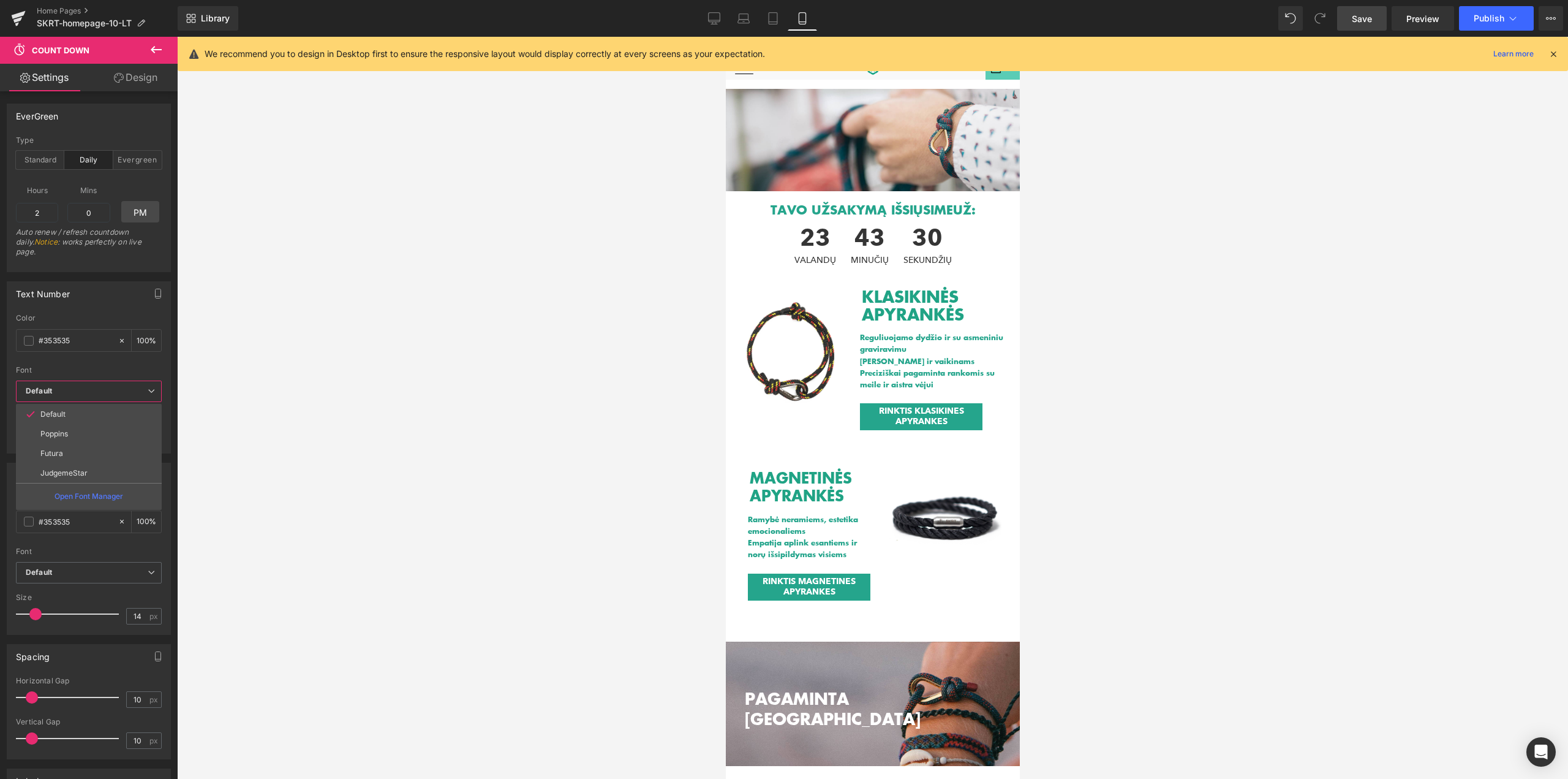
click at [98, 391] on span "Default" at bounding box center [89, 391] width 146 height 22
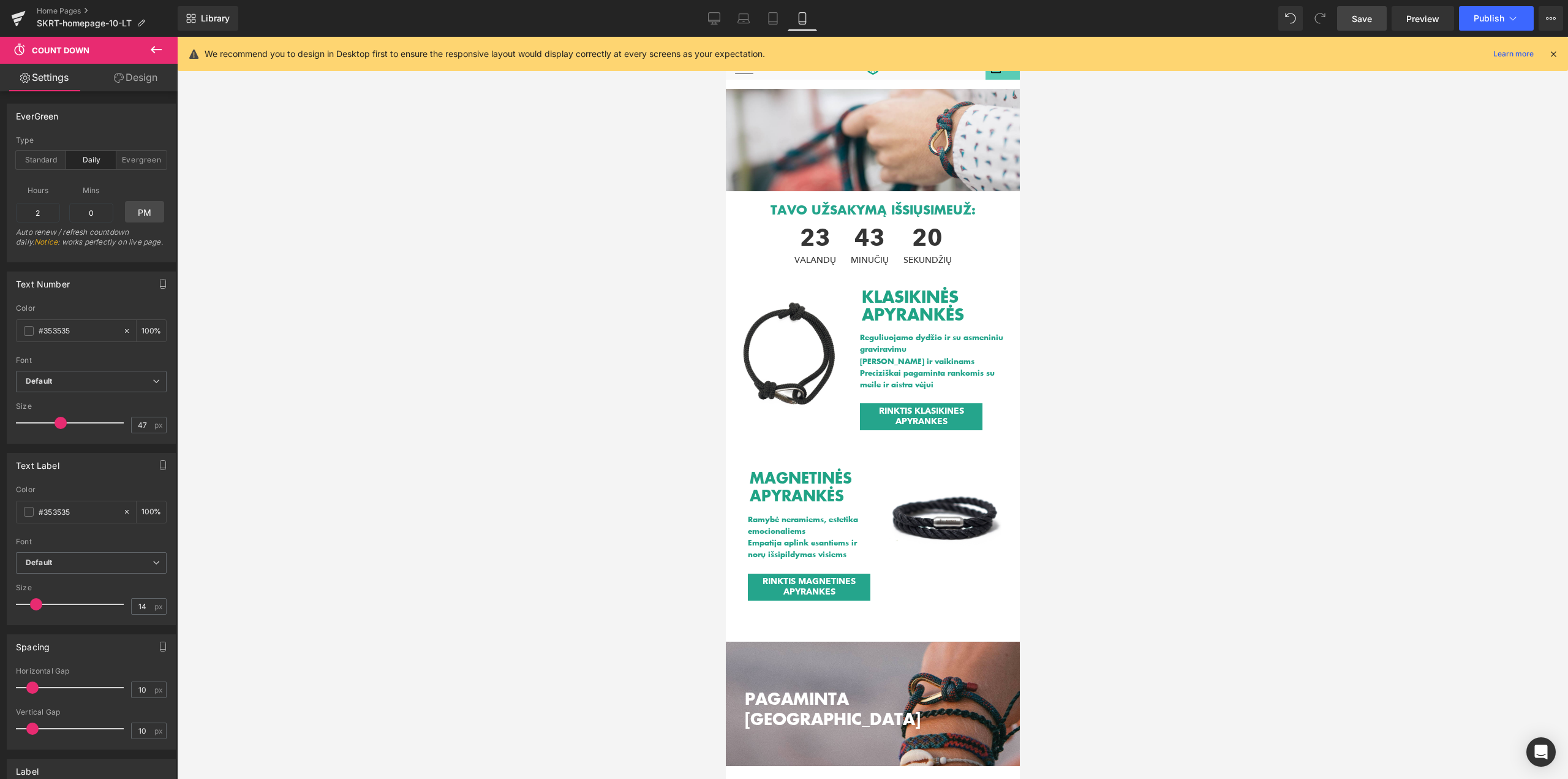
click at [347, 352] on div at bounding box center [873, 408] width 1391 height 742
click at [1364, 14] on span "Save" at bounding box center [1361, 18] width 20 height 13
click at [1496, 25] on button "Publish" at bounding box center [1497, 18] width 75 height 25
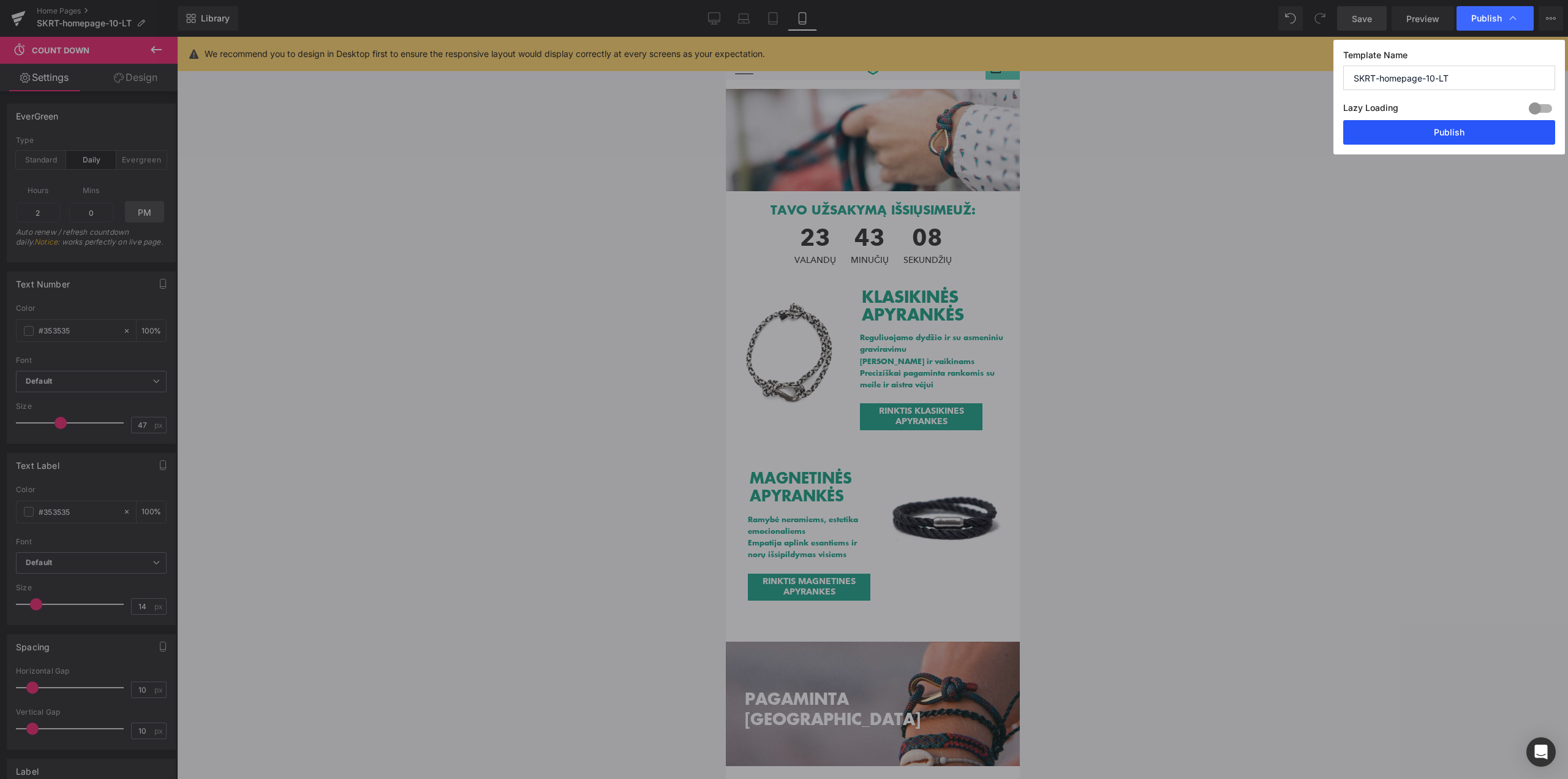
click at [1477, 140] on button "Publish" at bounding box center [1449, 132] width 212 height 25
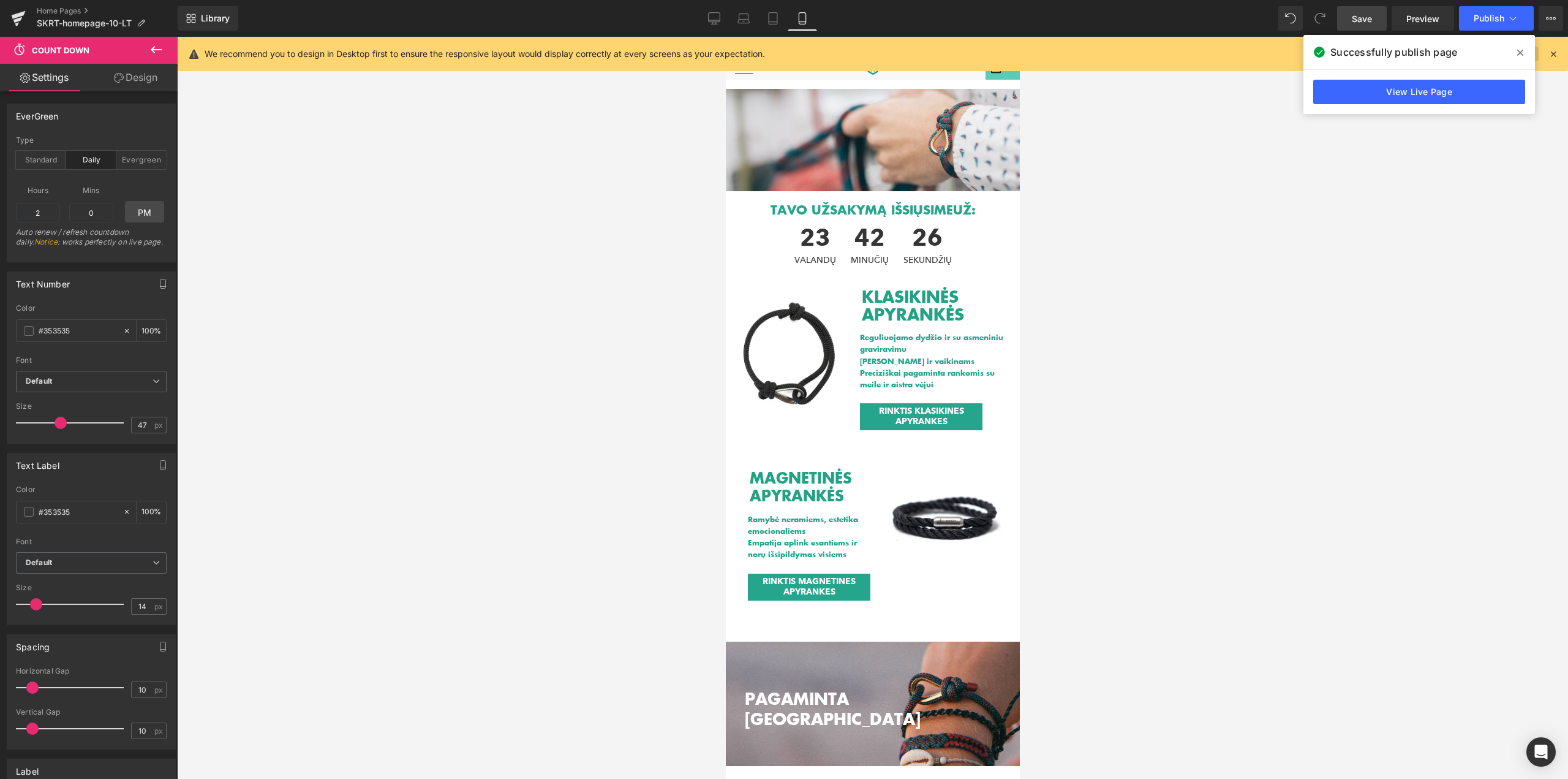
click at [1520, 52] on icon at bounding box center [1520, 53] width 6 height 6
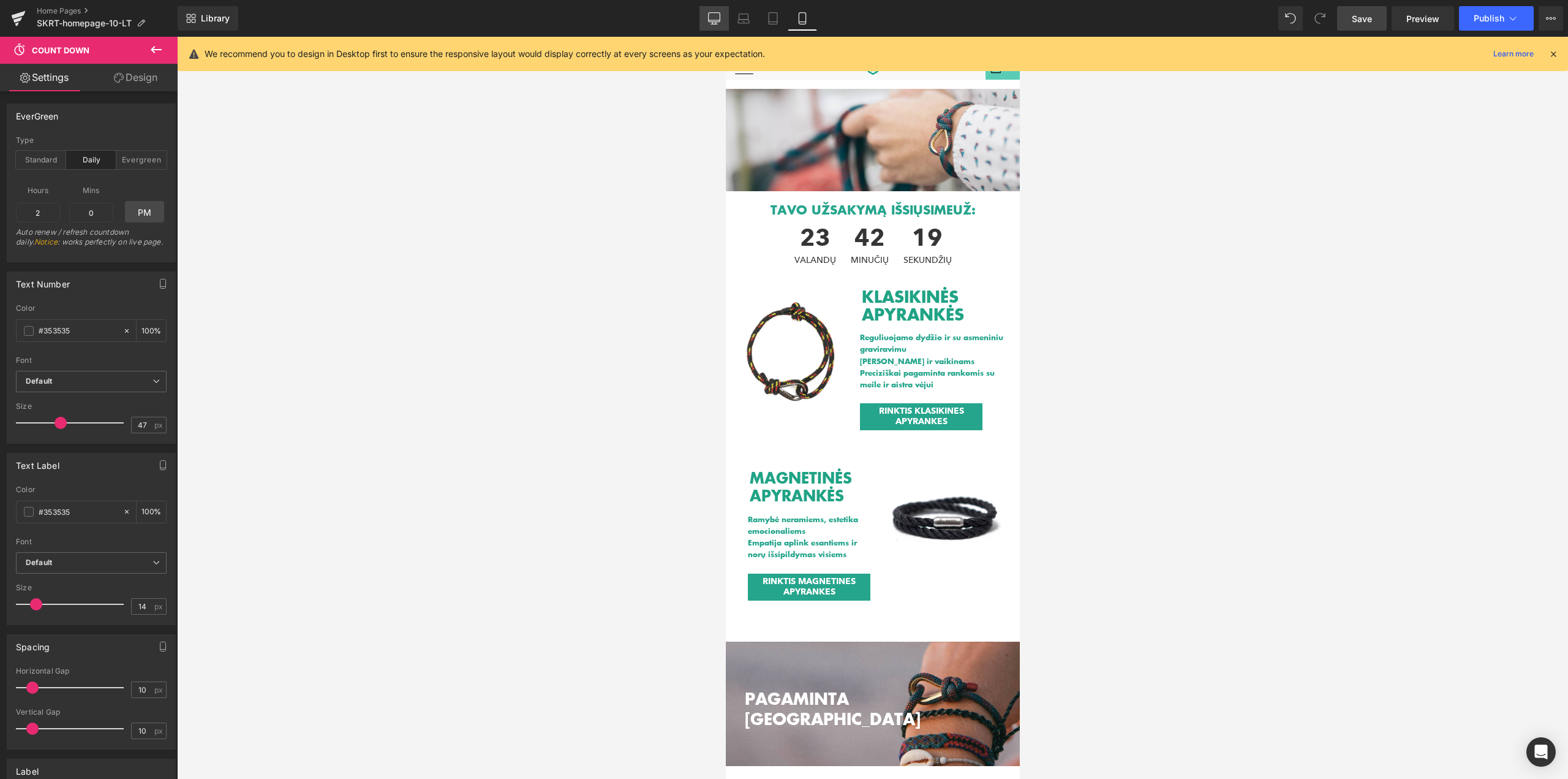
click at [710, 20] on icon at bounding box center [714, 17] width 11 height 9
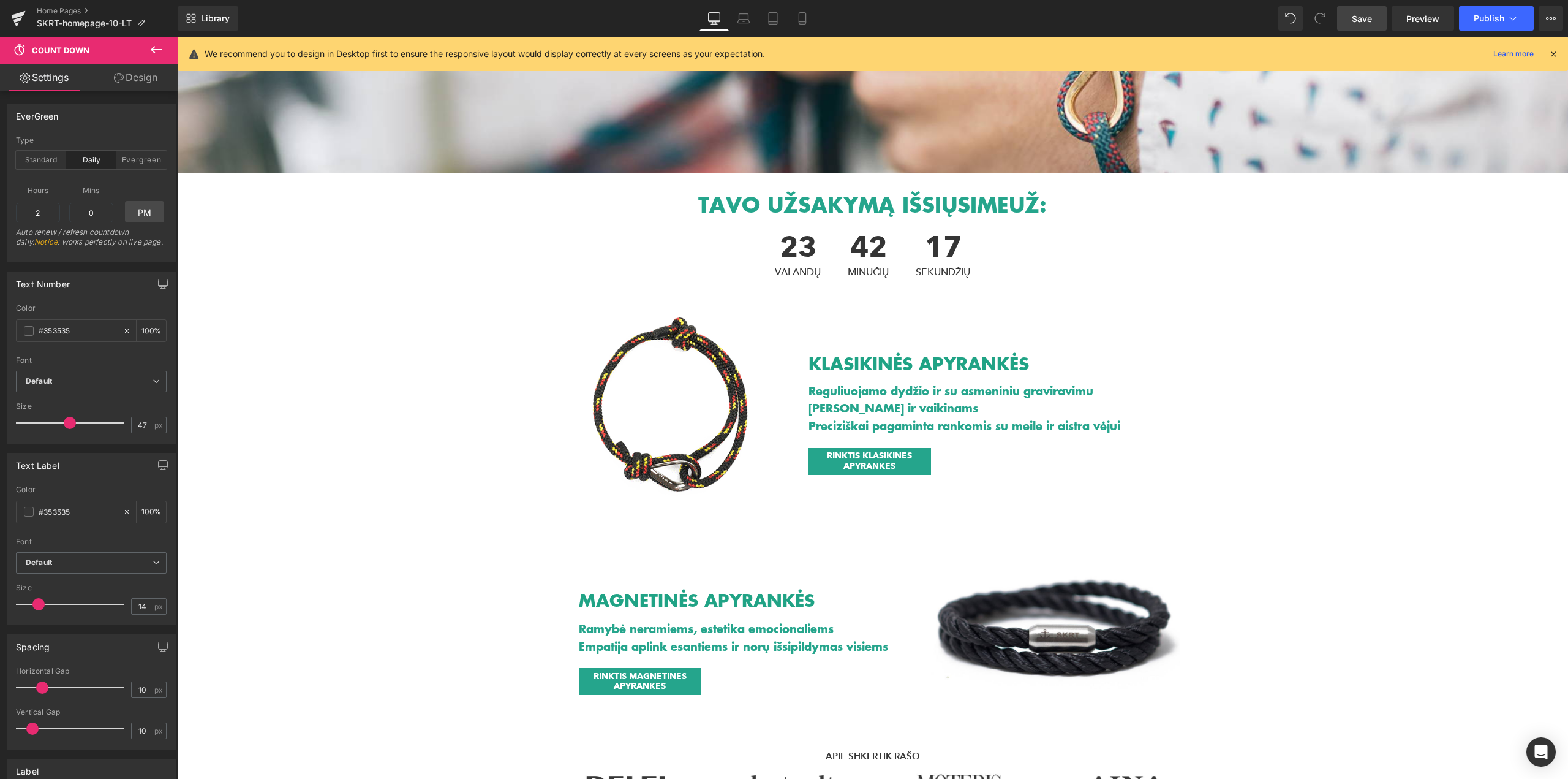
click at [1551, 54] on icon at bounding box center [1553, 53] width 11 height 11
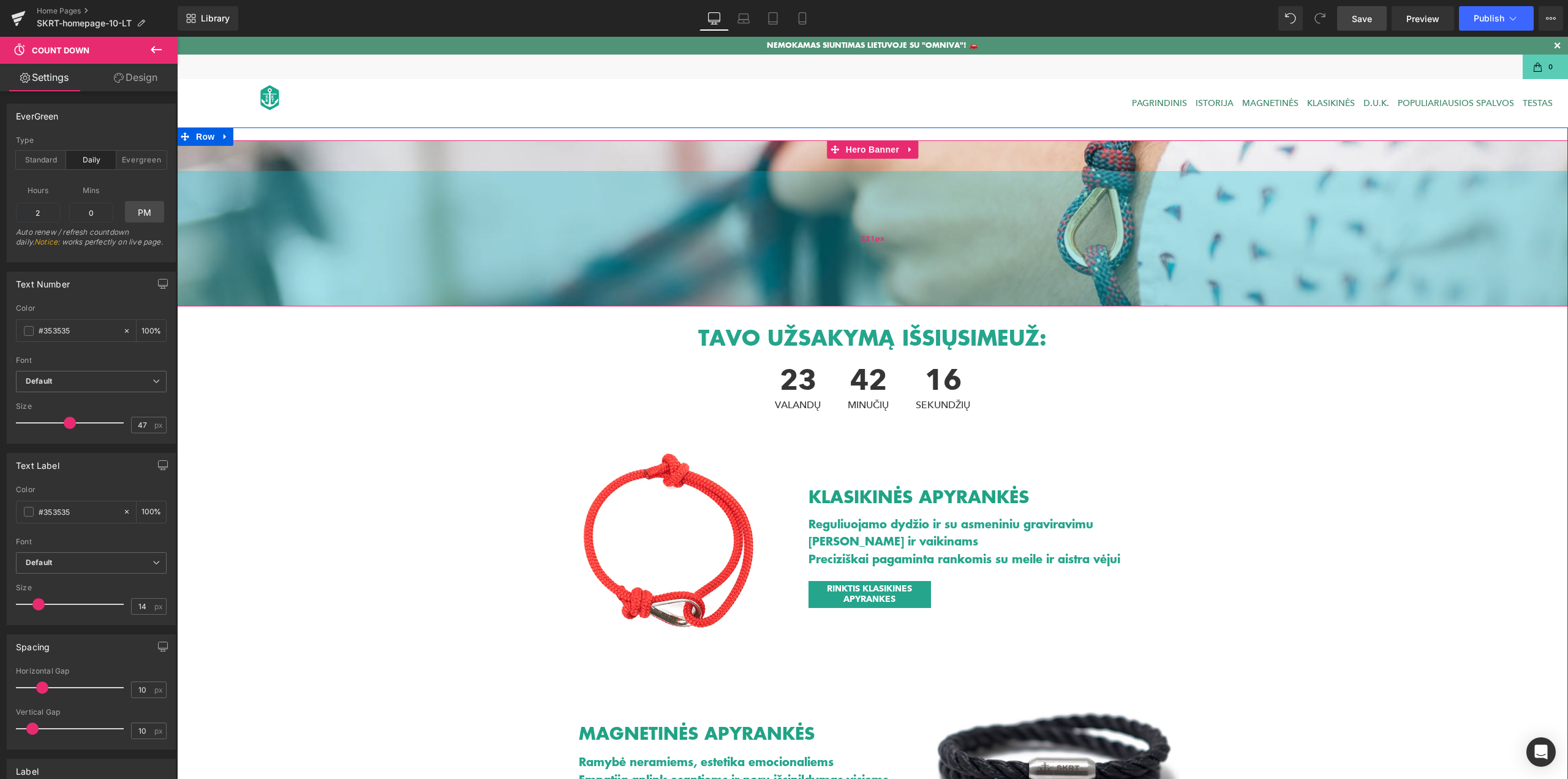
scroll to position [0, 0]
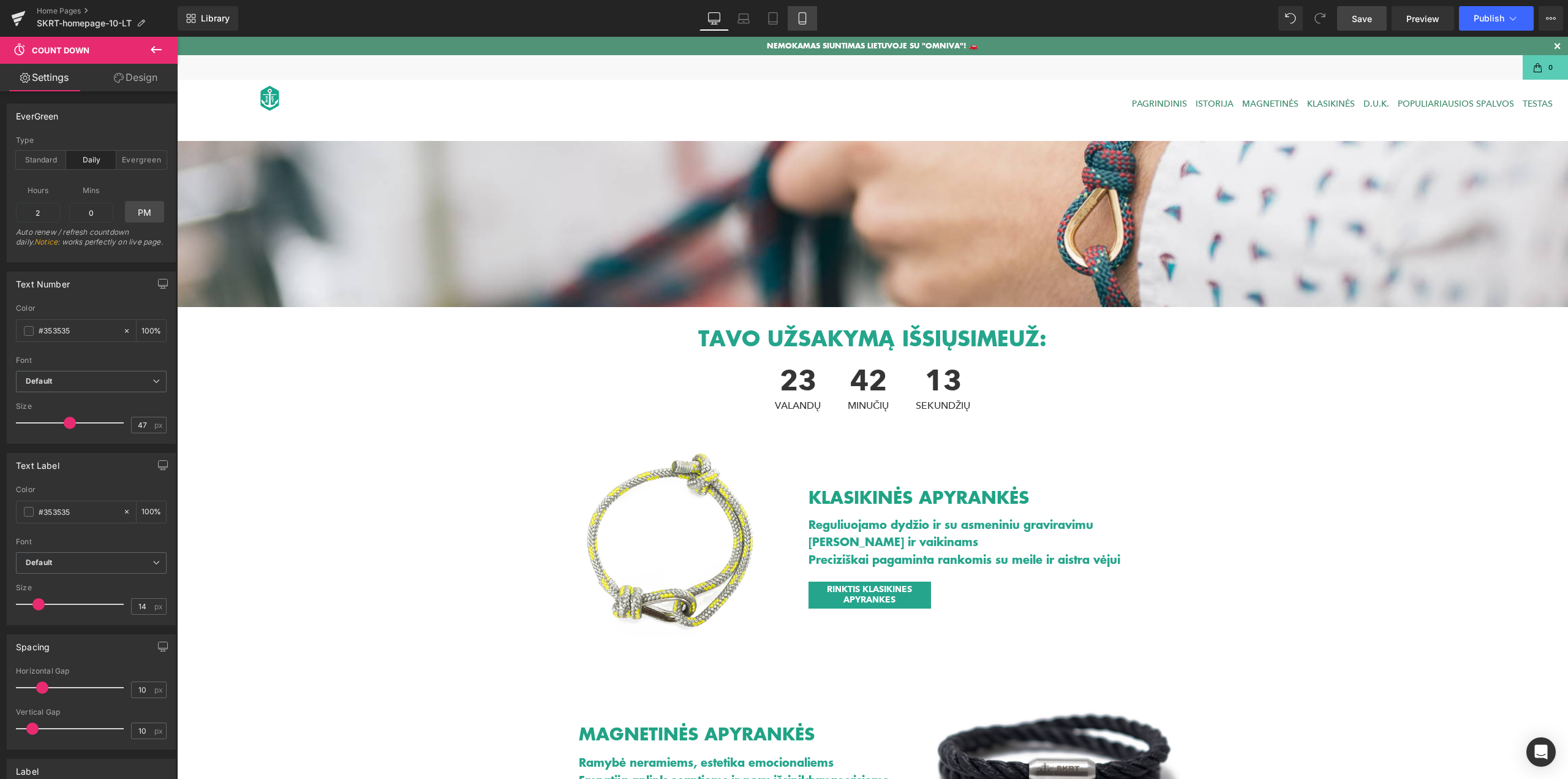
click at [802, 19] on icon at bounding box center [802, 18] width 12 height 12
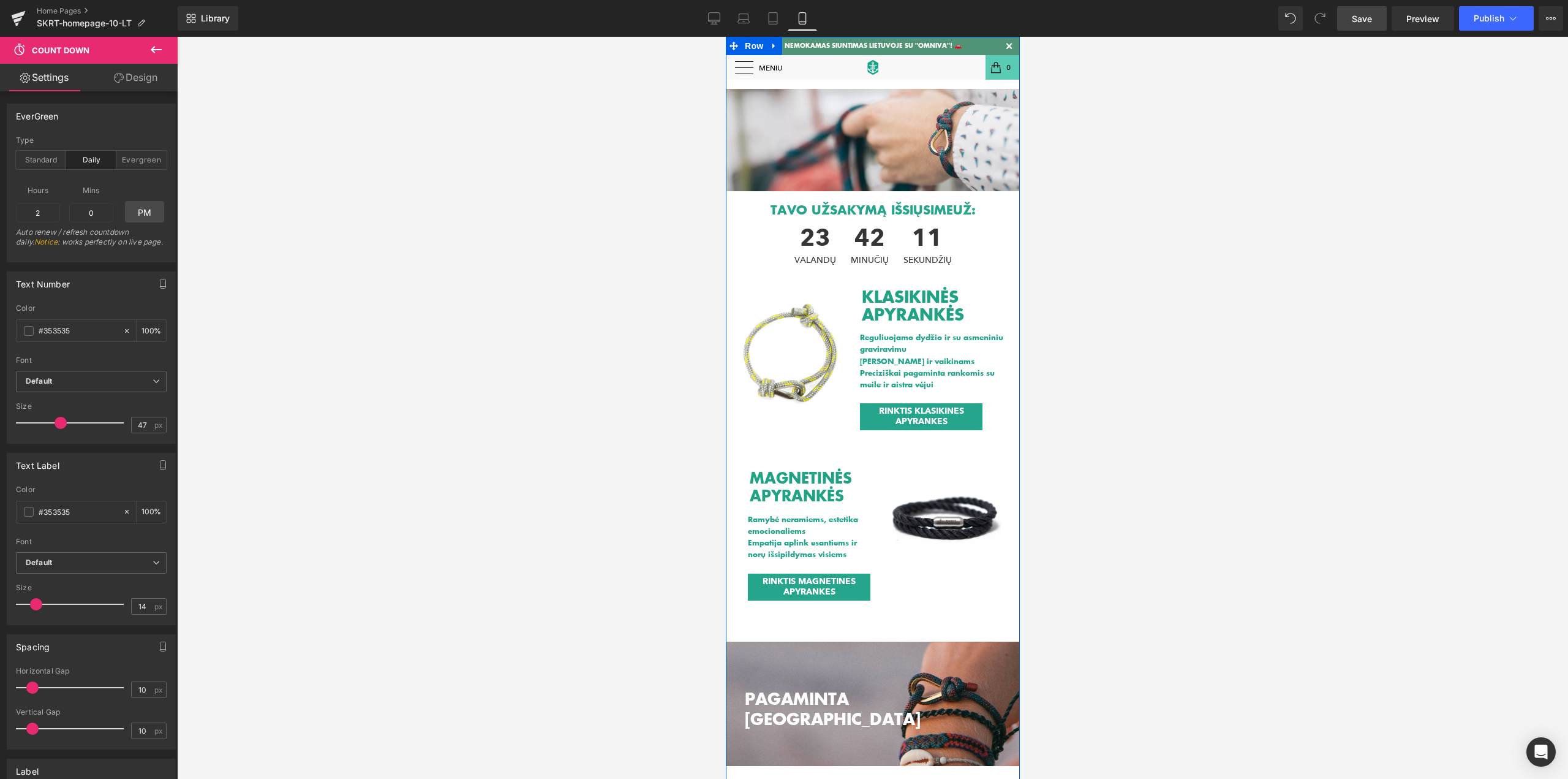
click at [740, 68] on div "Heading Text Block Hero Banner 221px TAVO UŽSAKYMĄ IŠSIŲSIME UŽ: Heading 23 VAL…" at bounding box center [873, 712] width 294 height 1314
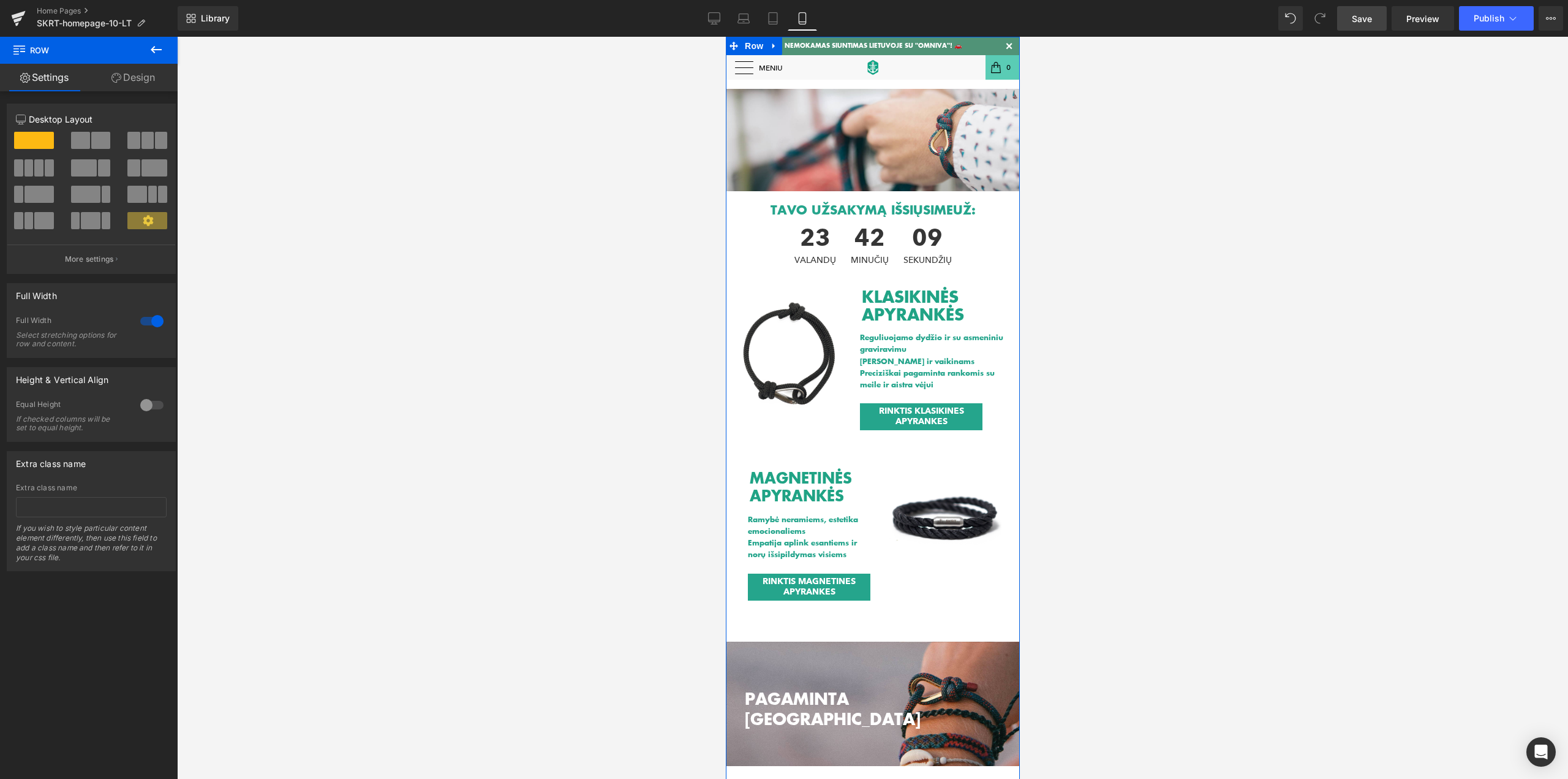
click at [784, 71] on div "Heading Text Block Hero Banner 221px TAVO UŽSAKYMĄ IŠSIŲSIME UŽ: Heading 23 VAL…" at bounding box center [873, 712] width 294 height 1314
click at [770, 68] on div "Heading Text Block Hero Banner 221px TAVO UŽSAKYMĄ IŠSIŲSIME UŽ: Heading 23 VAL…" at bounding box center [873, 712] width 294 height 1314
click at [779, 62] on div at bounding box center [873, 60] width 294 height 9
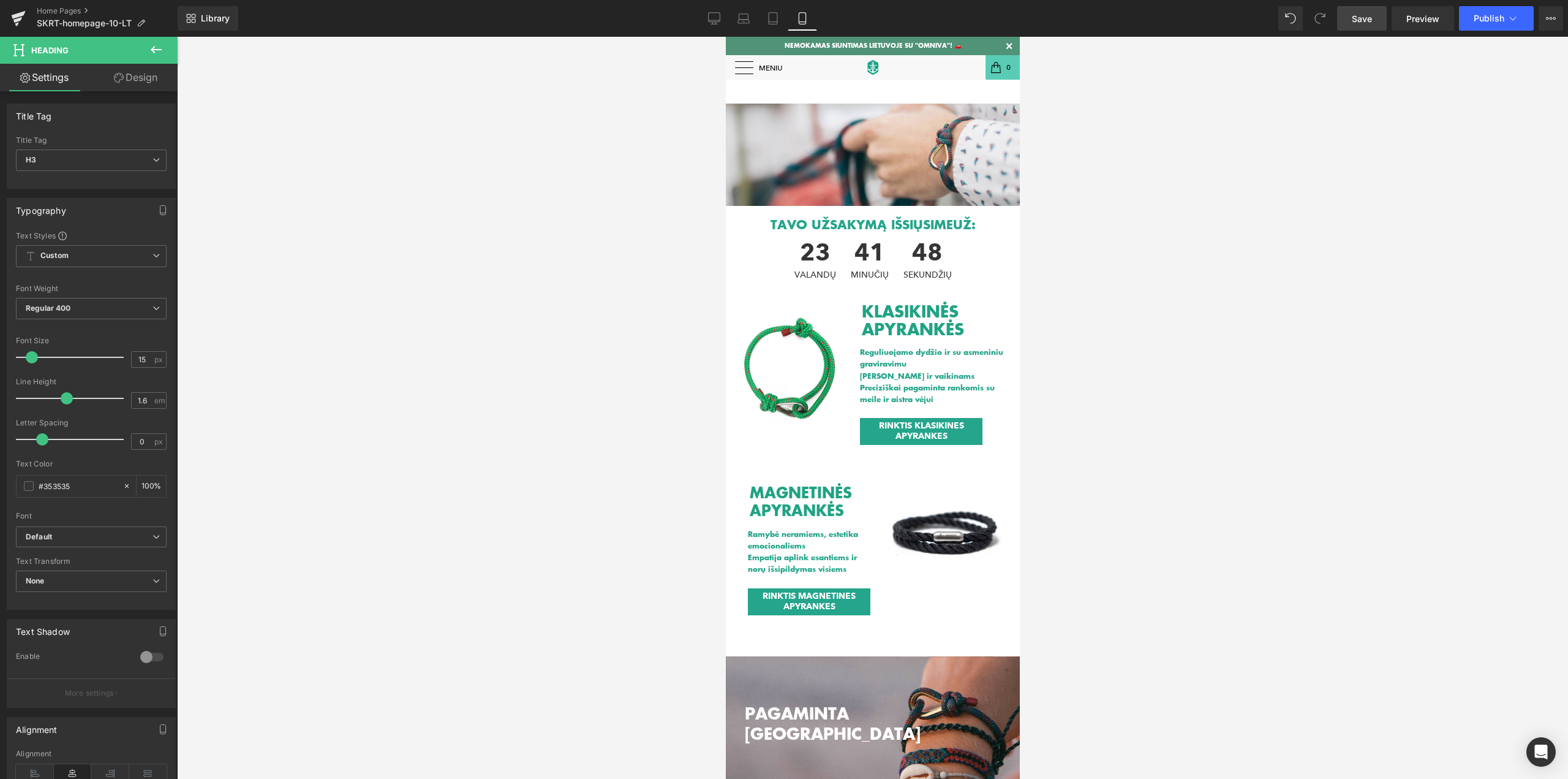
click at [141, 79] on link "Design" at bounding box center [136, 77] width 89 height 28
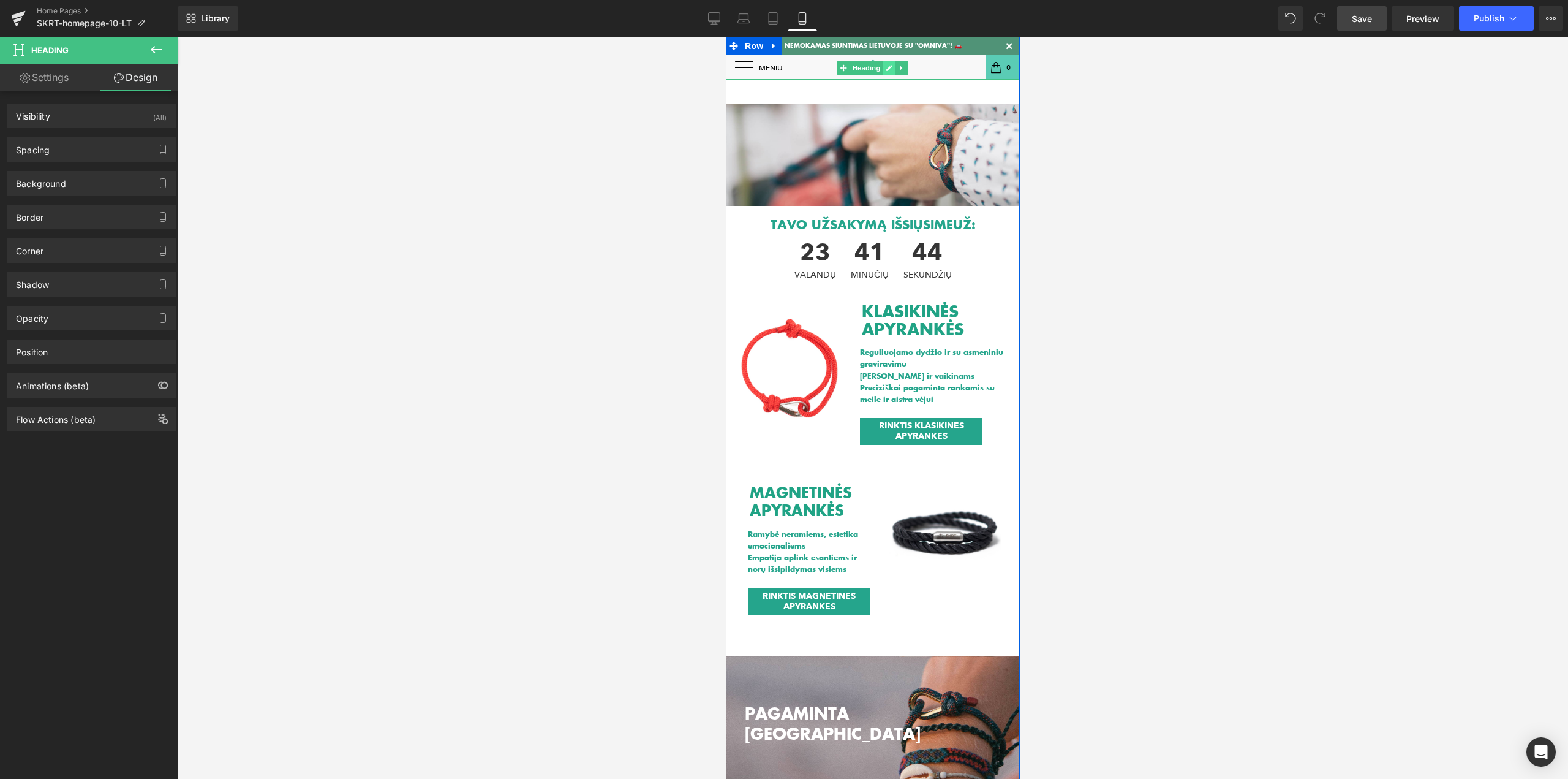
click at [882, 71] on link at bounding box center [888, 68] width 13 height 15
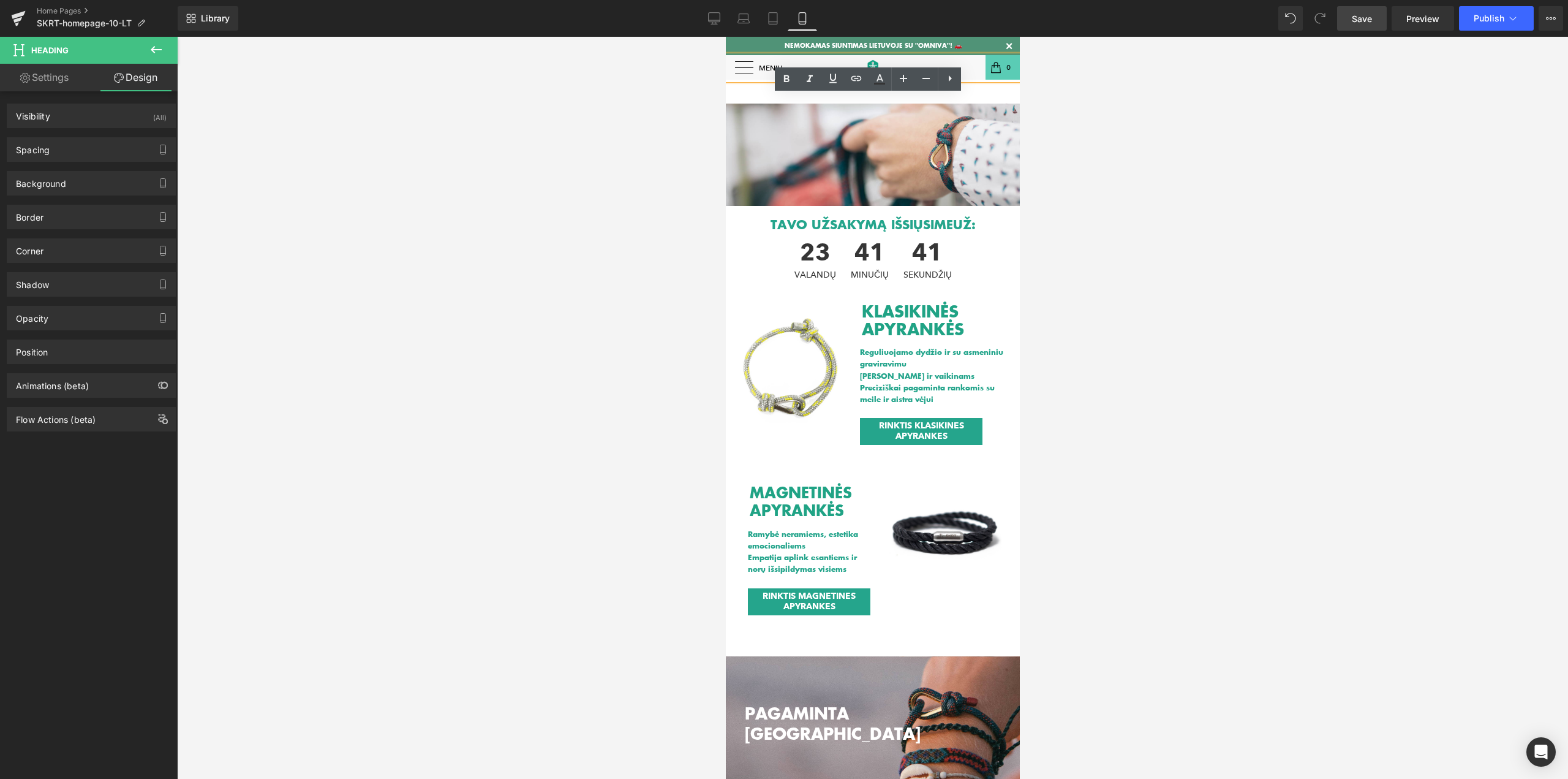
click at [1056, 84] on div at bounding box center [873, 408] width 1391 height 742
click at [155, 50] on icon at bounding box center [156, 50] width 11 height 8
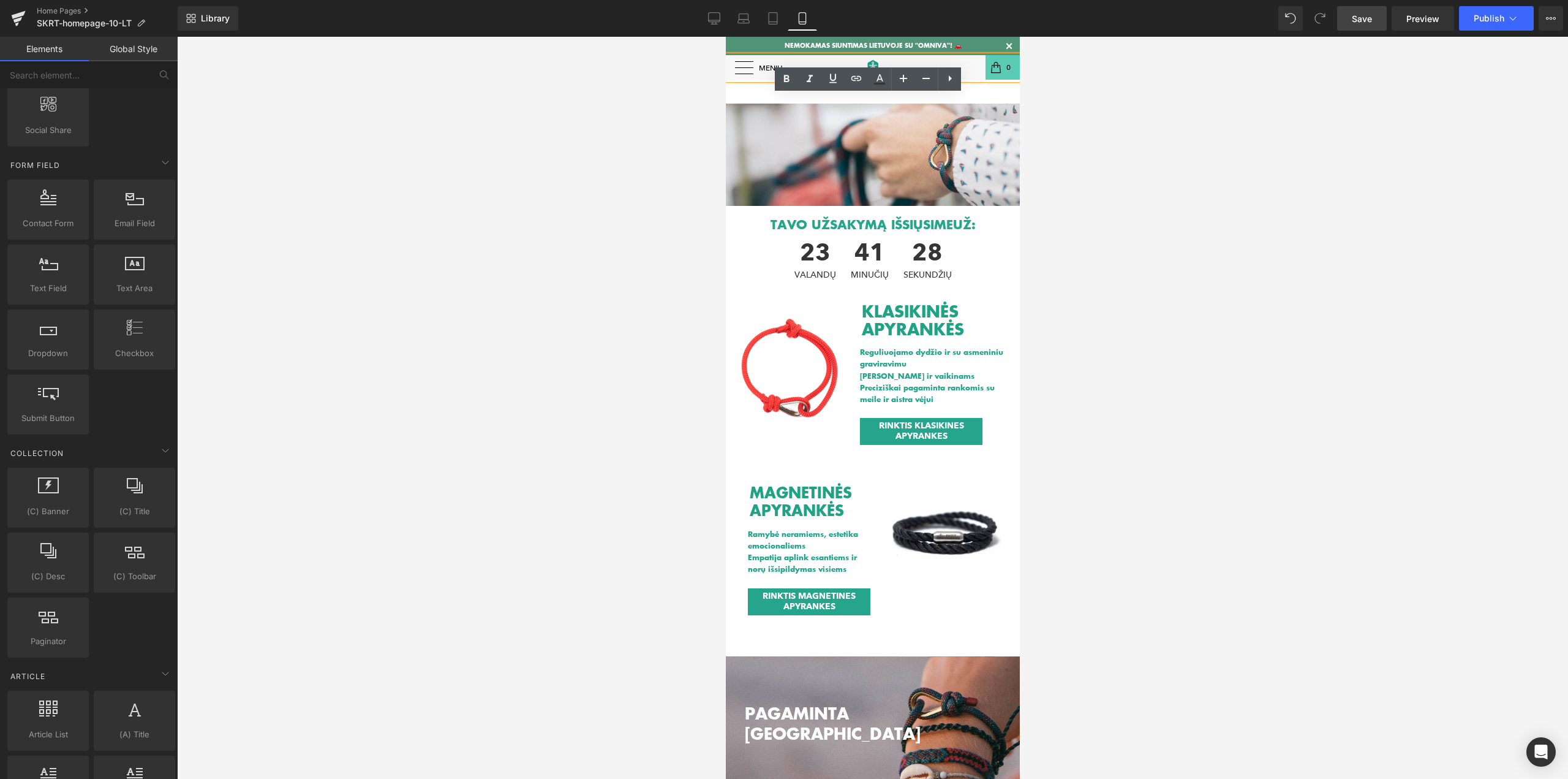
scroll to position [1883, 0]
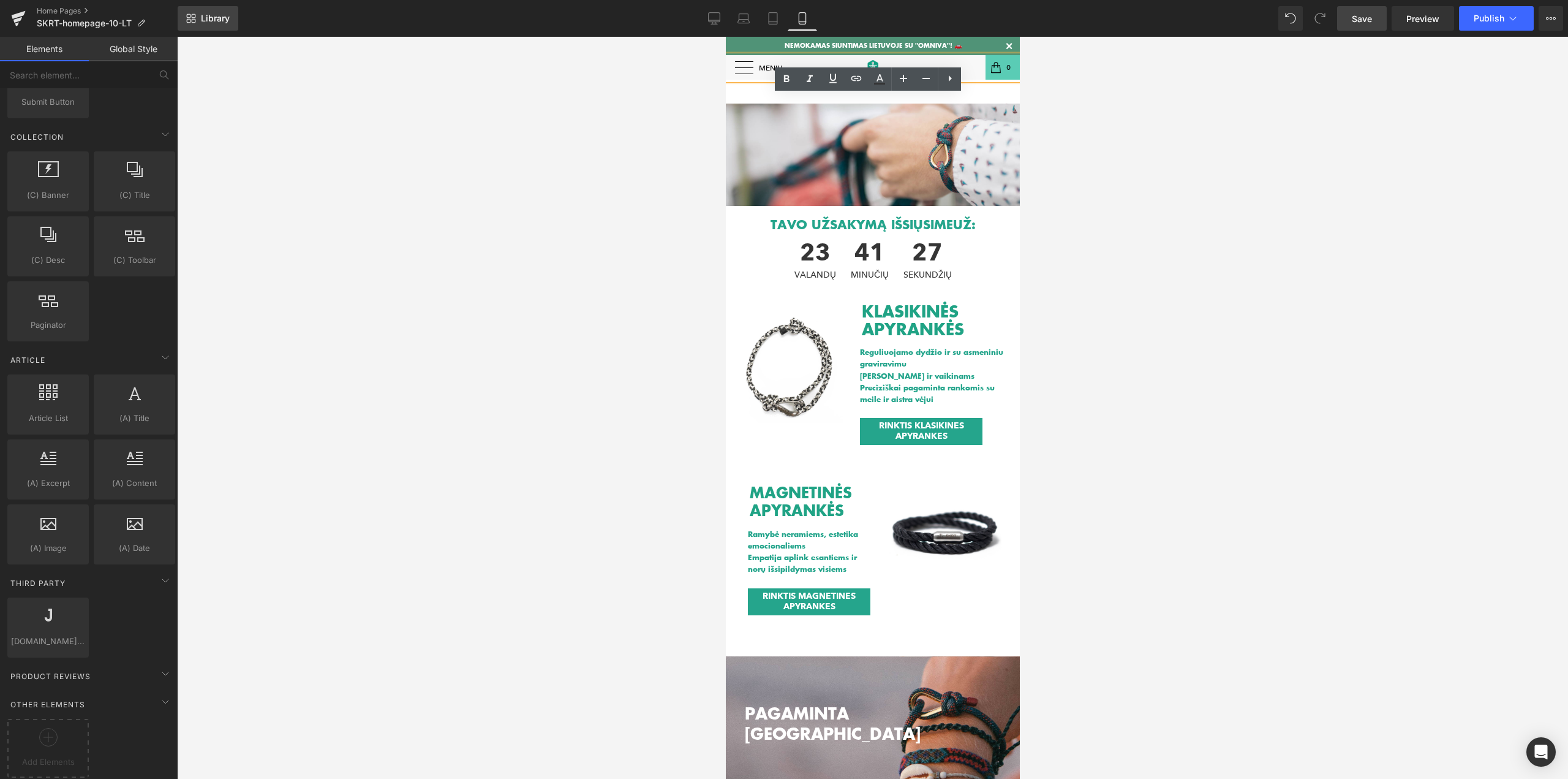
drag, startPoint x: 213, startPoint y: 14, endPoint x: 207, endPoint y: 17, distance: 6.7
click at [215, 15] on span "Library" at bounding box center [216, 18] width 29 height 11
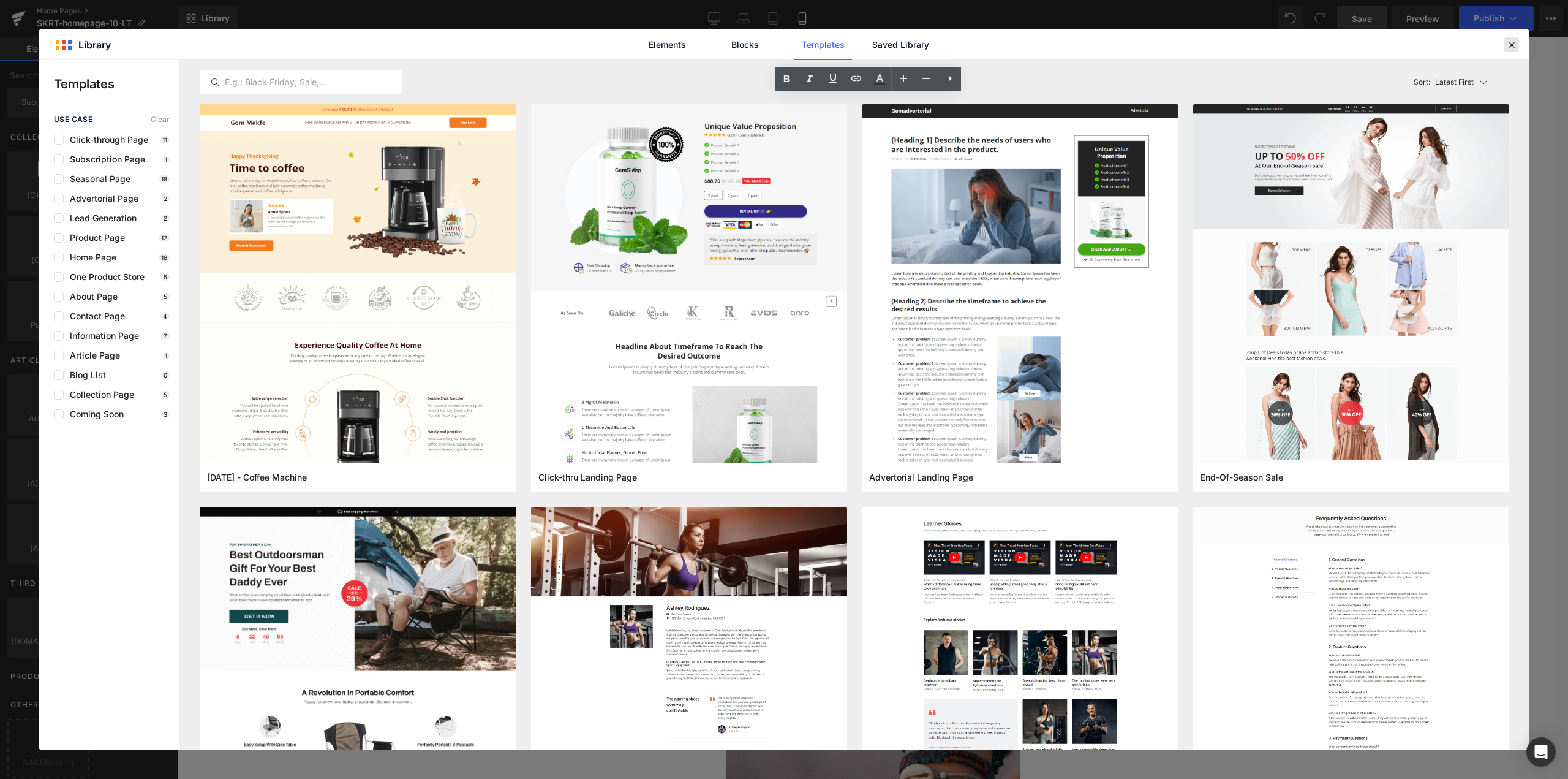
click at [1509, 47] on icon at bounding box center [1512, 44] width 11 height 11
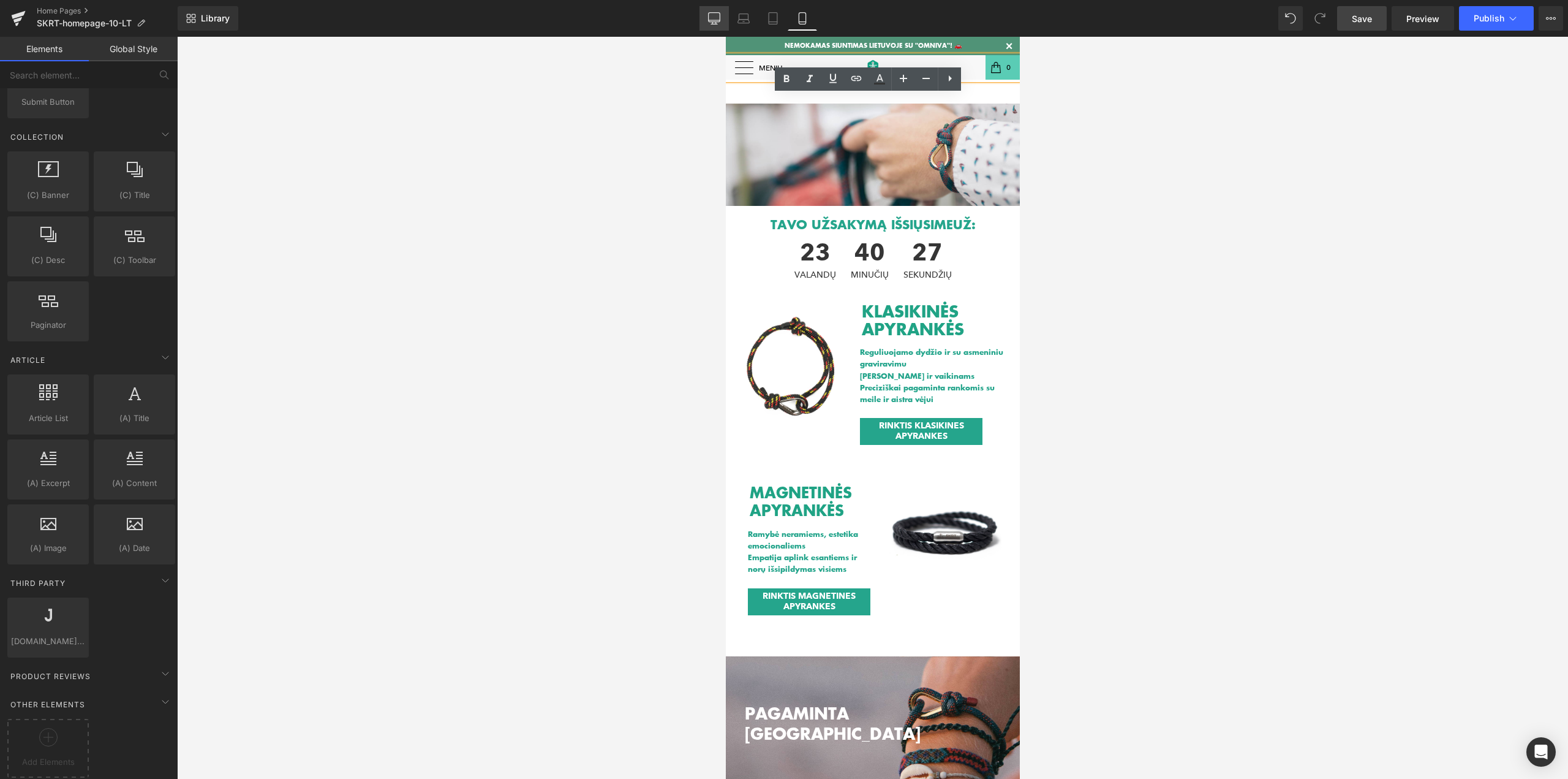
click at [716, 11] on link "Desktop" at bounding box center [713, 18] width 29 height 25
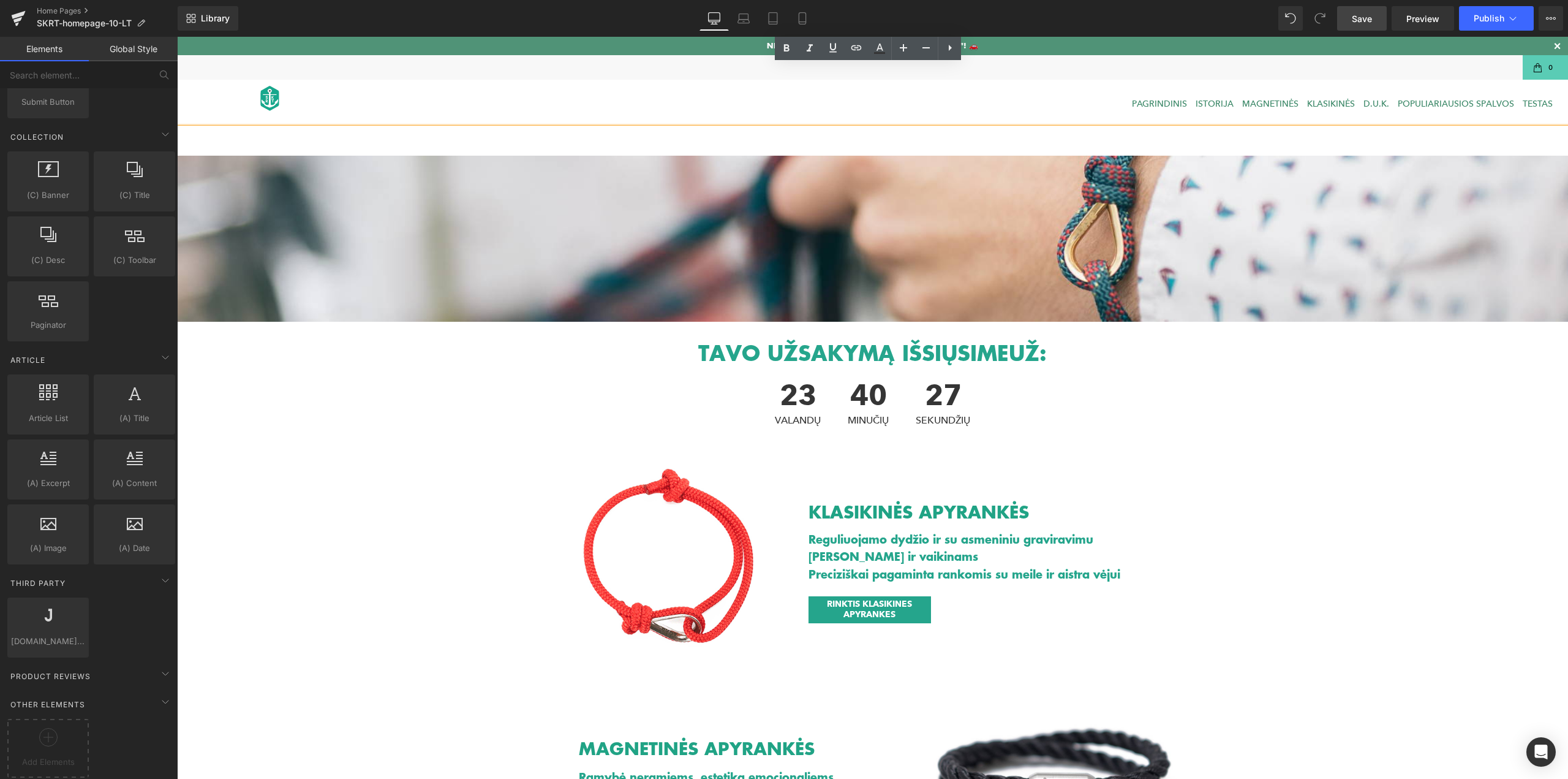
scroll to position [92, 0]
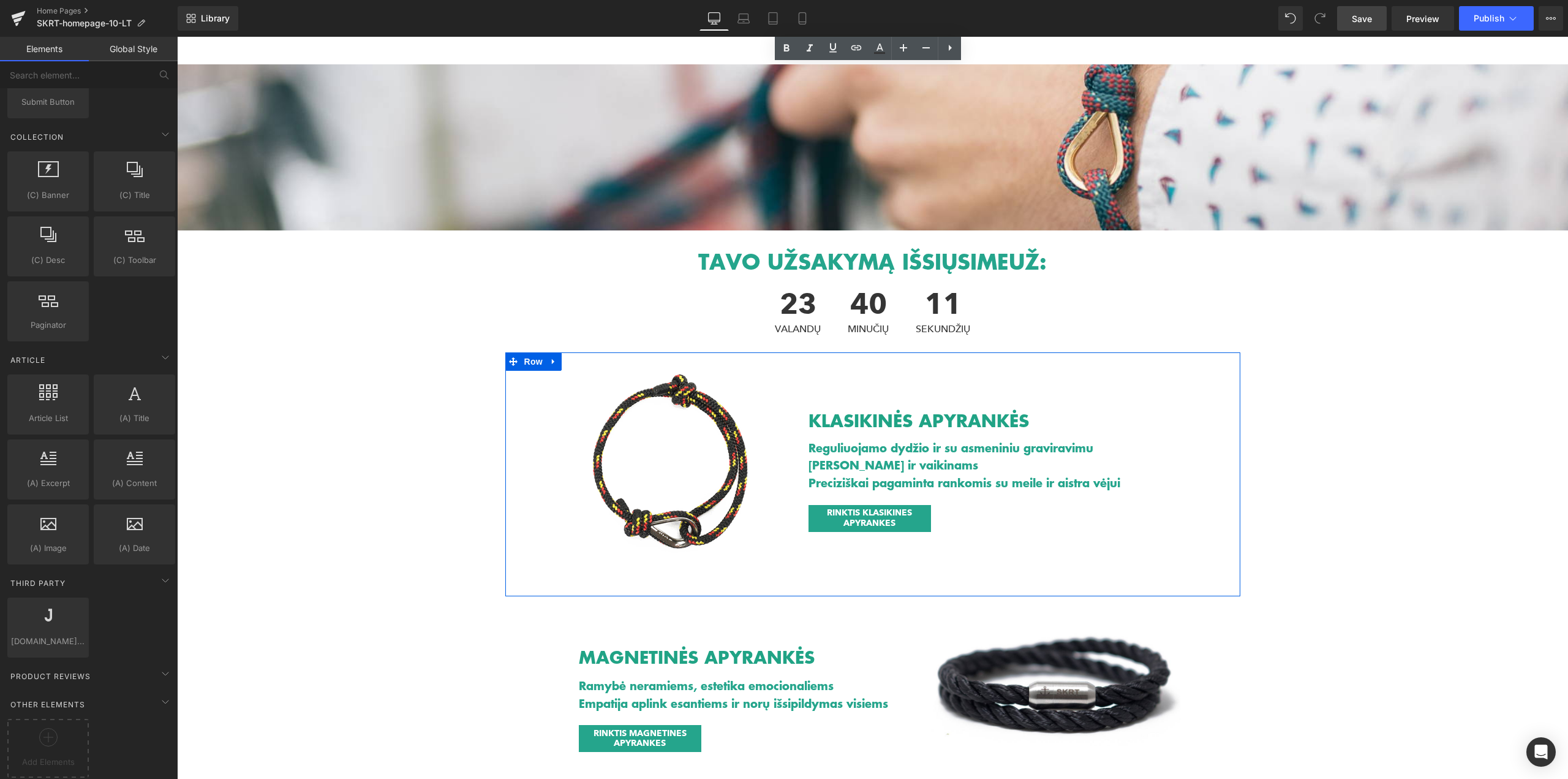
click at [831, 551] on div "Image Row KLASIKINĖS APYRANKĖS Heading Reguliuojamo dydžio ir su asmeniniu grav…" at bounding box center [873, 474] width 735 height 244
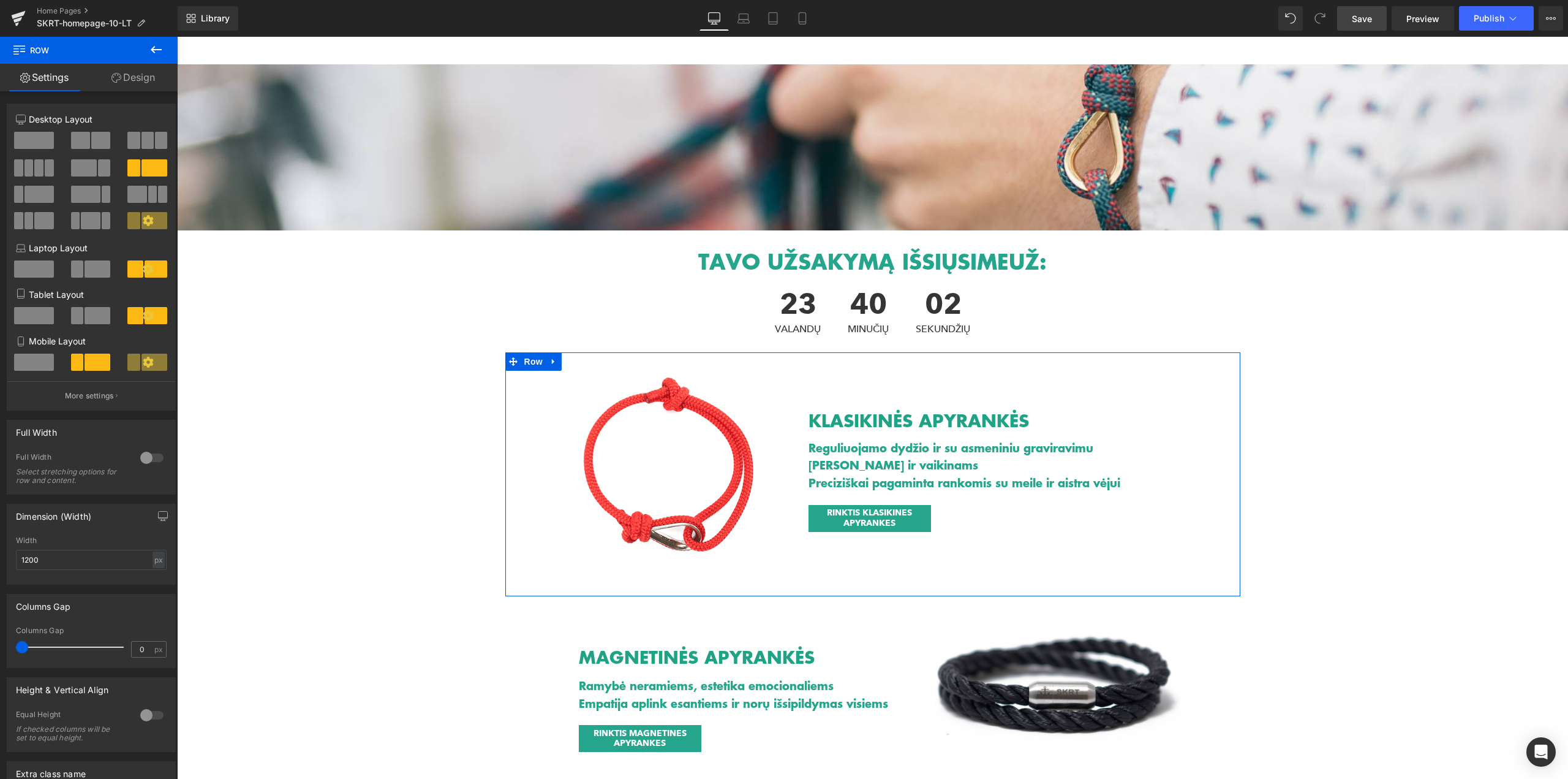
click at [150, 221] on span at bounding box center [154, 220] width 26 height 17
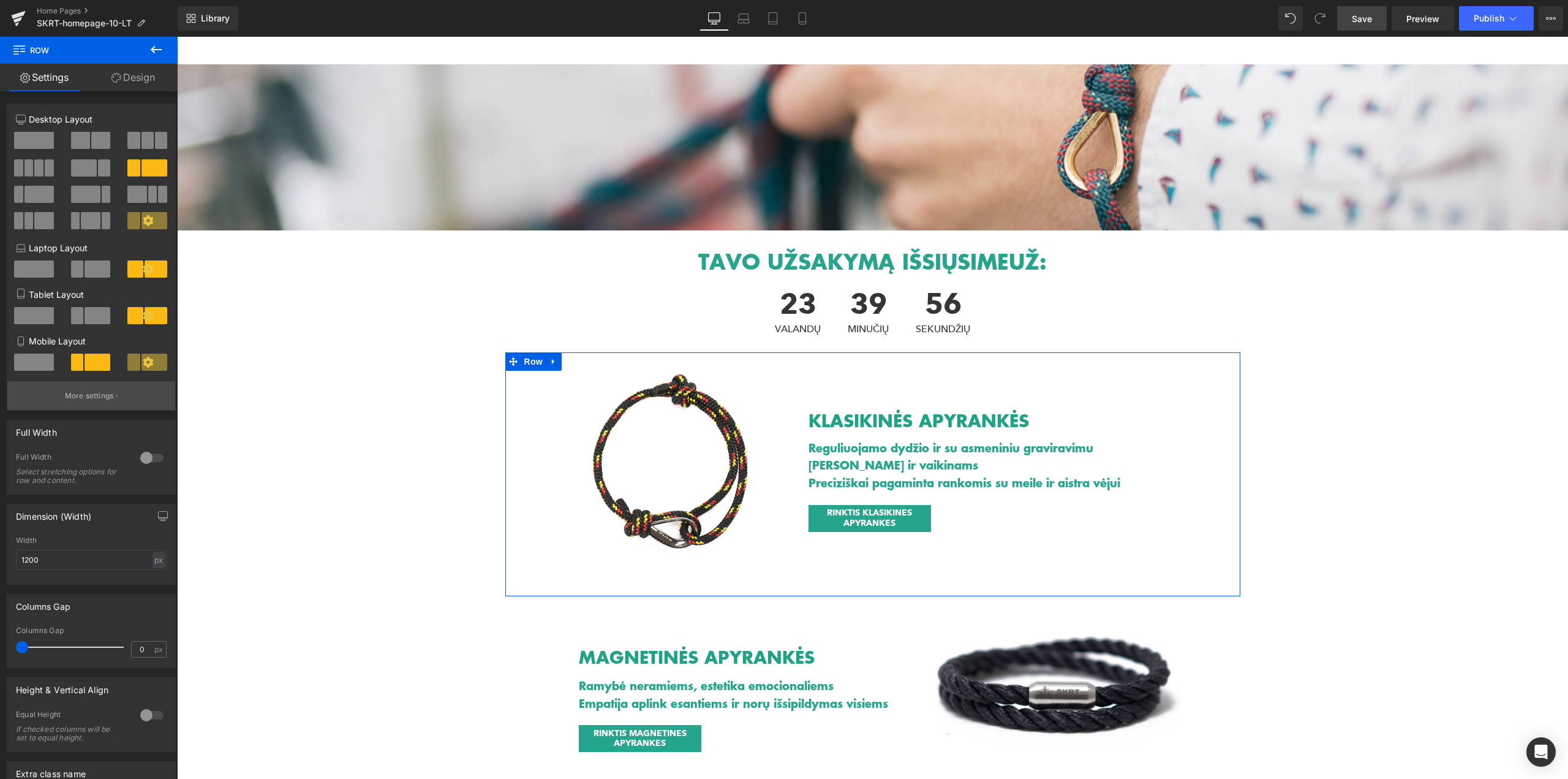
click at [108, 401] on button "More settings" at bounding box center [91, 395] width 167 height 29
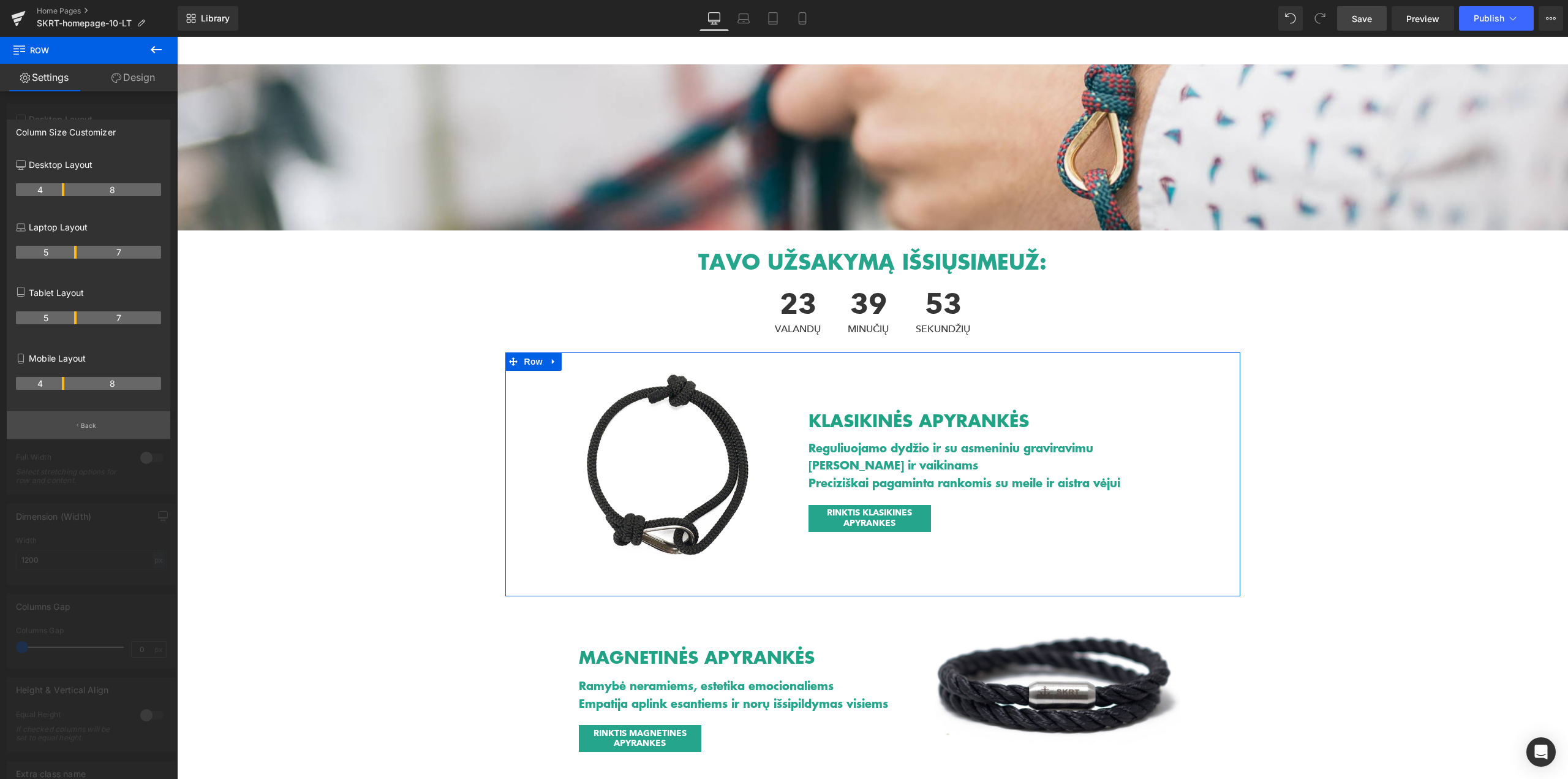
click at [94, 430] on button "Back" at bounding box center [89, 424] width 164 height 28
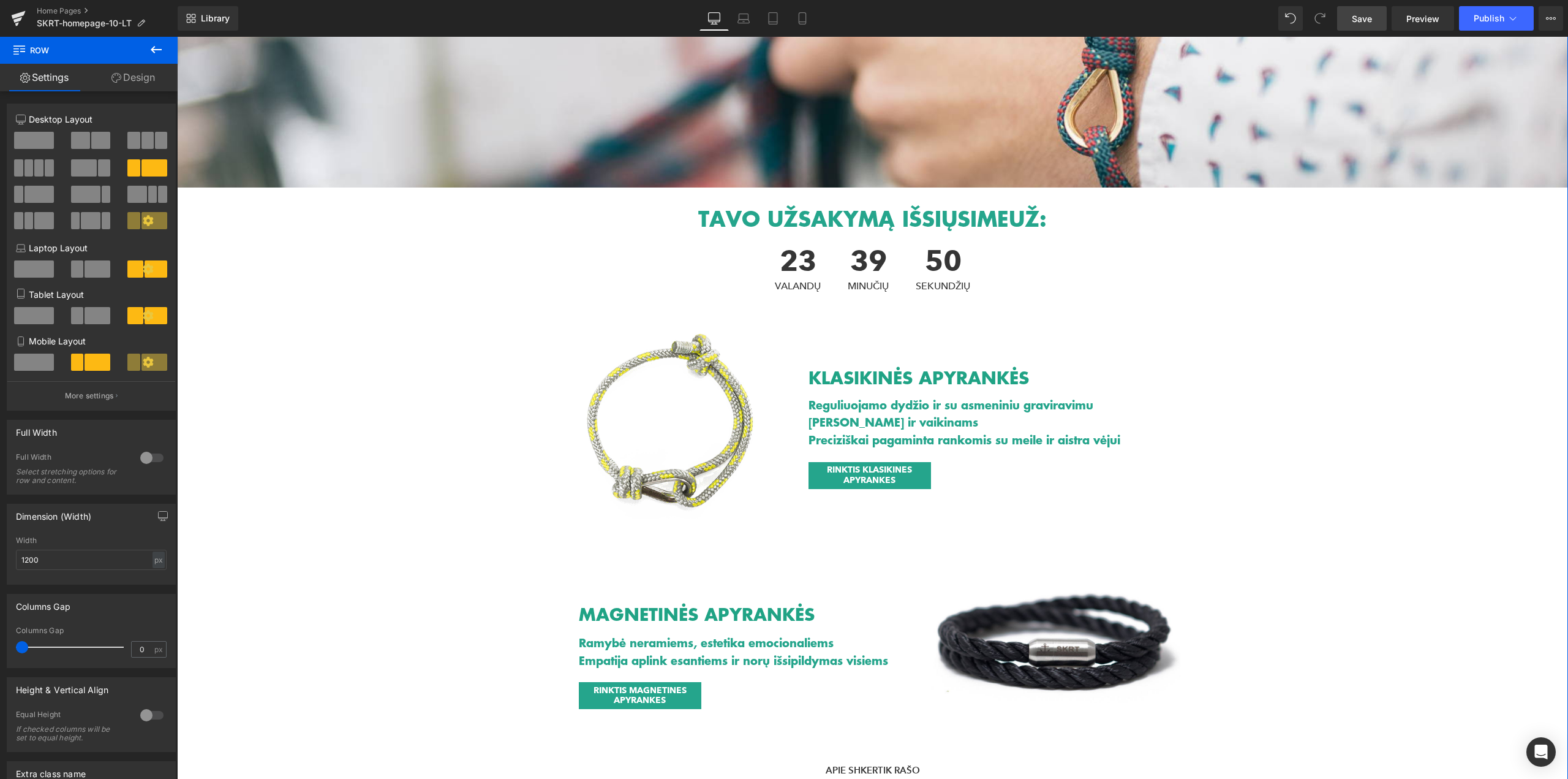
scroll to position [214, 0]
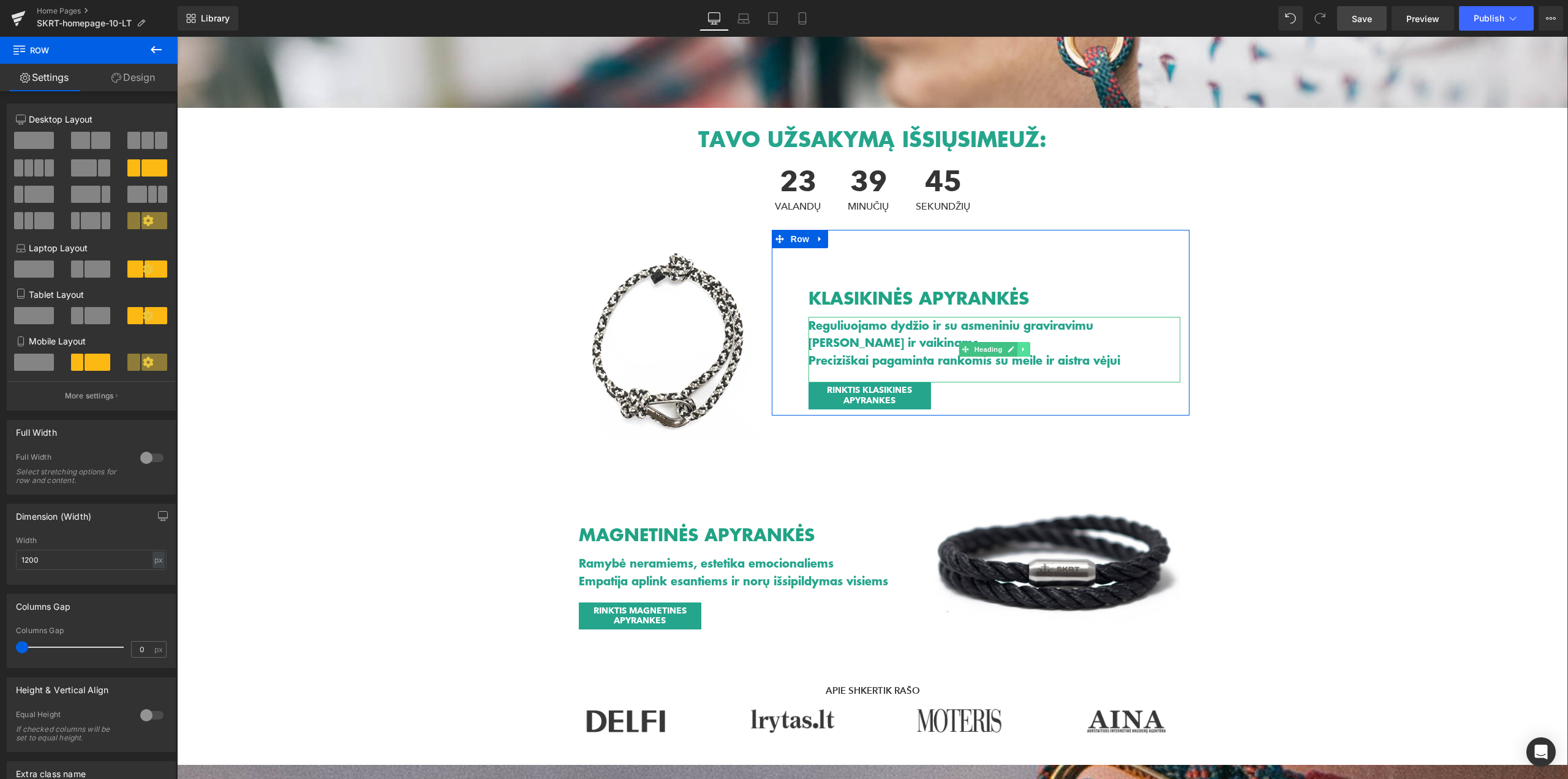
click at [1018, 352] on link at bounding box center [1024, 349] width 13 height 15
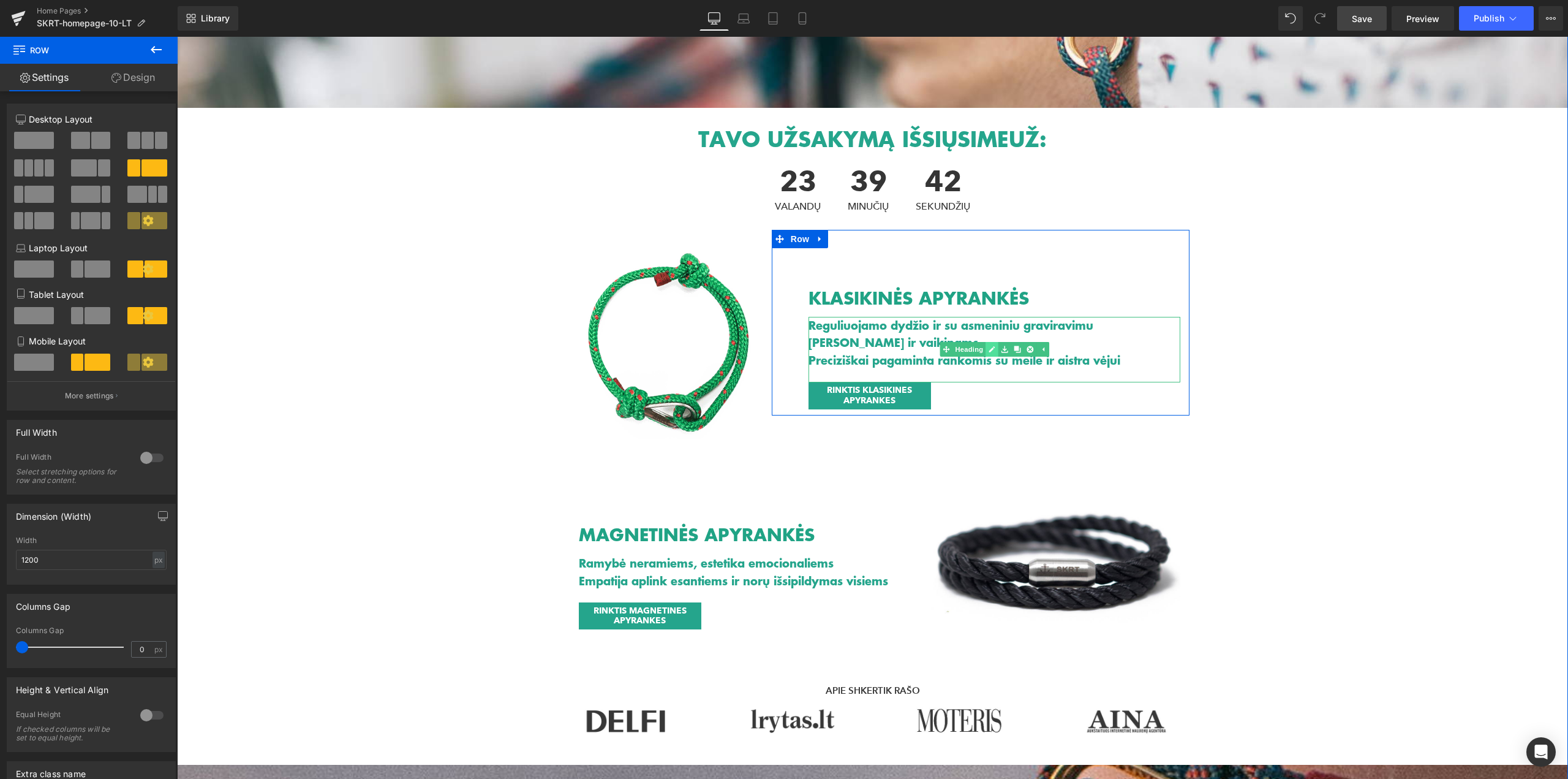
click at [988, 347] on icon at bounding box center [991, 349] width 7 height 8
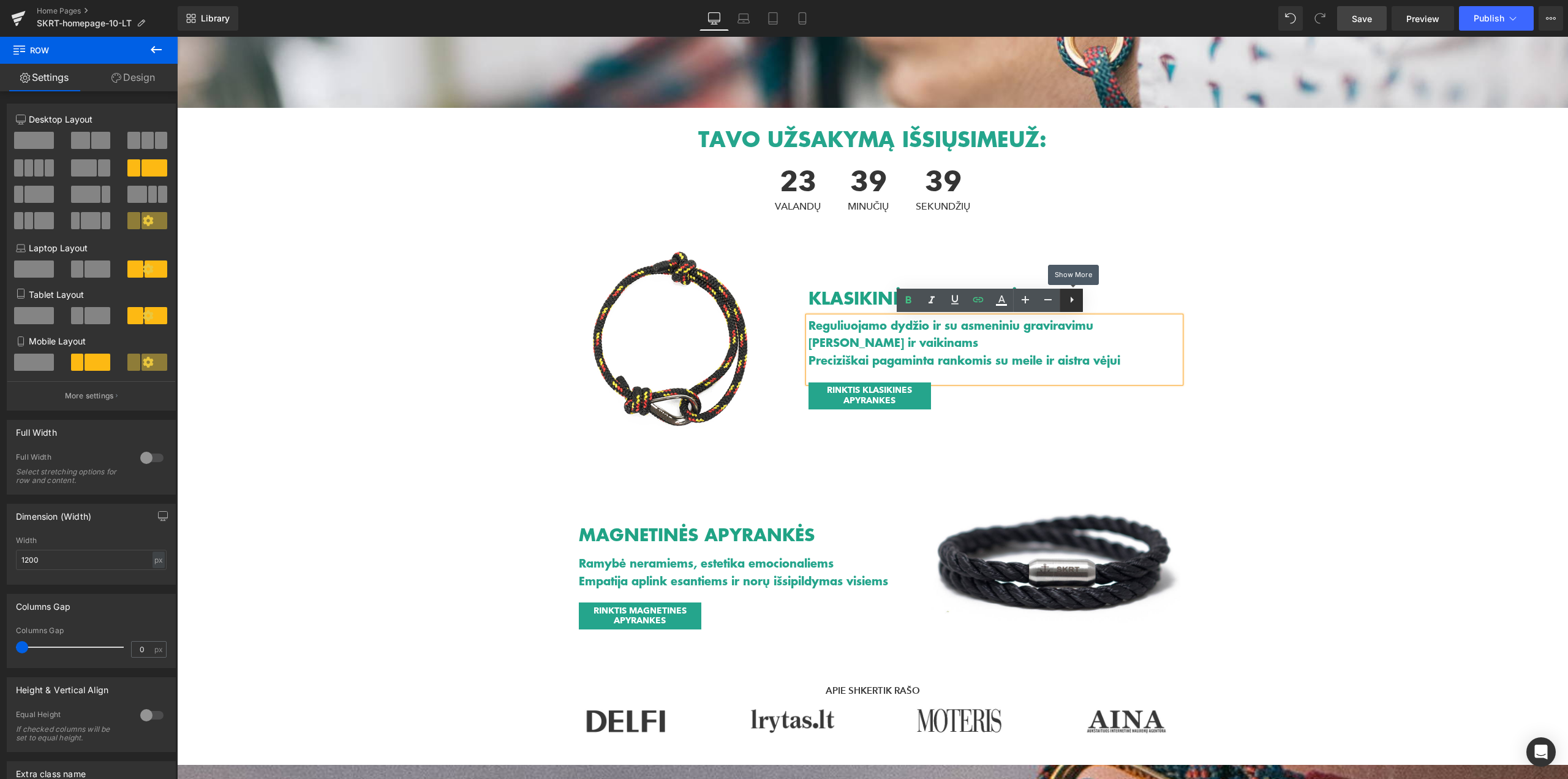
click at [1077, 304] on icon at bounding box center [1072, 300] width 15 height 15
click at [919, 407] on div at bounding box center [995, 408] width 372 height 3
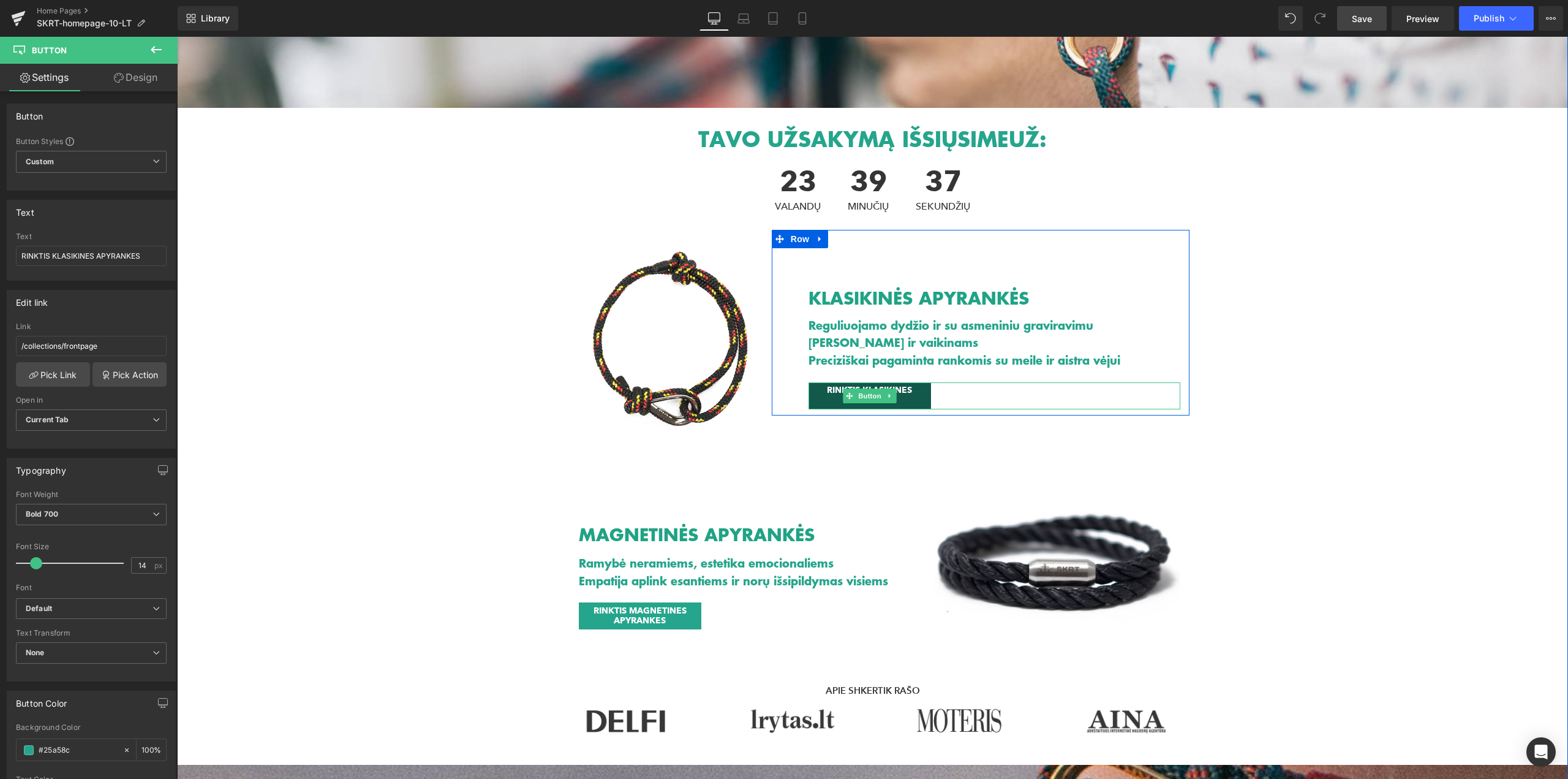
click at [922, 400] on link "RINKTIS KLASIKINES APYRANKES" at bounding box center [870, 396] width 122 height 27
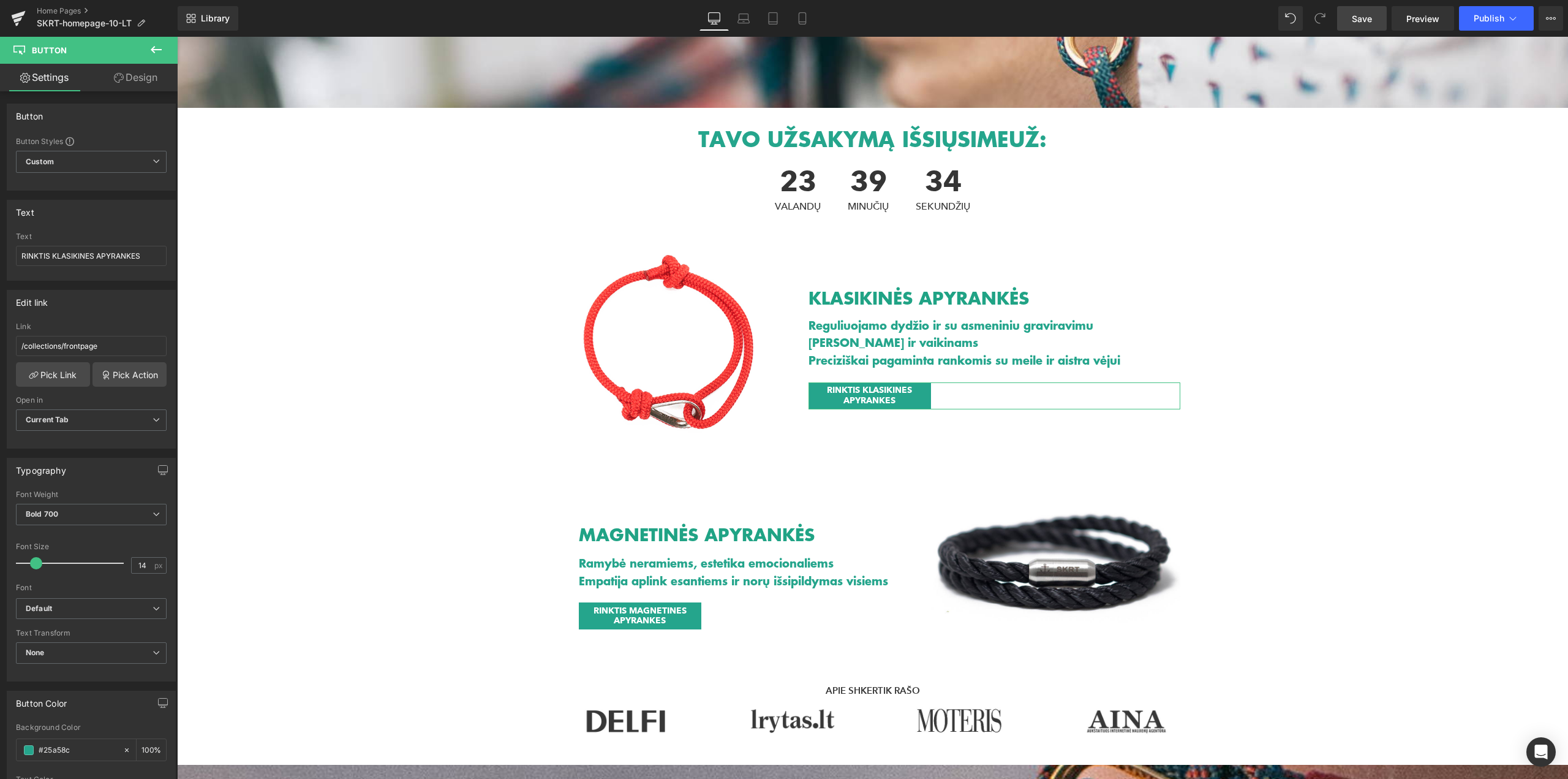
click at [134, 78] on link "Design" at bounding box center [136, 77] width 89 height 28
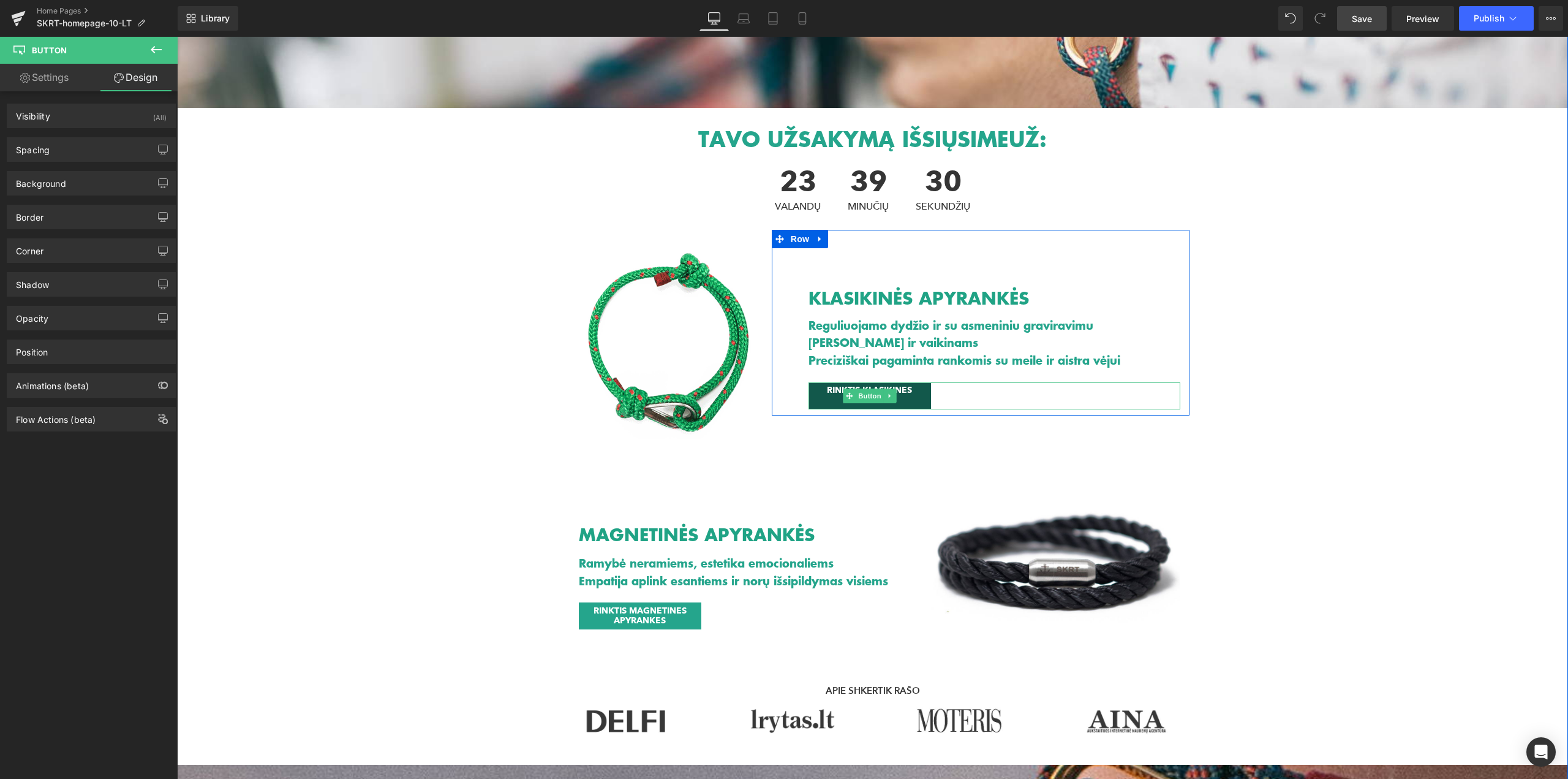
click at [912, 388] on span "RINKTIS KLASIKINES APYRANKES" at bounding box center [870, 396] width 98 height 21
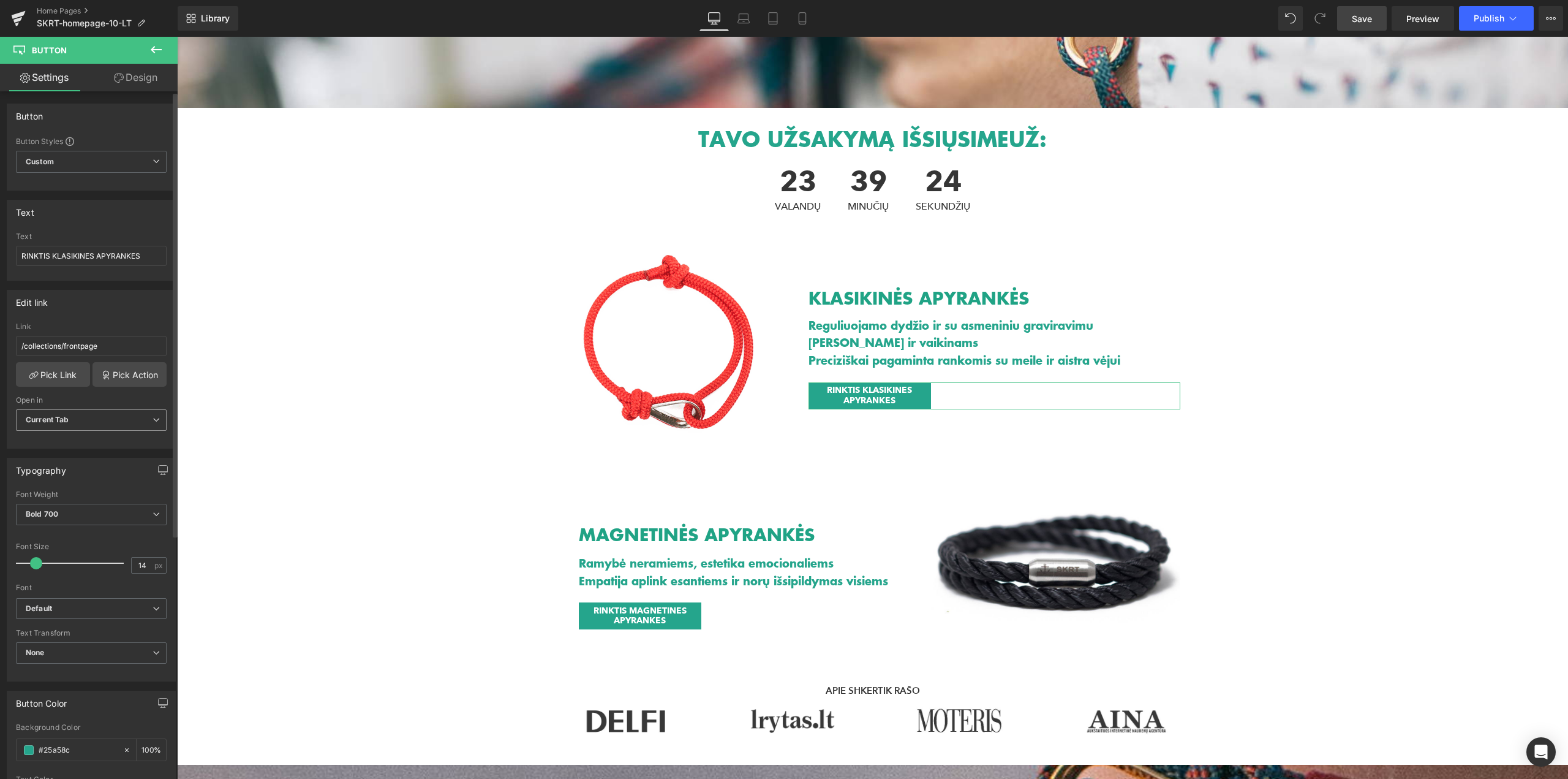
click at [110, 421] on span "Current Tab" at bounding box center [91, 420] width 151 height 22
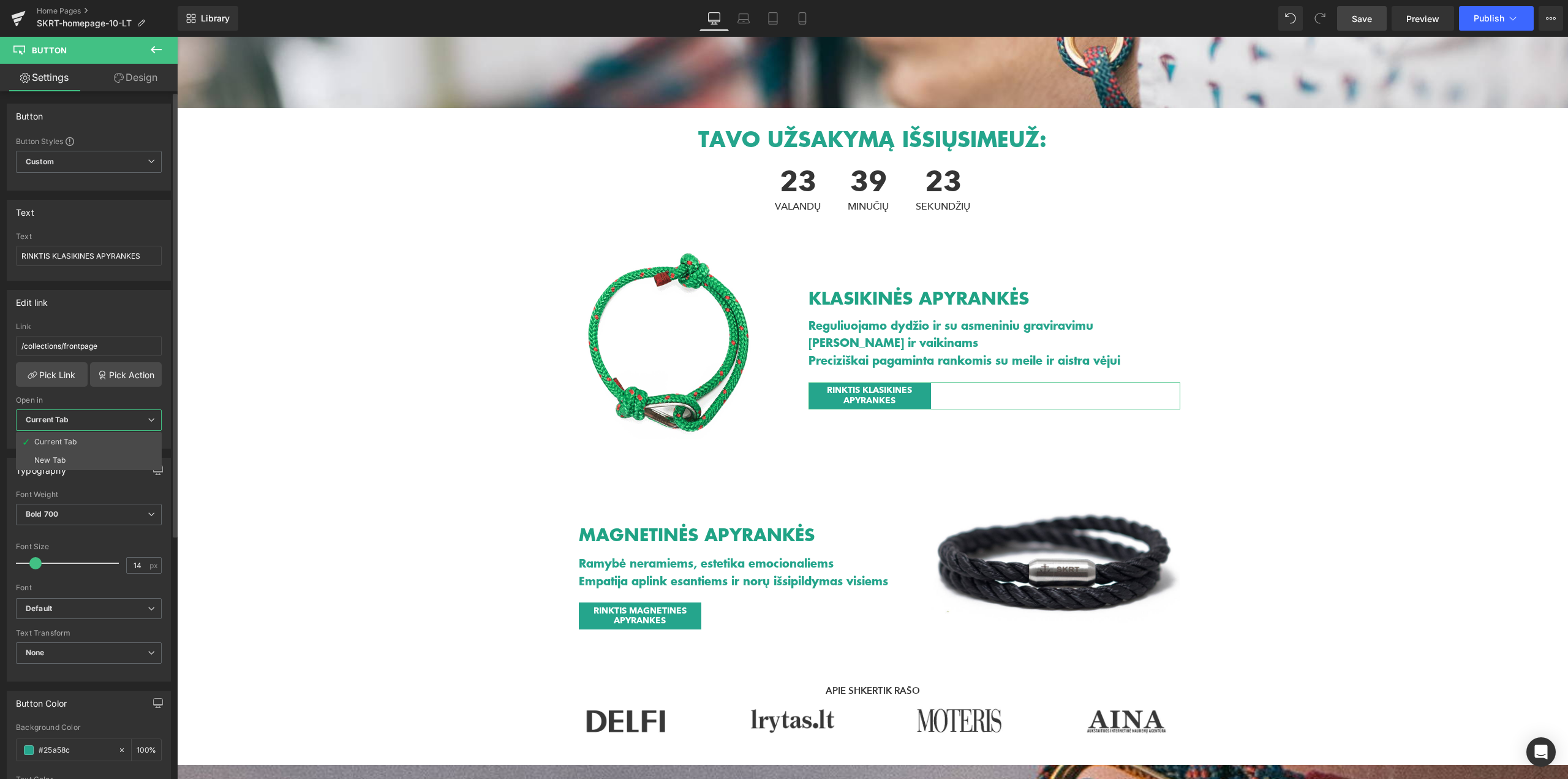
click at [110, 421] on span "Current Tab" at bounding box center [89, 420] width 146 height 22
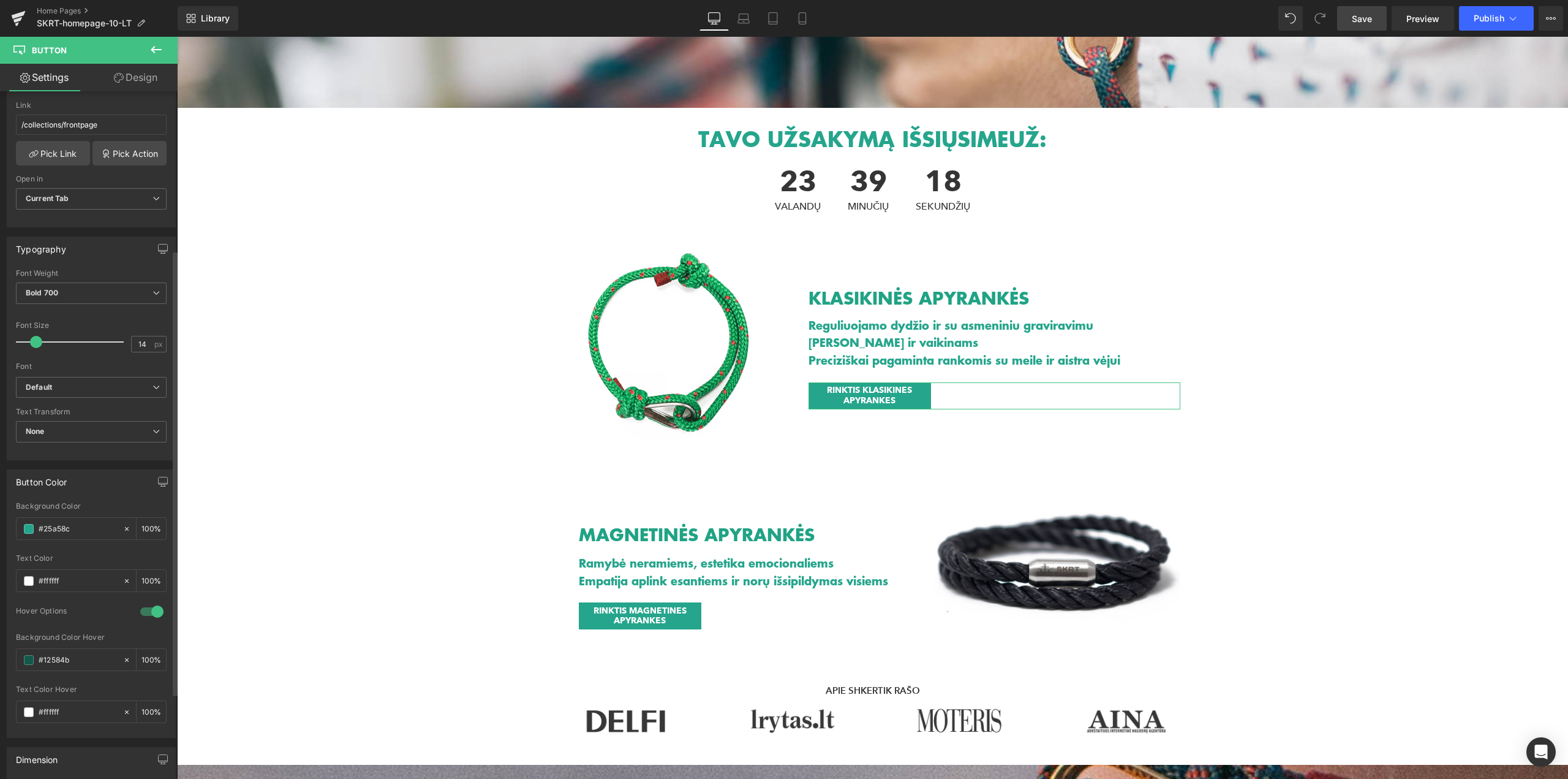
scroll to position [245, 0]
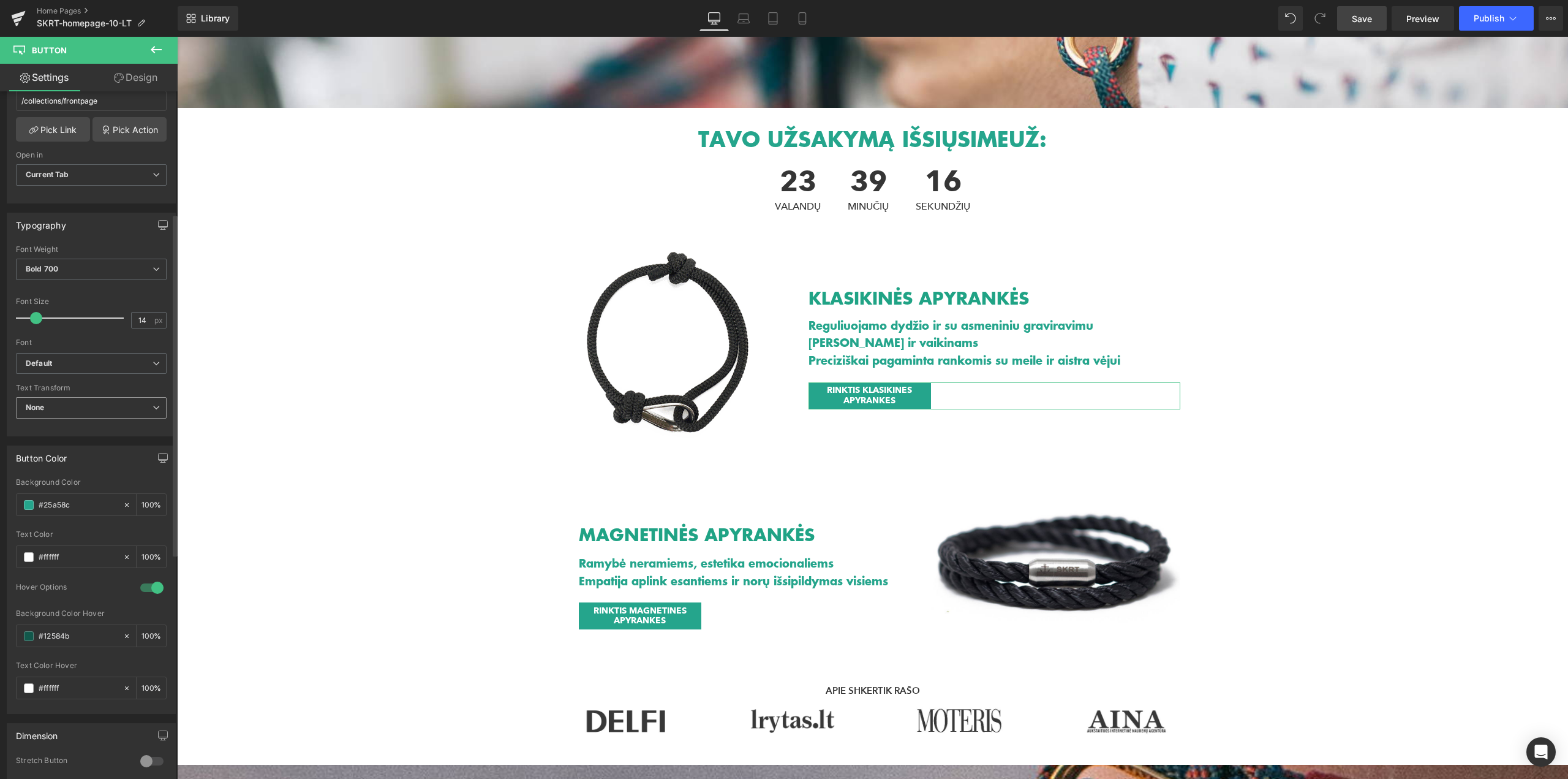
click at [98, 409] on span "None" at bounding box center [91, 408] width 151 height 22
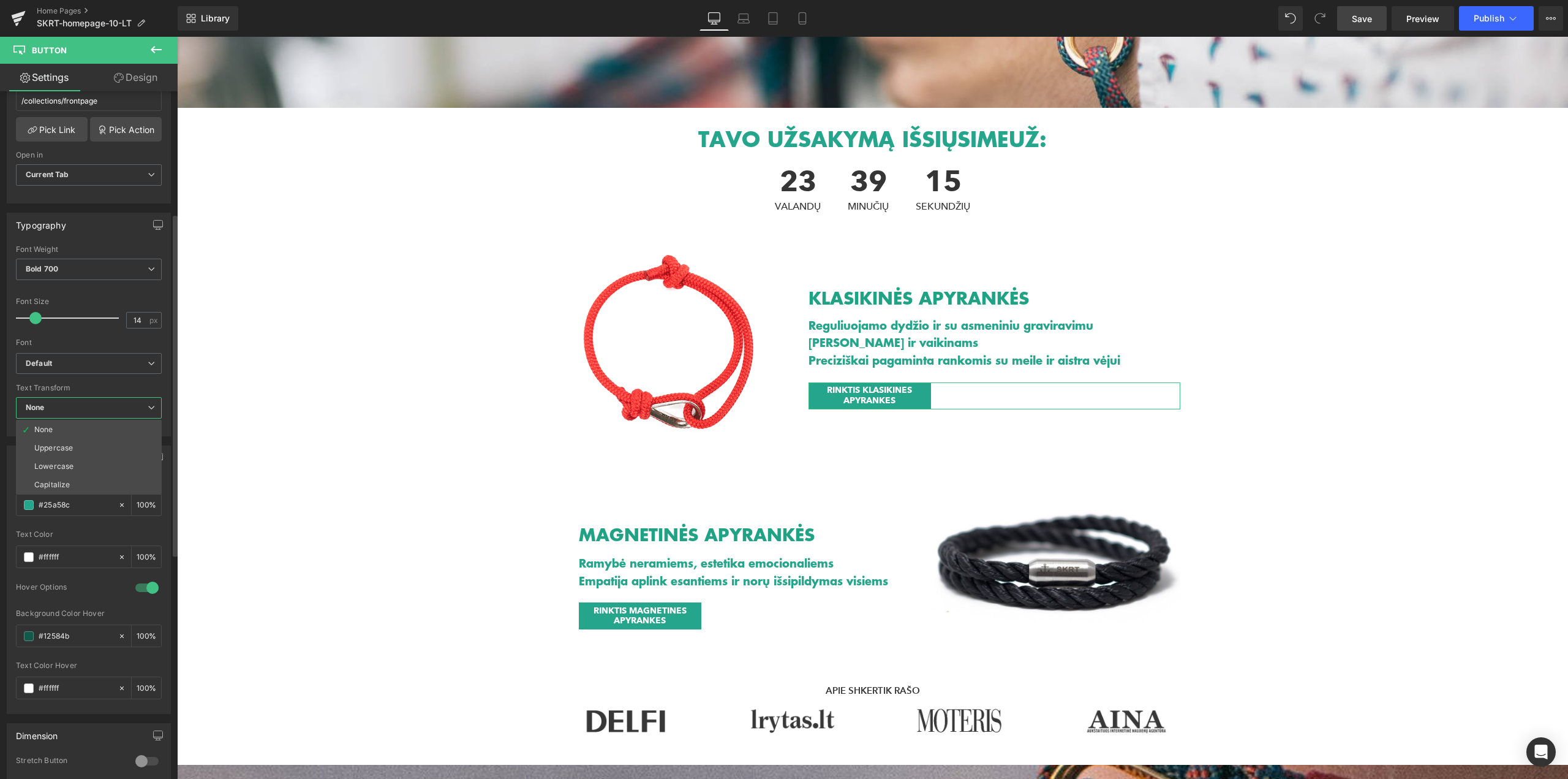
click at [98, 409] on span "None" at bounding box center [89, 408] width 146 height 22
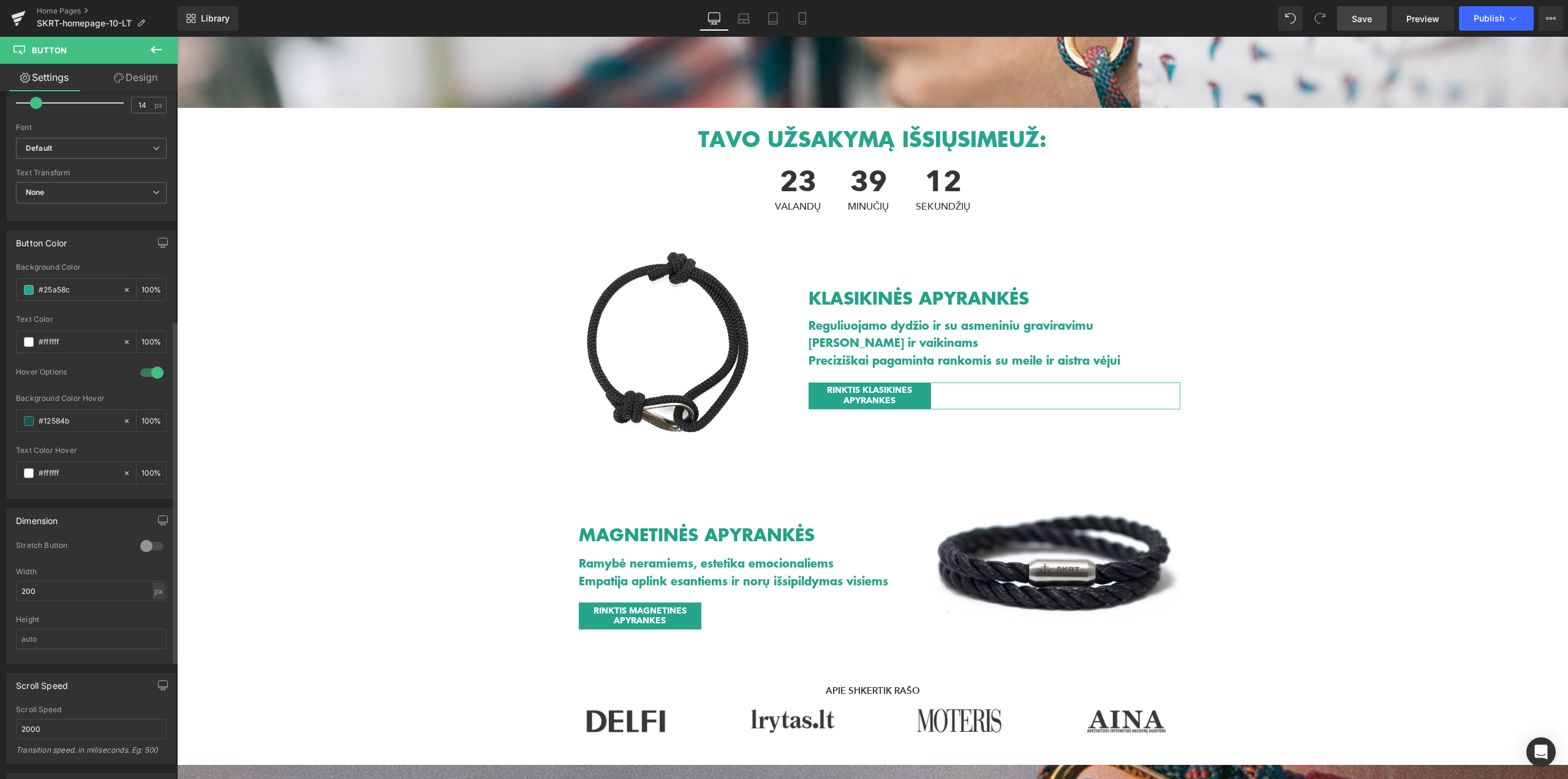
scroll to position [491, 0]
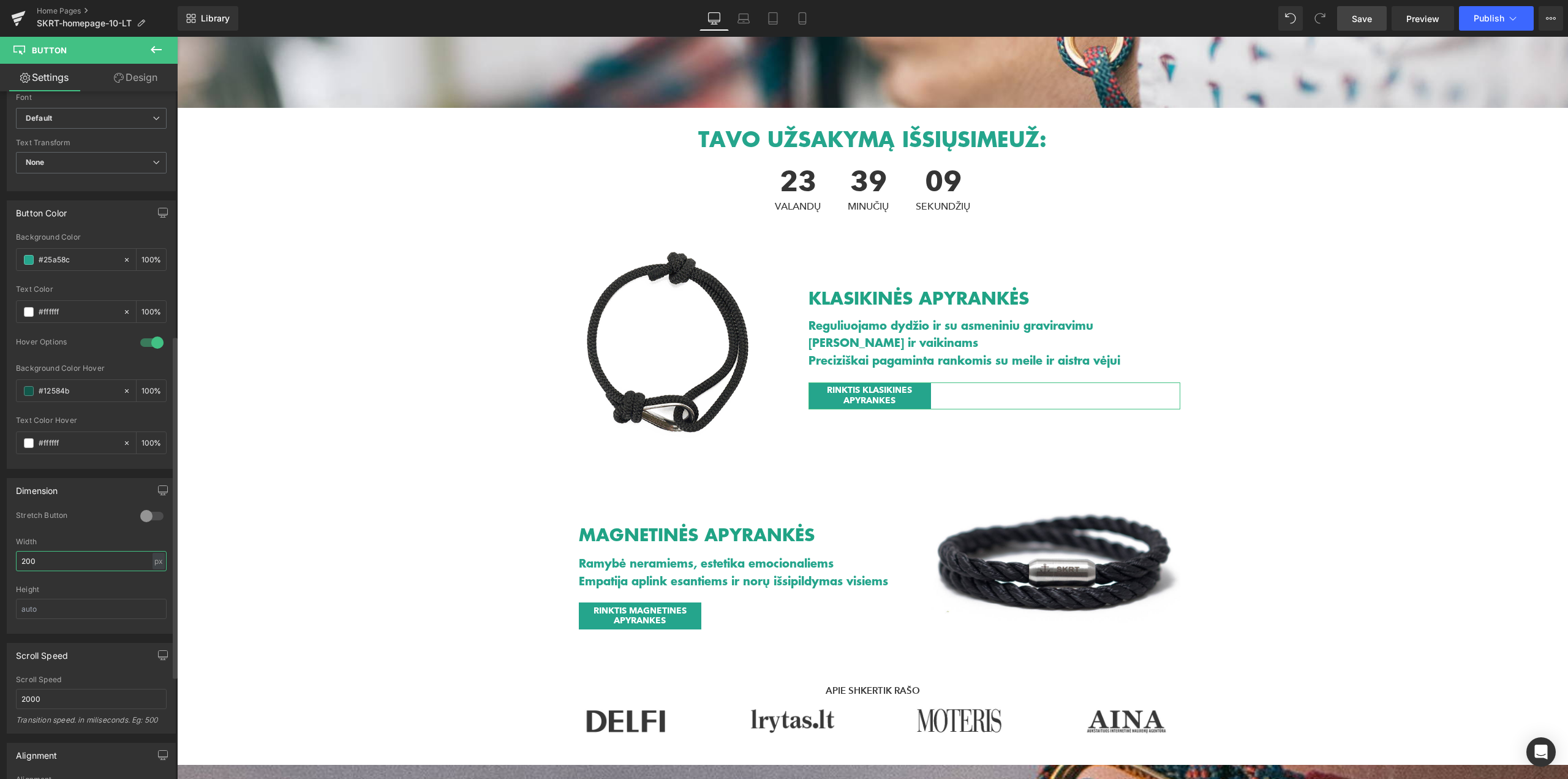
drag, startPoint x: 47, startPoint y: 559, endPoint x: 11, endPoint y: 556, distance: 36.1
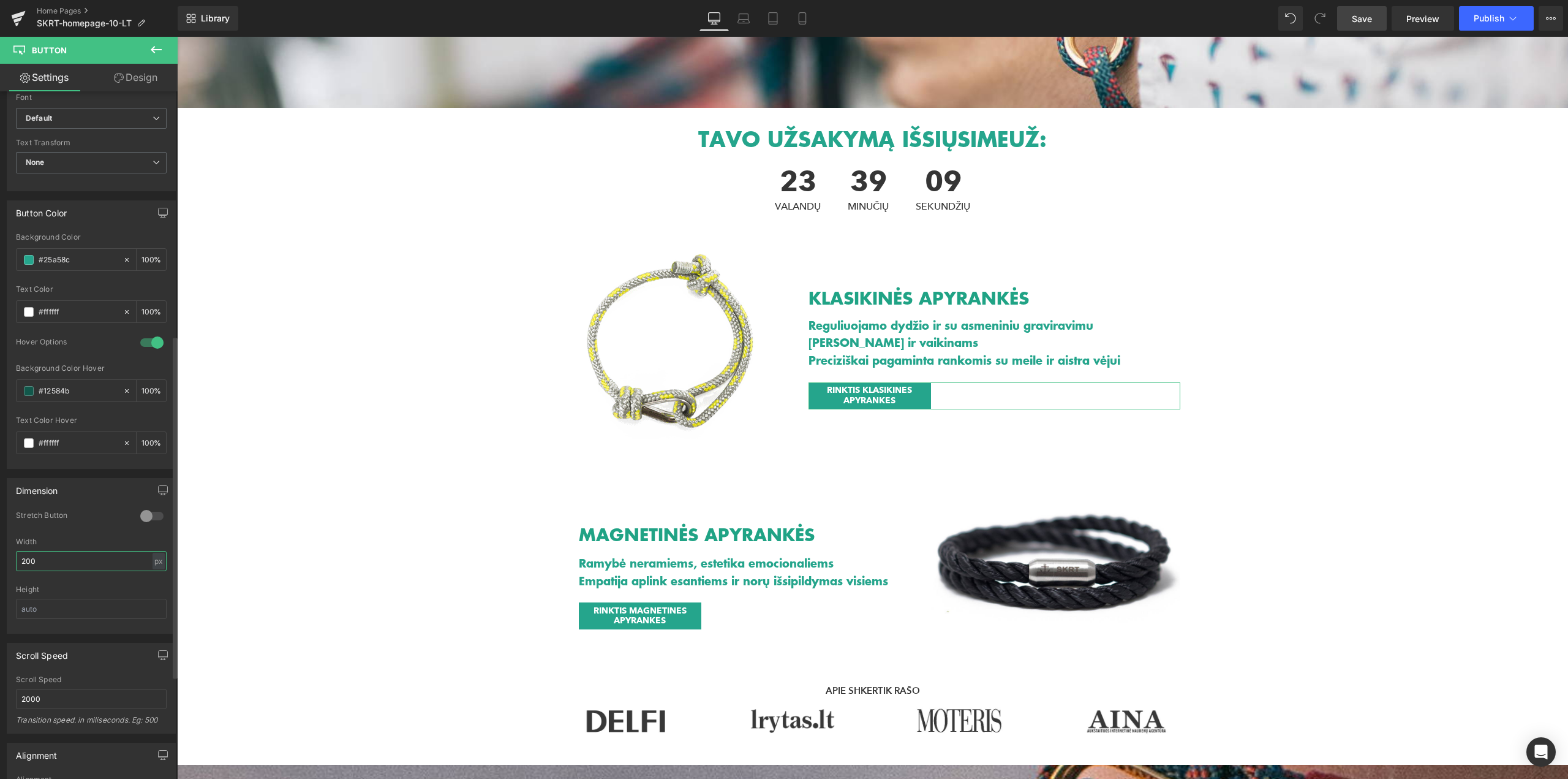
click at [11, 556] on div "0 Stretch Button 200px Width 200 px % px Height" at bounding box center [91, 571] width 167 height 122
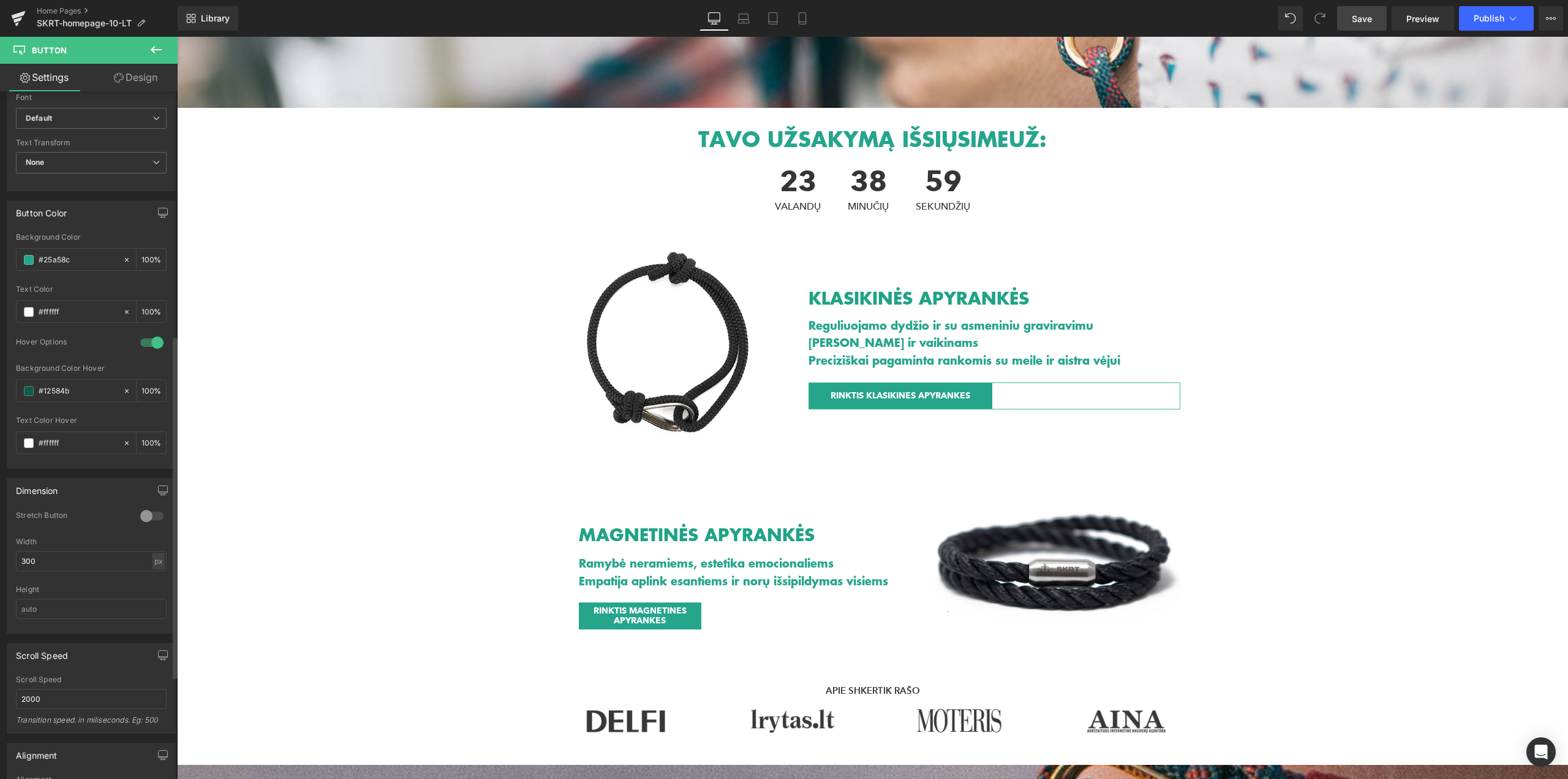
click at [154, 518] on div at bounding box center [152, 516] width 29 height 20
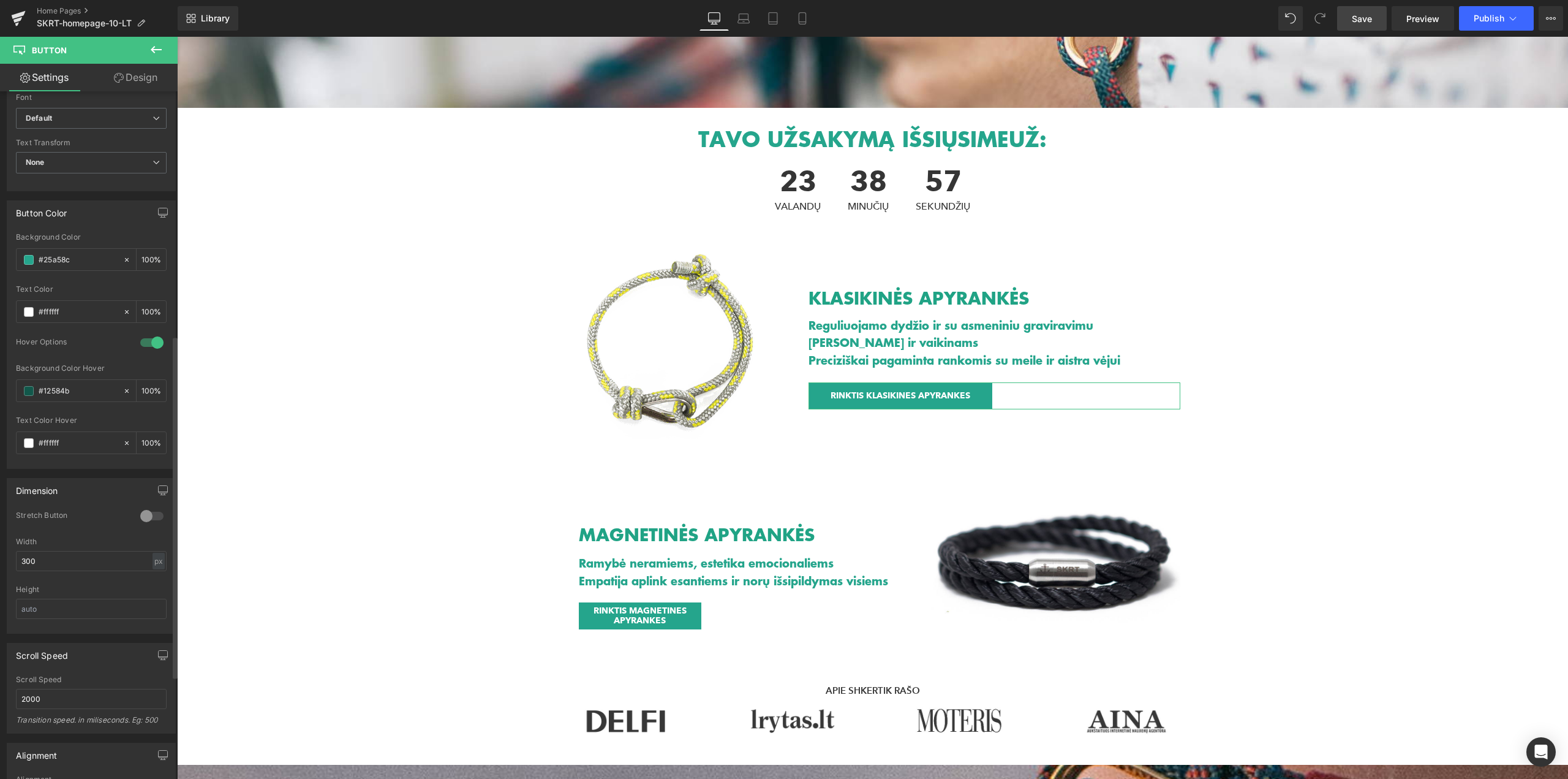
click at [154, 518] on div at bounding box center [152, 516] width 29 height 20
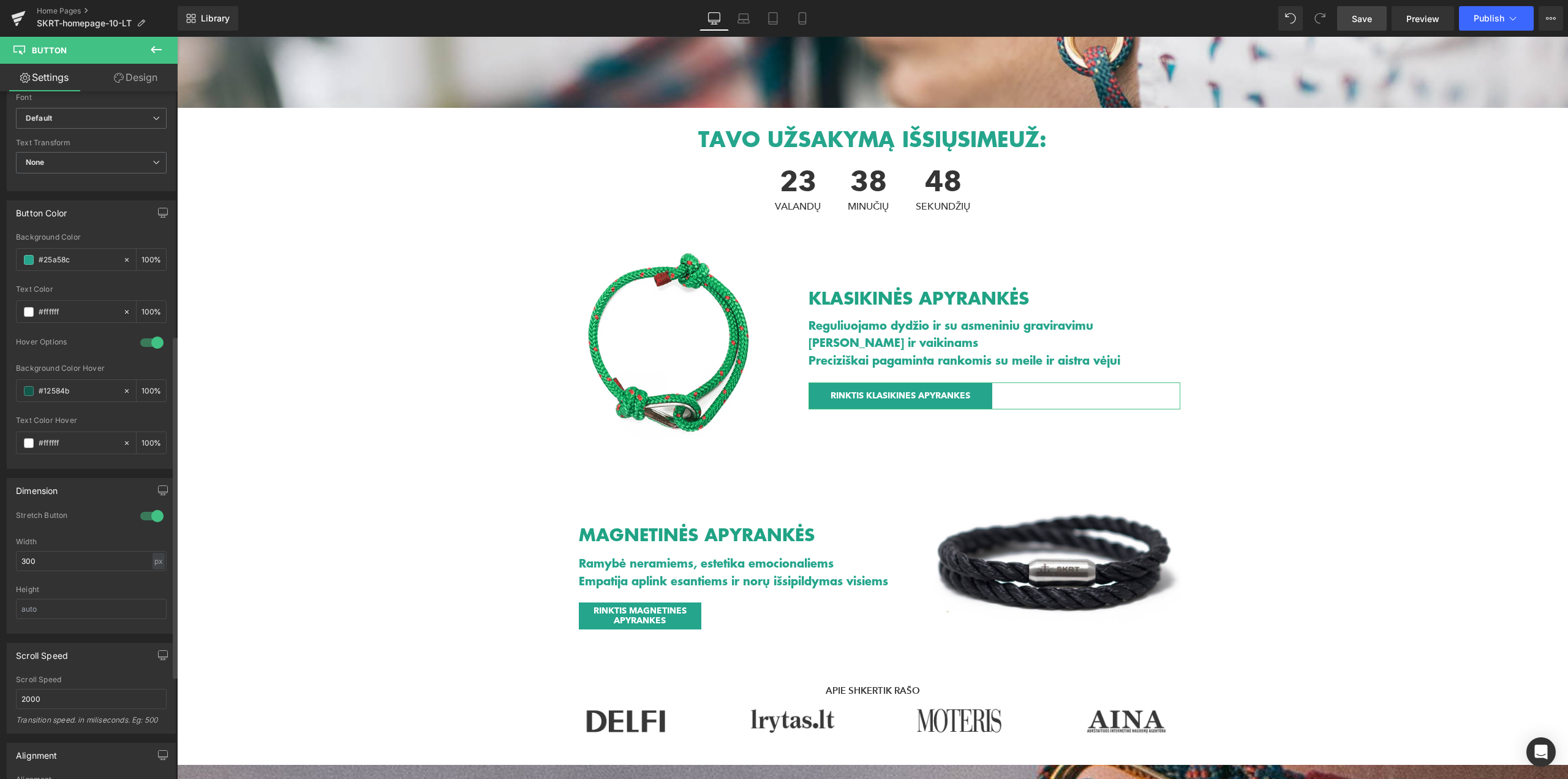
click at [137, 518] on div at bounding box center [152, 516] width 29 height 20
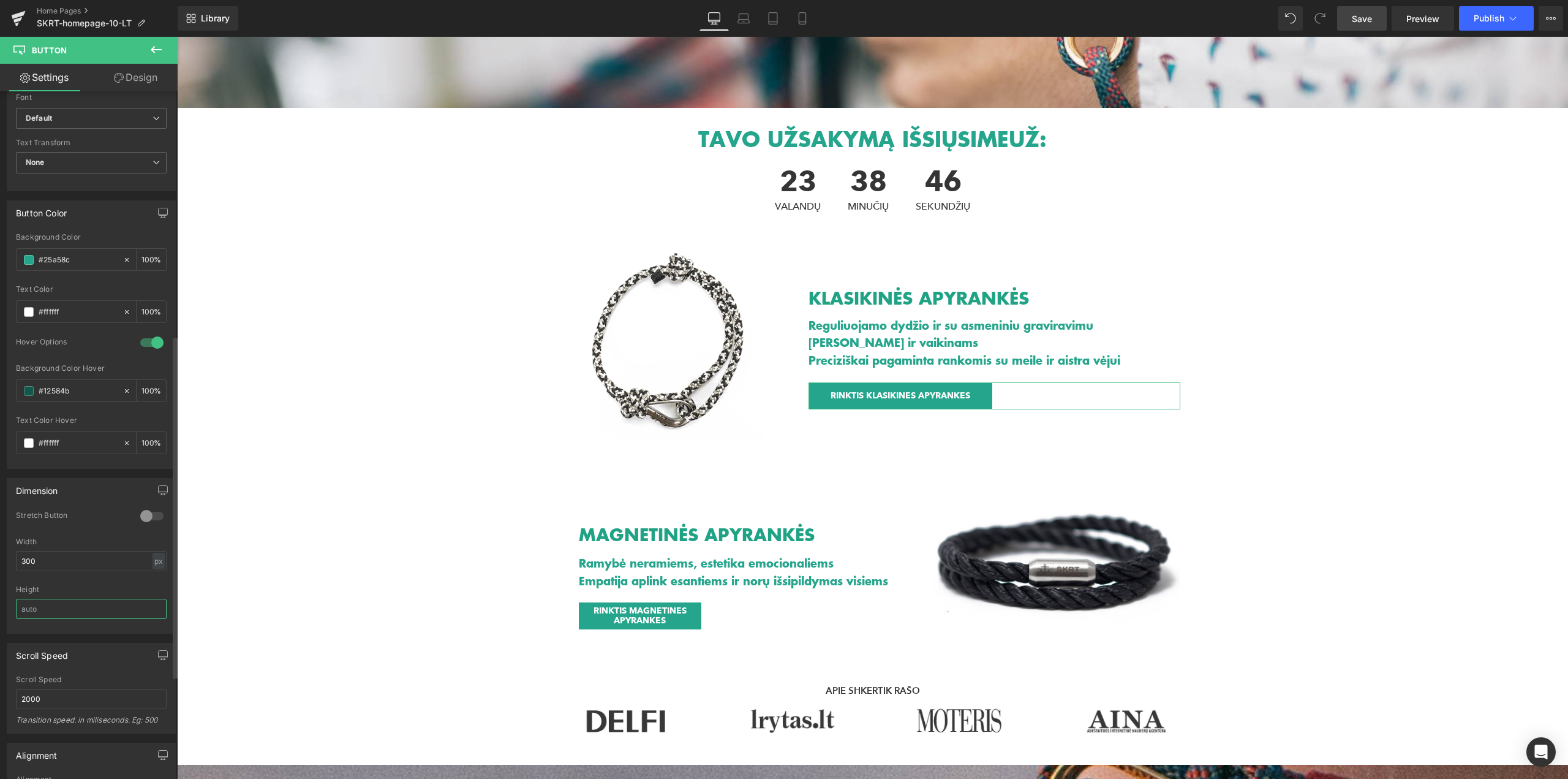
click at [64, 602] on input "text" at bounding box center [91, 608] width 151 height 20
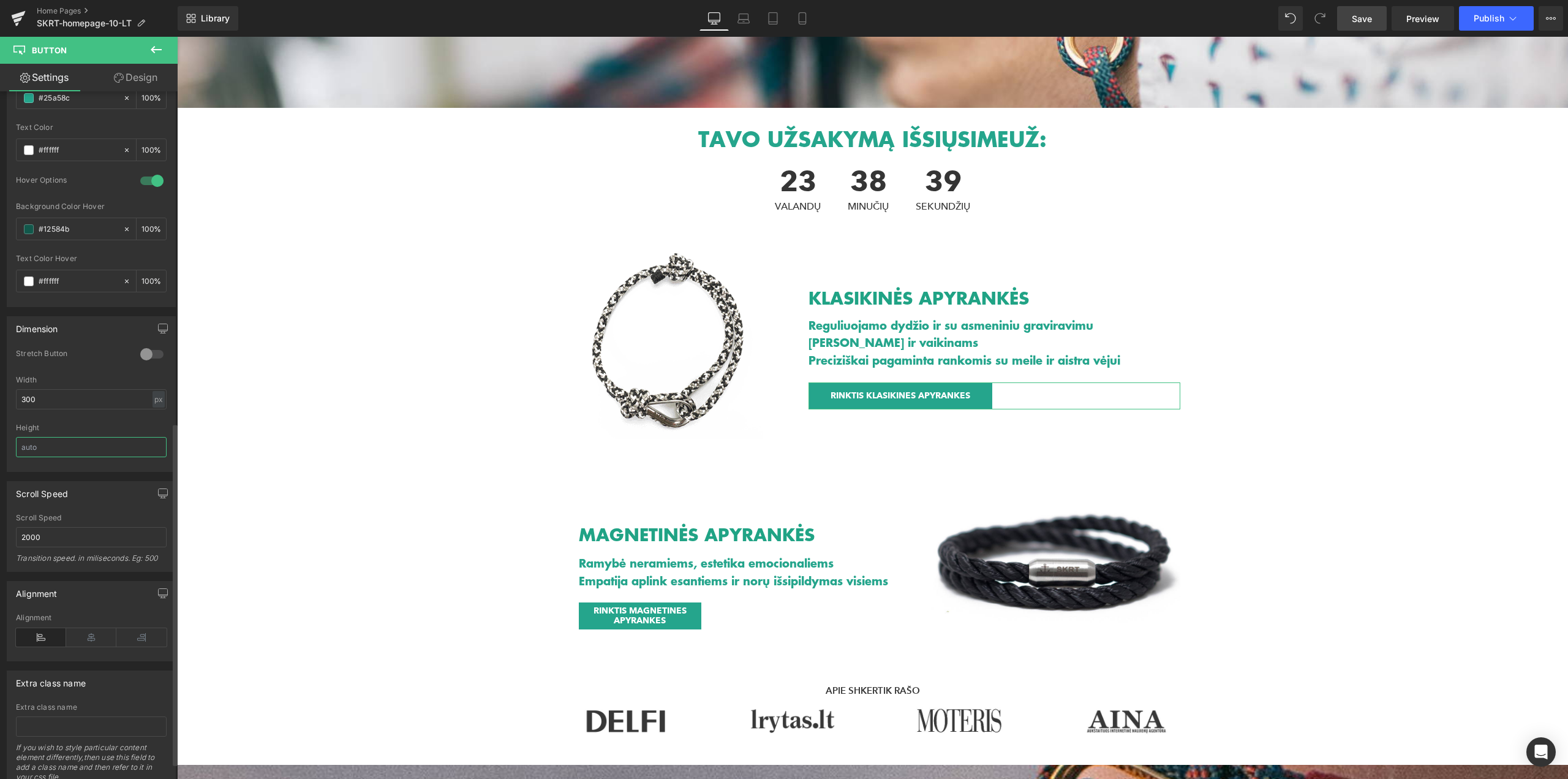
scroll to position [674, 0]
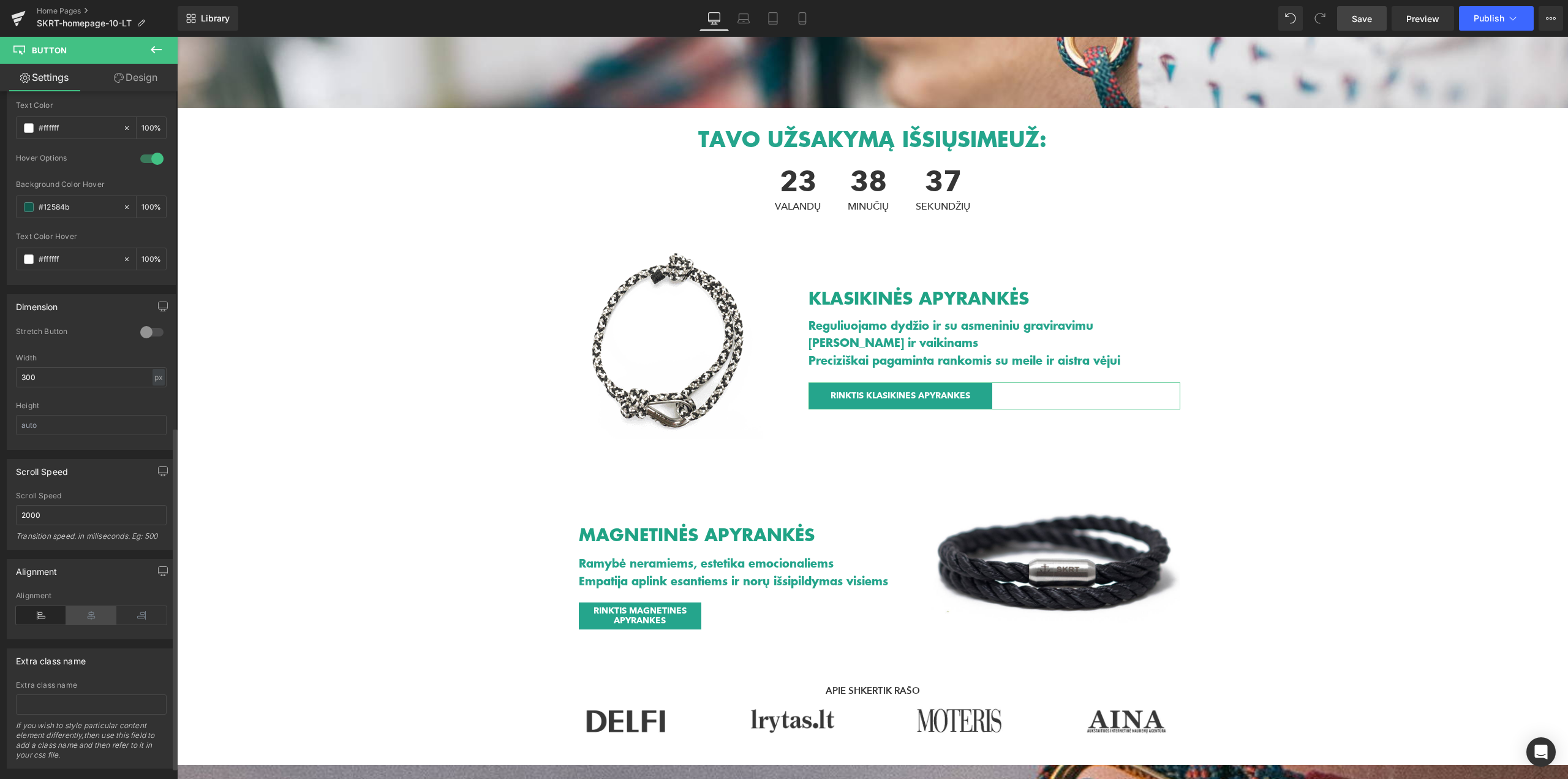
click at [85, 612] on icon at bounding box center [91, 615] width 50 height 18
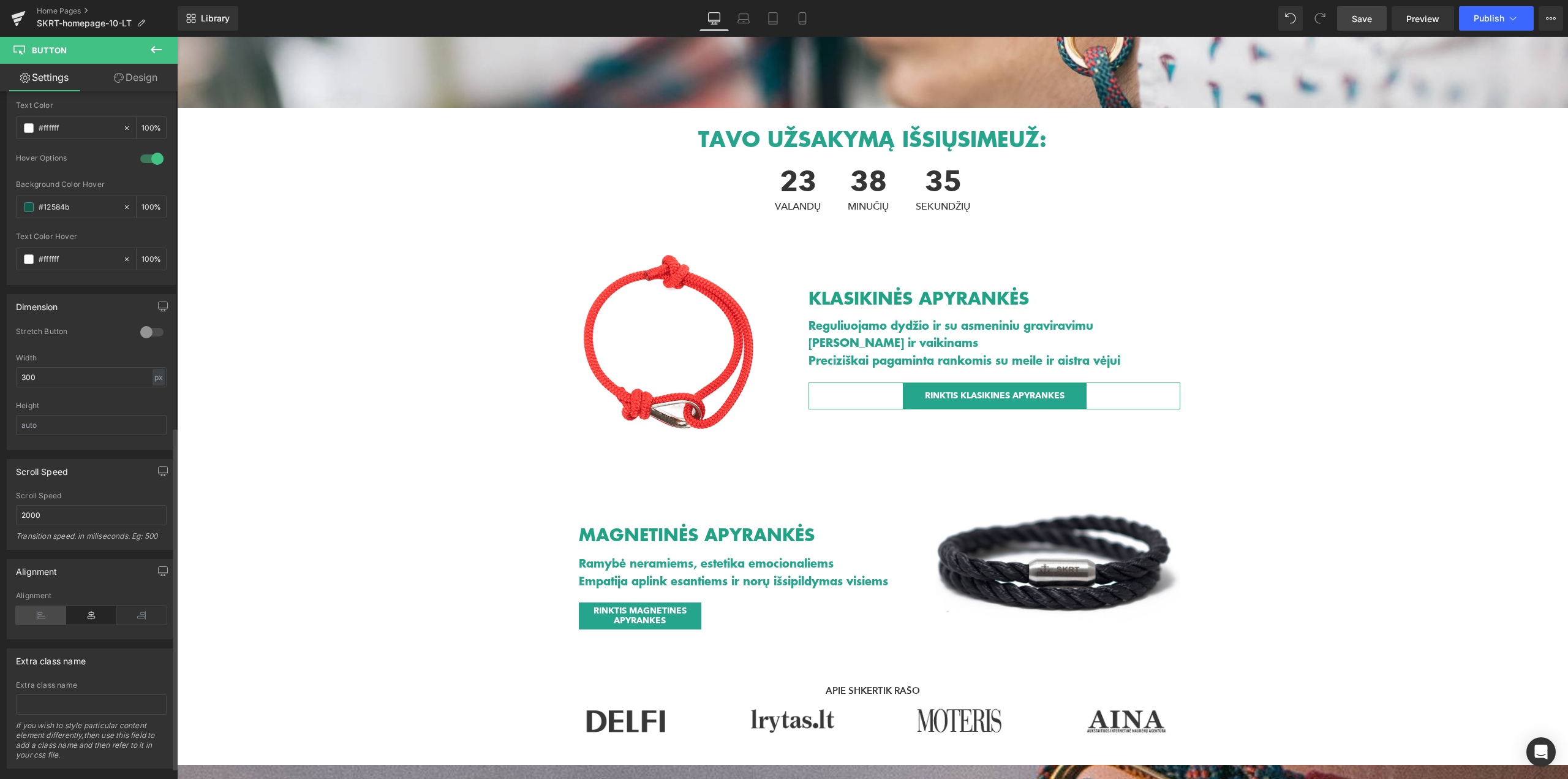
click at [41, 614] on icon at bounding box center [41, 615] width 50 height 18
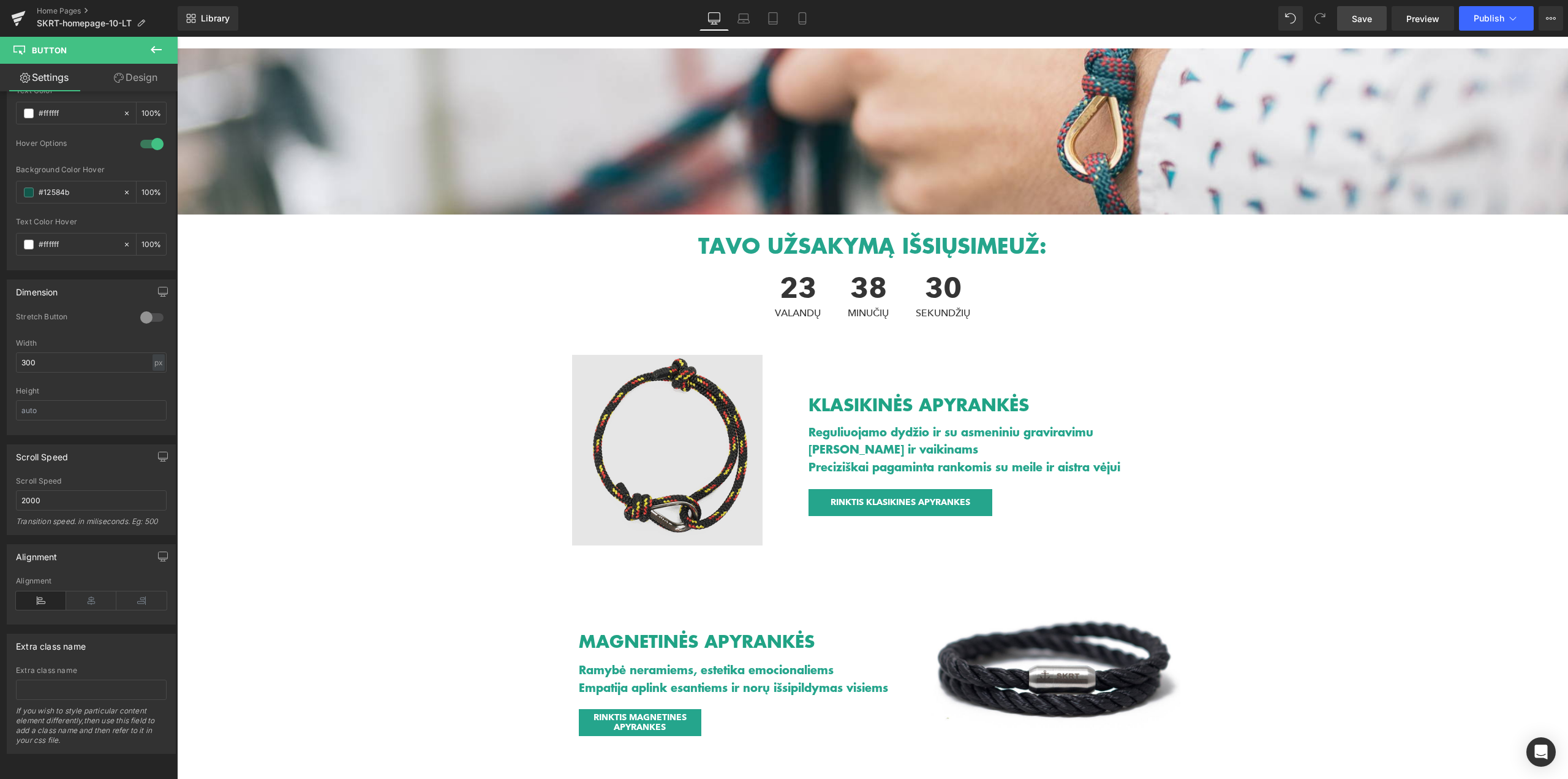
scroll to position [92, 0]
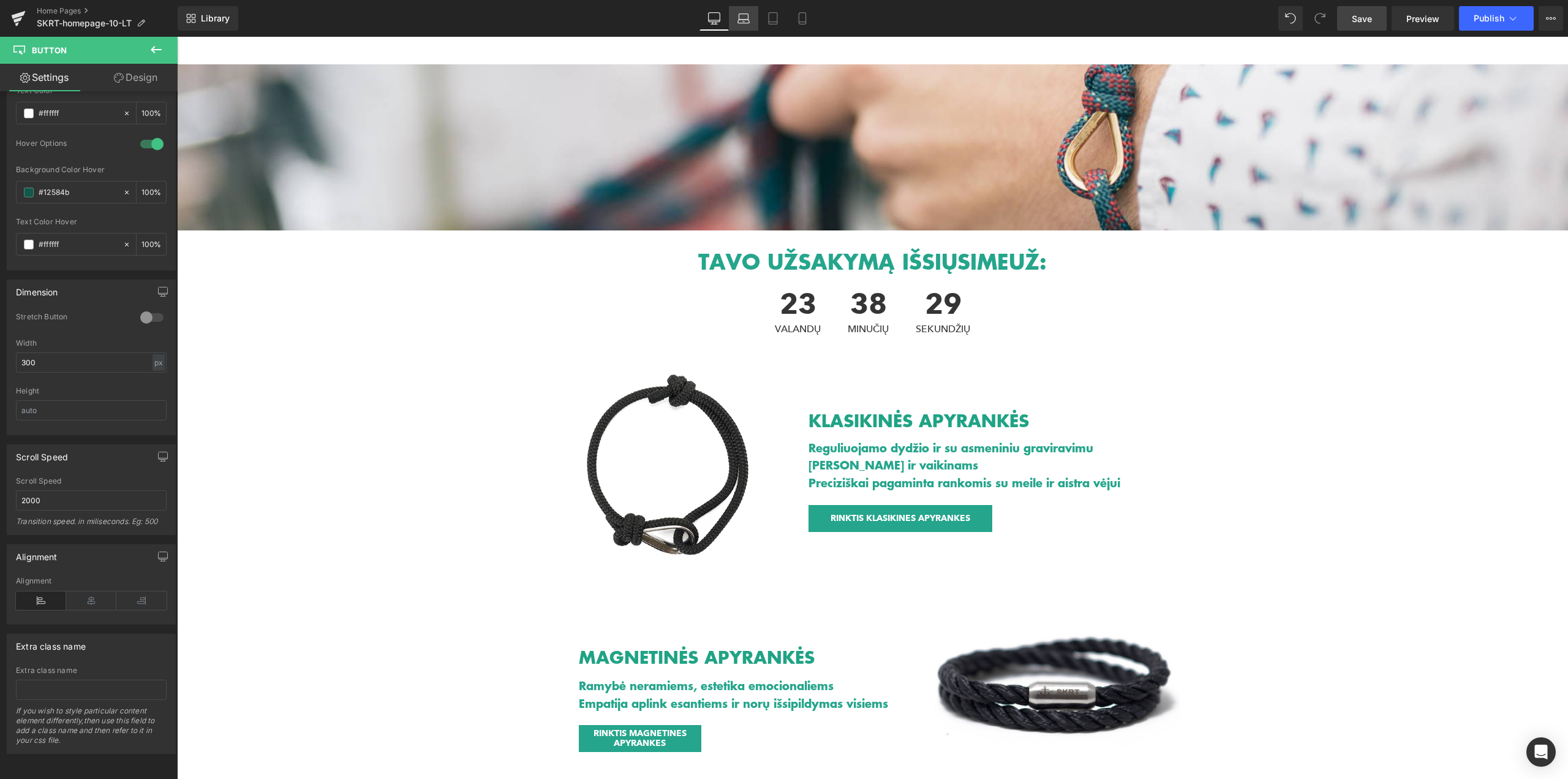
click at [740, 17] on icon at bounding box center [743, 18] width 12 height 12
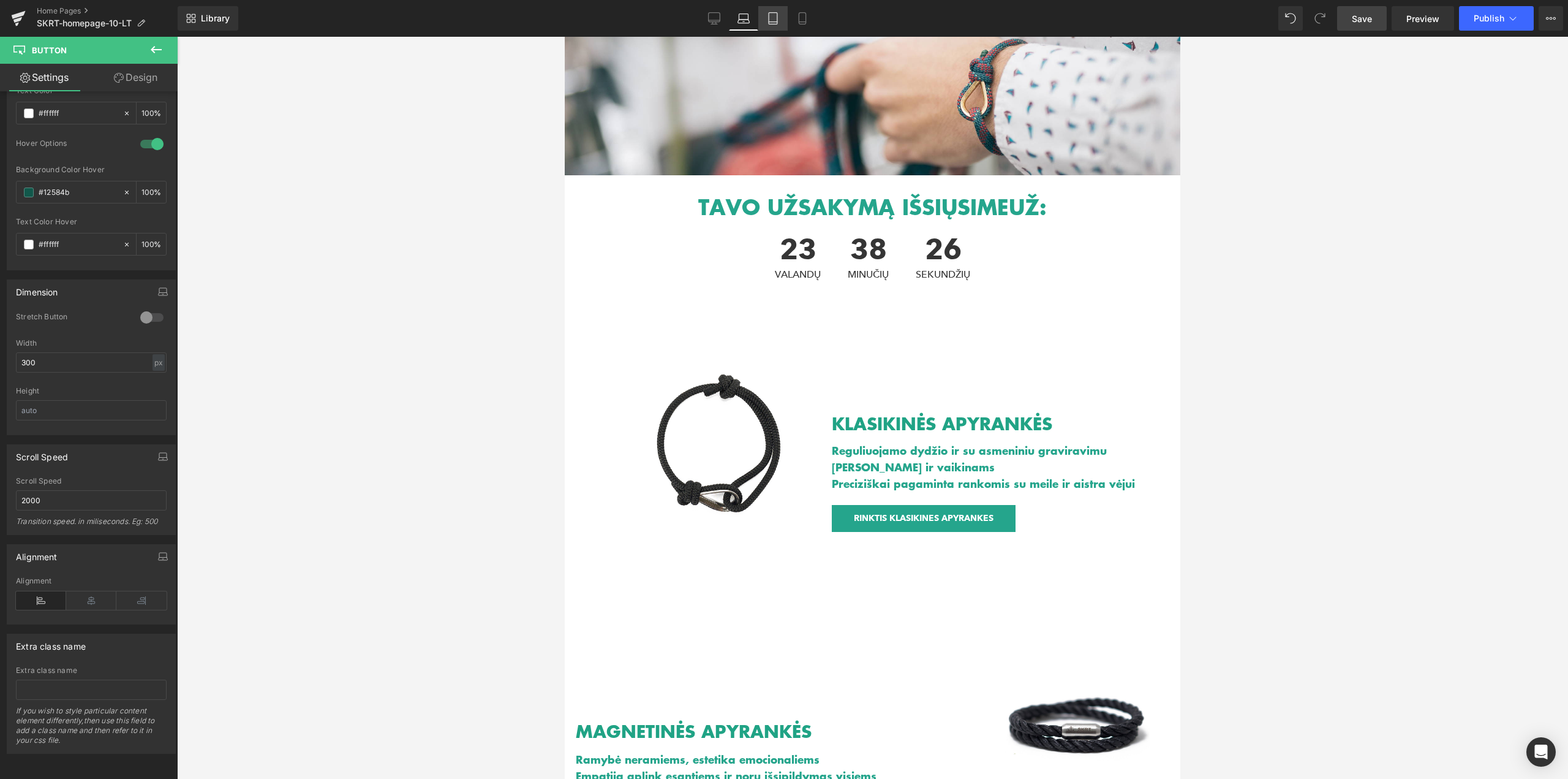
click at [773, 19] on icon at bounding box center [773, 18] width 12 height 12
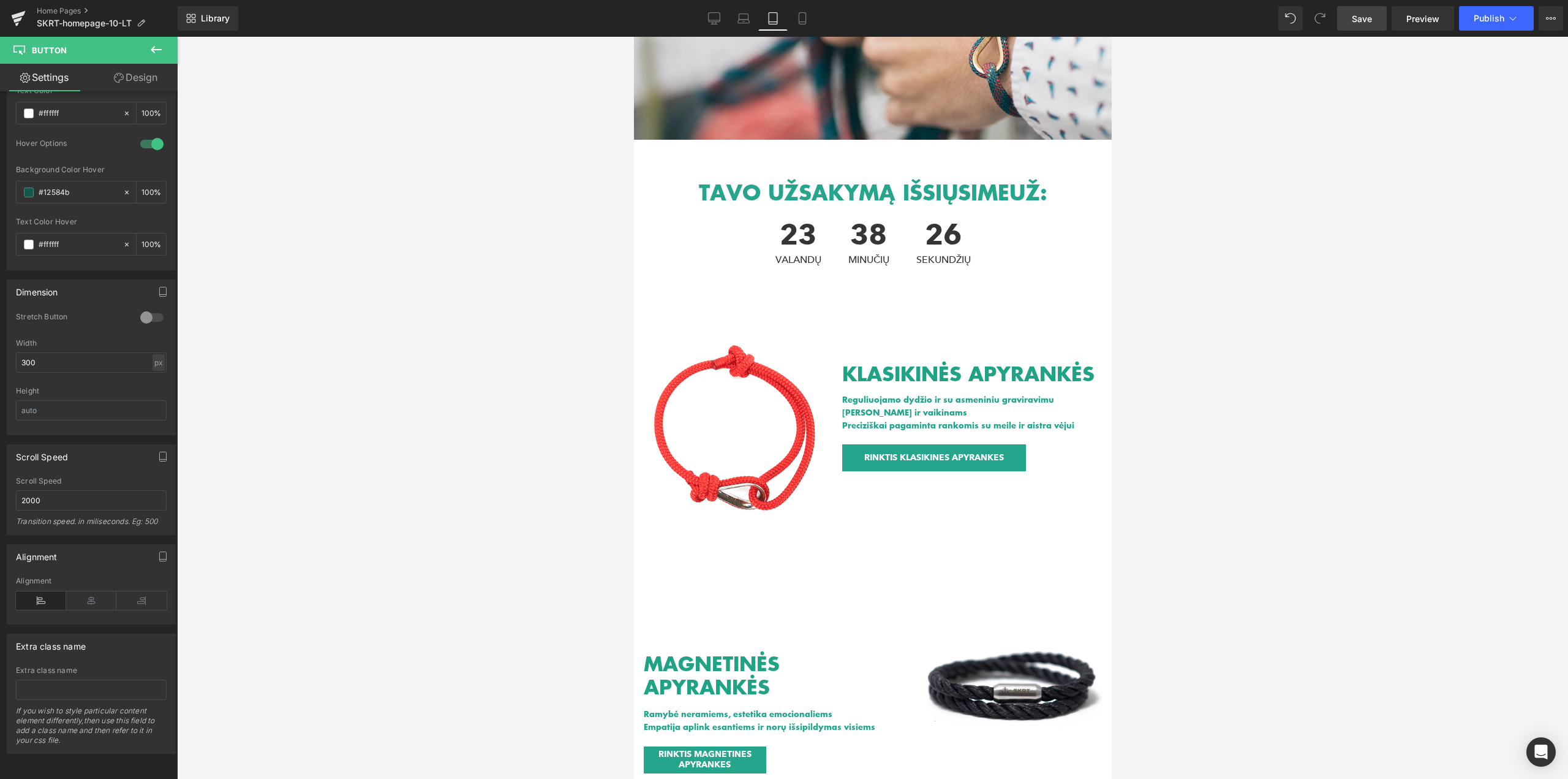
scroll to position [70, 0]
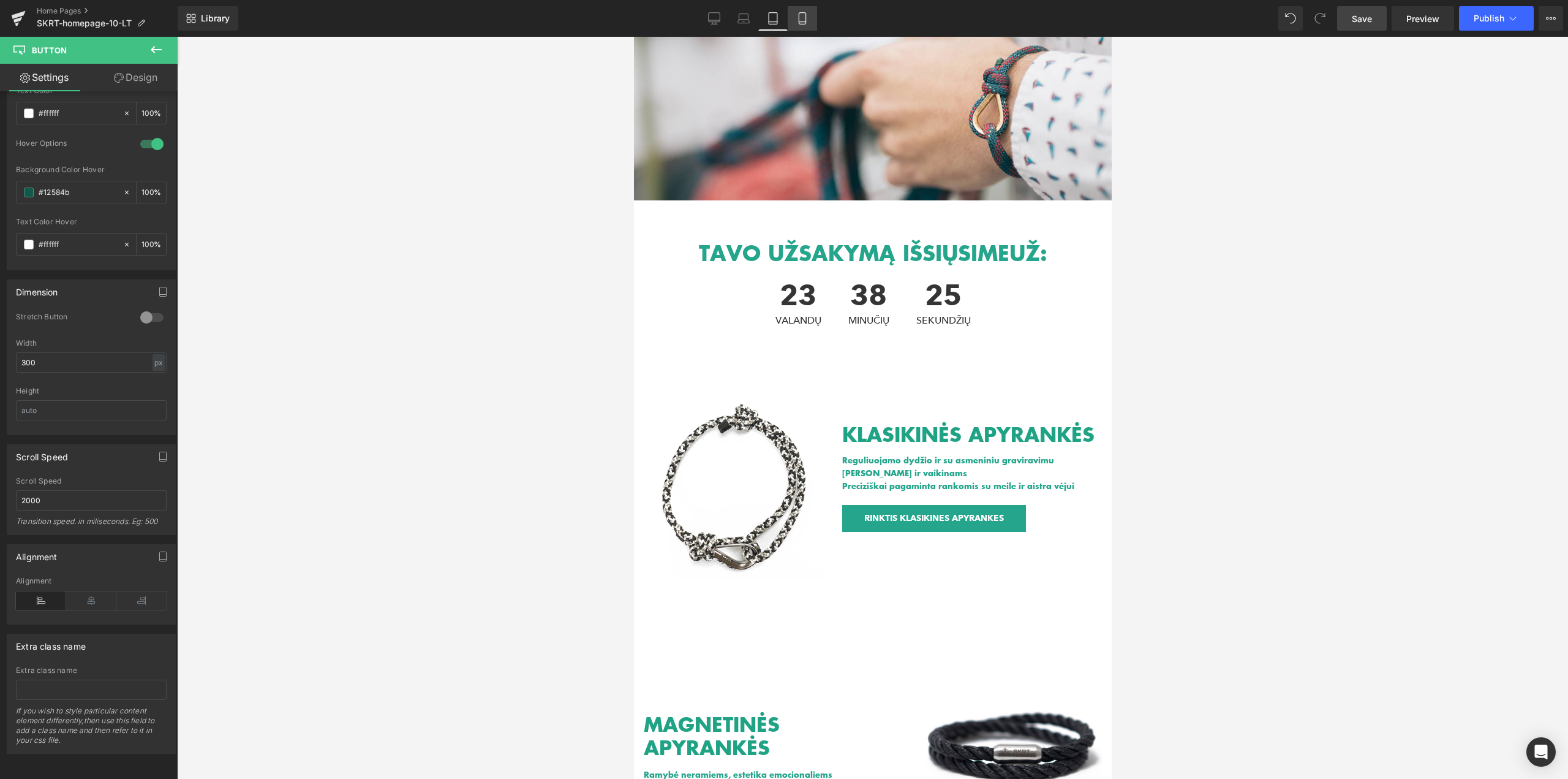
click at [808, 19] on icon at bounding box center [802, 18] width 12 height 12
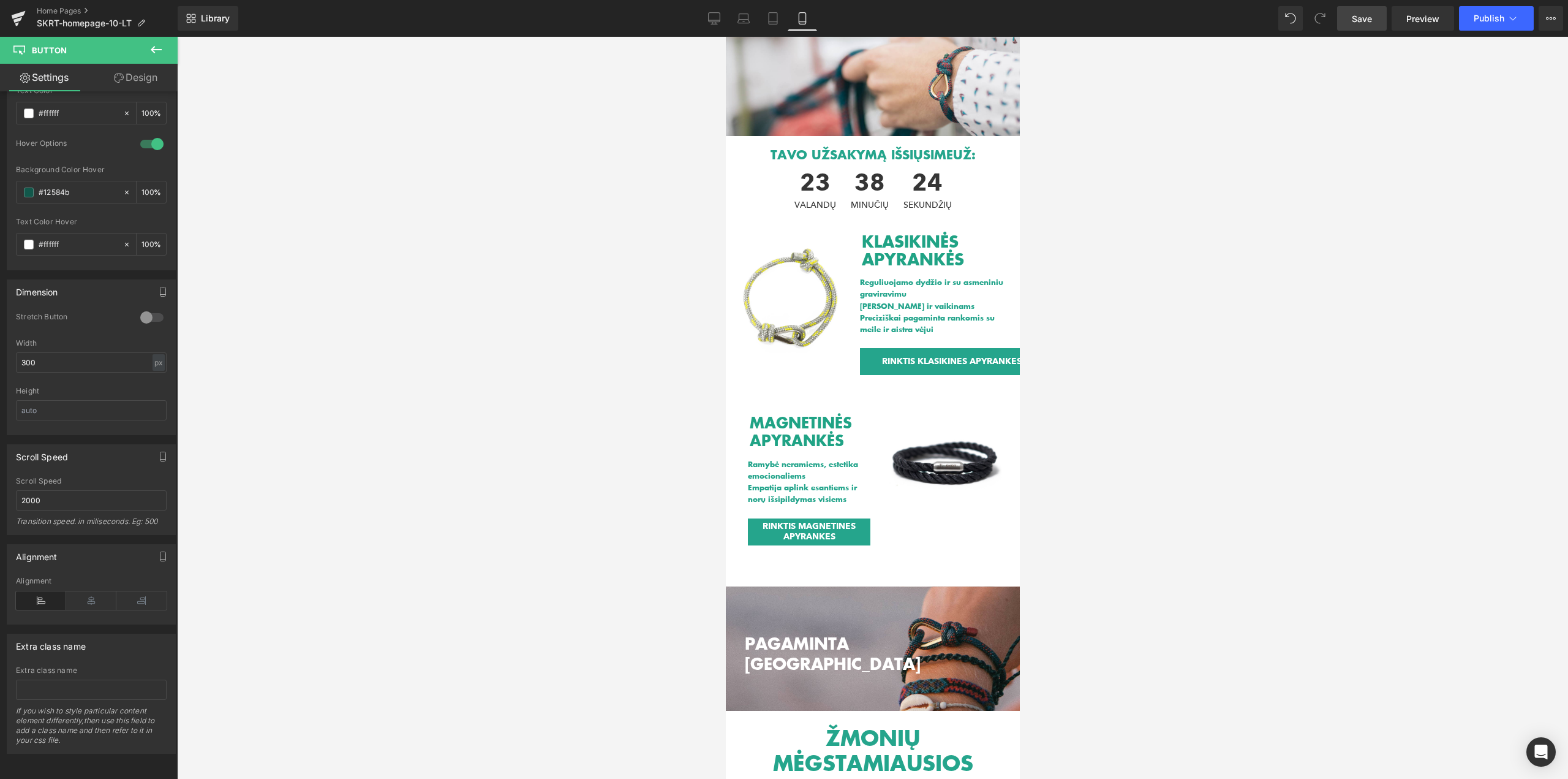
scroll to position [0, 0]
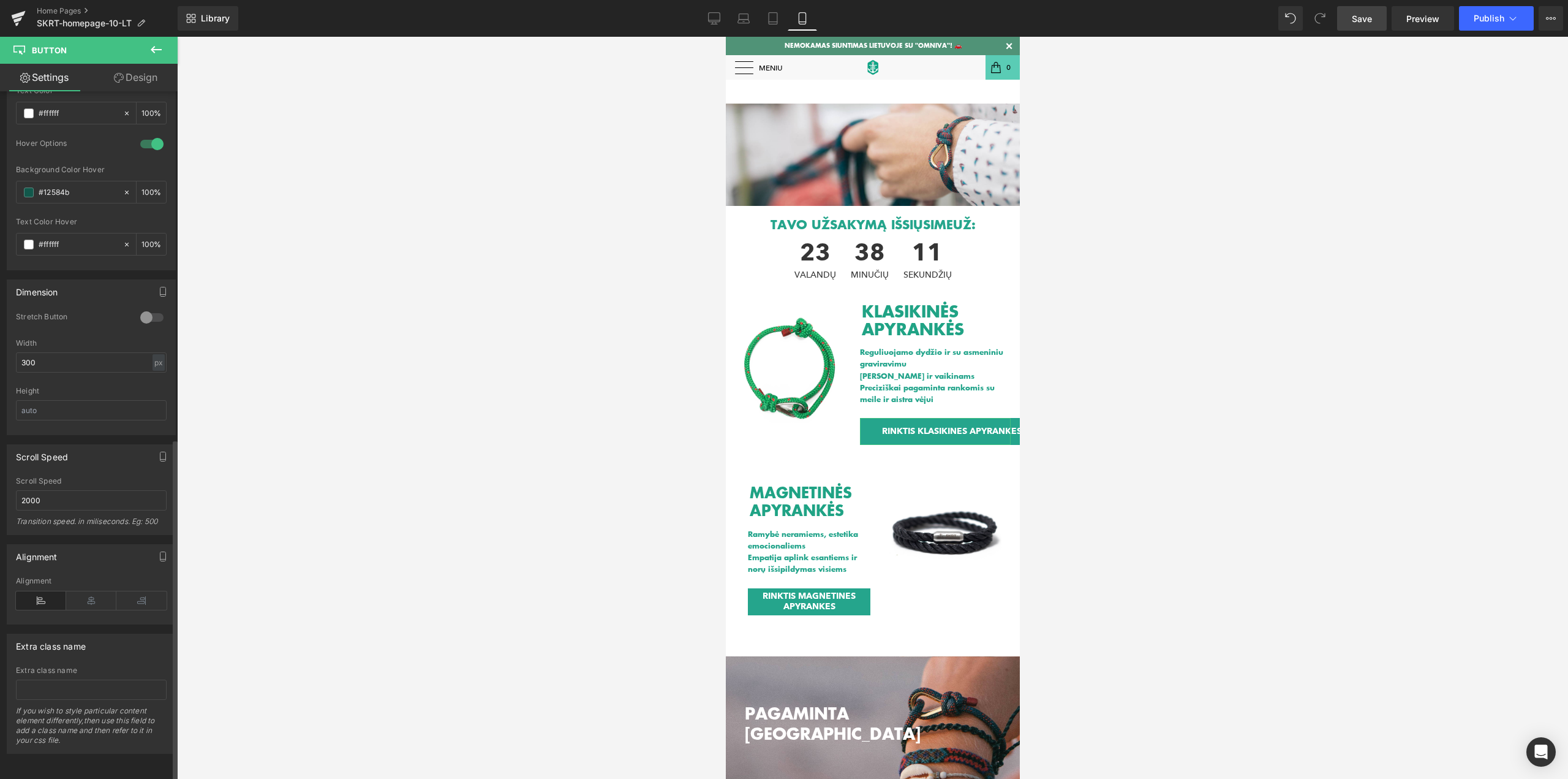
click at [144, 311] on div at bounding box center [152, 317] width 29 height 20
drag, startPoint x: 47, startPoint y: 352, endPoint x: 0, endPoint y: 346, distance: 47.4
click at [0, 346] on div "Dimension 0 Stretch Button 200px Width 300 px % px Height" at bounding box center [92, 352] width 183 height 165
drag, startPoint x: 45, startPoint y: 350, endPoint x: 1, endPoint y: 347, distance: 44.1
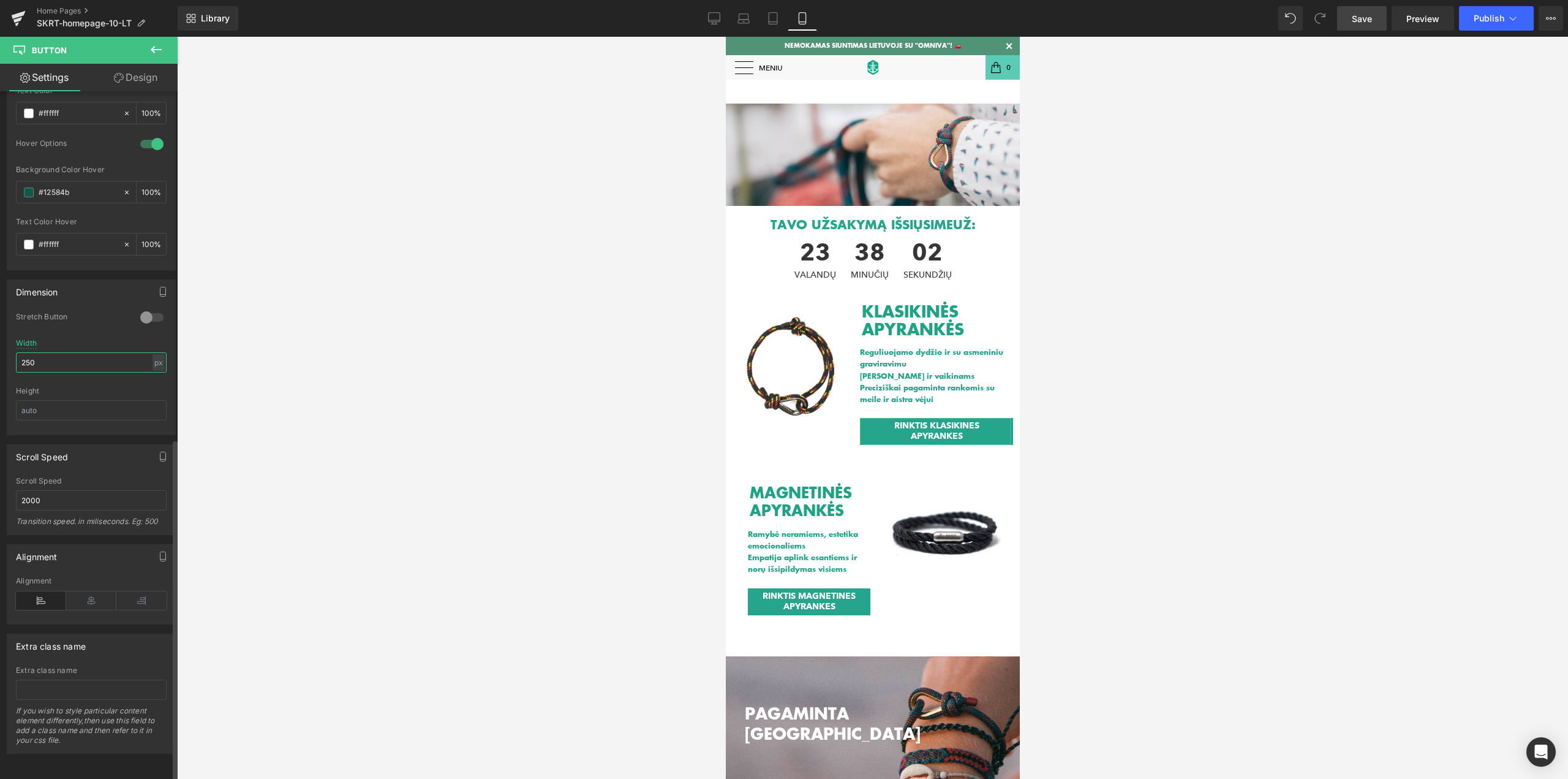
click at [1, 347] on div "Dimension 0 Stretch Button 200px Width 250 px % px Height" at bounding box center [92, 352] width 183 height 165
type input "220"
click at [355, 415] on div at bounding box center [873, 408] width 1391 height 742
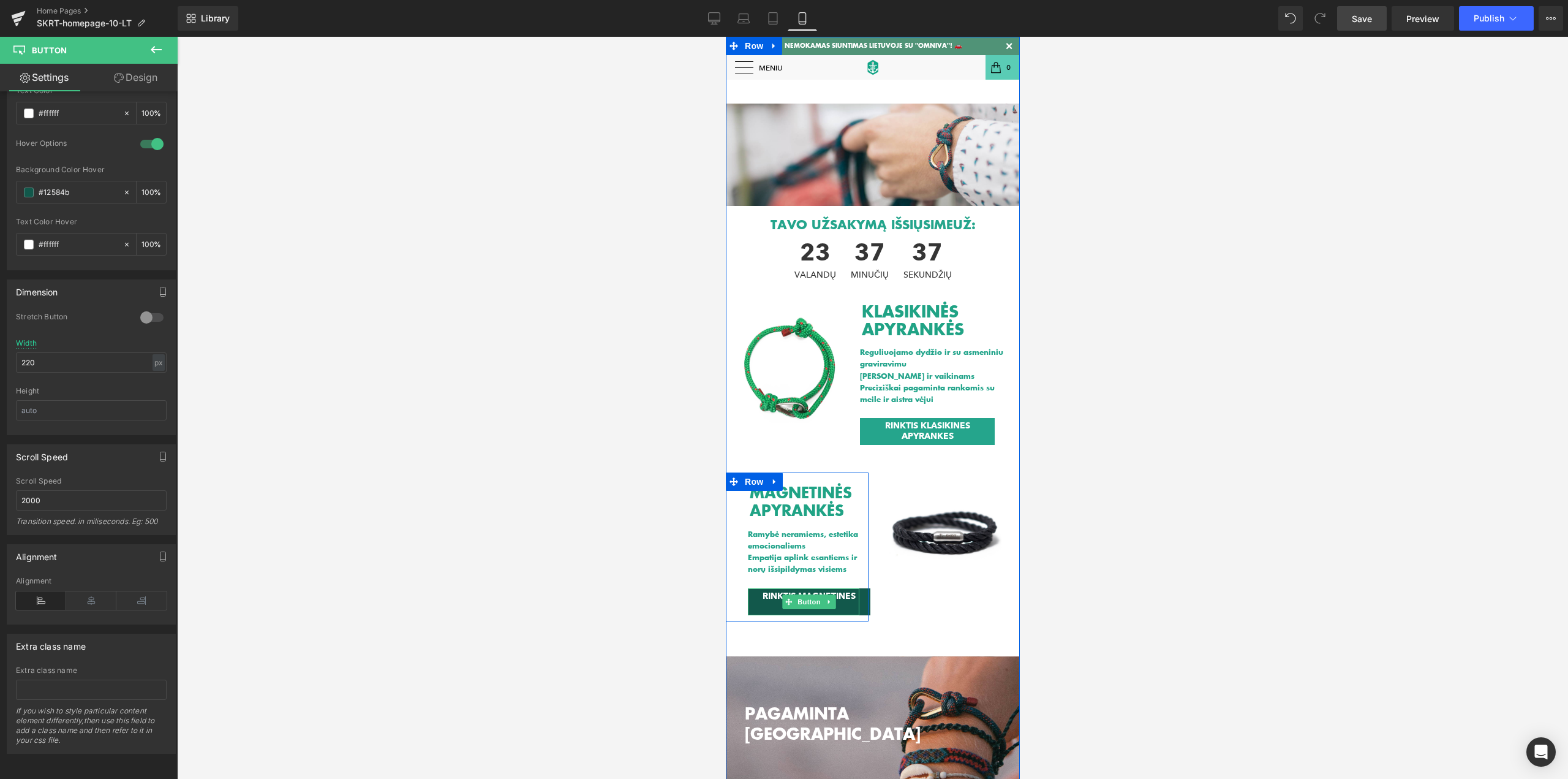
click at [864, 608] on link "RINKTIS MAGNETINES APYRANKES" at bounding box center [808, 602] width 122 height 27
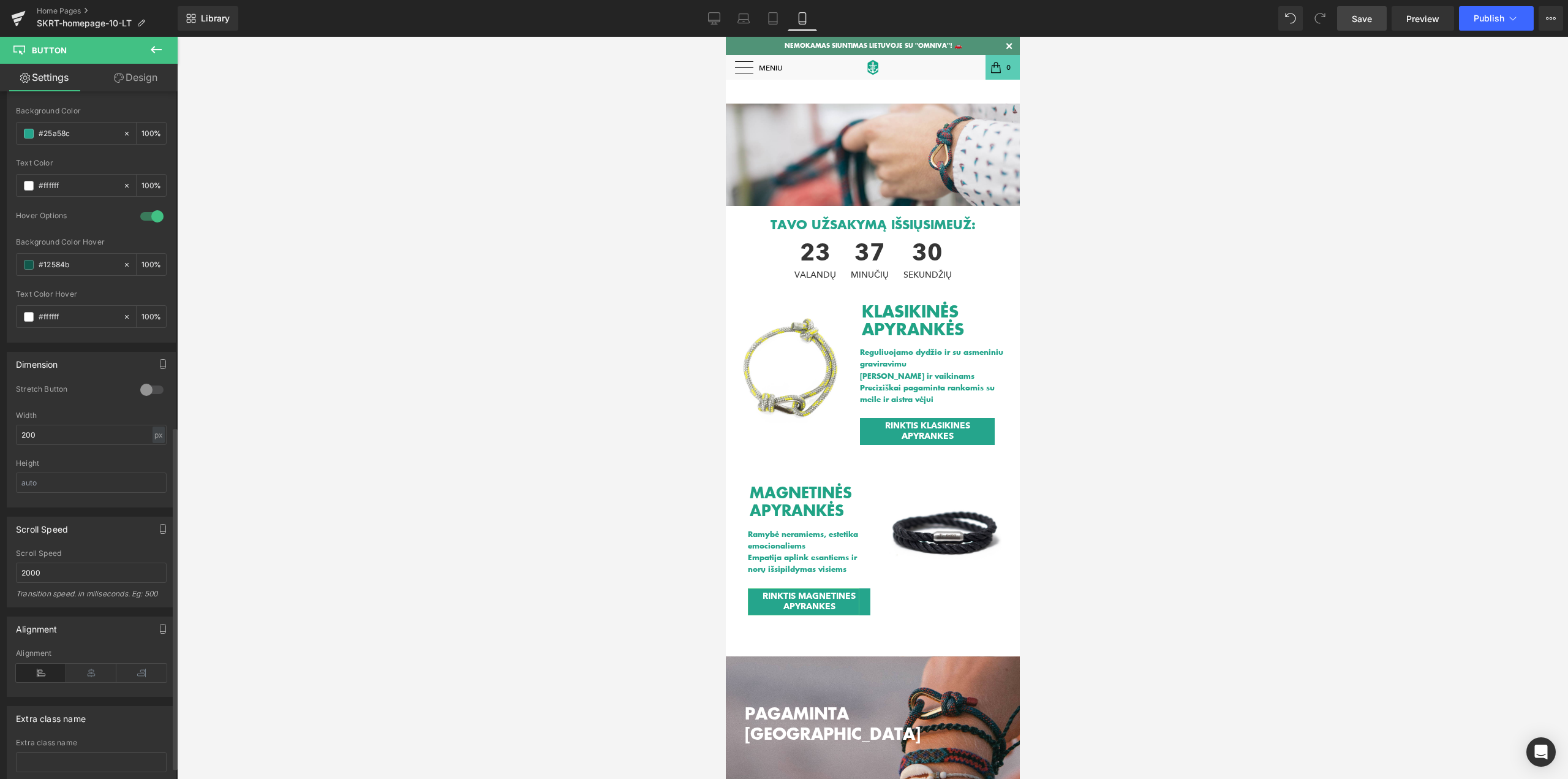
scroll to position [674, 0]
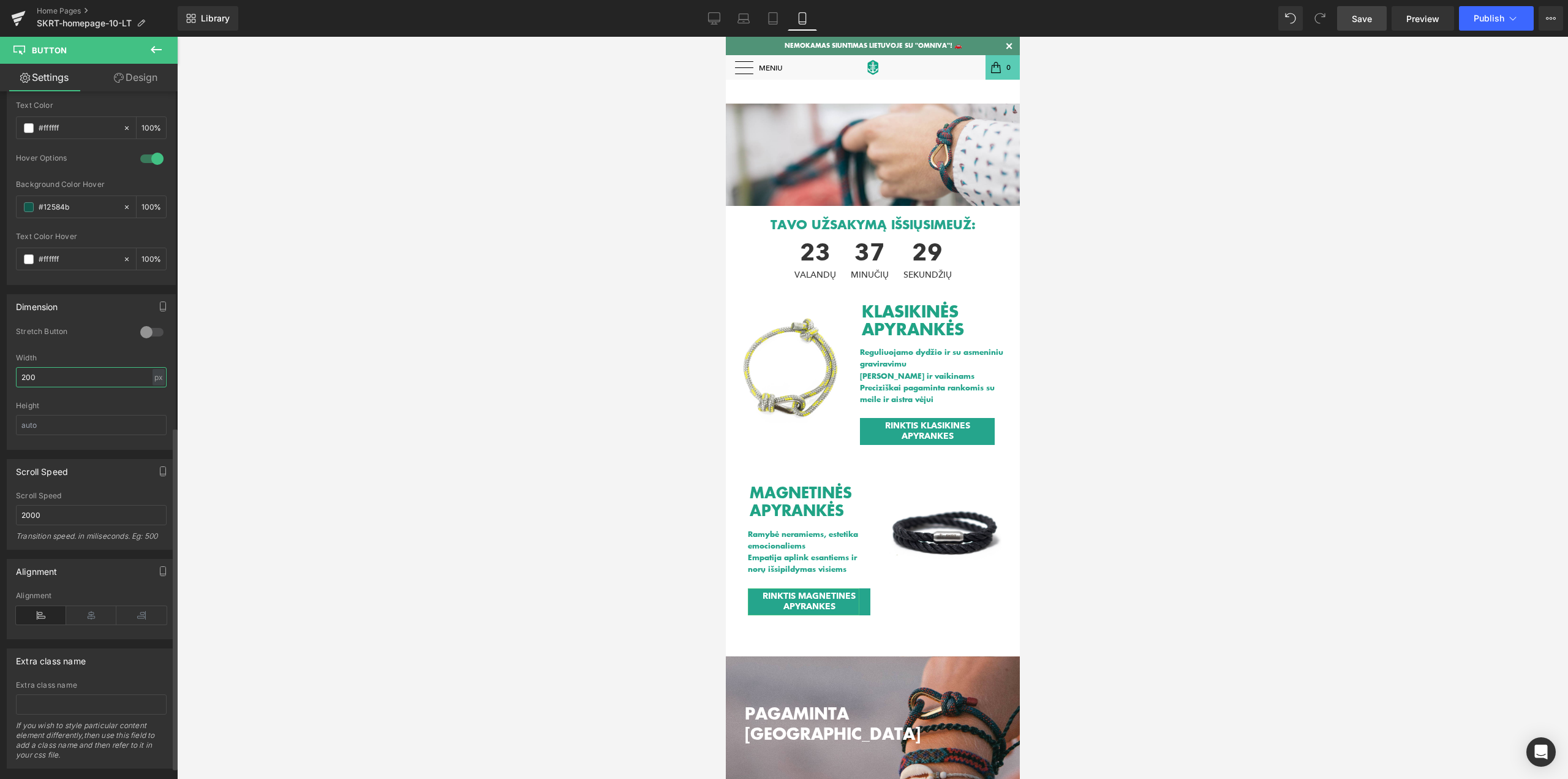
drag, startPoint x: 62, startPoint y: 381, endPoint x: 11, endPoint y: 372, distance: 51.8
click at [11, 372] on div "0 Stretch Button 200px Width 200 px % px Height" at bounding box center [91, 388] width 167 height 122
type input "220"
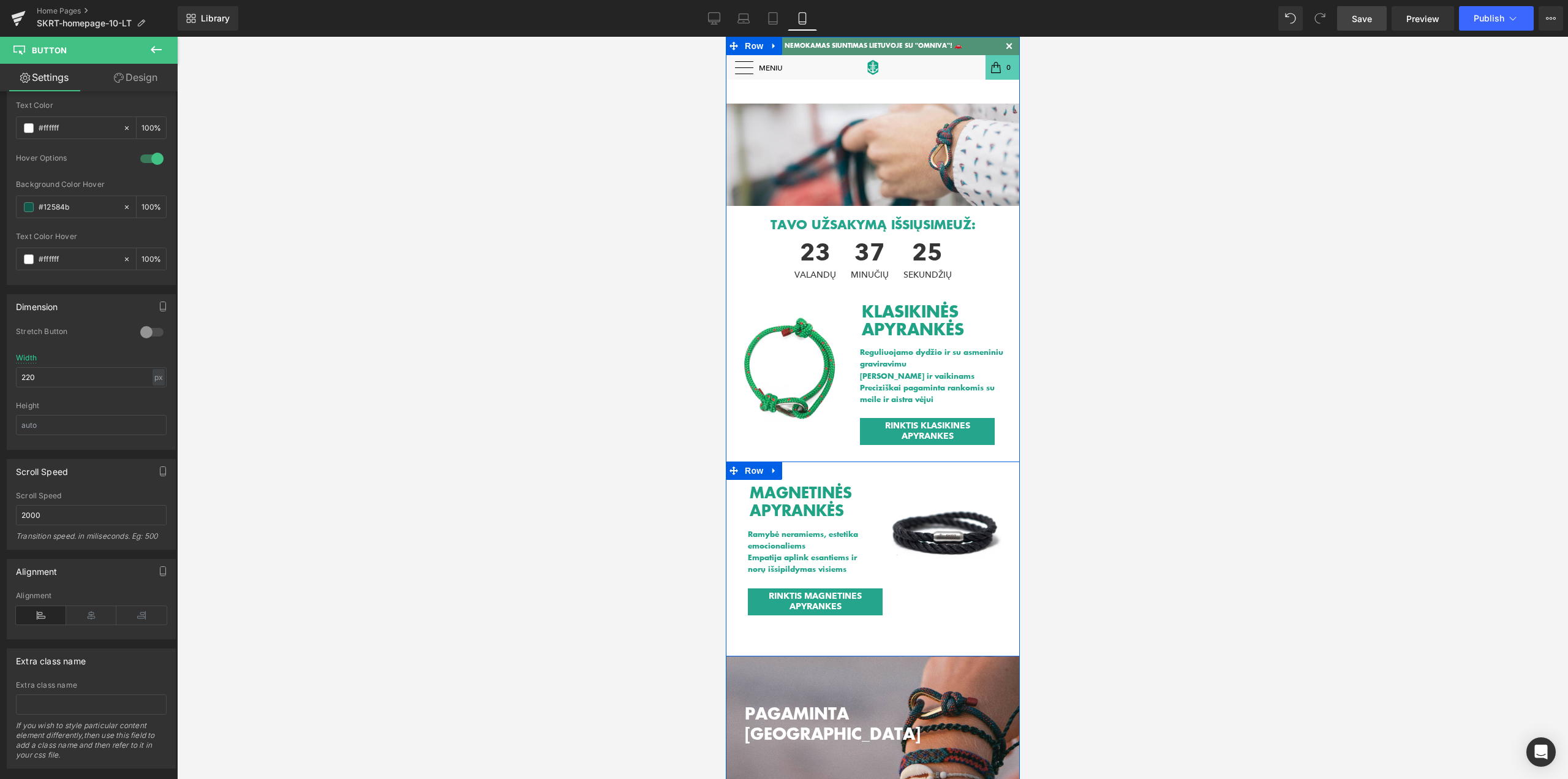
click at [903, 632] on div "MAGNETINĖS APYRANKĖS Heading Ramybė neramiems, estetika emocionaliems Empatija …" at bounding box center [873, 558] width 294 height 195
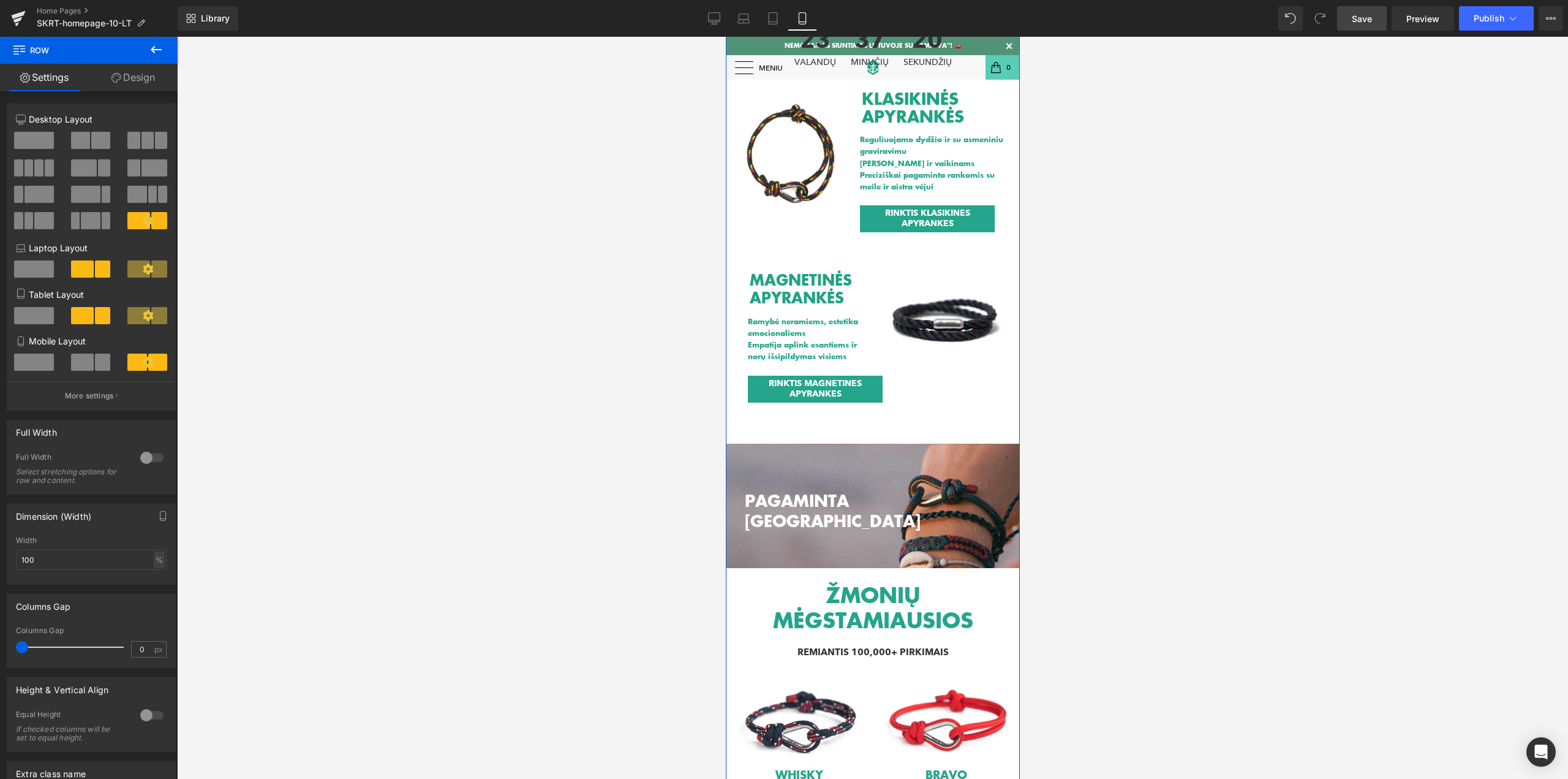
scroll to position [245, 0]
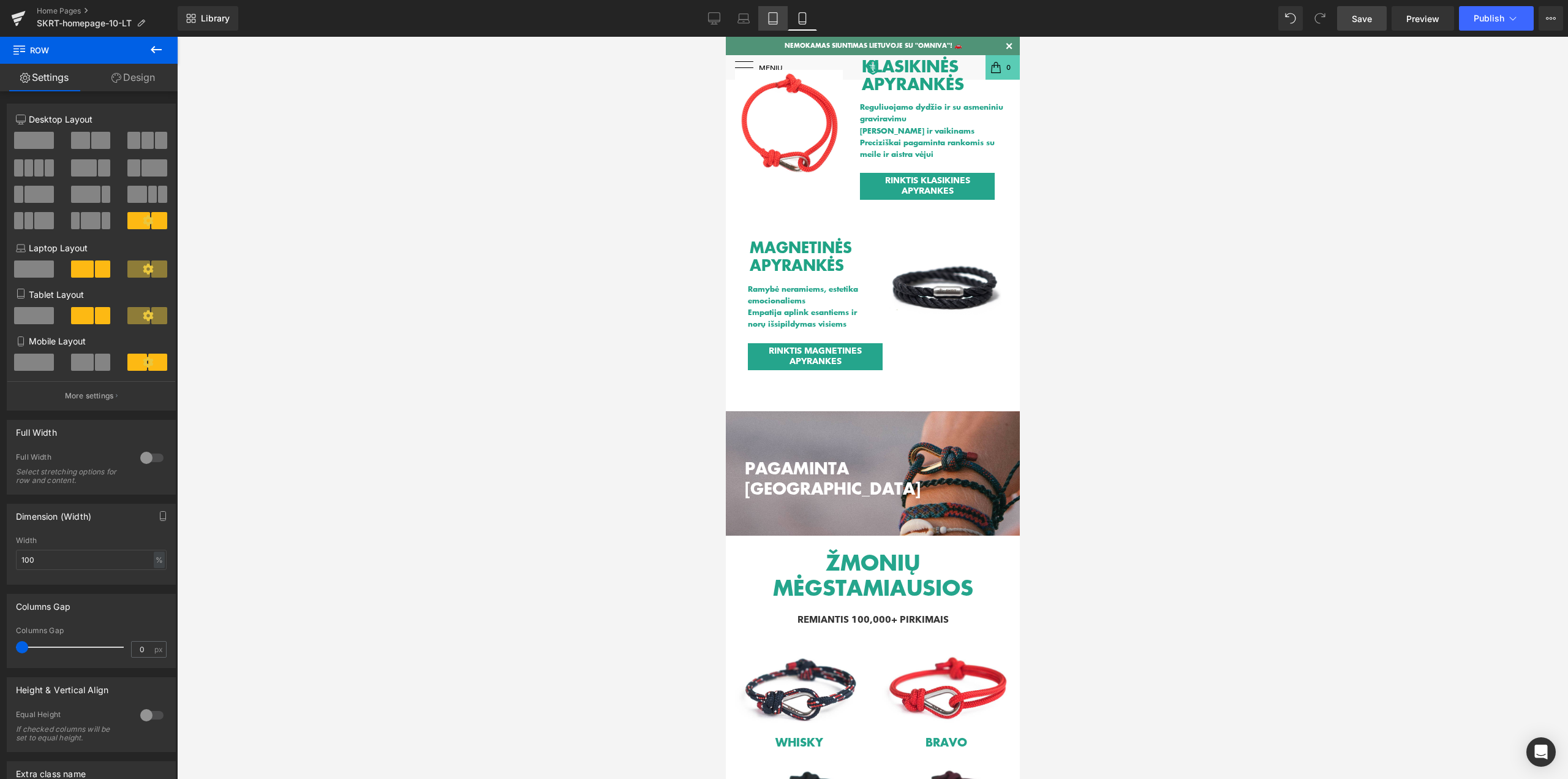
click at [772, 17] on icon at bounding box center [773, 18] width 12 height 12
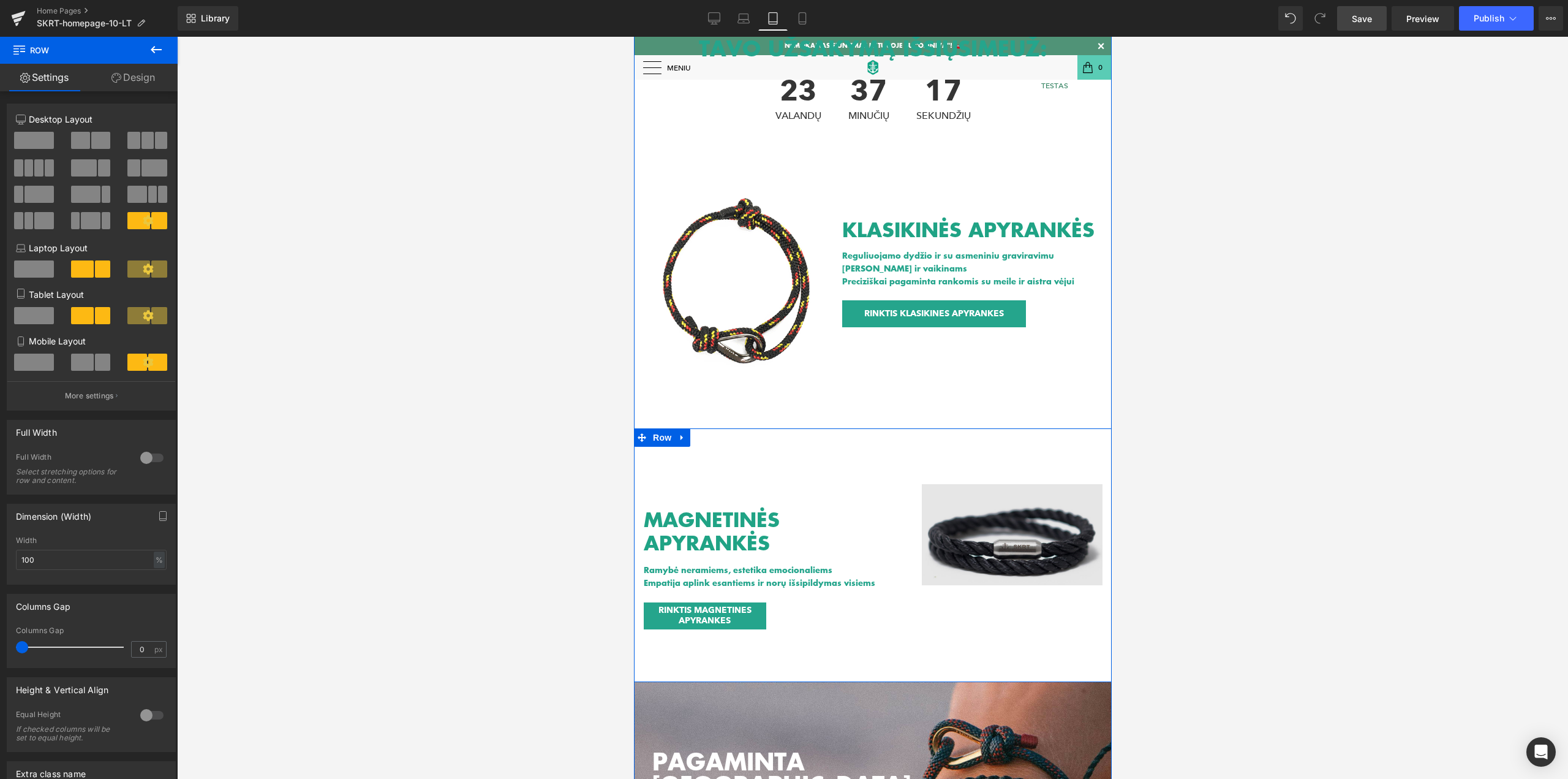
scroll to position [241, 0]
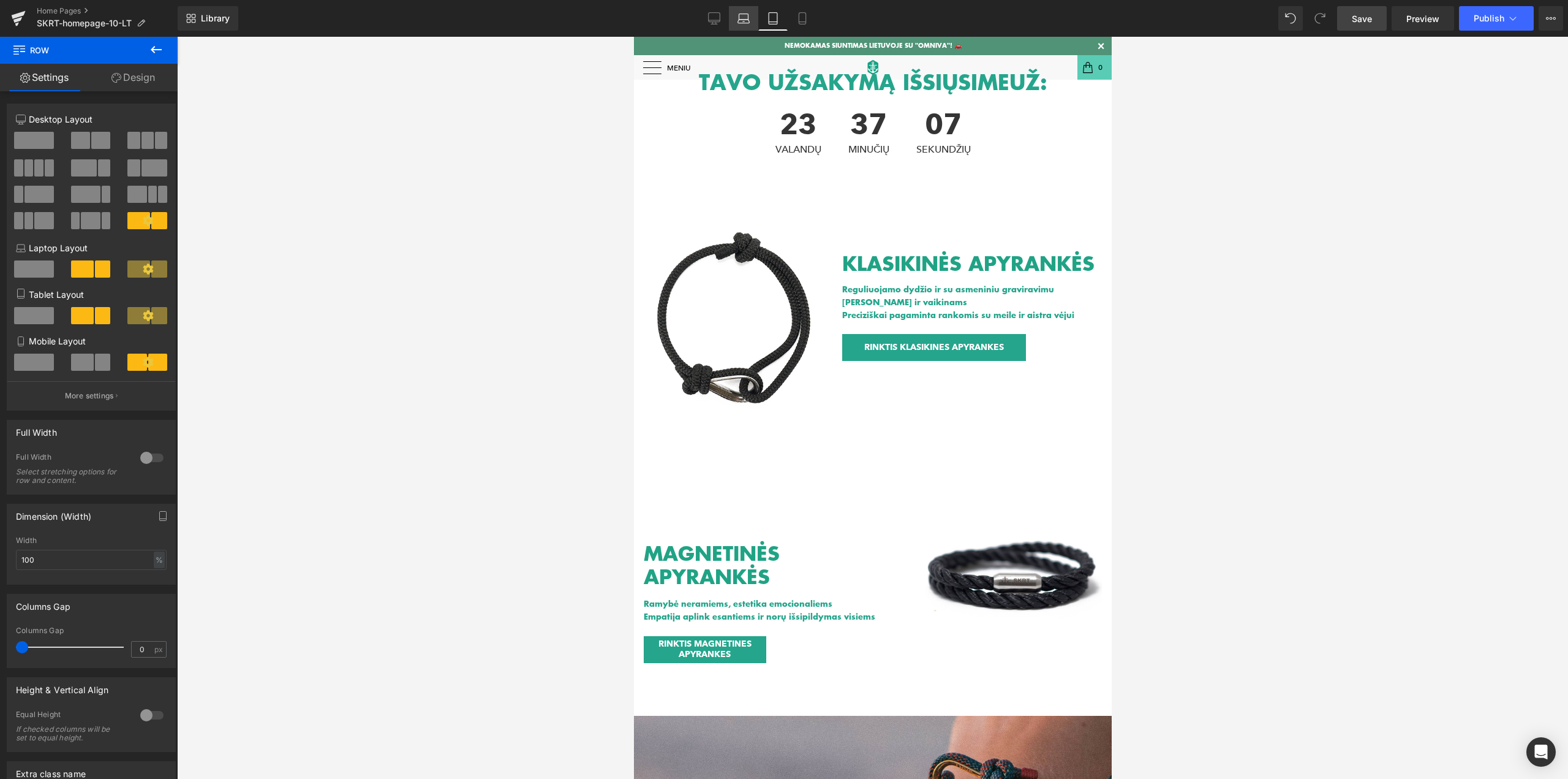
click at [746, 25] on link "Laptop" at bounding box center [743, 18] width 29 height 25
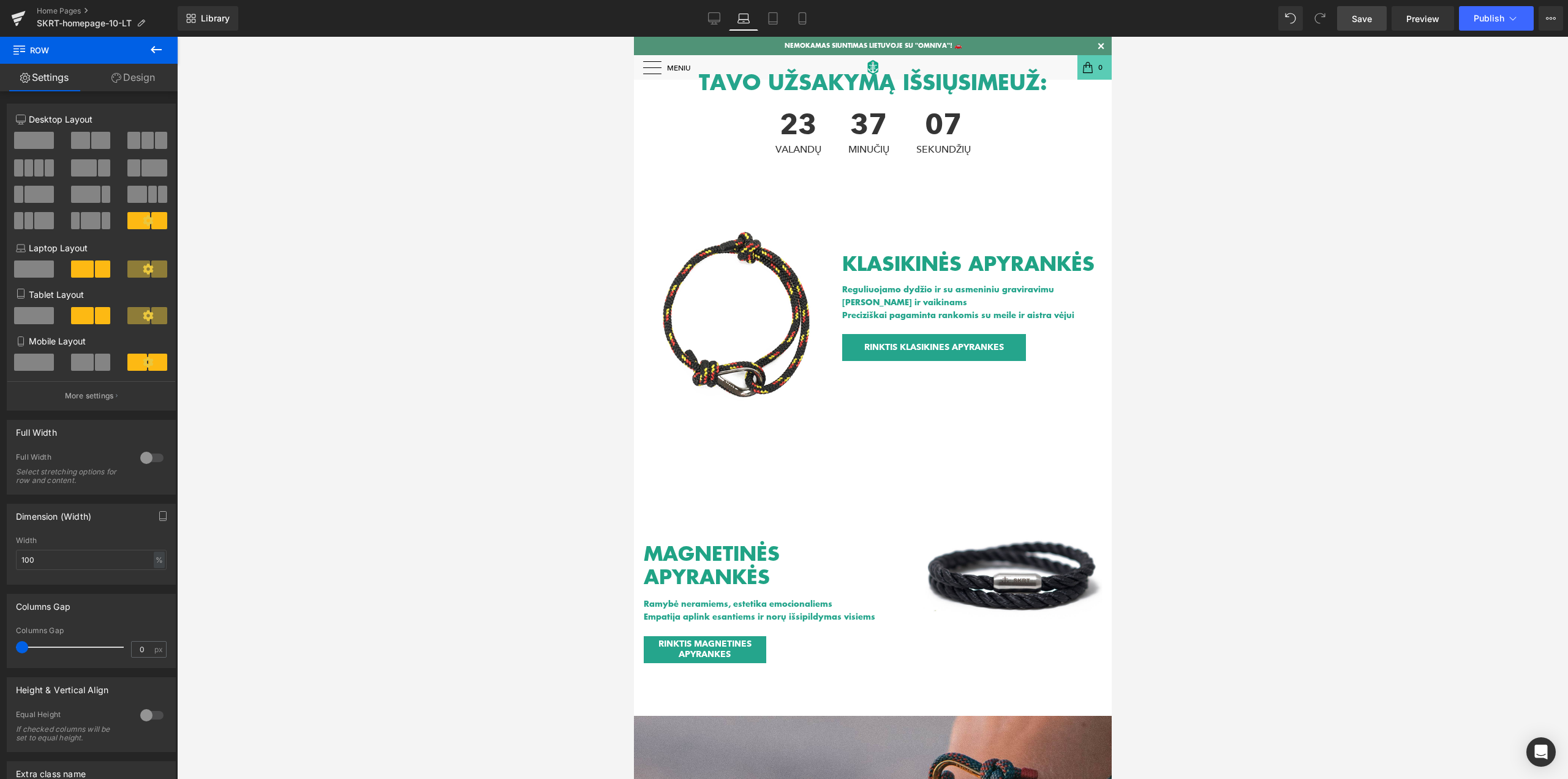
scroll to position [302, 0]
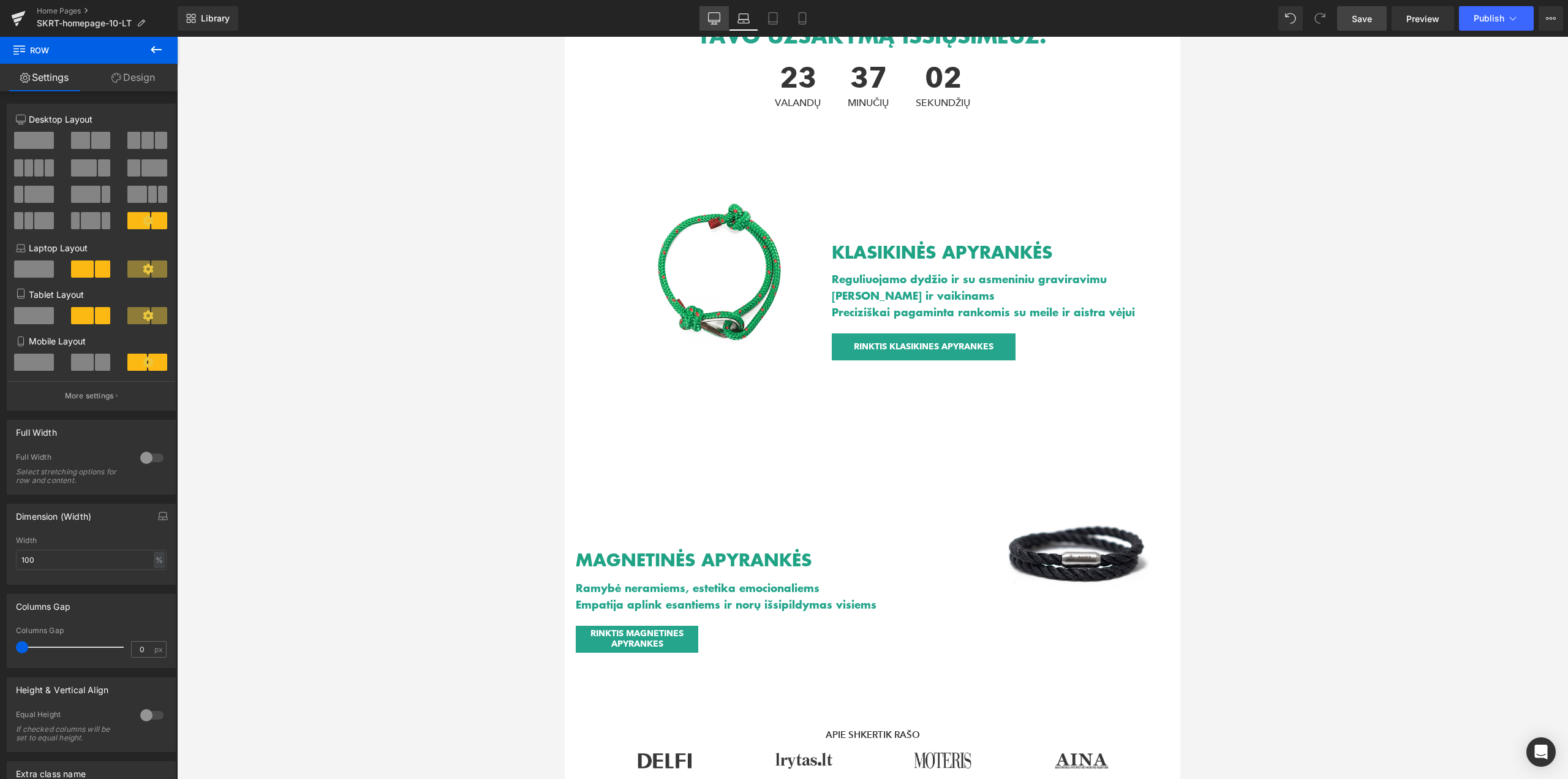
click at [717, 18] on icon at bounding box center [714, 18] width 12 height 12
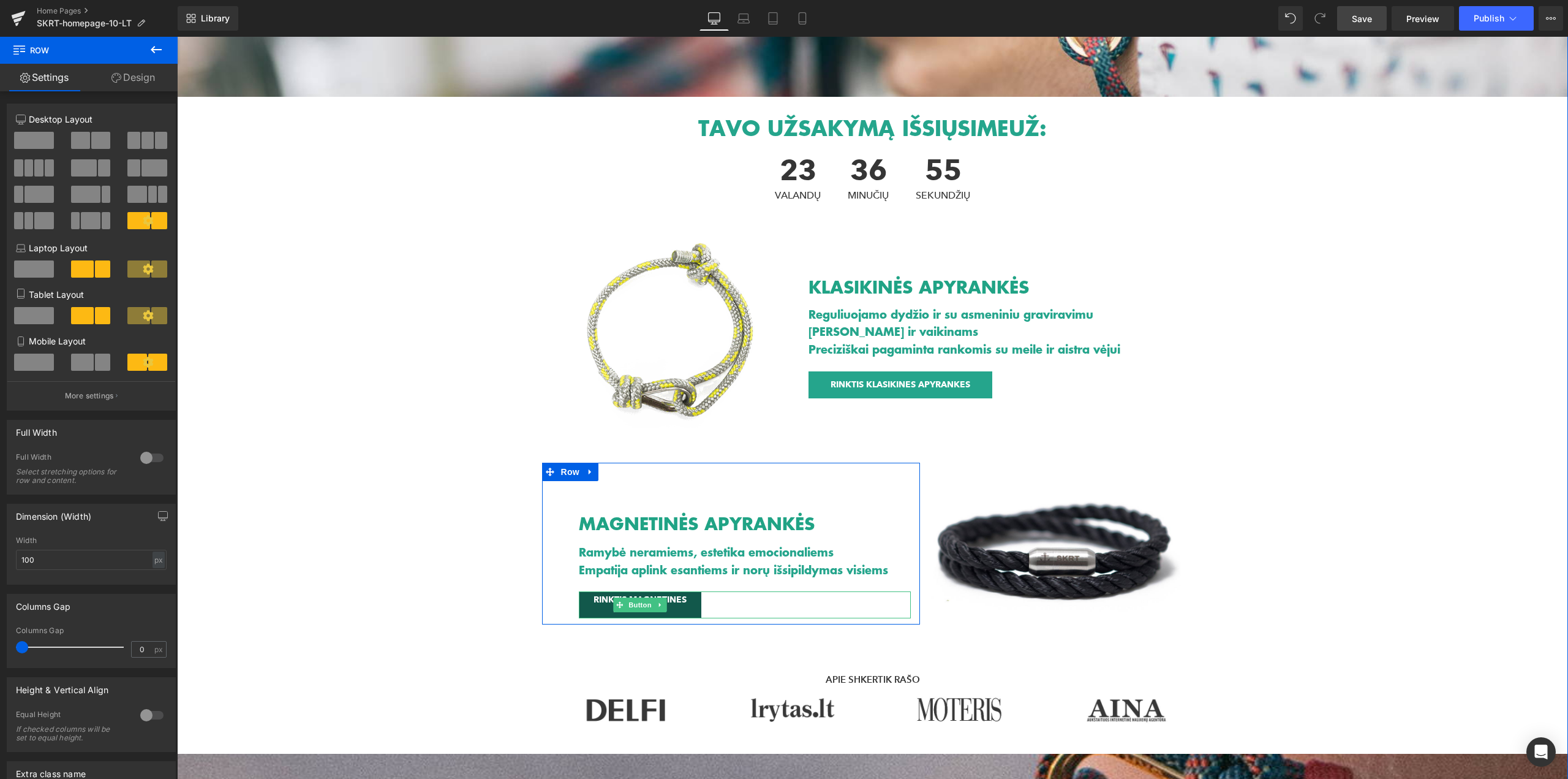
click at [690, 607] on link "RINKTIS MAGNETINES APYRANKES" at bounding box center [640, 605] width 122 height 27
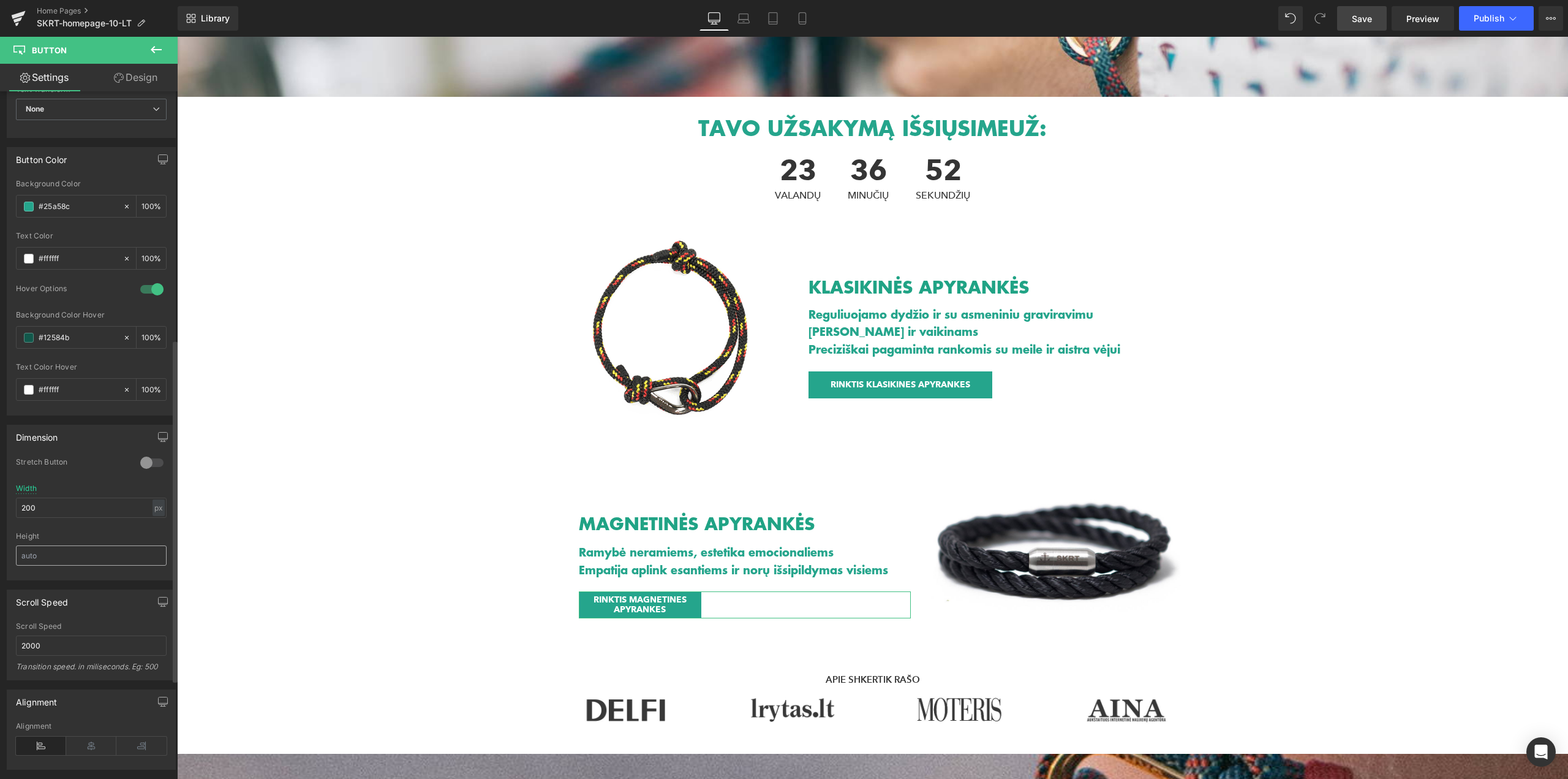
scroll to position [551, 0]
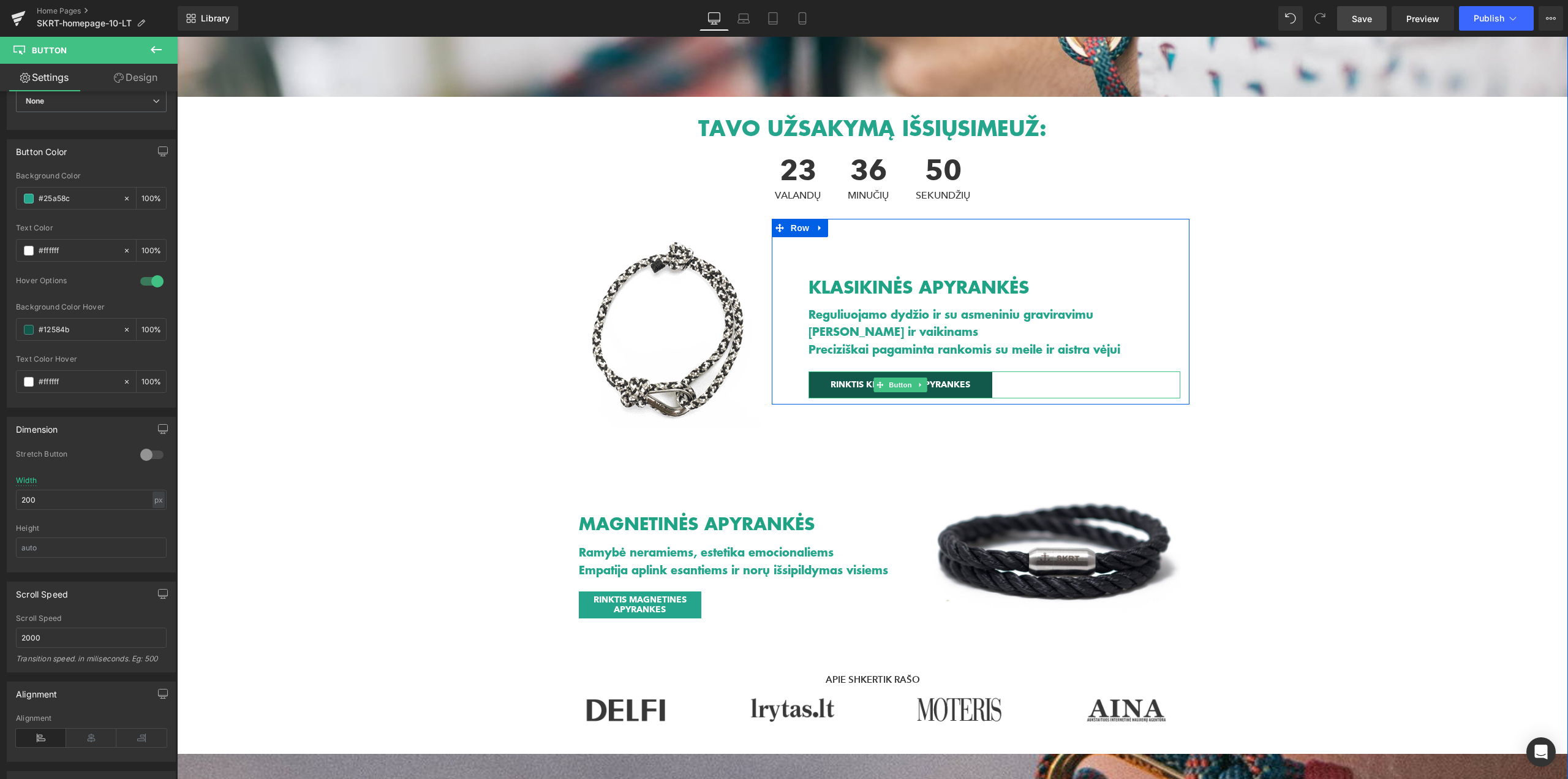
click at [819, 388] on link "RINKTIS KLASIKINES APYRANKES" at bounding box center [900, 385] width 184 height 27
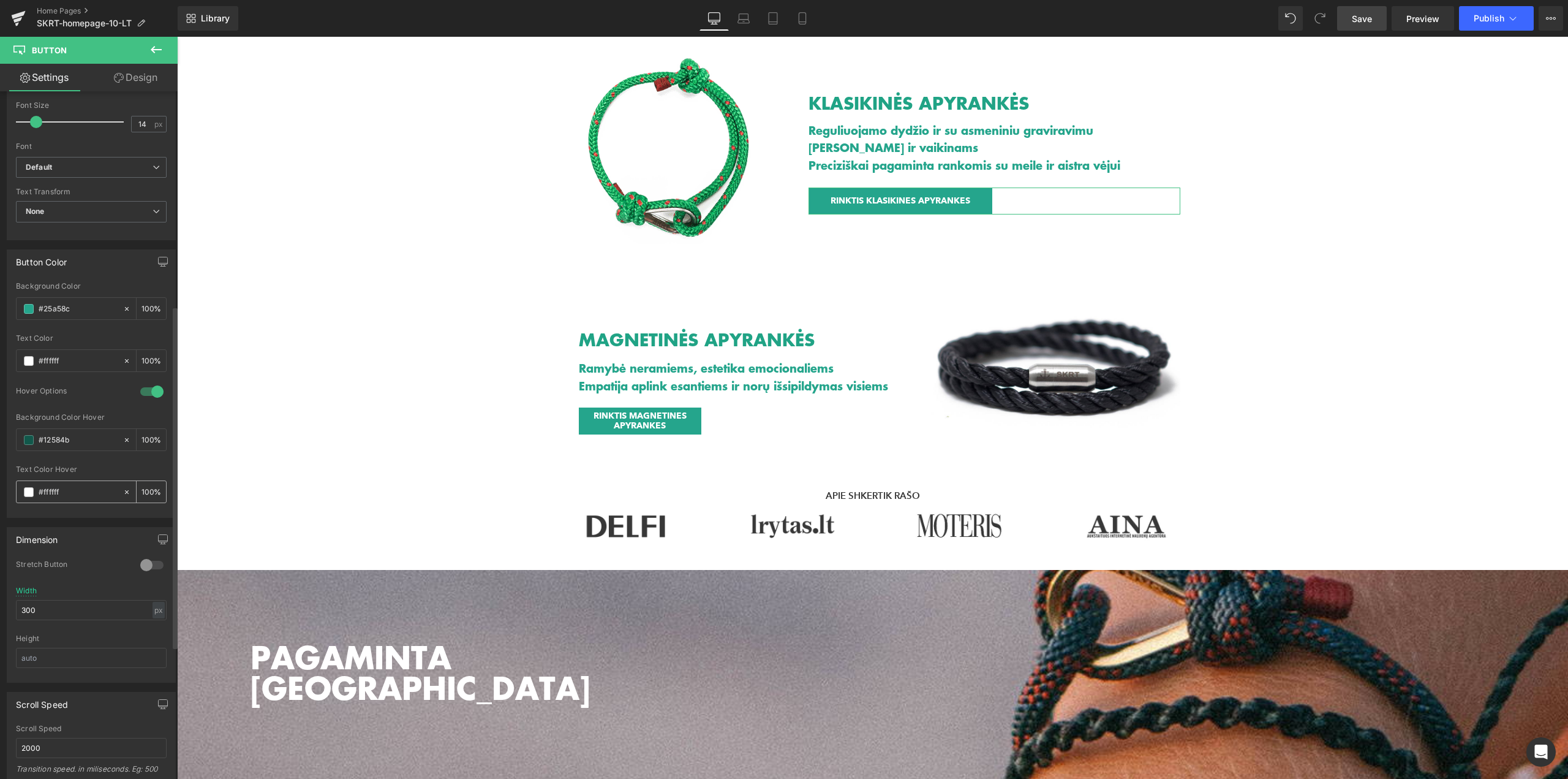
scroll to position [491, 0]
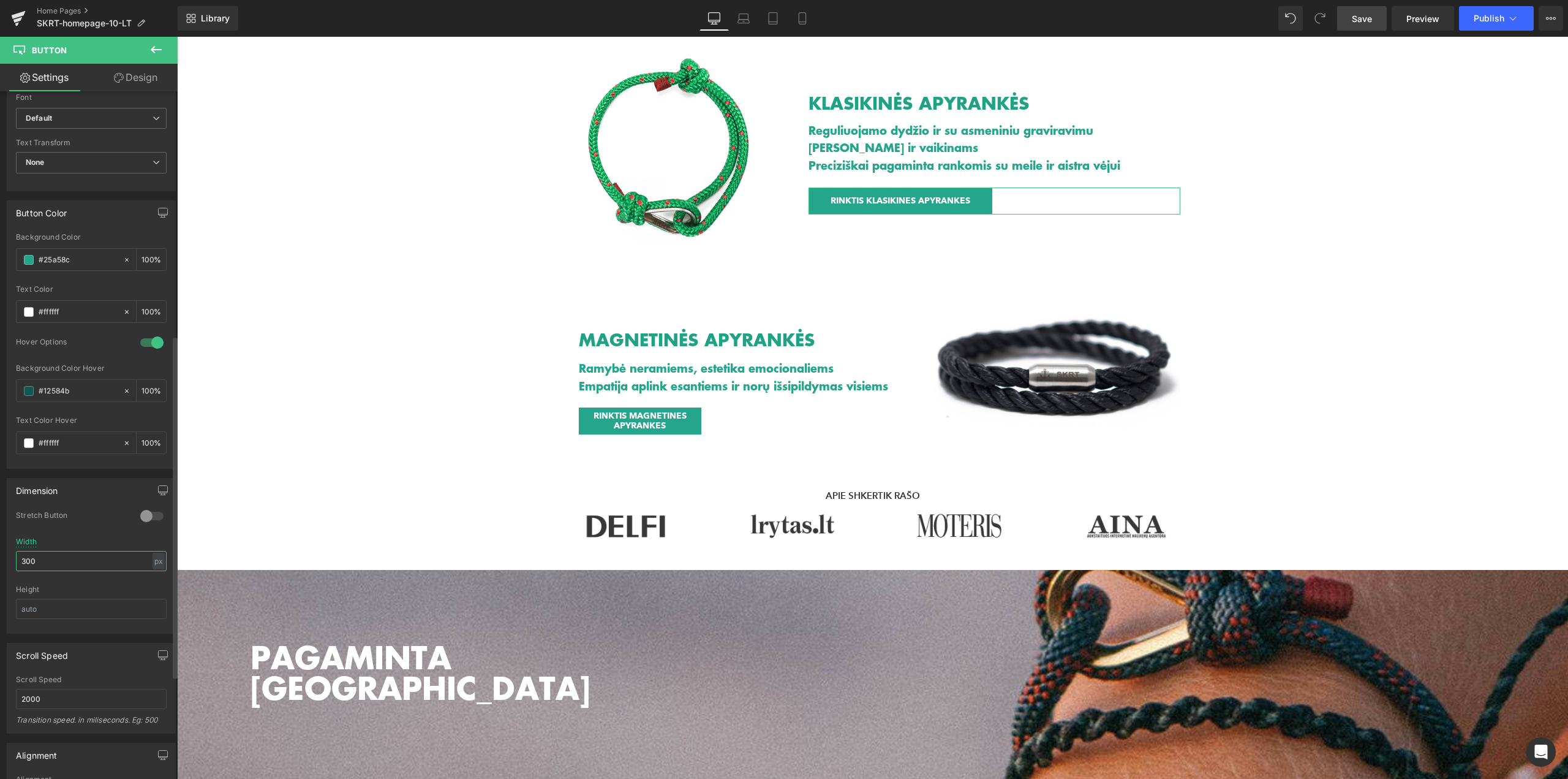
drag, startPoint x: 44, startPoint y: 560, endPoint x: 0, endPoint y: 556, distance: 44.2
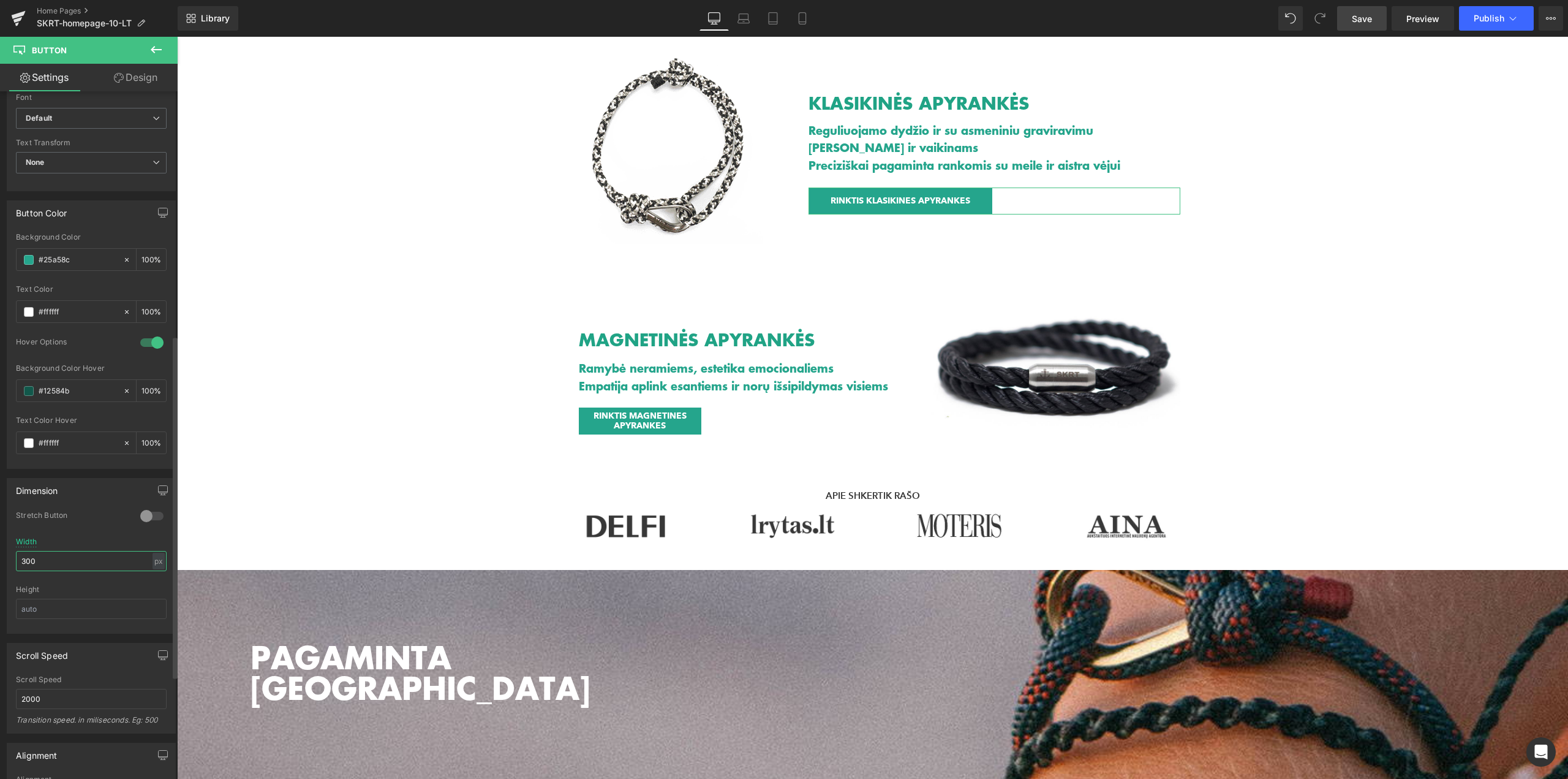
click at [0, 556] on div "Dimension 0 Stretch Button 300px Width 300 px % px Height" at bounding box center [92, 551] width 183 height 165
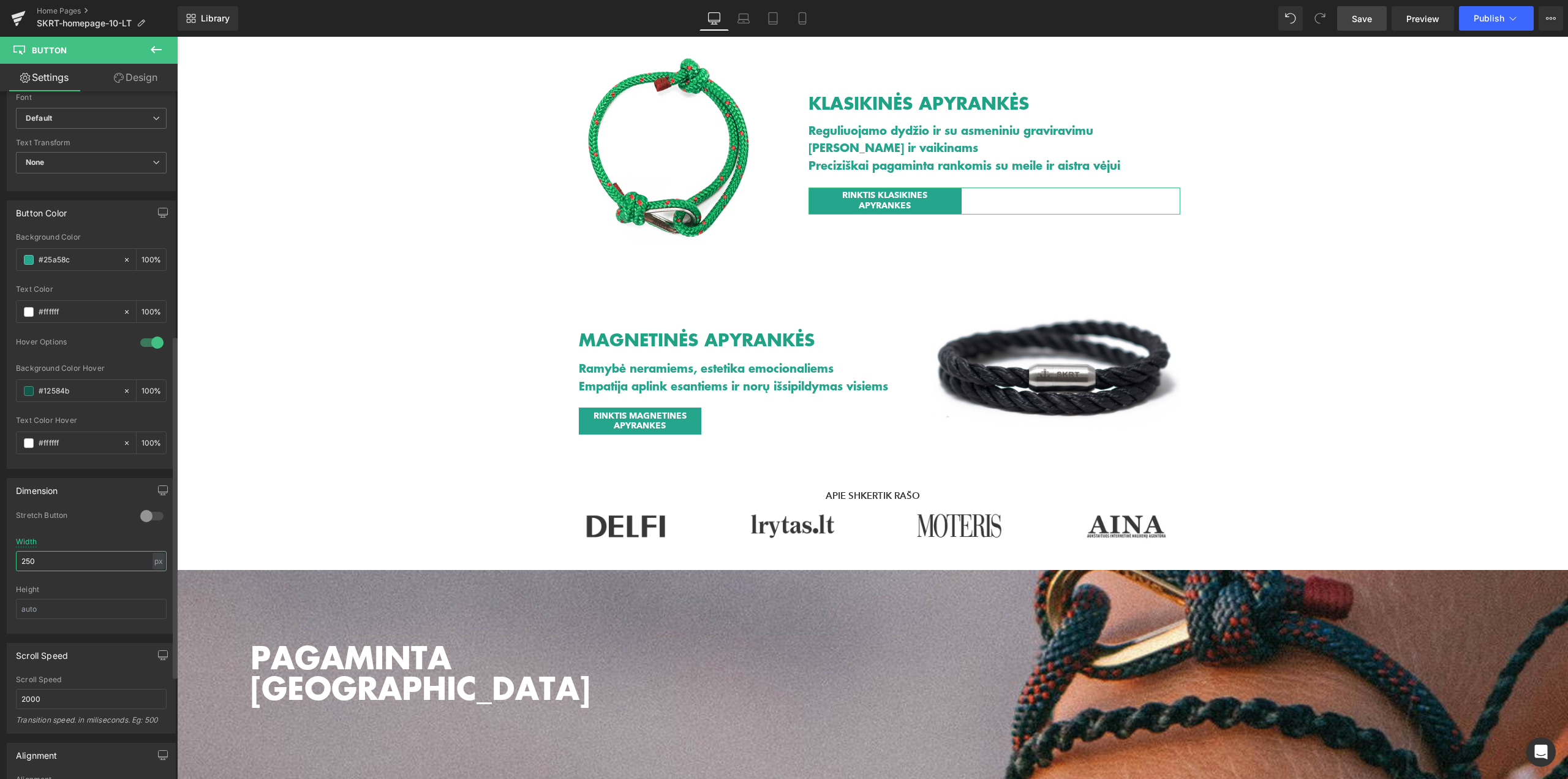
type input "250"
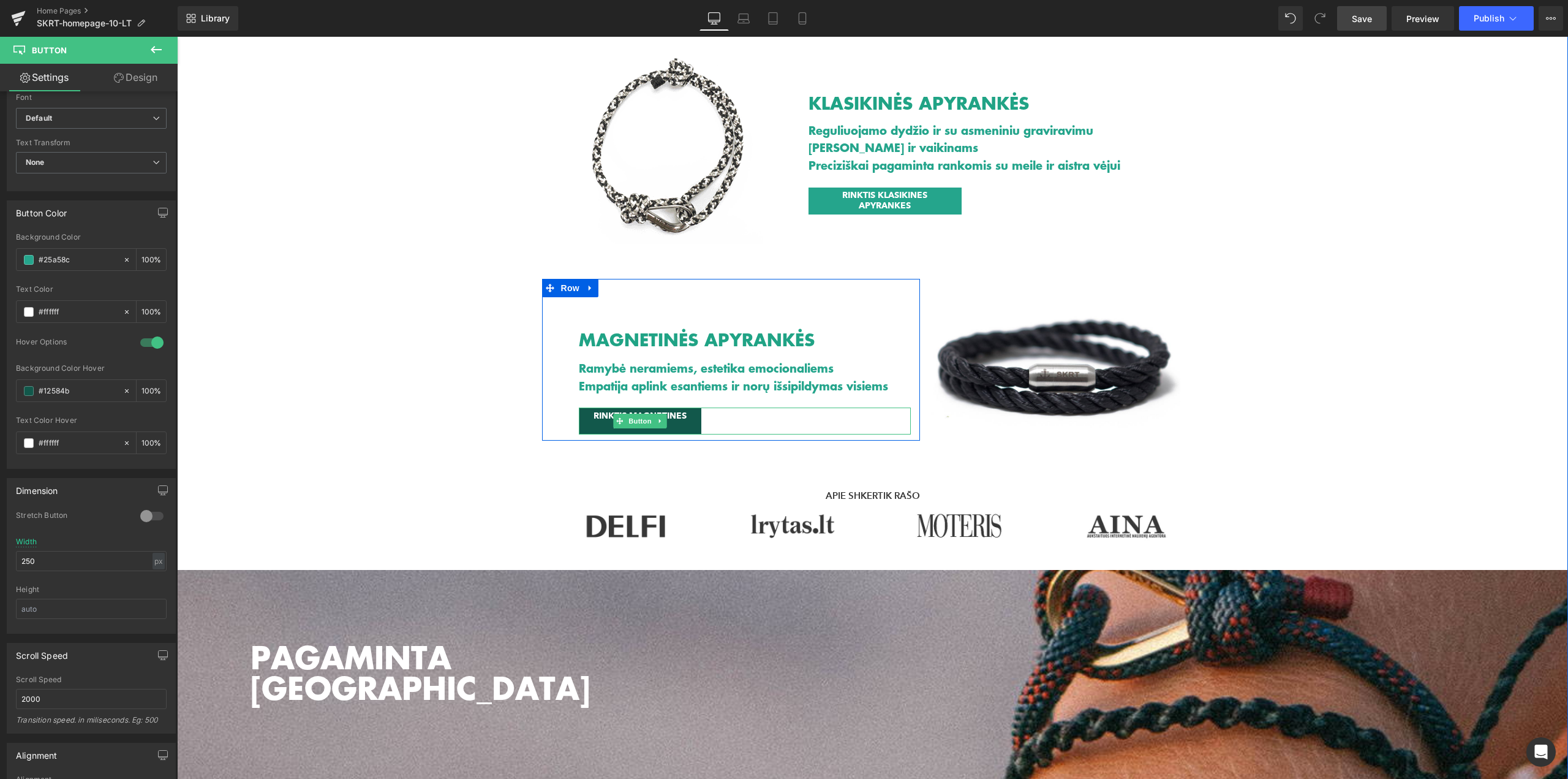
click at [591, 418] on span "RINKTIS MAGNETINES APYRANKES" at bounding box center [640, 421] width 98 height 21
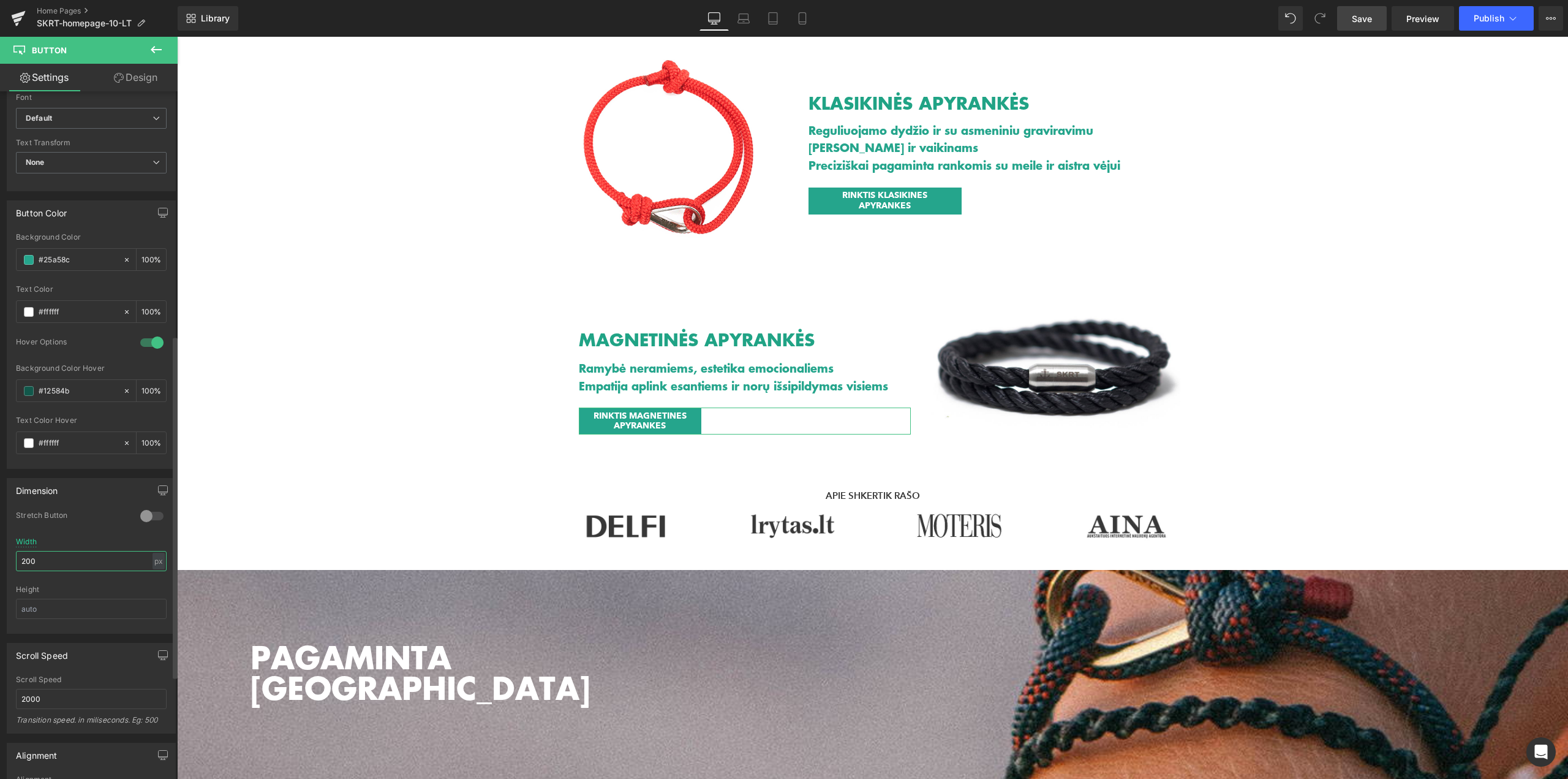
drag, startPoint x: 53, startPoint y: 557, endPoint x: 0, endPoint y: 550, distance: 53.5
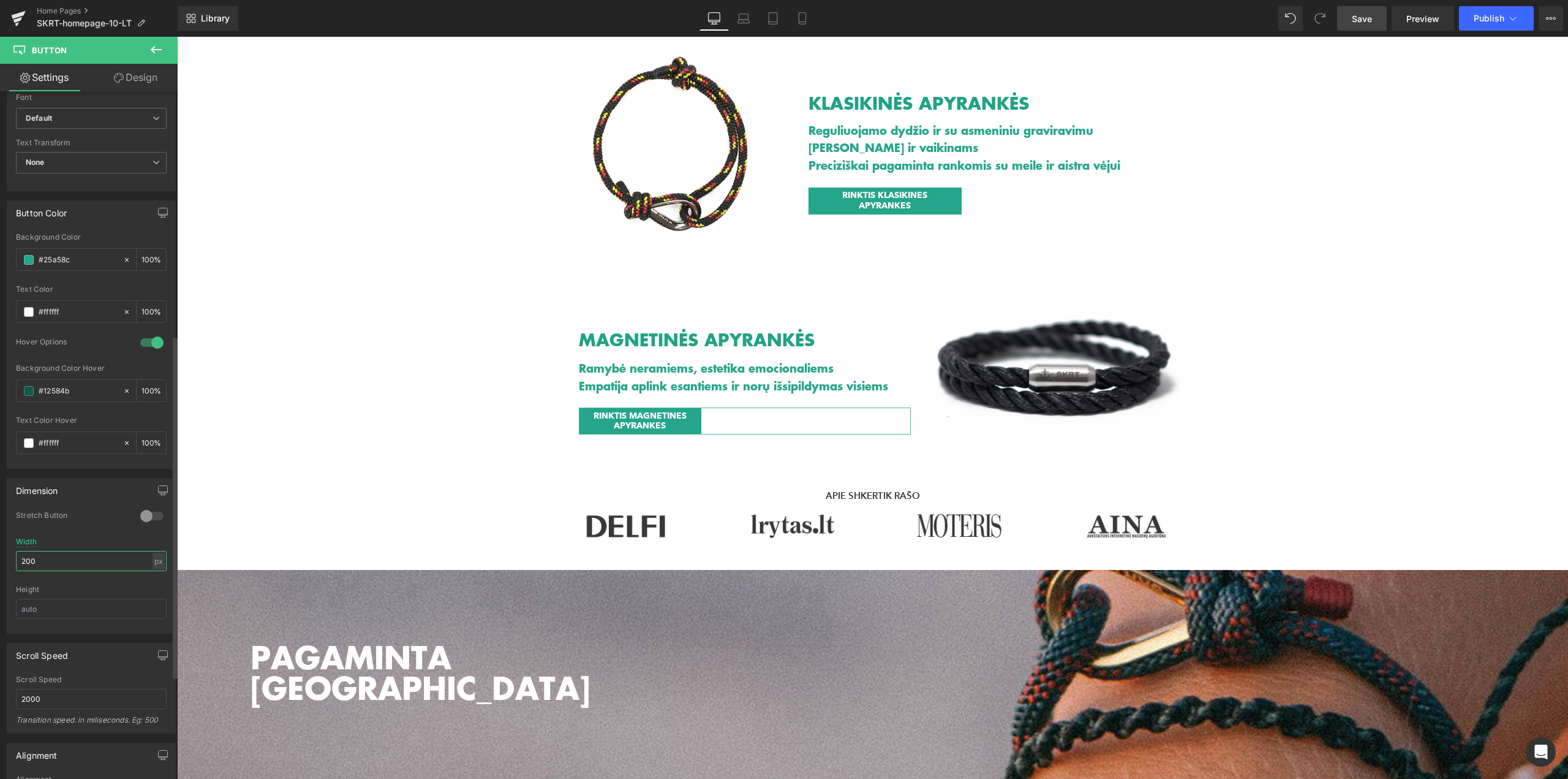
click at [0, 550] on div "Dimension 0 Stretch Button 200px Width 200 px % px Height" at bounding box center [92, 551] width 183 height 165
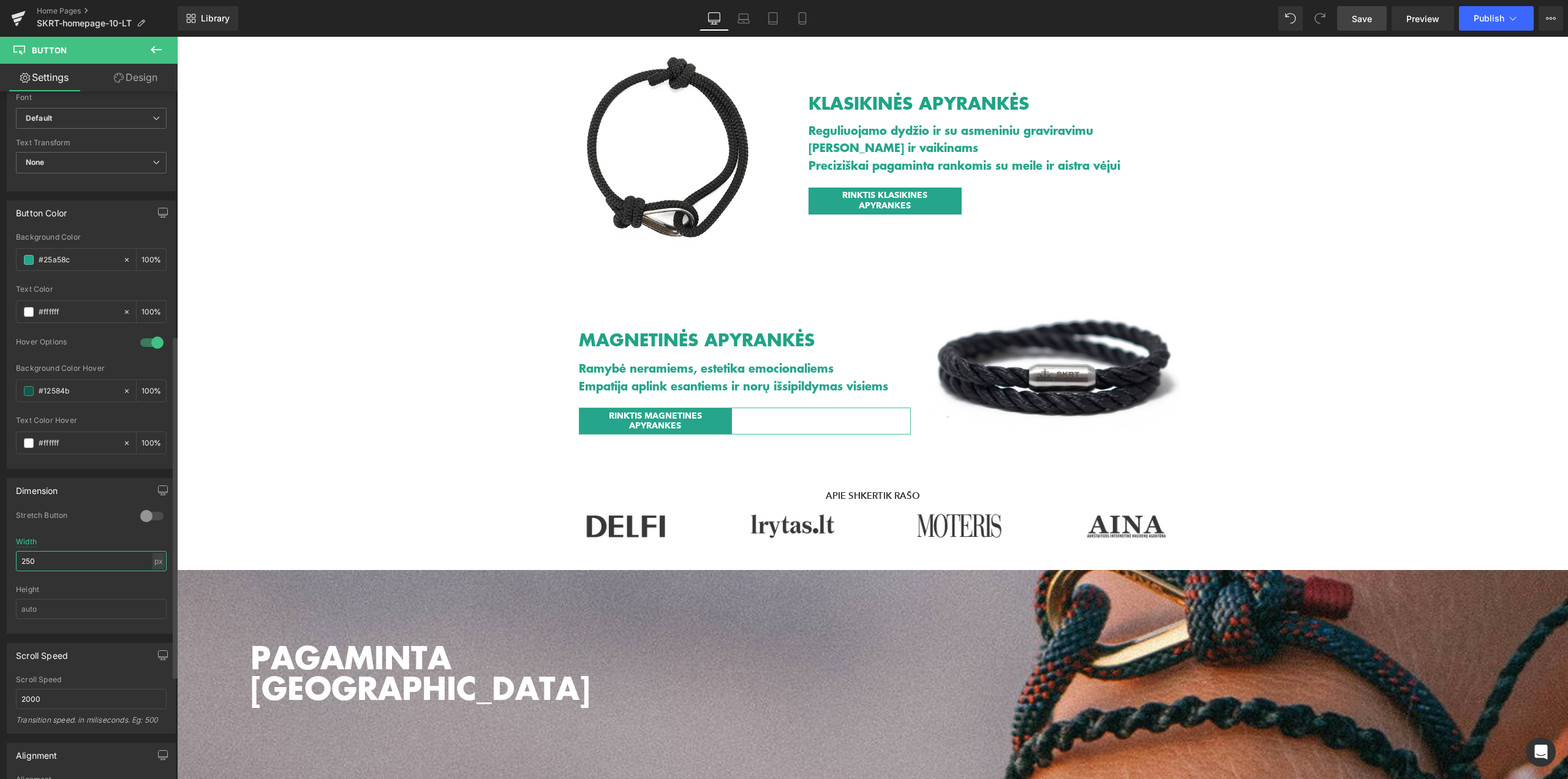
type input "250"
click at [862, 200] on icon at bounding box center [864, 201] width 7 height 7
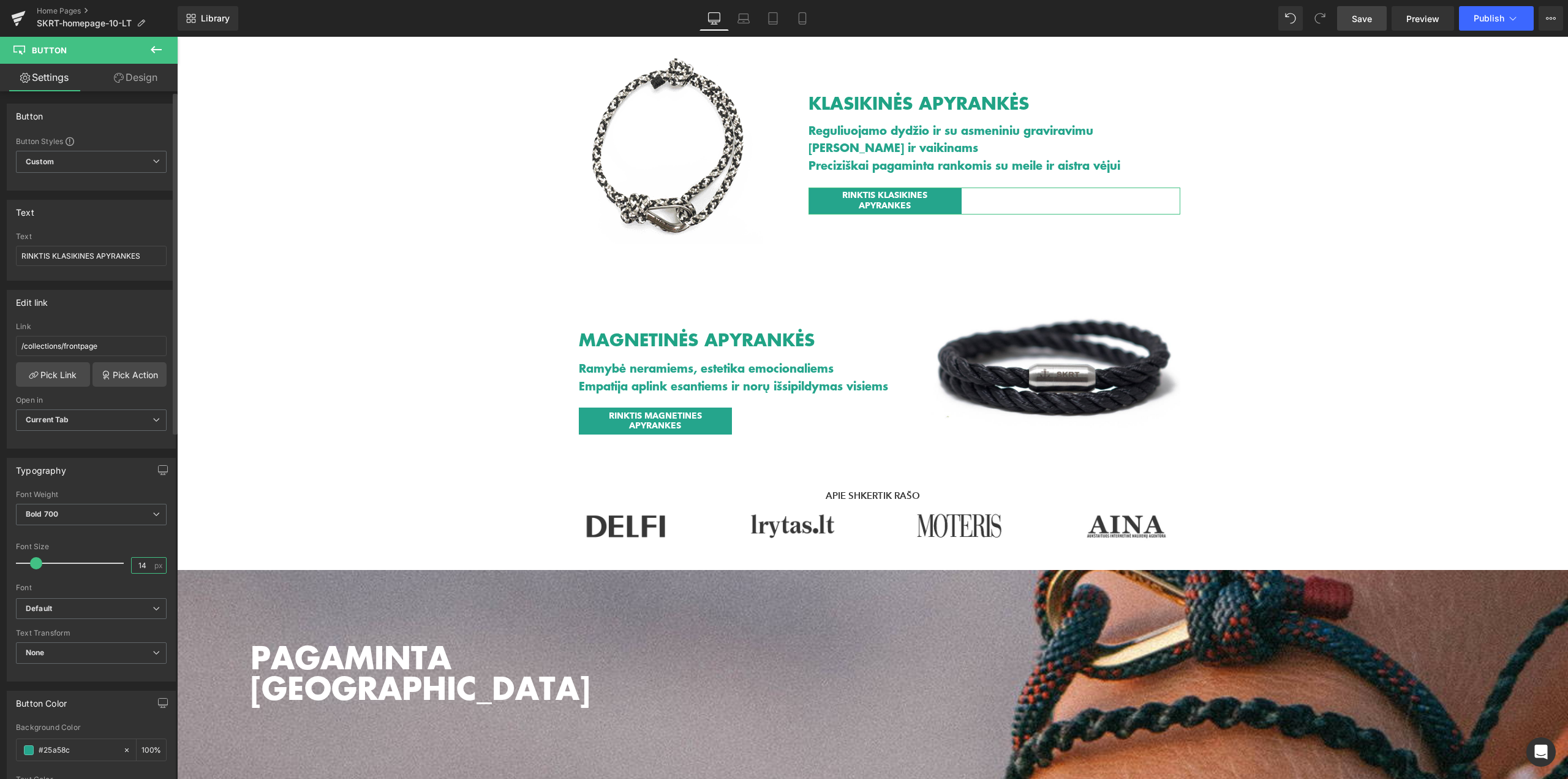
click at [144, 561] on input "14" at bounding box center [142, 565] width 22 height 15
drag, startPoint x: 144, startPoint y: 561, endPoint x: 115, endPoint y: 554, distance: 29.8
click at [115, 557] on div "Font Size 14 px" at bounding box center [91, 563] width 151 height 41
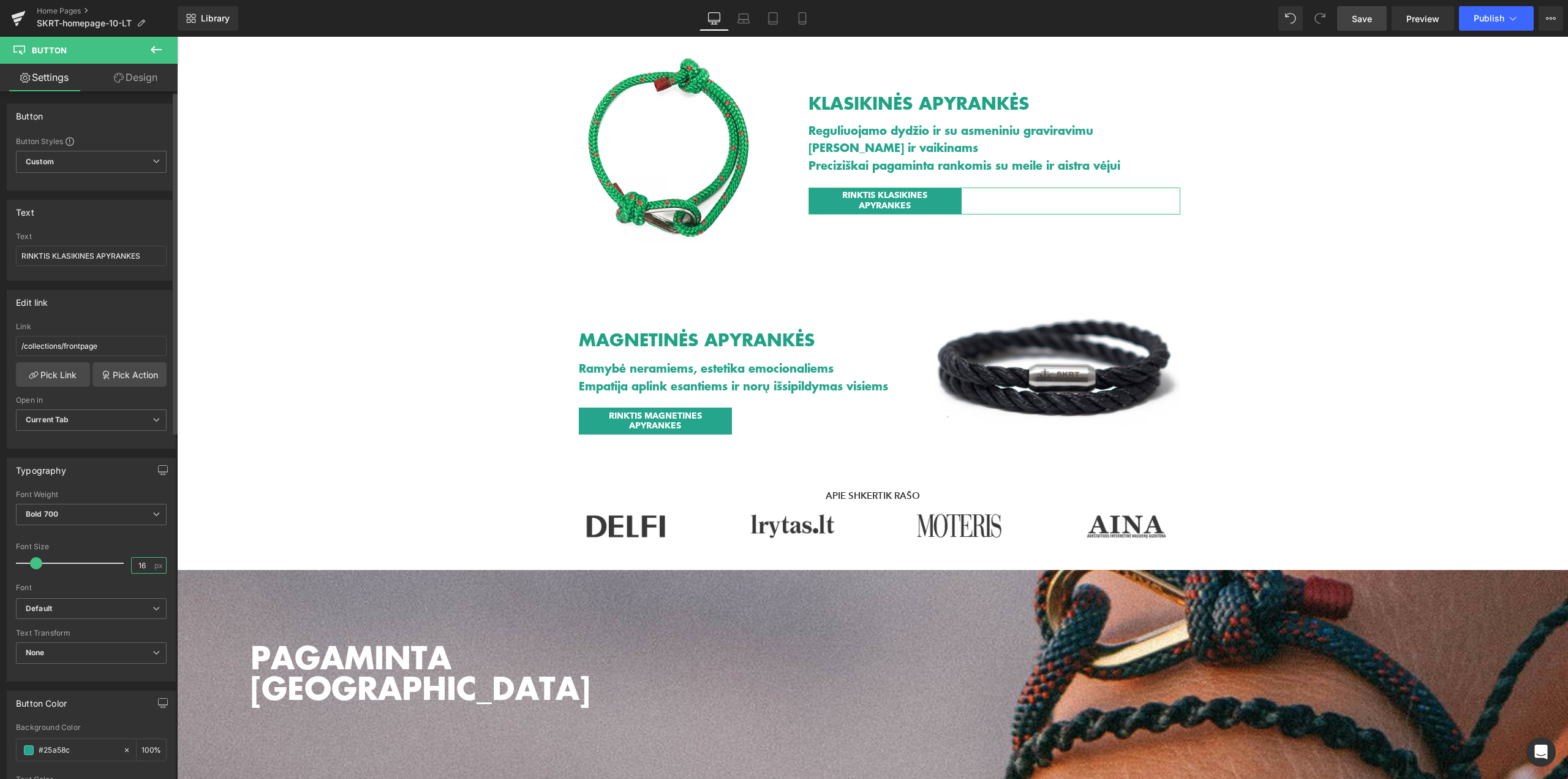
type input "16"
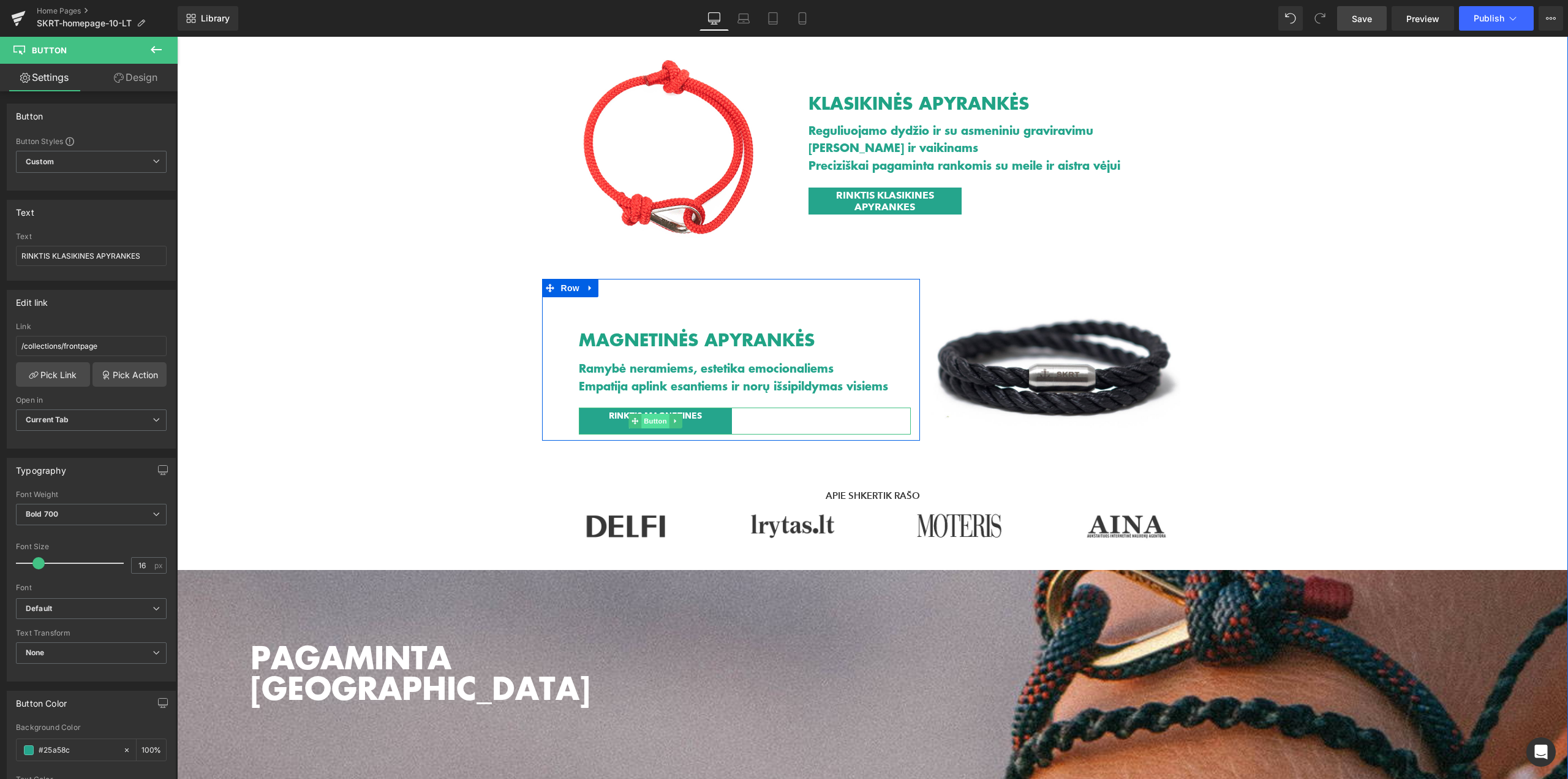
click at [641, 424] on span "Button" at bounding box center [656, 421] width 29 height 15
click at [602, 418] on span "RINKTIS MAGNETINES APYRANKES" at bounding box center [655, 421] width 128 height 21
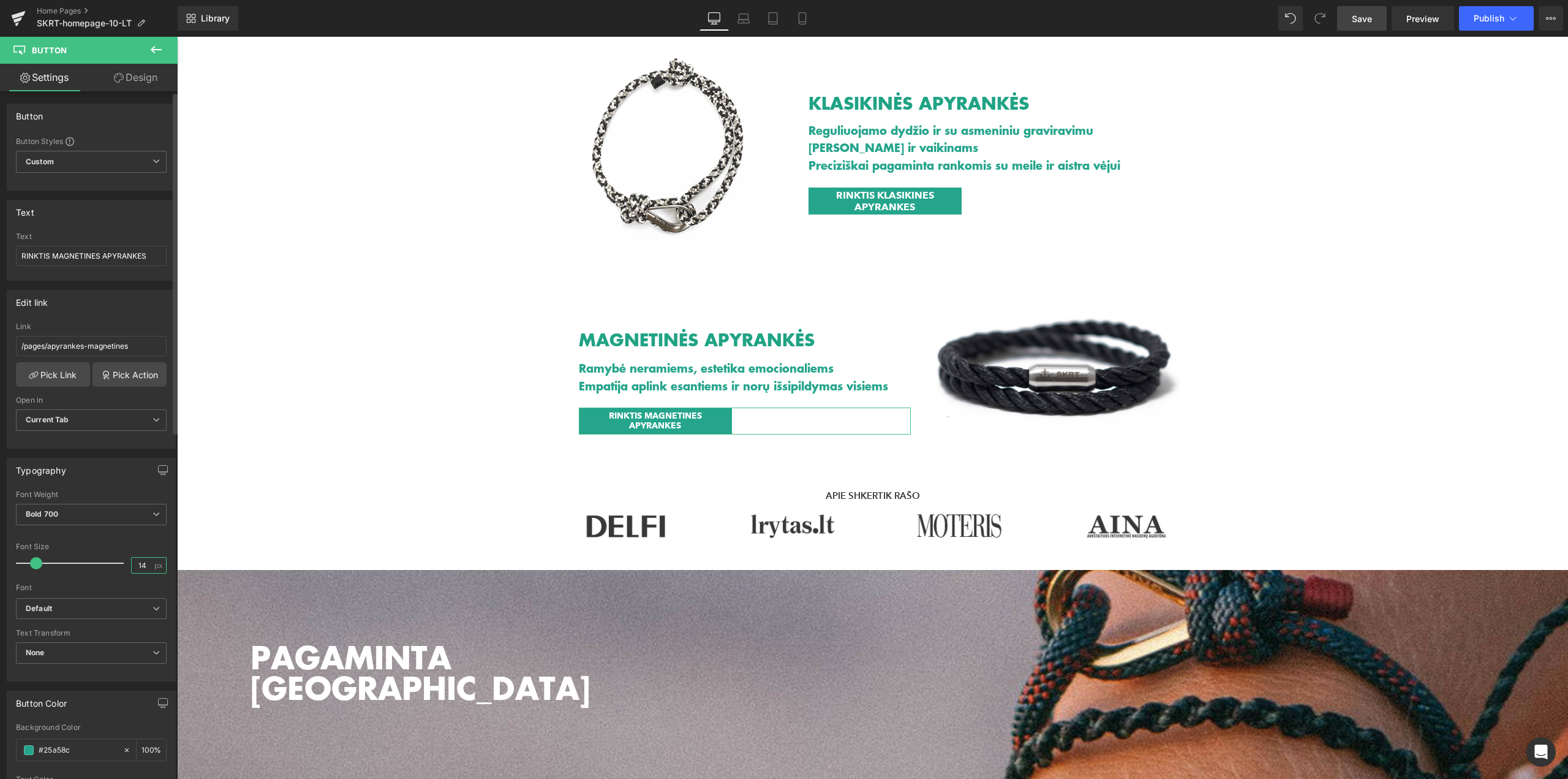
drag, startPoint x: 142, startPoint y: 564, endPoint x: 107, endPoint y: 560, distance: 35.2
click at [107, 560] on div "Font Size 14 px" at bounding box center [91, 563] width 151 height 41
type input "16"
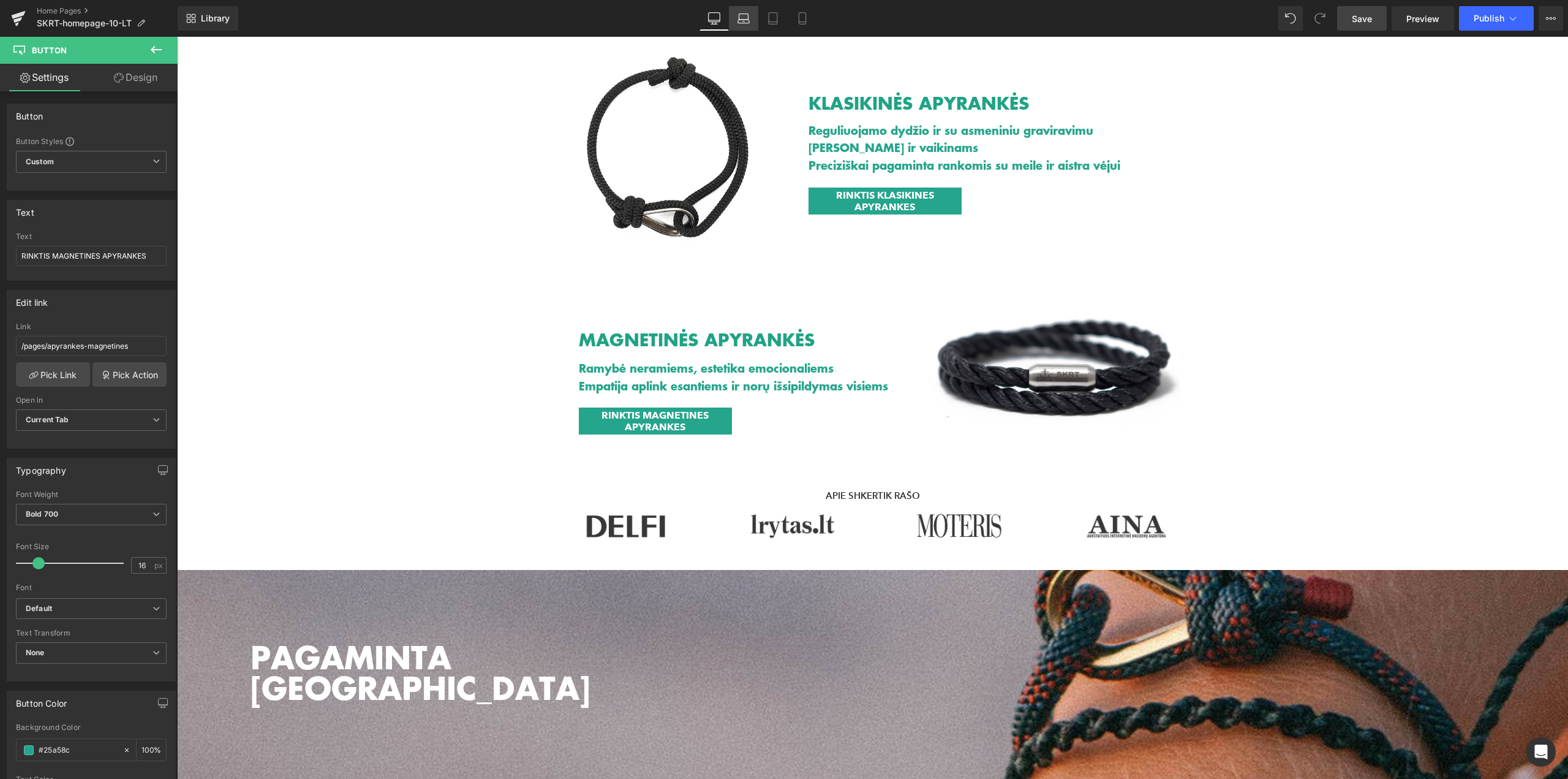
click at [736, 17] on link "Laptop" at bounding box center [743, 18] width 29 height 25
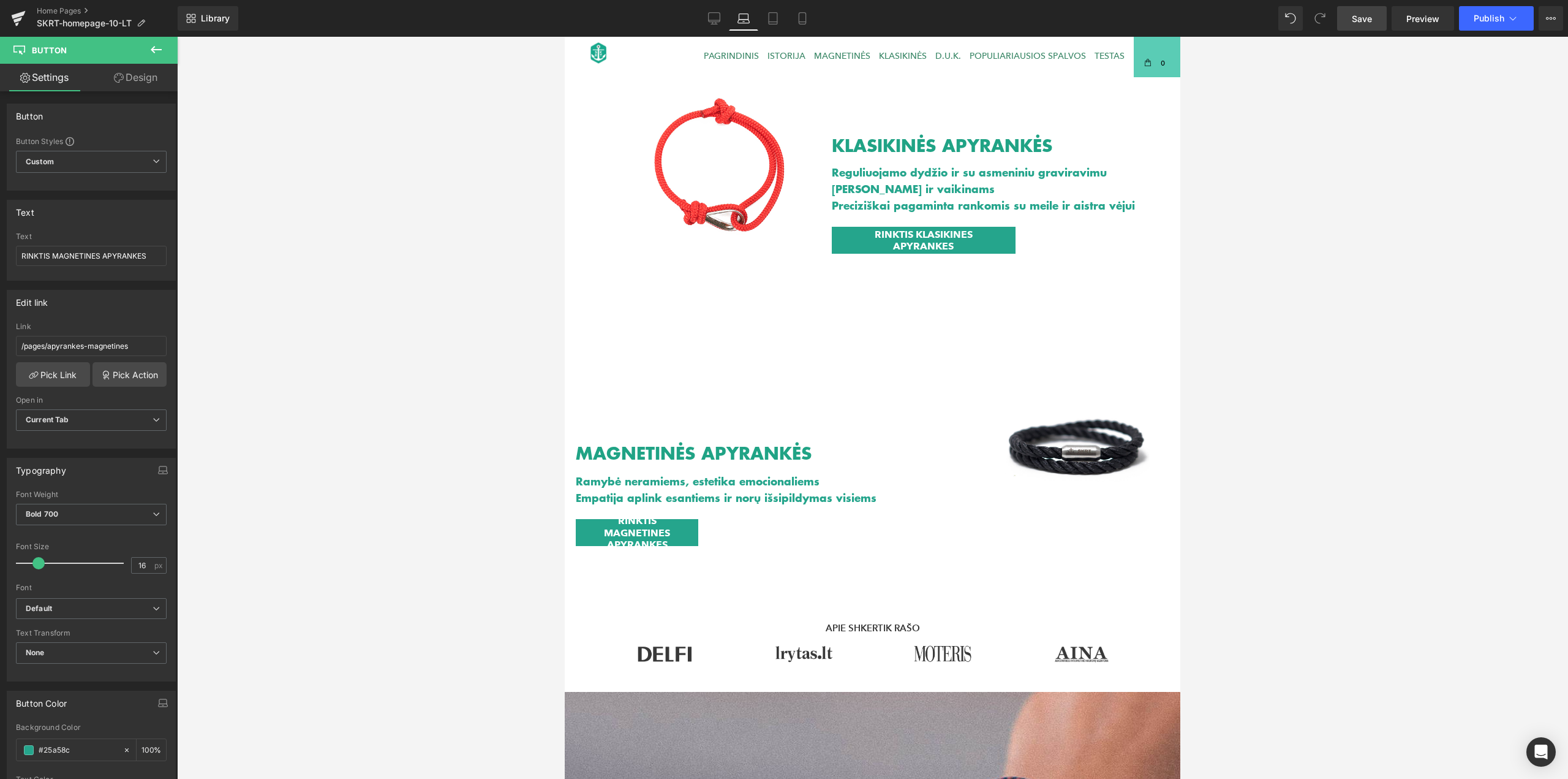
scroll to position [548, 0]
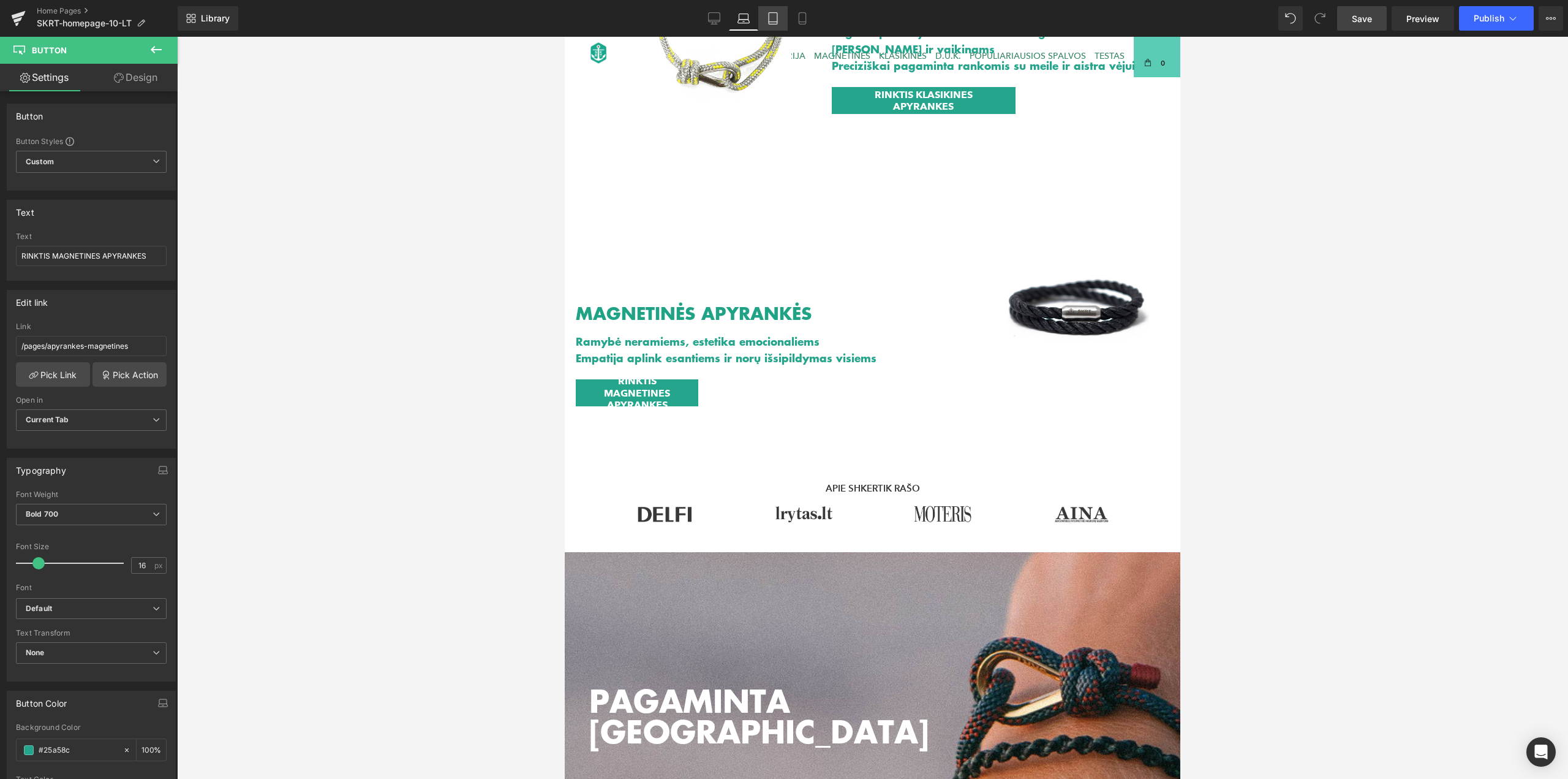
click at [785, 19] on link "Tablet" at bounding box center [773, 18] width 29 height 25
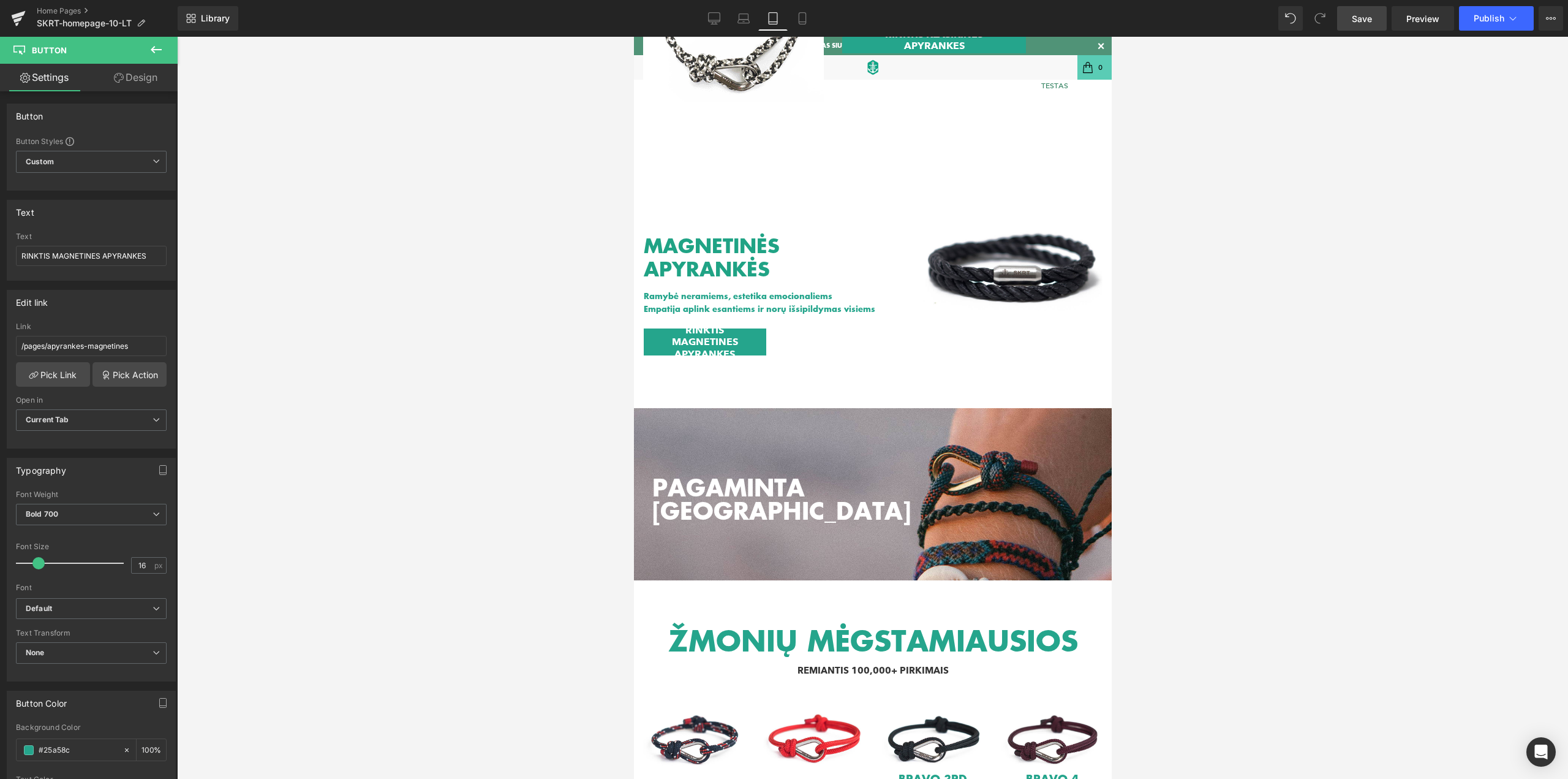
scroll to position [450, 0]
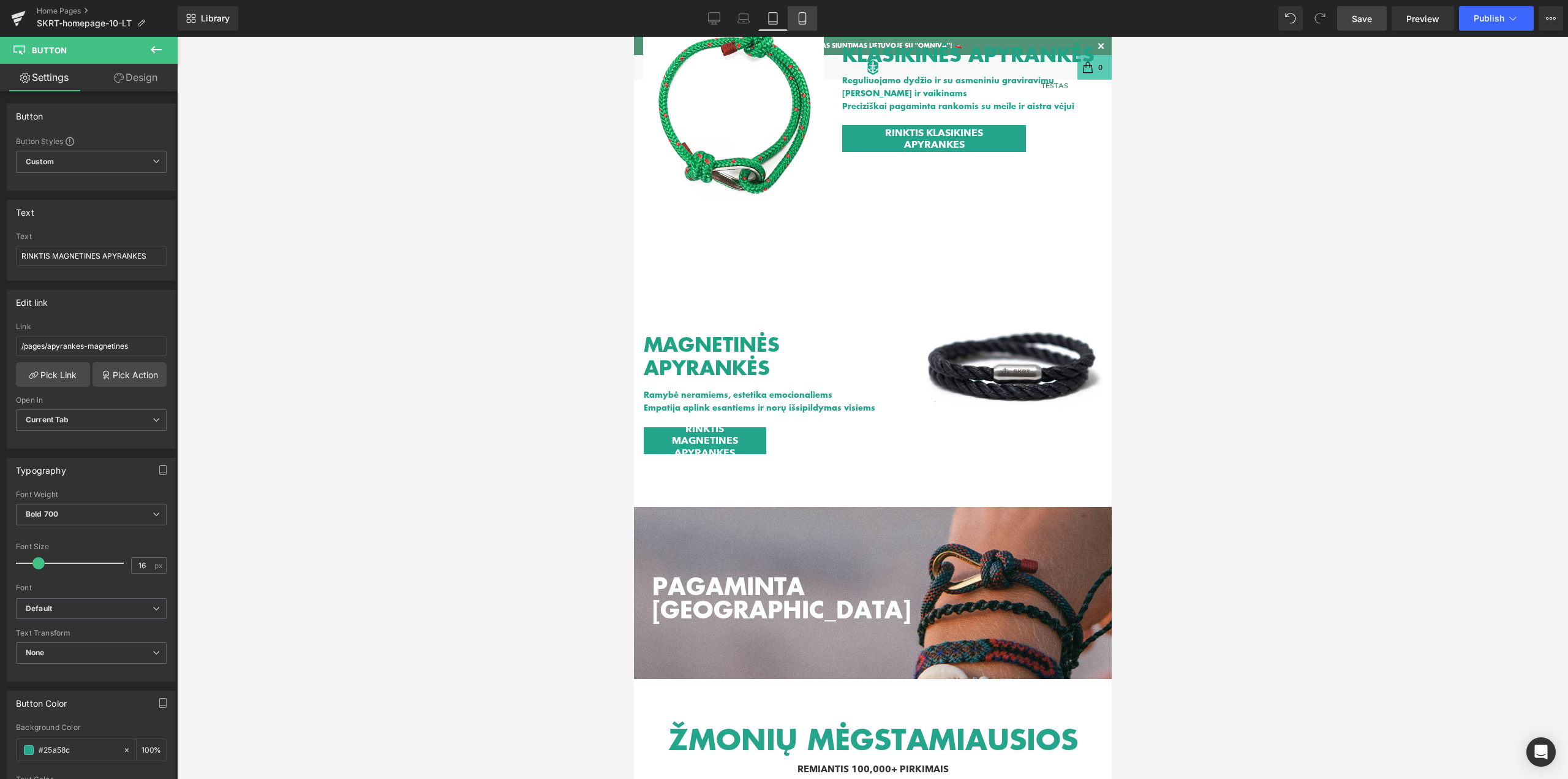
click at [804, 18] on icon at bounding box center [802, 18] width 12 height 12
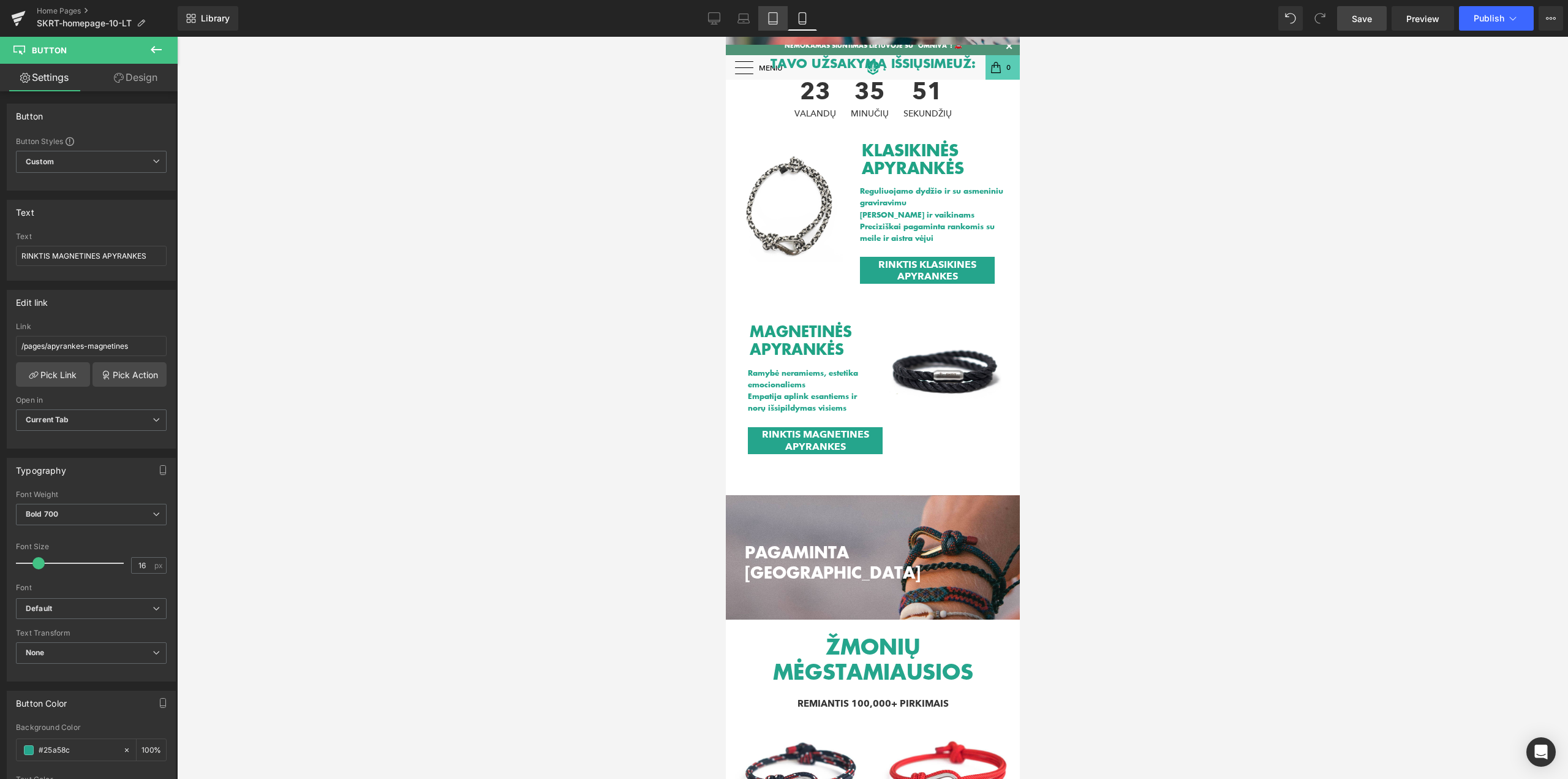
click at [766, 17] on link "Tablet" at bounding box center [773, 18] width 29 height 25
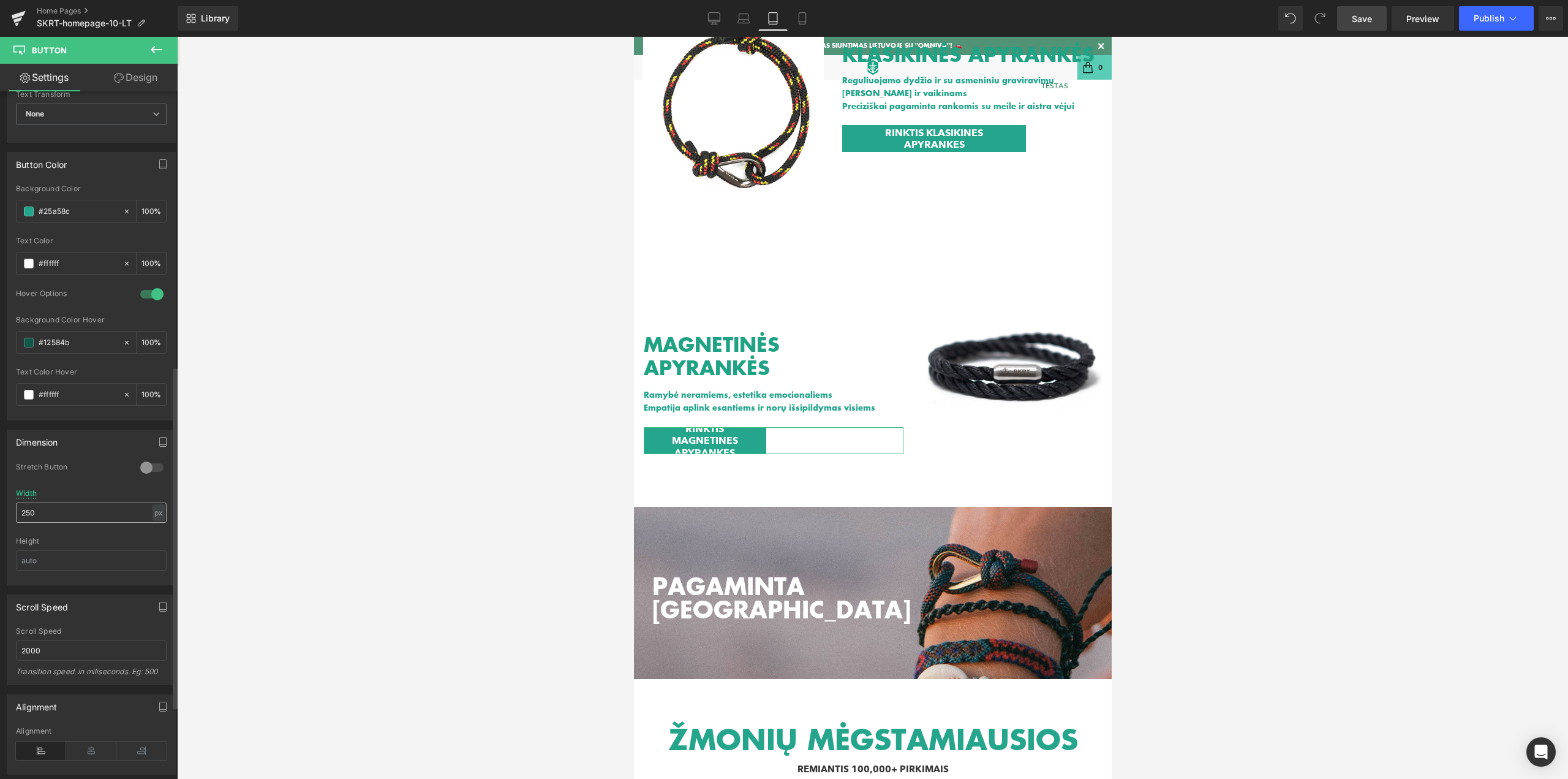
scroll to position [551, 0]
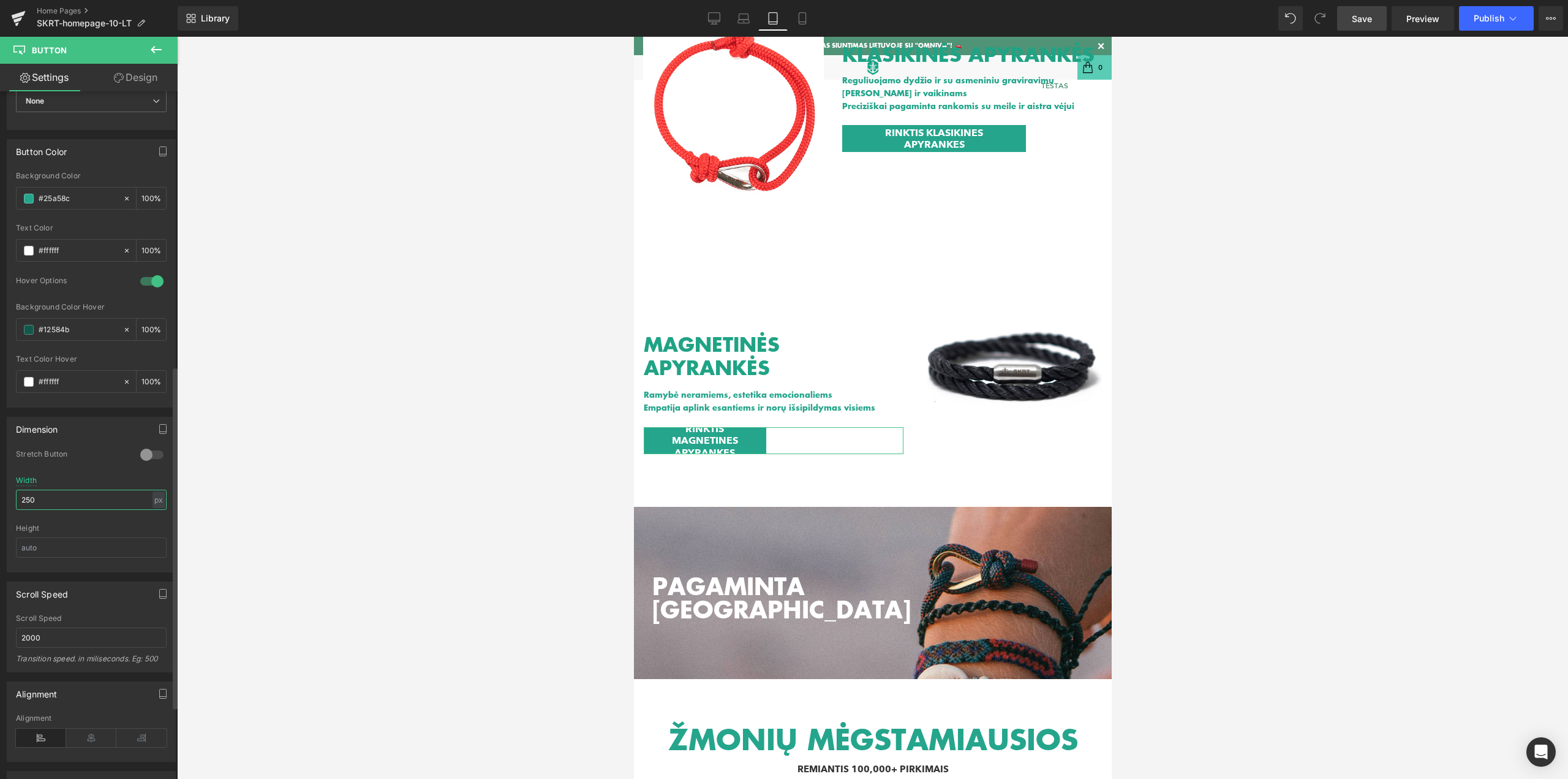
drag, startPoint x: 42, startPoint y: 499, endPoint x: 0, endPoint y: 491, distance: 42.8
click at [0, 491] on div "Dimension 0 Stretch Button 250px Width 250 px % px Height" at bounding box center [92, 489] width 183 height 165
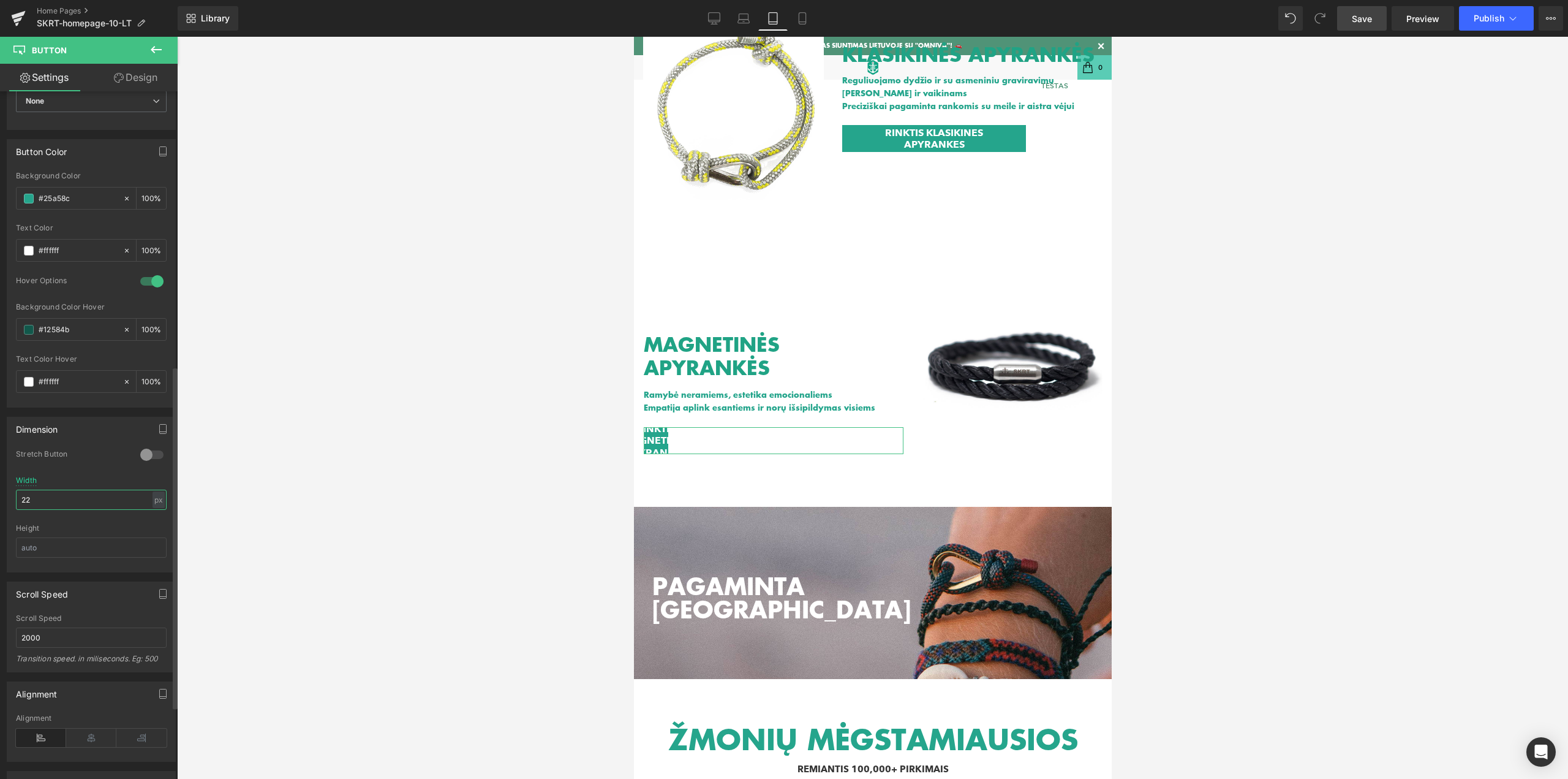
type input "220"
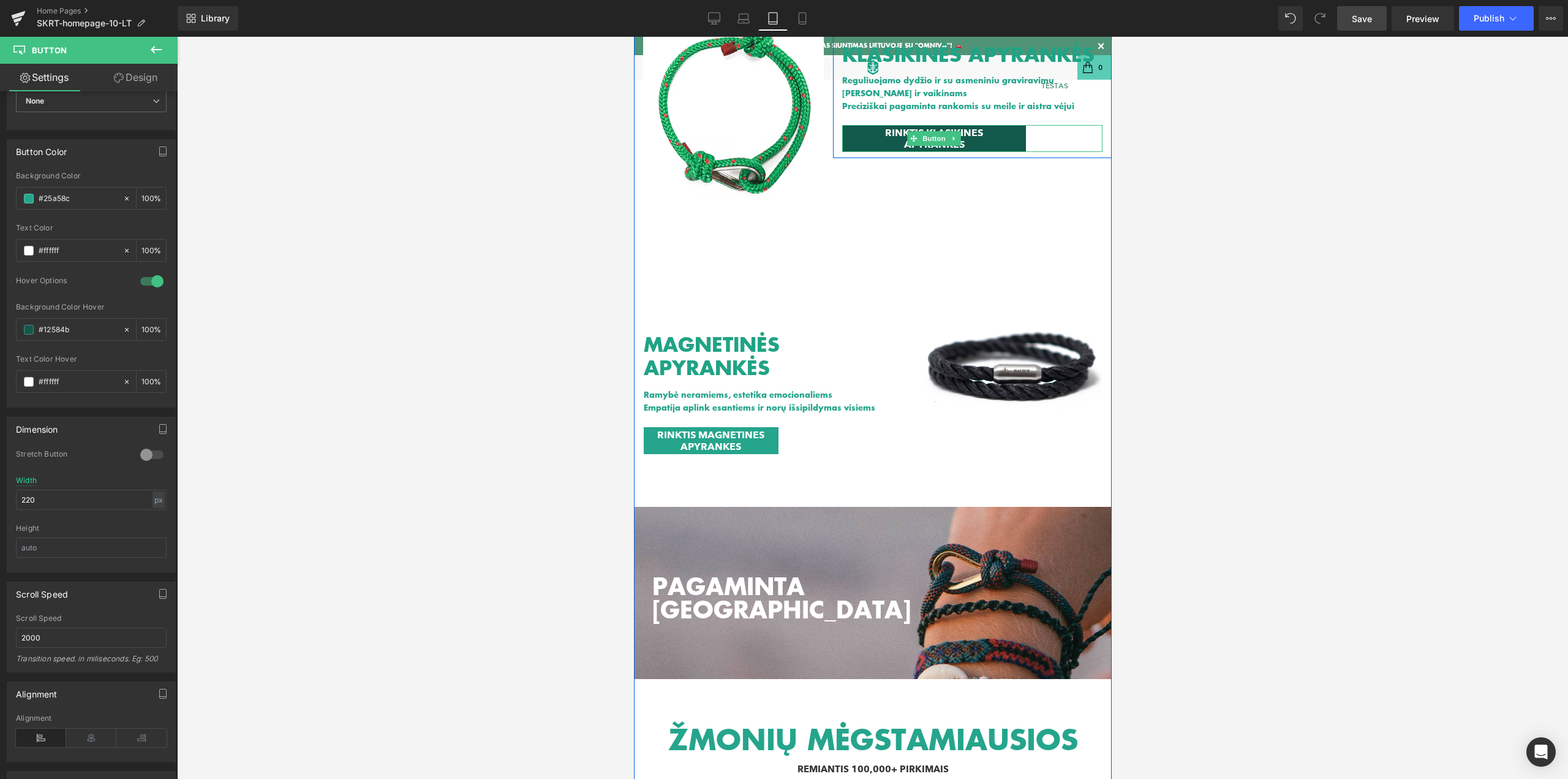
click at [859, 141] on span "RINKTIS KLASIKINES APYRANKES" at bounding box center [933, 138] width 159 height 23
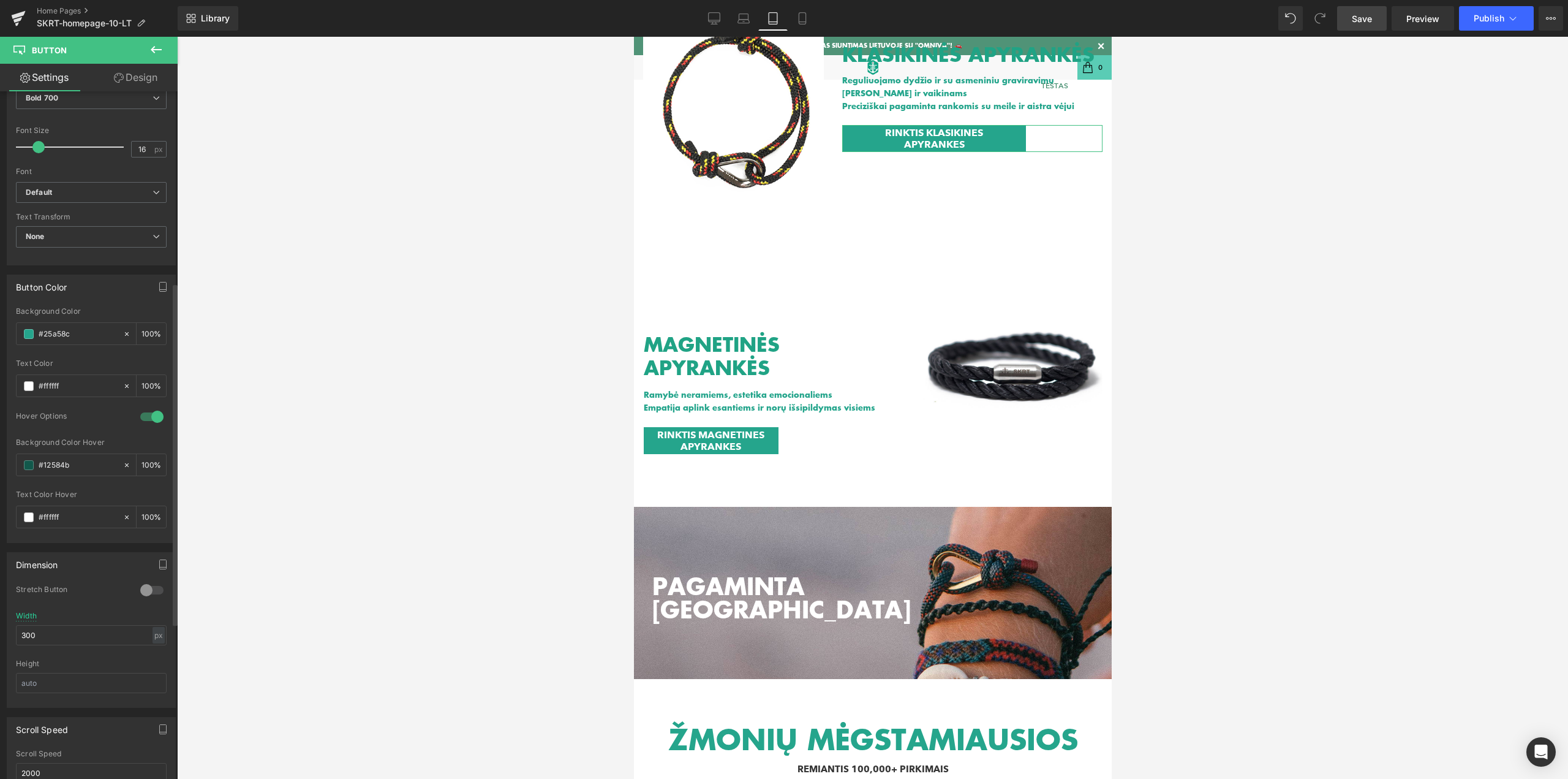
scroll to position [429, 0]
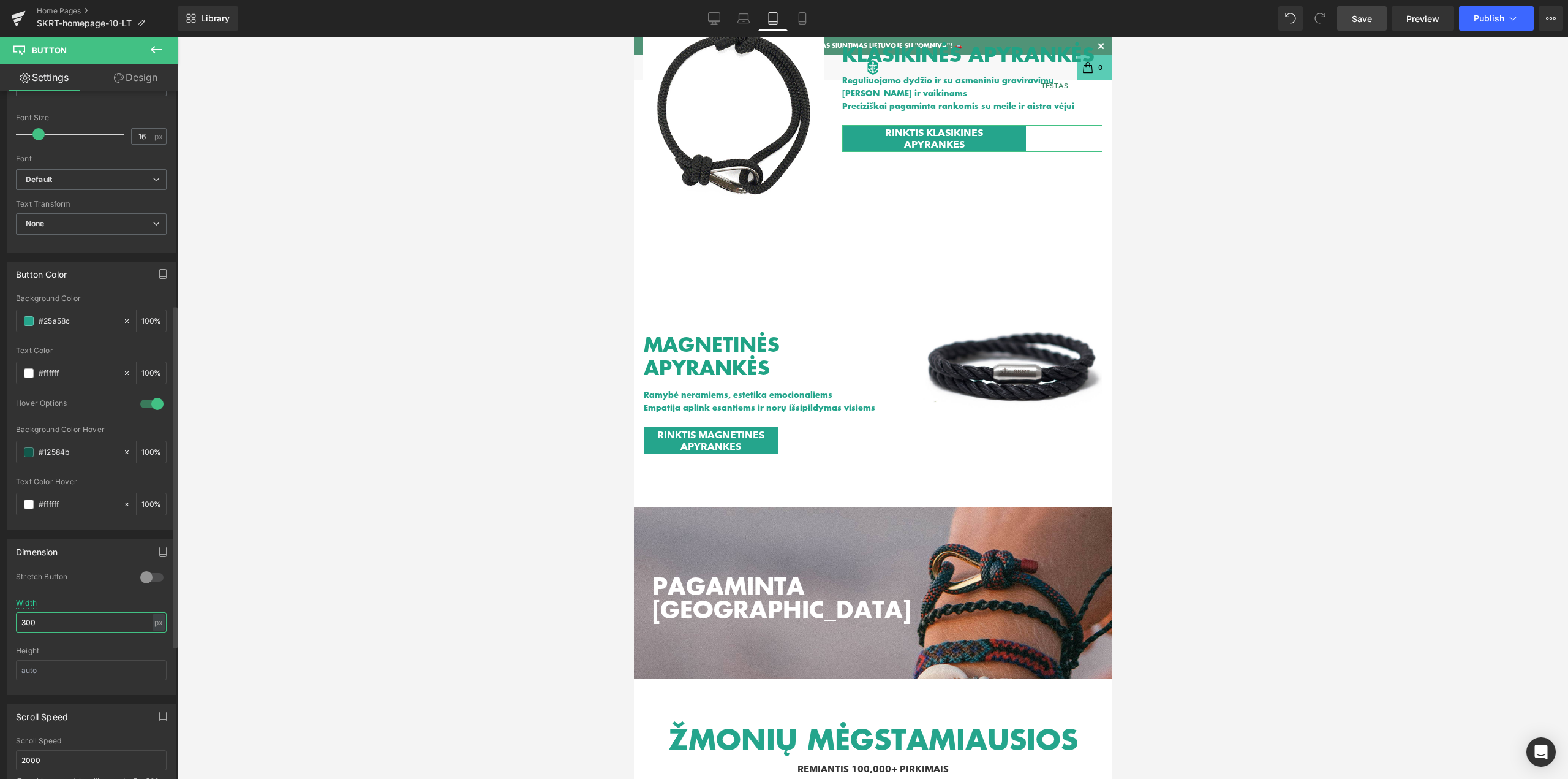
drag, startPoint x: 62, startPoint y: 620, endPoint x: 4, endPoint y: 612, distance: 58.5
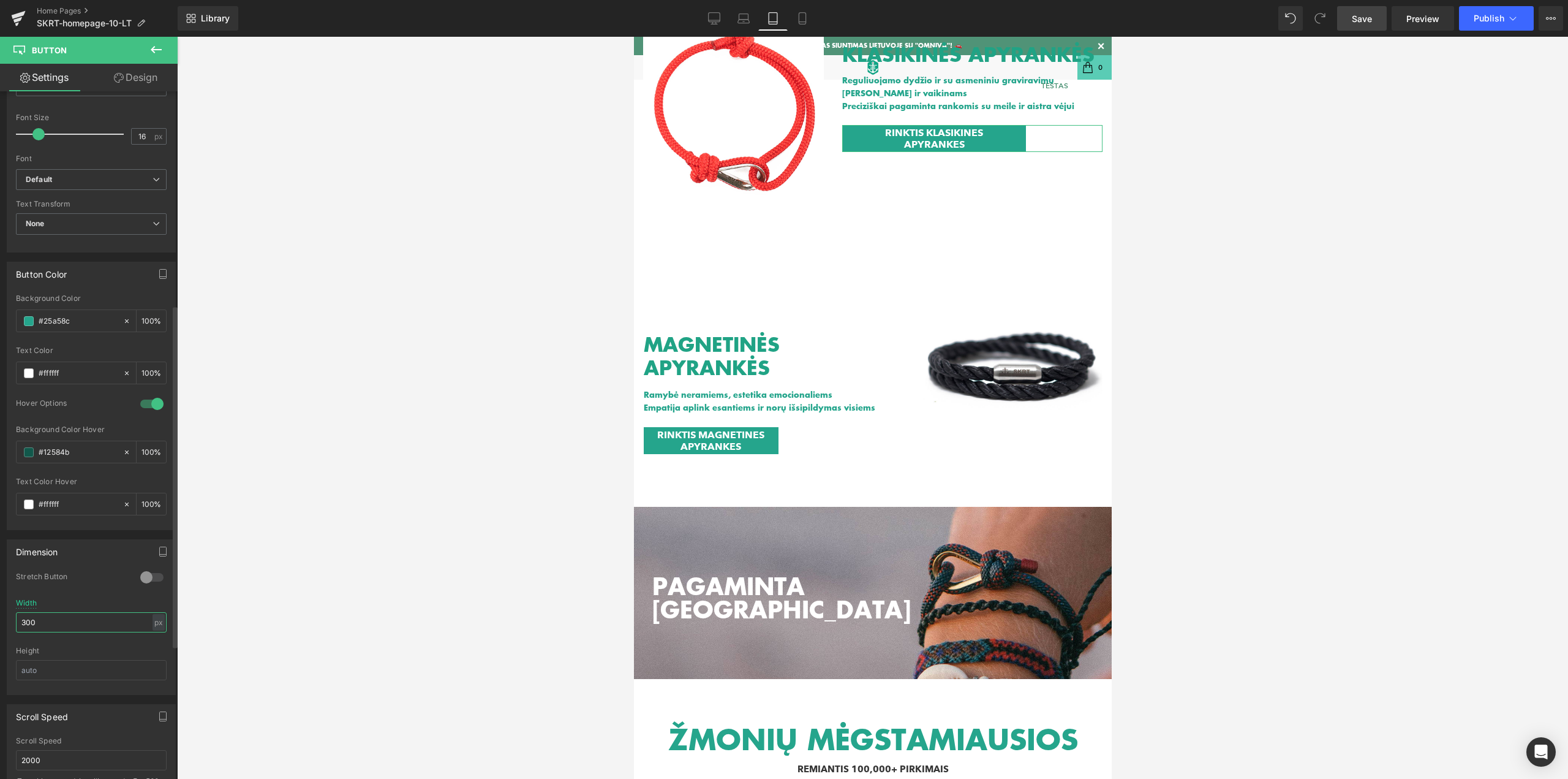
click at [4, 612] on div "Dimension 0 Stretch Button 300px Width 300 px % px Height" at bounding box center [92, 612] width 183 height 165
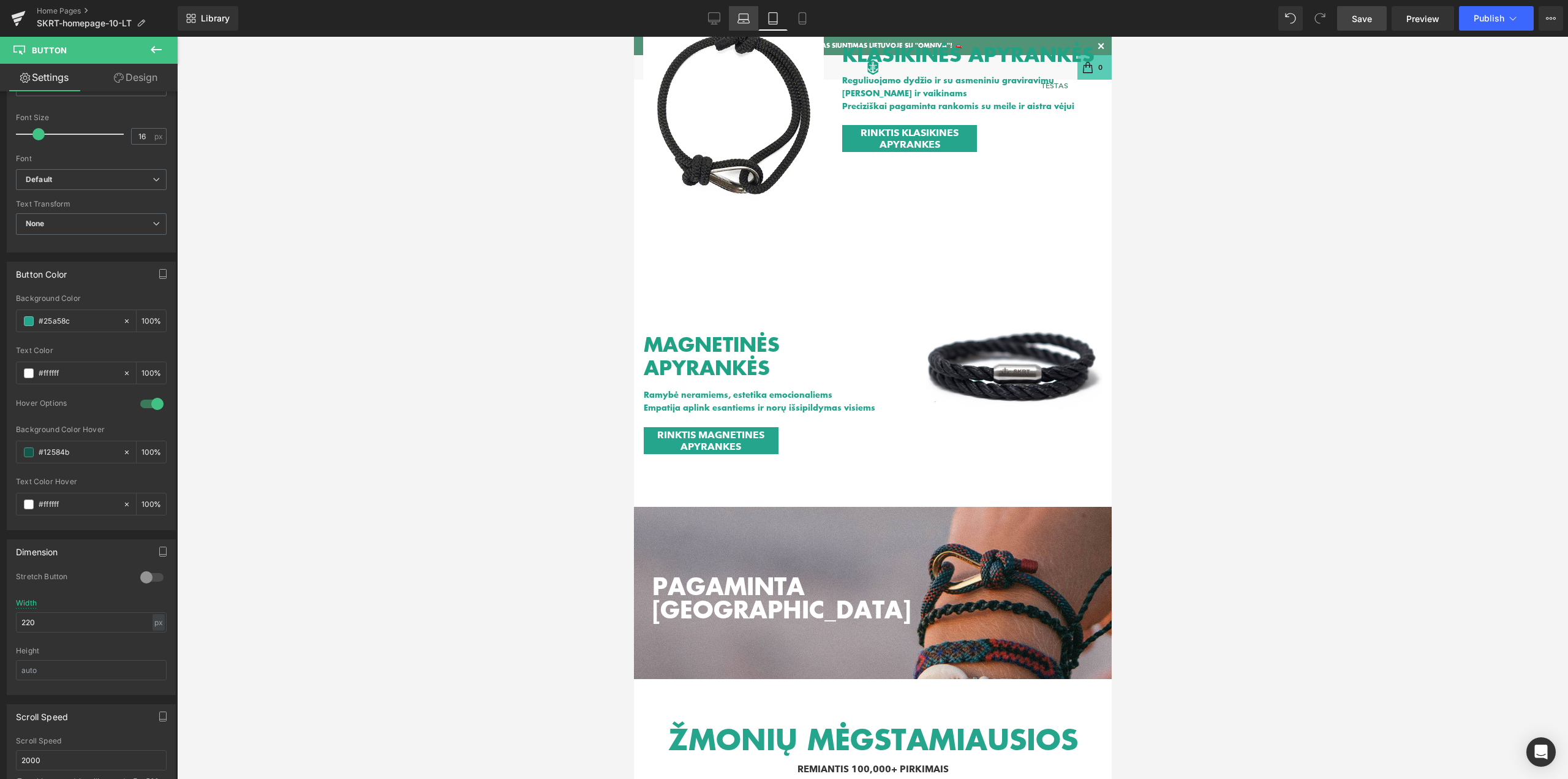
click at [748, 17] on icon at bounding box center [743, 18] width 12 height 12
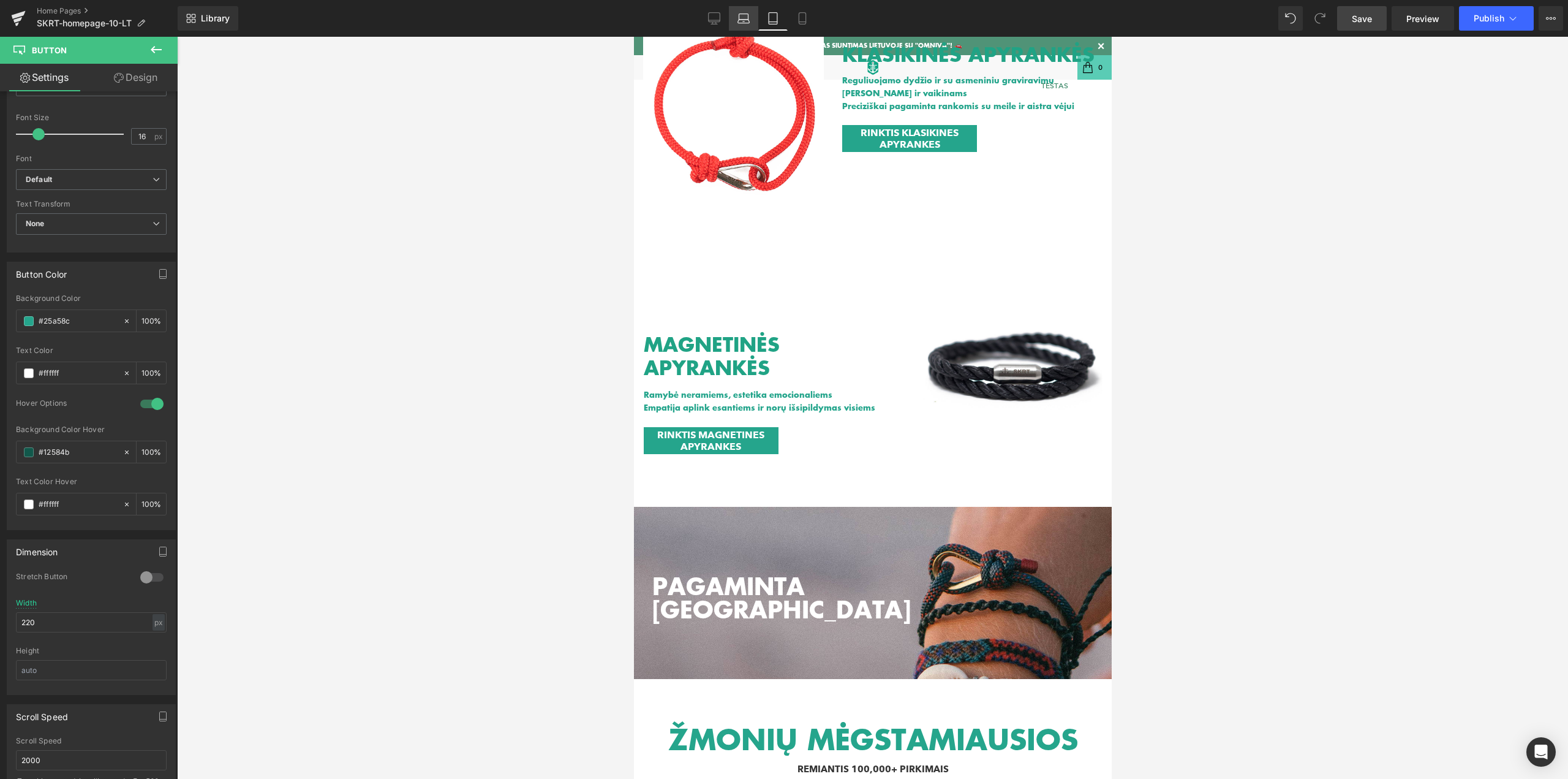
scroll to position [510, 0]
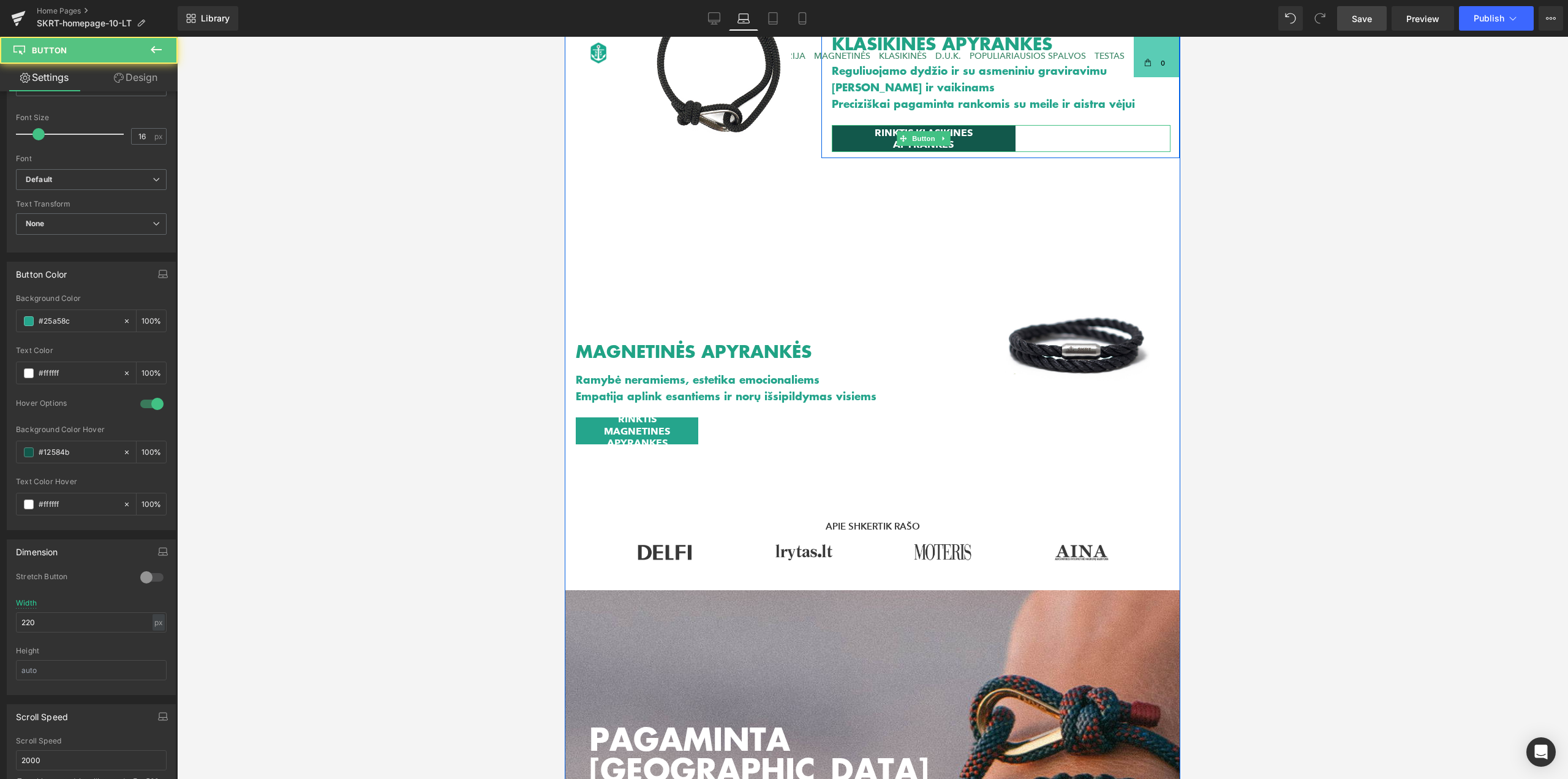
click at [856, 144] on span "RINKTIS KLASIKINES APYRANKES" at bounding box center [924, 138] width 159 height 23
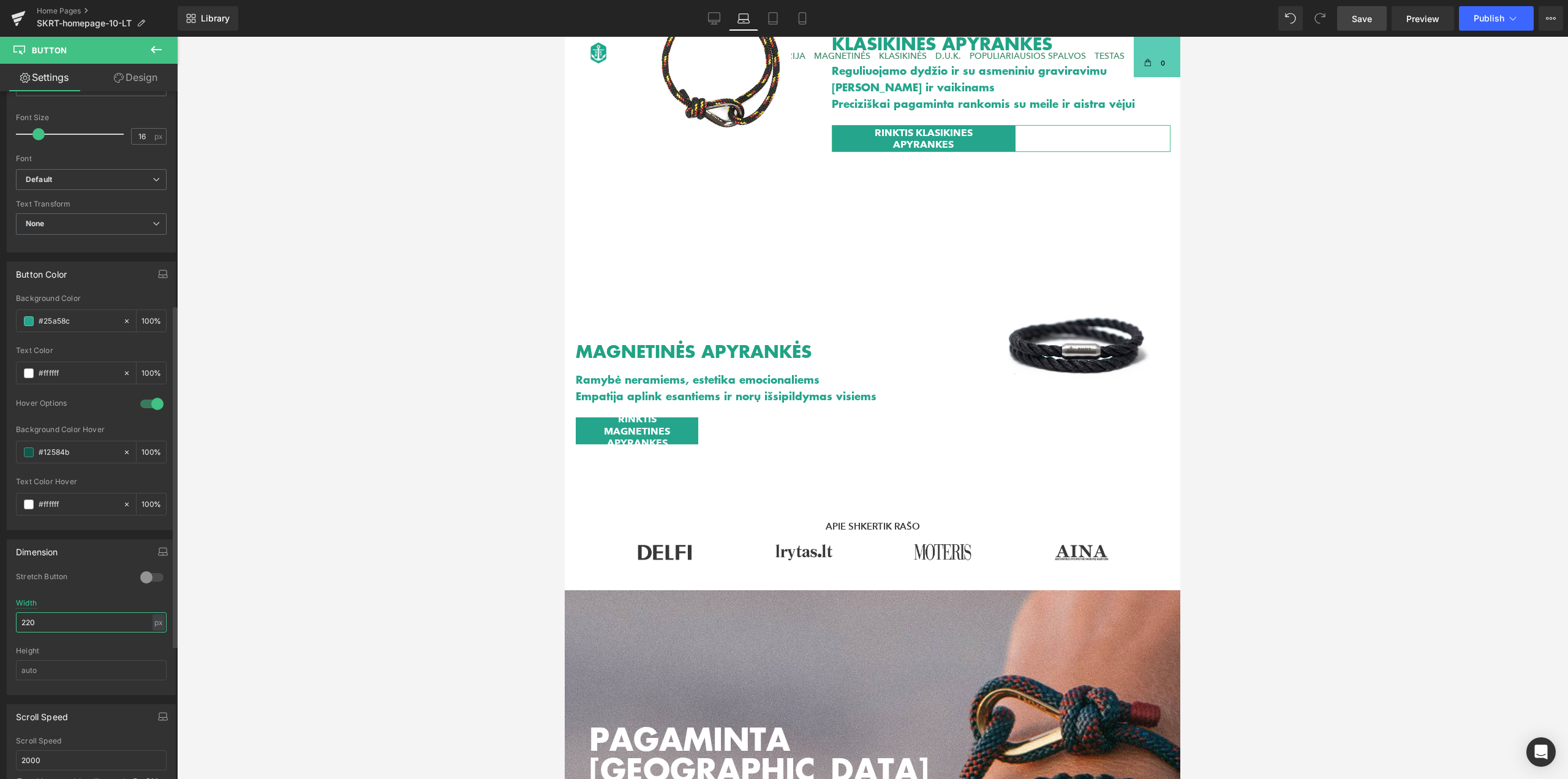
drag, startPoint x: 60, startPoint y: 624, endPoint x: 0, endPoint y: 613, distance: 61.0
click at [0, 613] on div "Dimension 0 Stretch Button 300px Width 220 px % px Height" at bounding box center [92, 612] width 183 height 165
type input "220"
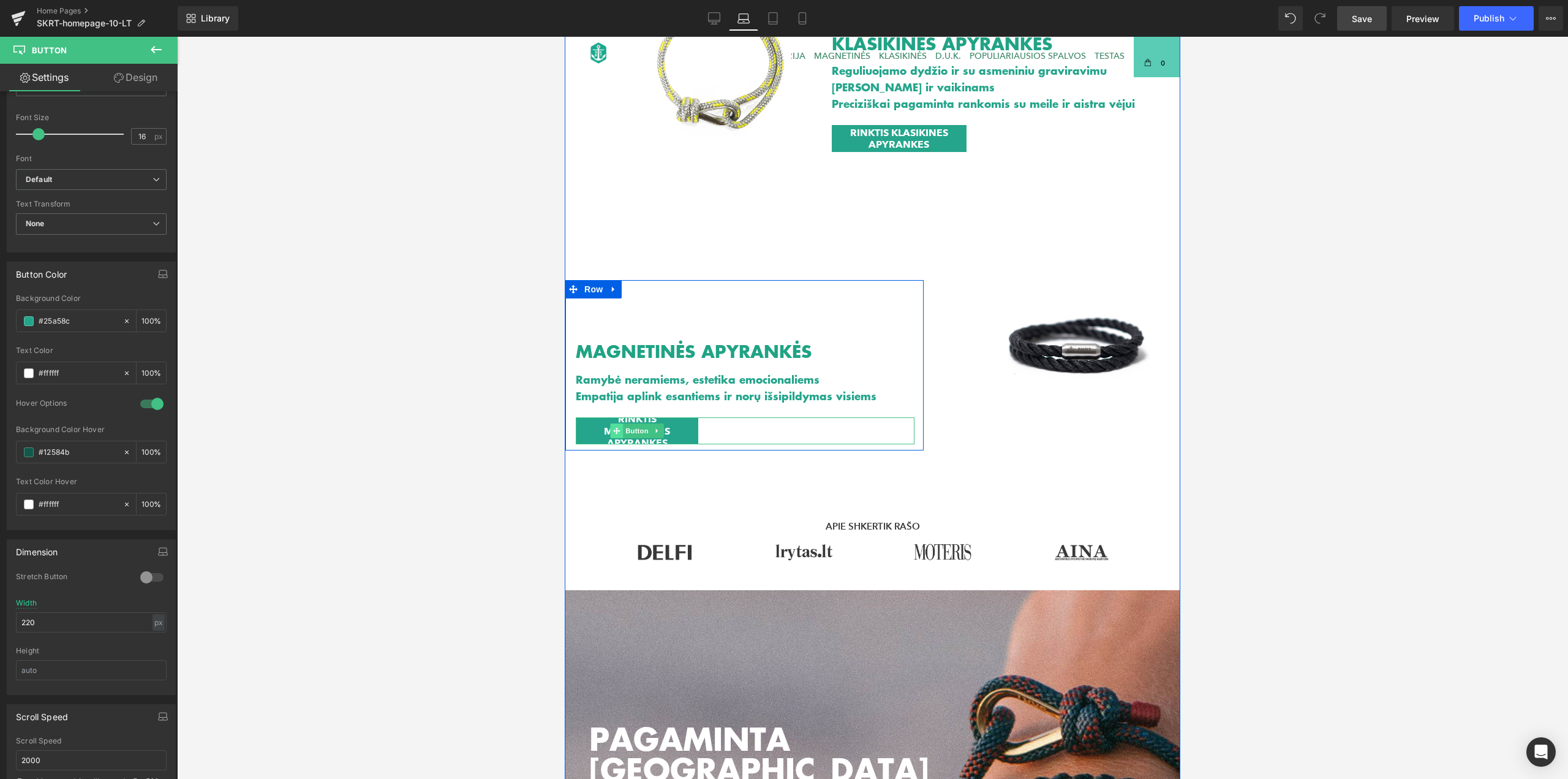
click at [610, 434] on span at bounding box center [616, 431] width 13 height 15
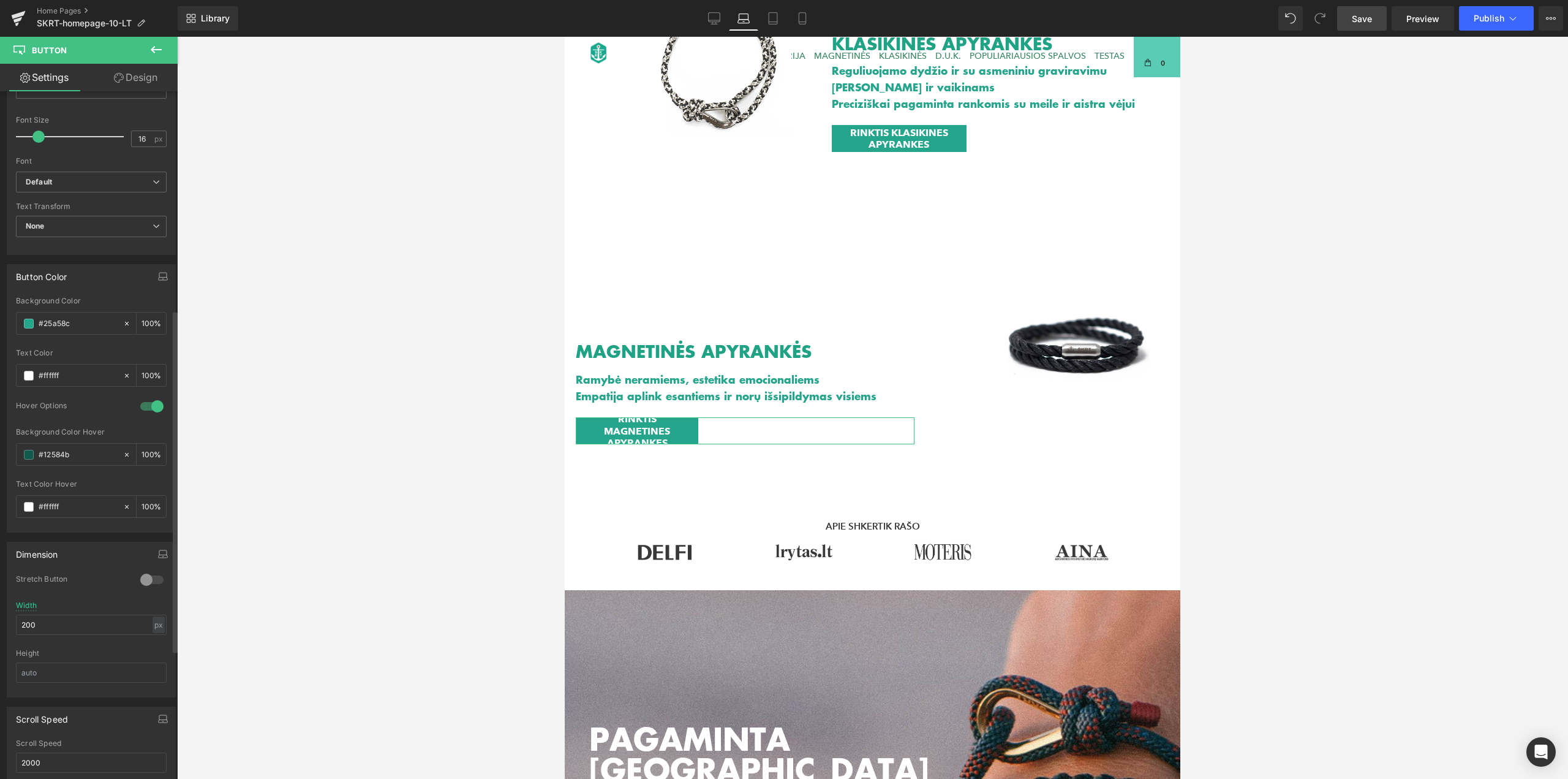
scroll to position [491, 0]
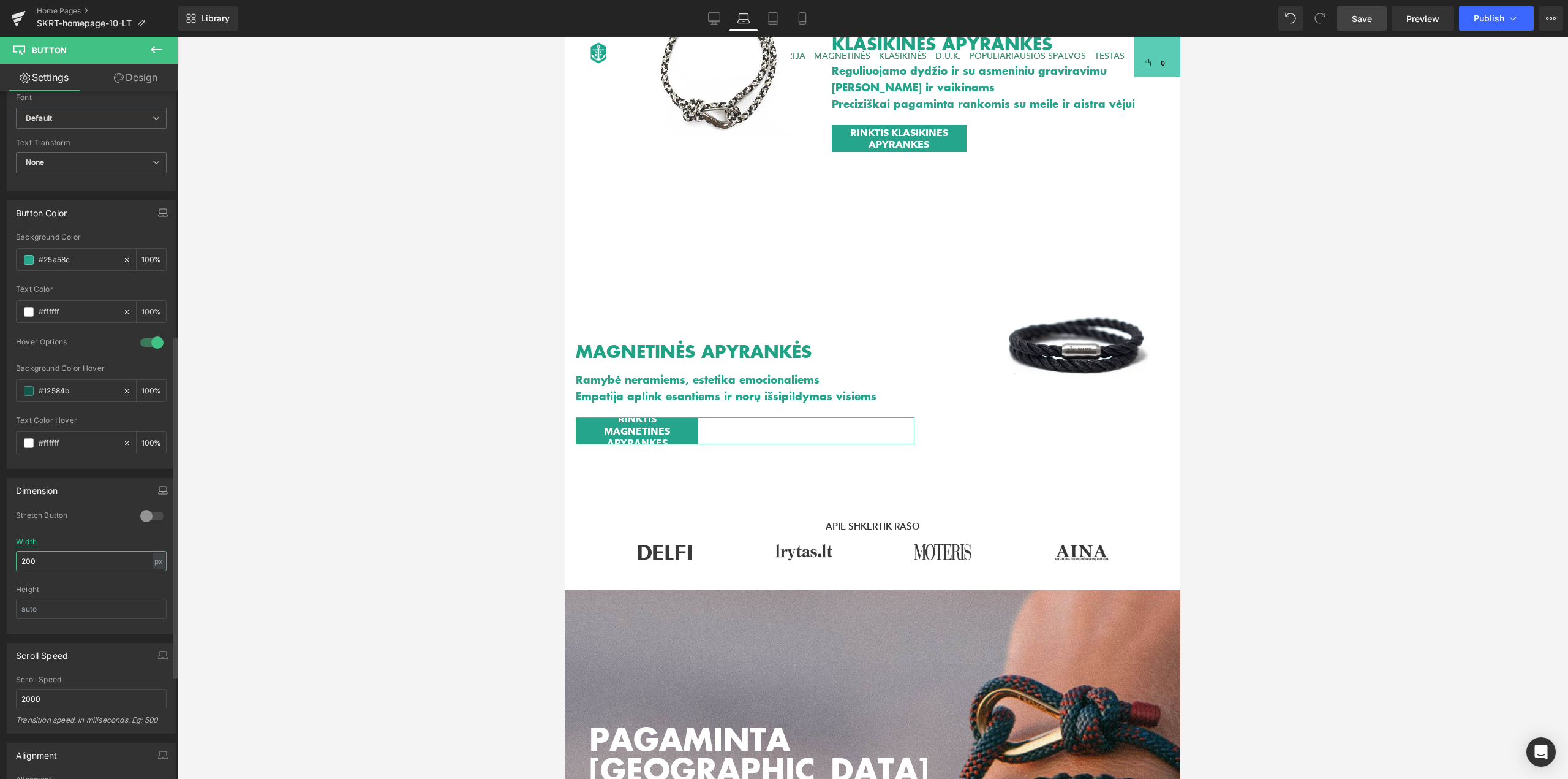
drag, startPoint x: 65, startPoint y: 557, endPoint x: 0, endPoint y: 547, distance: 65.8
click at [0, 547] on div "Dimension 0 Stretch Button 200px Width 200 px % px Height" at bounding box center [92, 551] width 183 height 165
type input "220"
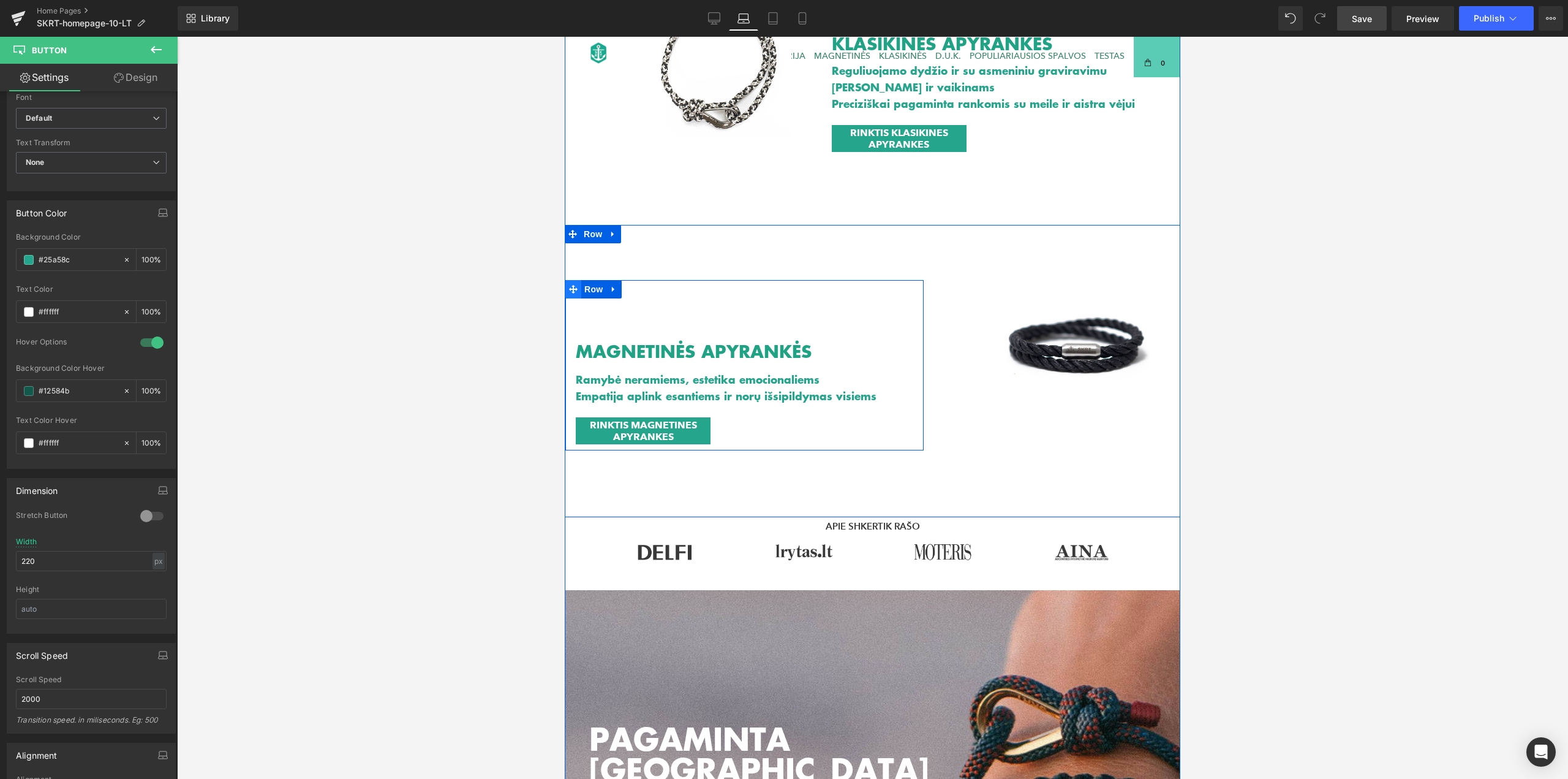
click at [572, 288] on icon at bounding box center [573, 288] width 8 height 8
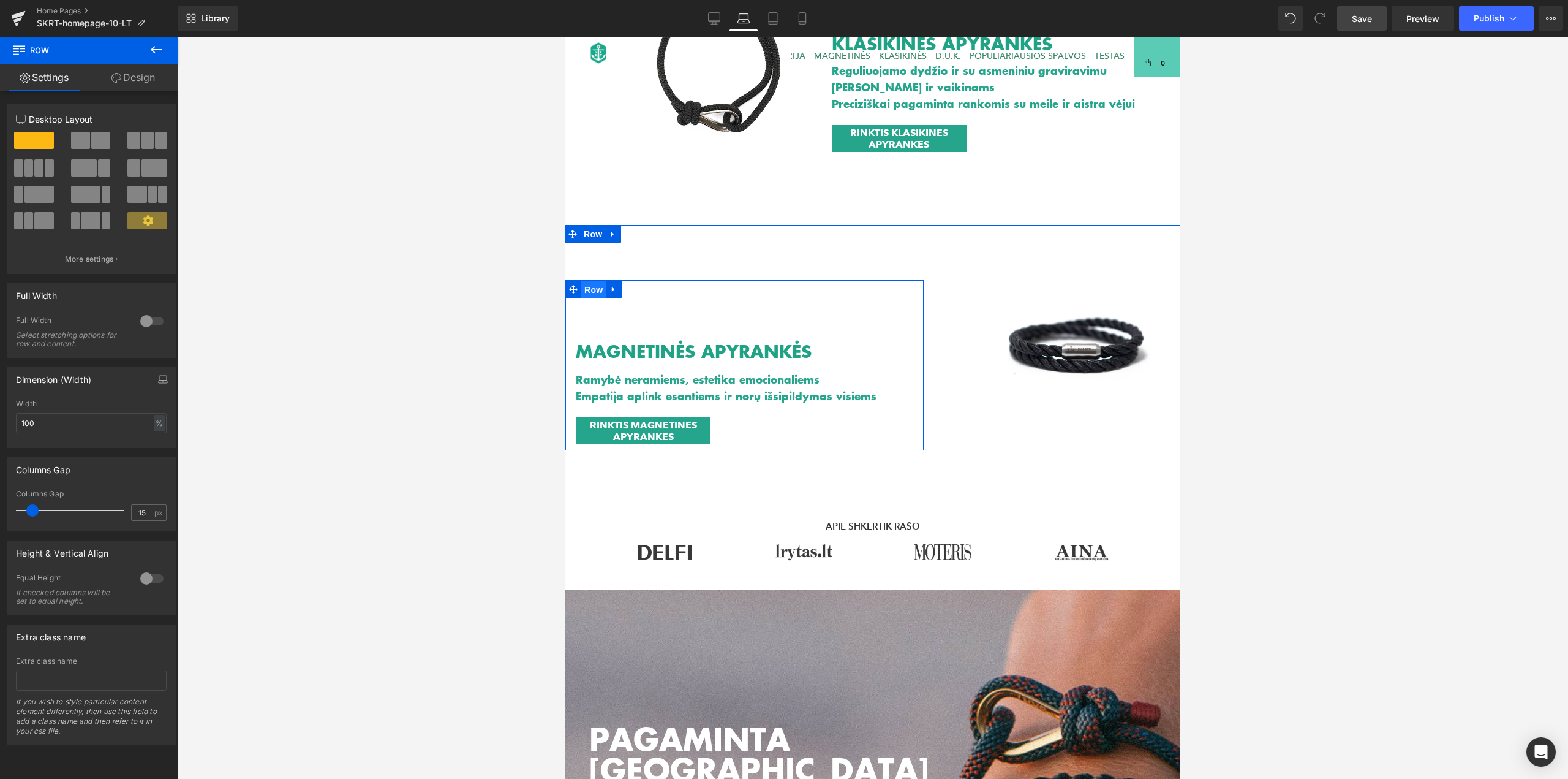
click at [581, 289] on span "Row" at bounding box center [593, 290] width 25 height 18
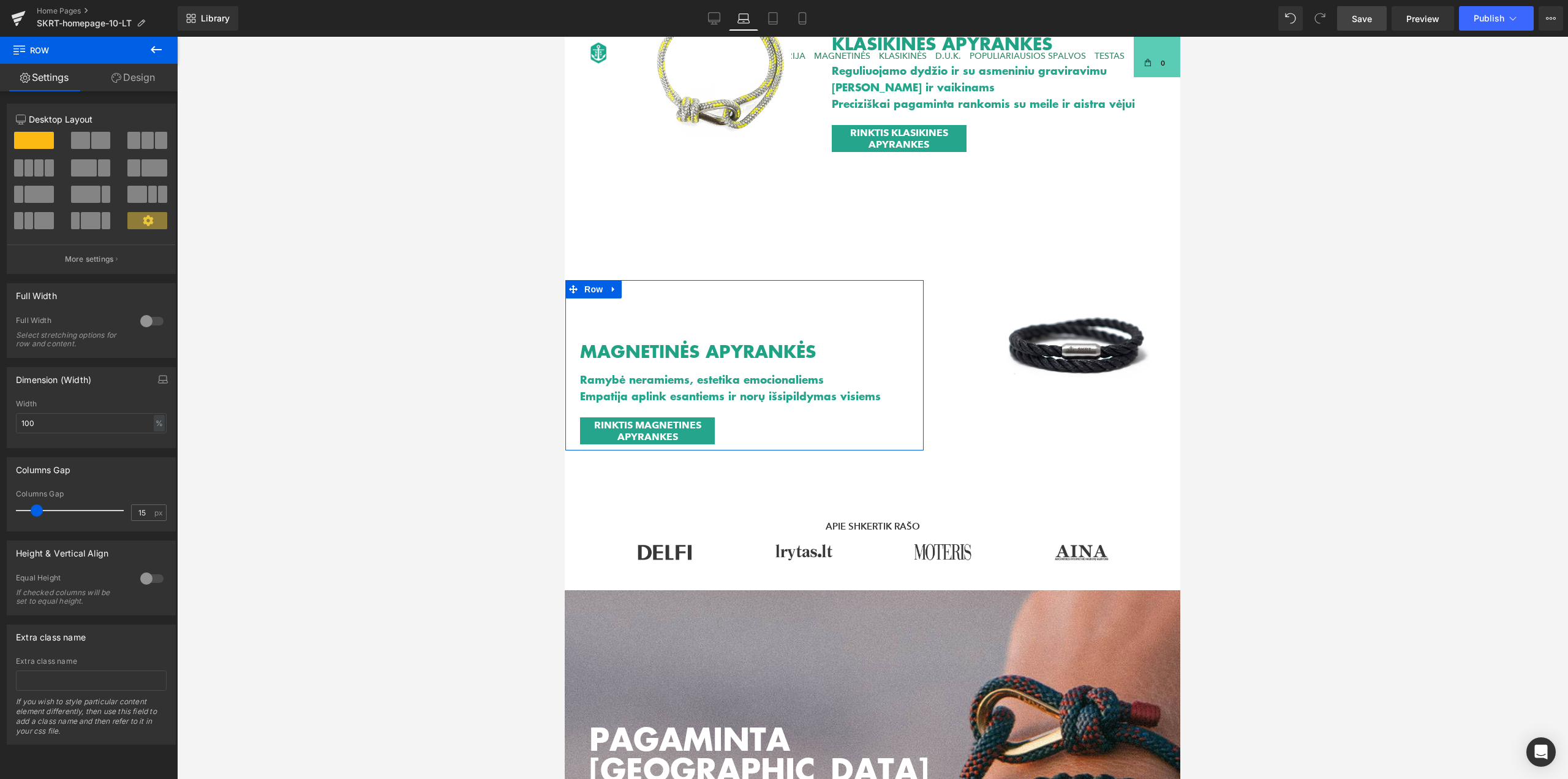
click at [36, 514] on span at bounding box center [37, 510] width 12 height 12
drag, startPoint x: 141, startPoint y: 514, endPoint x: 125, endPoint y: 512, distance: 16.1
click at [125, 512] on div "Columns Gap 15 px" at bounding box center [91, 510] width 151 height 41
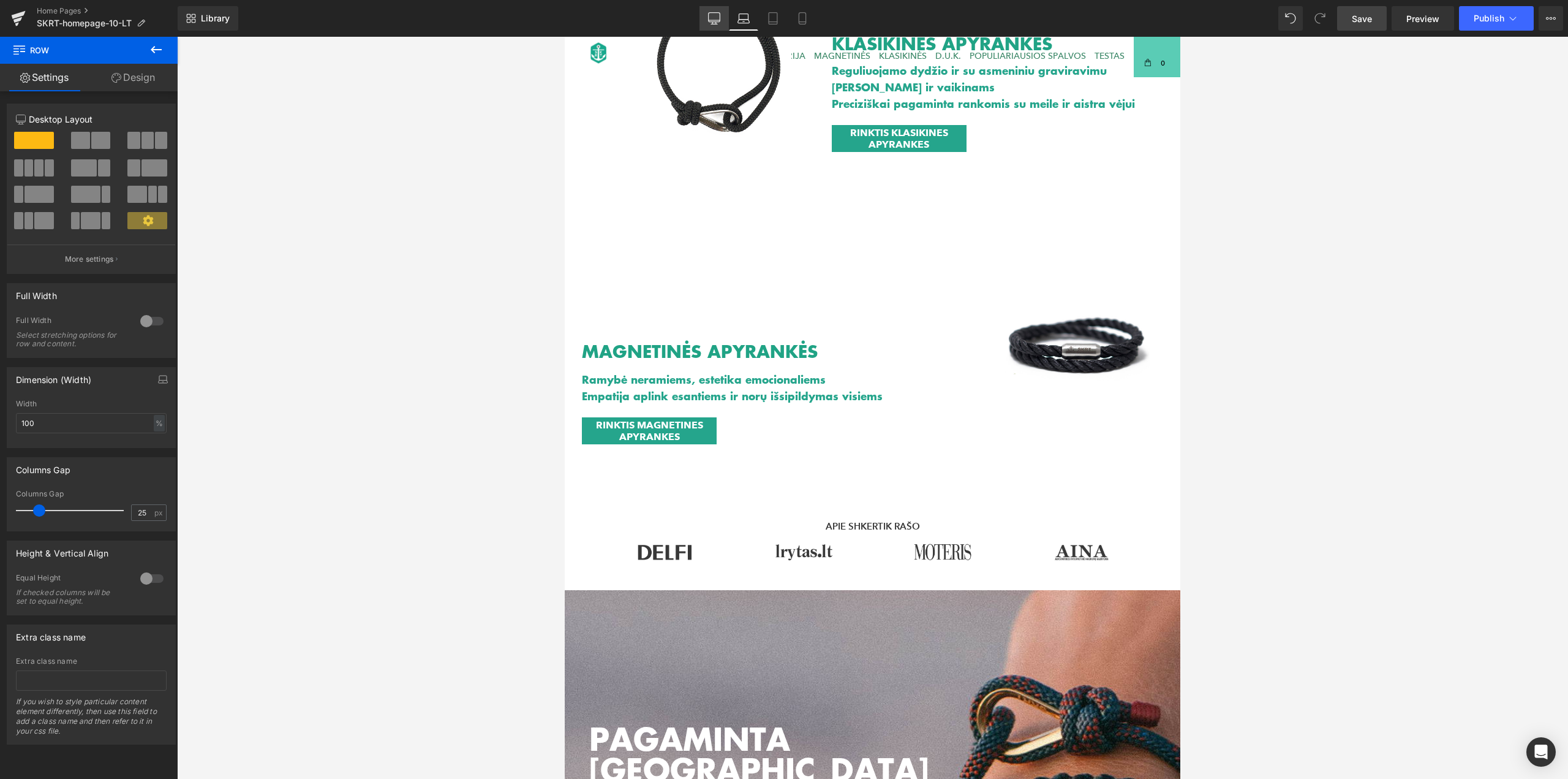
click at [719, 18] on icon at bounding box center [714, 18] width 12 height 12
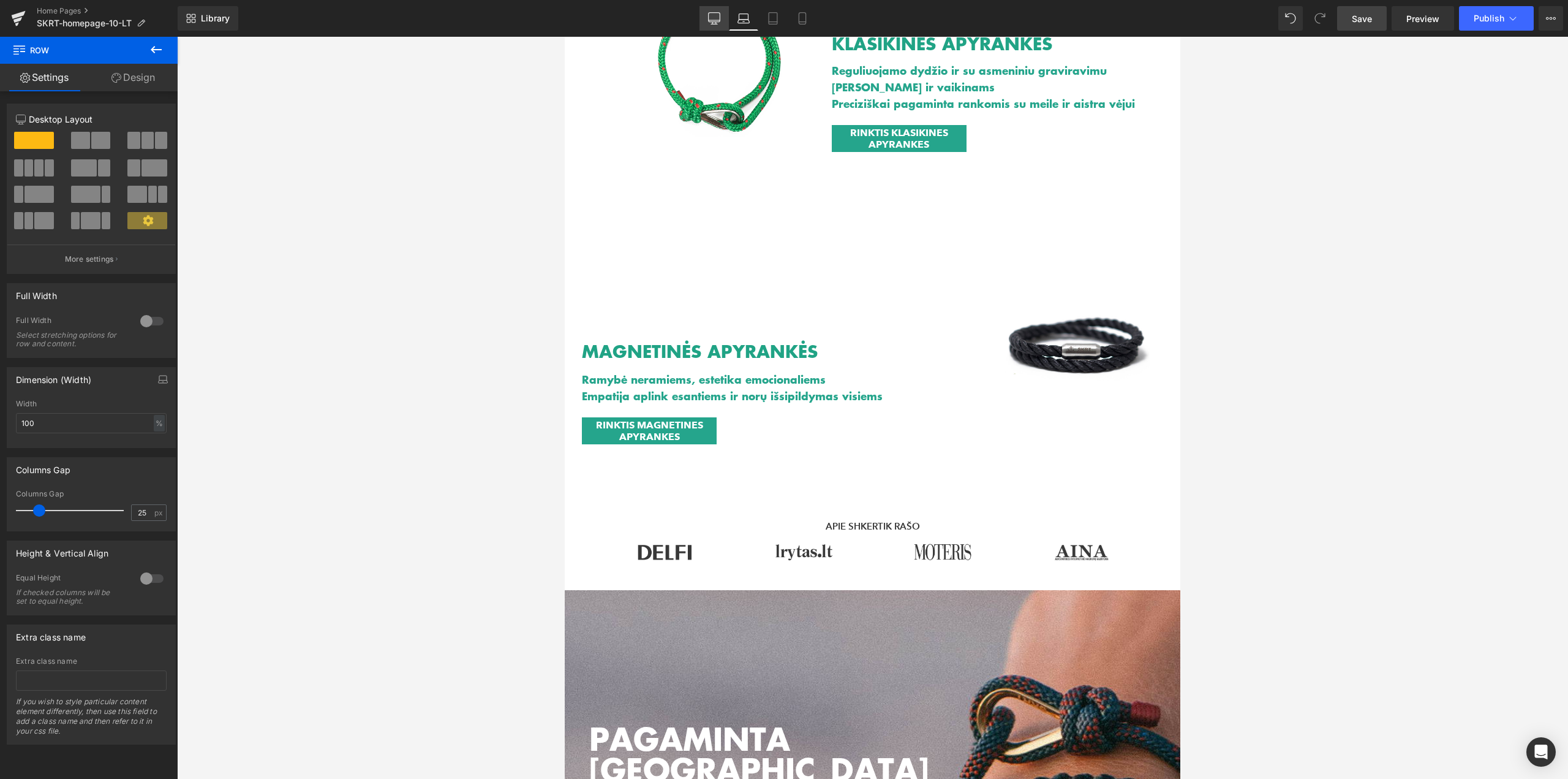
scroll to position [378, 0]
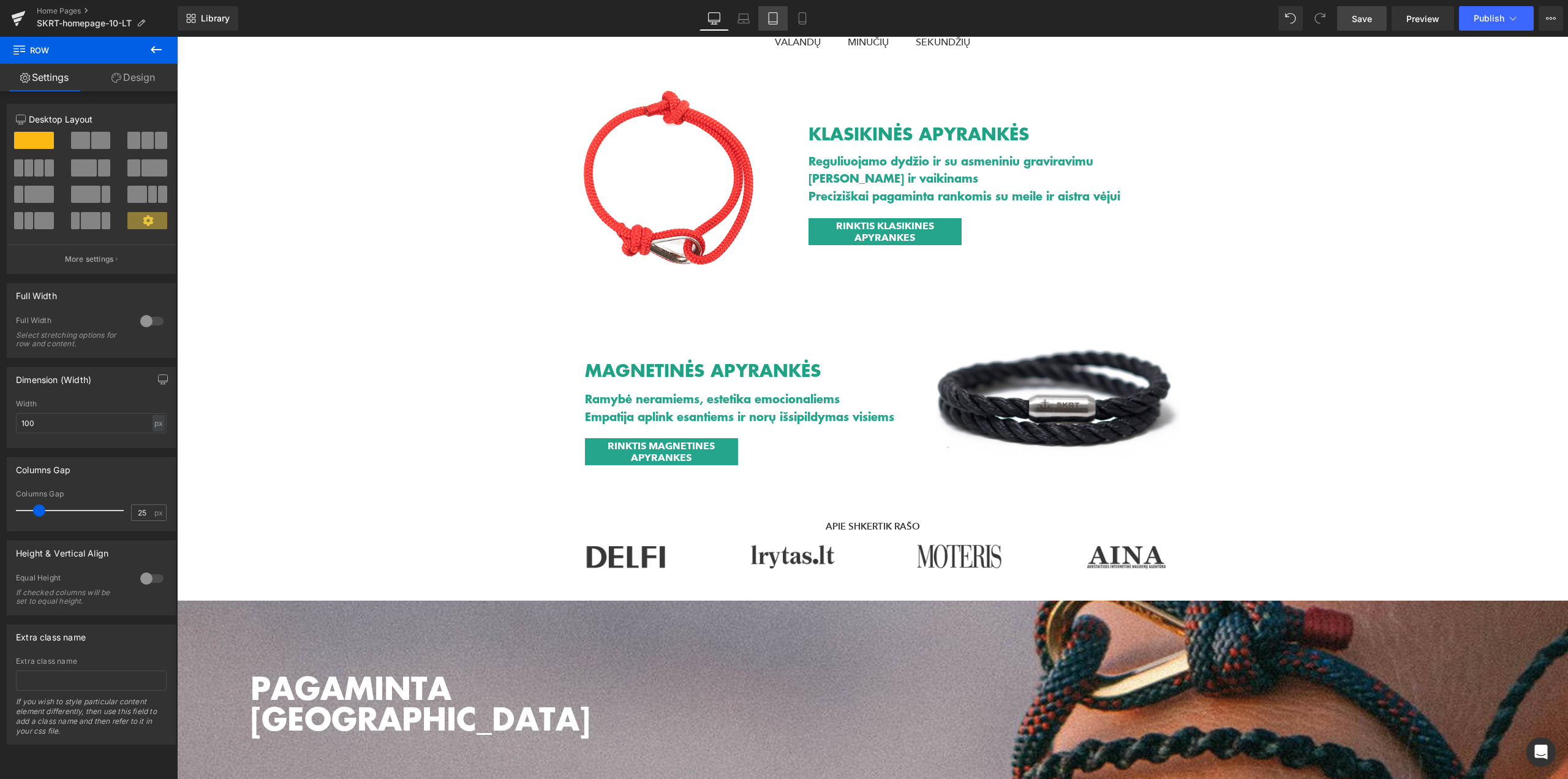
click at [772, 25] on link "Tablet" at bounding box center [773, 18] width 29 height 25
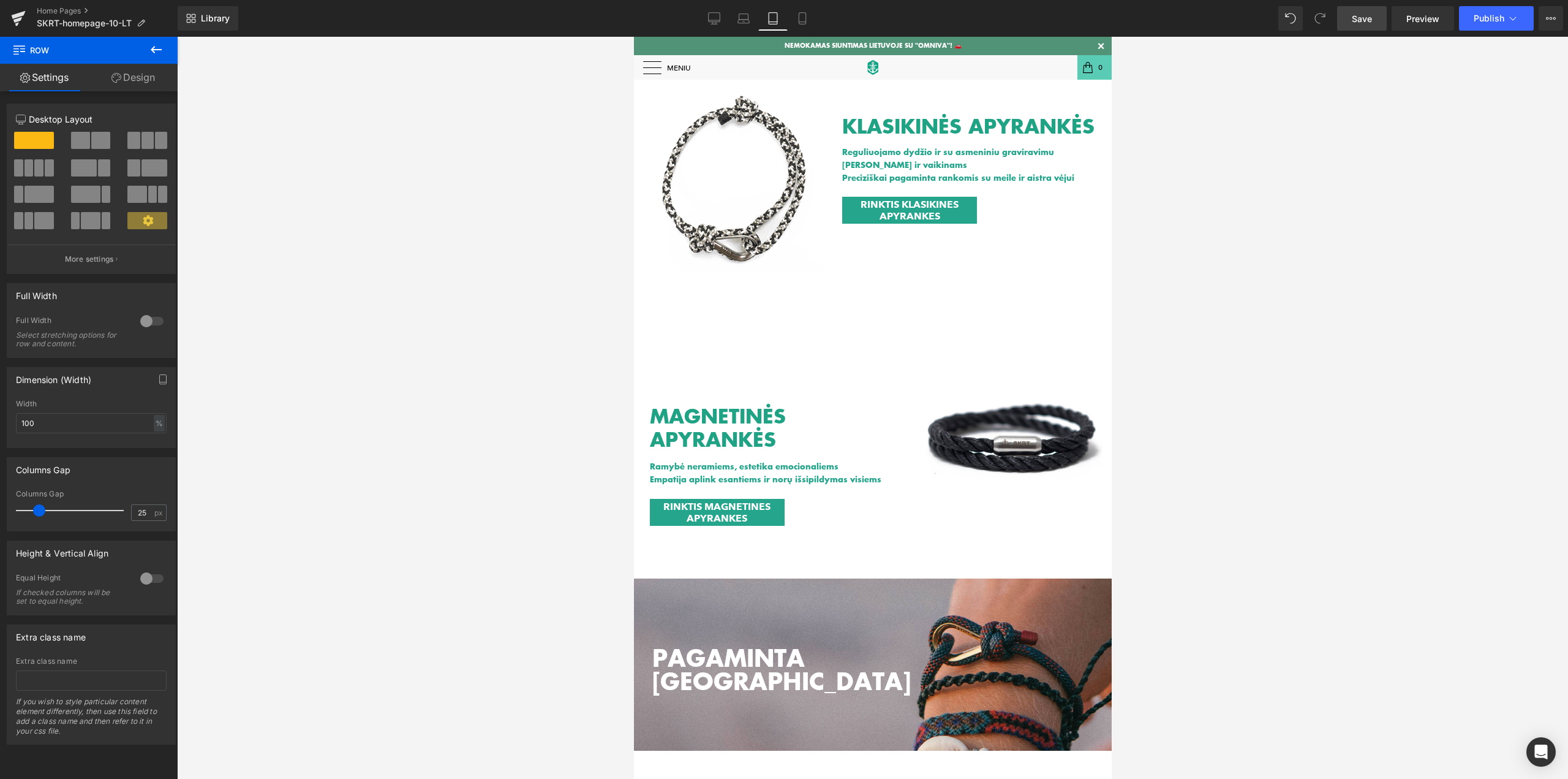
scroll to position [430, 0]
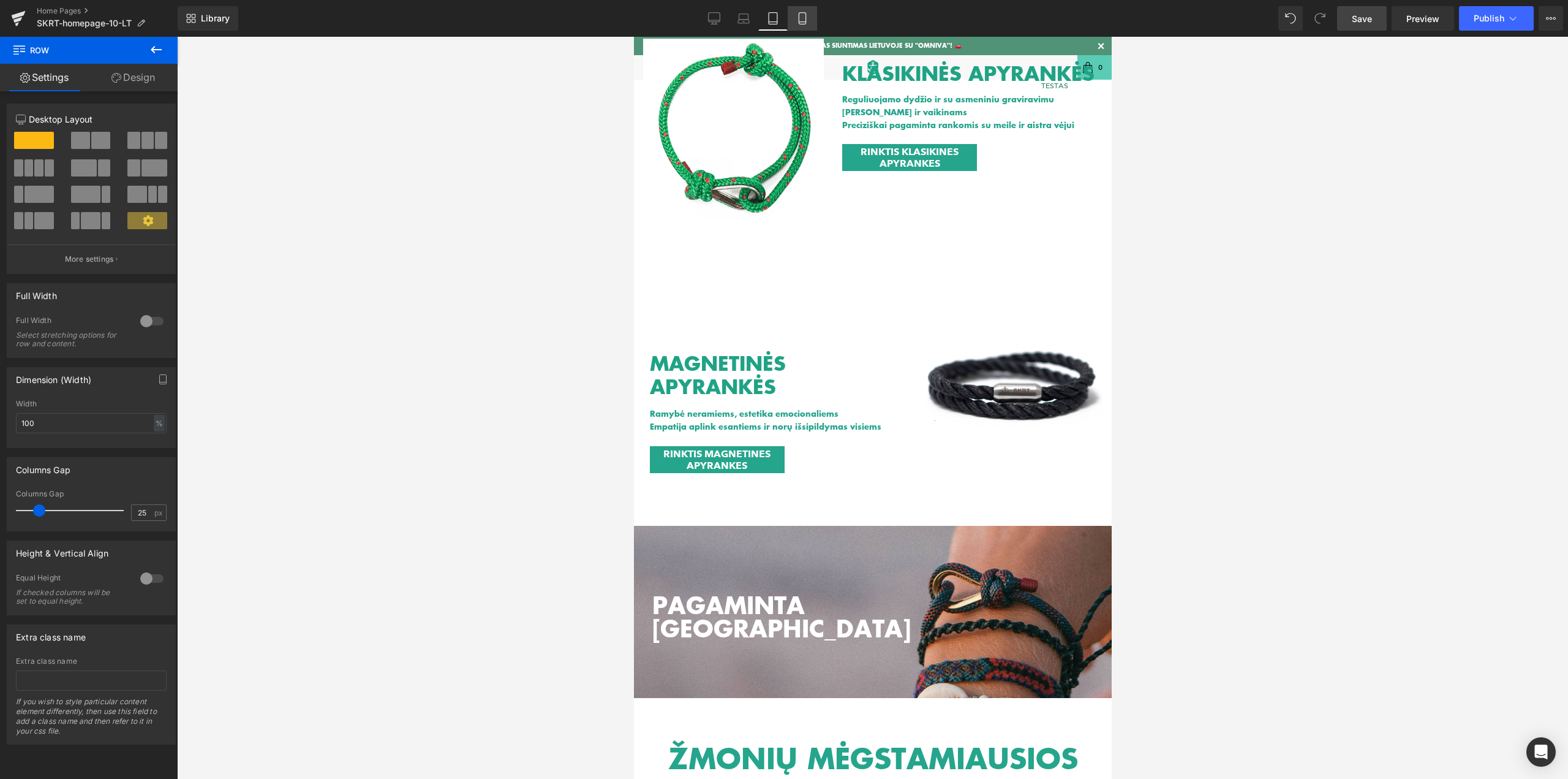
click at [798, 15] on icon at bounding box center [802, 18] width 12 height 12
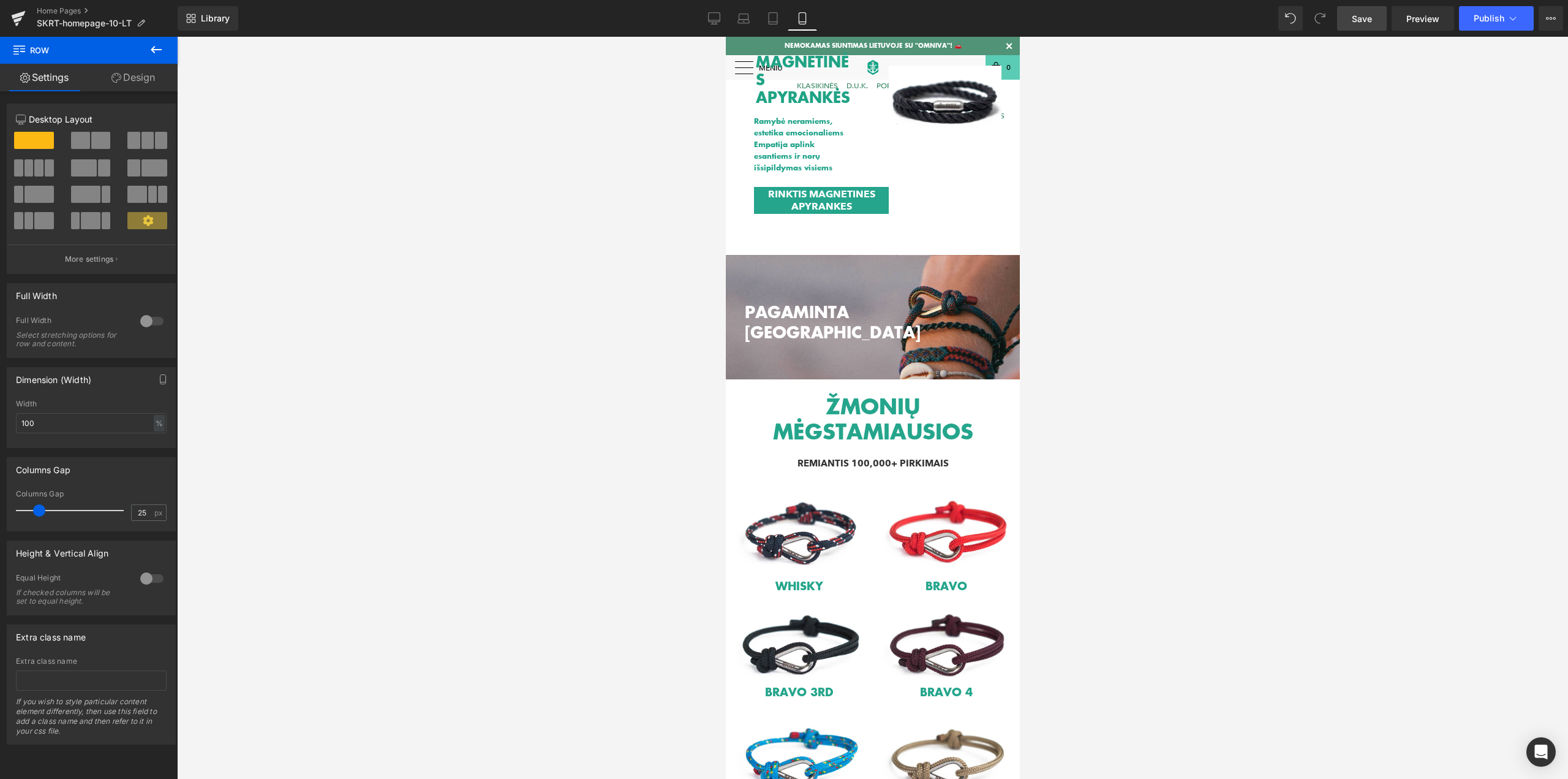
scroll to position [164, 0]
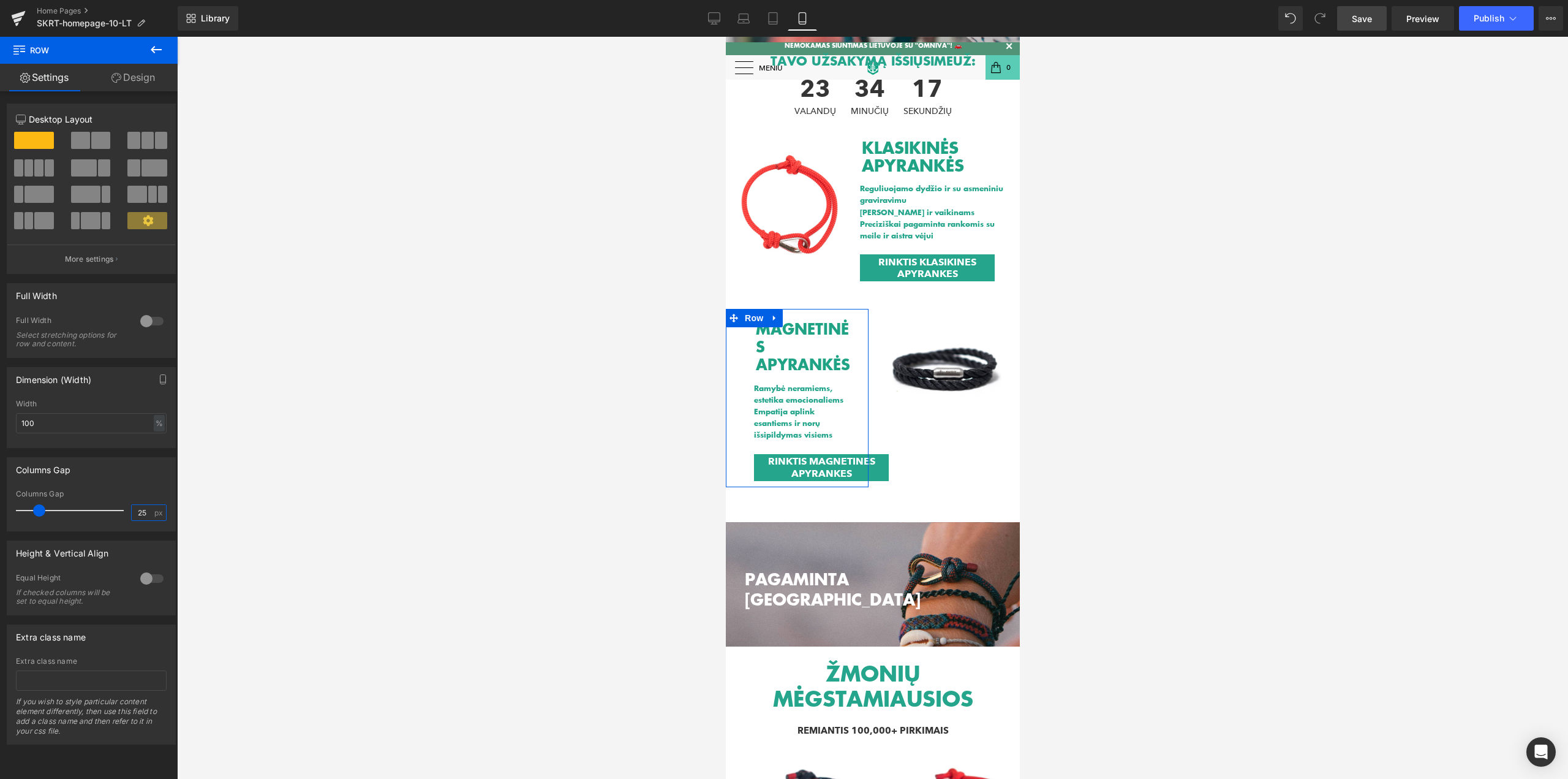
drag, startPoint x: 146, startPoint y: 513, endPoint x: 108, endPoint y: 509, distance: 38.2
click at [108, 509] on div "Columns Gap 25 px" at bounding box center [91, 510] width 151 height 41
drag, startPoint x: 146, startPoint y: 514, endPoint x: 122, endPoint y: 510, distance: 24.3
click at [122, 510] on div "Columns Gap 25 px" at bounding box center [91, 510] width 151 height 41
type input "15"
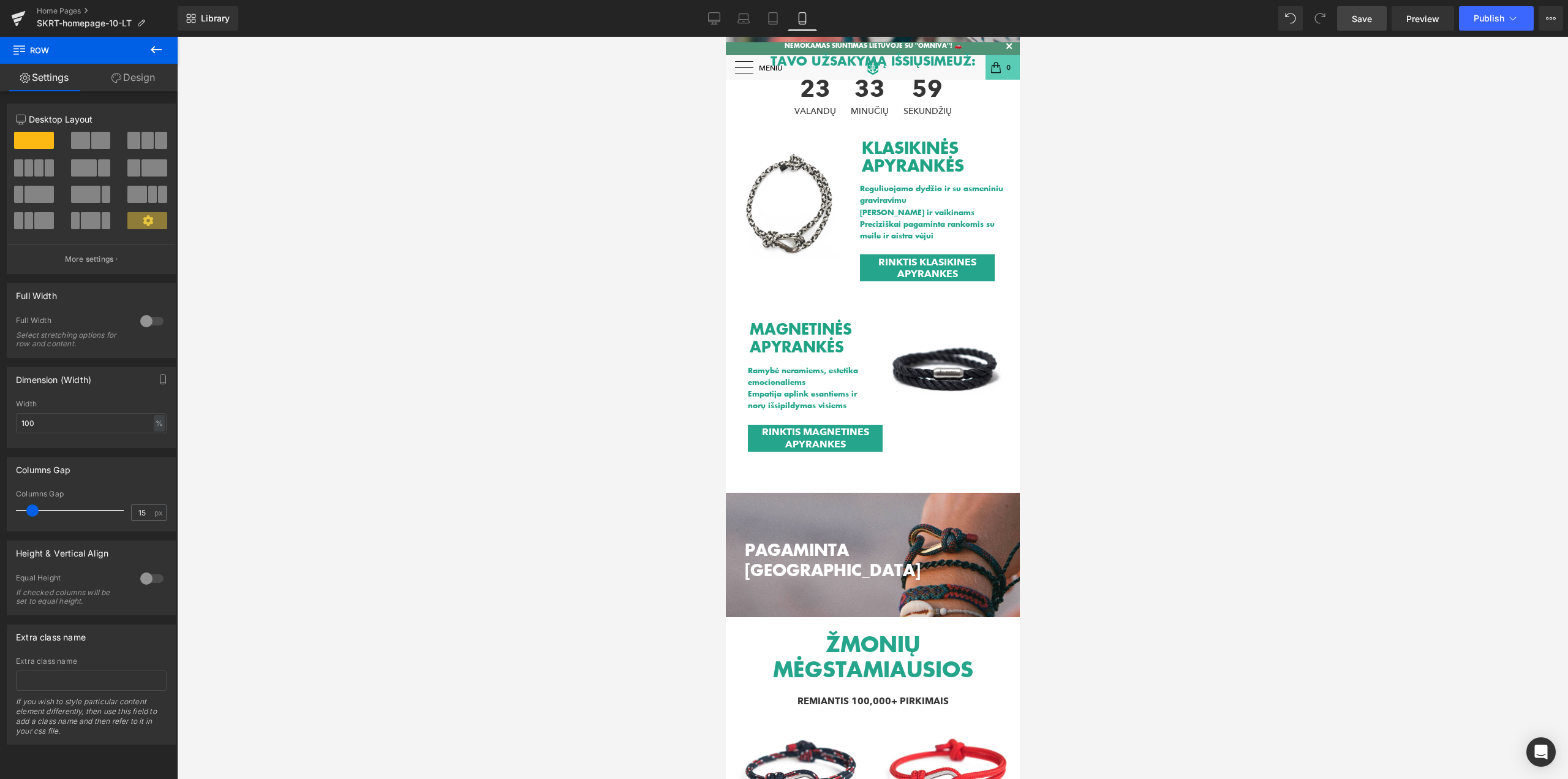
click at [1148, 385] on div at bounding box center [873, 408] width 1391 height 742
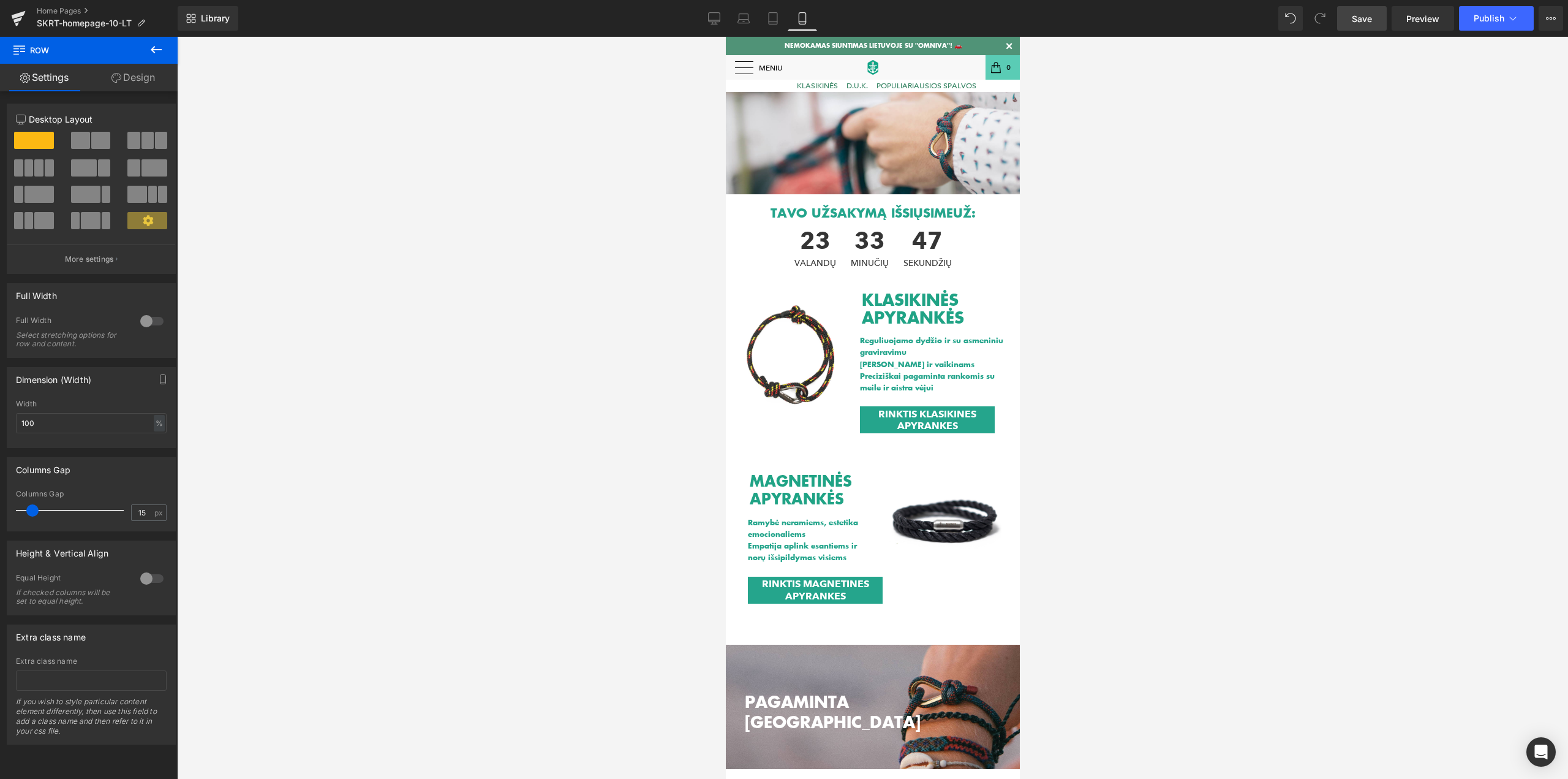
scroll to position [0, 0]
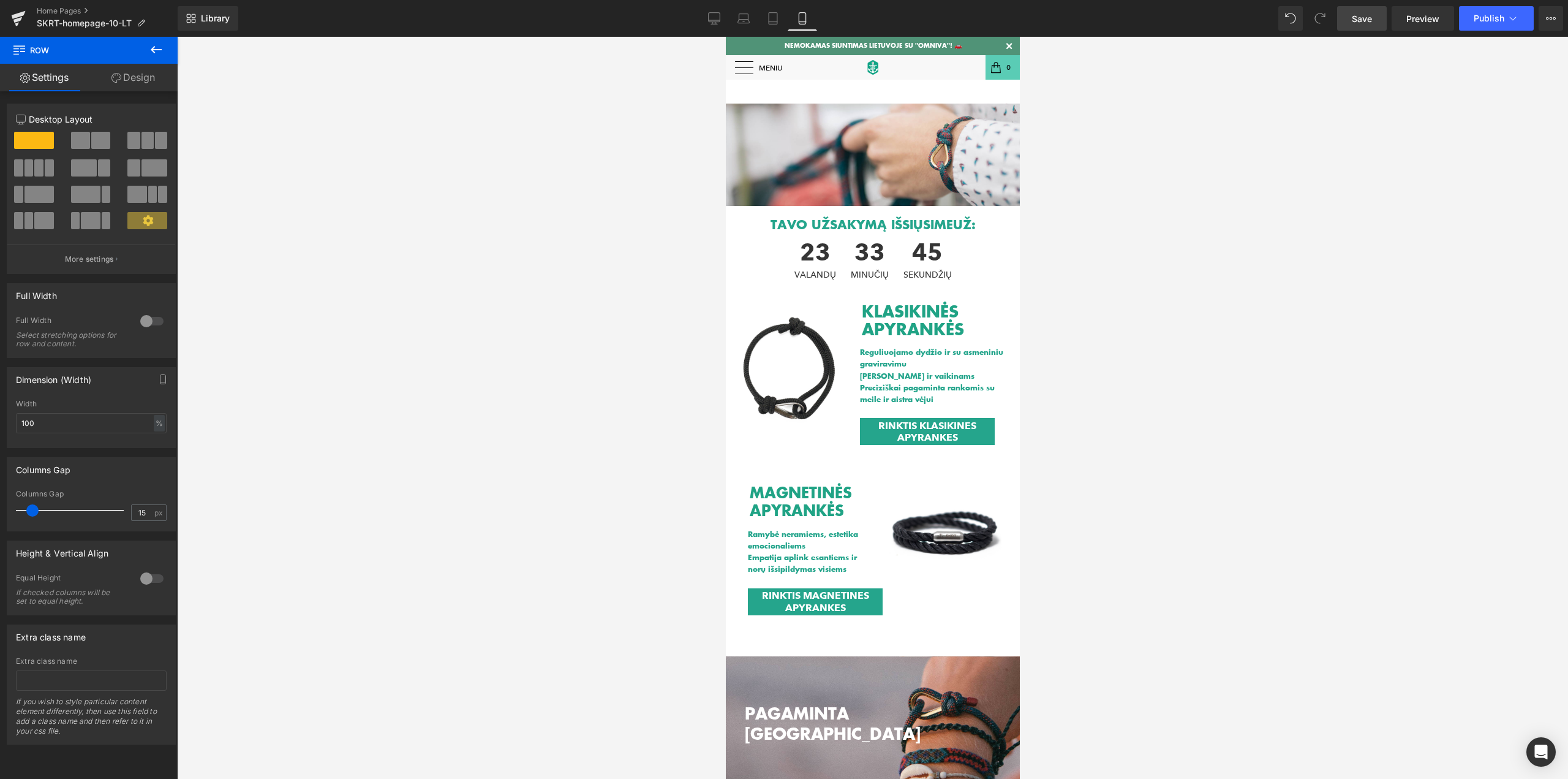
click at [1367, 18] on span "Save" at bounding box center [1361, 18] width 20 height 13
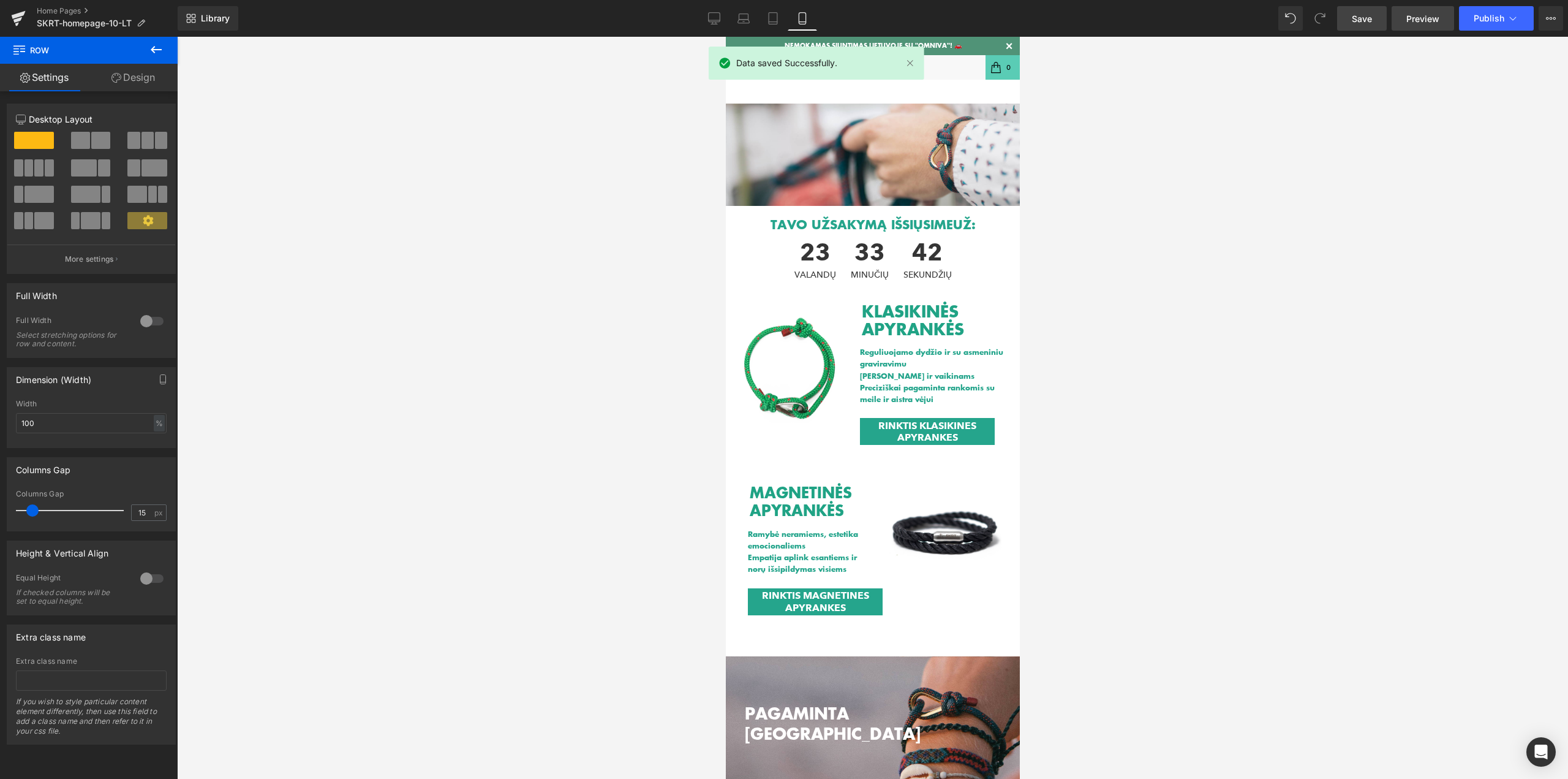
click at [1430, 23] on span "Preview" at bounding box center [1423, 18] width 33 height 13
click at [1492, 18] on span "Publish" at bounding box center [1488, 18] width 31 height 10
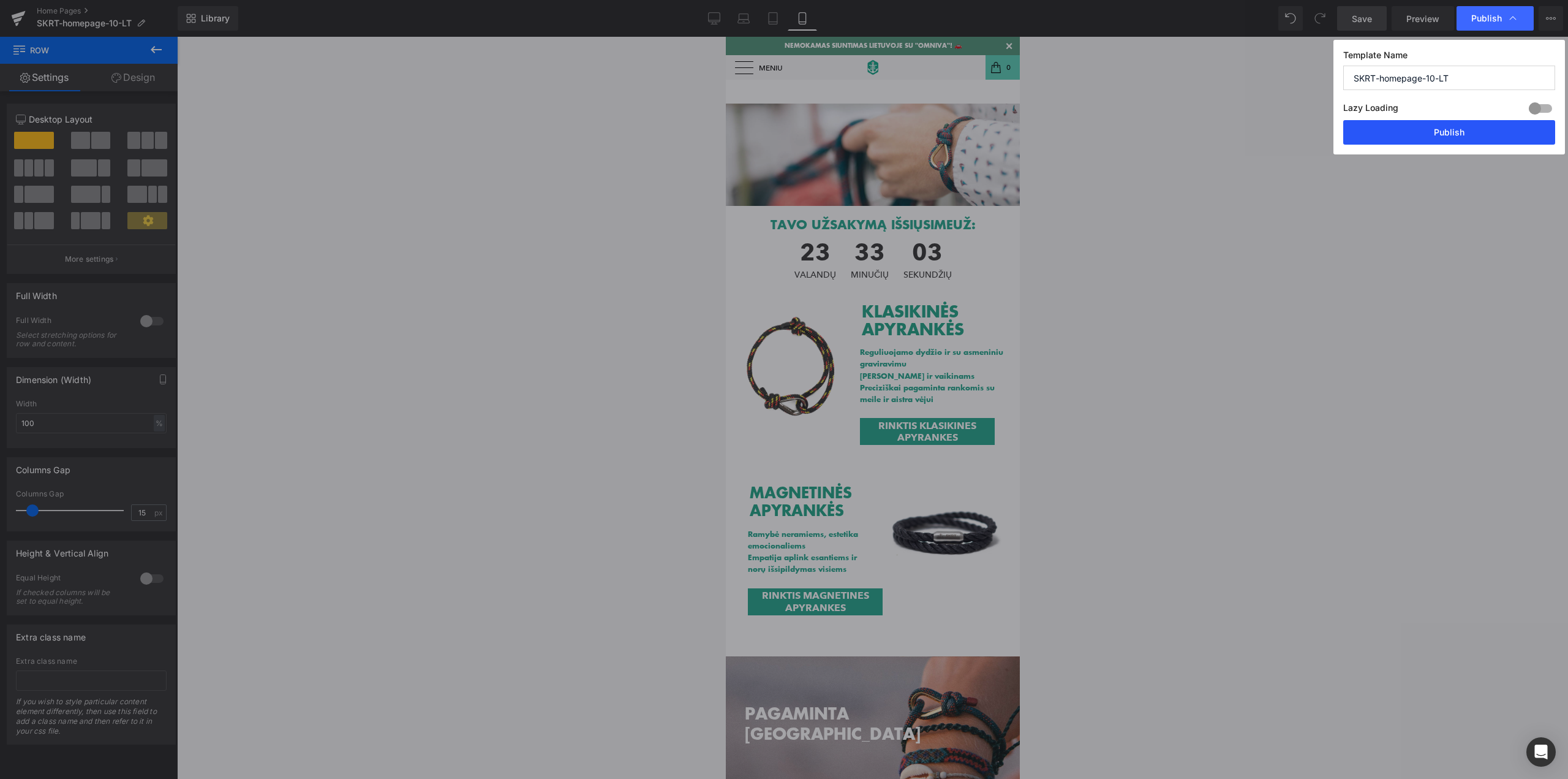
click at [1477, 138] on button "Publish" at bounding box center [1449, 132] width 212 height 25
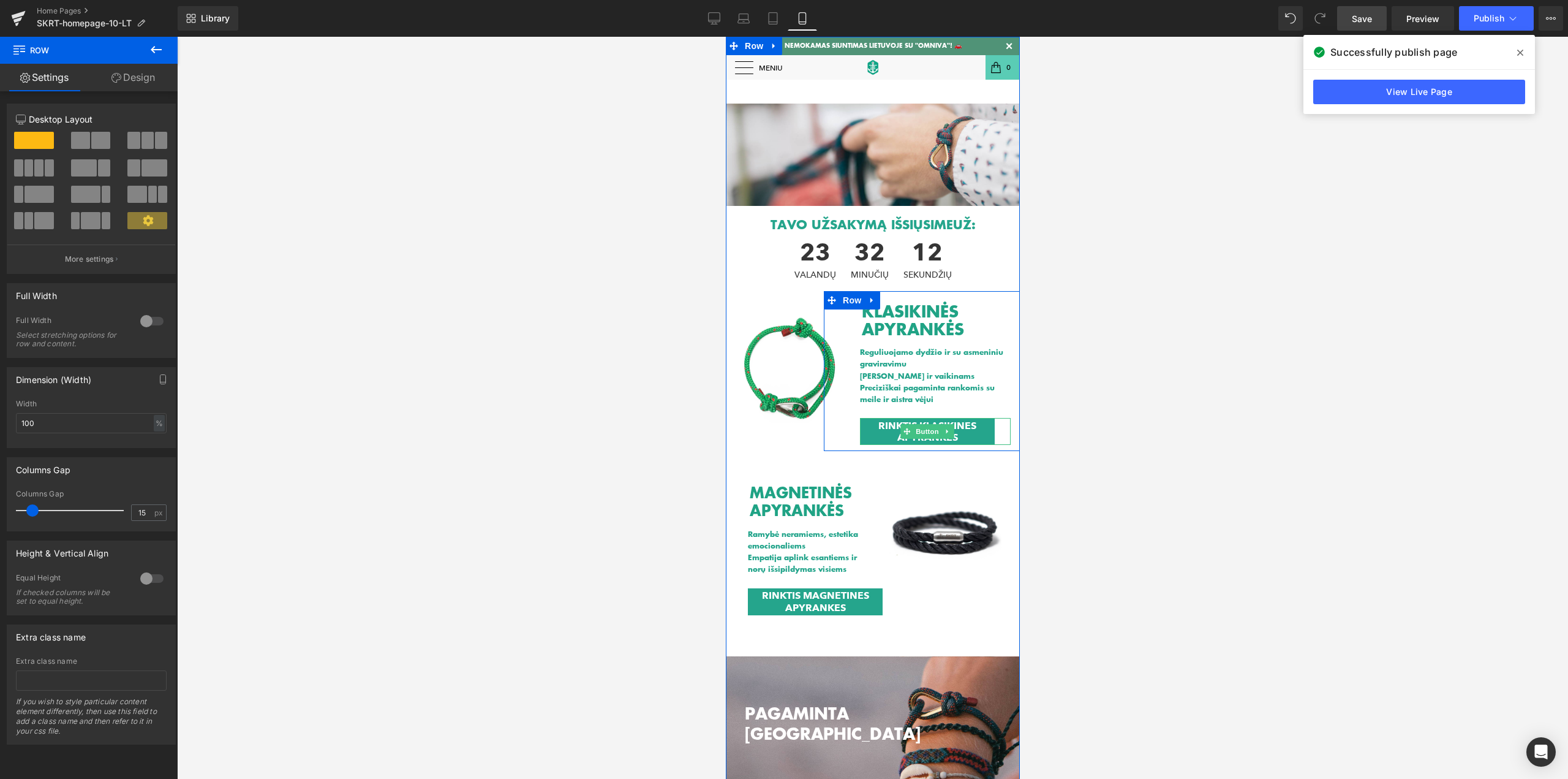
click at [995, 424] on div "RINKTIS KLASIKINES APYRANKES" at bounding box center [934, 431] width 151 height 27
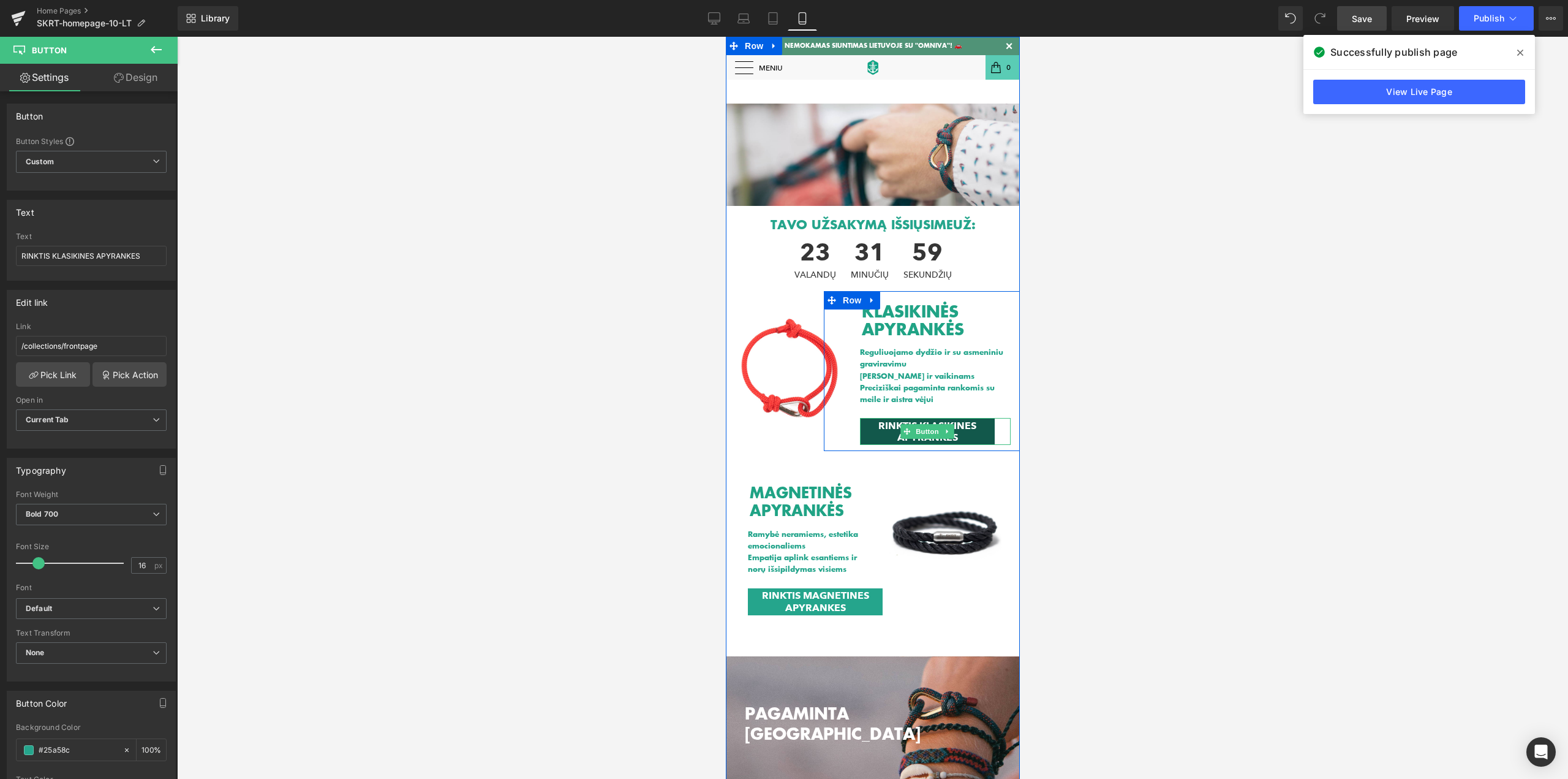
click at [872, 430] on span "RINKTIS KLASIKINES APYRANKES" at bounding box center [927, 431] width 110 height 23
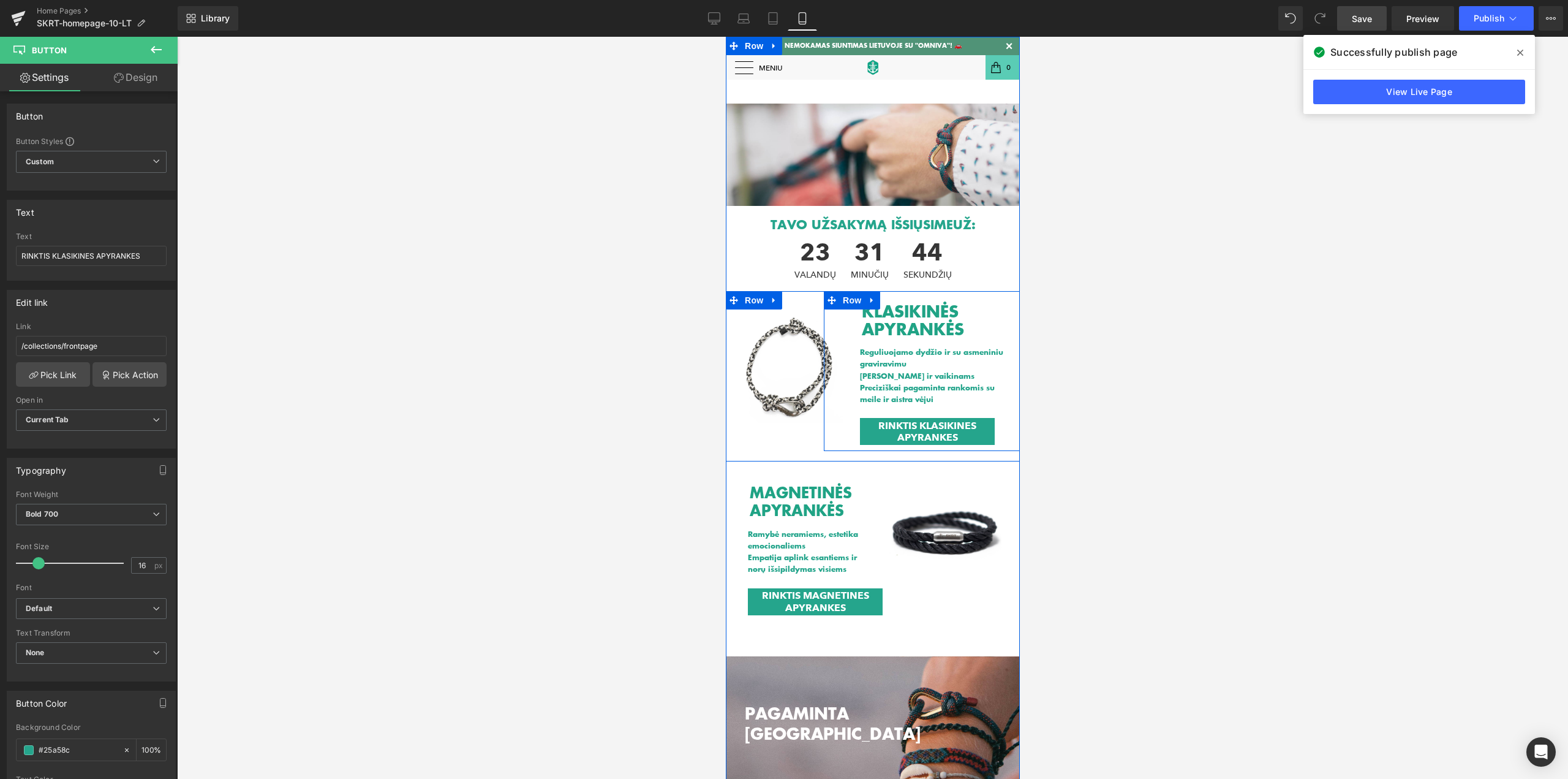
click at [831, 397] on div "KLASIKINĖS APYRANKĖS Heading Reguliuojamo dydžio ir su asmeniniu graviravimu Ti…" at bounding box center [921, 370] width 196 height 160
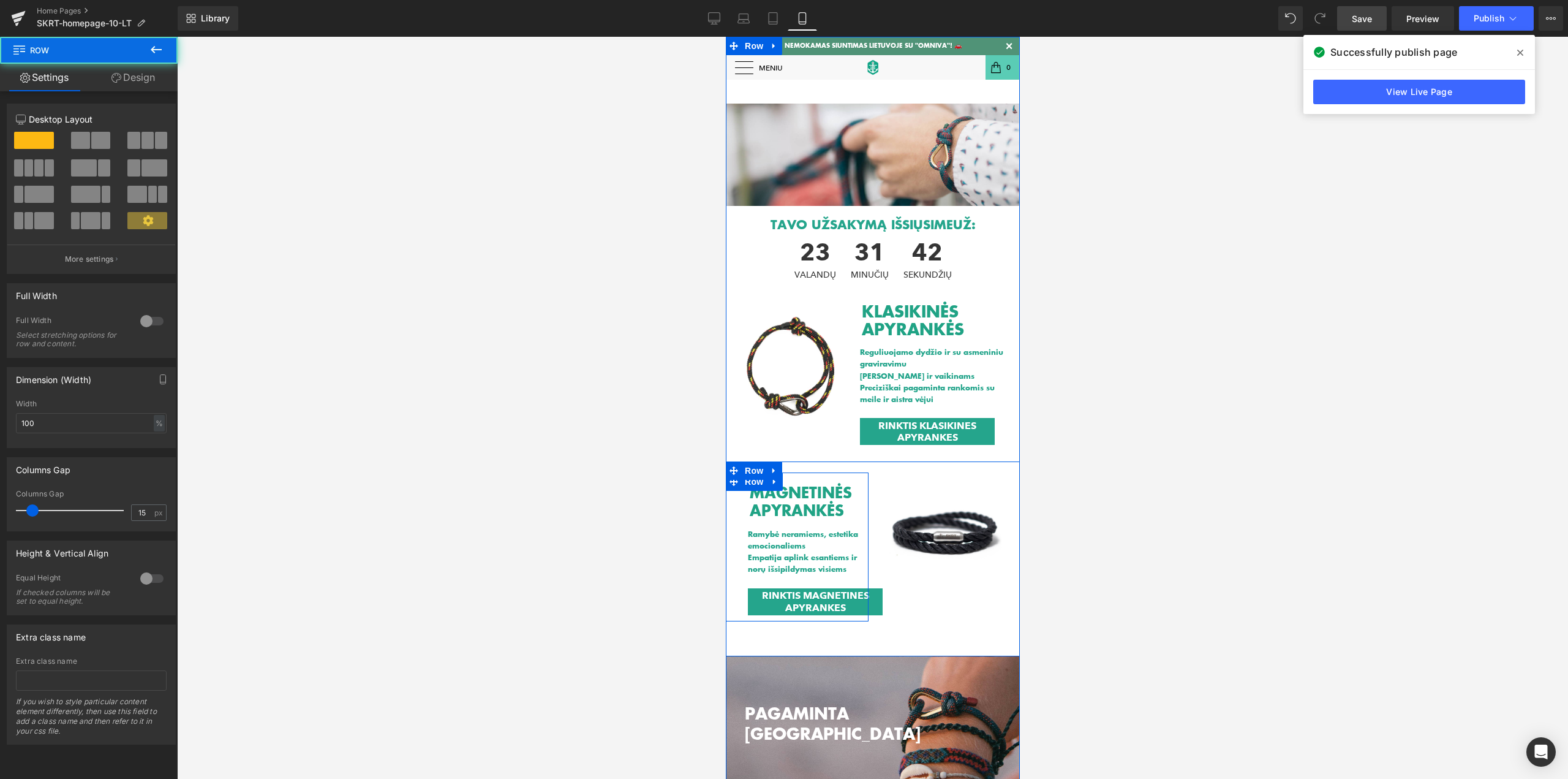
click at [738, 593] on div "MAGNETINĖS APYRANKĖS Heading Ramybė neramiems, estetika emocionaliems Empatija …" at bounding box center [803, 543] width 129 height 142
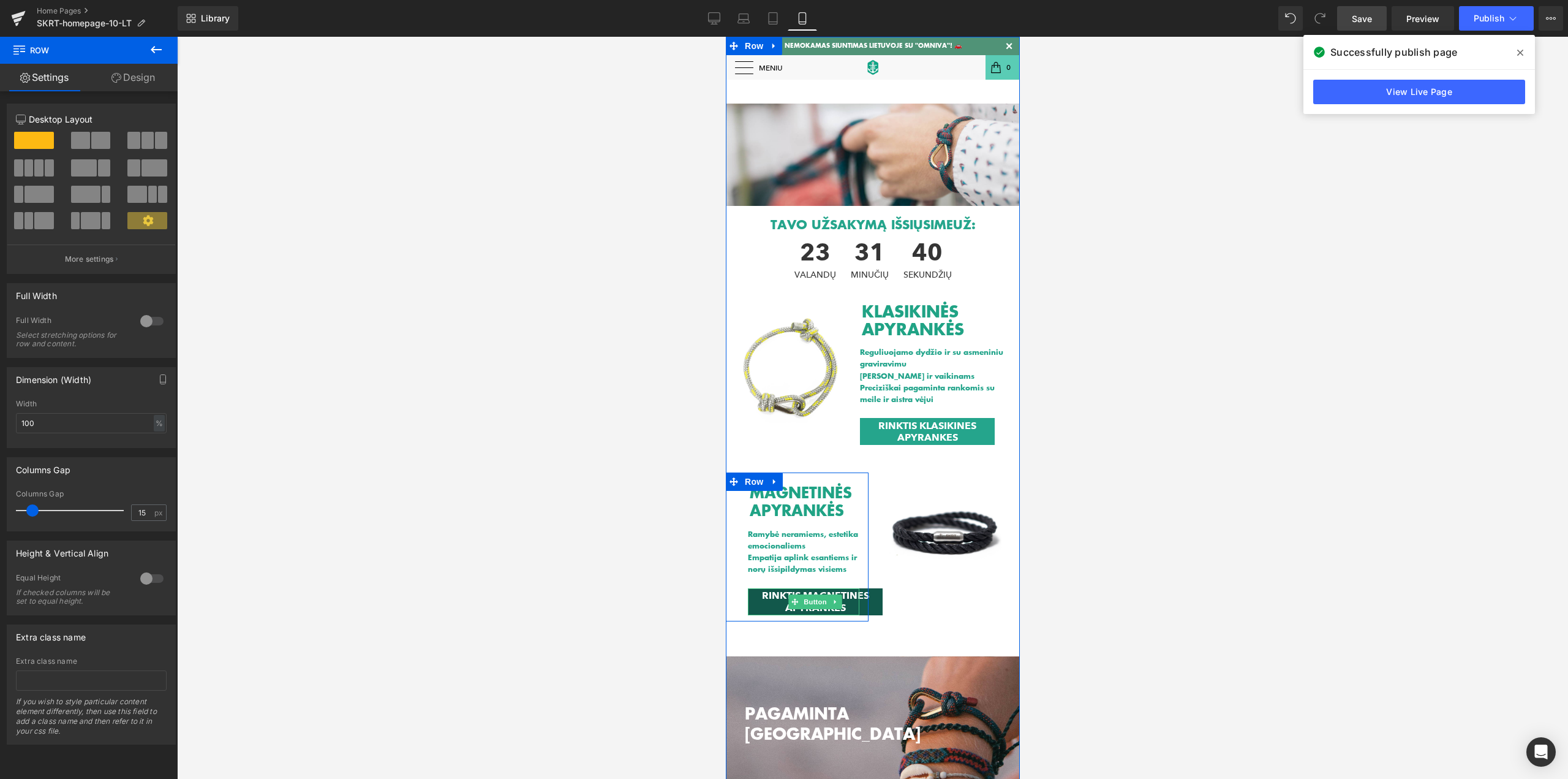
click at [876, 597] on link "RINKTIS MAGNETINES APYRANKES" at bounding box center [814, 602] width 134 height 27
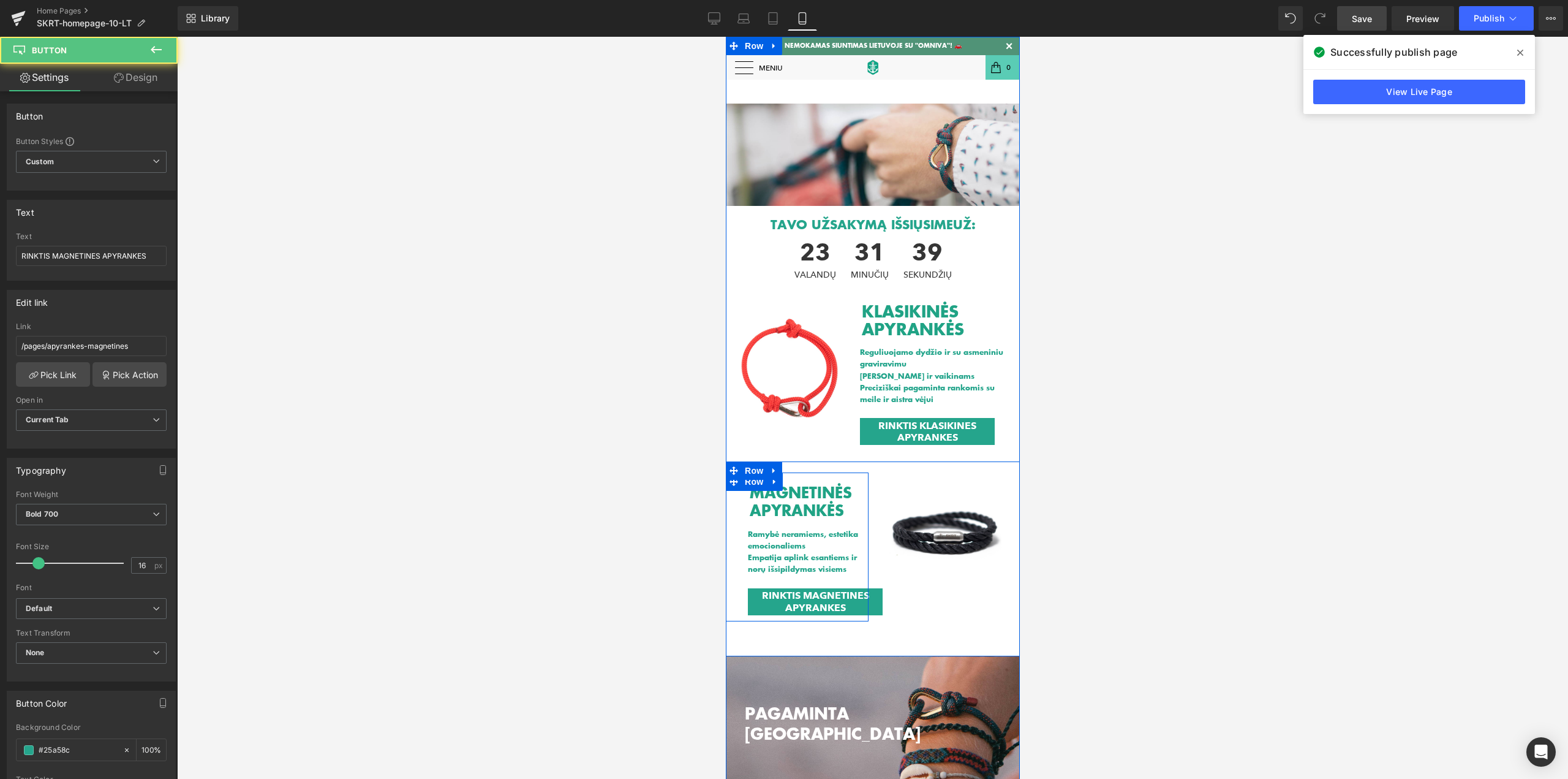
click at [738, 597] on div "MAGNETINĖS APYRANKĖS Heading Ramybė neramiems, estetika emocionaliems Empatija …" at bounding box center [803, 543] width 129 height 142
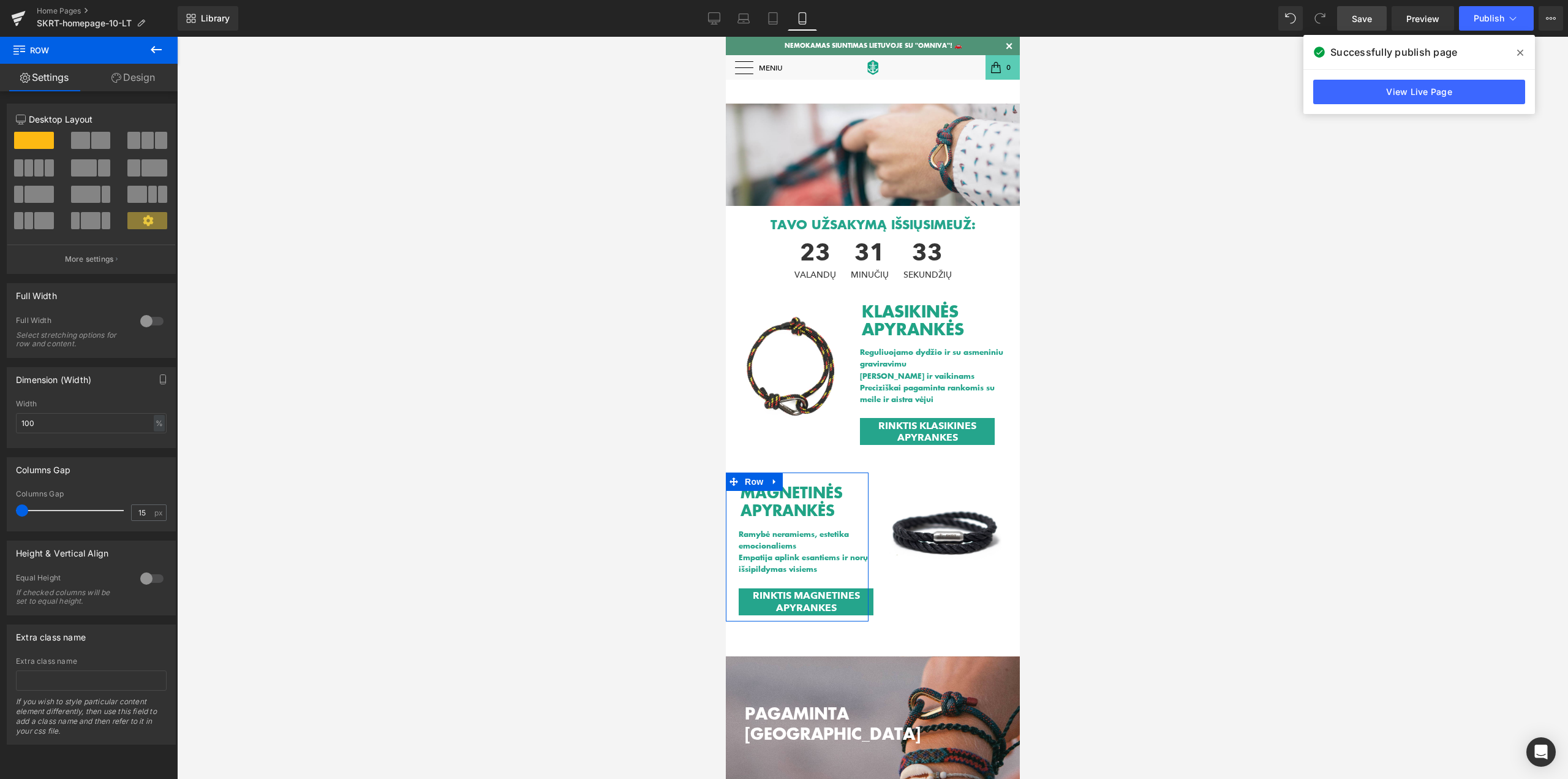
drag, startPoint x: 32, startPoint y: 514, endPoint x: 3, endPoint y: 513, distance: 29.0
click at [3, 513] on div "Columns Gap 15px Columns Gap 15 px" at bounding box center [92, 489] width 183 height 83
click at [1366, 13] on span "Save" at bounding box center [1361, 18] width 20 height 13
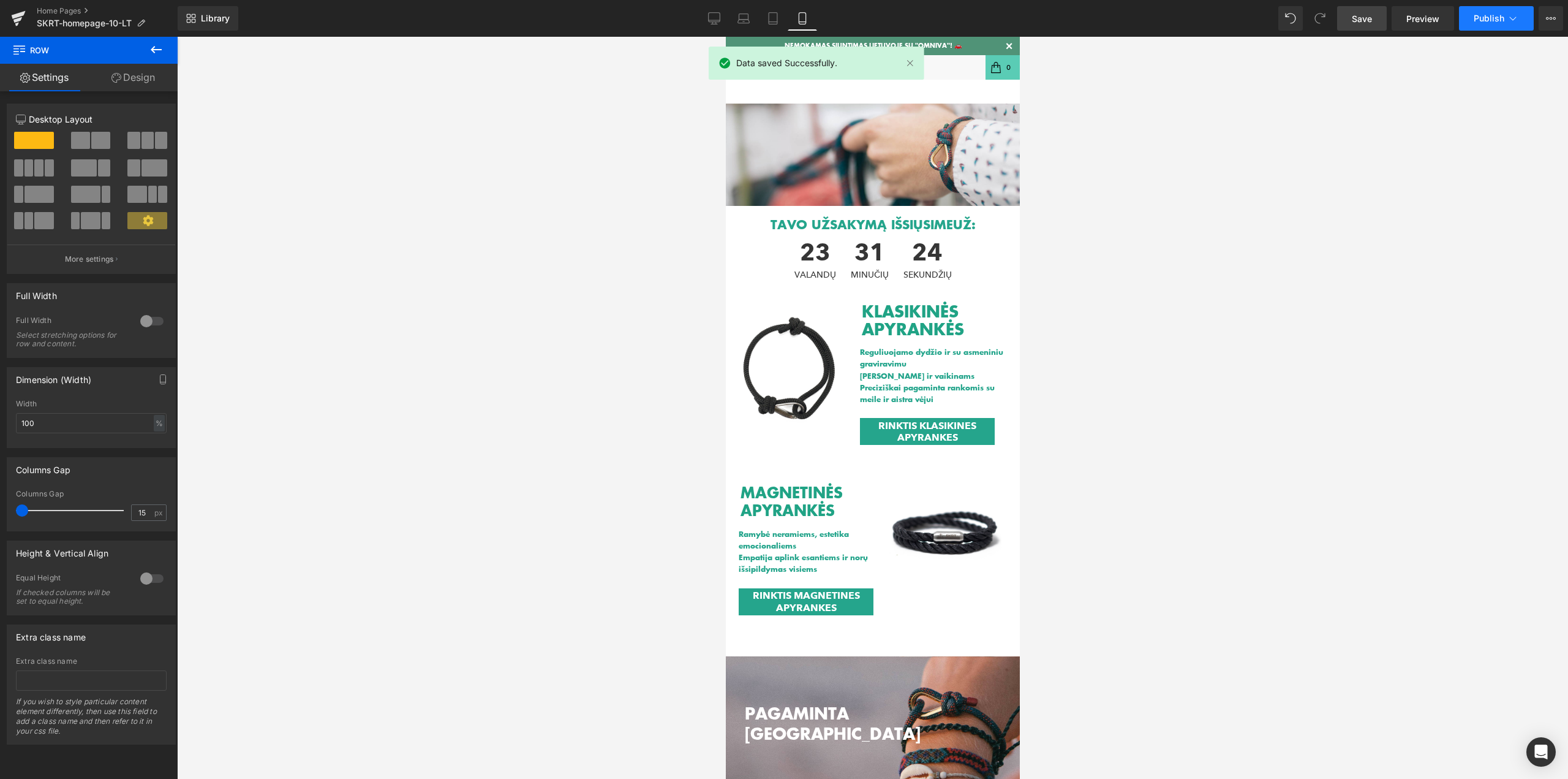
click at [1494, 14] on span "Publish" at bounding box center [1488, 18] width 31 height 10
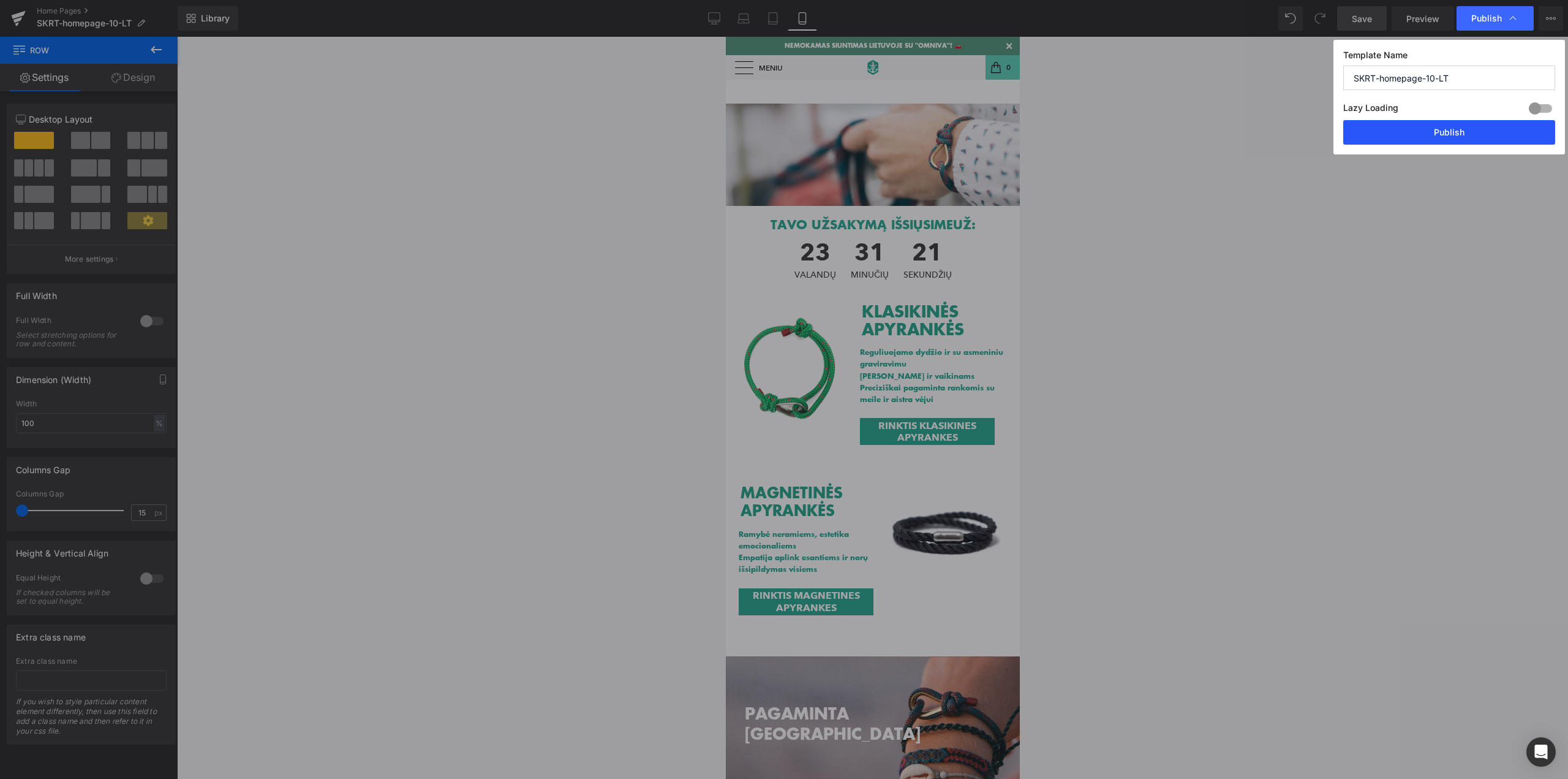
click at [1470, 134] on button "Publish" at bounding box center [1449, 132] width 212 height 25
